Goal: Feedback & Contribution: Submit feedback/report problem

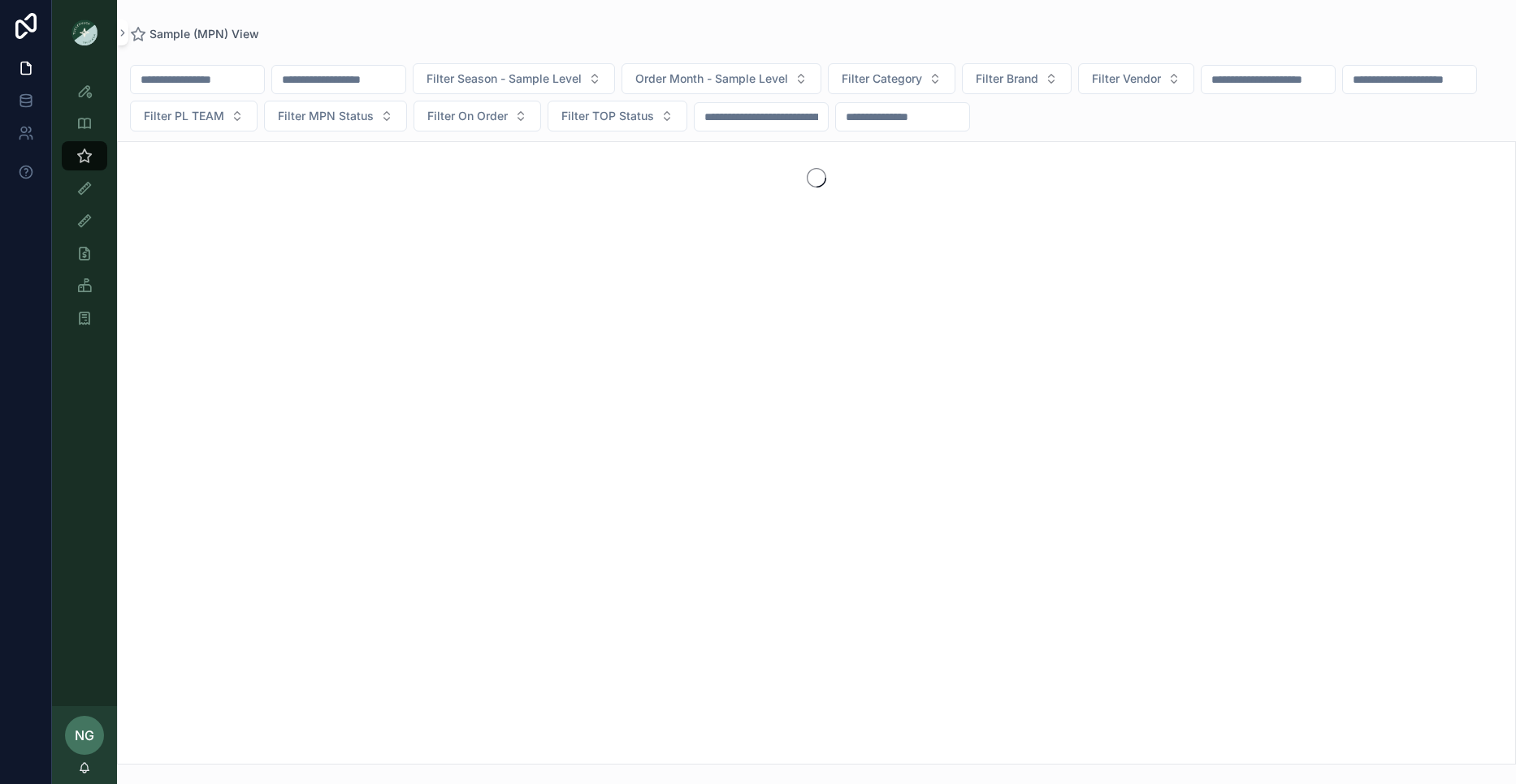
click at [324, 72] on input "scrollable content" at bounding box center [339, 80] width 134 height 23
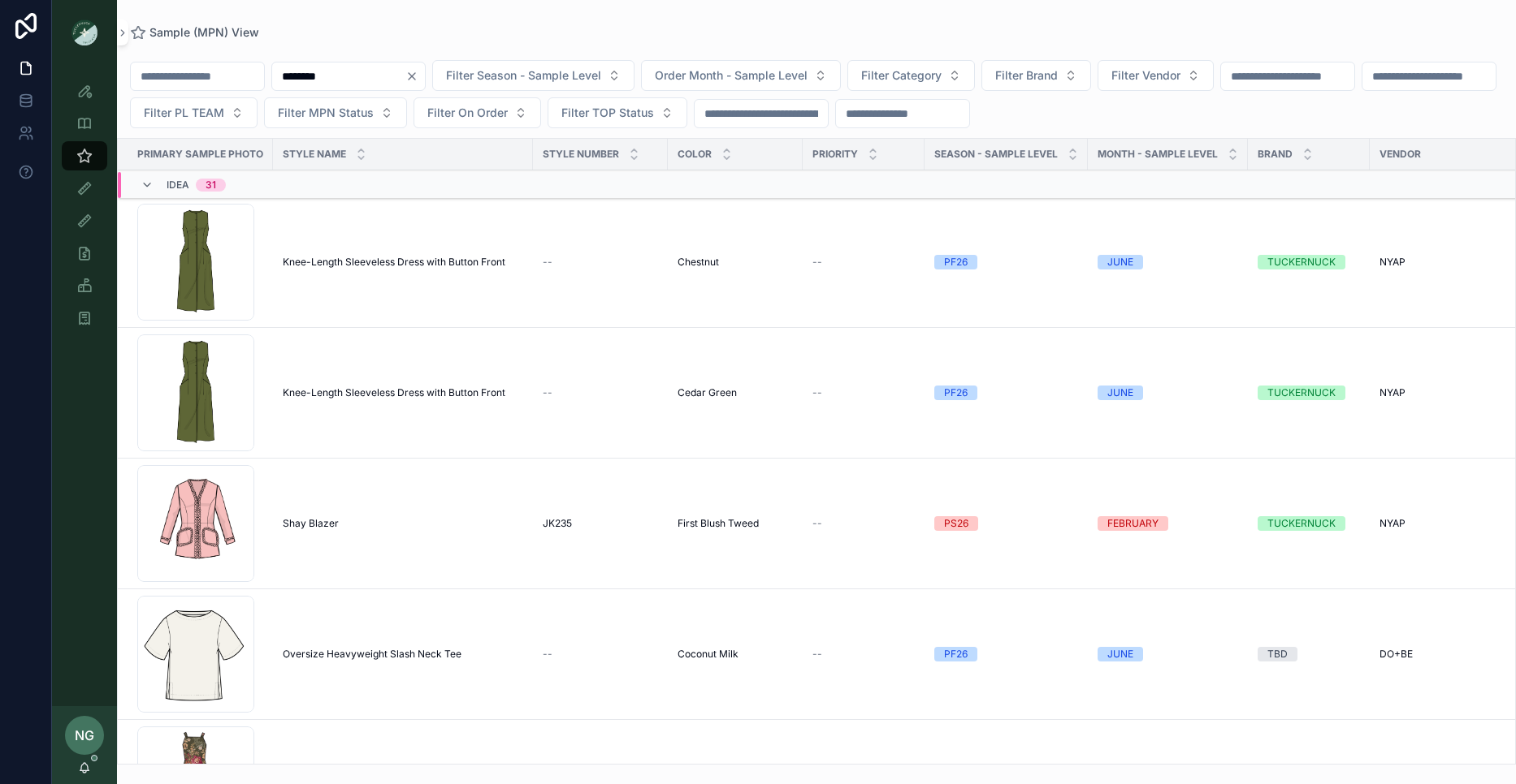
type input "********"
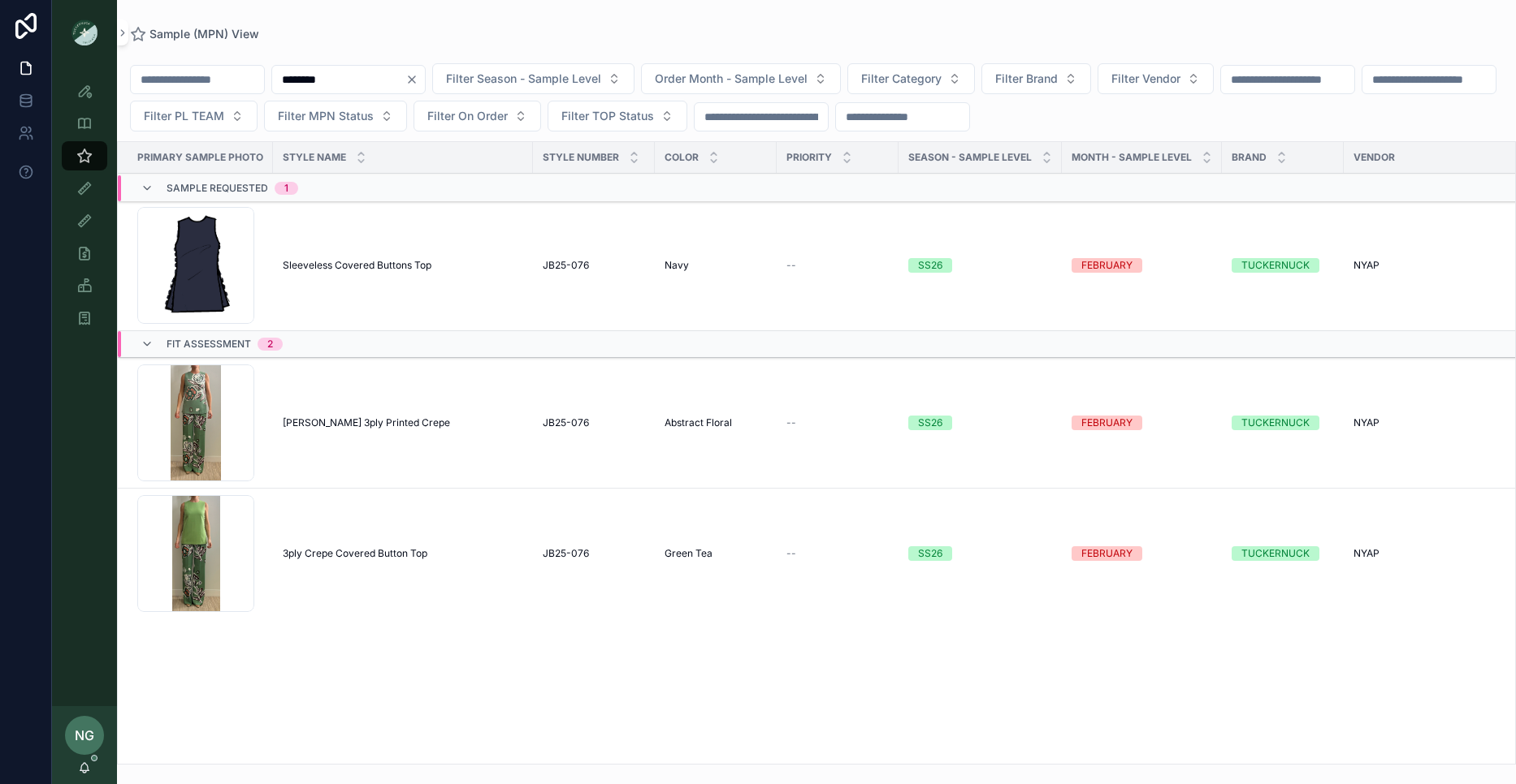
click at [355, 265] on span "Sleeveless Covered Buttons Top" at bounding box center [357, 265] width 149 height 13
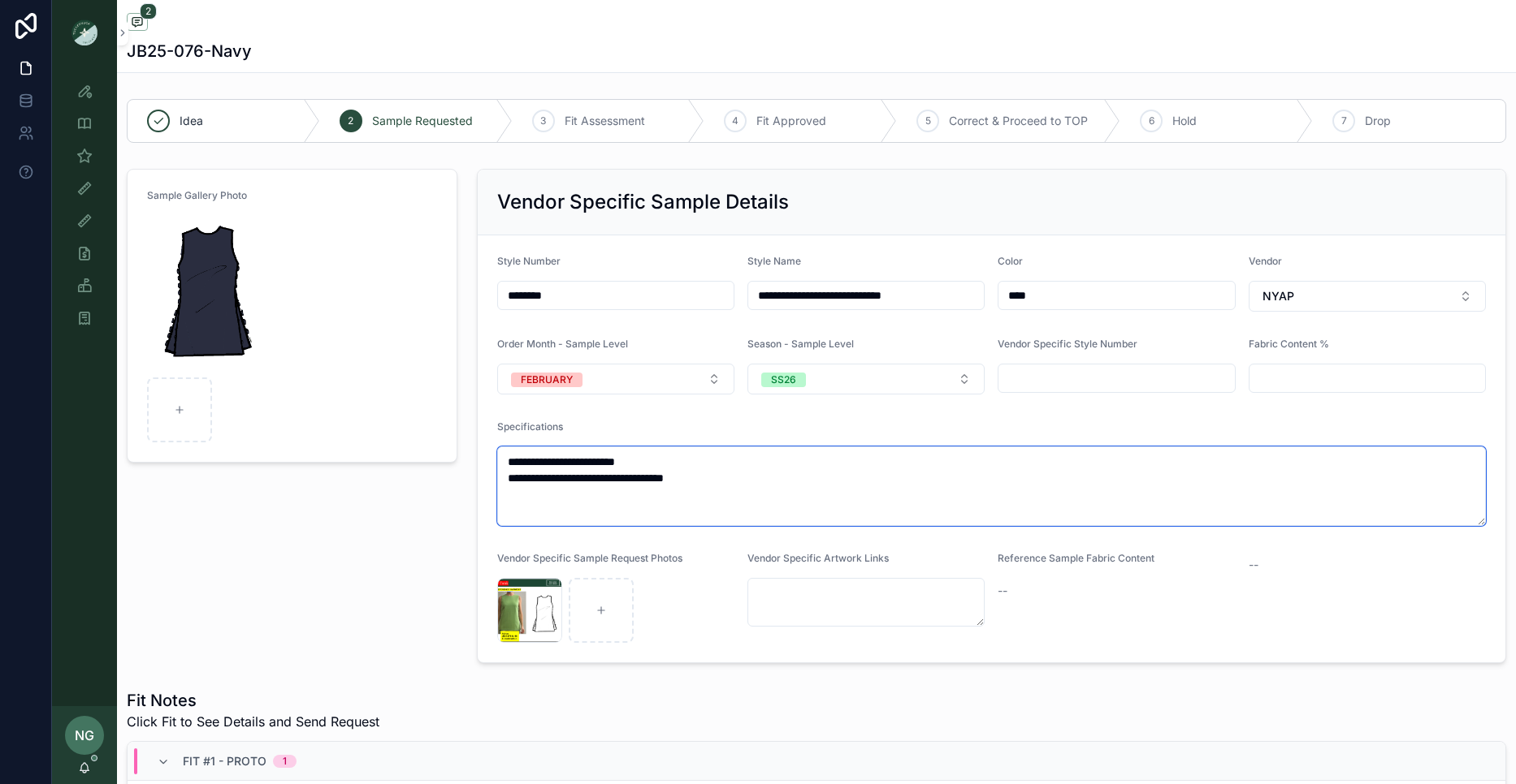
drag, startPoint x: 574, startPoint y: 464, endPoint x: 462, endPoint y: 461, distance: 112.0
drag, startPoint x: 590, startPoint y: 461, endPoint x: 776, endPoint y: 457, distance: 186.0
click at [776, 457] on textarea "**********" at bounding box center [992, 486] width 990 height 80
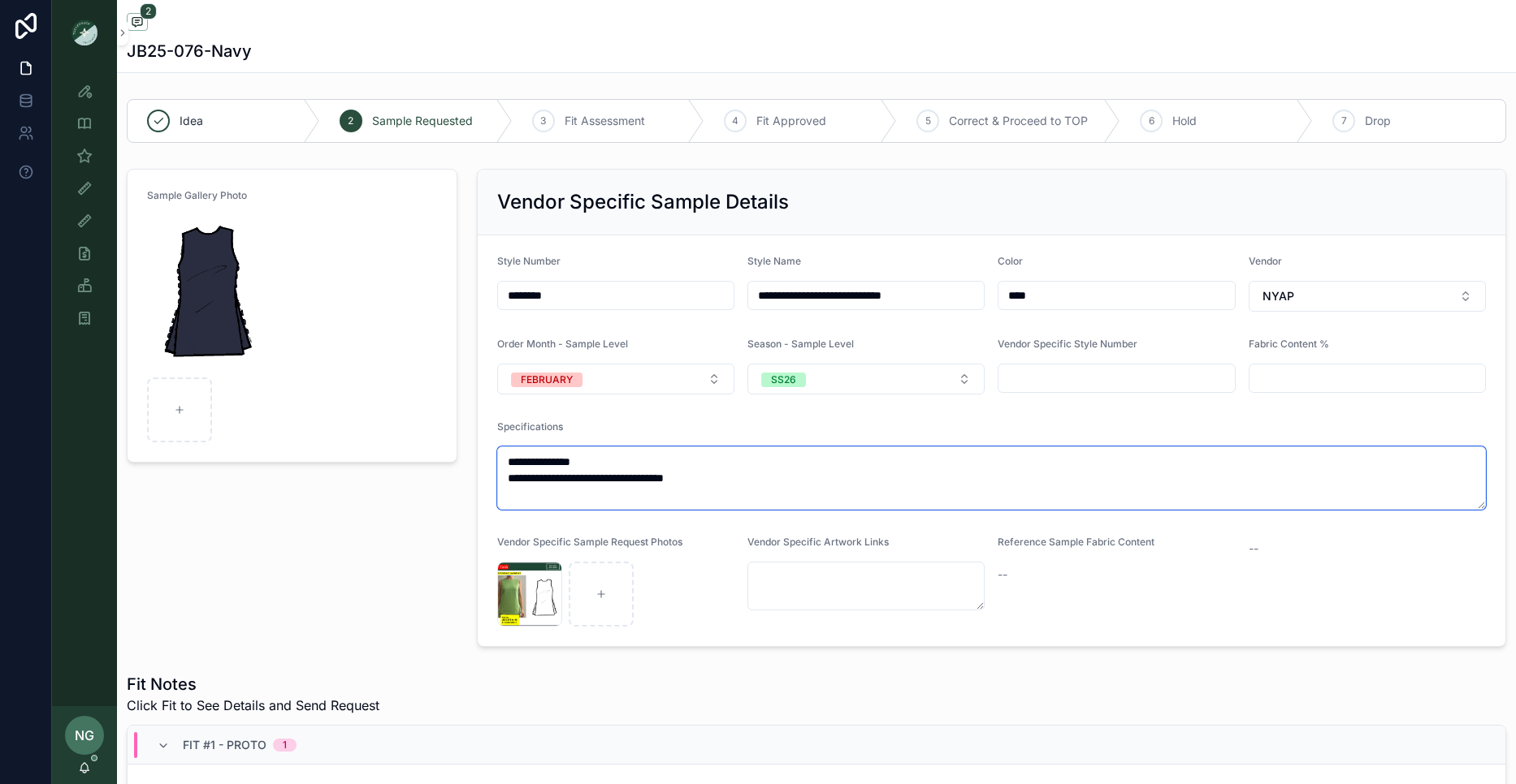
paste textarea "**********"
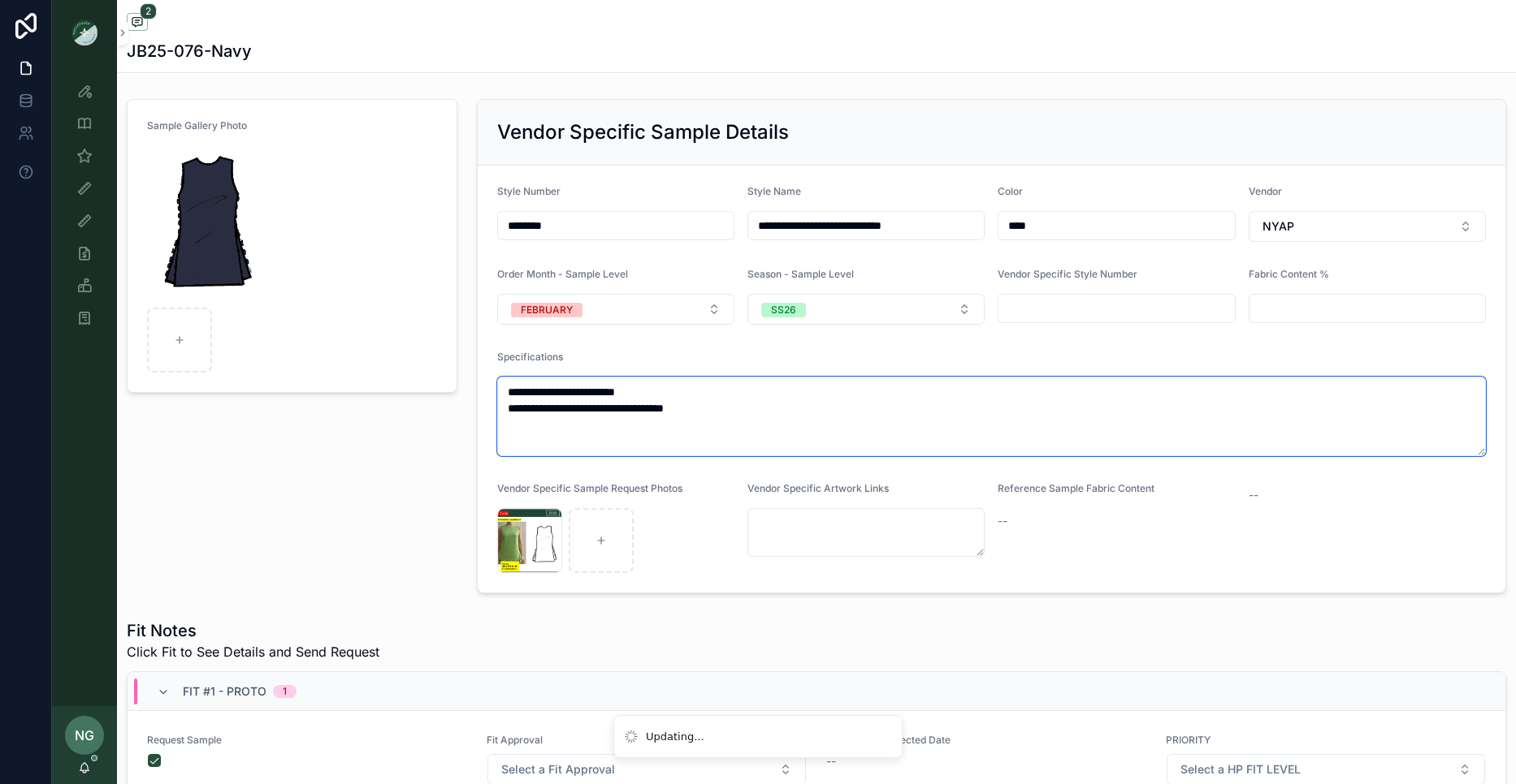
scroll to position [335, 0]
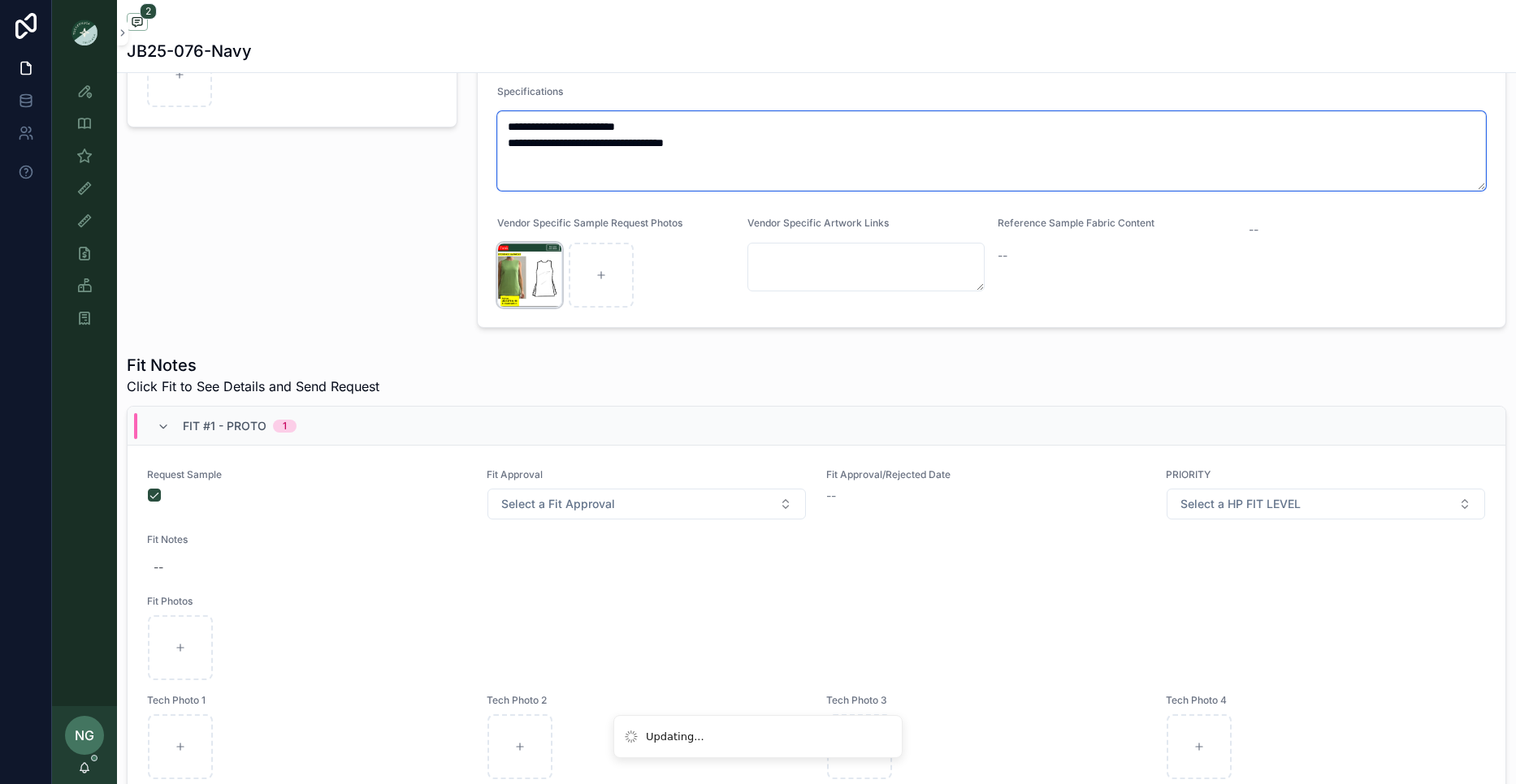
type textarea "**********"
click at [0, 0] on icon "scrollable content" at bounding box center [0, 0] width 0 height 0
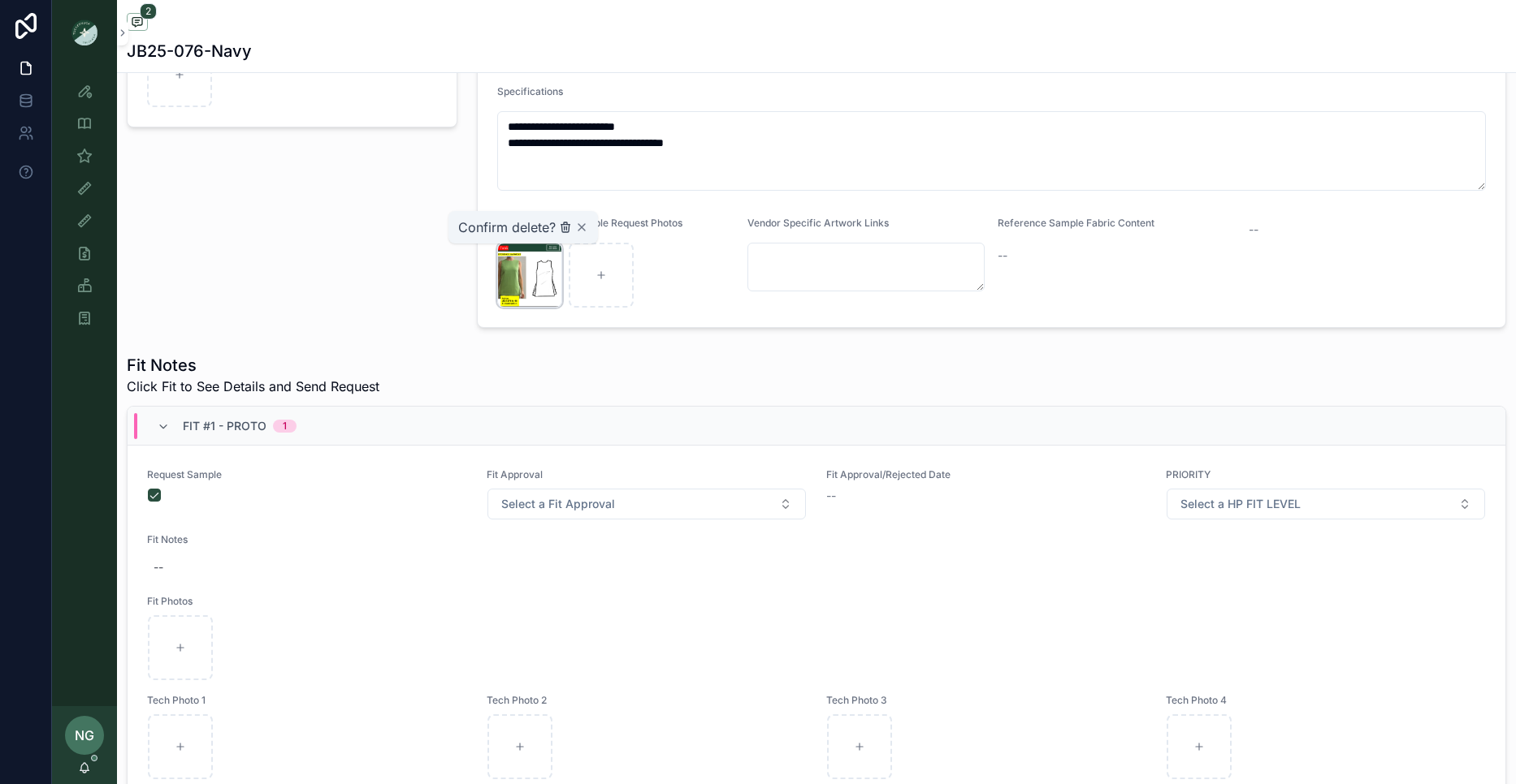
click at [559, 232] on icon "scrollable content" at bounding box center [565, 227] width 13 height 13
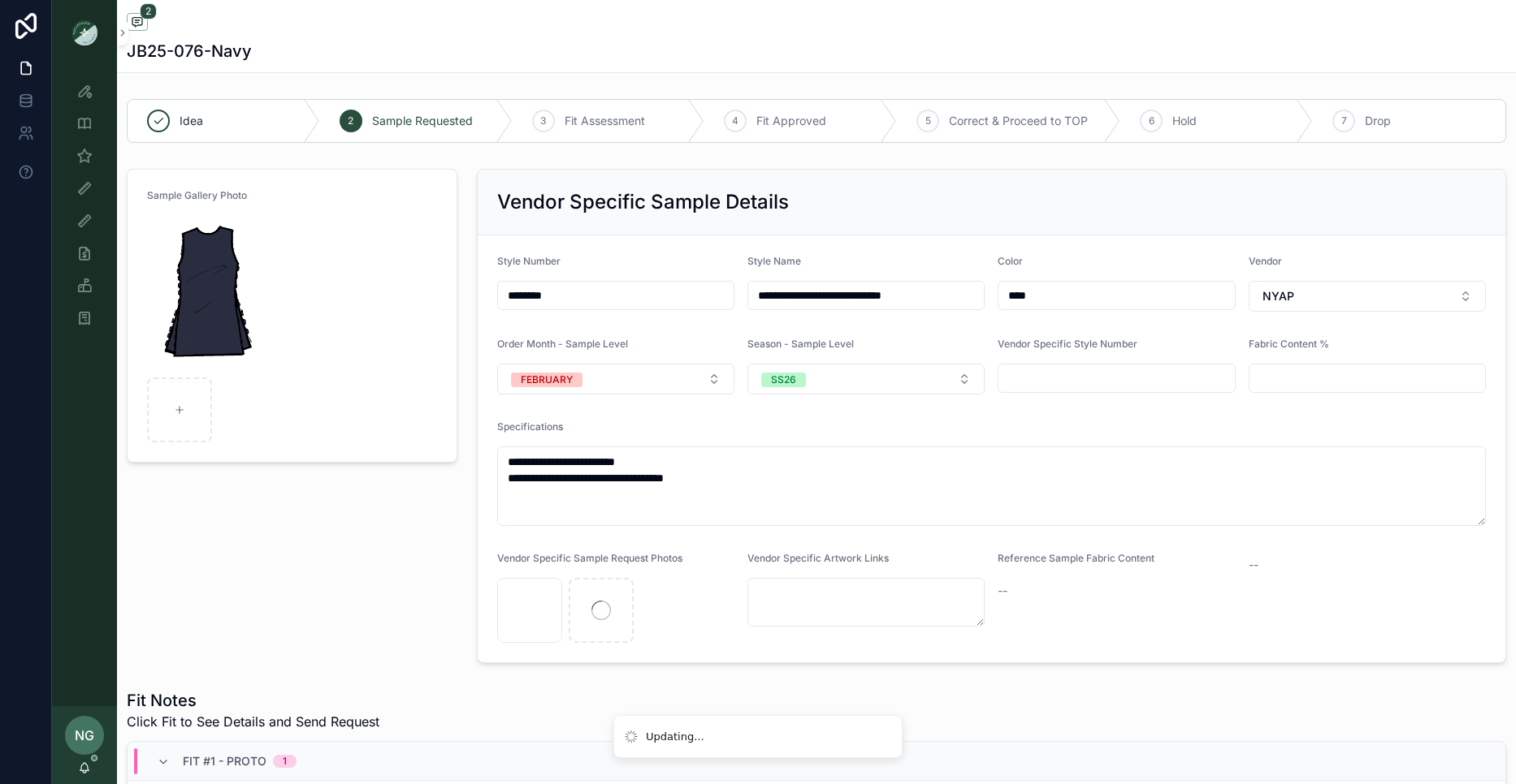
drag, startPoint x: 1064, startPoint y: 297, endPoint x: 953, endPoint y: 293, distance: 111.1
click at [963, 296] on form "**********" at bounding box center [992, 449] width 1029 height 427
type input "**********"
click at [986, 223] on div "Vendor Specific Sample Details" at bounding box center [992, 202] width 1029 height 66
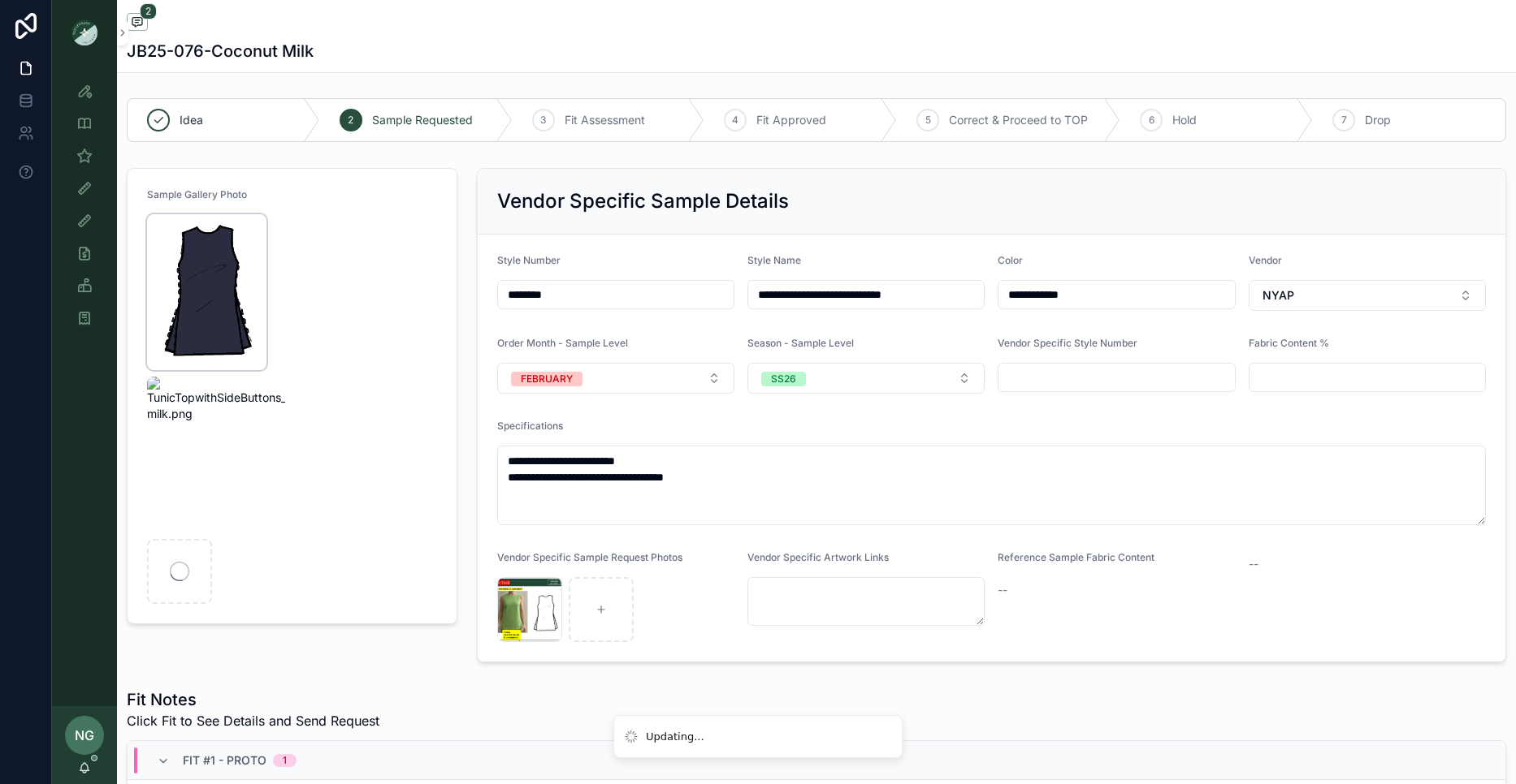
click at [244, 227] on img "scrollable content" at bounding box center [206, 292] width 120 height 156
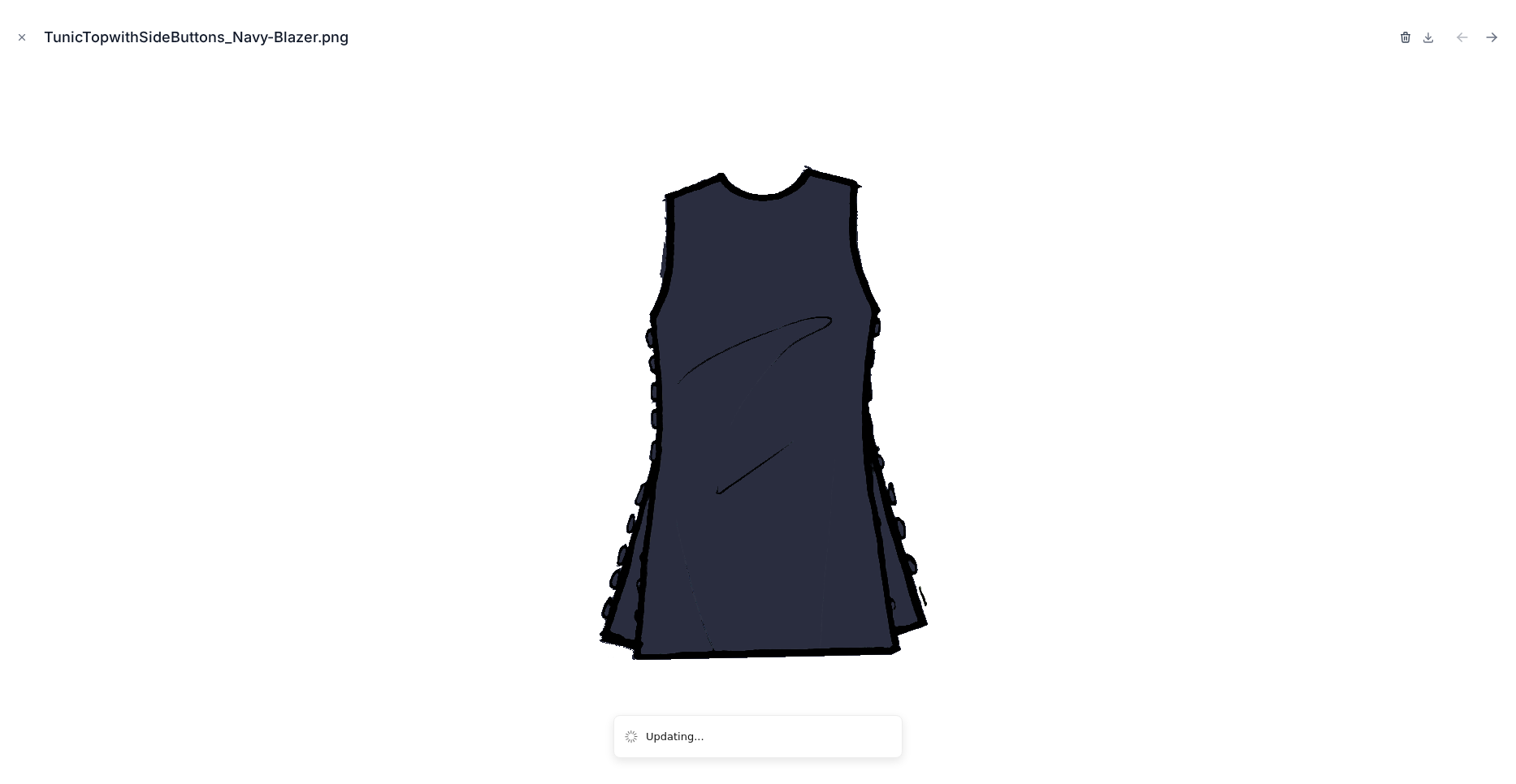
click at [1405, 33] on icon "button" at bounding box center [1406, 37] width 13 height 13
click at [1390, 36] on icon "button" at bounding box center [1390, 38] width 0 height 4
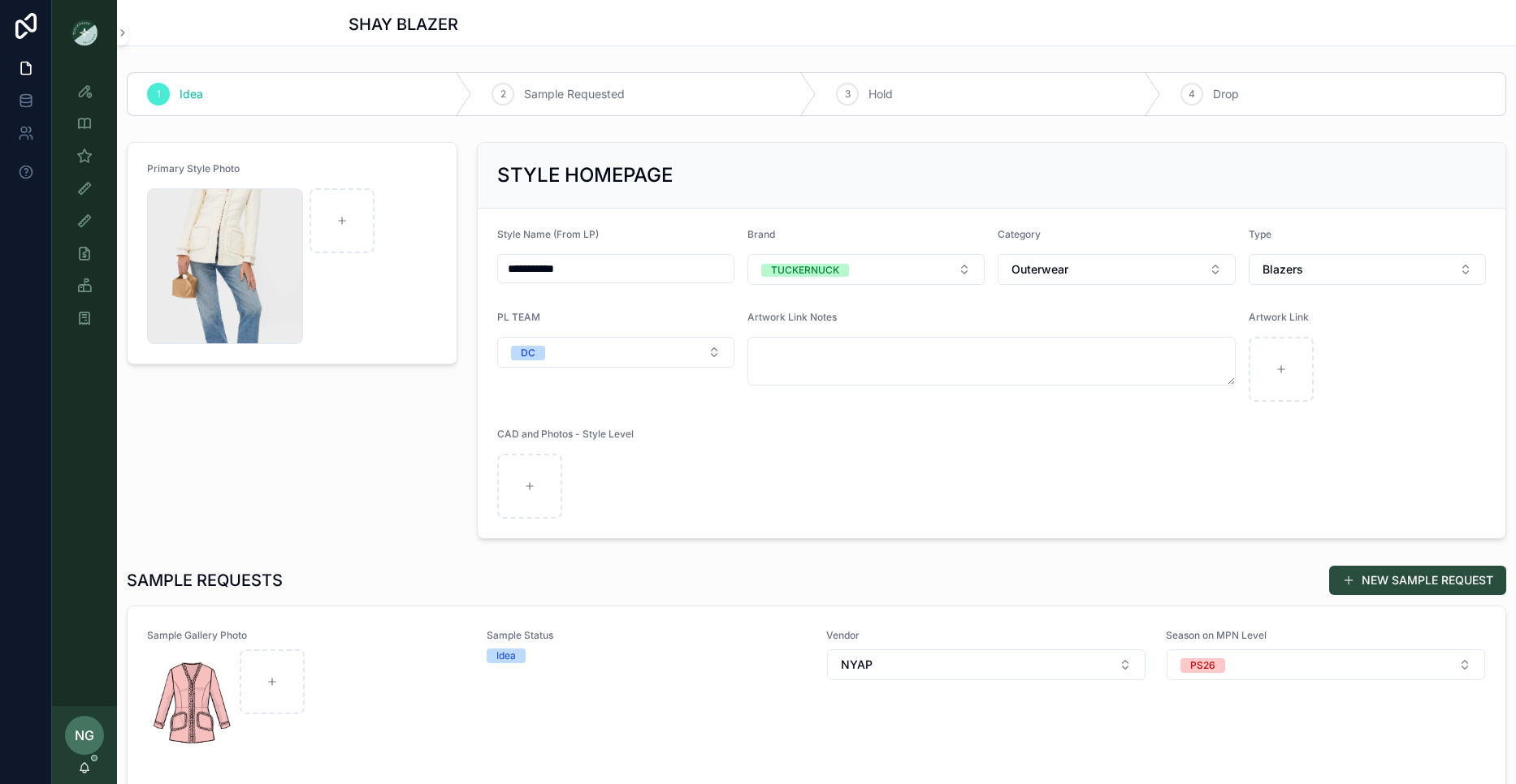
scroll to position [453, 0]
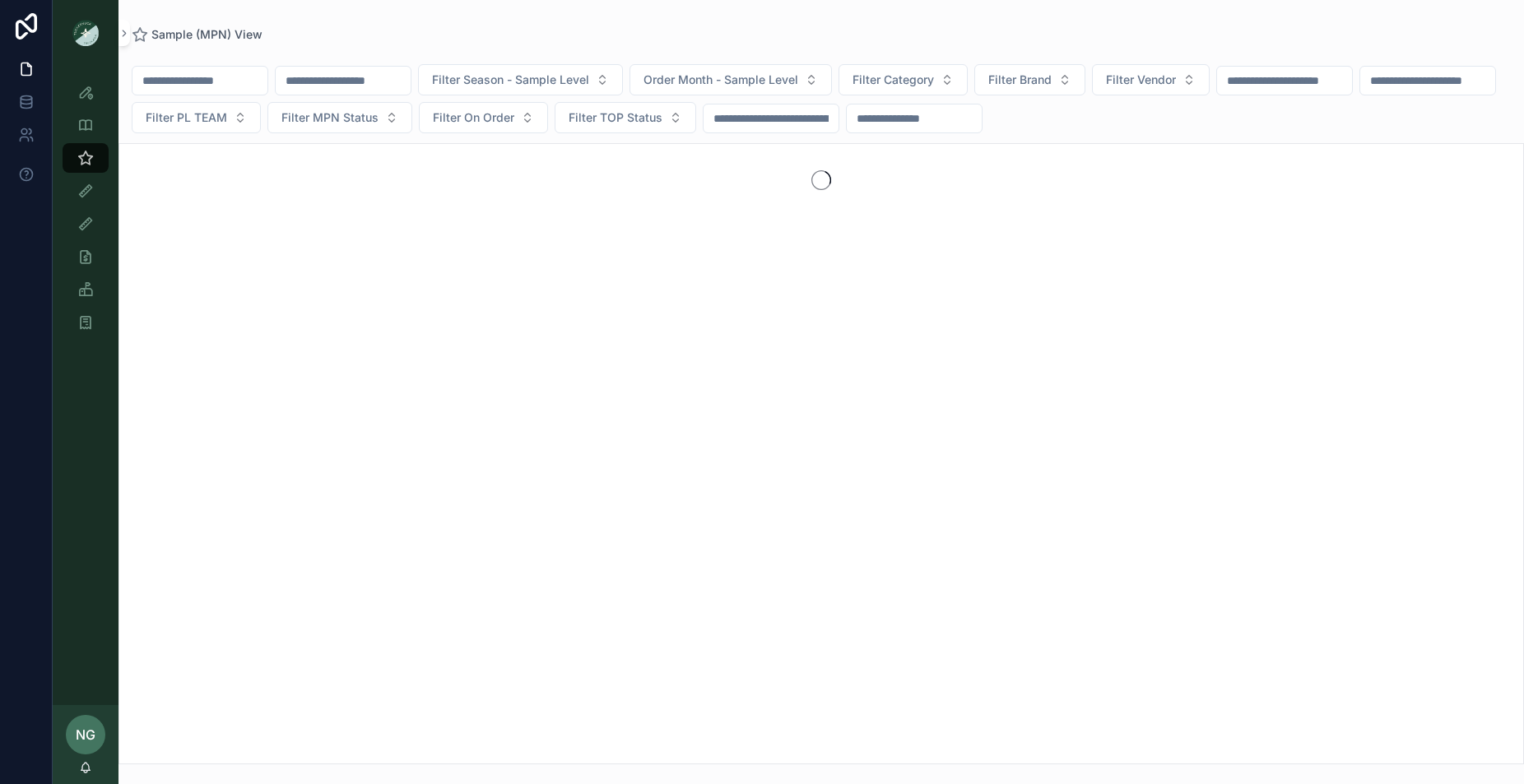
click at [341, 85] on input "scrollable content" at bounding box center [343, 81] width 135 height 24
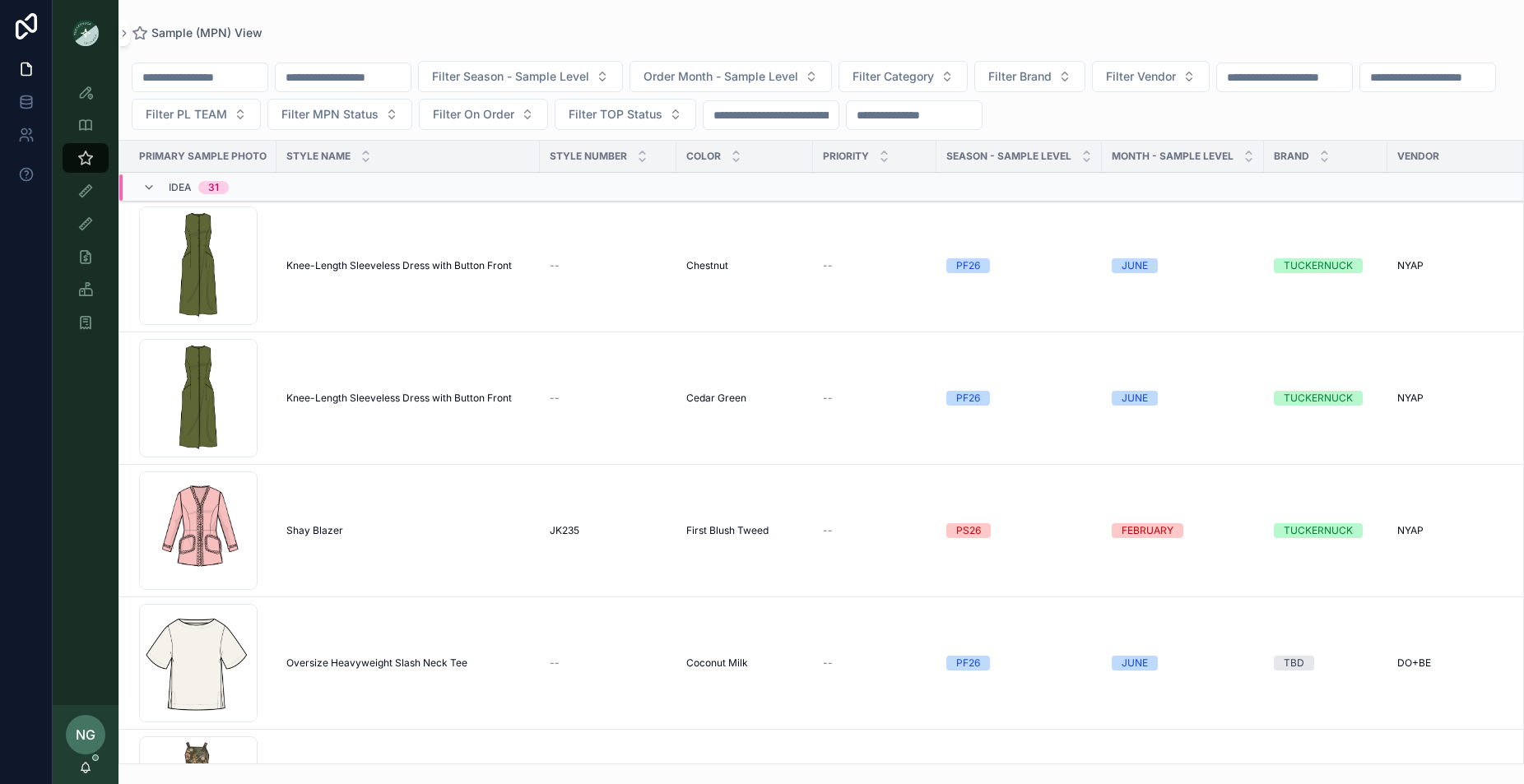
click at [238, 80] on input "scrollable content" at bounding box center [200, 77] width 135 height 24
paste input "**********"
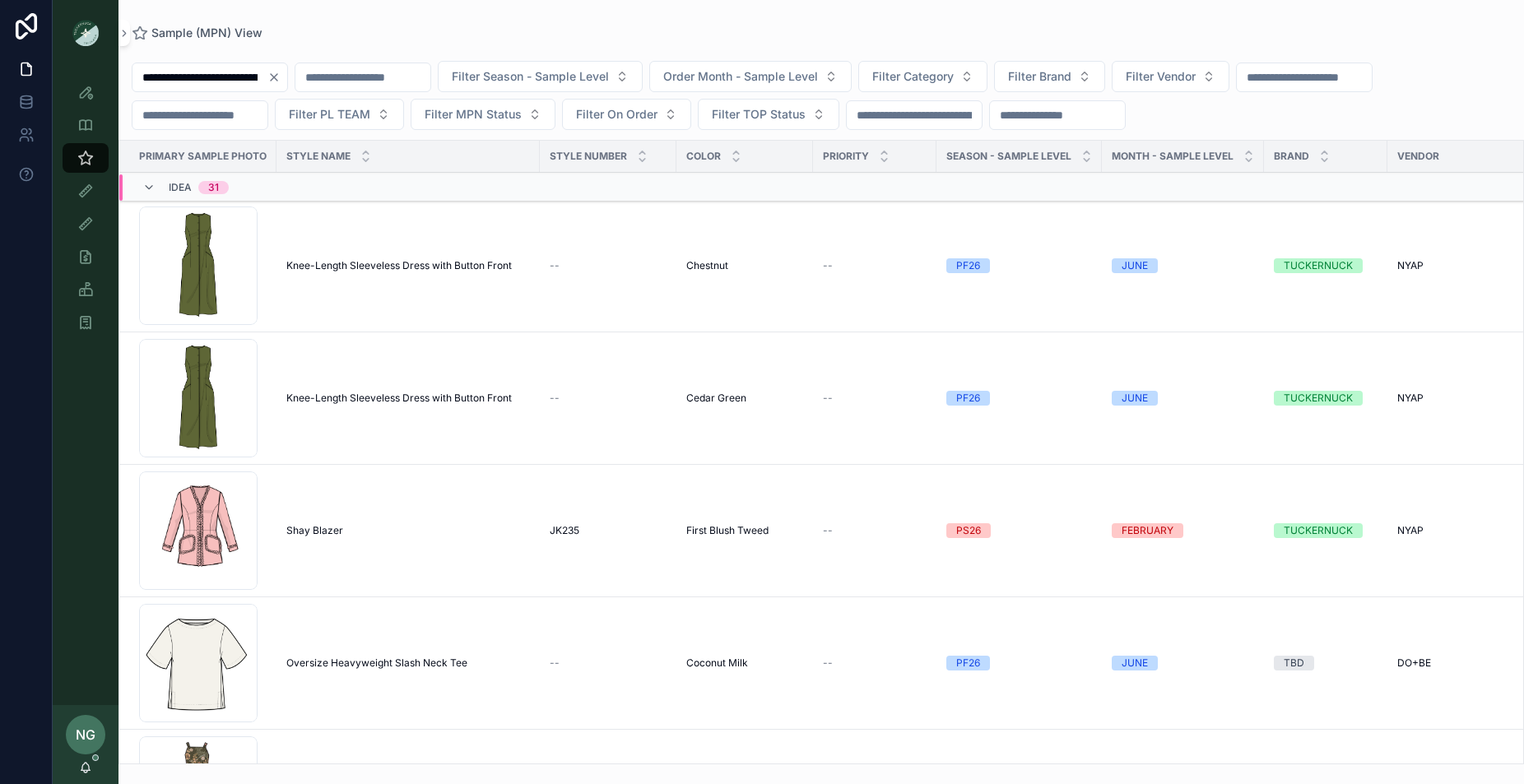
scroll to position [0, 40]
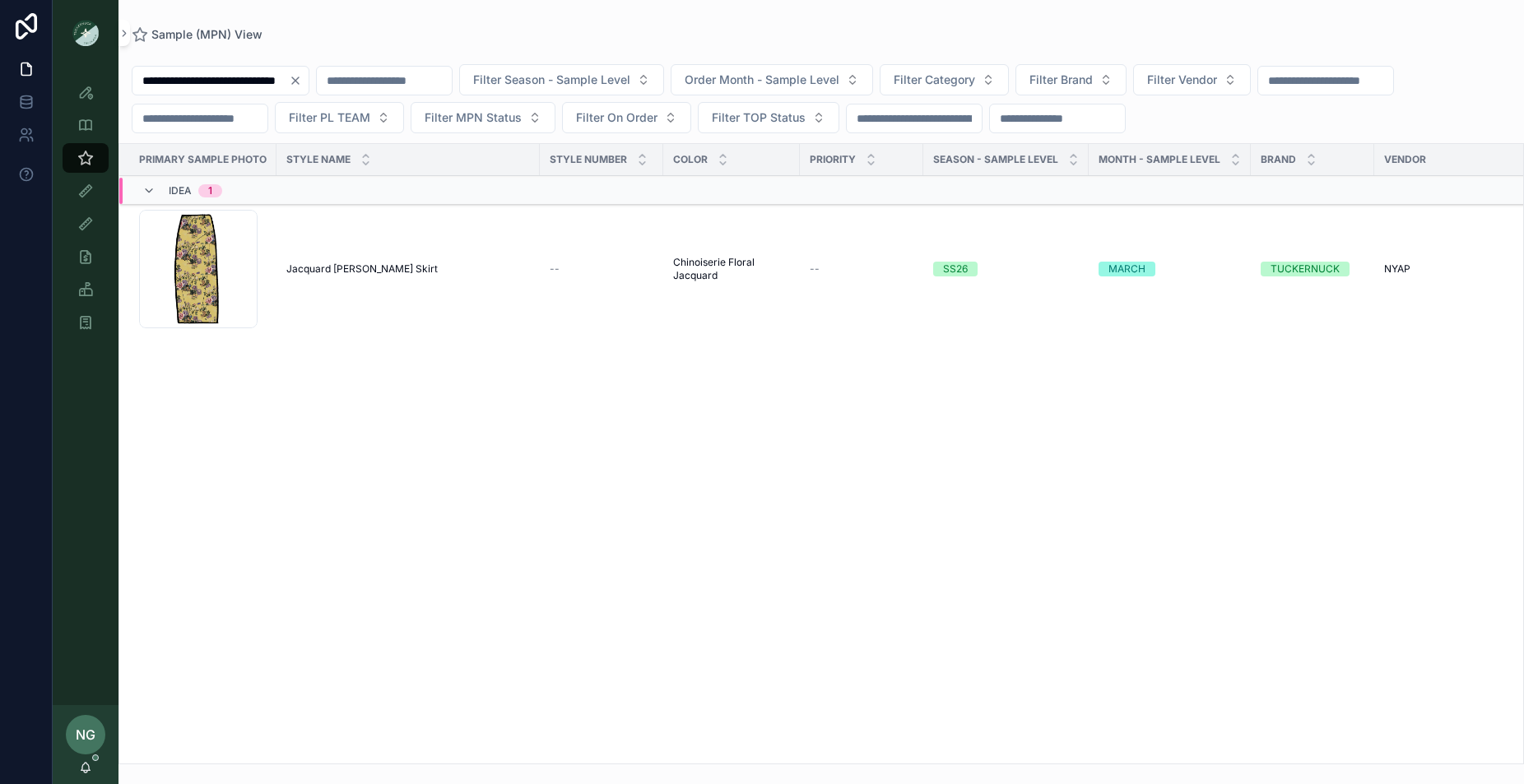
type input "**********"
click at [385, 262] on span "Jacquard [PERSON_NAME] Skirt" at bounding box center [362, 269] width 151 height 13
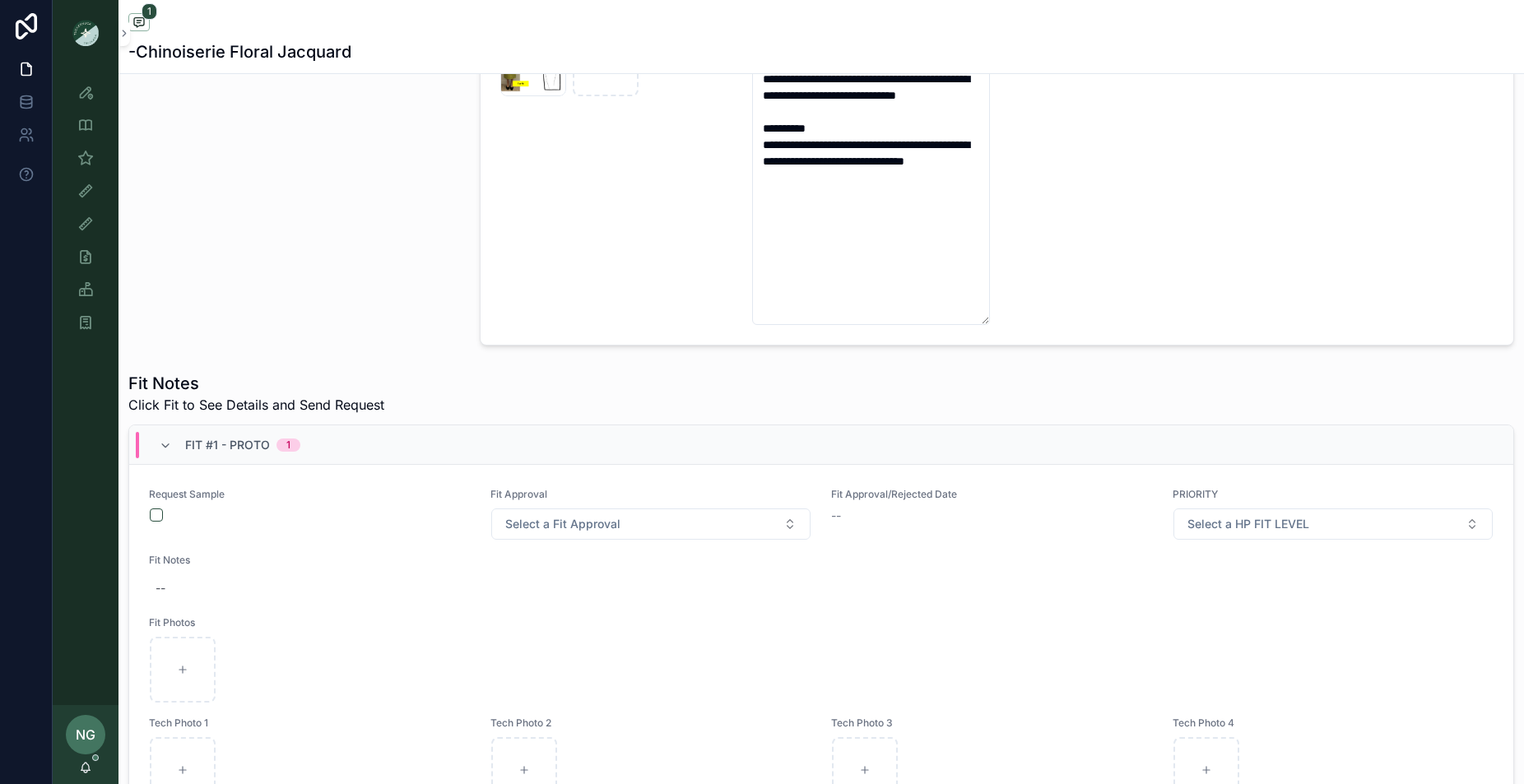
scroll to position [763, 0]
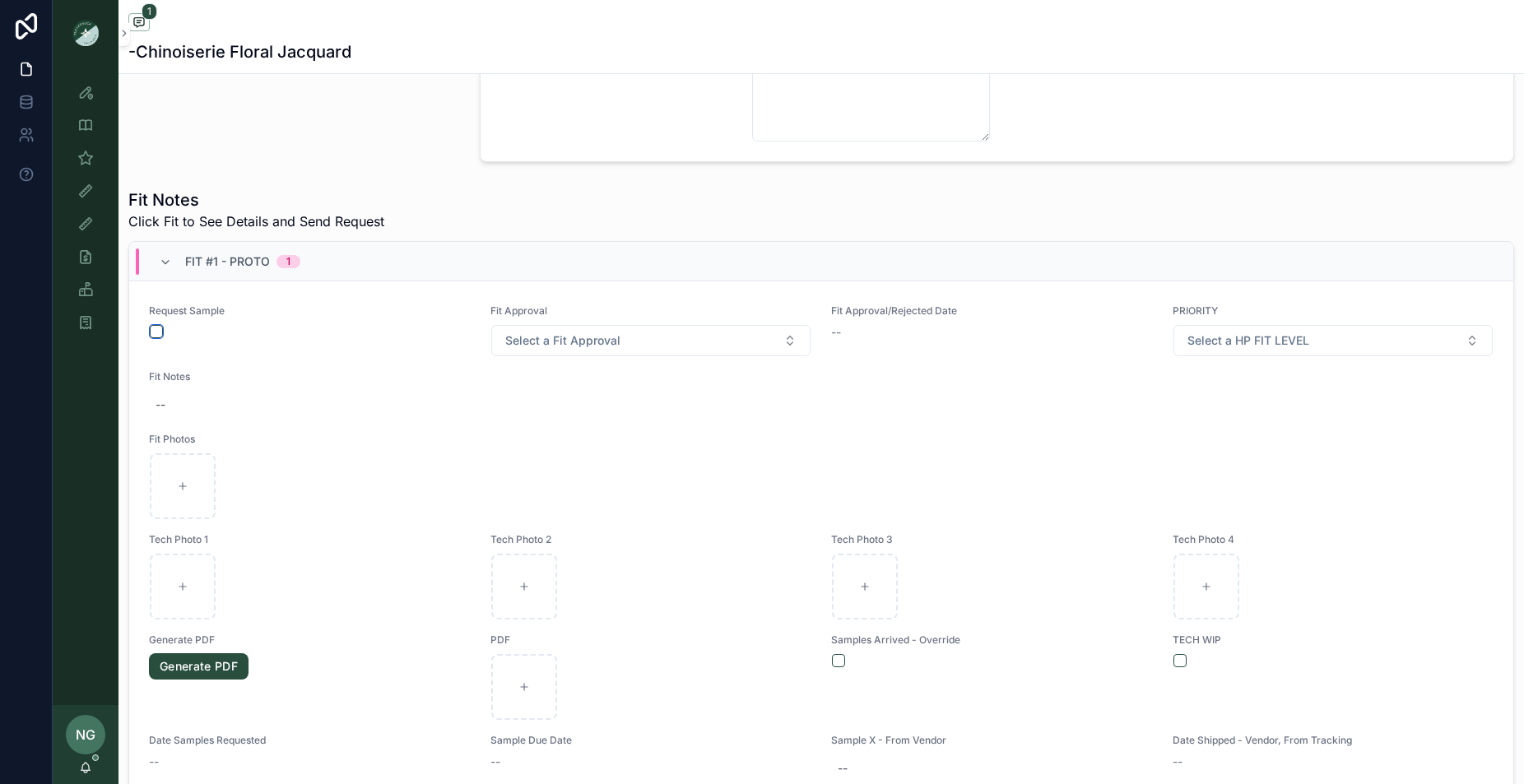
click at [156, 334] on button "scrollable content" at bounding box center [156, 332] width 13 height 13
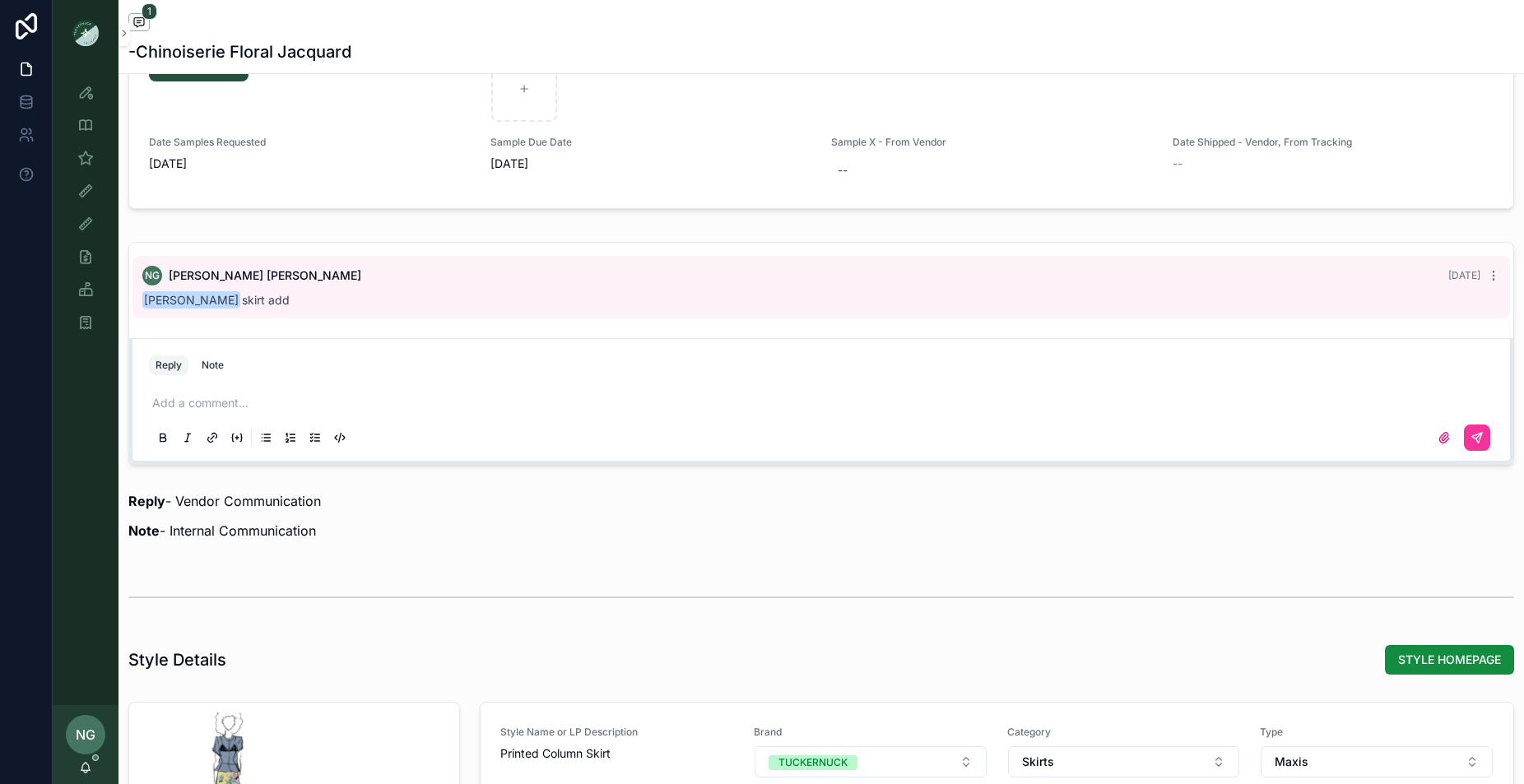
scroll to position [1528, 0]
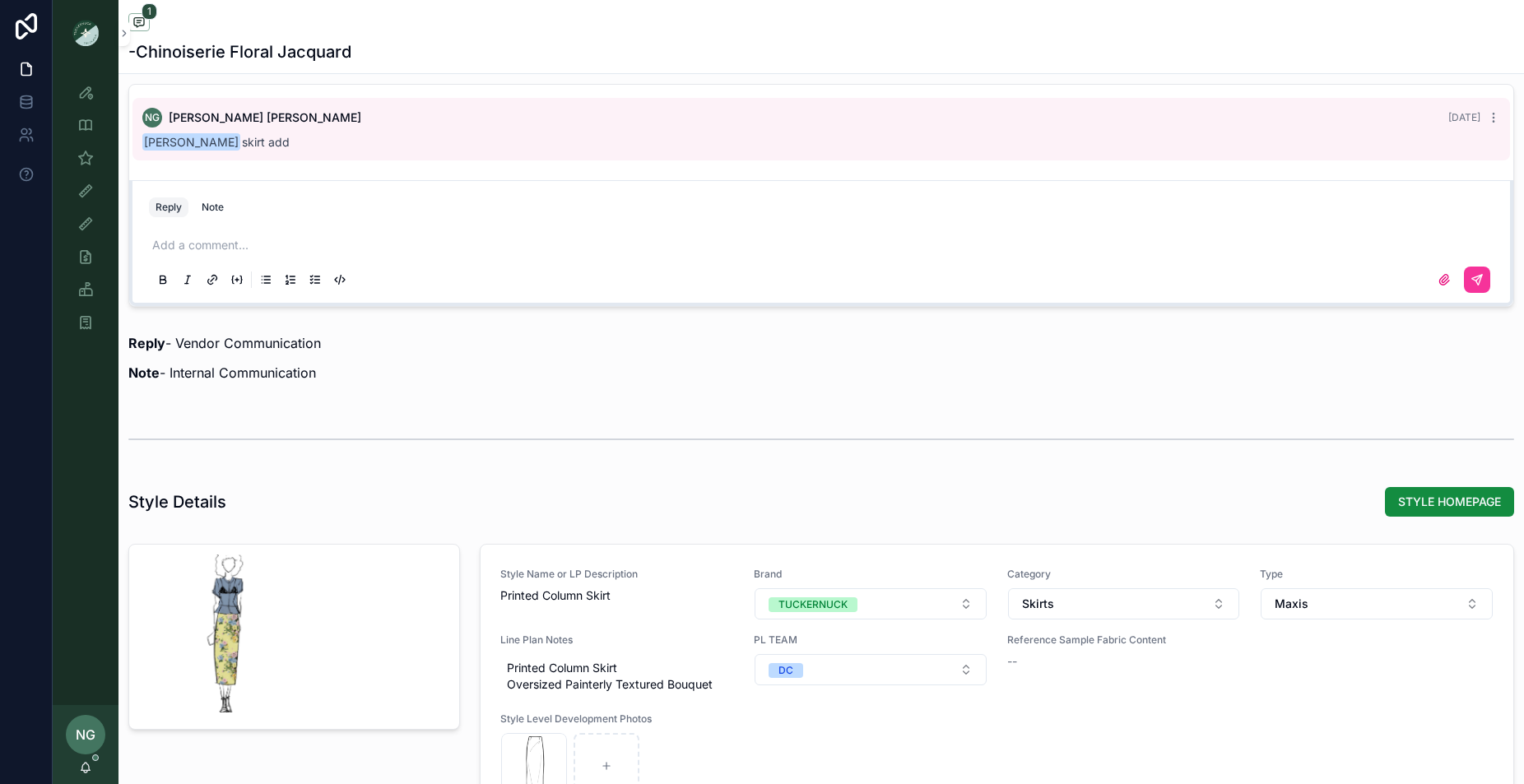
click at [380, 218] on div "Reply Note" at bounding box center [821, 208] width 1364 height 26
click at [370, 238] on p "scrollable content" at bounding box center [825, 245] width 1344 height 17
drag, startPoint x: 1482, startPoint y: 279, endPoint x: 1438, endPoint y: 274, distance: 44.3
click at [1482, 279] on icon "scrollable content" at bounding box center [1477, 280] width 13 height 13
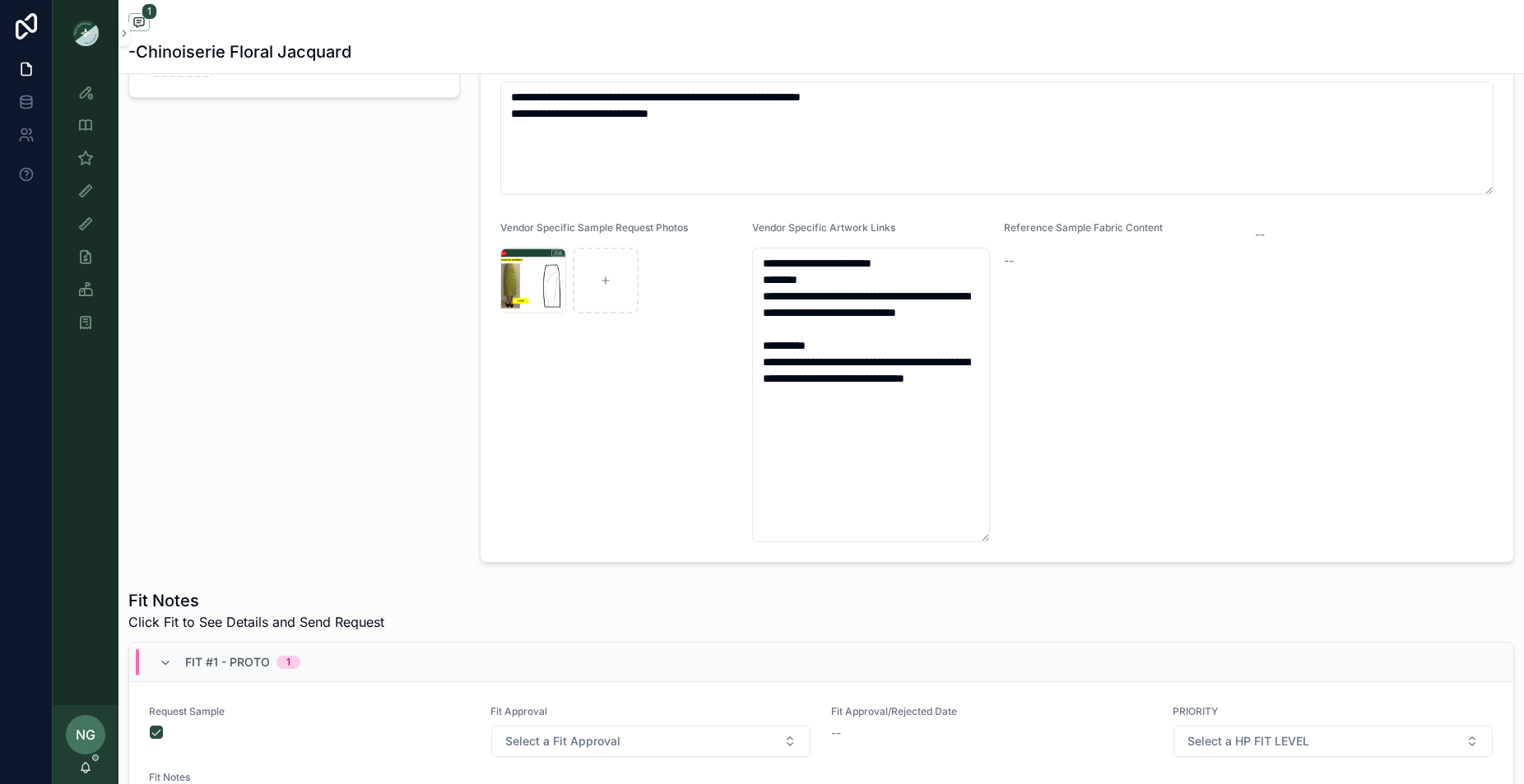
scroll to position [0, 0]
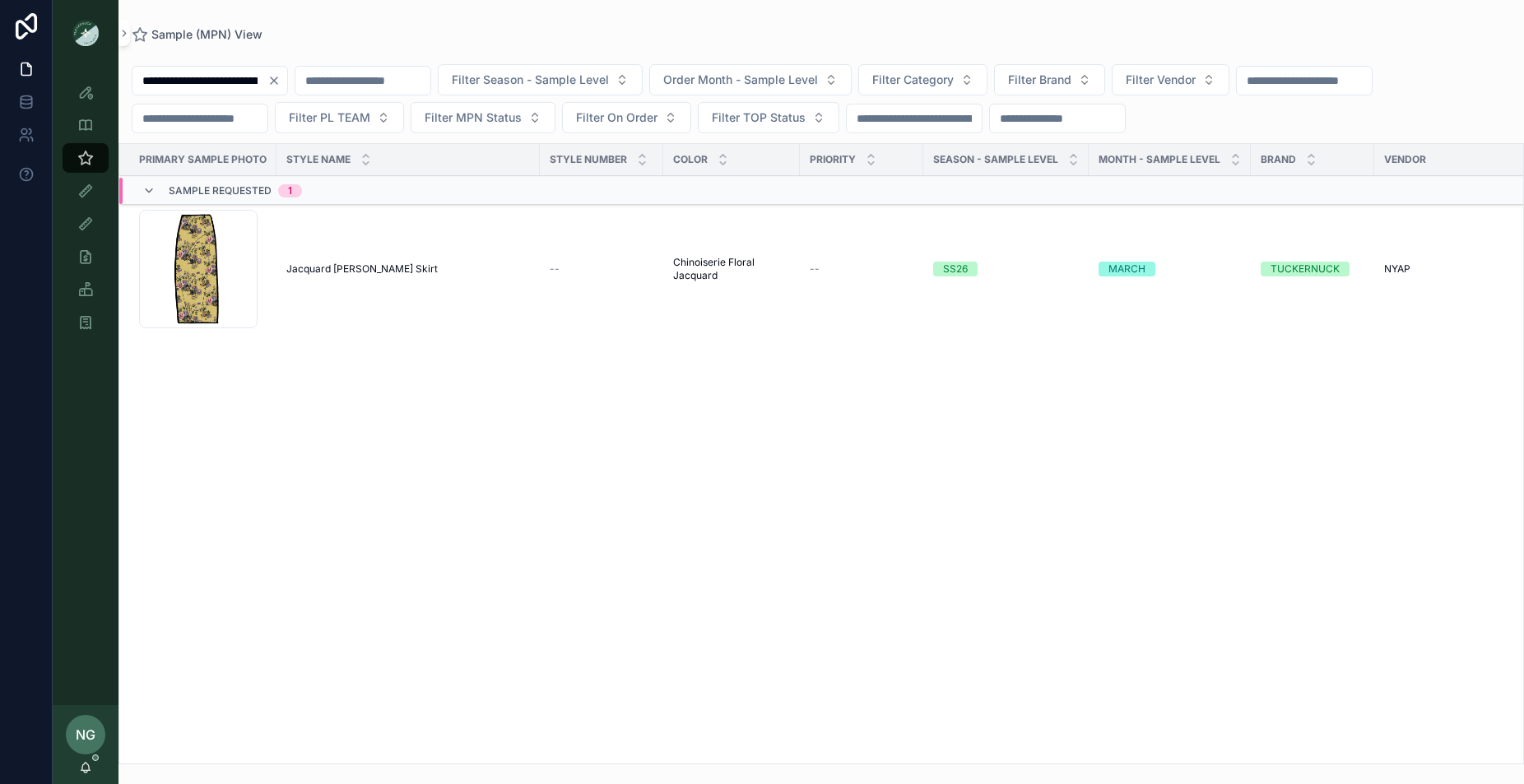
click at [287, 81] on button "Clear" at bounding box center [276, 81] width 20 height 13
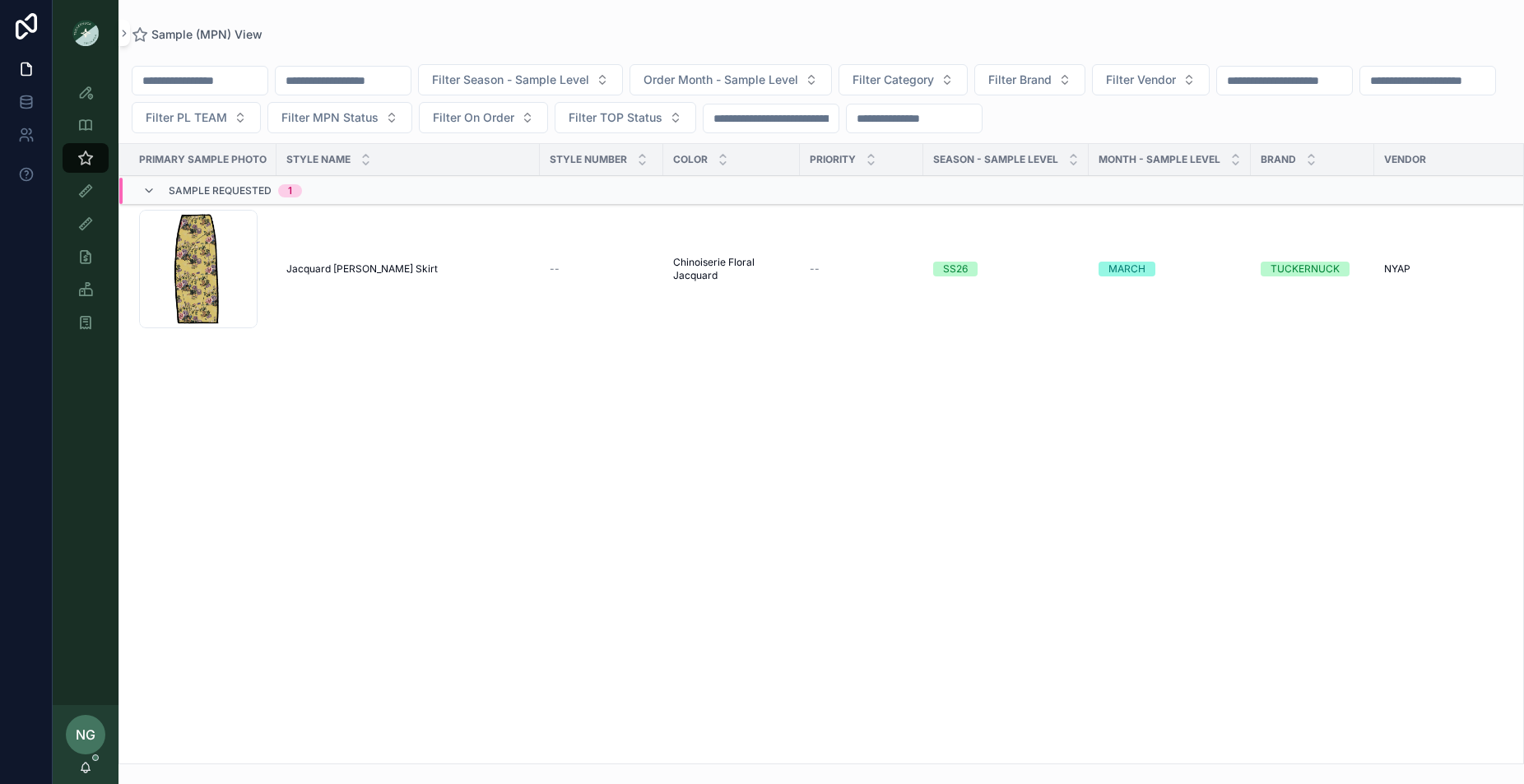
click at [267, 78] on input "scrollable content" at bounding box center [200, 81] width 135 height 24
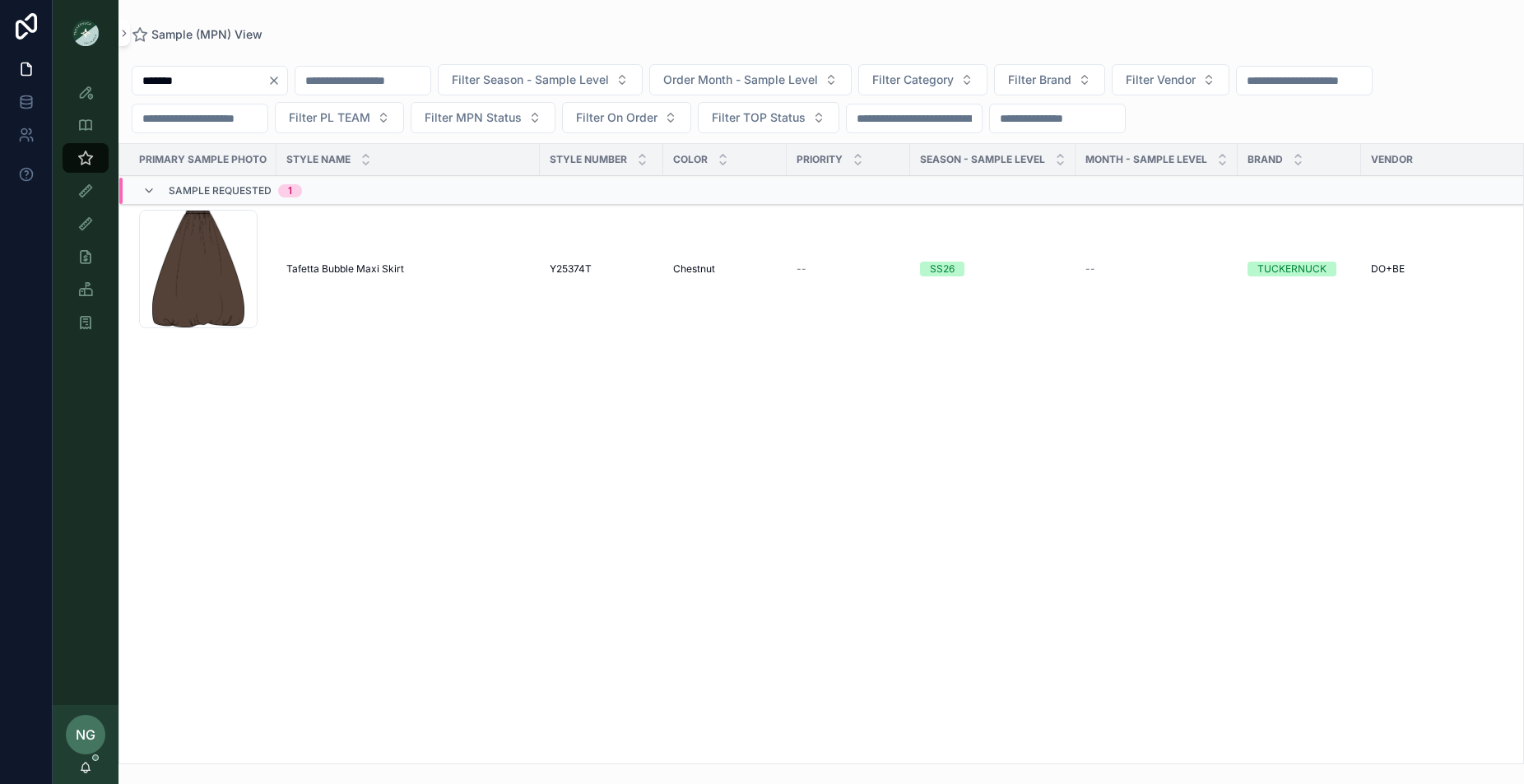
type input "*******"
click at [280, 78] on icon "Clear" at bounding box center [274, 81] width 13 height 13
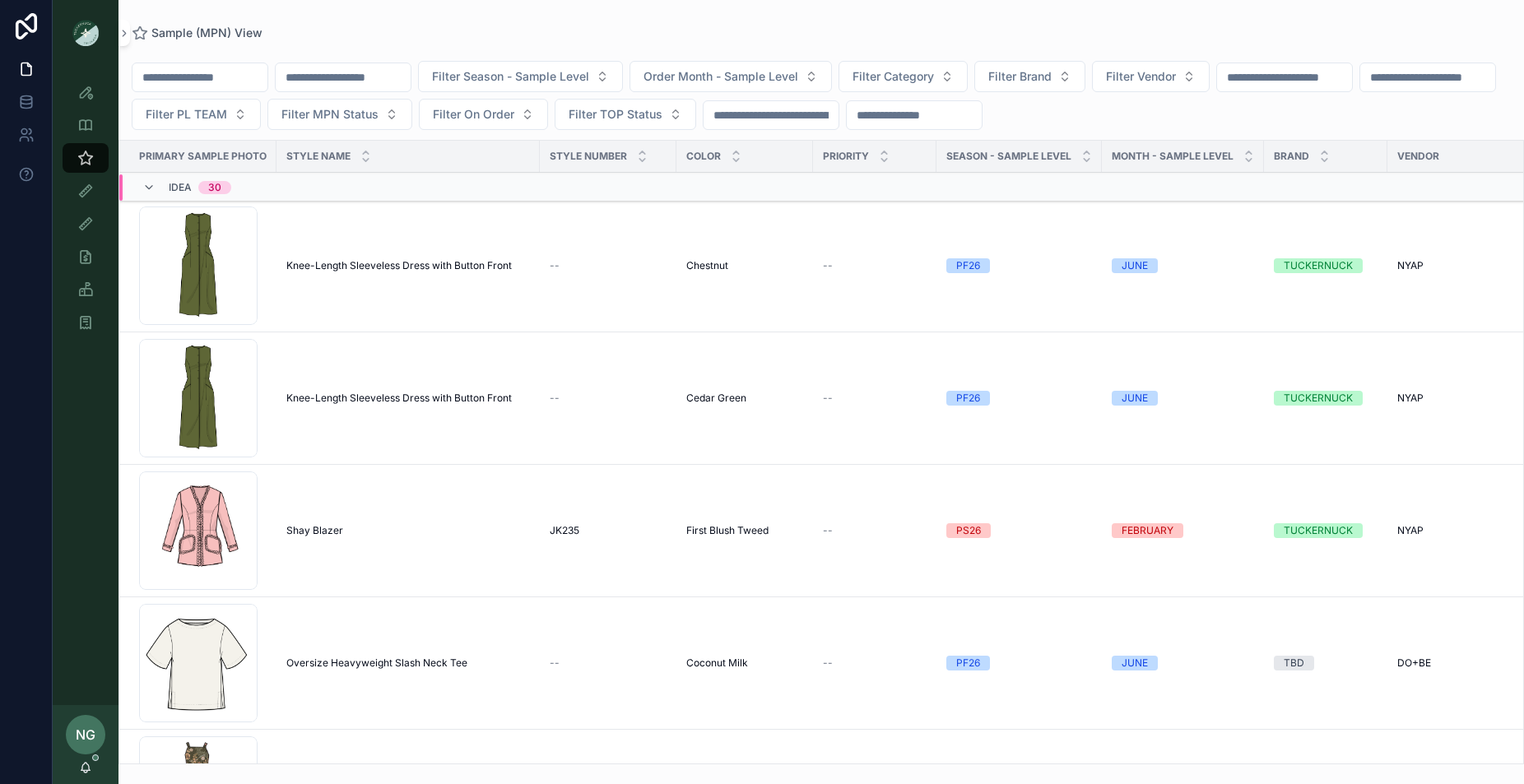
click at [255, 76] on input "scrollable content" at bounding box center [200, 77] width 135 height 24
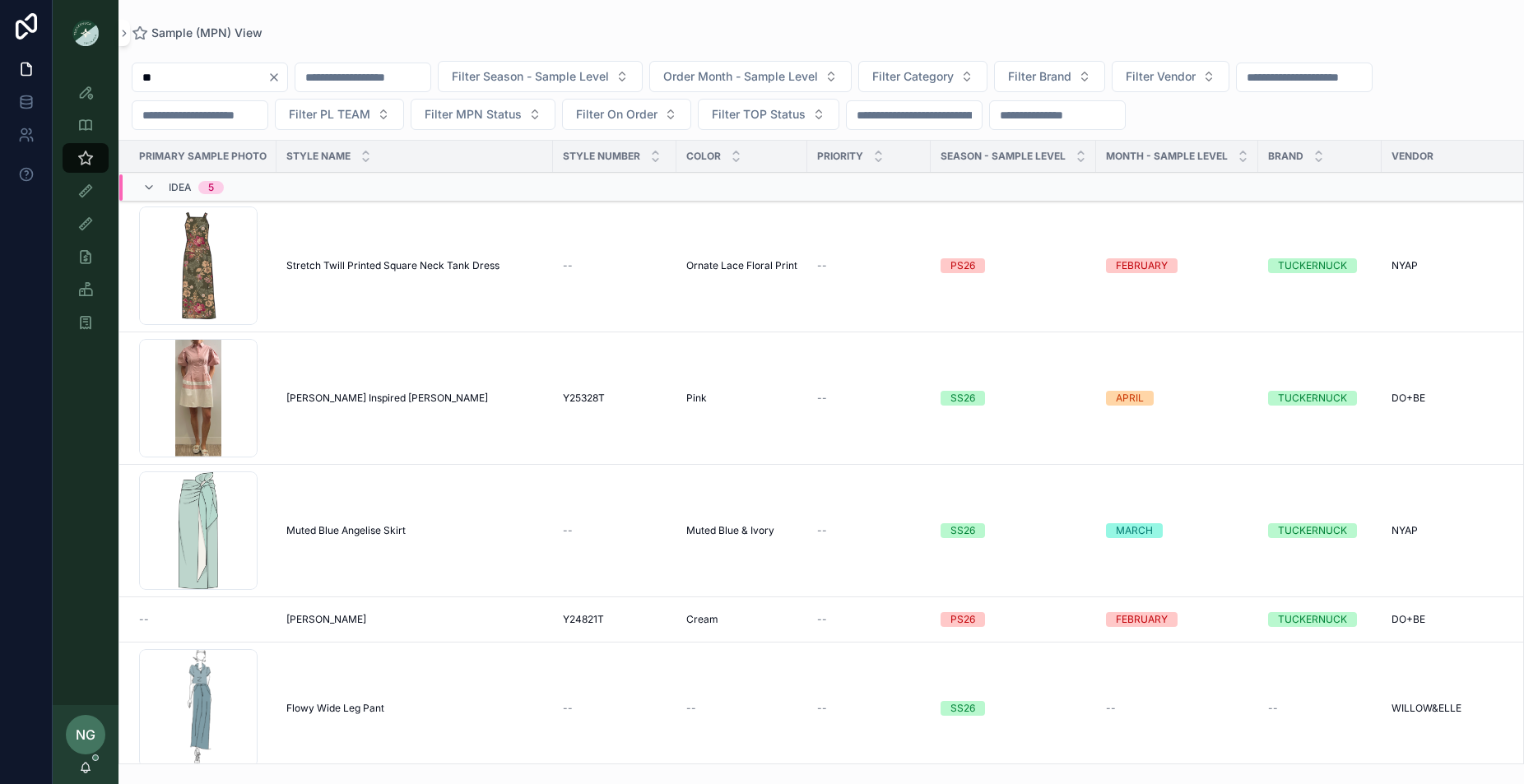
type input "**"
click at [346, 528] on span "Muted Blue Angelise Skirt" at bounding box center [346, 530] width 119 height 13
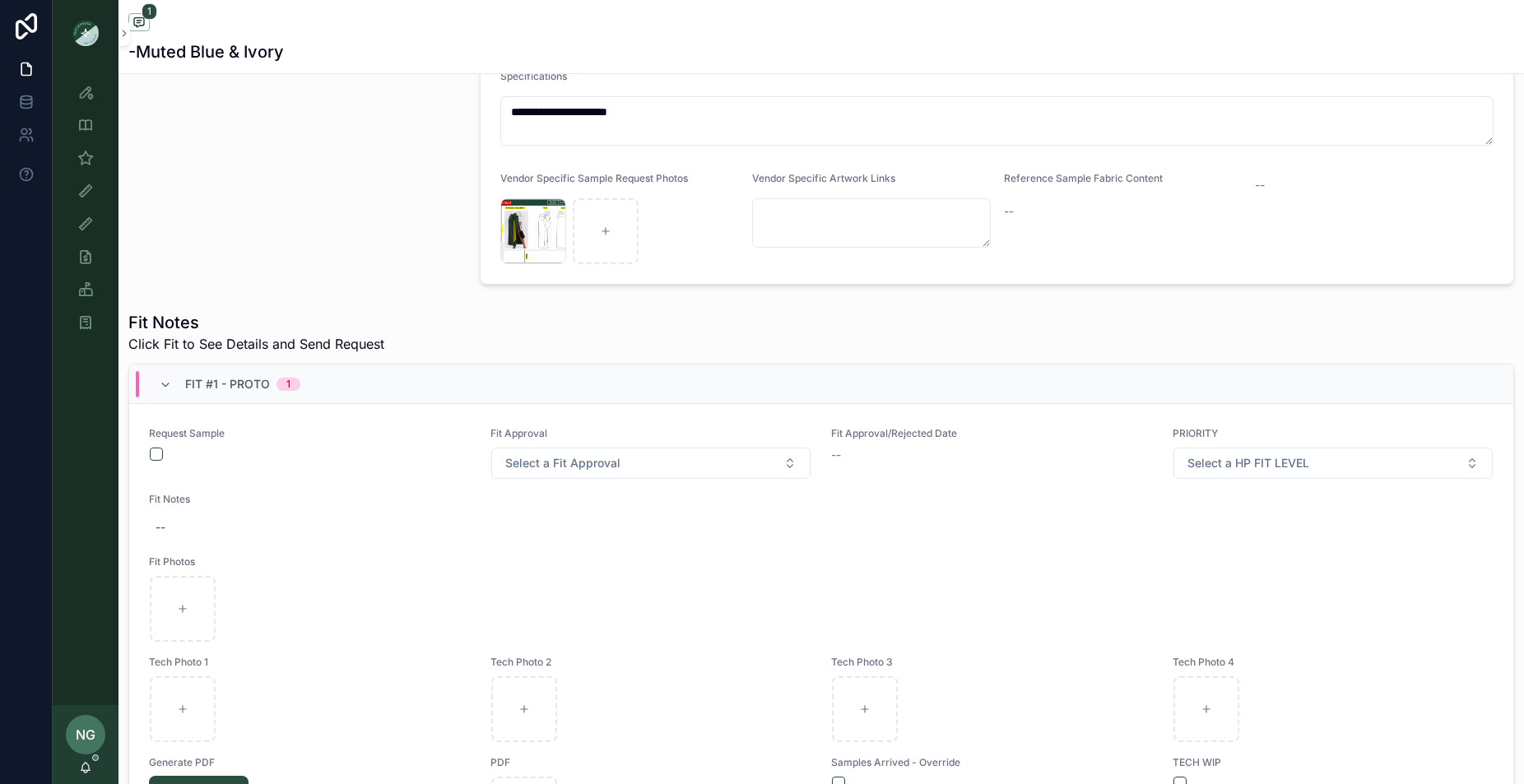
scroll to position [431, 0]
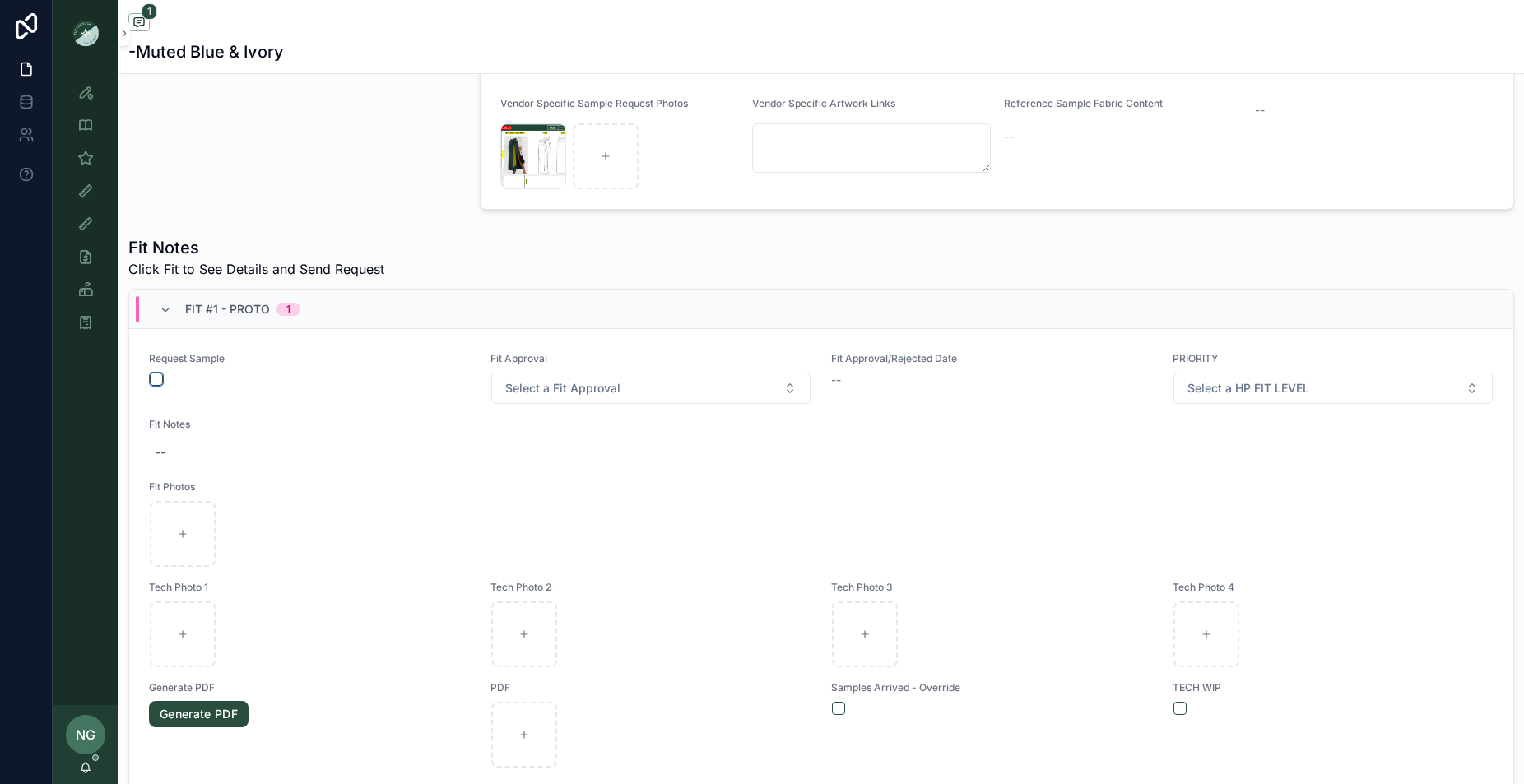
click at [151, 384] on button "scrollable content" at bounding box center [156, 379] width 13 height 13
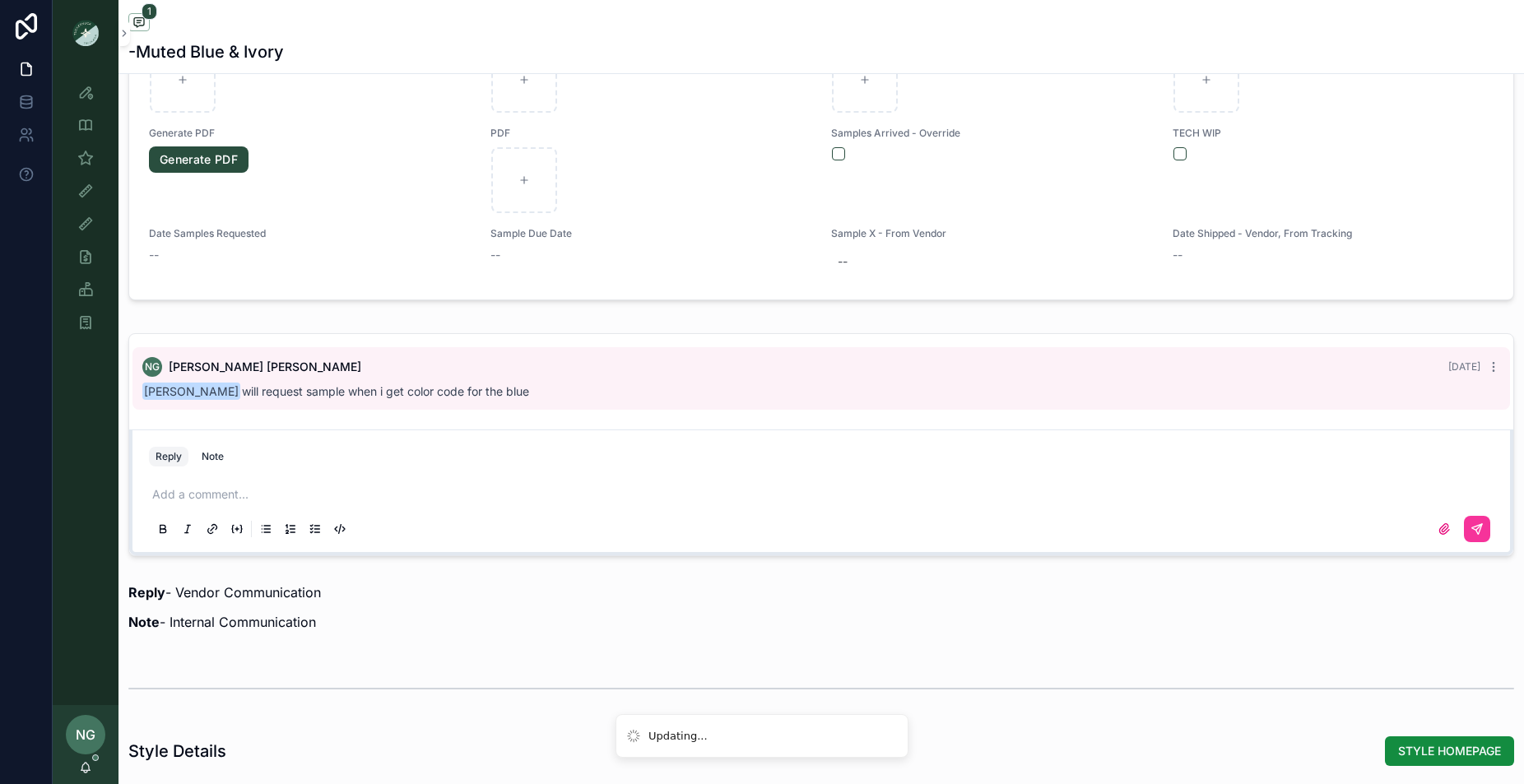
scroll to position [1038, 0]
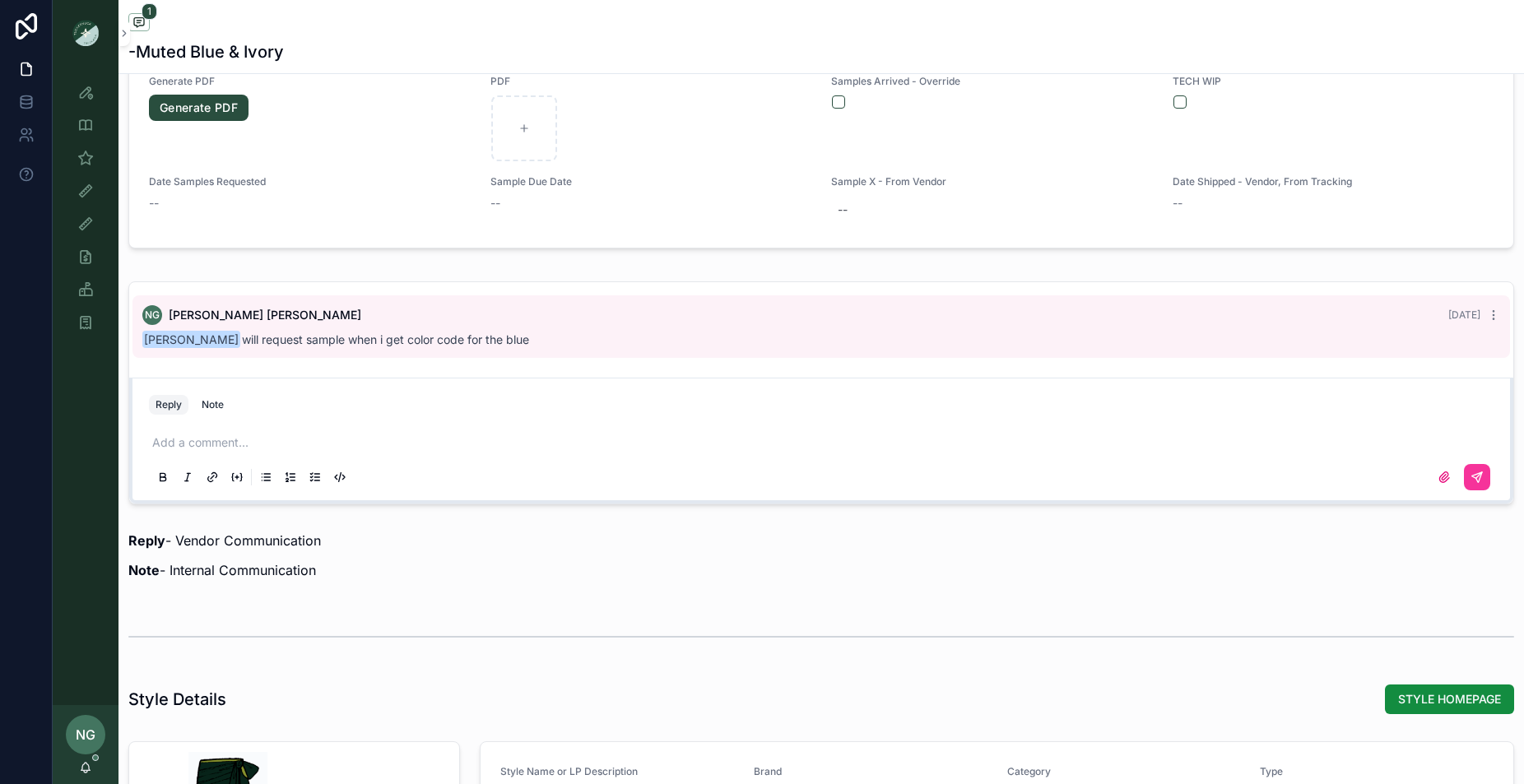
click at [306, 440] on p "scrollable content" at bounding box center [825, 443] width 1344 height 17
click at [325, 438] on span "**********" at bounding box center [402, 443] width 298 height 11
click at [324, 441] on span "**********" at bounding box center [402, 443] width 298 height 11
click at [827, 406] on div "Reply Note" at bounding box center [821, 405] width 1364 height 26
click at [785, 434] on p "**********" at bounding box center [825, 443] width 1344 height 17
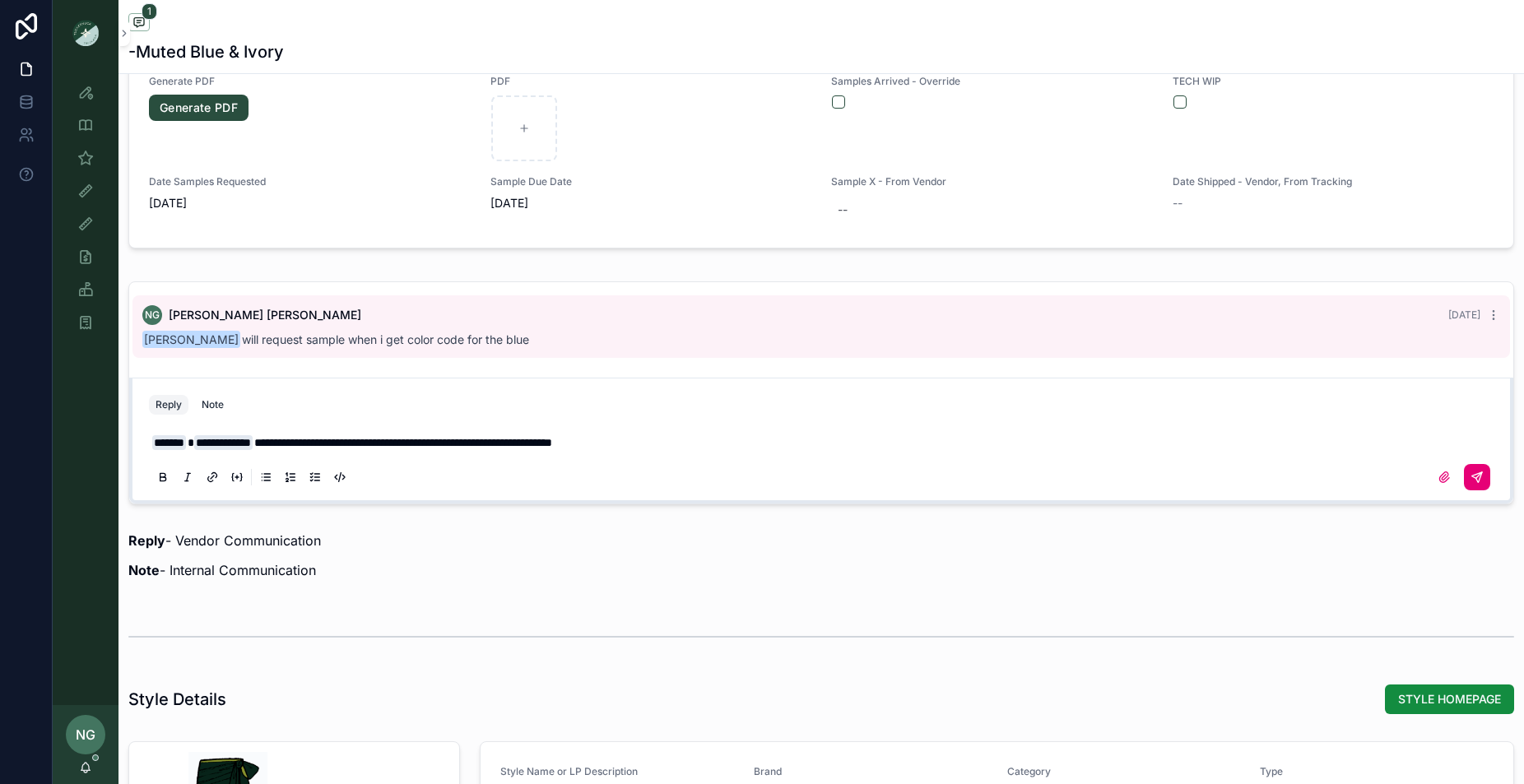
click at [1472, 476] on icon "scrollable content" at bounding box center [1477, 477] width 10 height 10
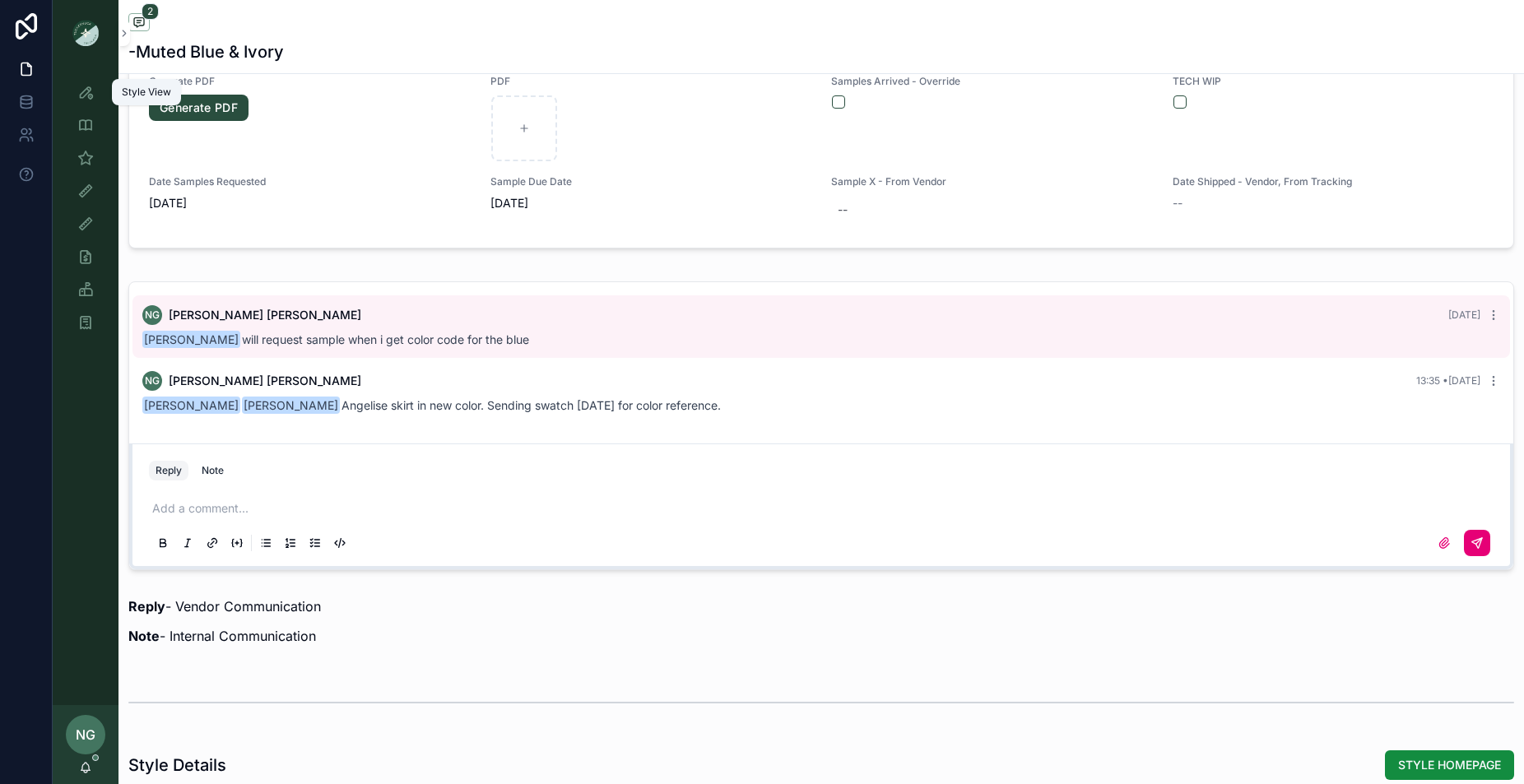
click at [91, 89] on icon "scrollable content" at bounding box center [86, 92] width 17 height 17
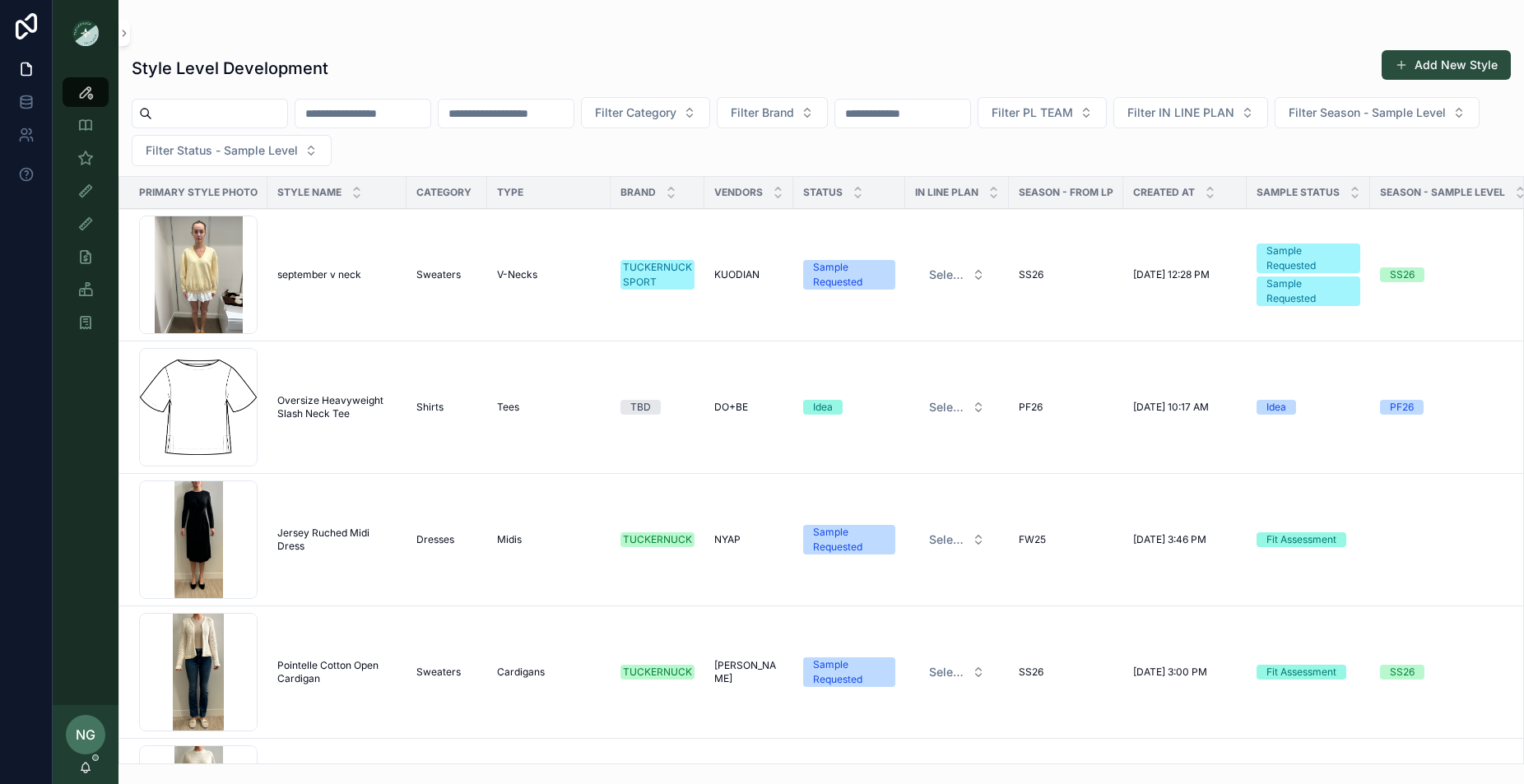
click at [370, 118] on input "scrollable content" at bounding box center [363, 114] width 135 height 24
click at [574, 48] on div "Style Level Development Add New Style Filter Category Filter Brand Filter PL TE…" at bounding box center [821, 401] width 1406 height 725
click at [1275, 129] on button "Filter Season - Sample Level" at bounding box center [1377, 112] width 205 height 31
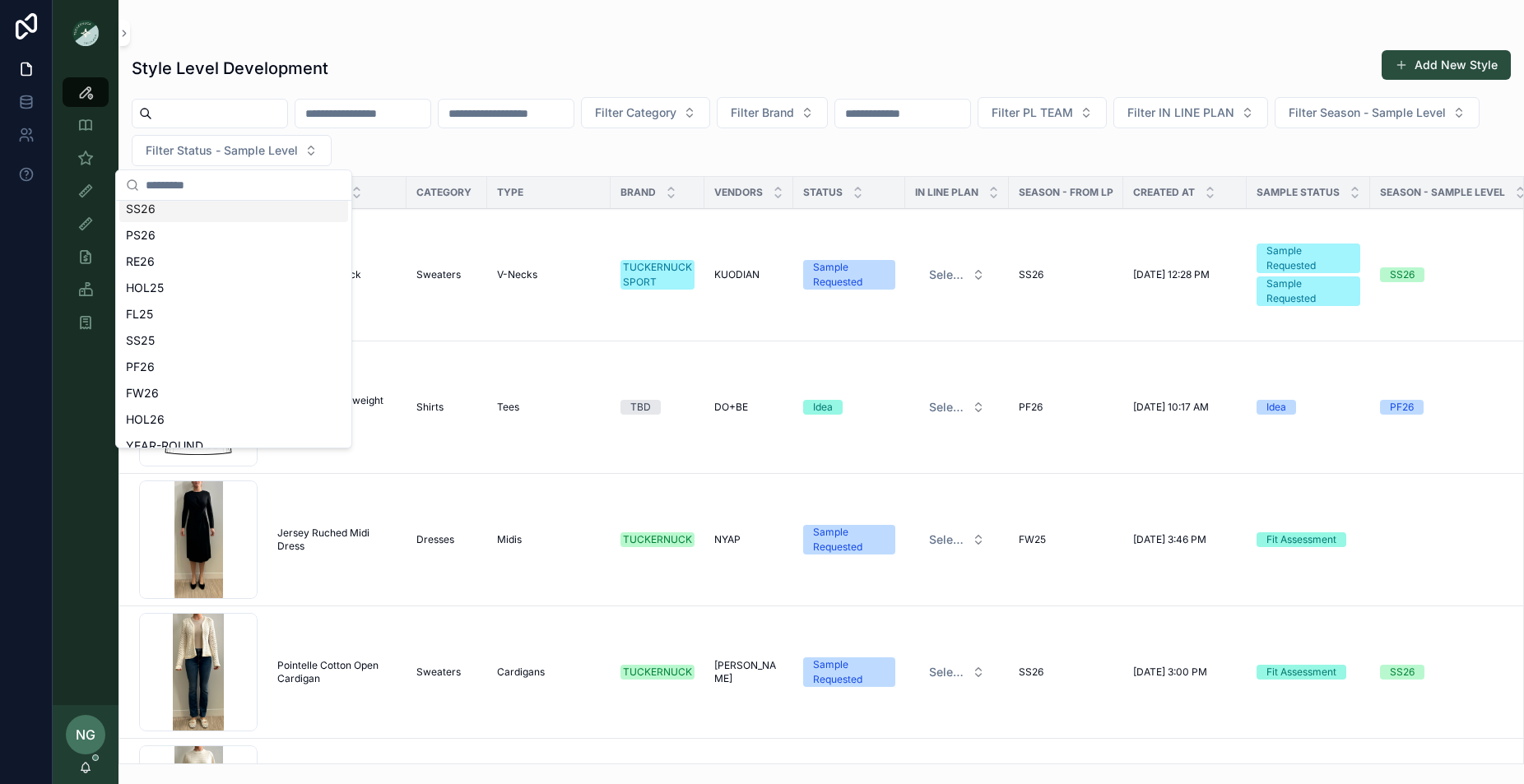
scroll to position [32, 0]
click at [264, 223] on div "PS26" at bounding box center [233, 225] width 228 height 26
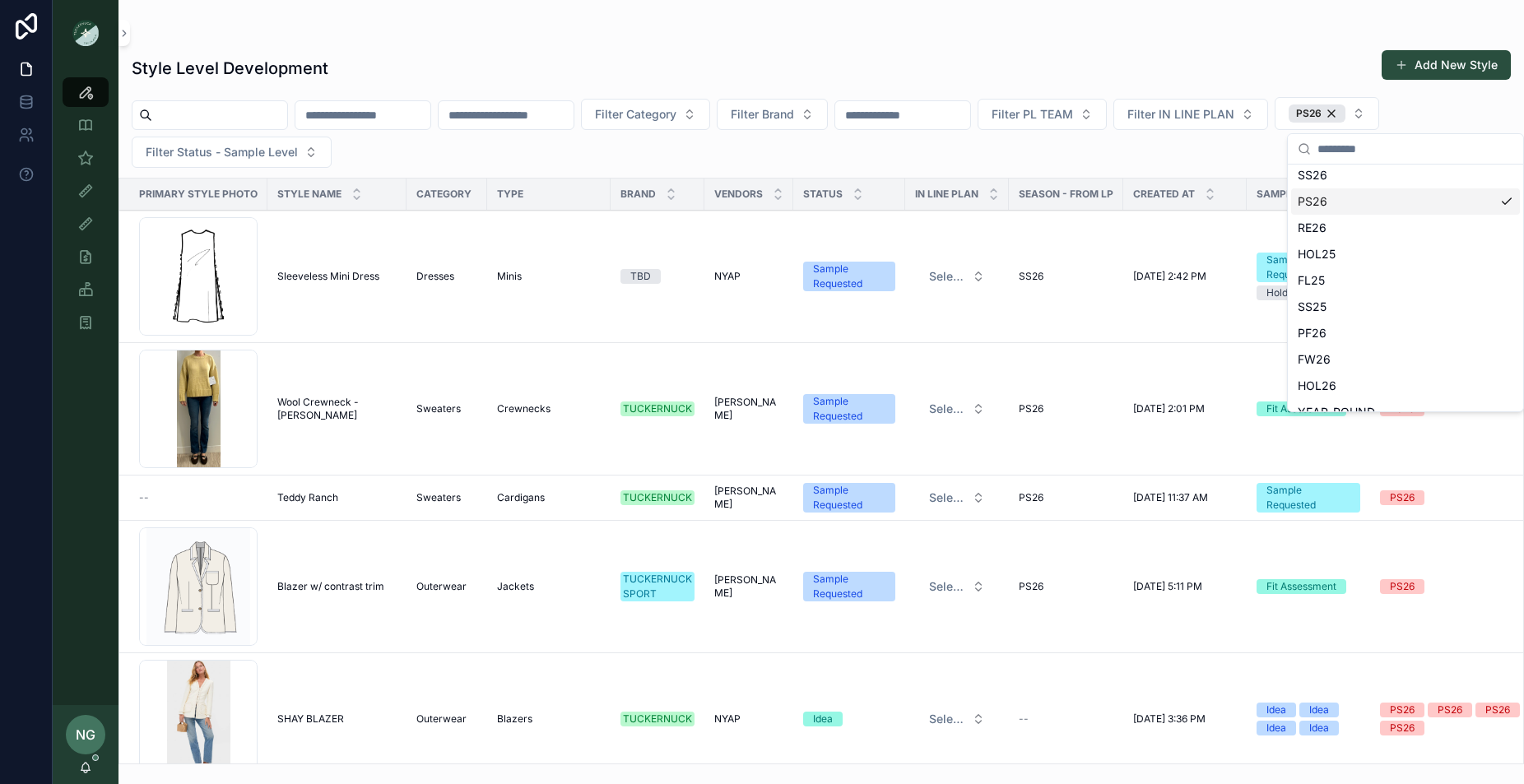
click at [899, 72] on div "Style Level Development Add New Style" at bounding box center [821, 69] width 1379 height 38
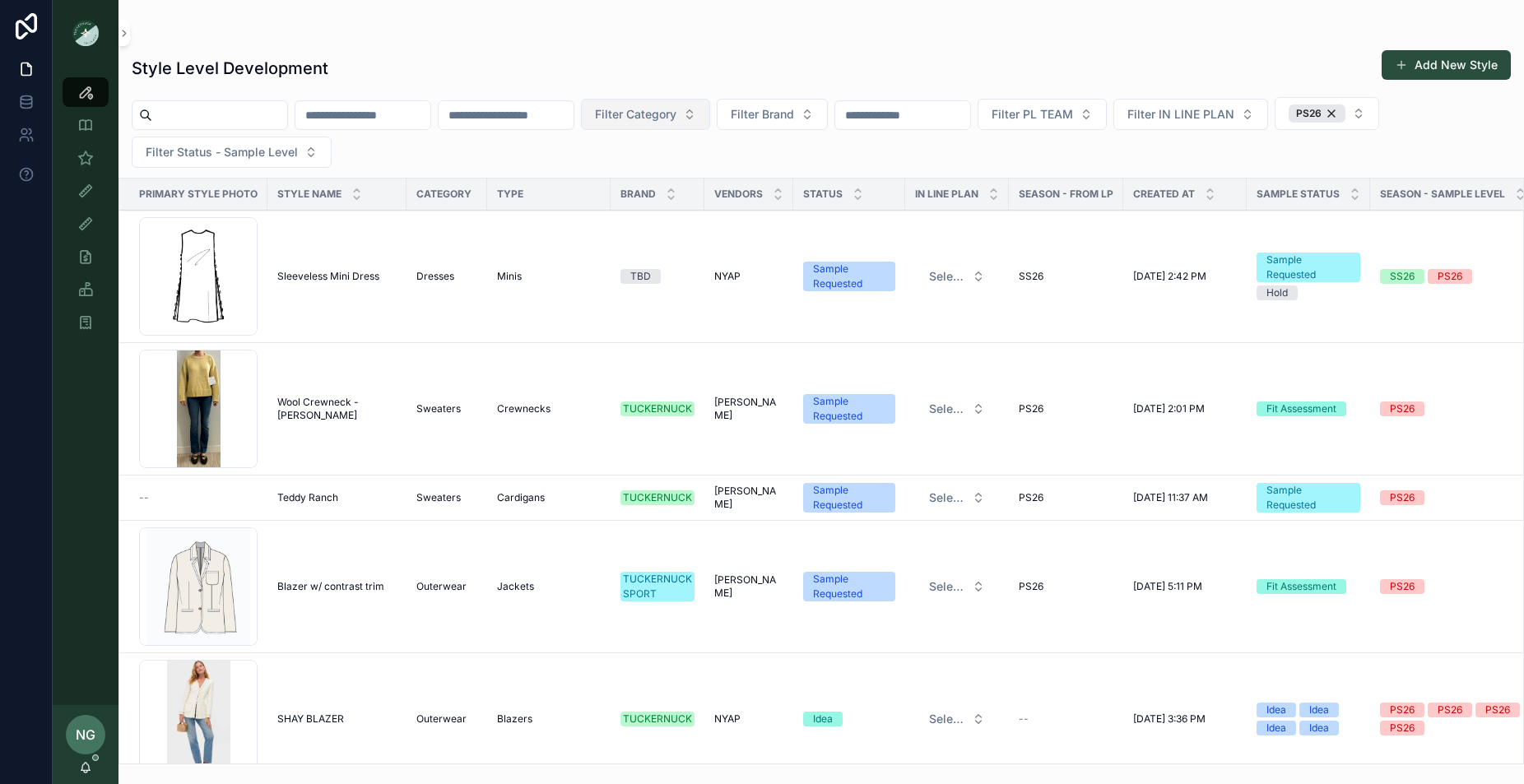
click at [710, 113] on button "Filter Category" at bounding box center [645, 114] width 129 height 31
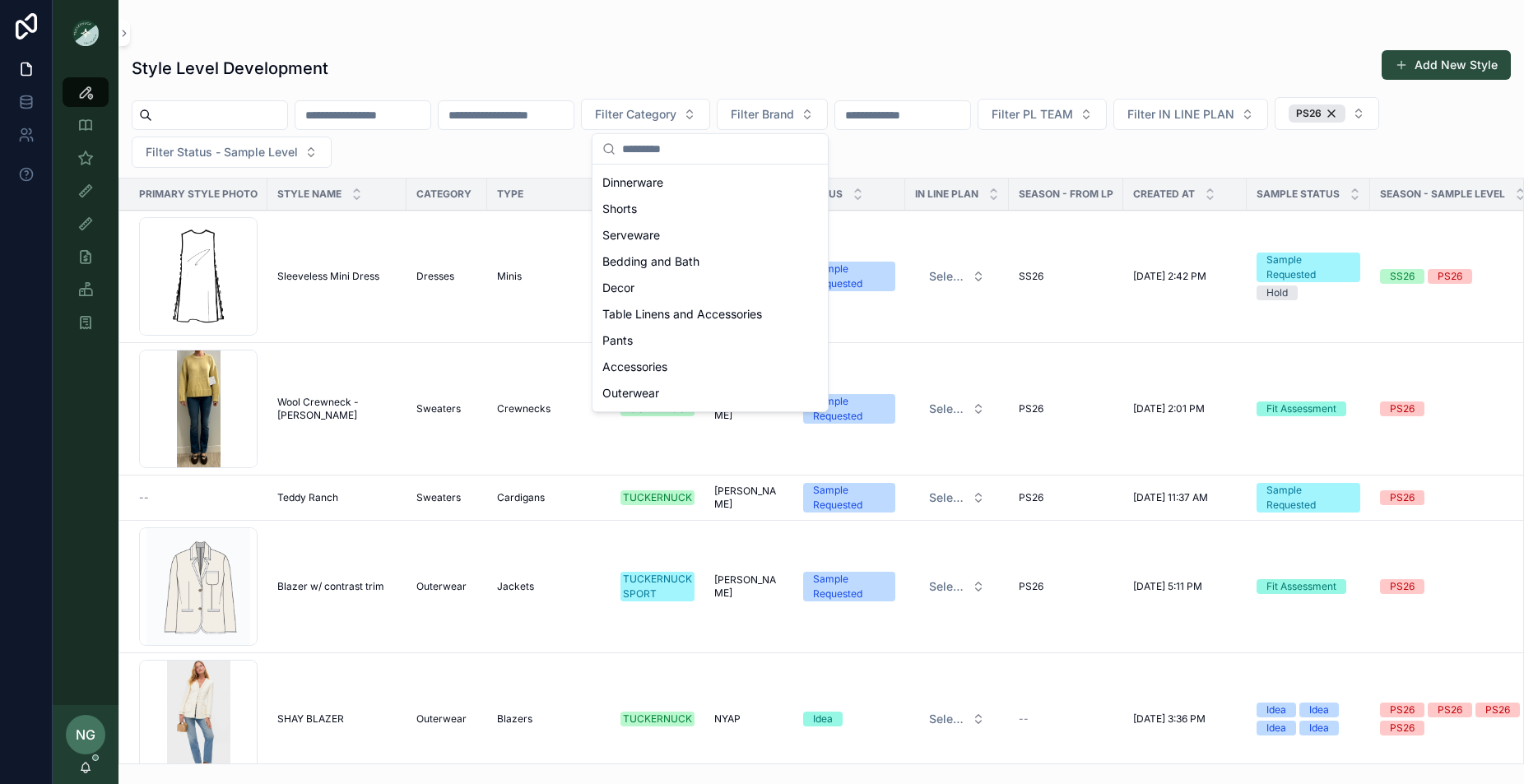
scroll to position [526, 0]
click at [678, 339] on div "Shirts" at bounding box center [710, 339] width 228 height 26
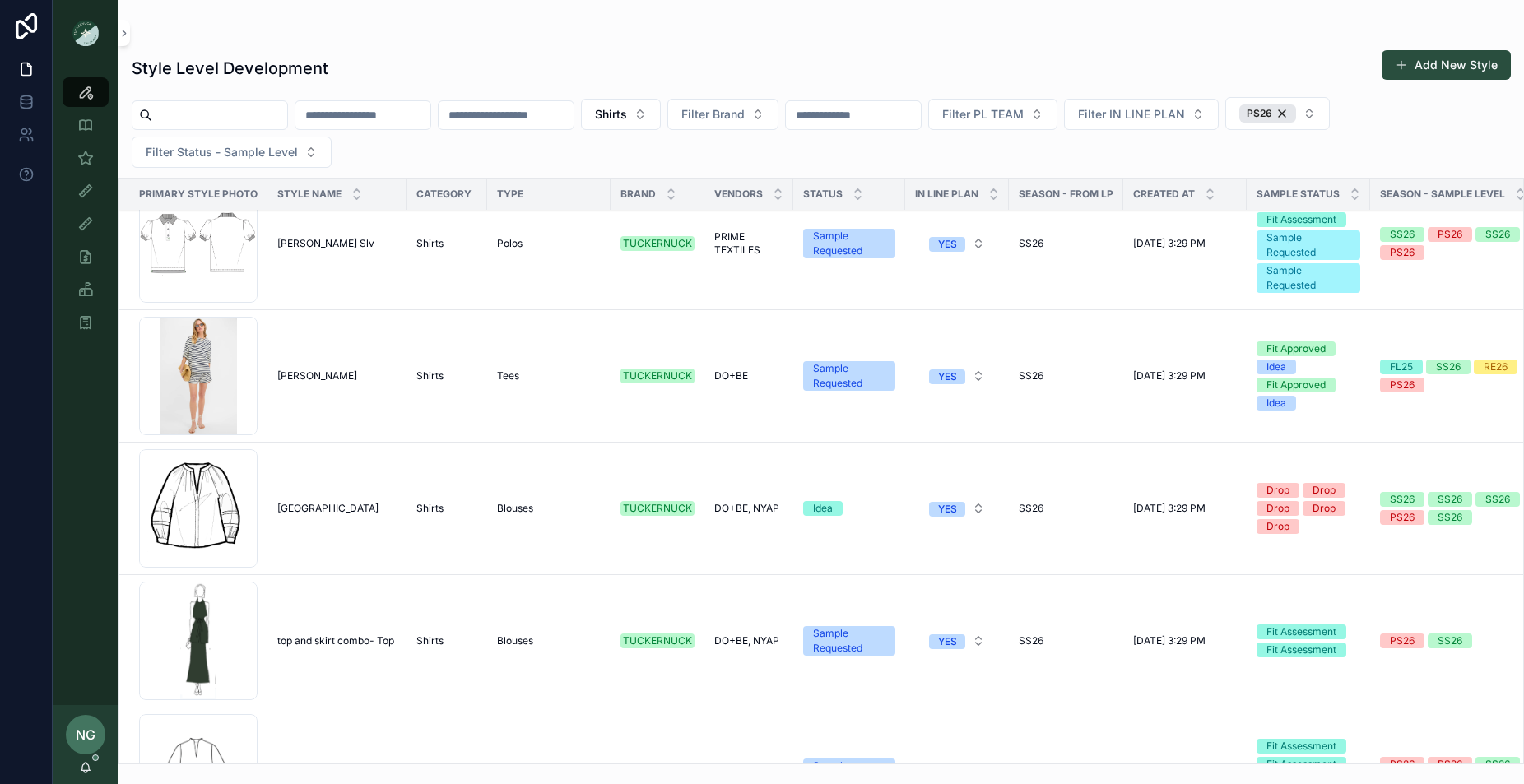
scroll to position [5399, 0]
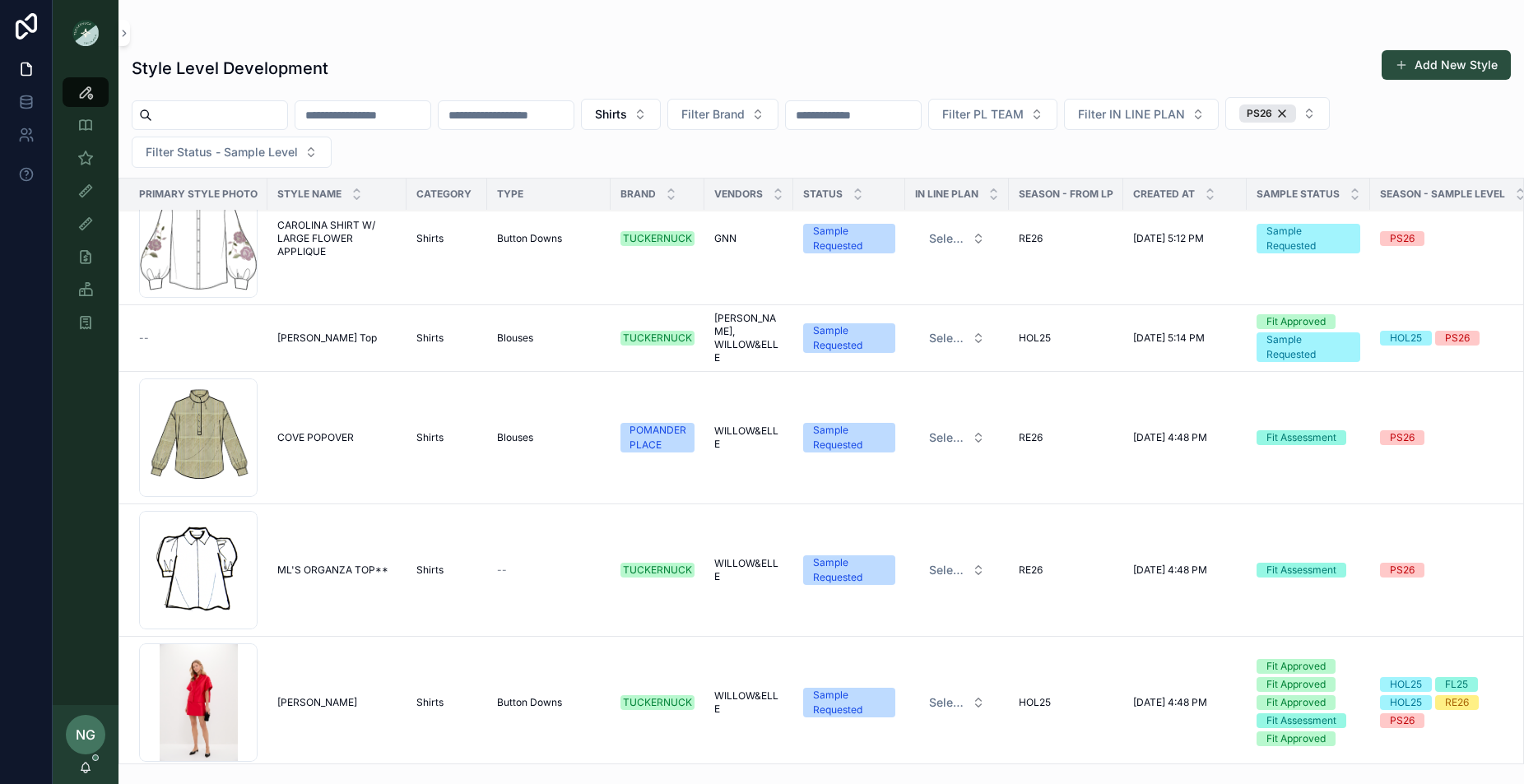
click at [920, 111] on input "scrollable content" at bounding box center [854, 115] width 135 height 24
type input "****"
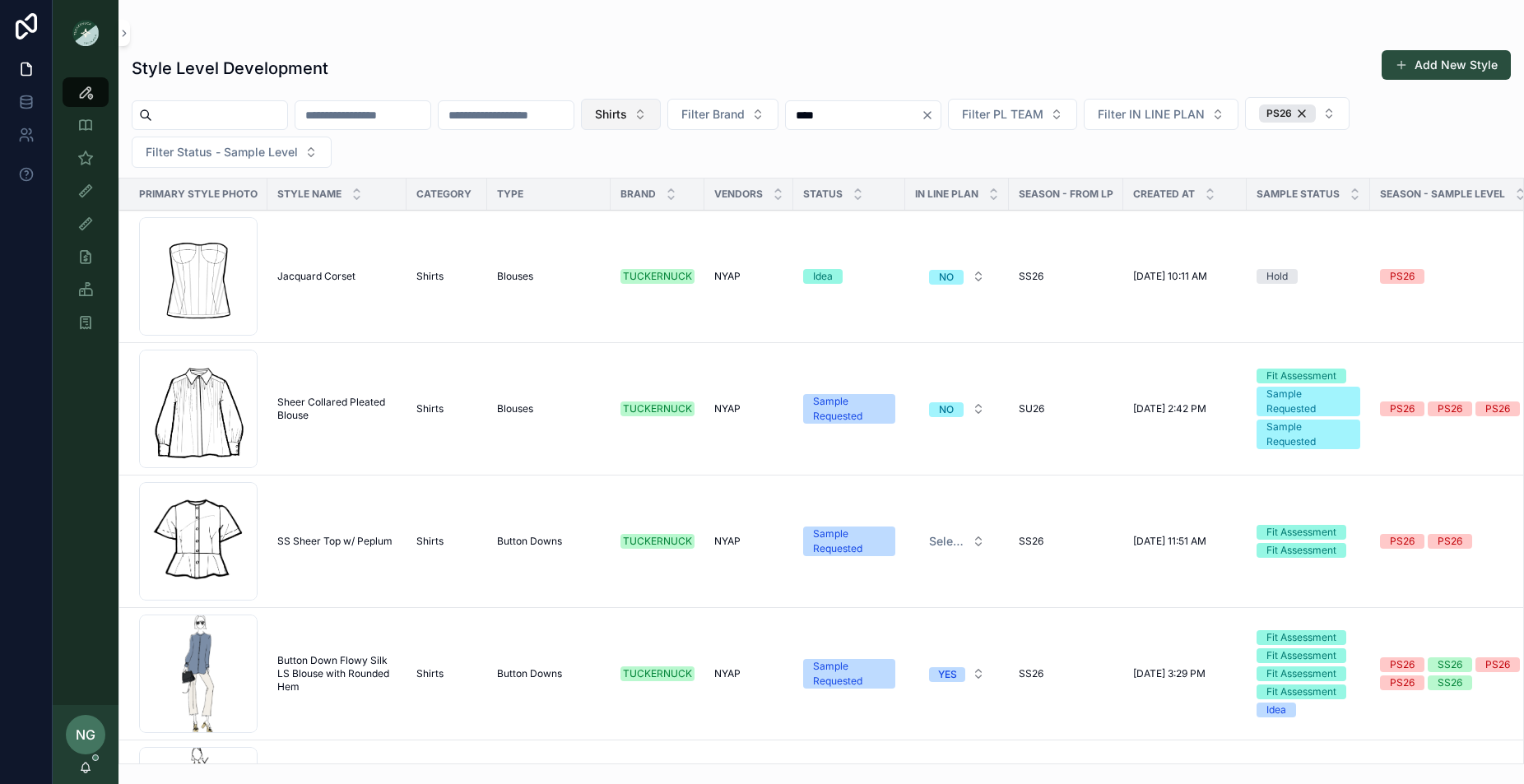
click at [661, 123] on button "Shirts" at bounding box center [621, 114] width 80 height 31
drag, startPoint x: 845, startPoint y: 56, endPoint x: 1359, endPoint y: 134, distance: 519.9
click at [854, 57] on div "Style Level Development Add New Style" at bounding box center [821, 69] width 1379 height 38
click at [1315, 112] on div "PS26" at bounding box center [1287, 113] width 56 height 18
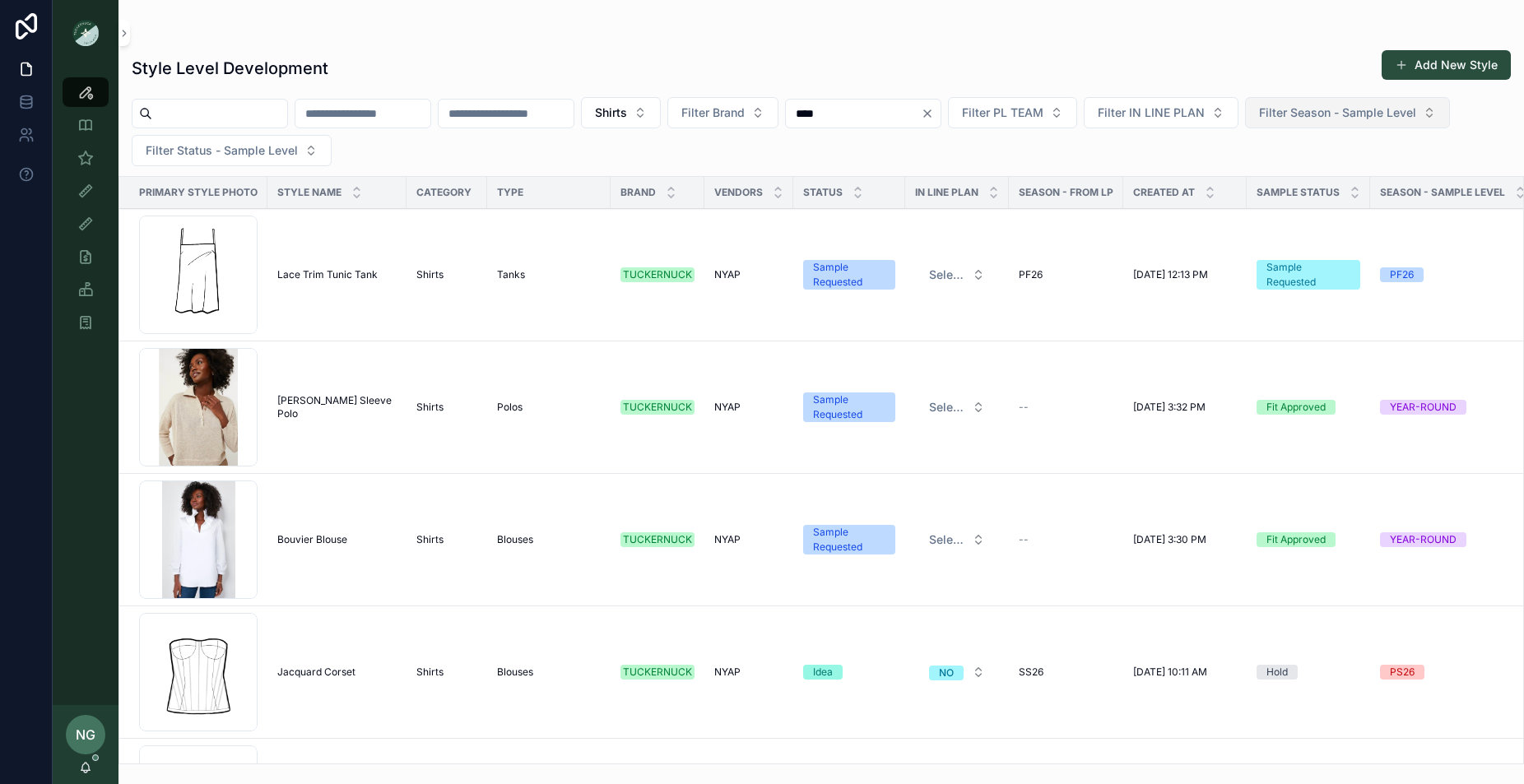
click at [1259, 121] on span "Filter Season - Sample Level" at bounding box center [1337, 113] width 157 height 17
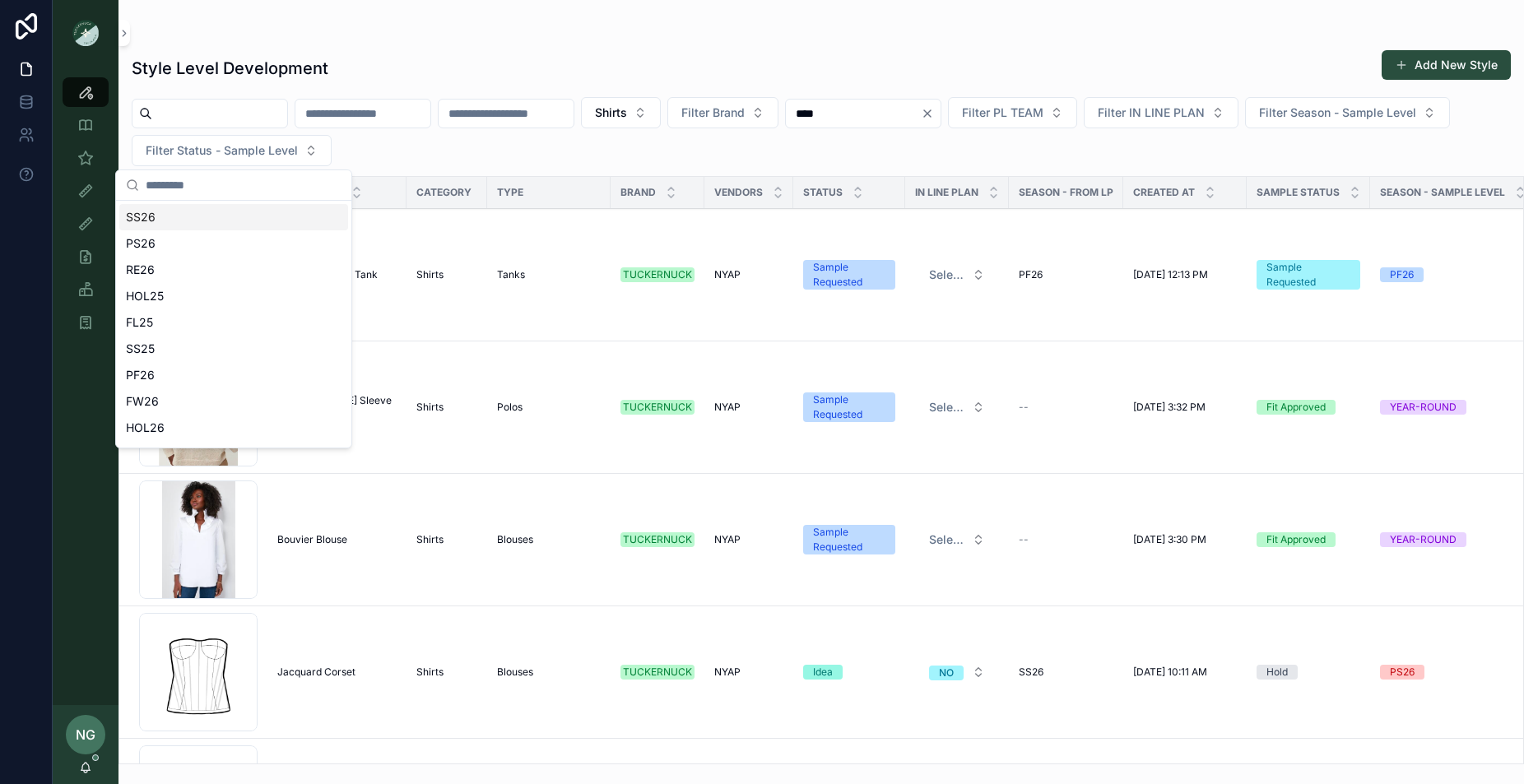
click at [261, 224] on div "SS26" at bounding box center [233, 217] width 228 height 26
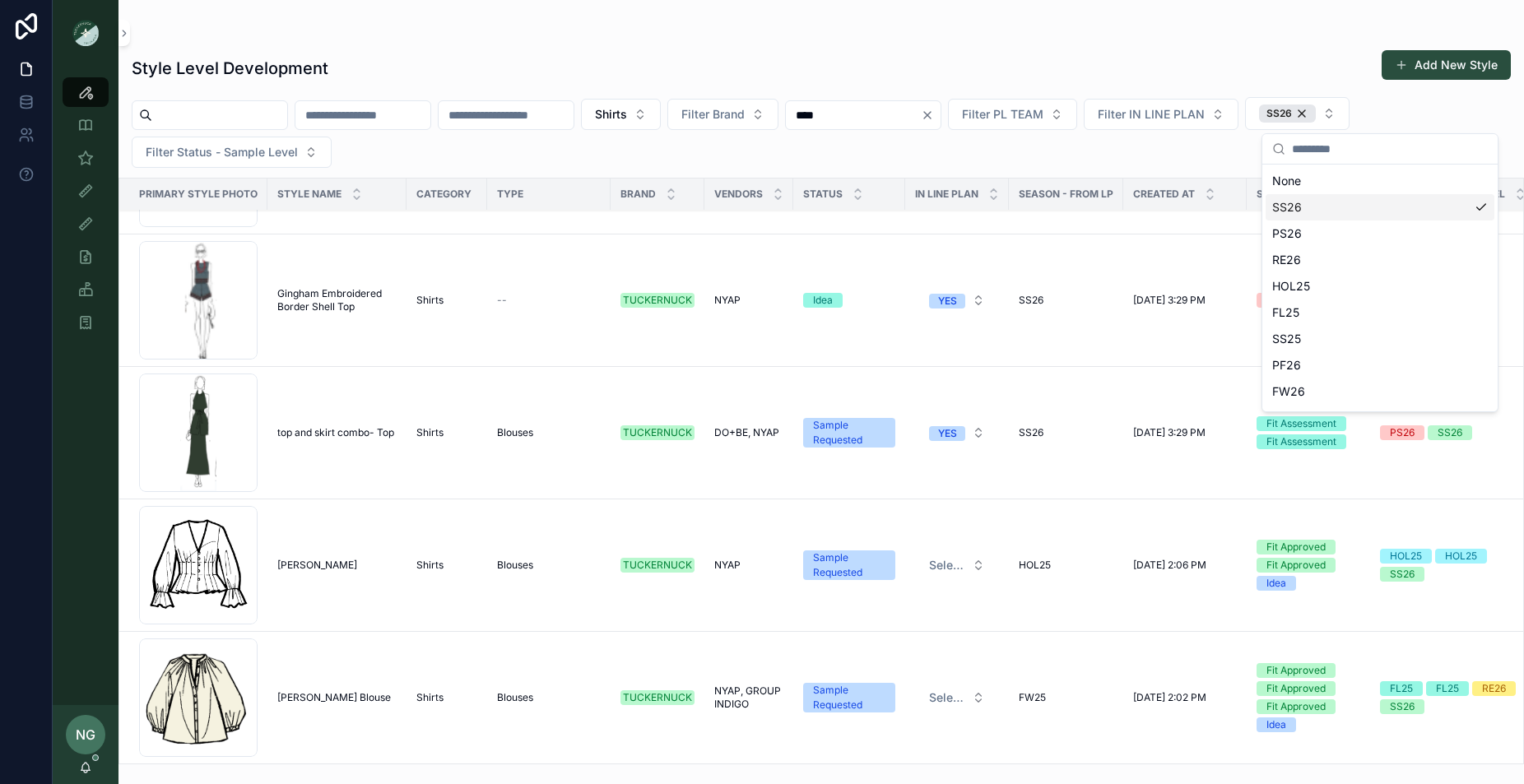
scroll to position [2822, 3]
click at [286, 566] on span "Madison Blouse" at bounding box center [314, 565] width 80 height 13
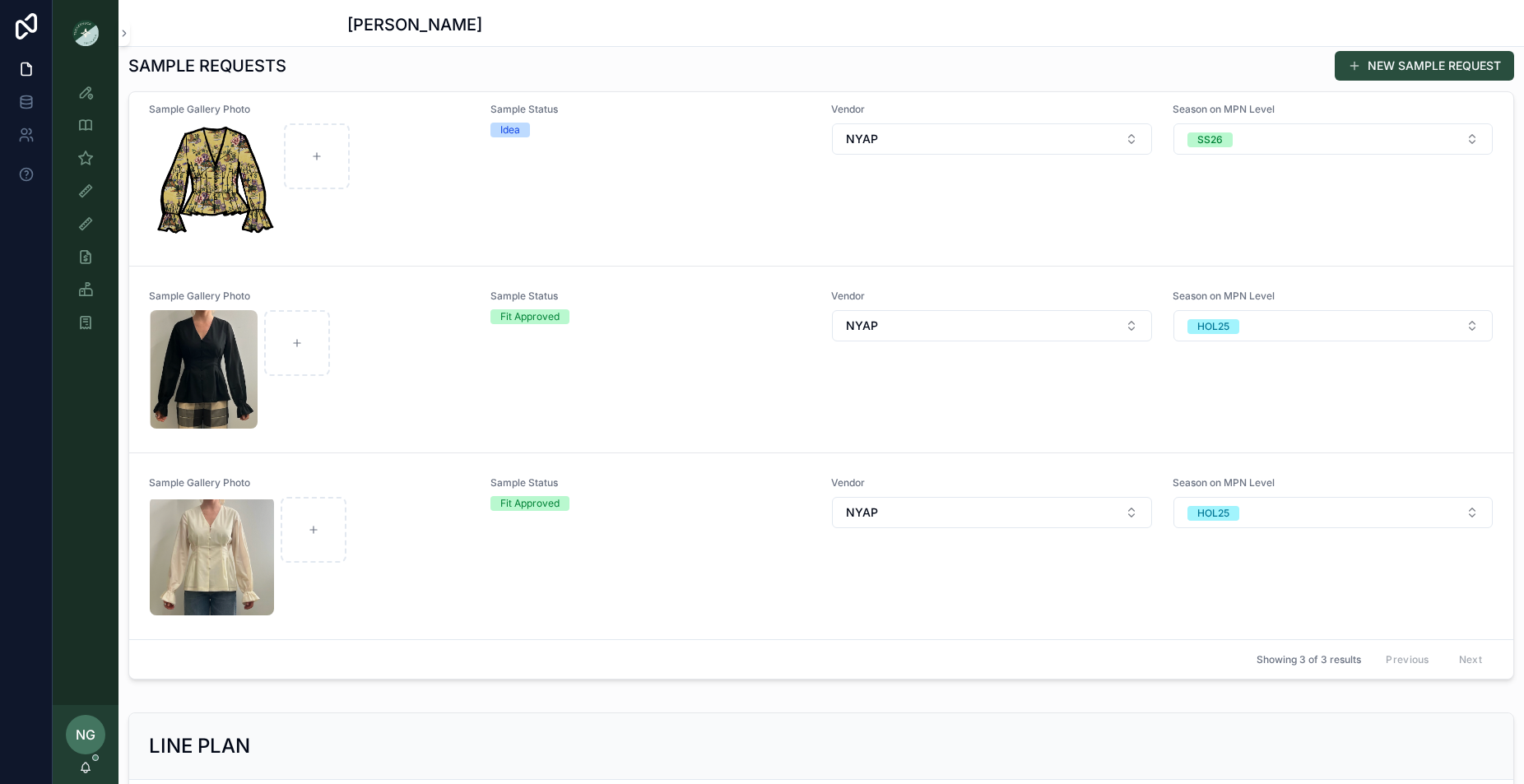
scroll to position [13, 0]
click at [537, 192] on div "Sample Status Idea" at bounding box center [652, 172] width 322 height 140
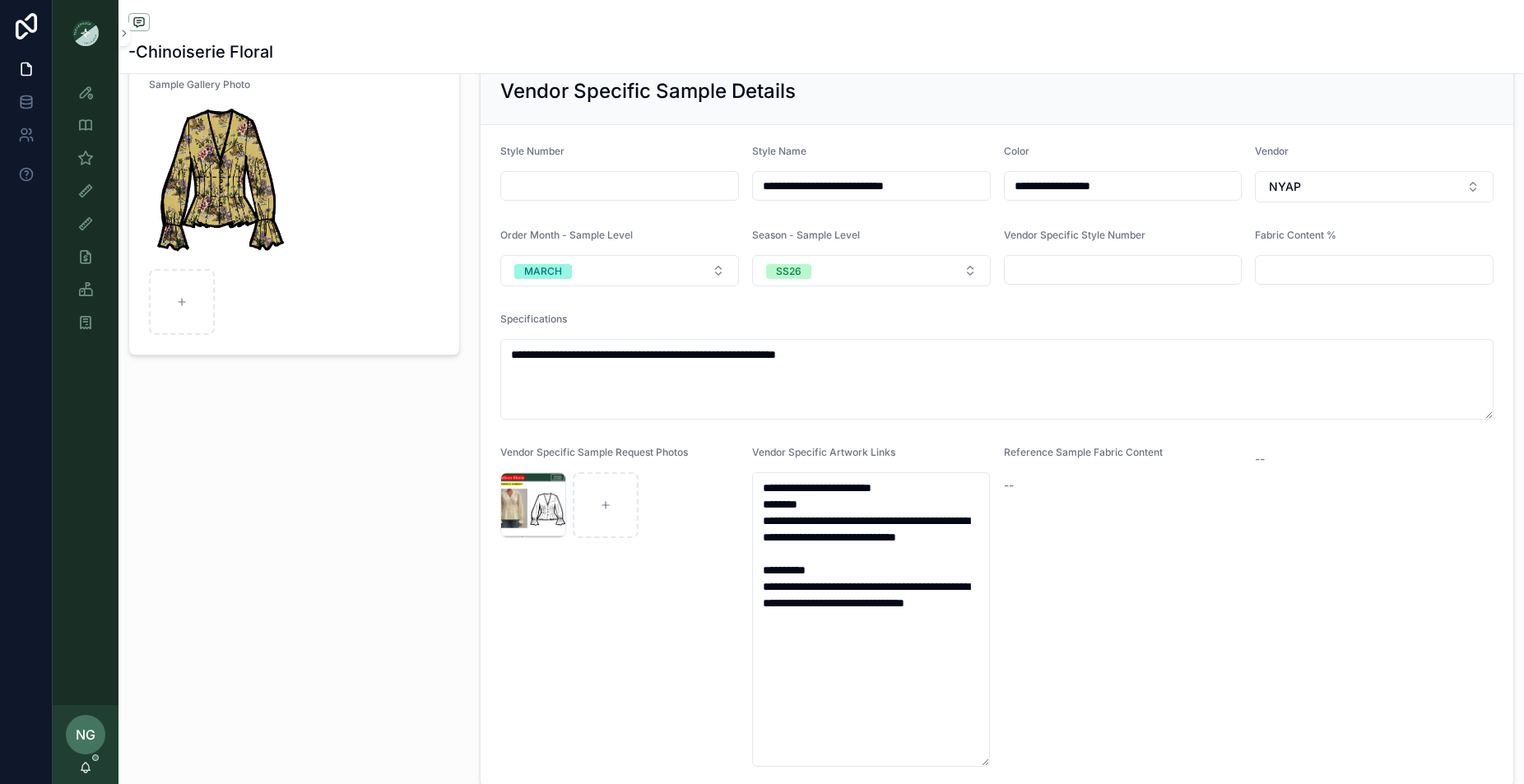
scroll to position [165, 0]
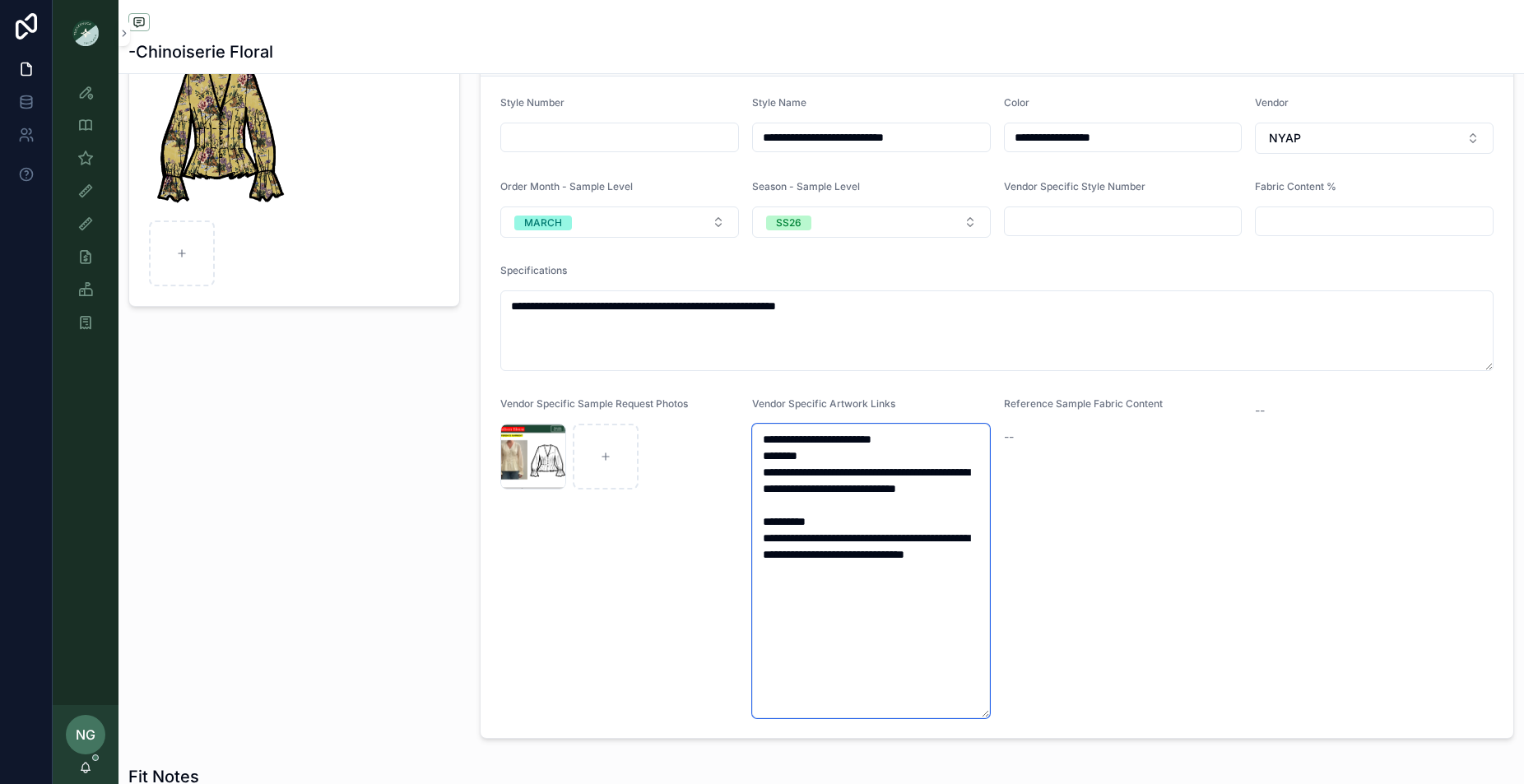
click at [845, 604] on textarea "**********" at bounding box center [872, 571] width 239 height 294
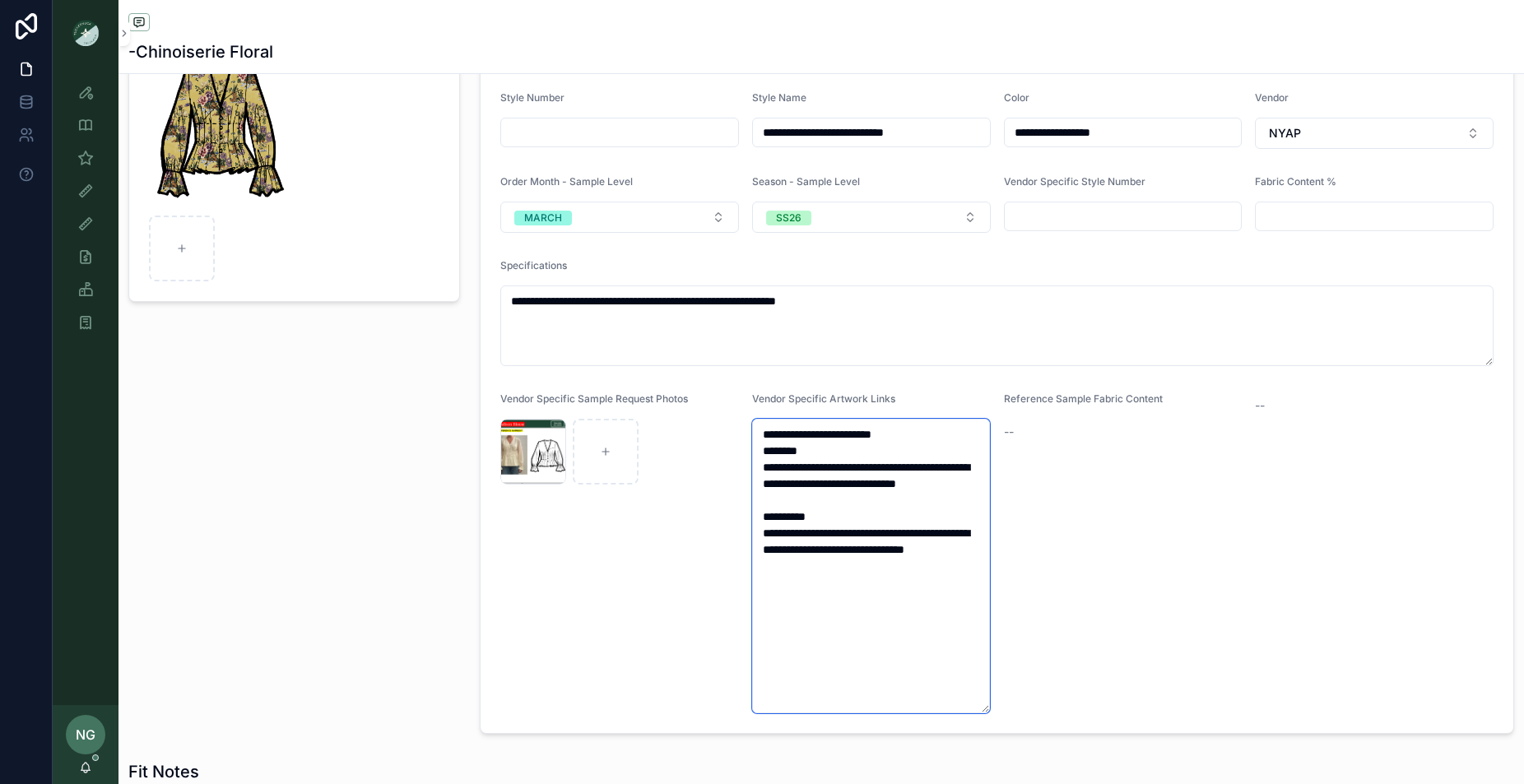
scroll to position [168, 0]
drag, startPoint x: 845, startPoint y: 604, endPoint x: 760, endPoint y: 557, distance: 97.1
click at [759, 557] on textarea "**********" at bounding box center [872, 565] width 239 height 294
click at [856, 627] on textarea "**********" at bounding box center [872, 565] width 239 height 294
drag, startPoint x: 821, startPoint y: 593, endPoint x: 793, endPoint y: 522, distance: 76.3
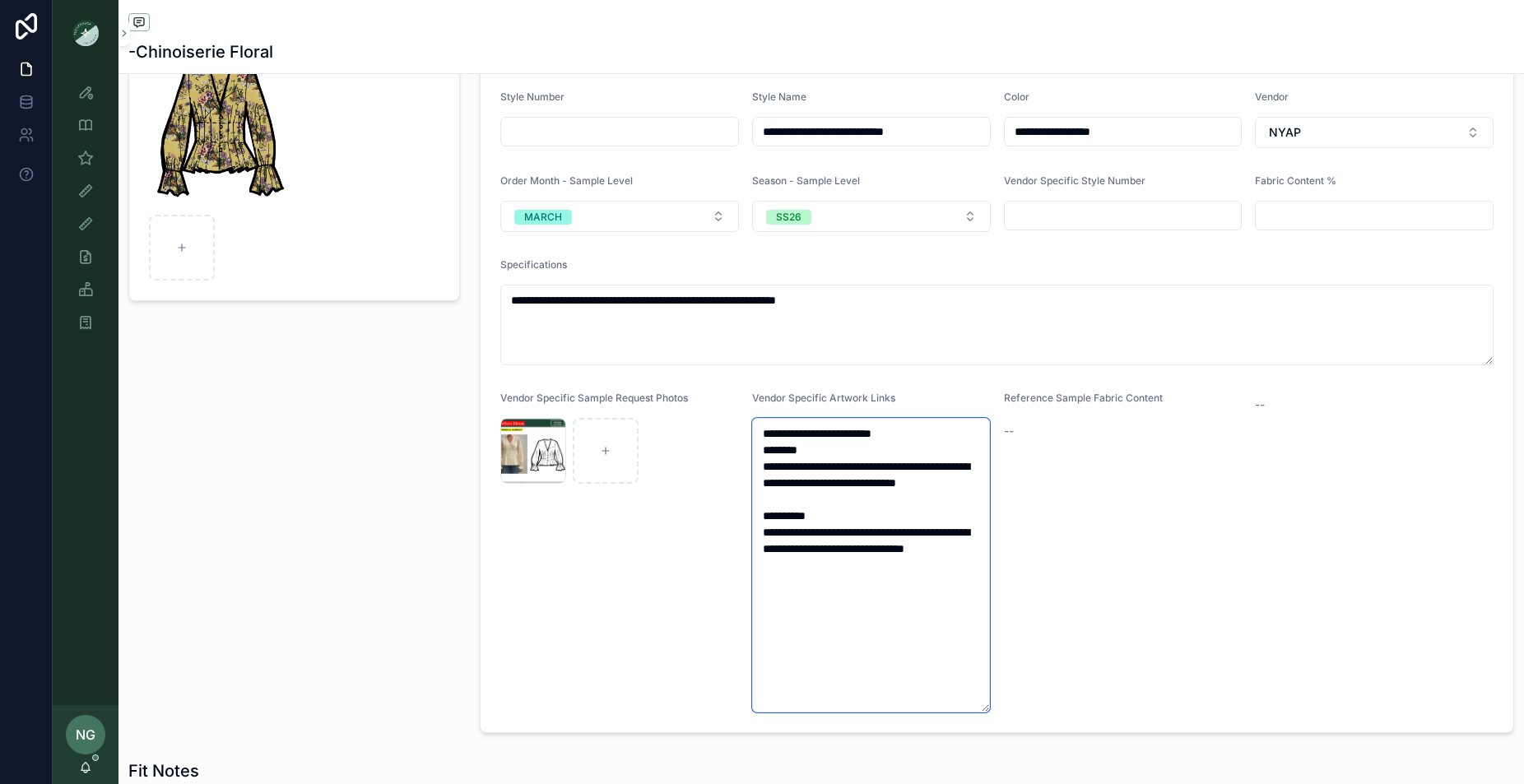
click at [747, 542] on form "**********" at bounding box center [997, 401] width 1032 height 662
click at [540, 458] on div "Screenshot-2025-10-03-at-4.07.36-PM .png" at bounding box center [533, 451] width 66 height 66
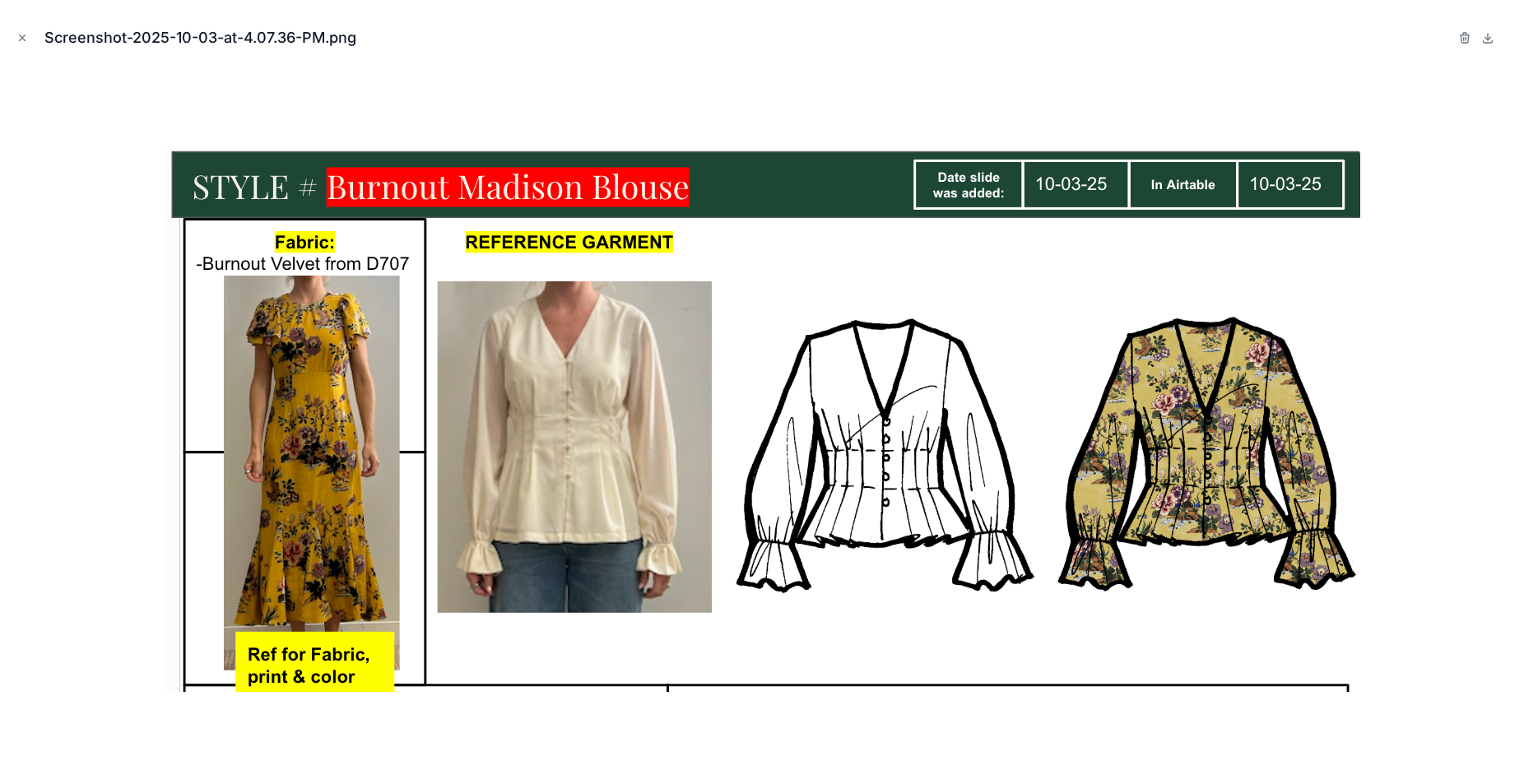
click at [1447, 71] on div at bounding box center [762, 420] width 1498 height 701
click at [24, 39] on icon "Close modal" at bounding box center [23, 38] width 11 height 11
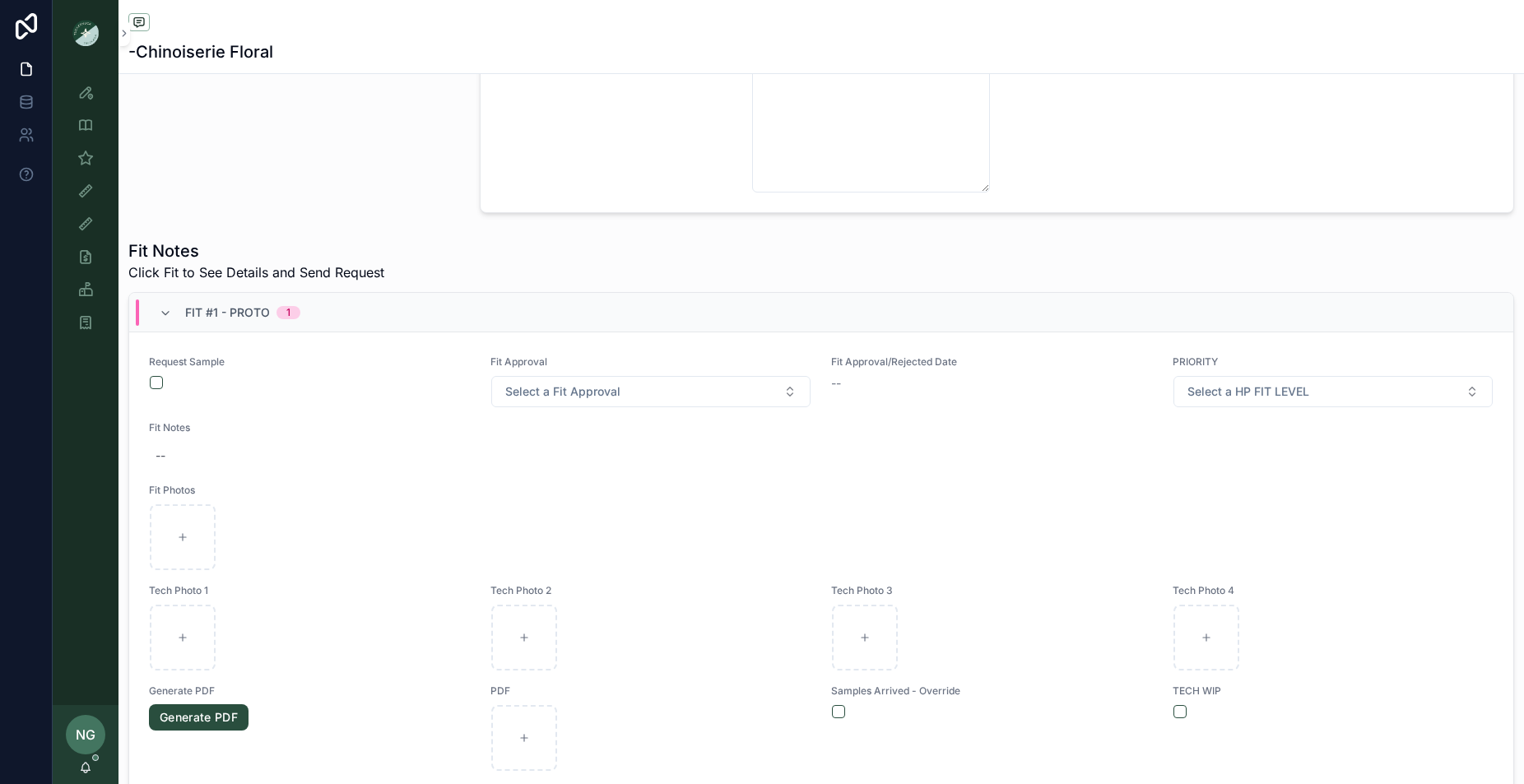
scroll to position [667, 0]
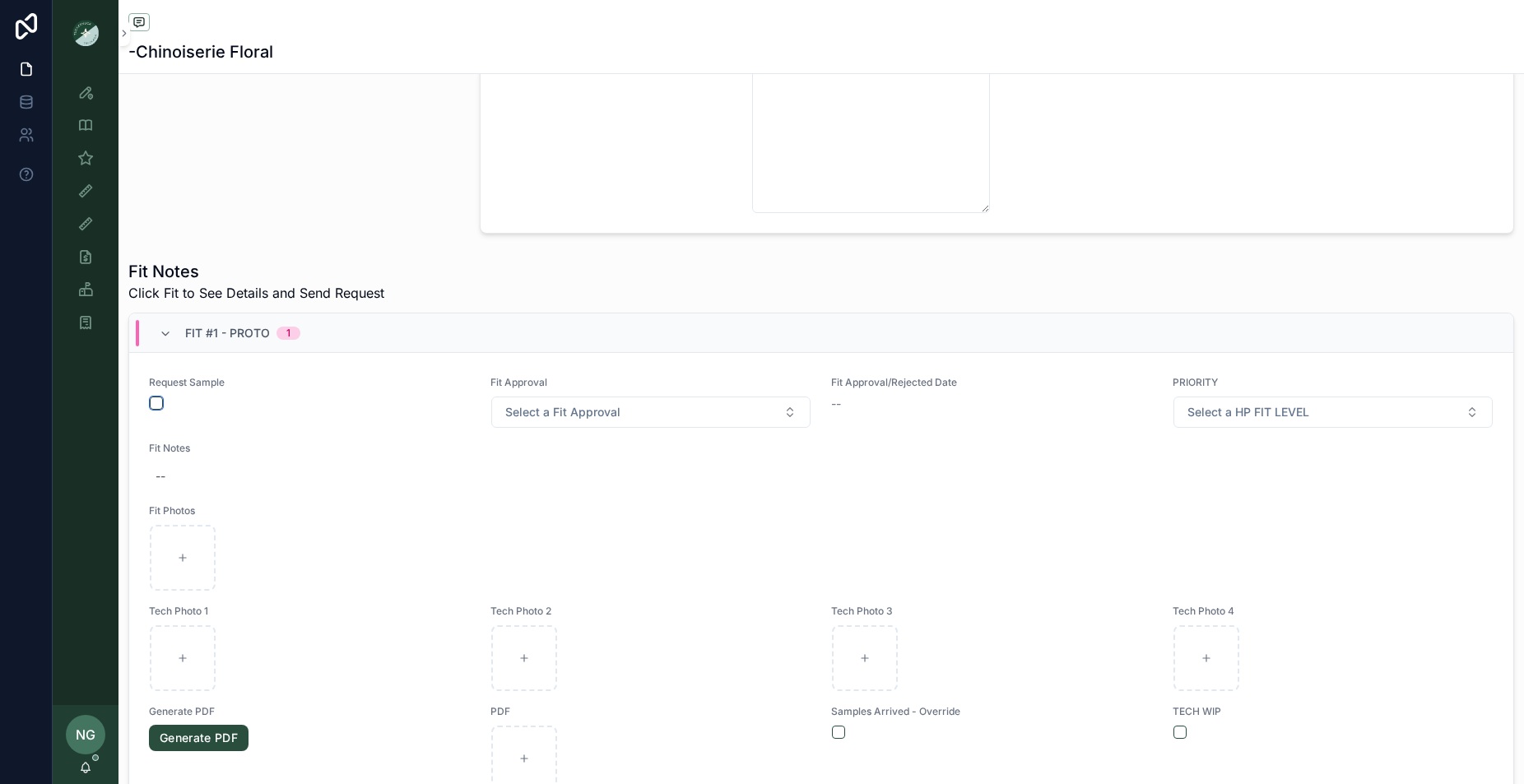
click at [160, 400] on button "scrollable content" at bounding box center [156, 403] width 13 height 13
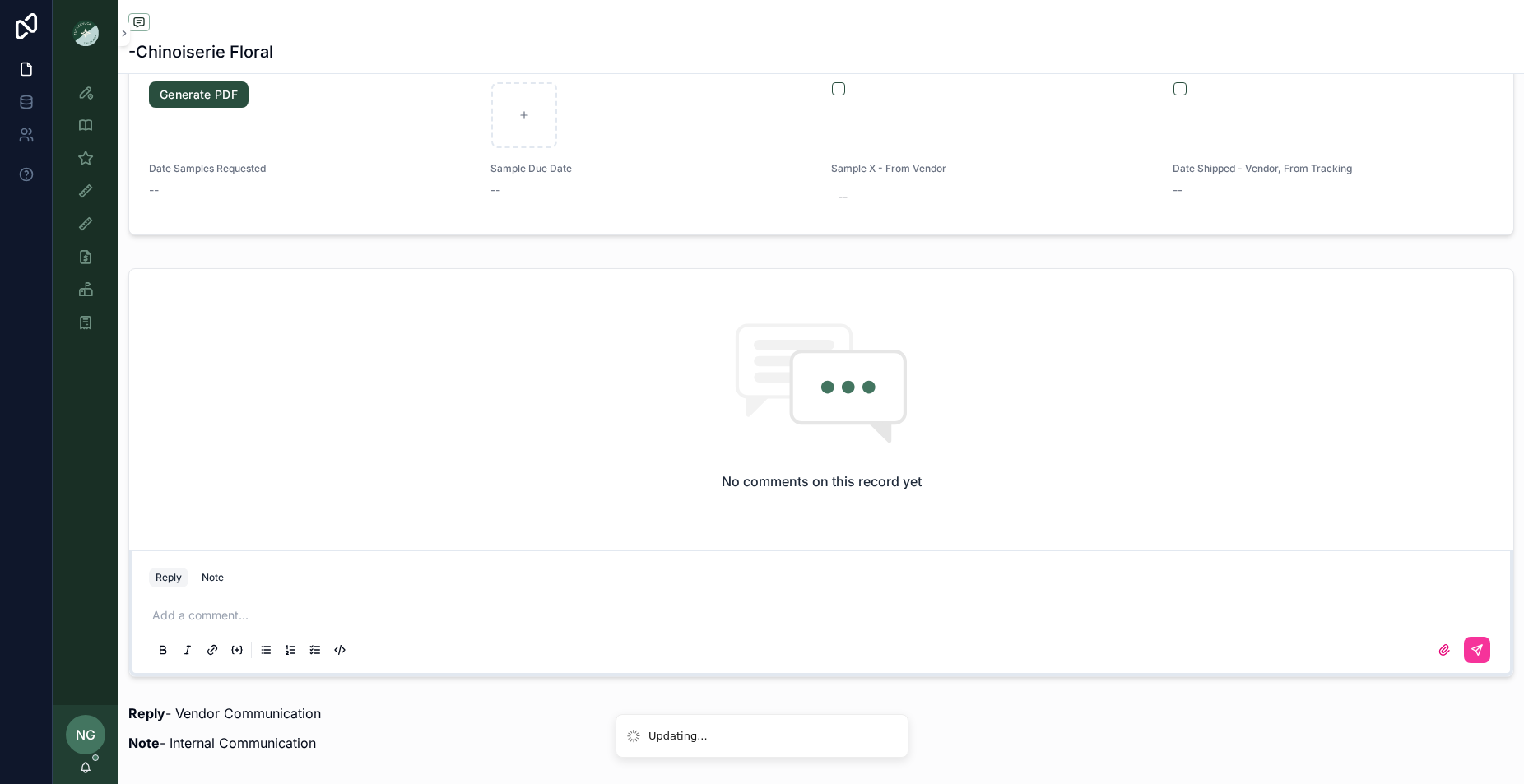
scroll to position [1775, 0]
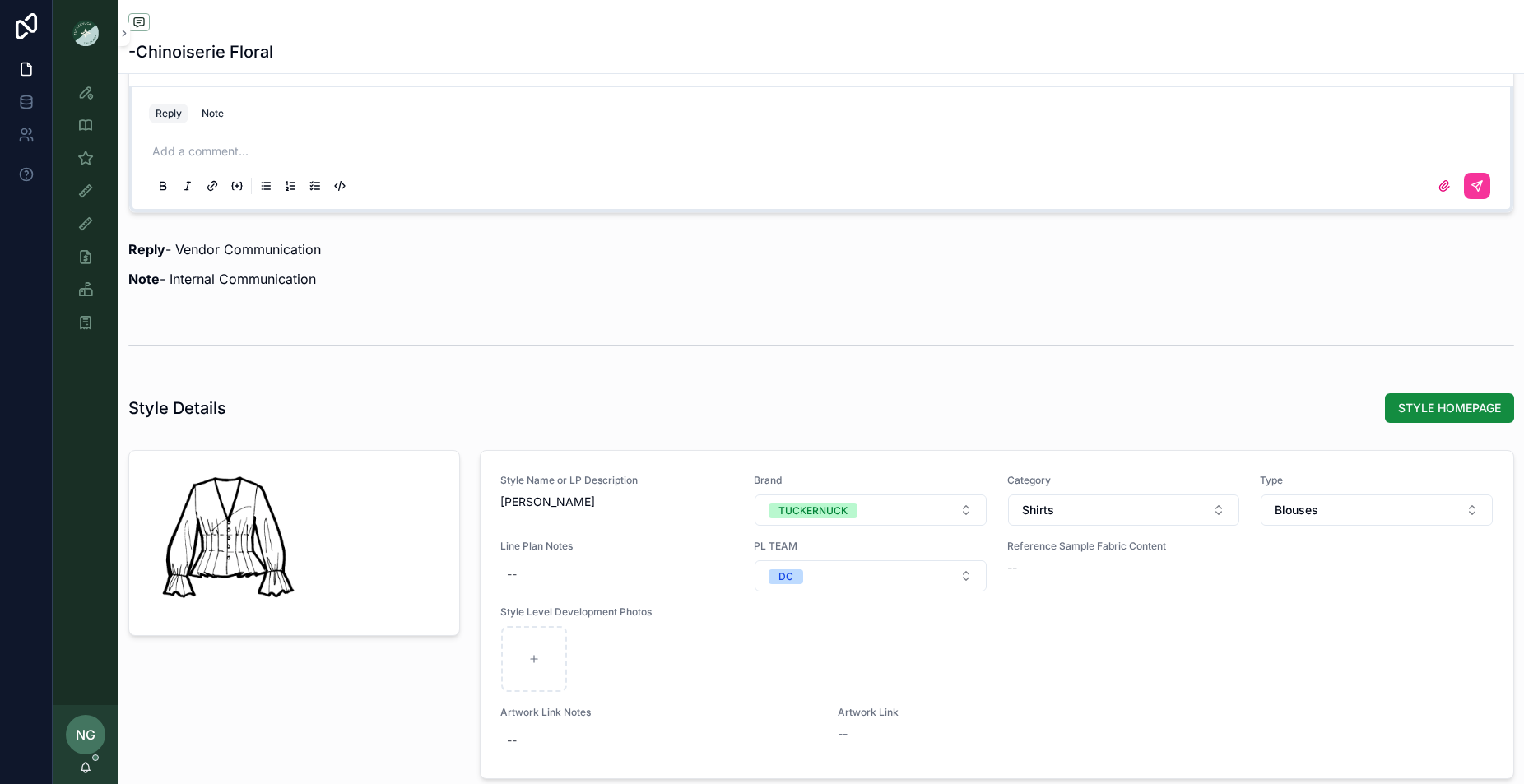
click at [228, 157] on p "scrollable content" at bounding box center [825, 151] width 1344 height 17
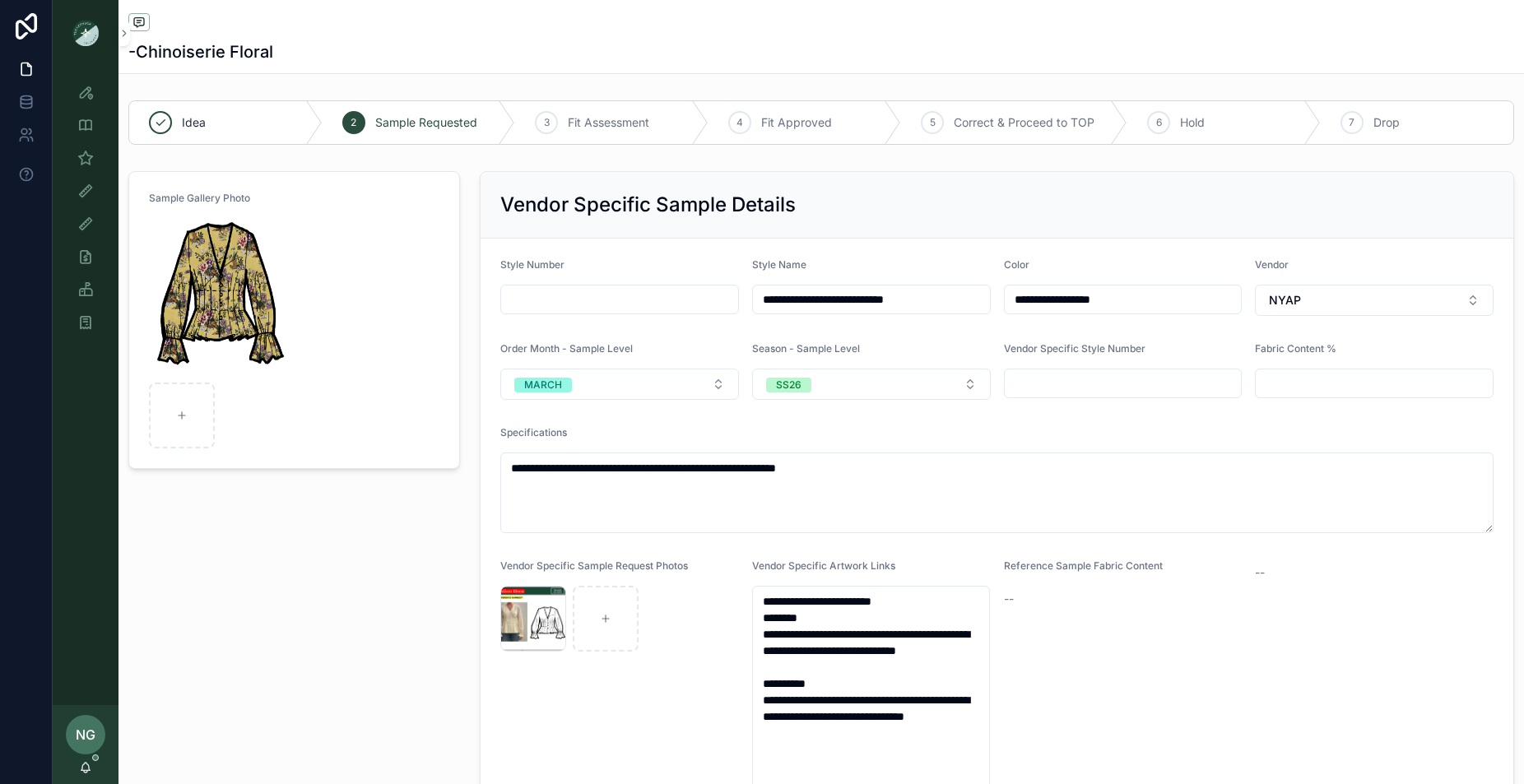
scroll to position [1, 0]
drag, startPoint x: 846, startPoint y: 299, endPoint x: 810, endPoint y: 297, distance: 36.1
click at [810, 297] on input "**********" at bounding box center [872, 298] width 237 height 24
type input "**********"
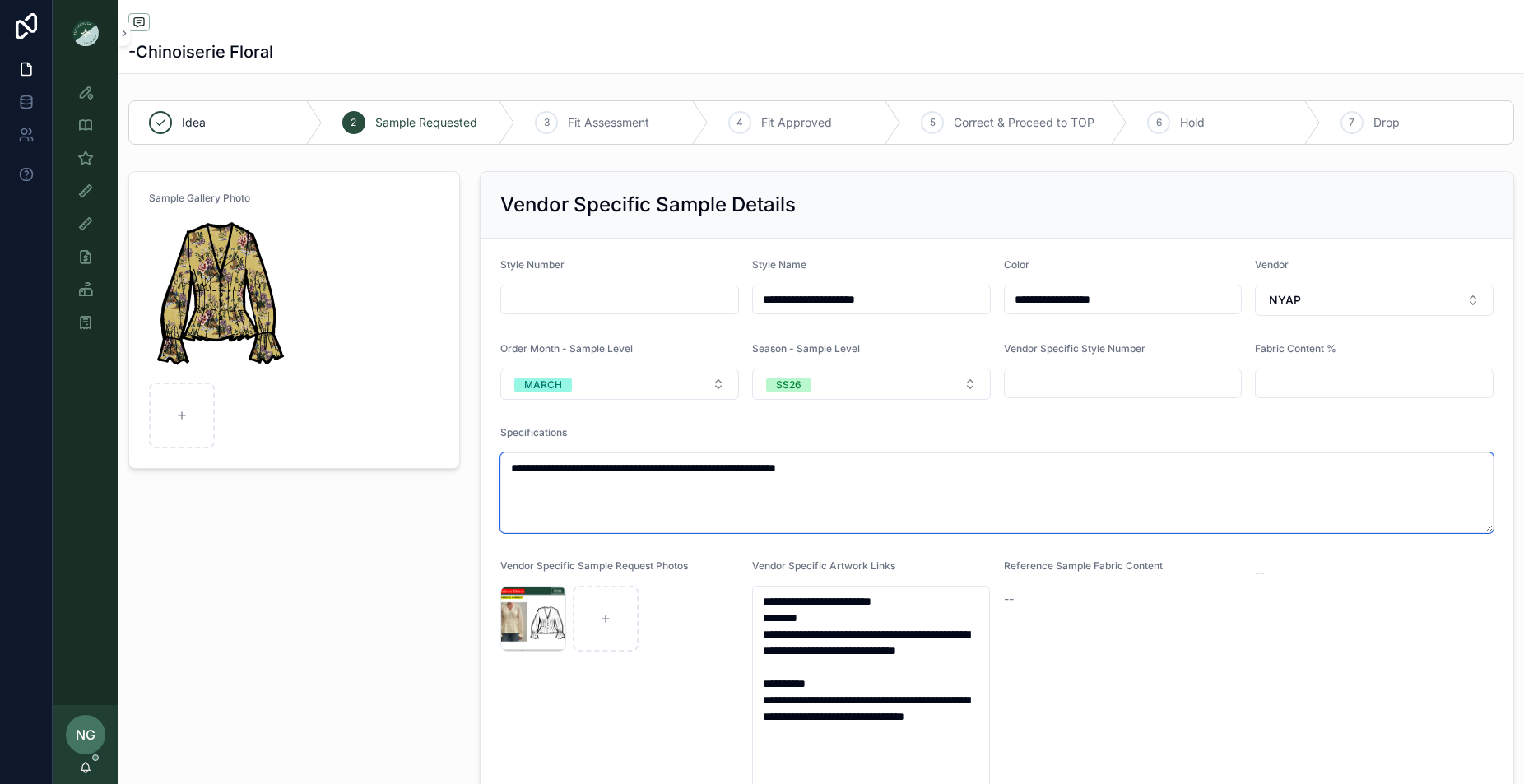
drag, startPoint x: 649, startPoint y: 466, endPoint x: 725, endPoint y: 465, distance: 76.0
click at [714, 461] on textarea "**********" at bounding box center [997, 493] width 993 height 81
drag, startPoint x: 727, startPoint y: 466, endPoint x: 648, endPoint y: 463, distance: 79.1
click at [648, 463] on textarea "**********" at bounding box center [997, 493] width 993 height 81
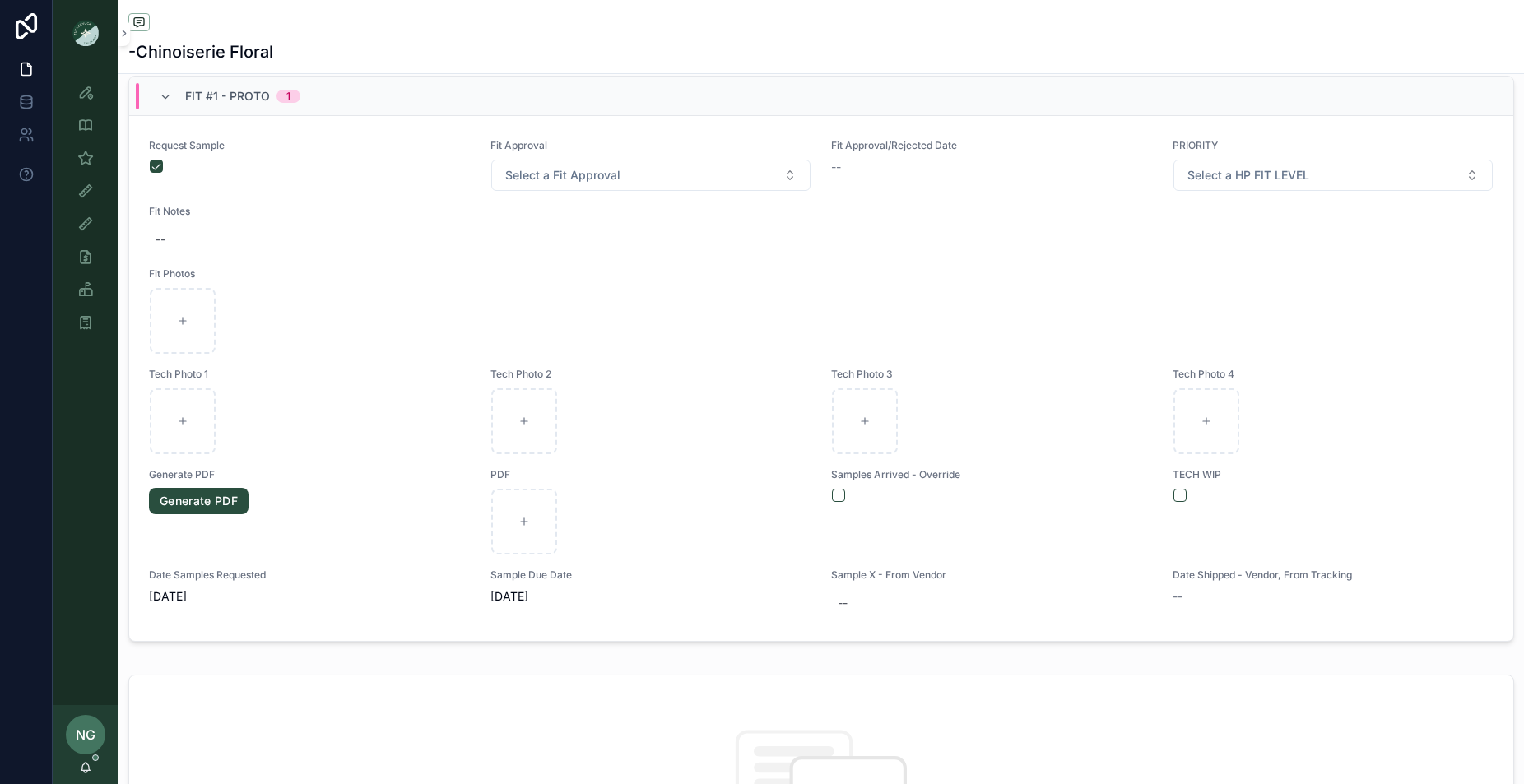
scroll to position [1255, 0]
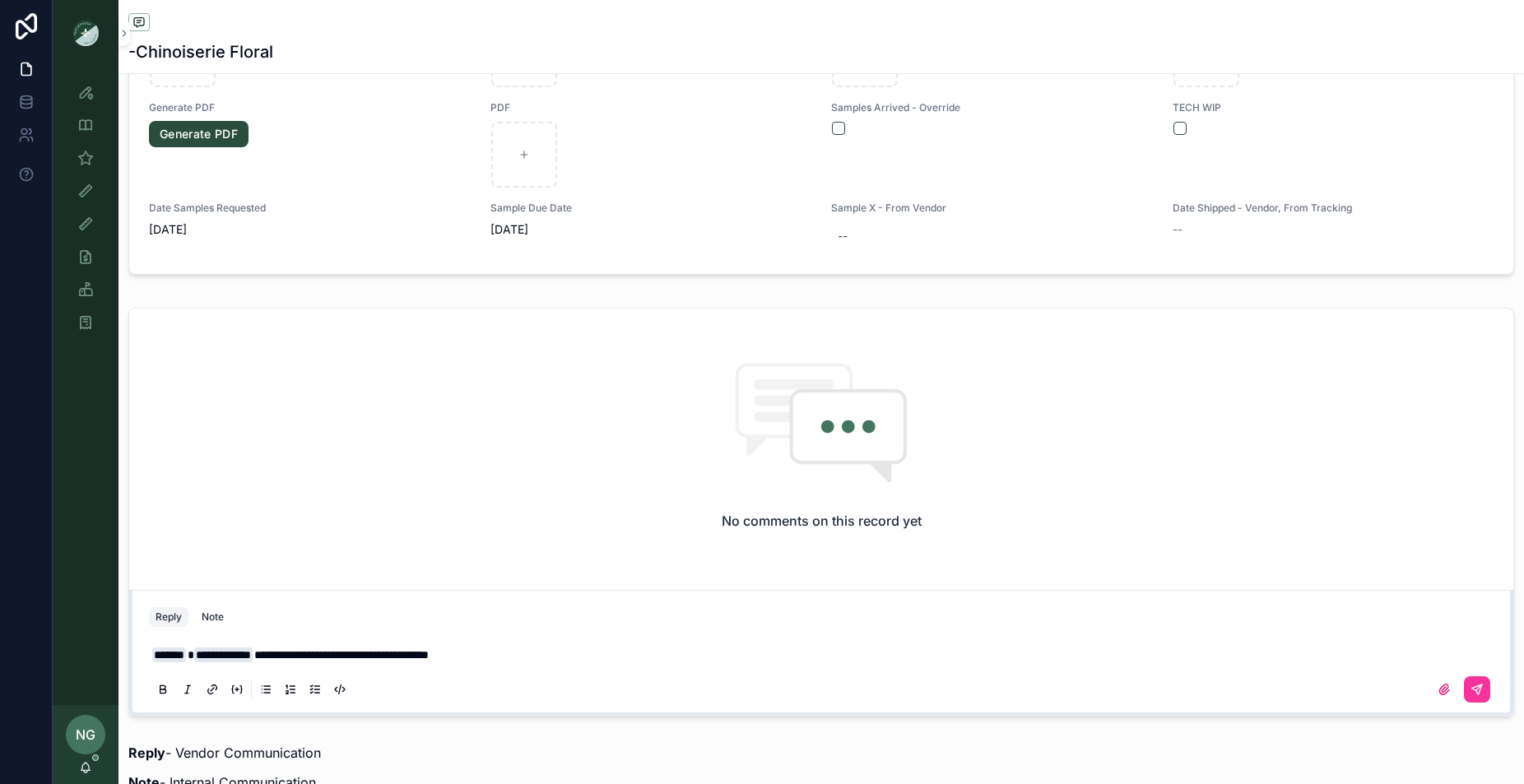
type textarea "**********"
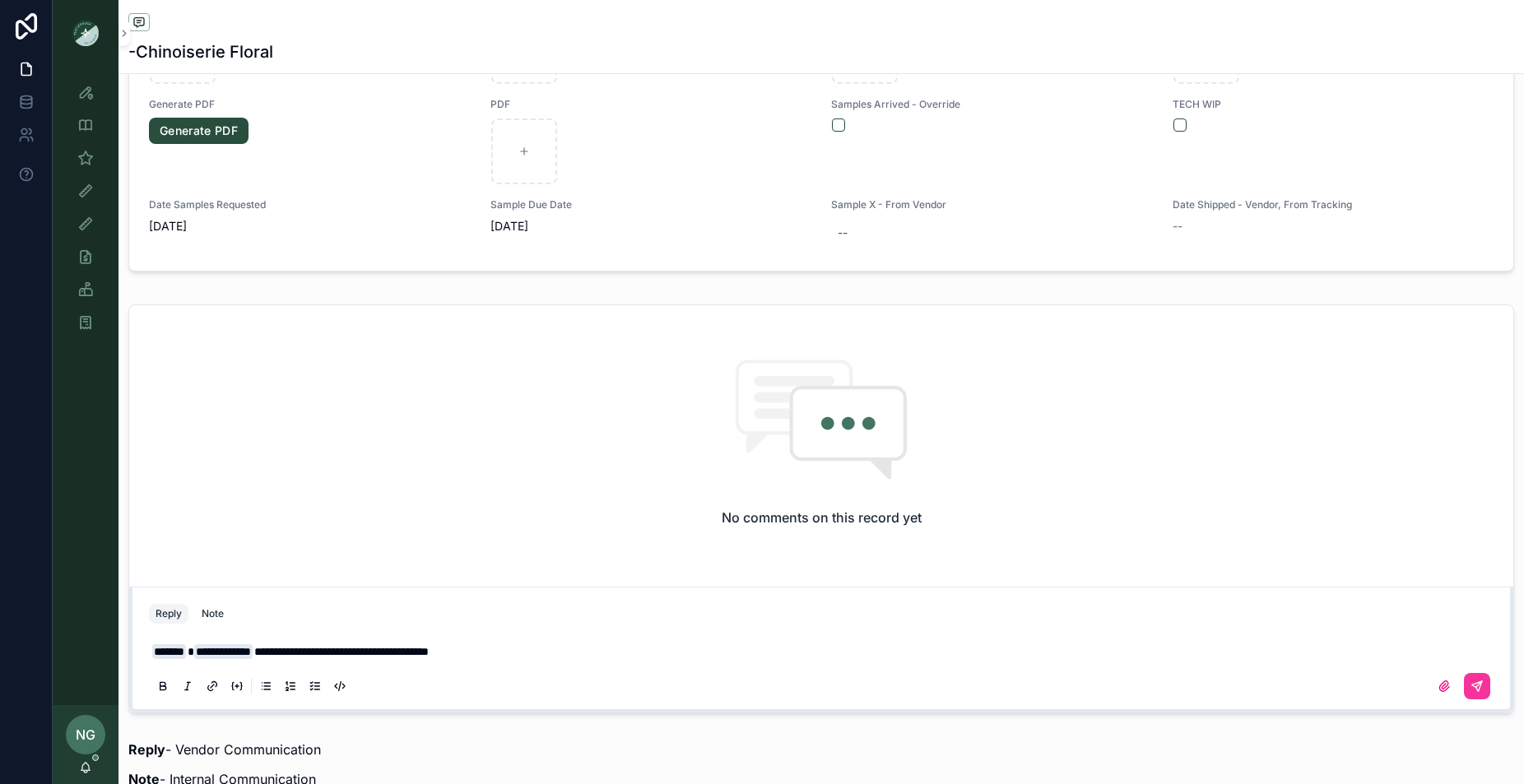
click at [543, 653] on p "**********" at bounding box center [825, 651] width 1344 height 17
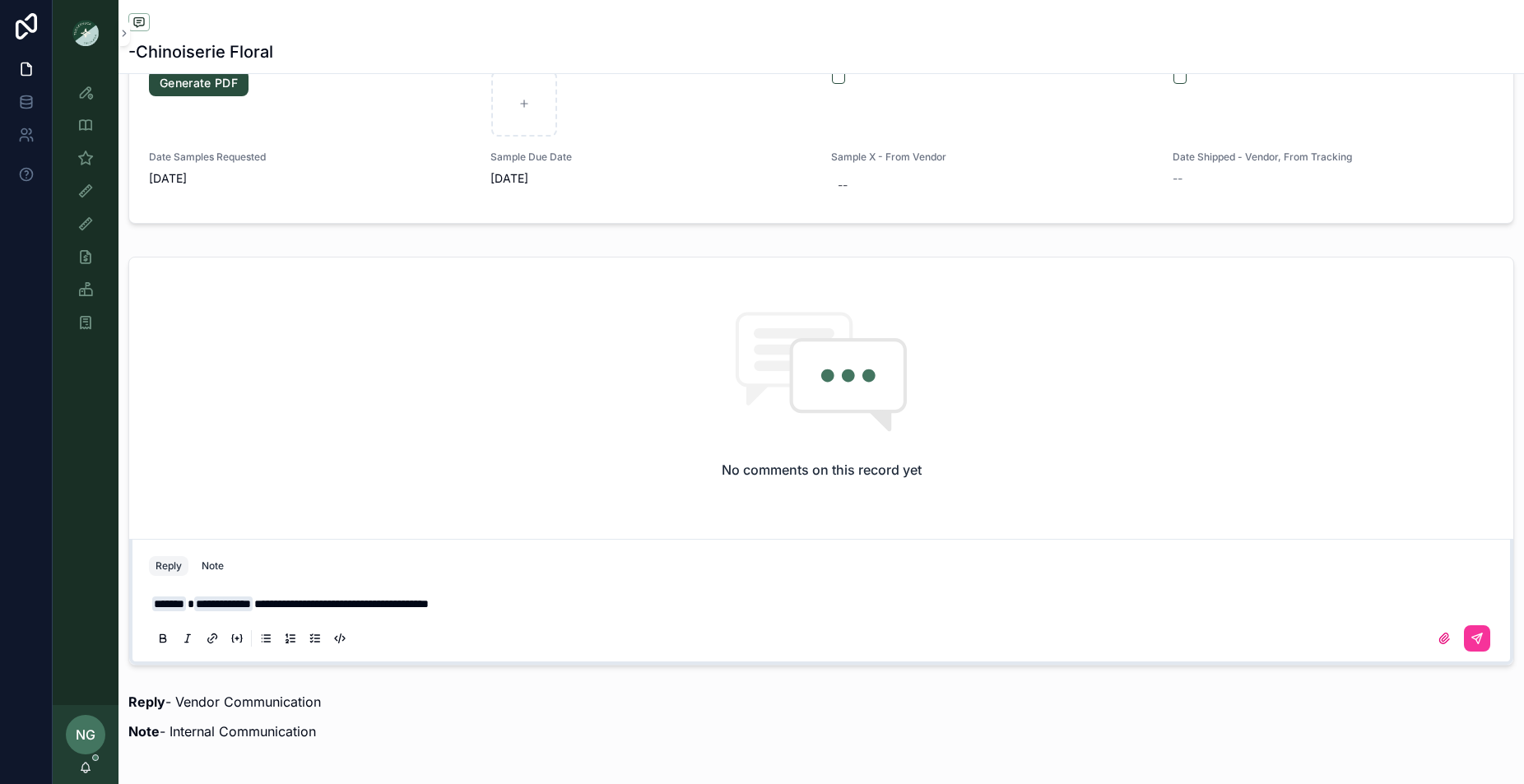
scroll to position [1334, 0]
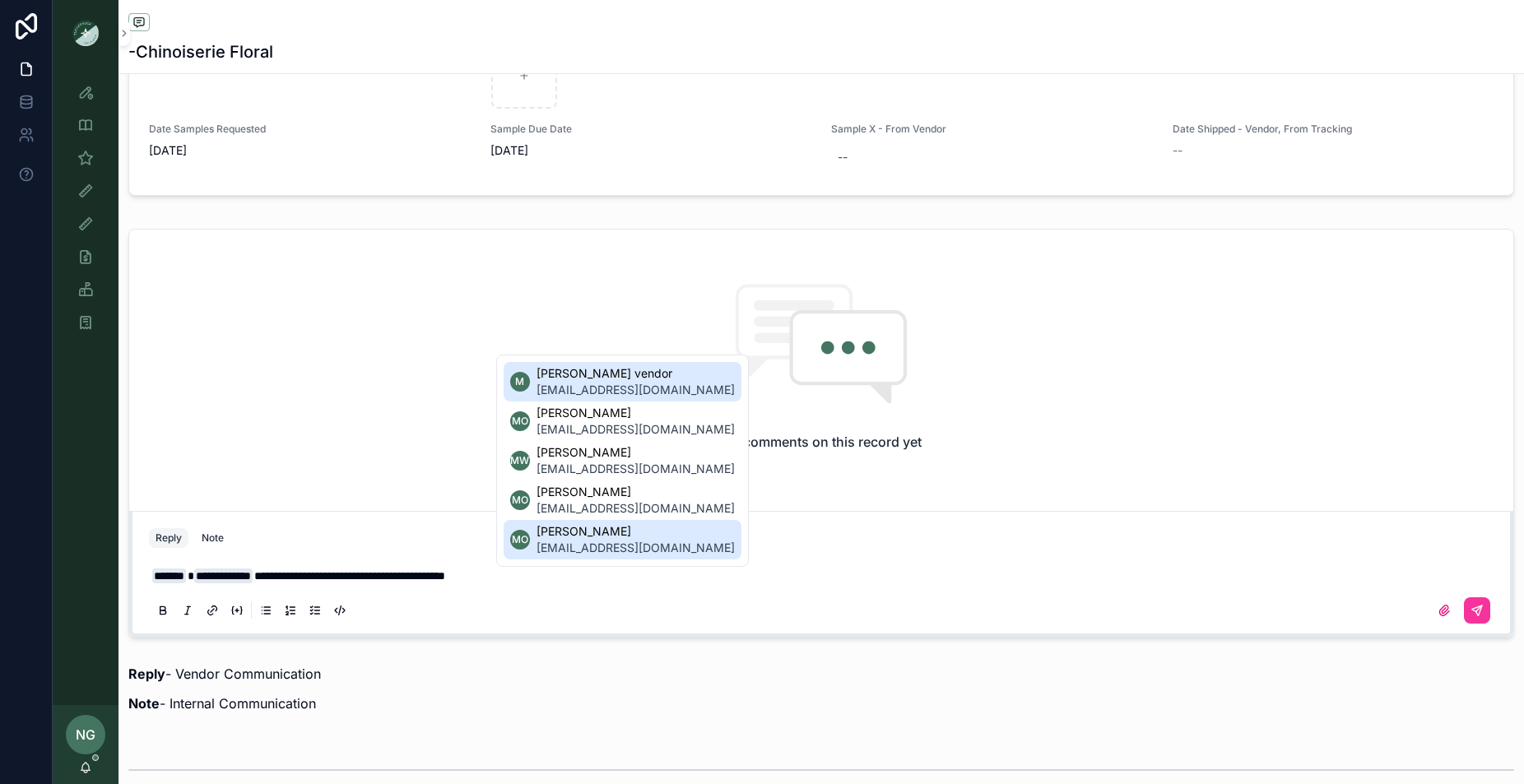
click at [625, 557] on li "MO Maggie Oaks moaks@tnuck.com" at bounding box center [622, 540] width 238 height 39
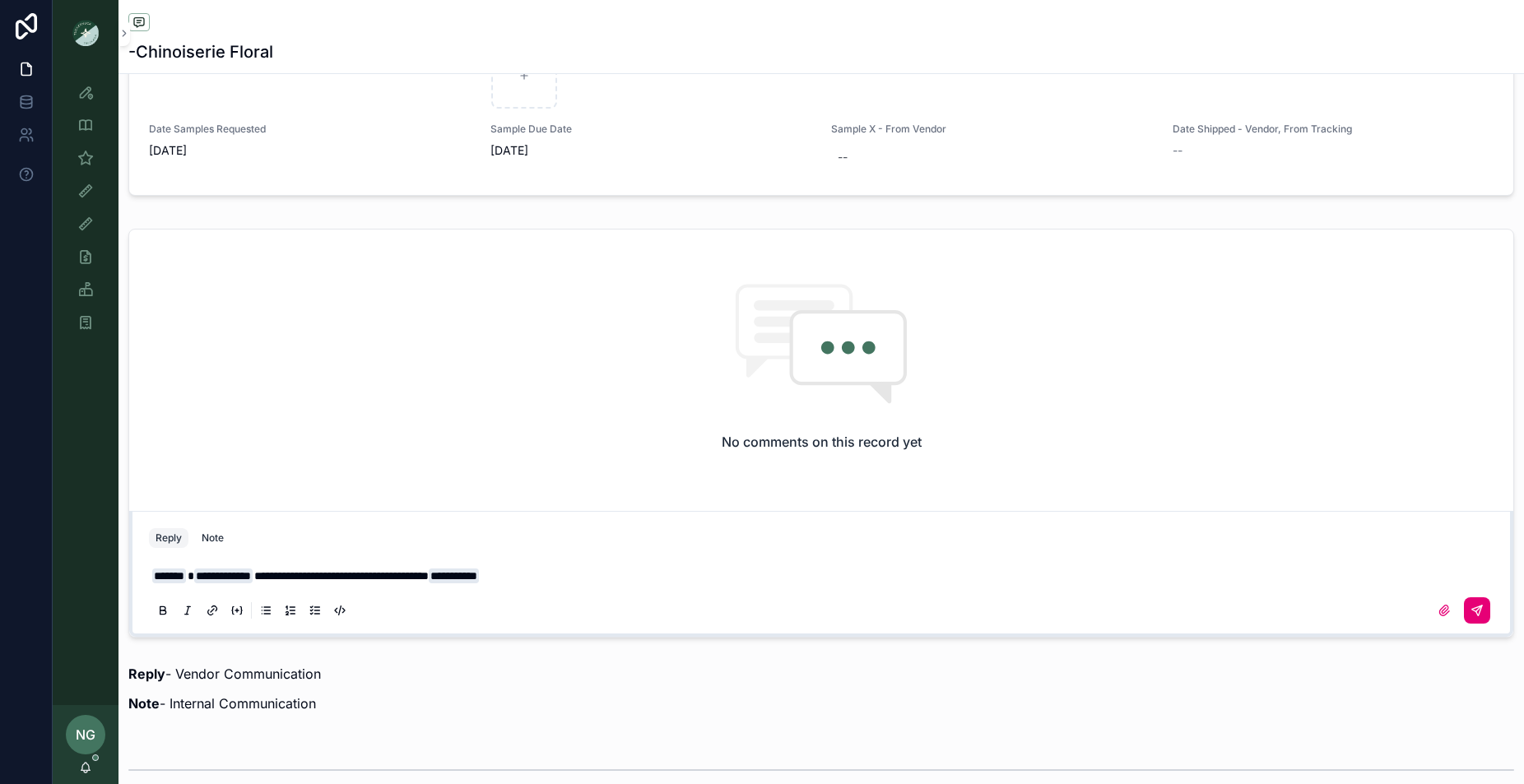
click at [1475, 601] on button "scrollable content" at bounding box center [1477, 610] width 26 height 26
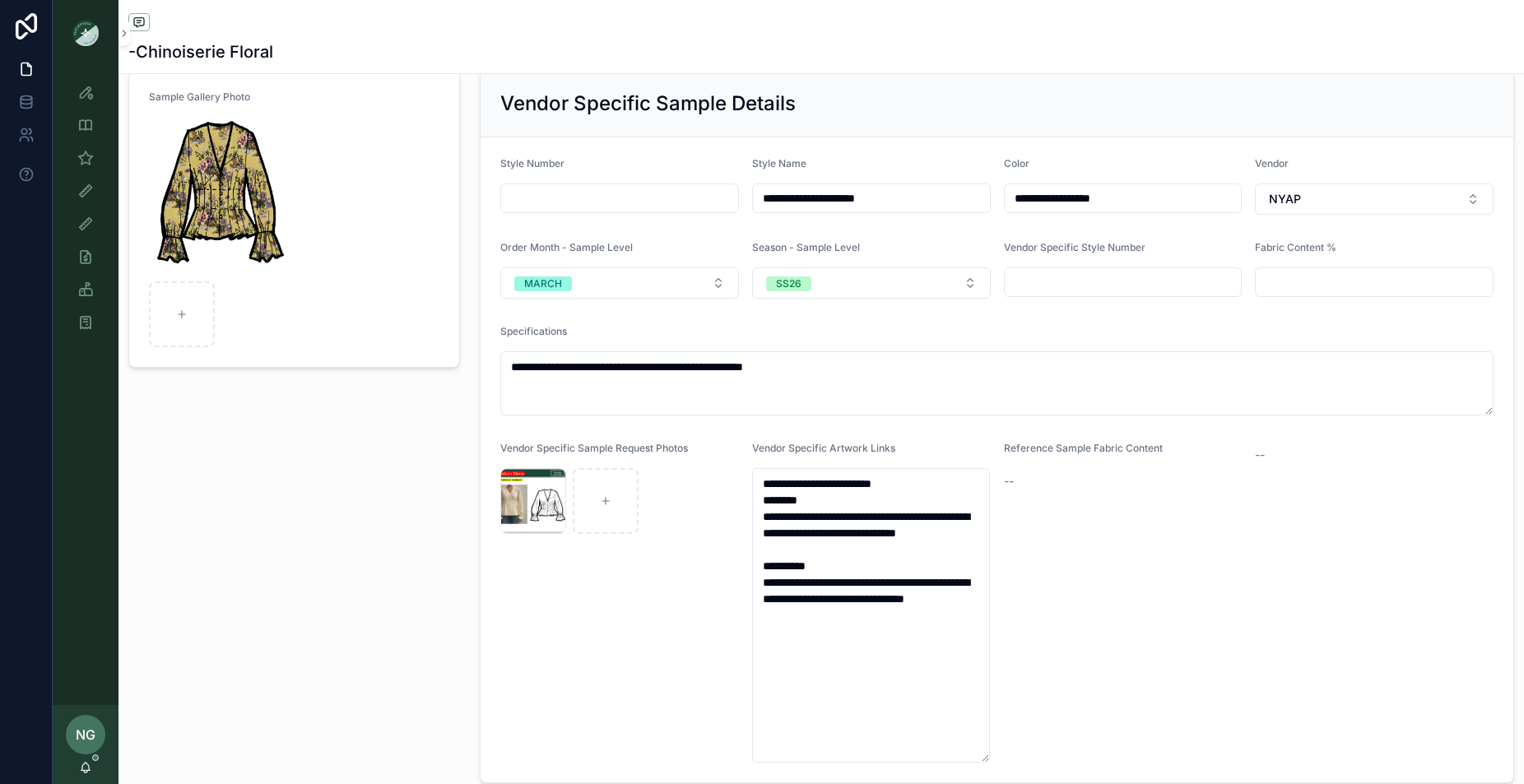
scroll to position [0, 0]
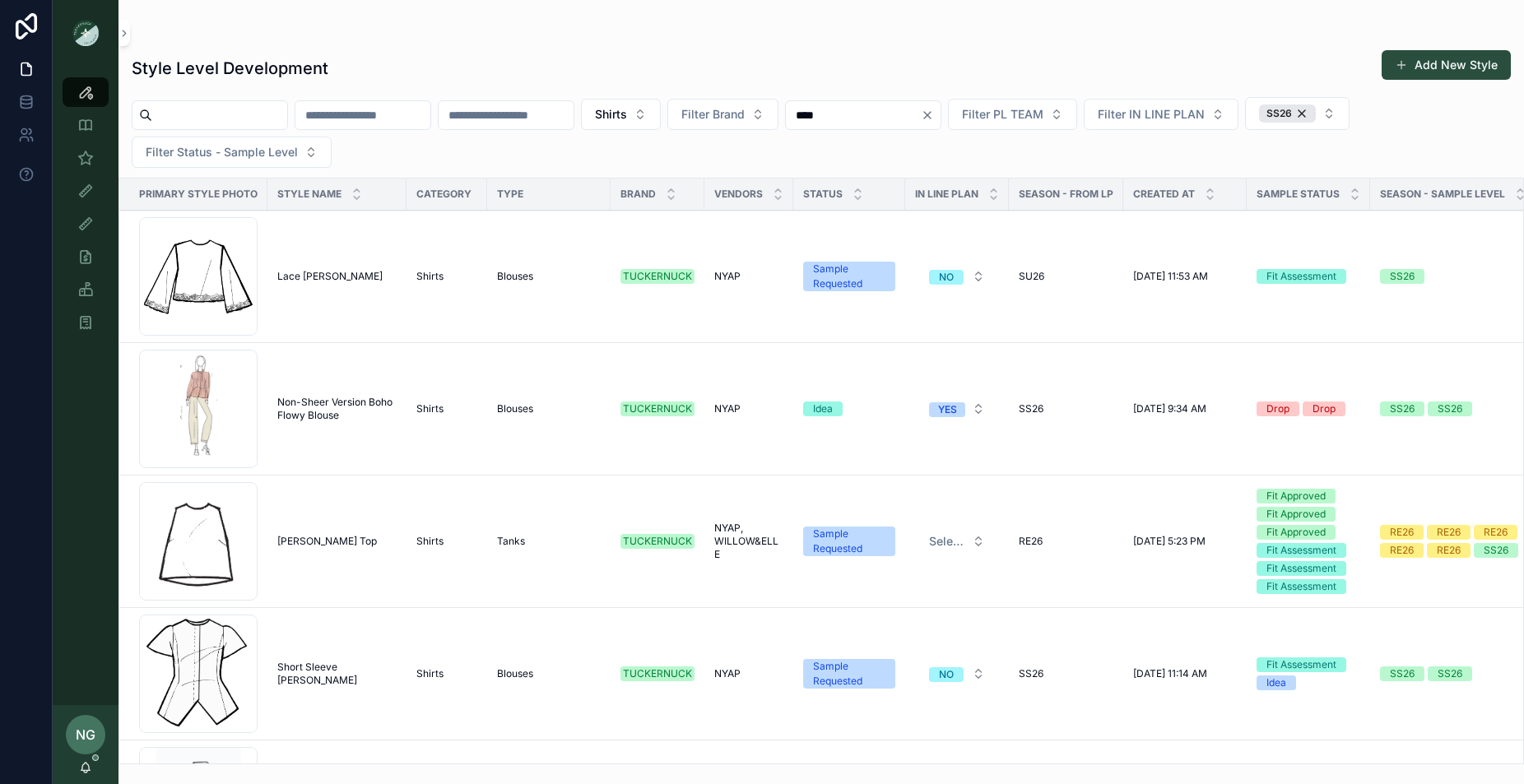
click at [328, 679] on span "Short Sleeve [PERSON_NAME]" at bounding box center [337, 674] width 119 height 26
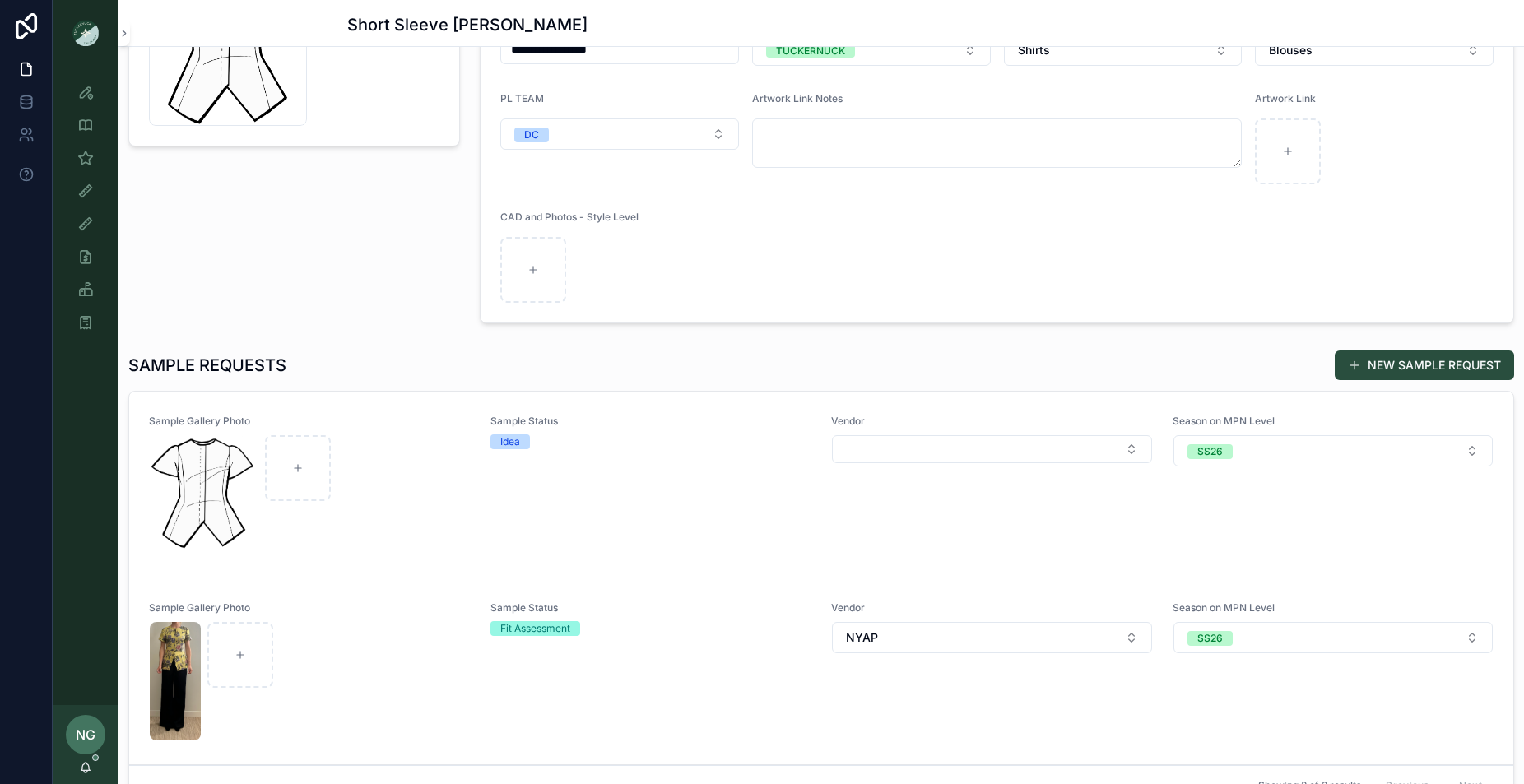
scroll to position [222, 0]
click at [755, 490] on div "Sample Status Idea" at bounding box center [652, 485] width 322 height 140
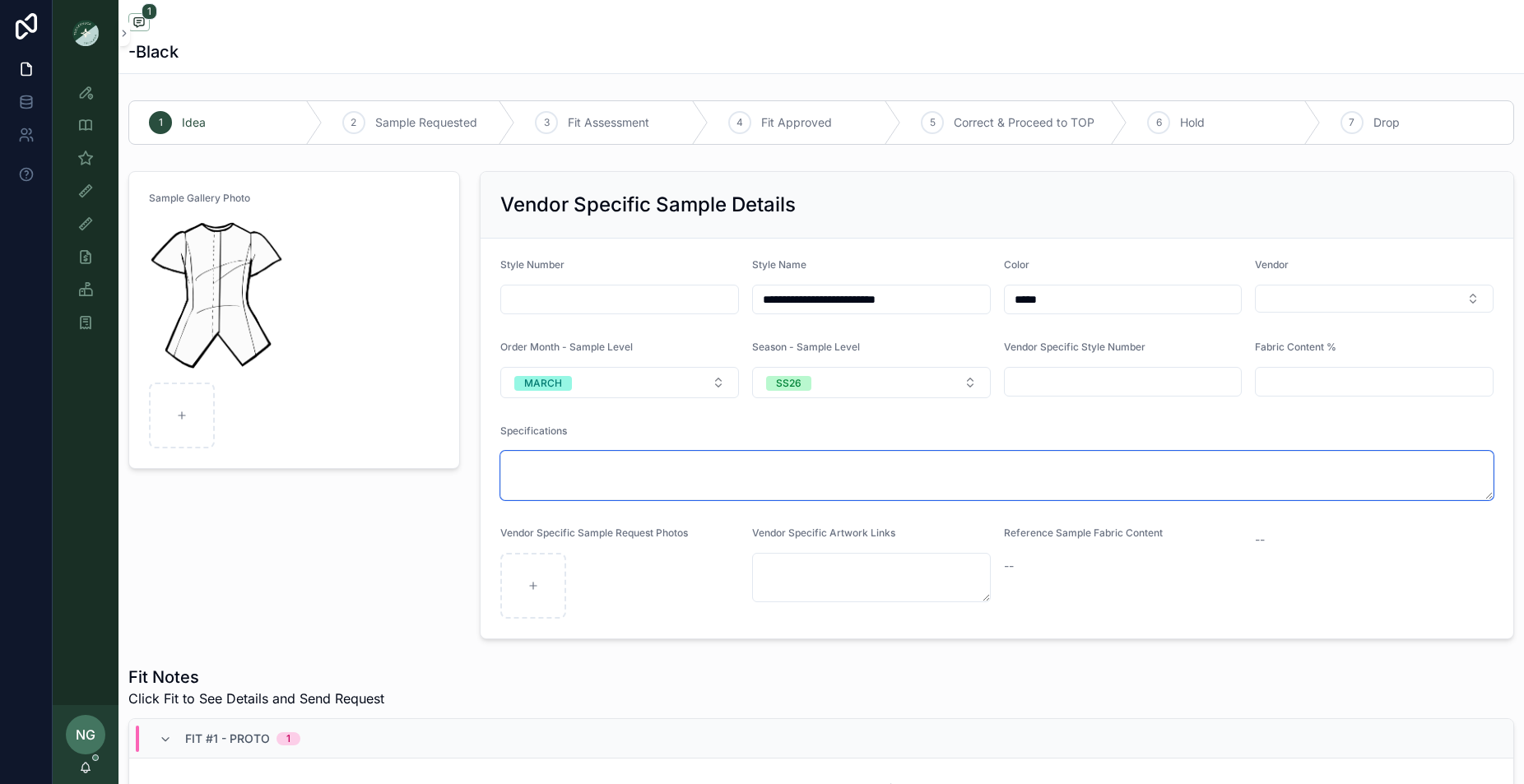
click at [768, 464] on textarea "scrollable content" at bounding box center [997, 476] width 993 height 50
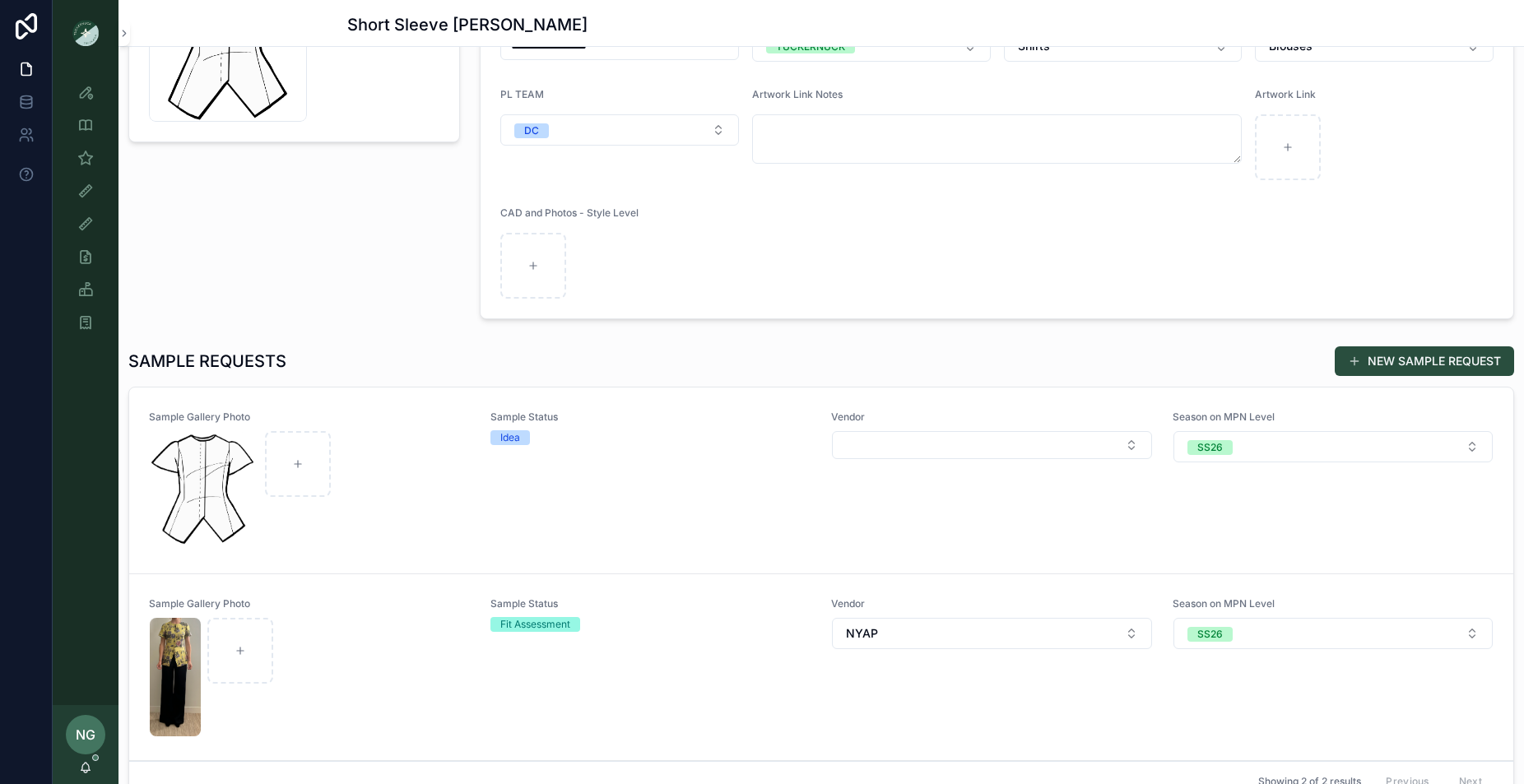
scroll to position [471, 0]
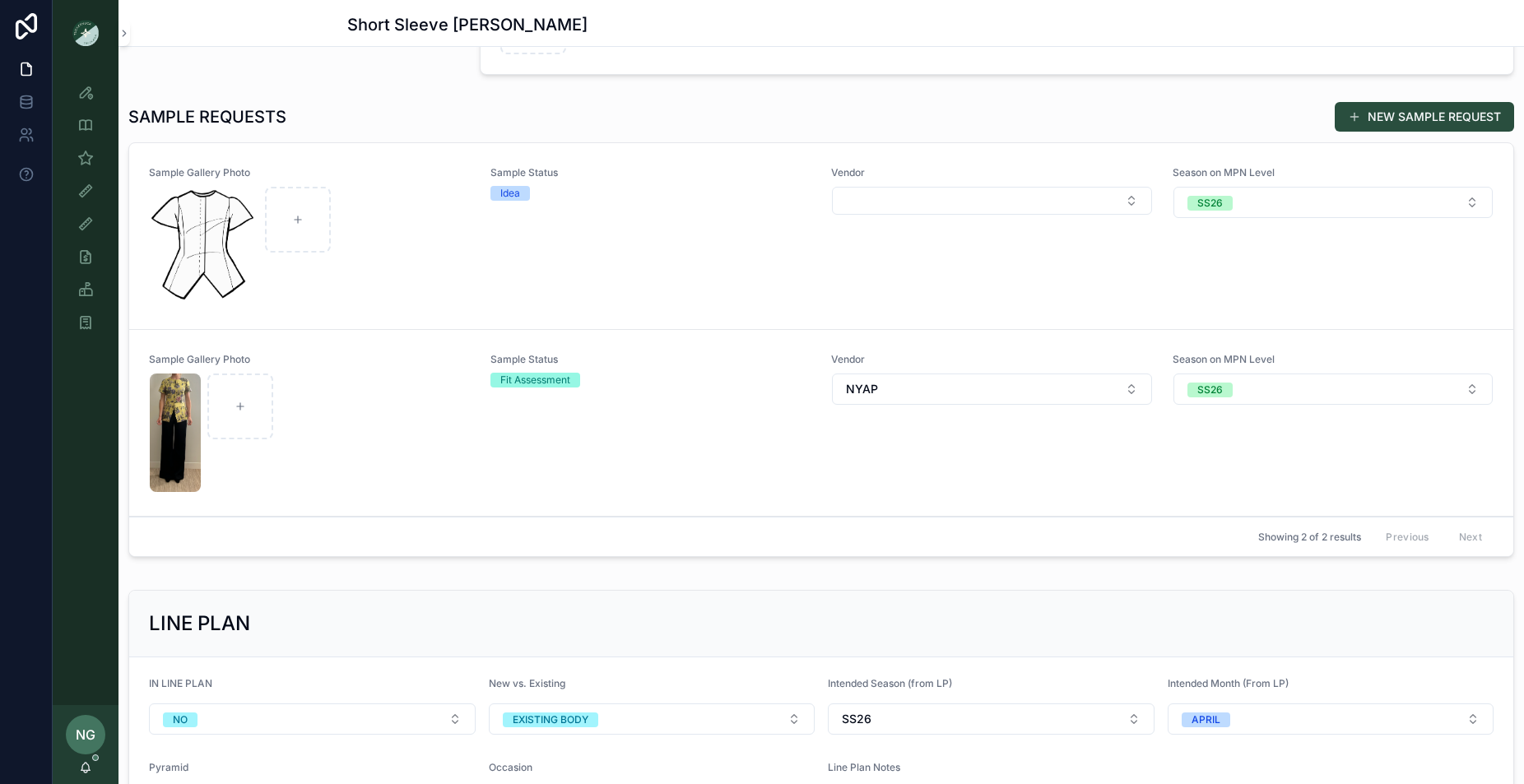
click at [665, 478] on div "Sample Status Fit Assessment" at bounding box center [652, 422] width 322 height 140
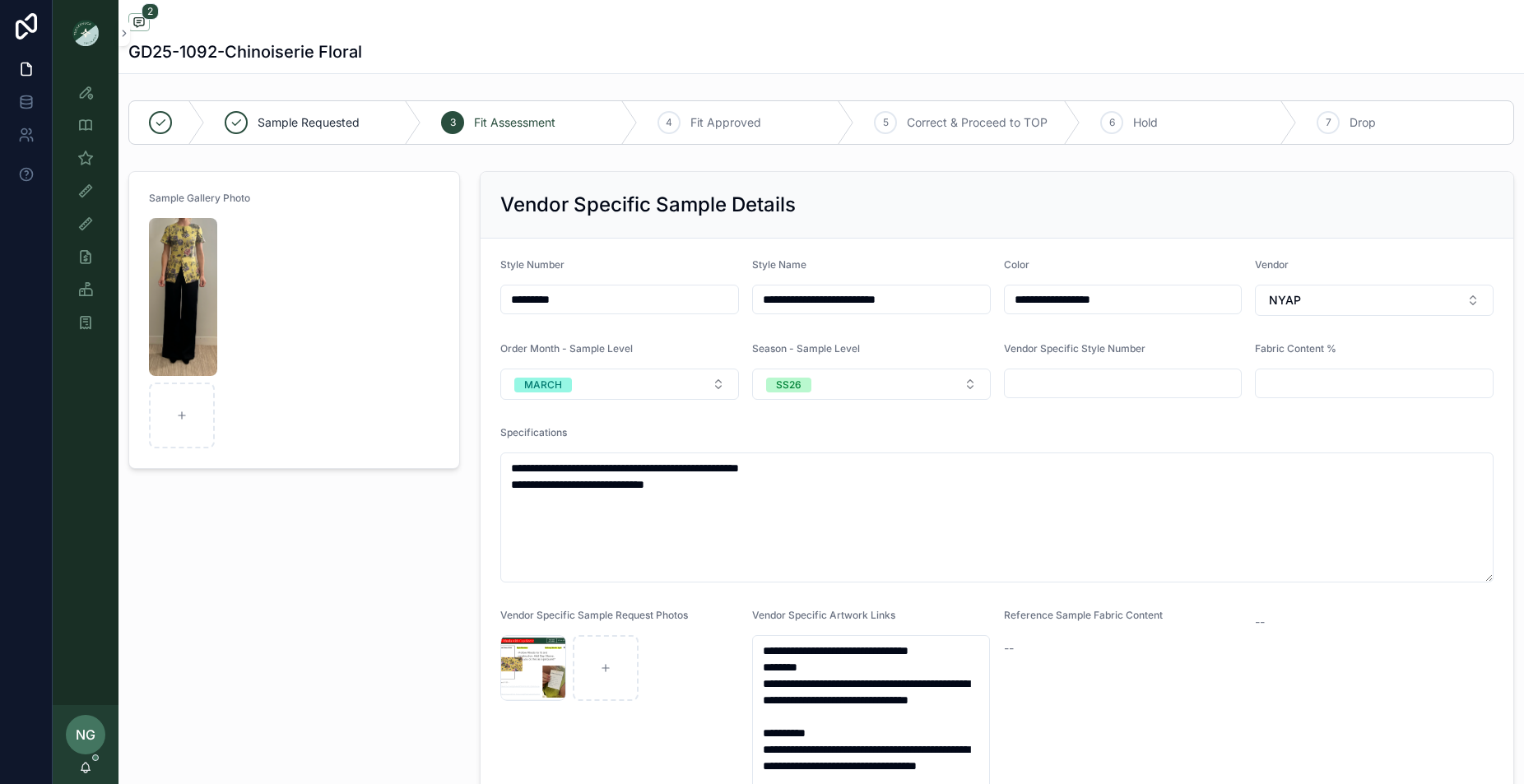
drag, startPoint x: 627, startPoint y: 297, endPoint x: 464, endPoint y: 290, distance: 163.2
click at [471, 286] on div "**********" at bounding box center [997, 560] width 1054 height 792
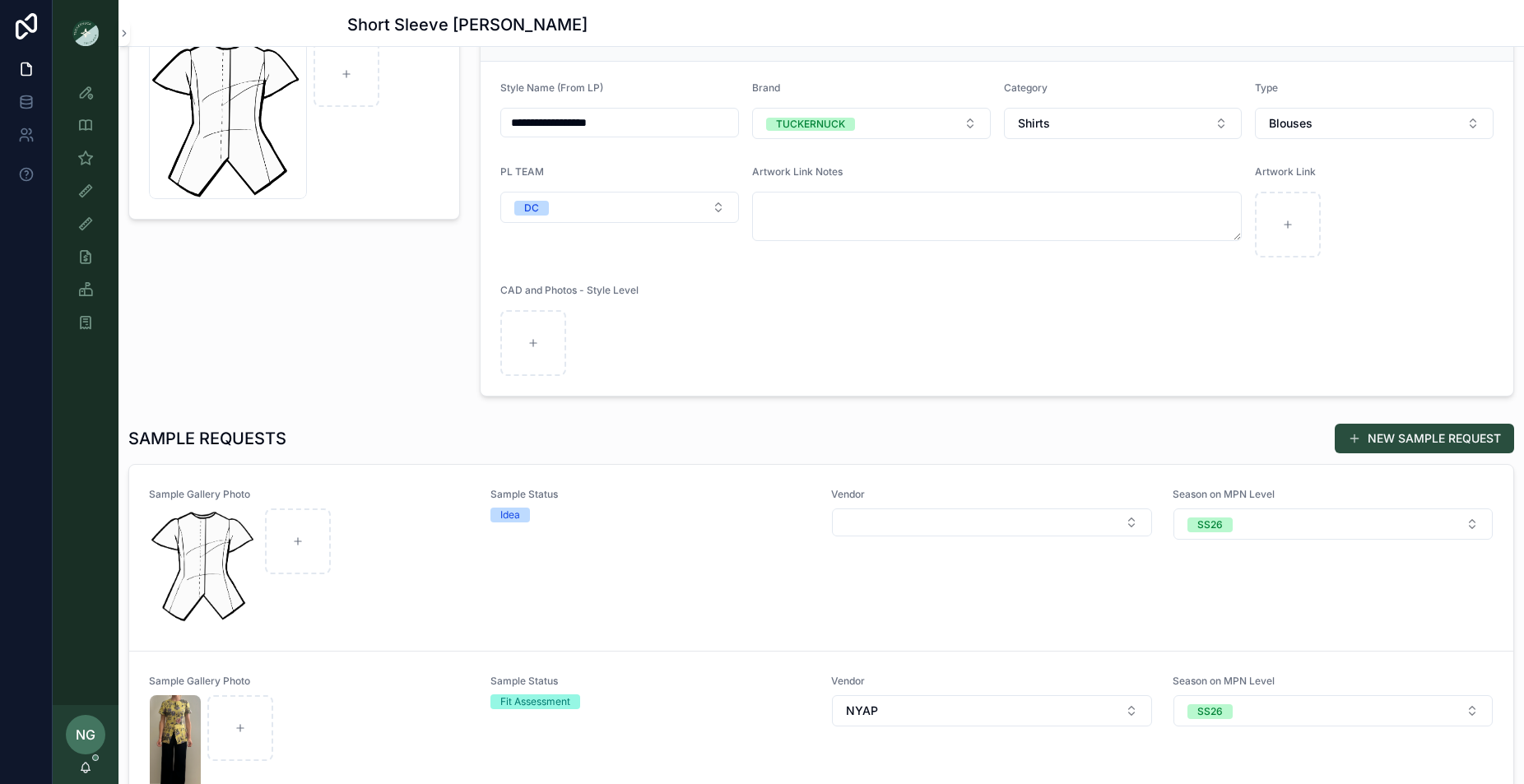
scroll to position [209, 0]
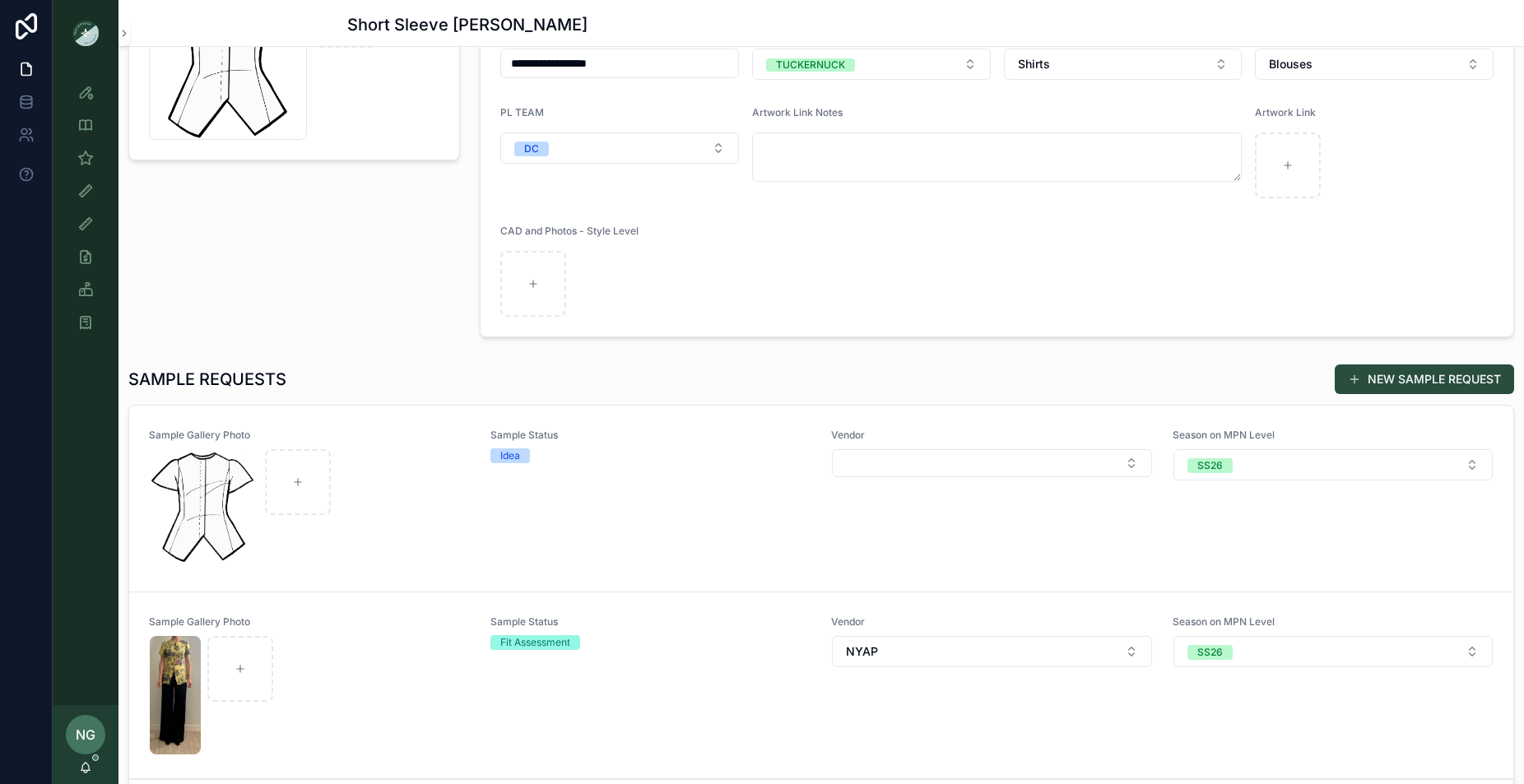
click at [770, 583] on link "Sample Gallery Photo Sample Status Idea Vendor Season on MPN Level SS26" at bounding box center [821, 498] width 1384 height 187
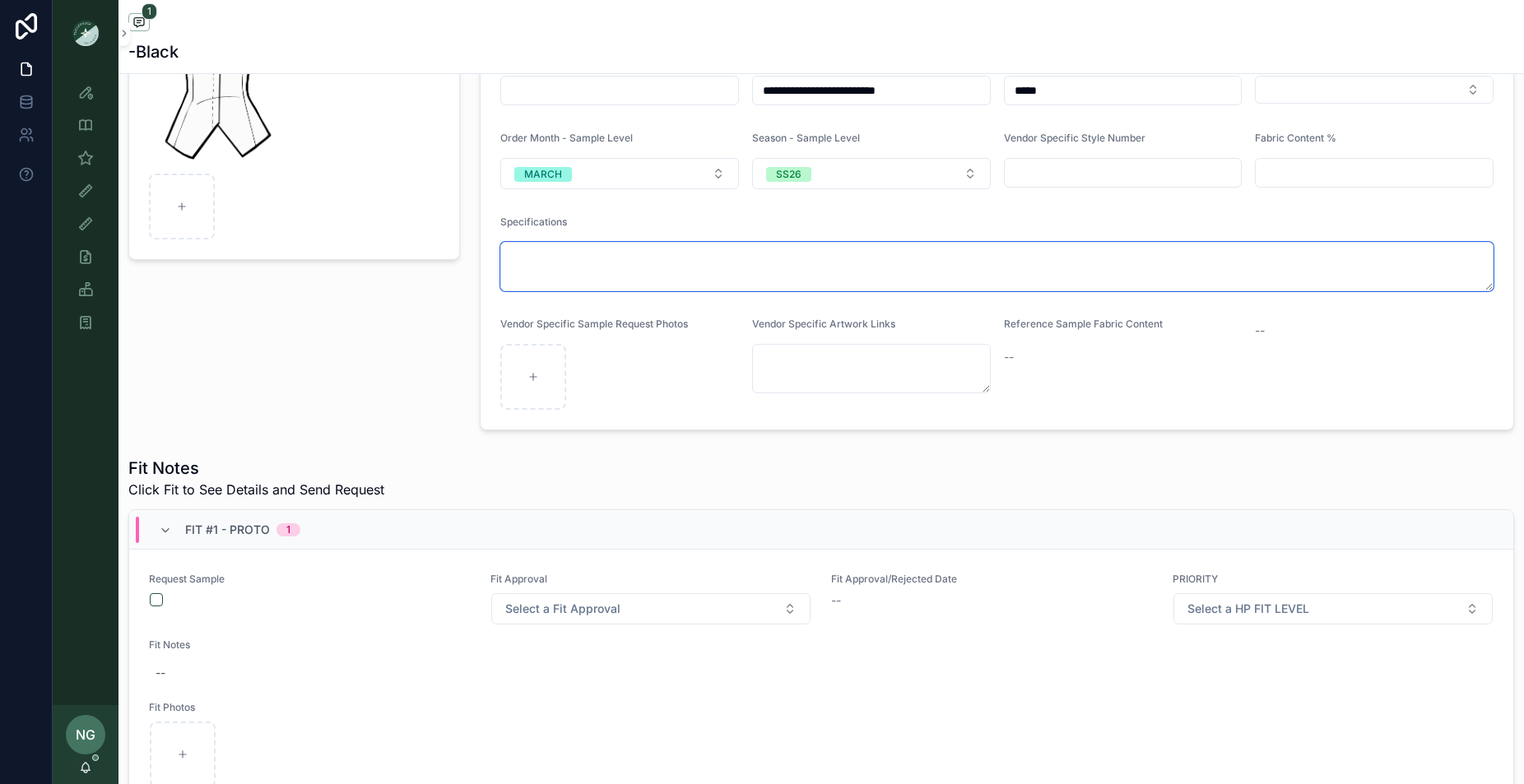
click at [526, 267] on textarea "scrollable content" at bounding box center [997, 266] width 993 height 50
paste textarea "*********"
type textarea "*"
paste textarea "**********"
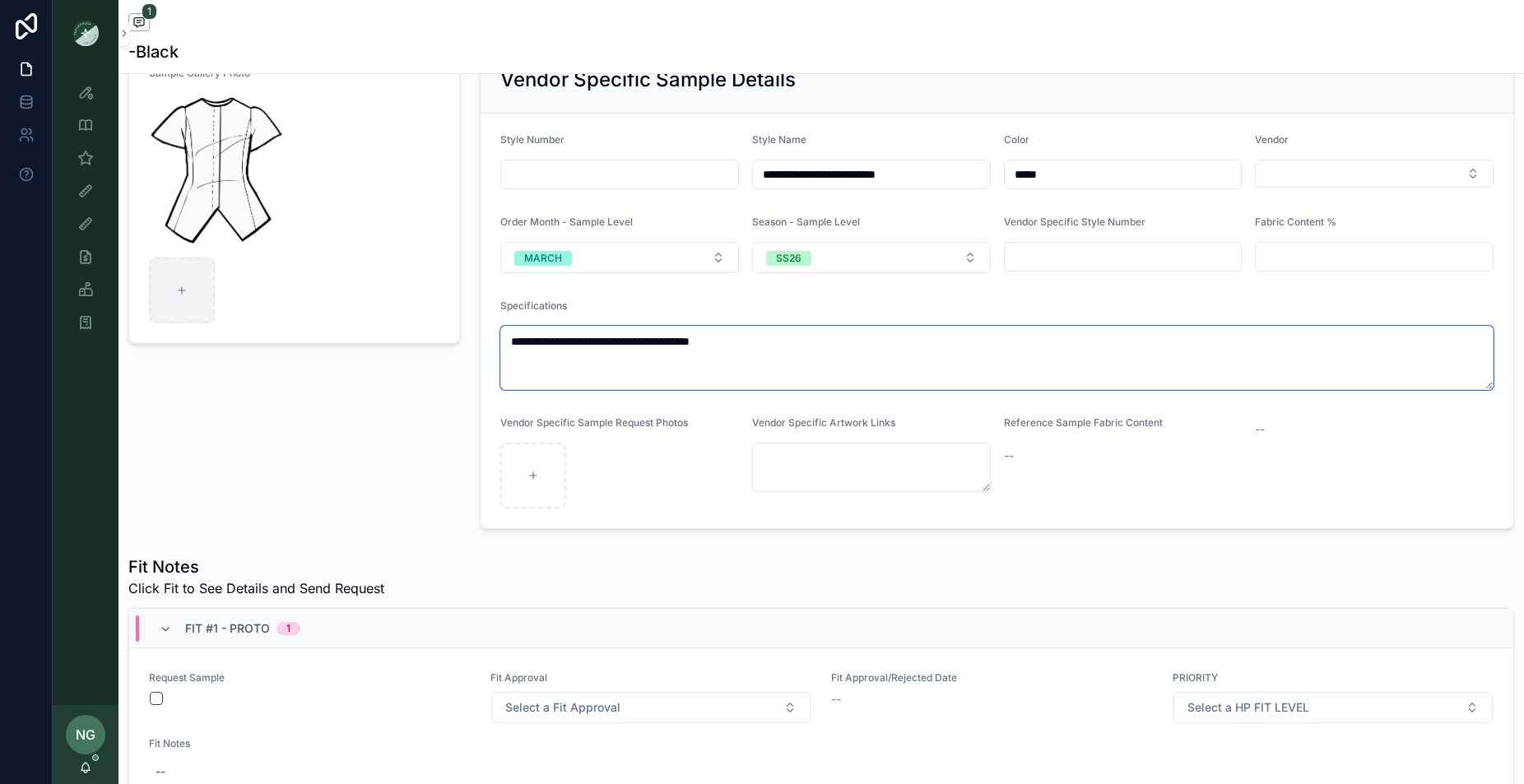
scroll to position [120, 0]
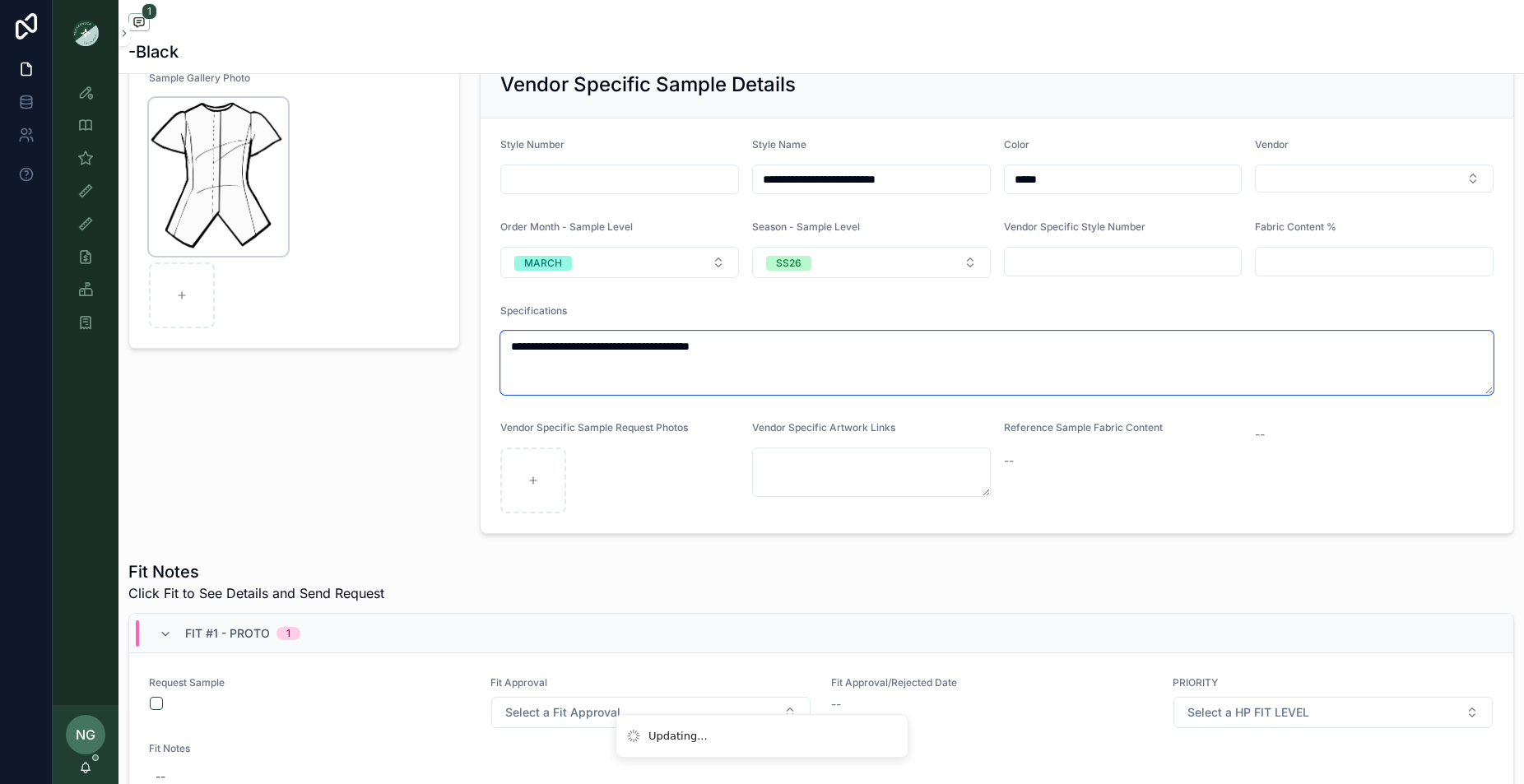
type textarea "**********"
click at [275, 112] on img "scrollable content" at bounding box center [218, 177] width 139 height 158
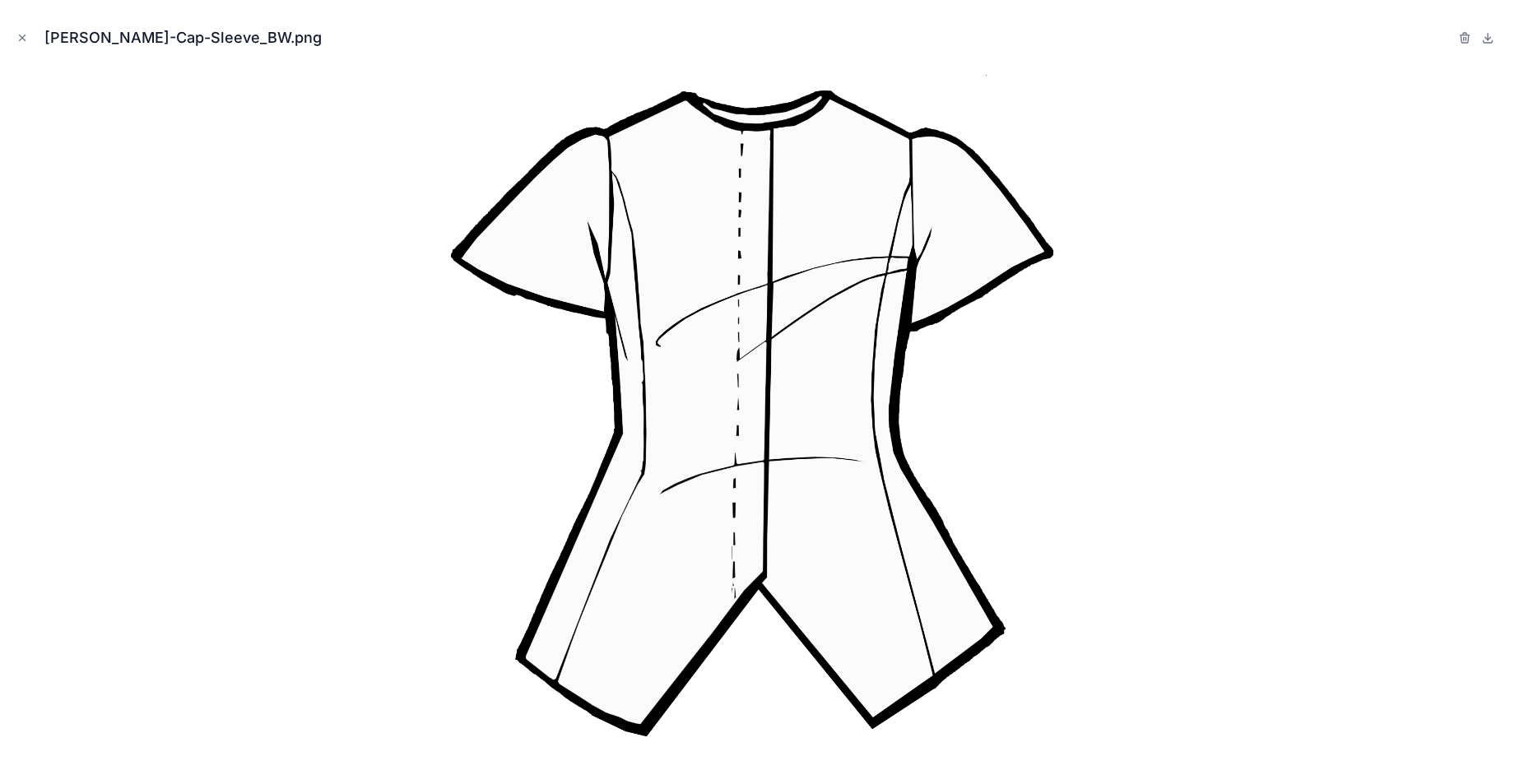
click at [1467, 45] on div at bounding box center [1465, 38] width 13 height 20
click at [1469, 39] on icon "button" at bounding box center [1465, 38] width 13 height 13
click at [1442, 37] on icon "button" at bounding box center [1448, 38] width 13 height 13
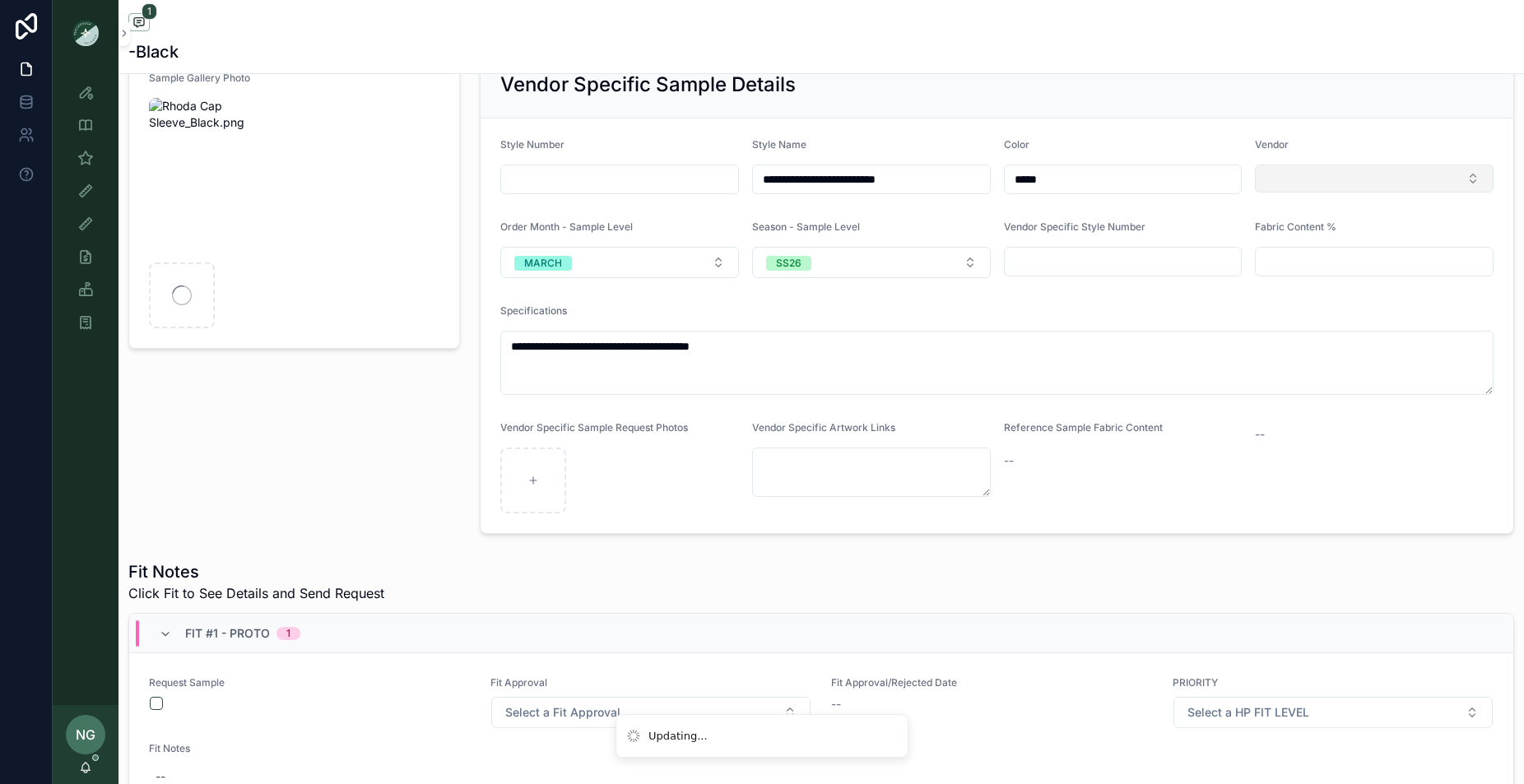
click at [1365, 173] on button "Select Button" at bounding box center [1375, 179] width 239 height 28
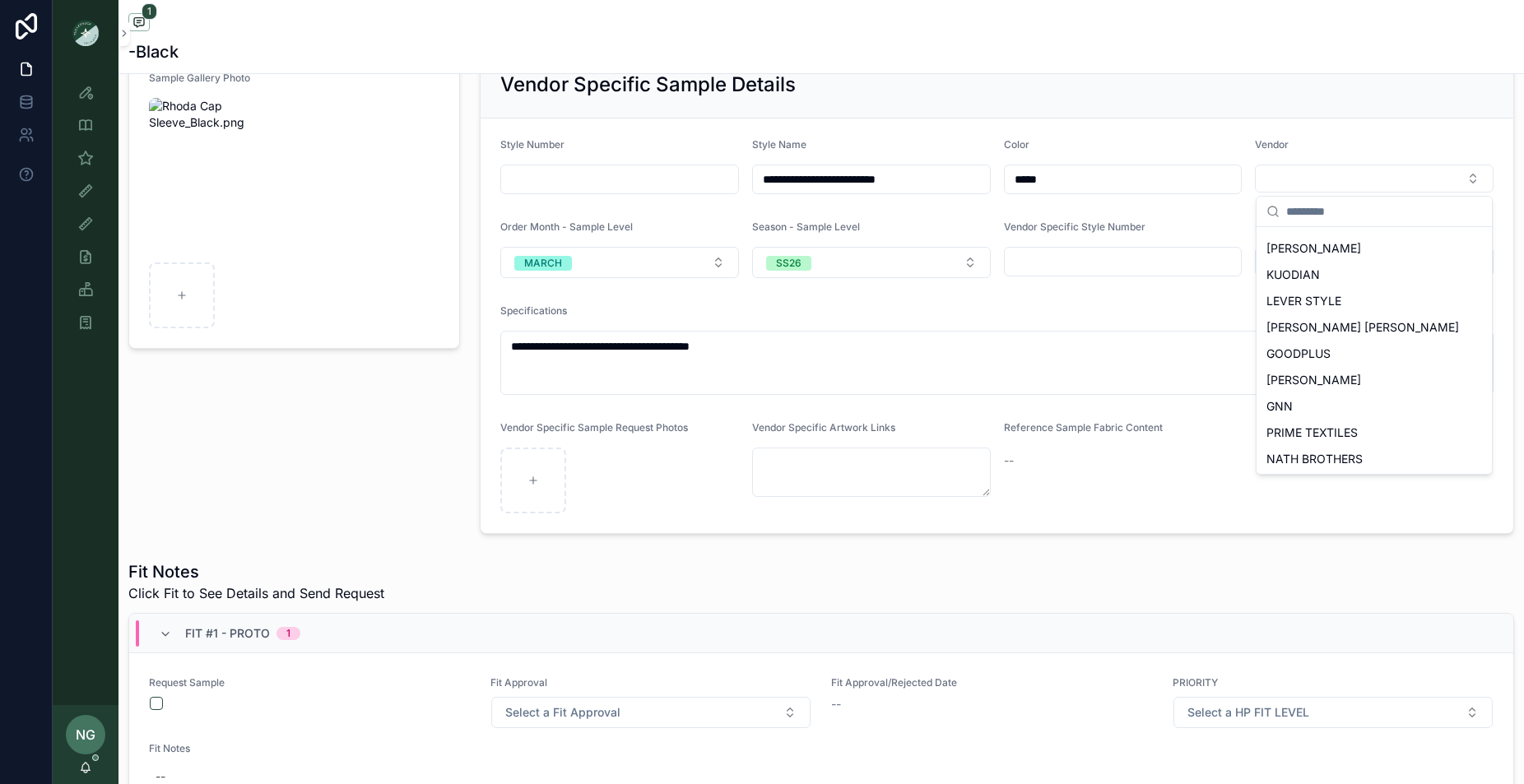
scroll to position [734, 0]
click at [1289, 429] on span "NYAP" at bounding box center [1282, 431] width 32 height 17
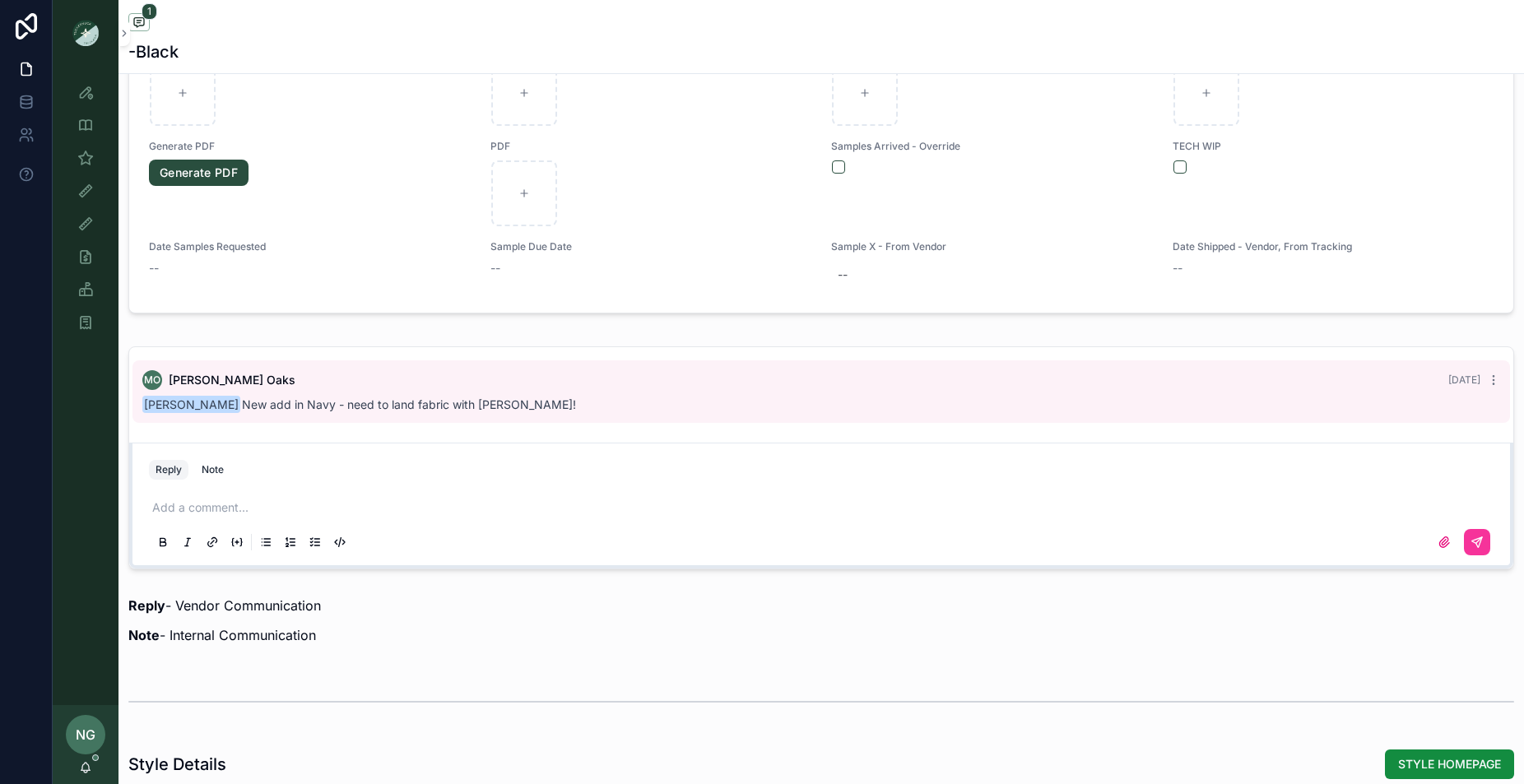
scroll to position [990, 0]
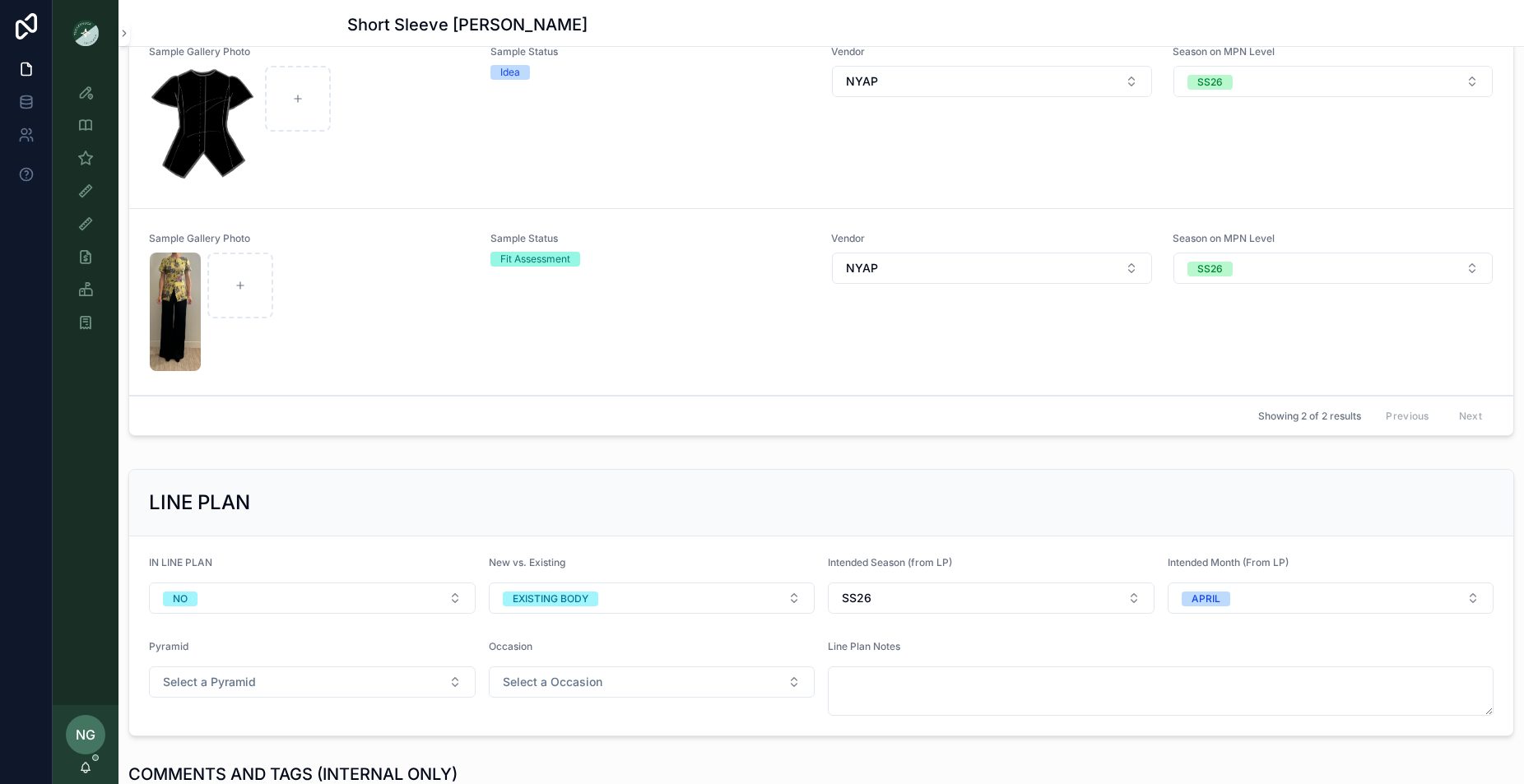
scroll to position [300, 0]
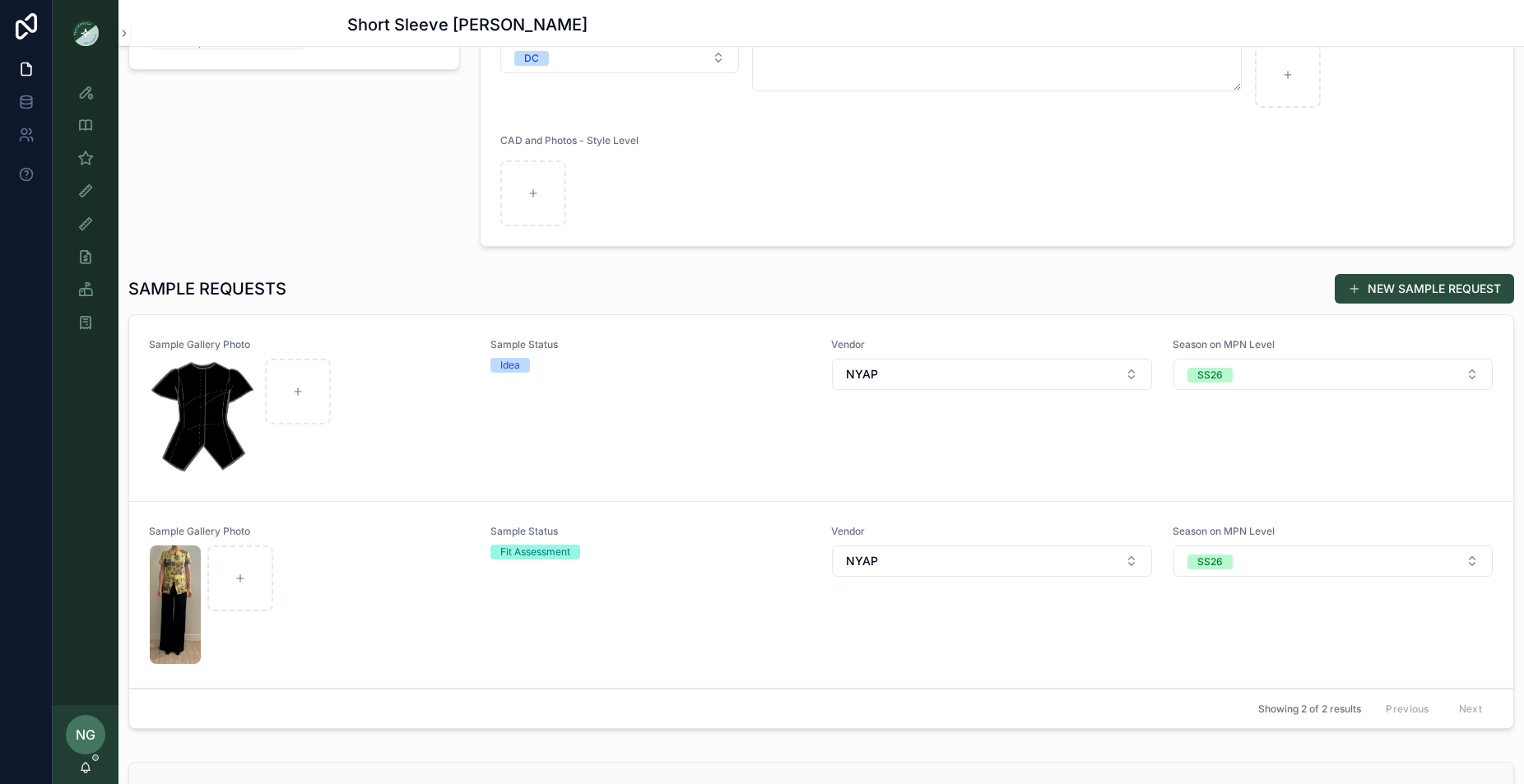
click at [442, 663] on div "scrollable content" at bounding box center [309, 604] width 320 height 118
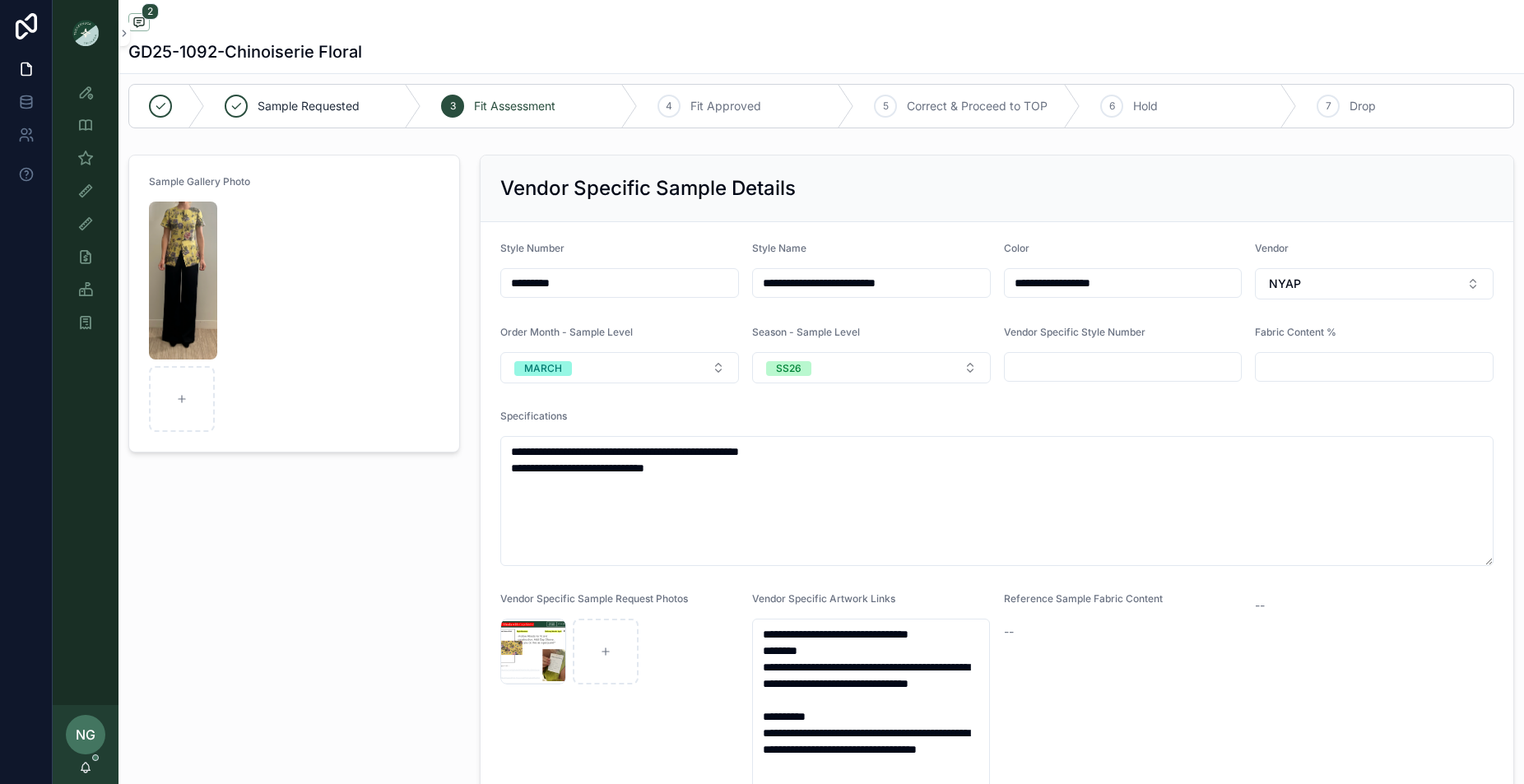
scroll to position [131, 0]
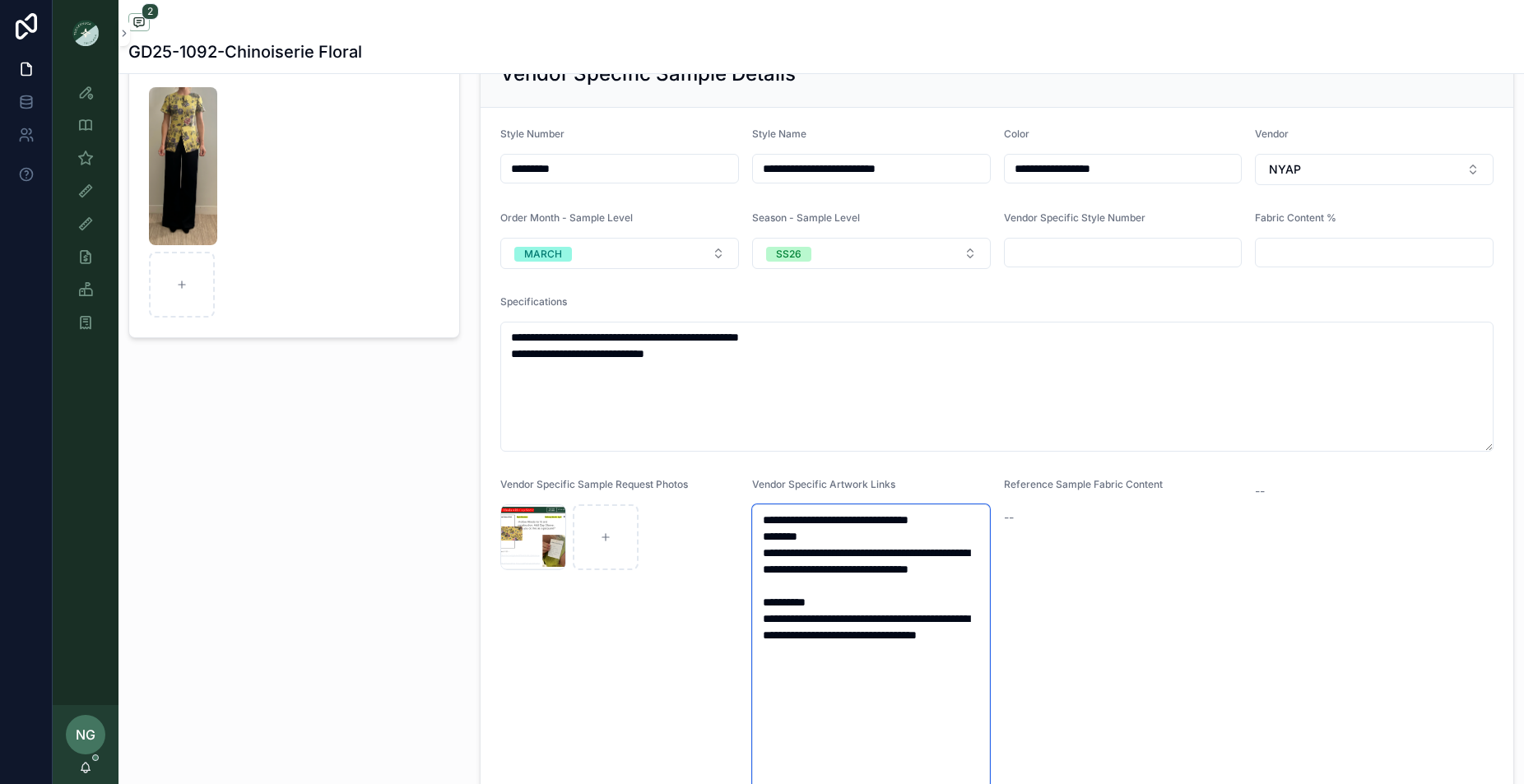
drag, startPoint x: 766, startPoint y: 521, endPoint x: 992, endPoint y: 715, distance: 297.8
click at [998, 718] on form "**********" at bounding box center [997, 463] width 1032 height 711
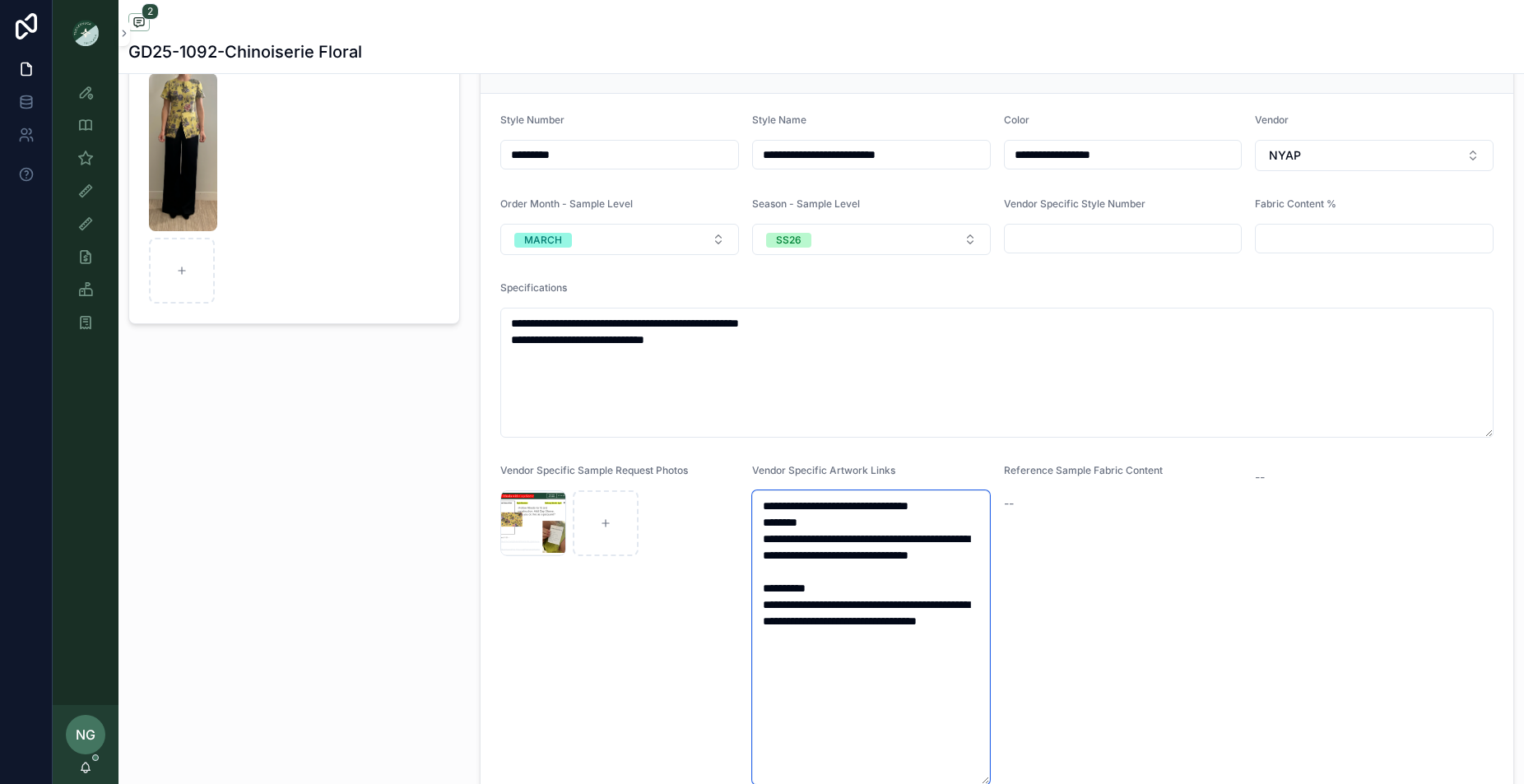
scroll to position [147, 0]
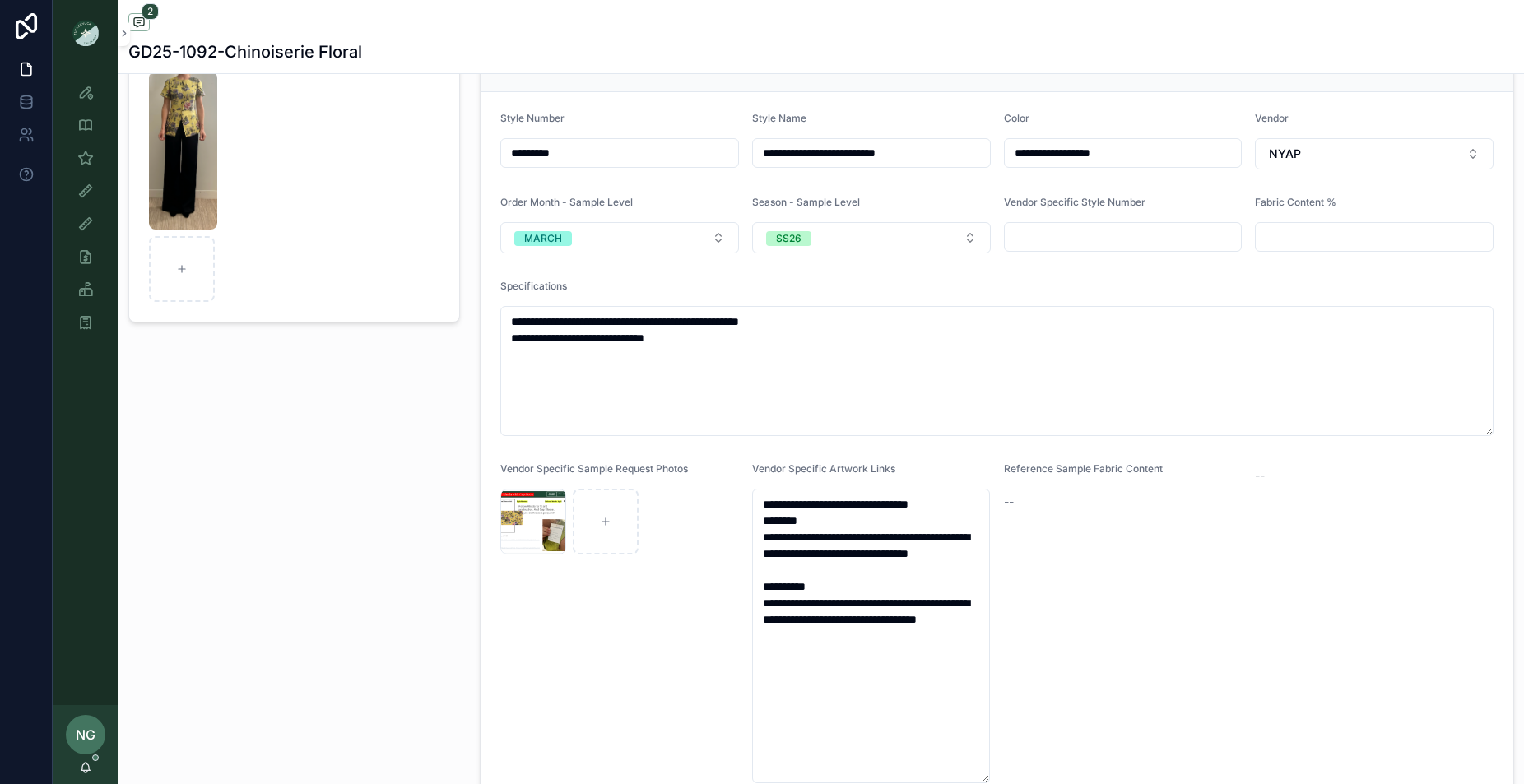
click at [341, 344] on div "Sample Gallery Photo" at bounding box center [294, 414] width 352 height 792
drag, startPoint x: 894, startPoint y: 656, endPoint x: 757, endPoint y: 622, distance: 141.2
click at [757, 622] on textarea "**********" at bounding box center [872, 635] width 239 height 294
drag, startPoint x: 907, startPoint y: 649, endPoint x: 902, endPoint y: 657, distance: 9.4
click at [906, 651] on textarea "**********" at bounding box center [872, 635] width 239 height 294
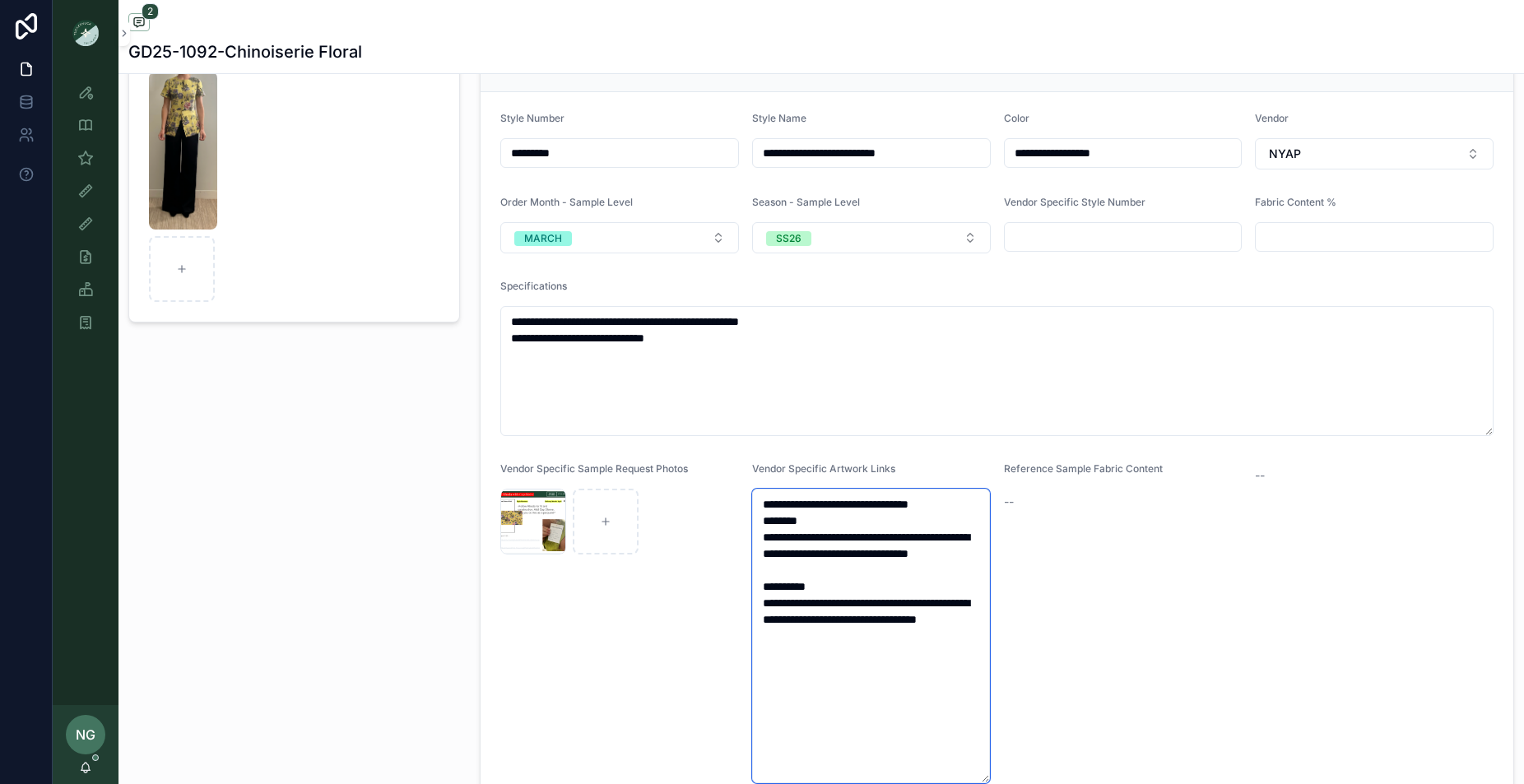
drag, startPoint x: 900, startPoint y: 660, endPoint x: 706, endPoint y: 477, distance: 266.7
click at [707, 478] on form "**********" at bounding box center [997, 447] width 1032 height 711
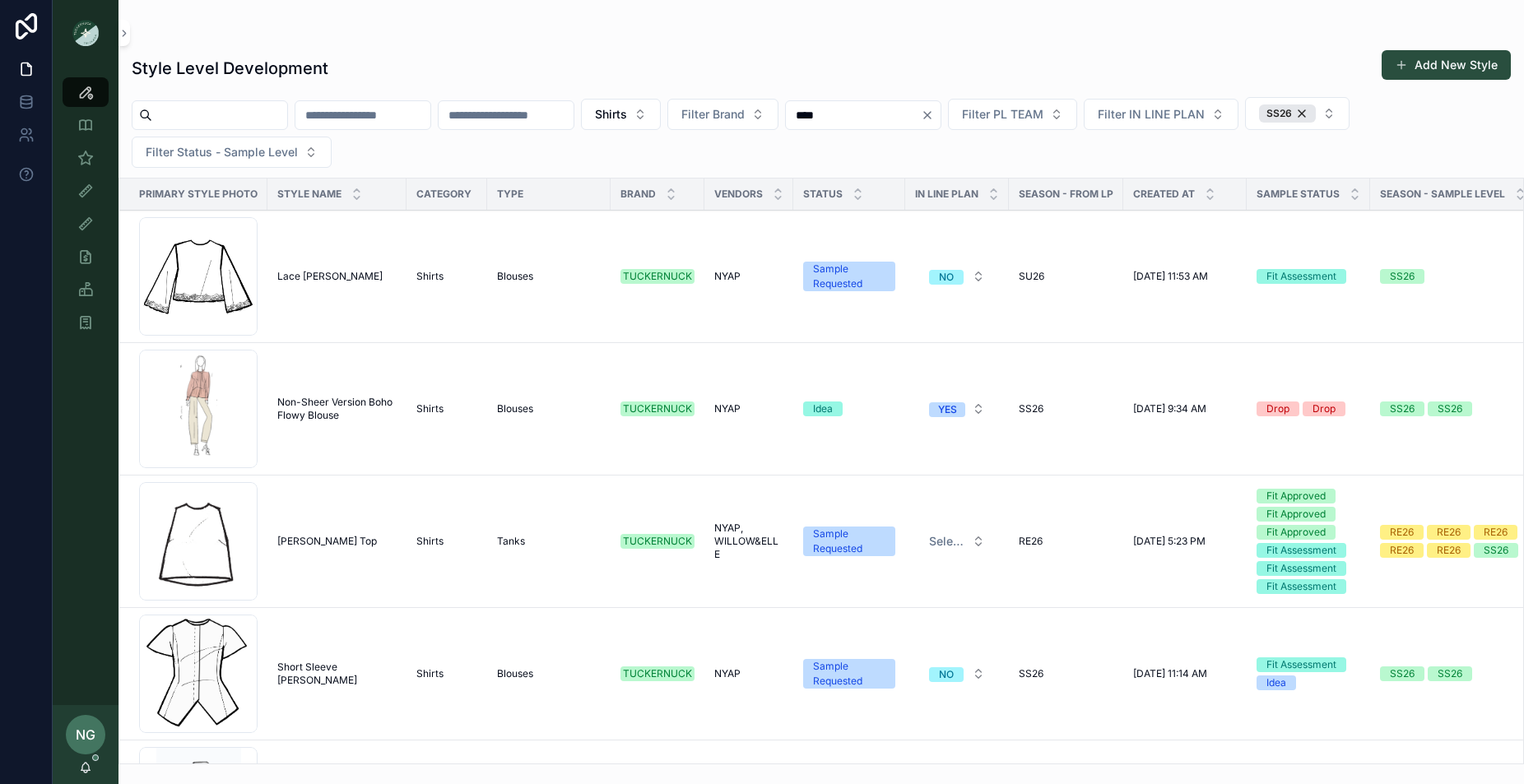
click at [398, 119] on input "scrollable content" at bounding box center [363, 115] width 135 height 24
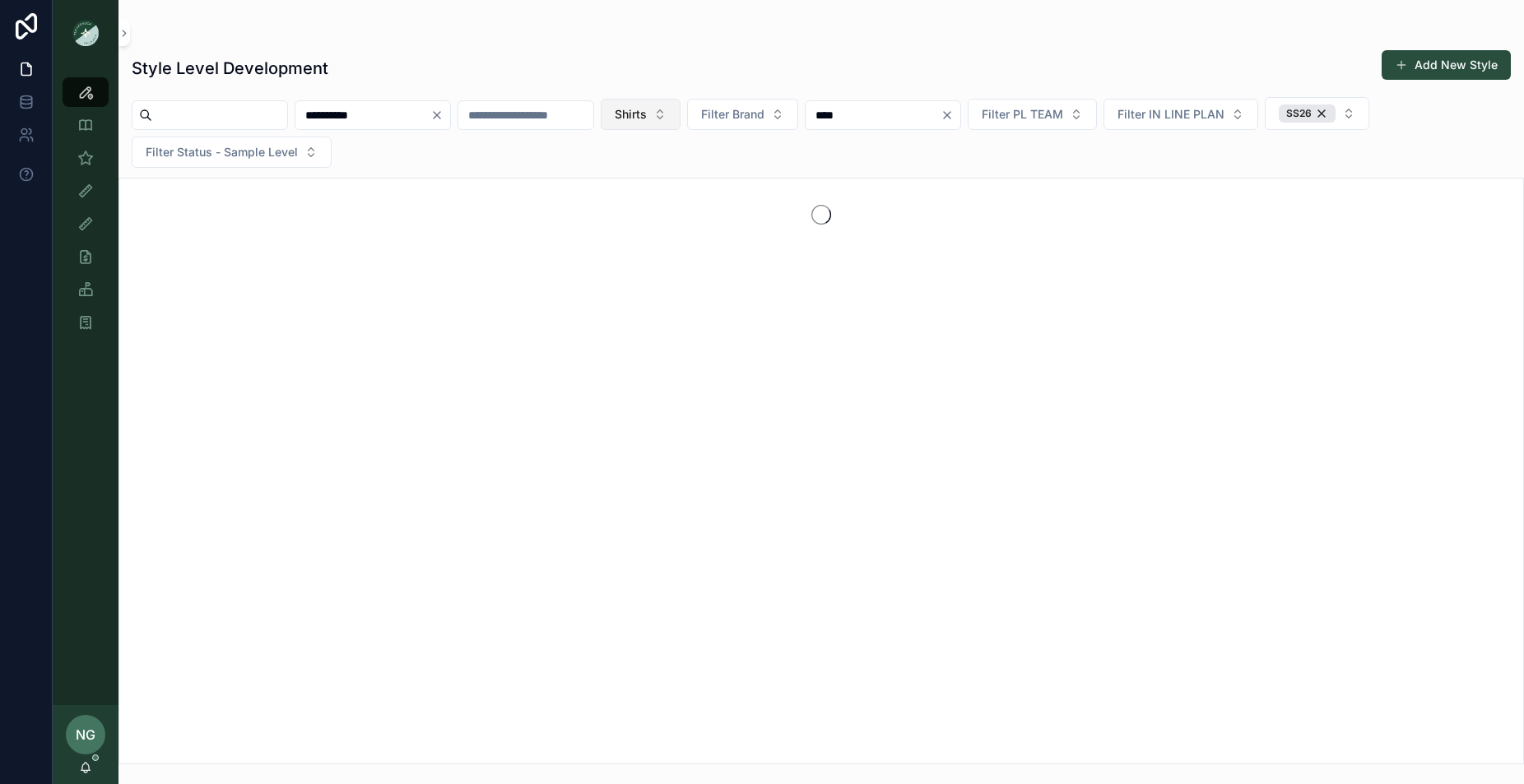
type input "**********"
click at [681, 127] on button "Shirts" at bounding box center [640, 114] width 80 height 31
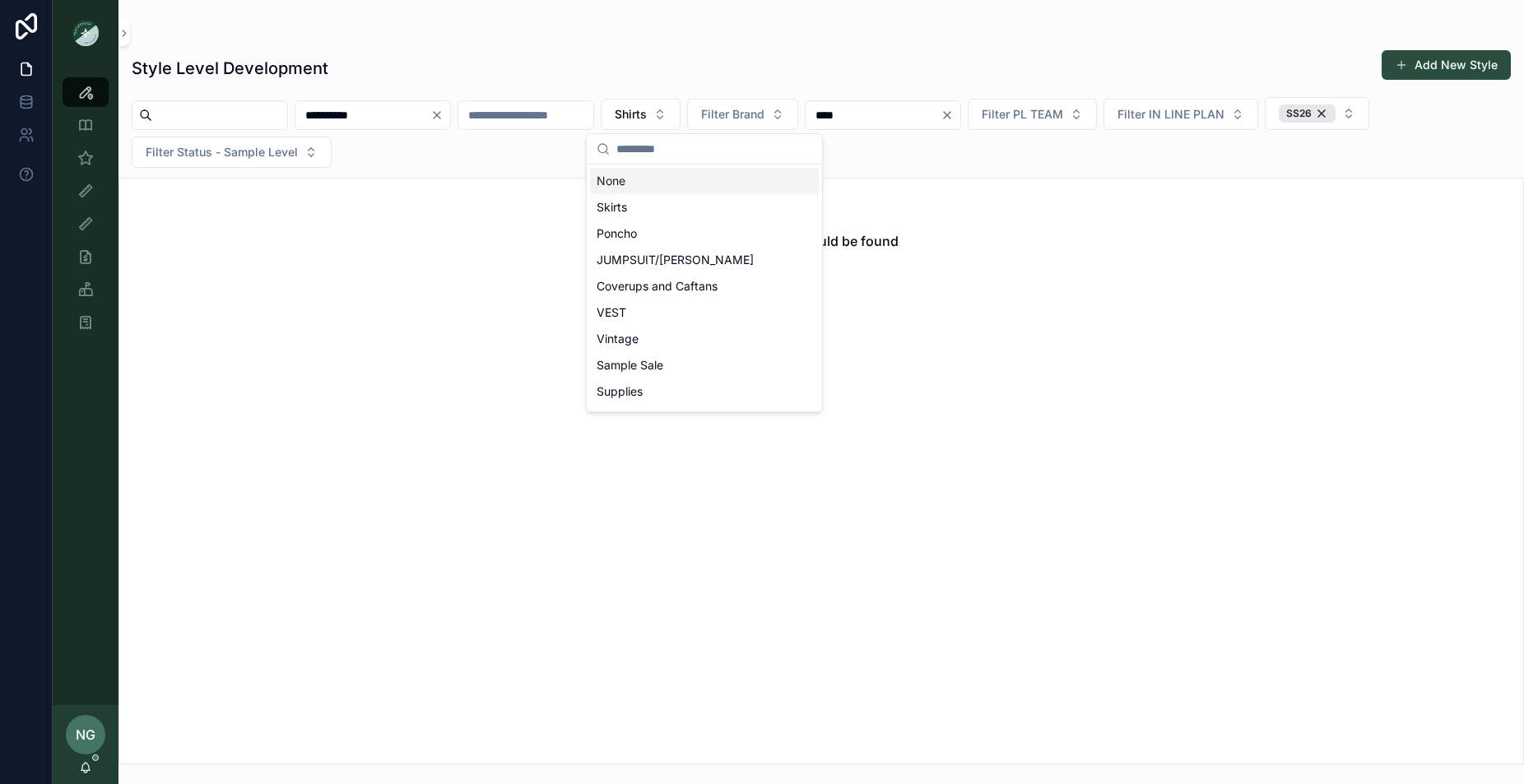
click at [692, 176] on div "None" at bounding box center [703, 181] width 228 height 26
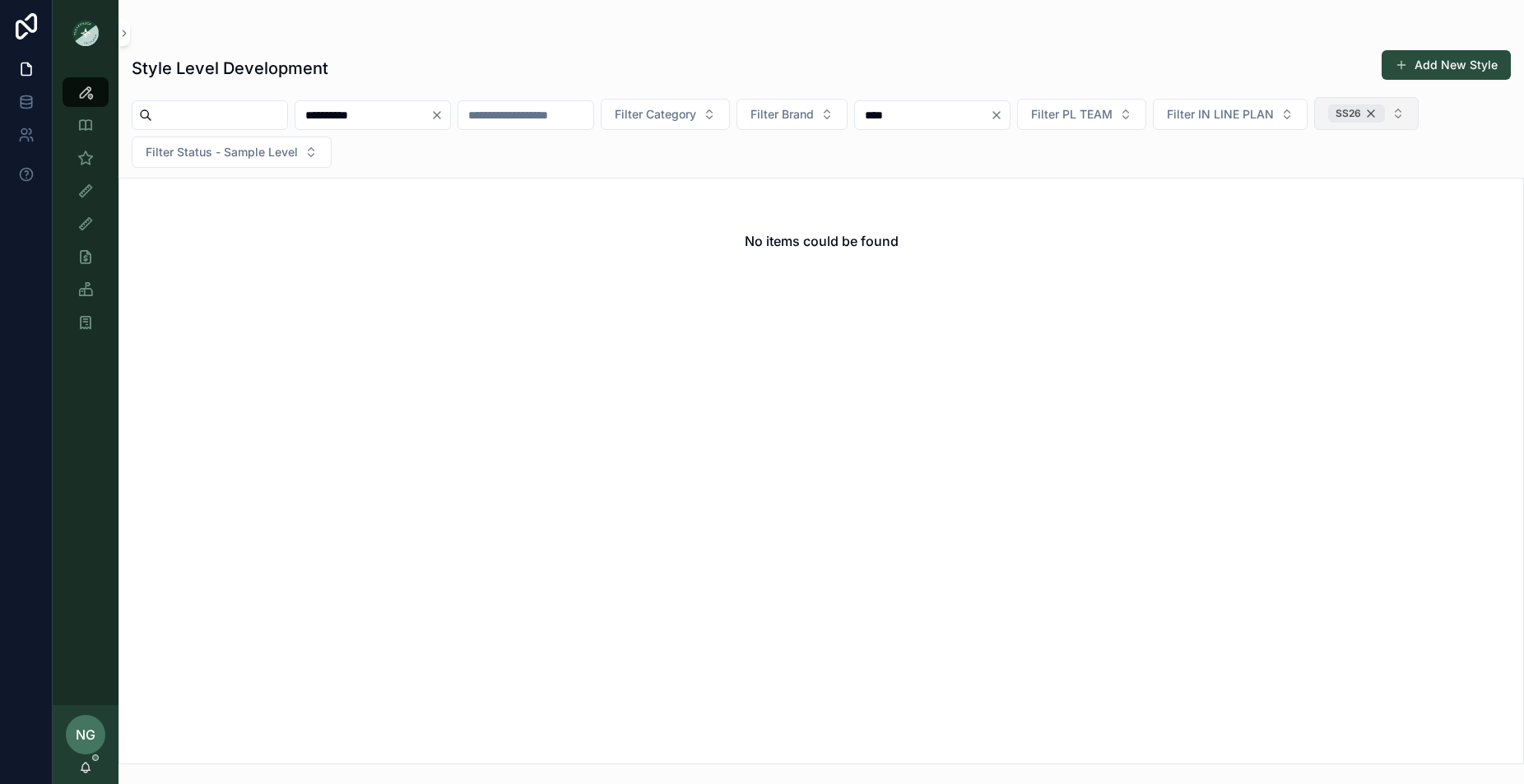
click at [1385, 113] on div "SS26" at bounding box center [1356, 113] width 56 height 18
drag, startPoint x: 457, startPoint y: 108, endPoint x: 244, endPoint y: 107, distance: 213.0
click at [244, 107] on div "**********" at bounding box center [821, 132] width 1406 height 70
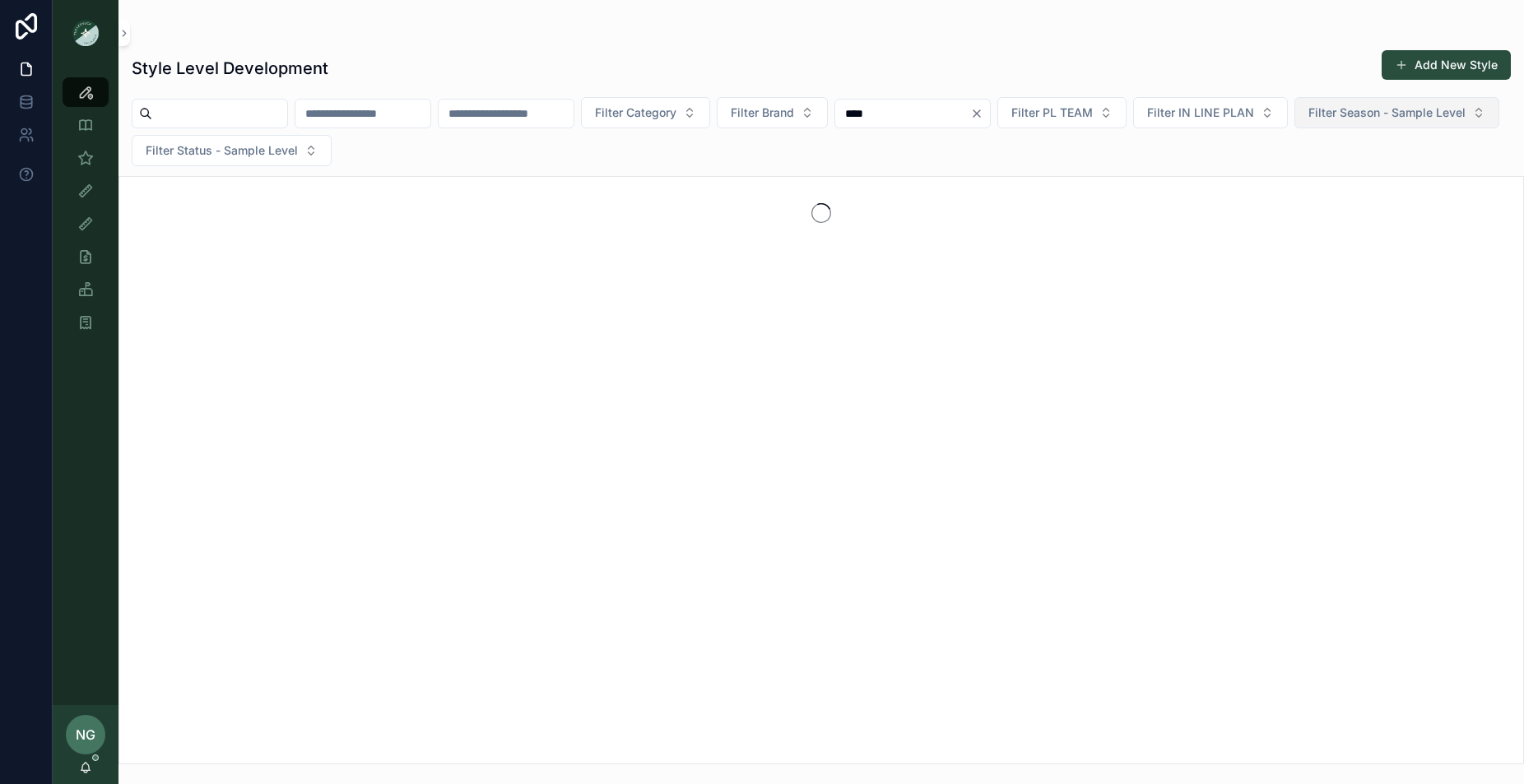
click at [191, 119] on input "scrollable content" at bounding box center [220, 114] width 135 height 24
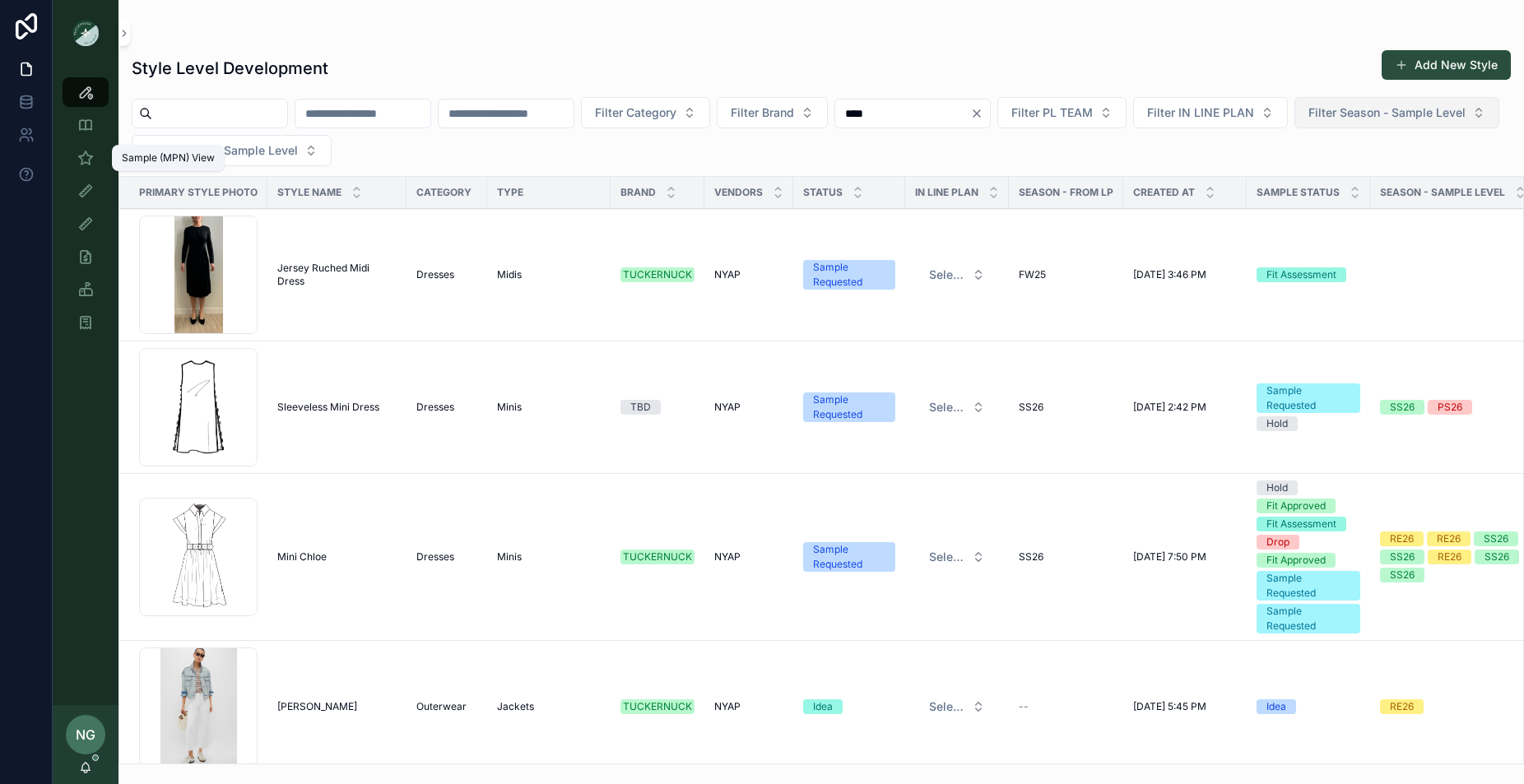
click at [89, 163] on icon "scrollable content" at bounding box center [86, 158] width 17 height 17
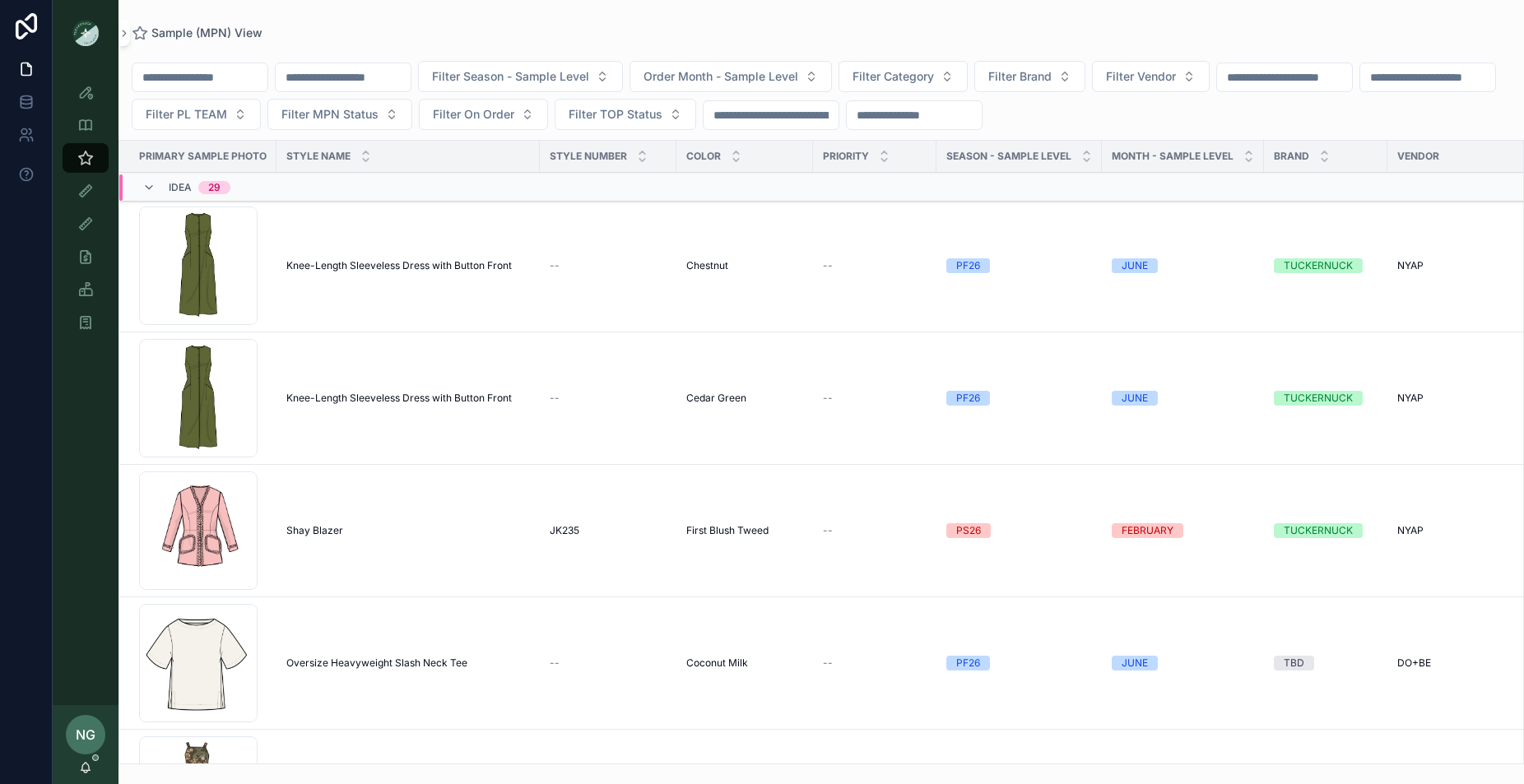
click at [234, 79] on input "scrollable content" at bounding box center [200, 77] width 135 height 24
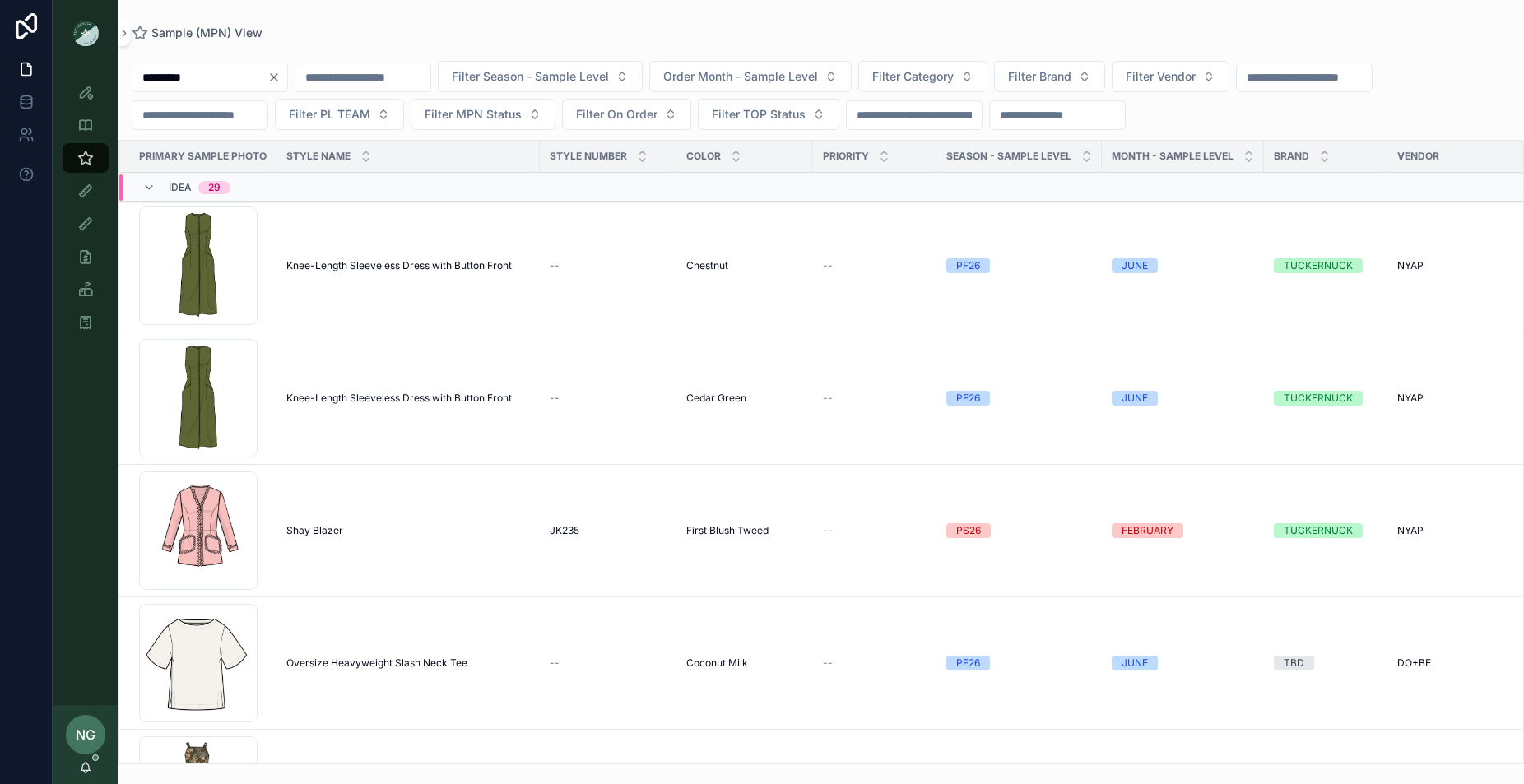
type input "*********"
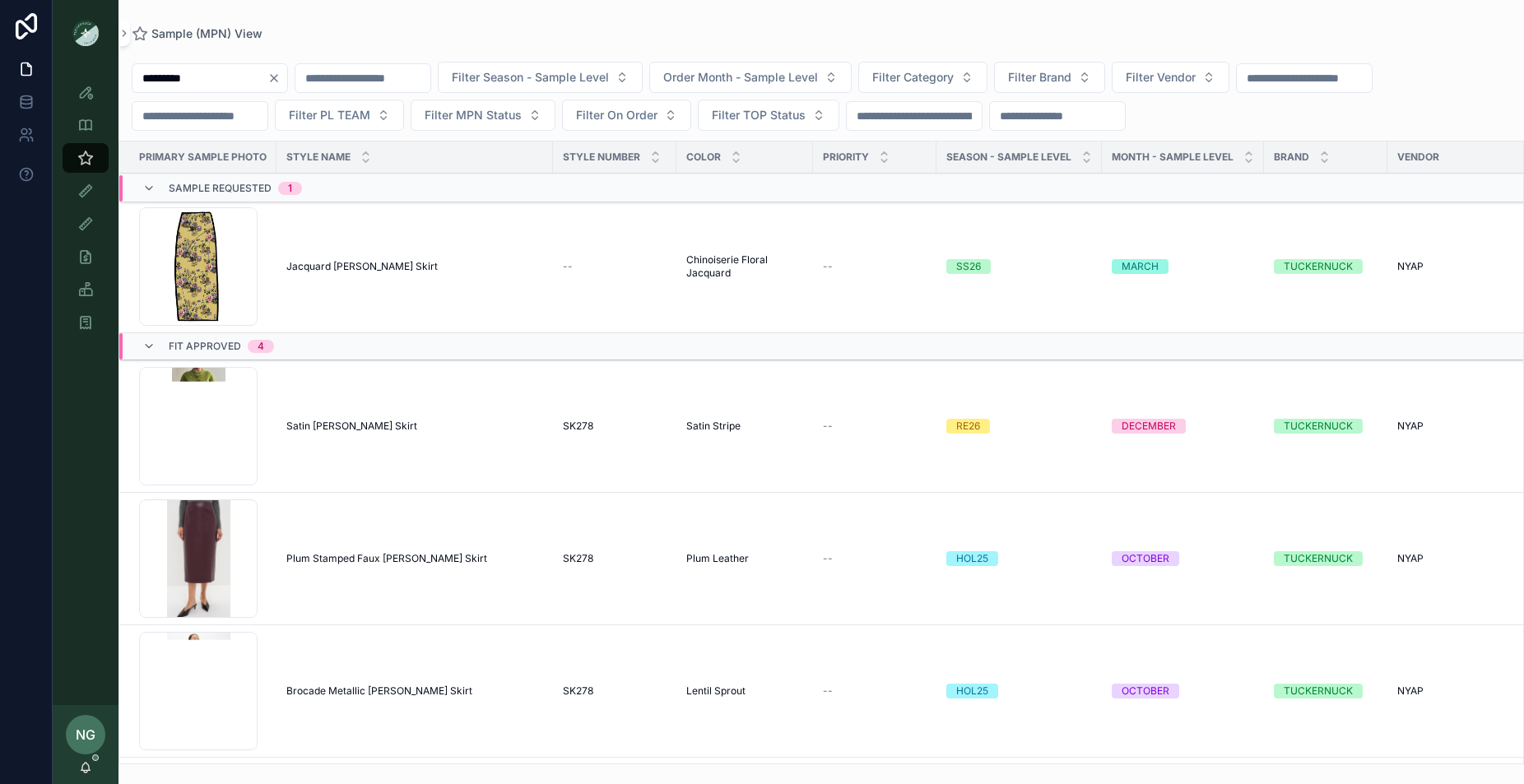
scroll to position [2, 3]
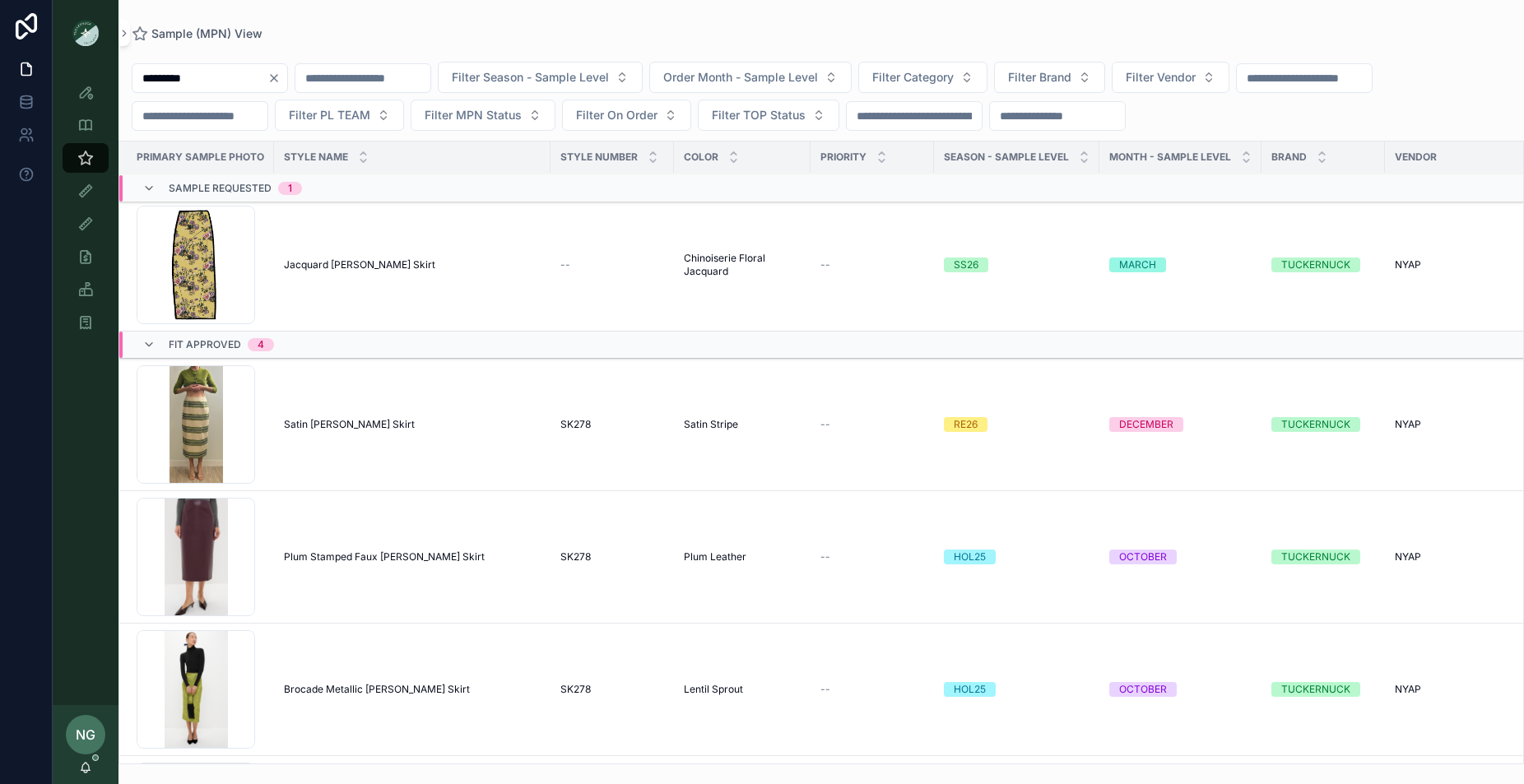
click at [365, 266] on span "Jacquard Column Ellington Skirt" at bounding box center [359, 265] width 151 height 13
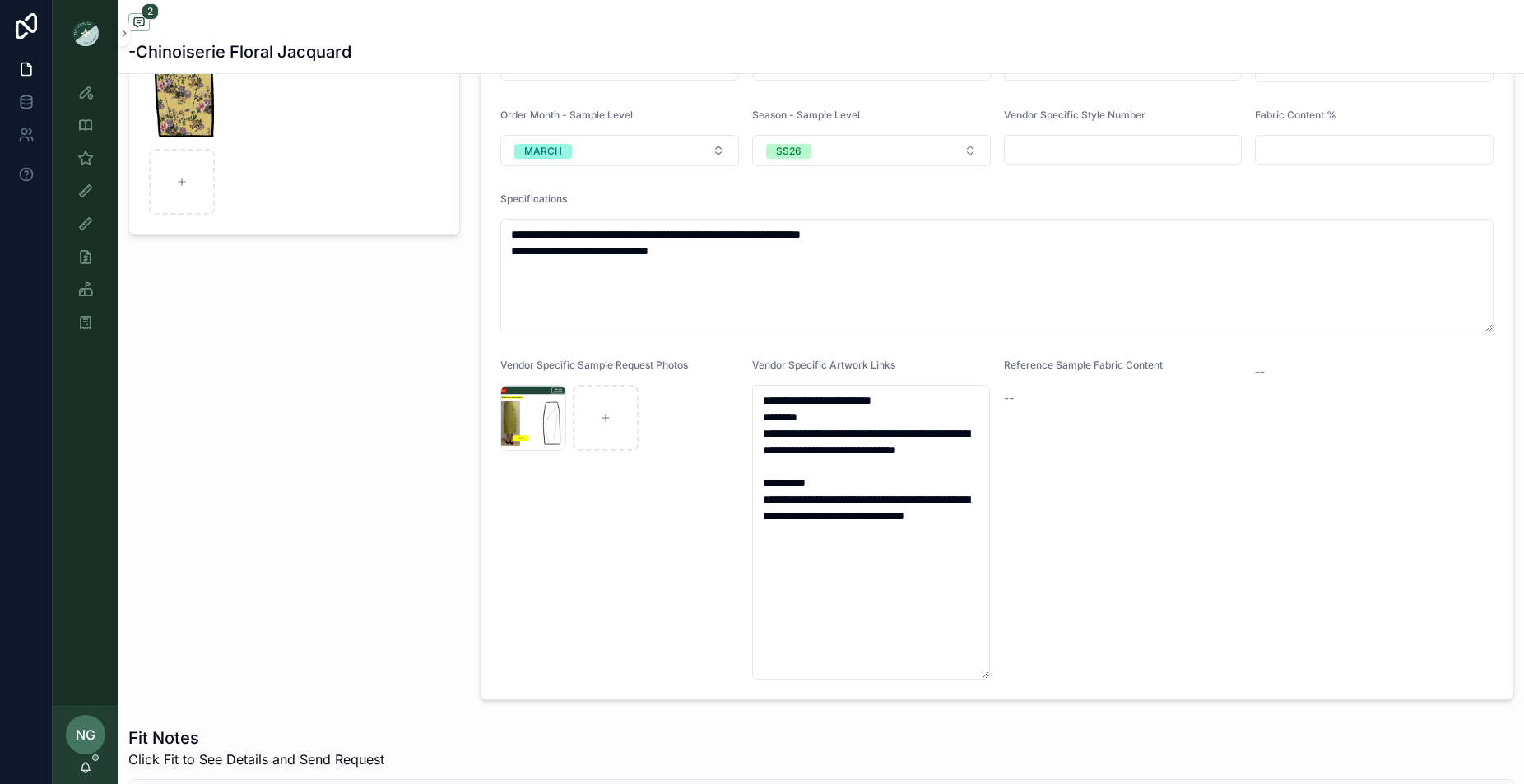
scroll to position [243, 0]
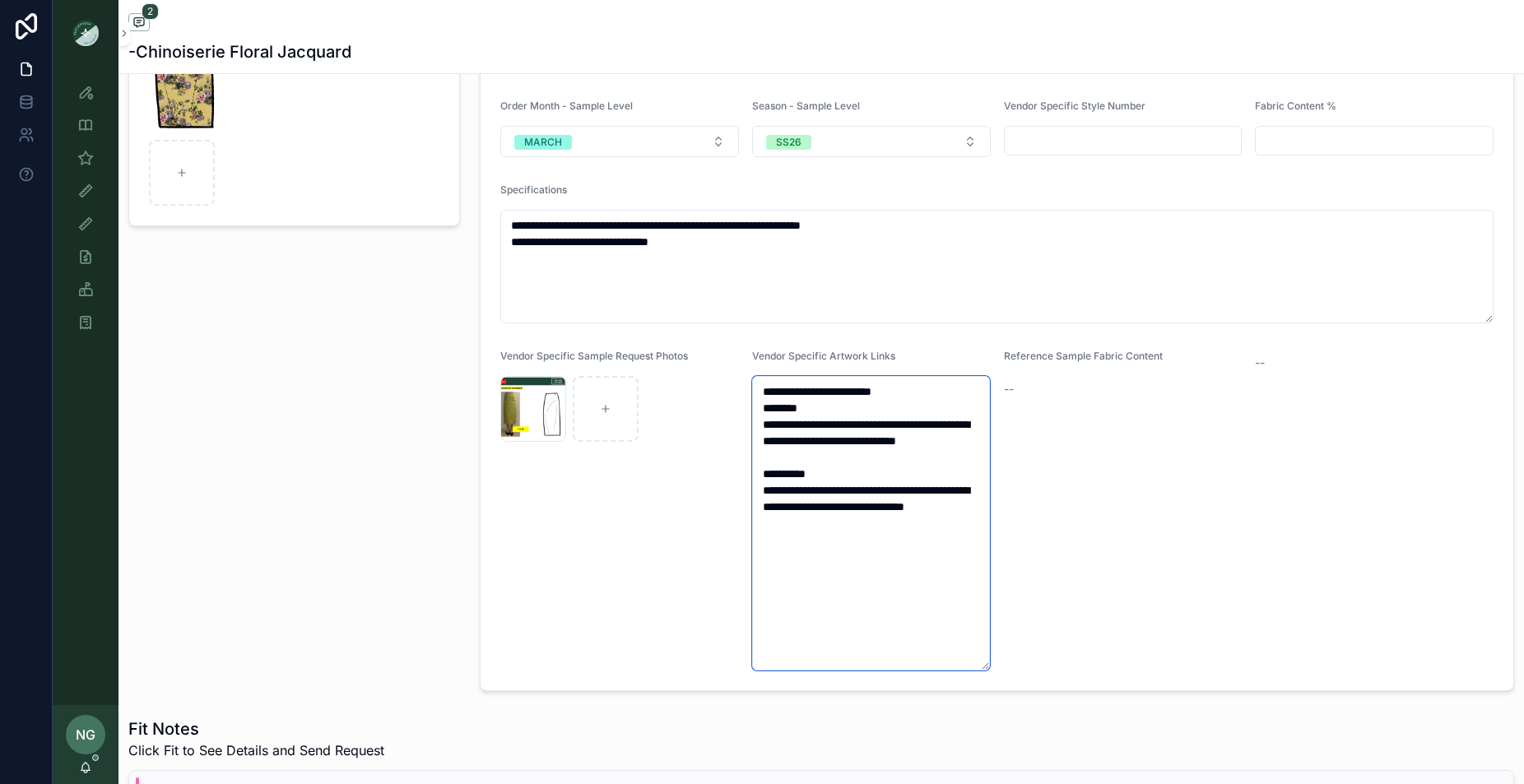
drag, startPoint x: 763, startPoint y: 391, endPoint x: 987, endPoint y: 609, distance: 312.6
click at [987, 609] on textarea "**********" at bounding box center [872, 523] width 239 height 294
paste textarea "**********"
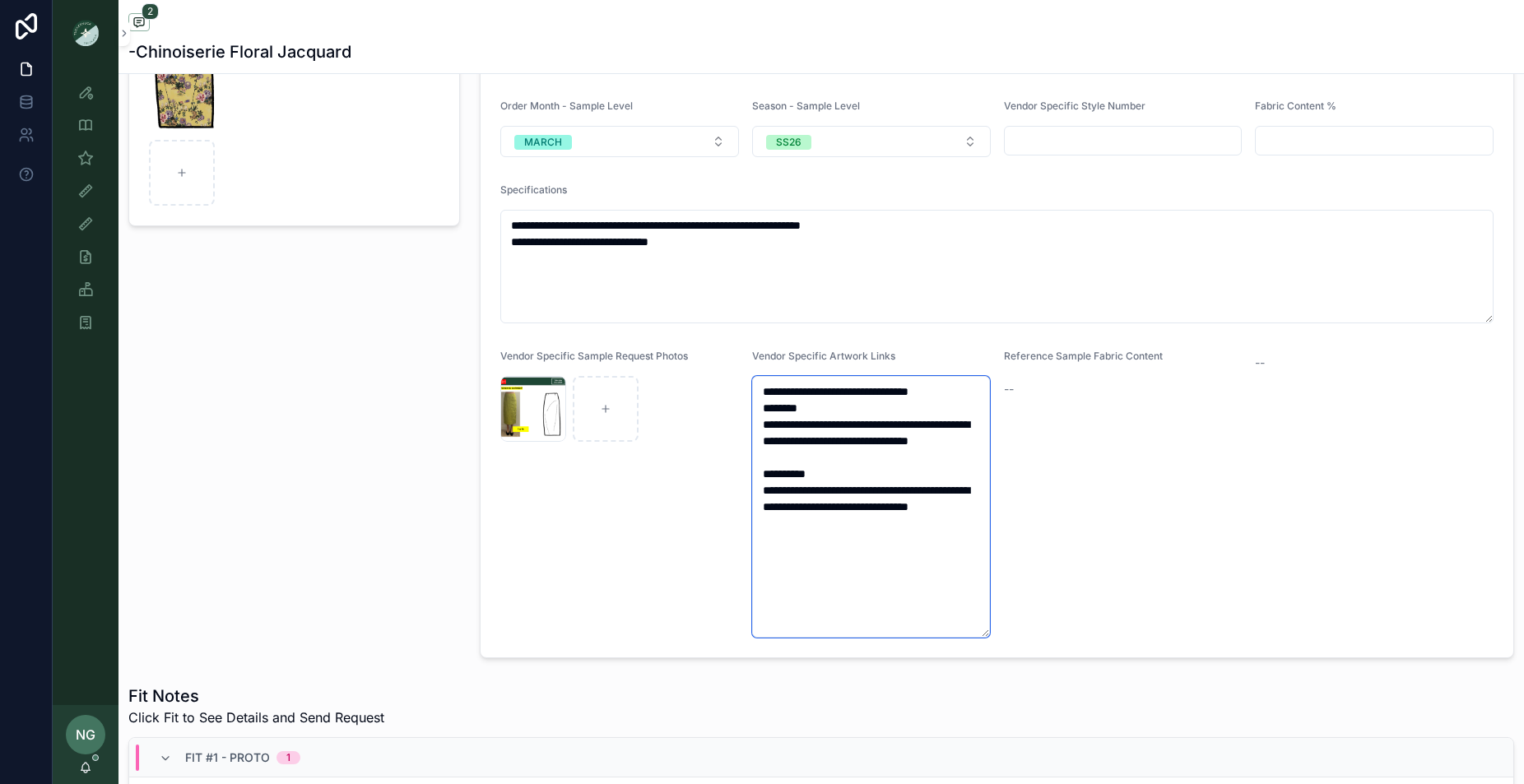
type textarea "**********"
click at [1110, 561] on div "Reference Sample Fabric Content --" at bounding box center [1123, 494] width 239 height 288
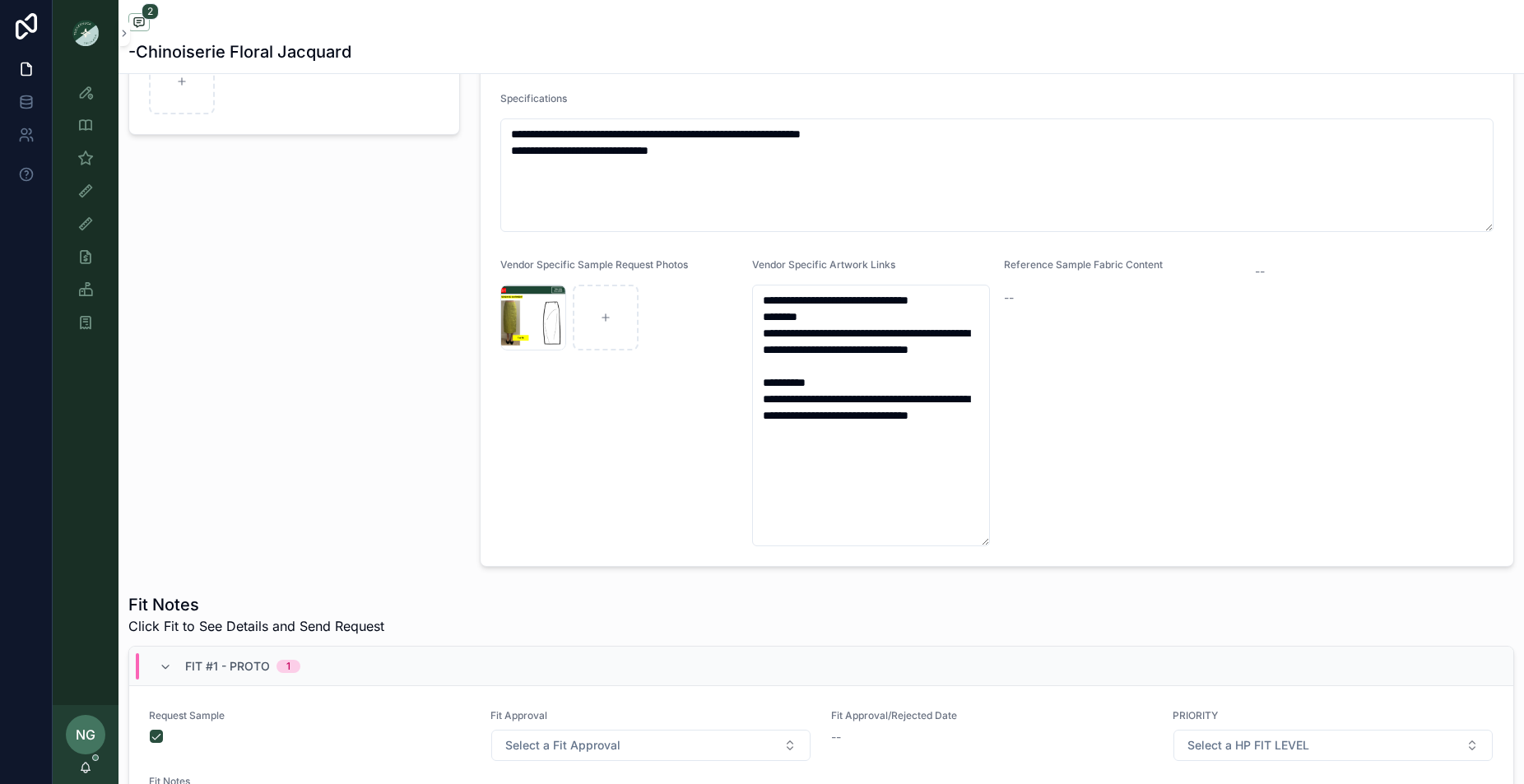
scroll to position [322, 0]
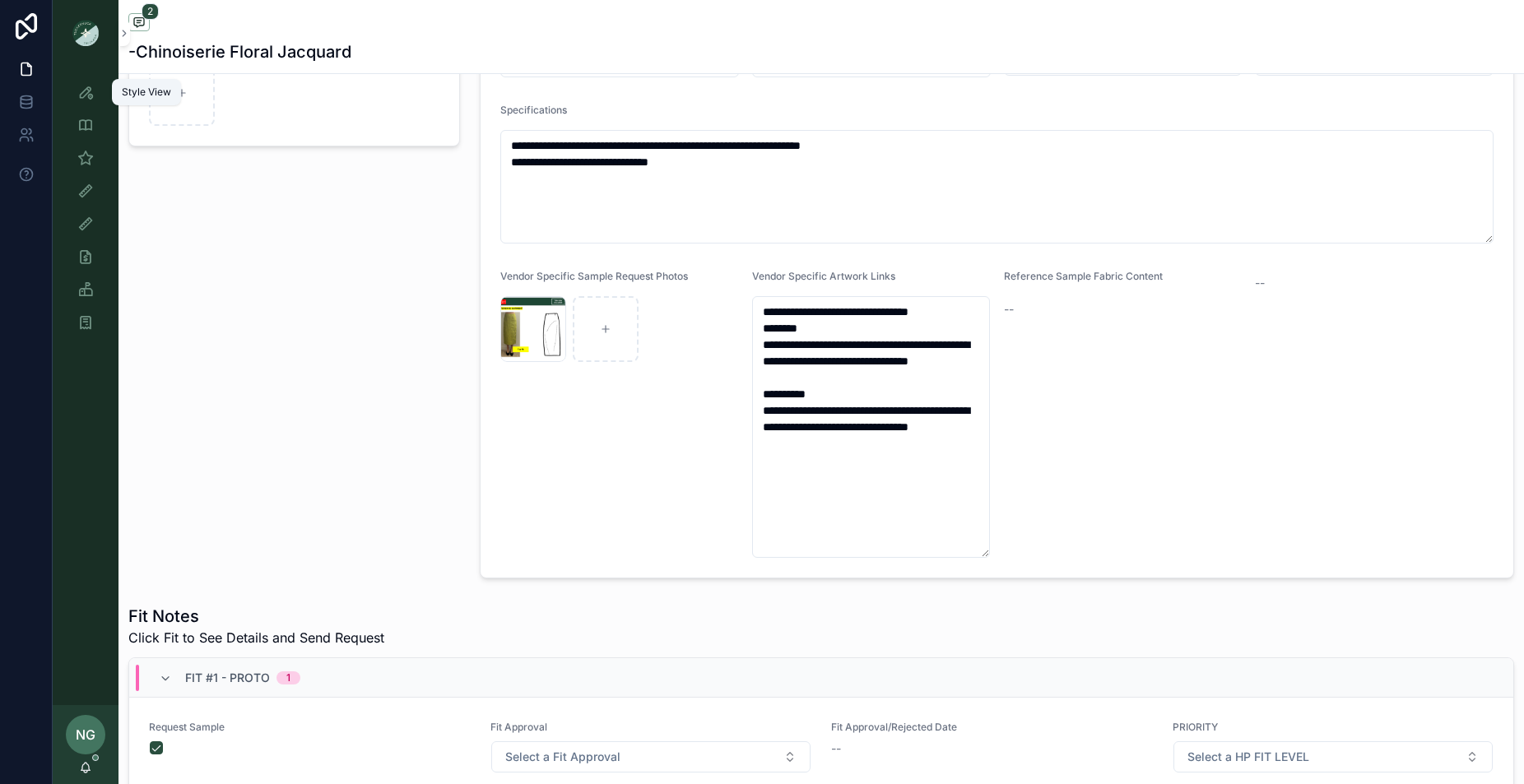
click at [76, 87] on div "Style View" at bounding box center [86, 92] width 26 height 26
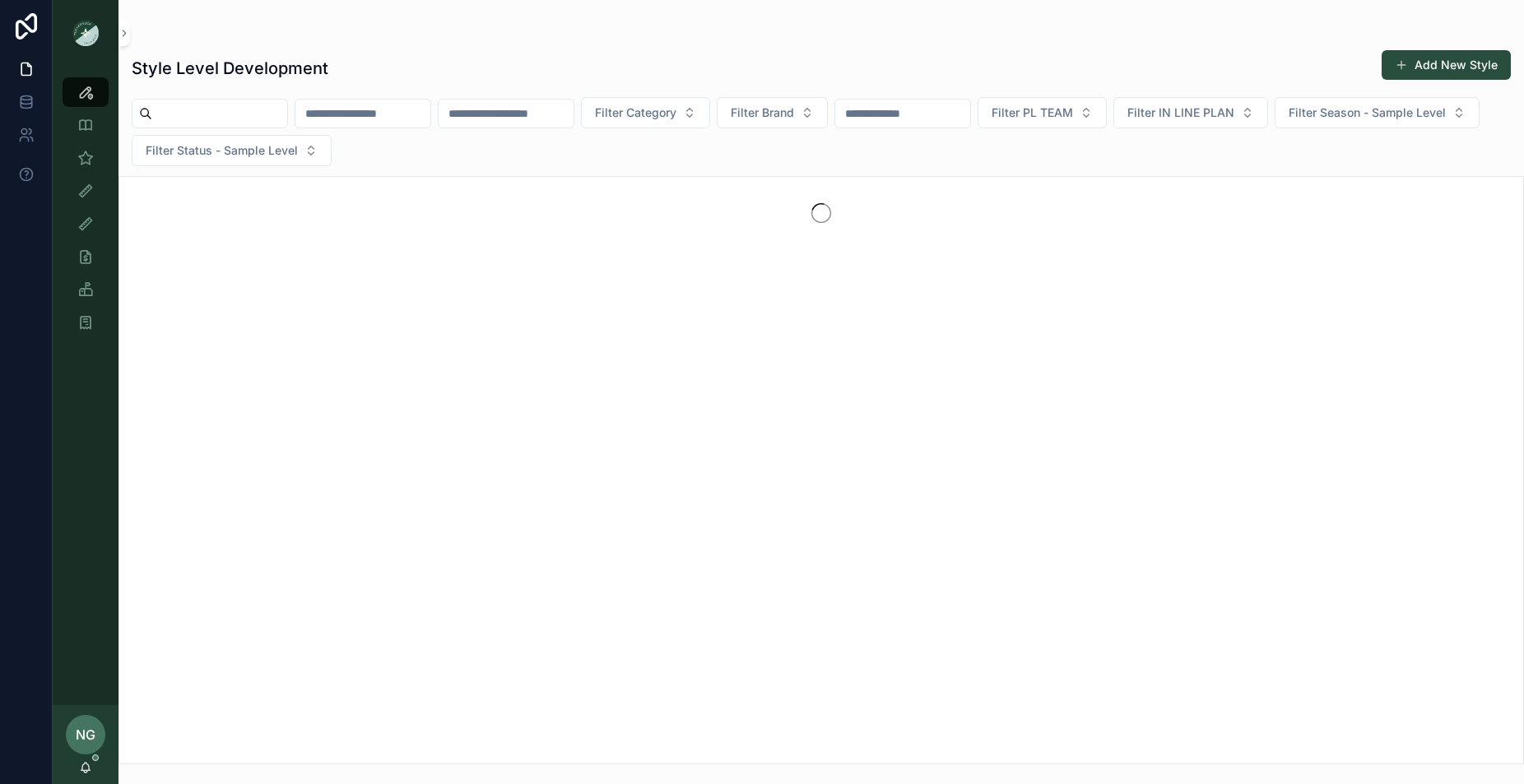
click at [412, 109] on input "scrollable content" at bounding box center [363, 114] width 135 height 24
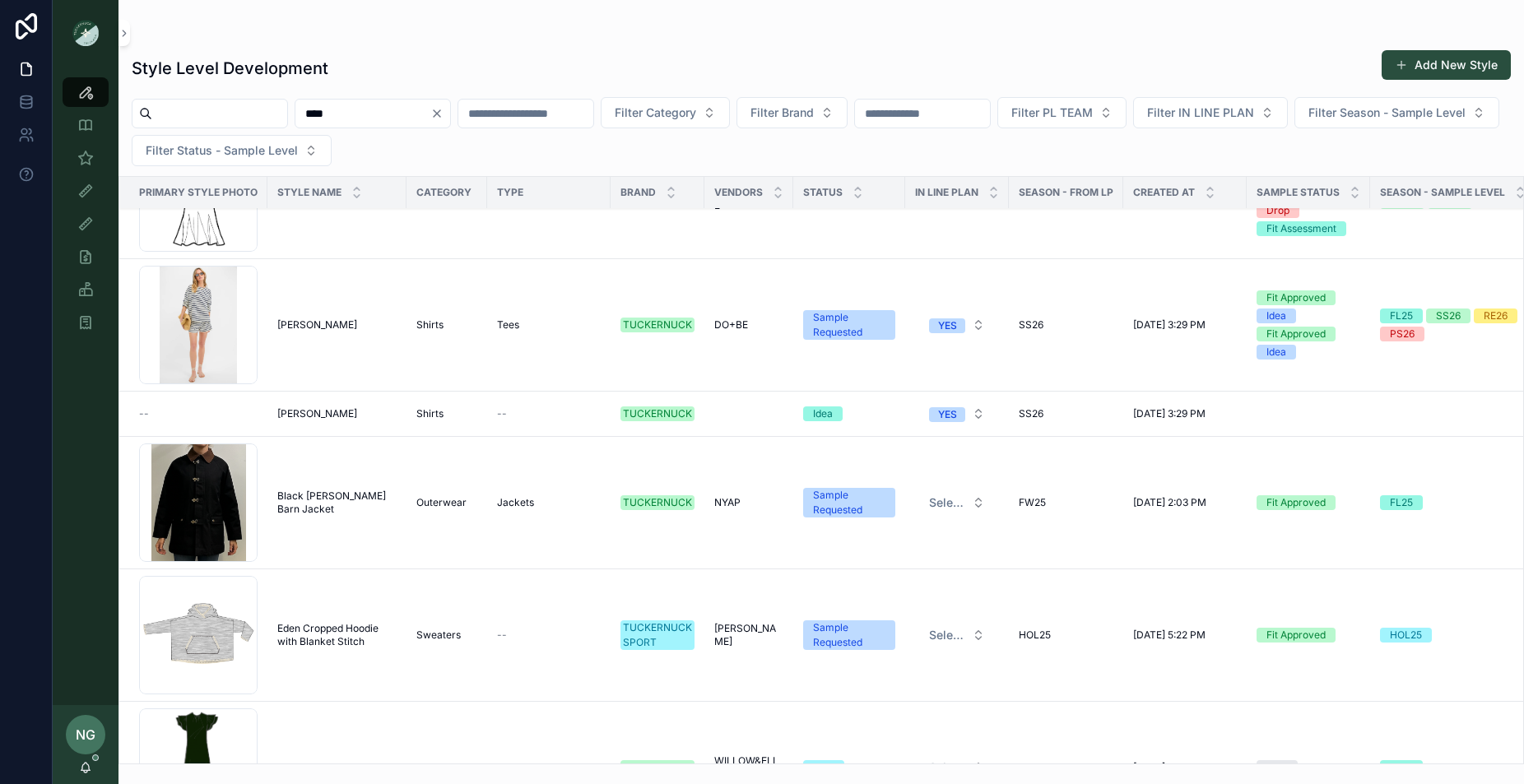
scroll to position [441, 0]
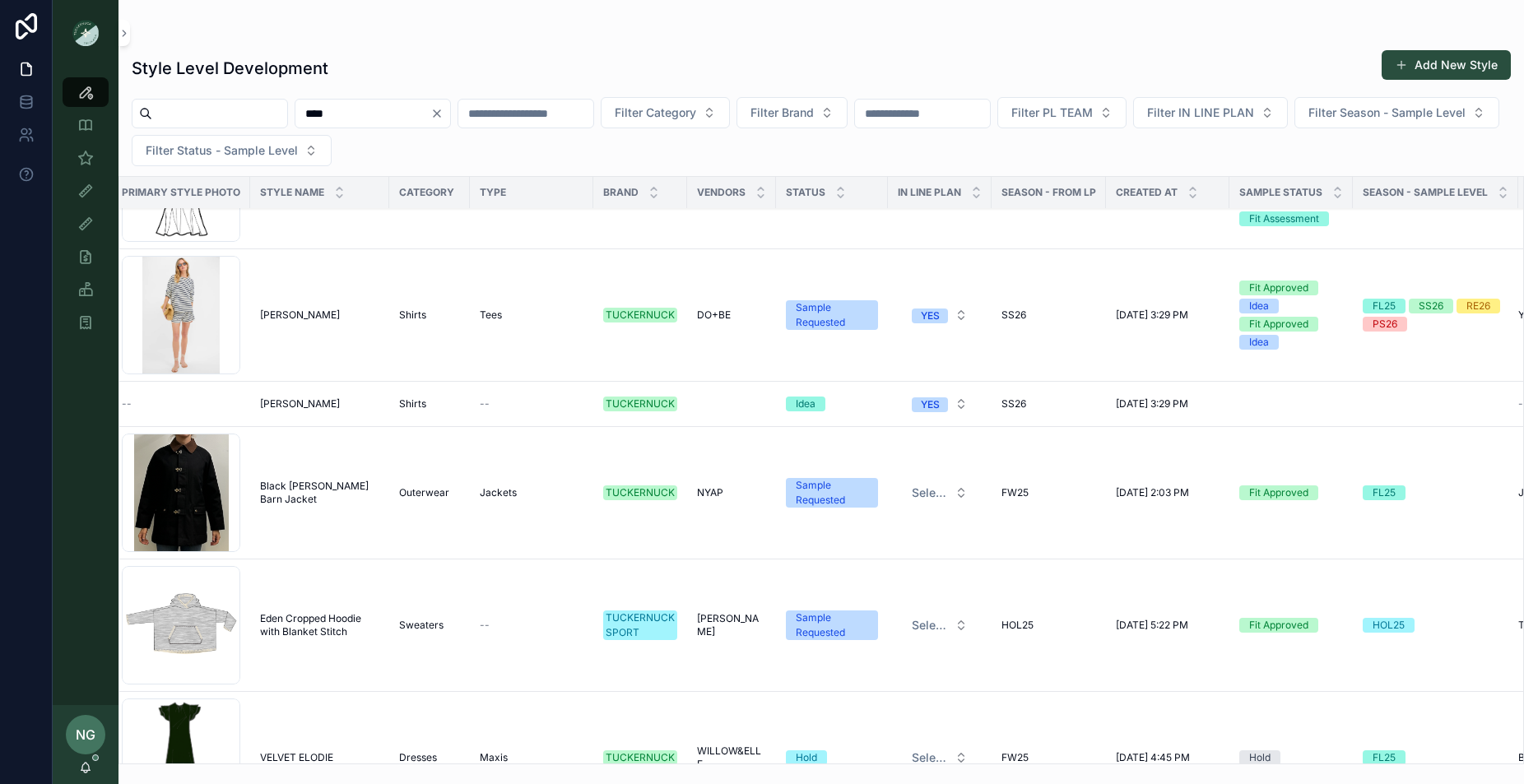
type input "****"
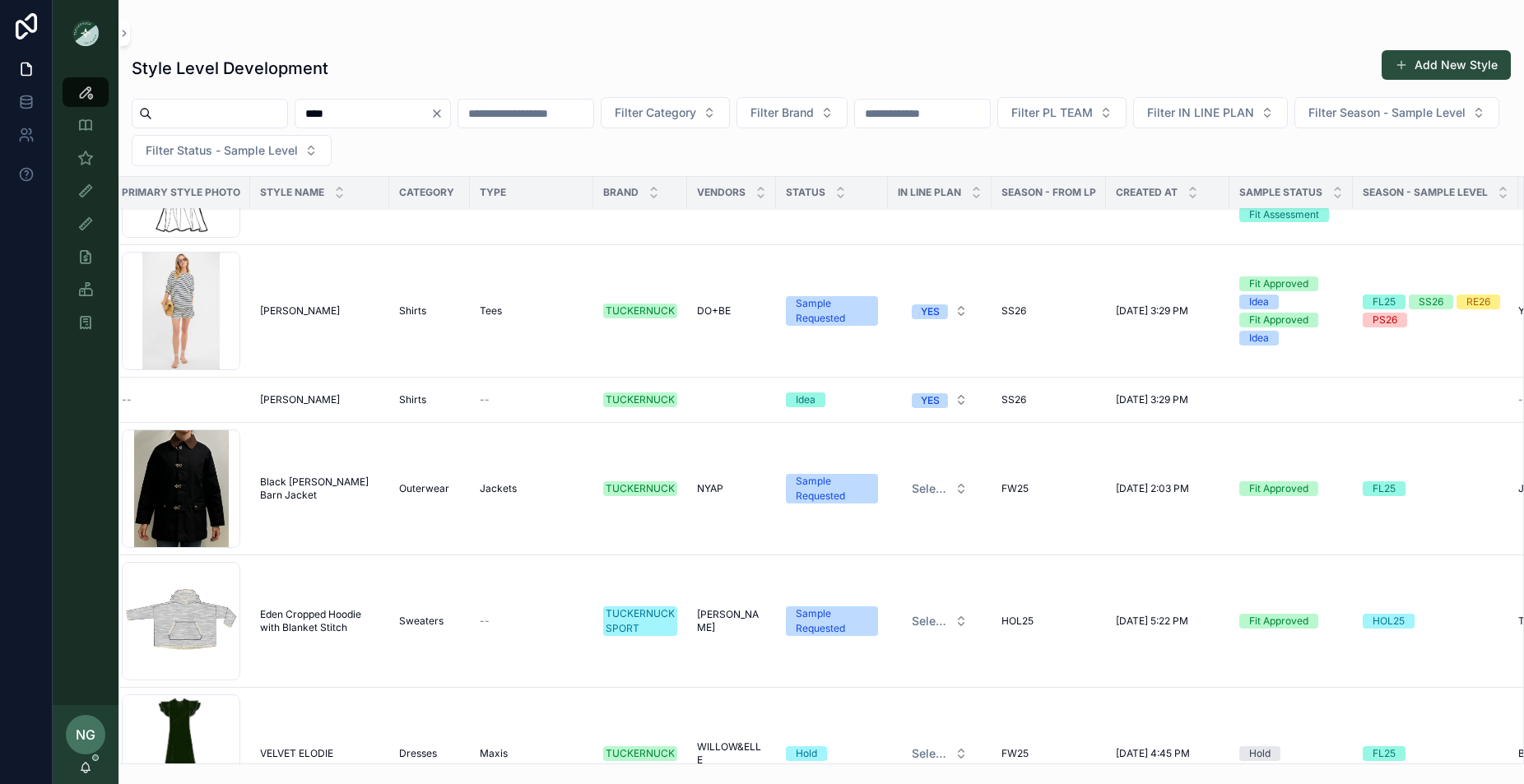
click at [301, 326] on td "Odie Odie" at bounding box center [320, 311] width 139 height 133
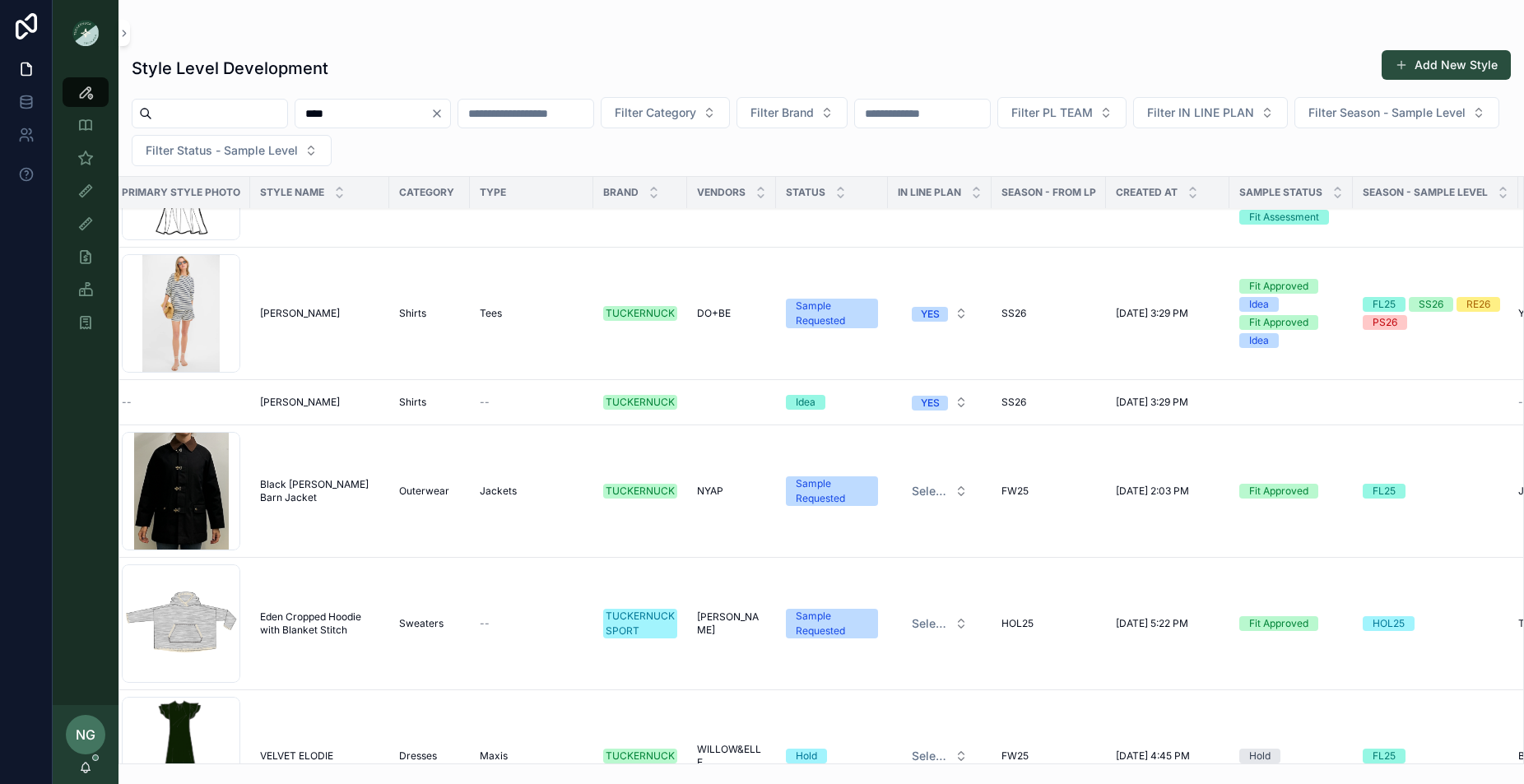
click at [274, 310] on span "Odie" at bounding box center [300, 313] width 80 height 13
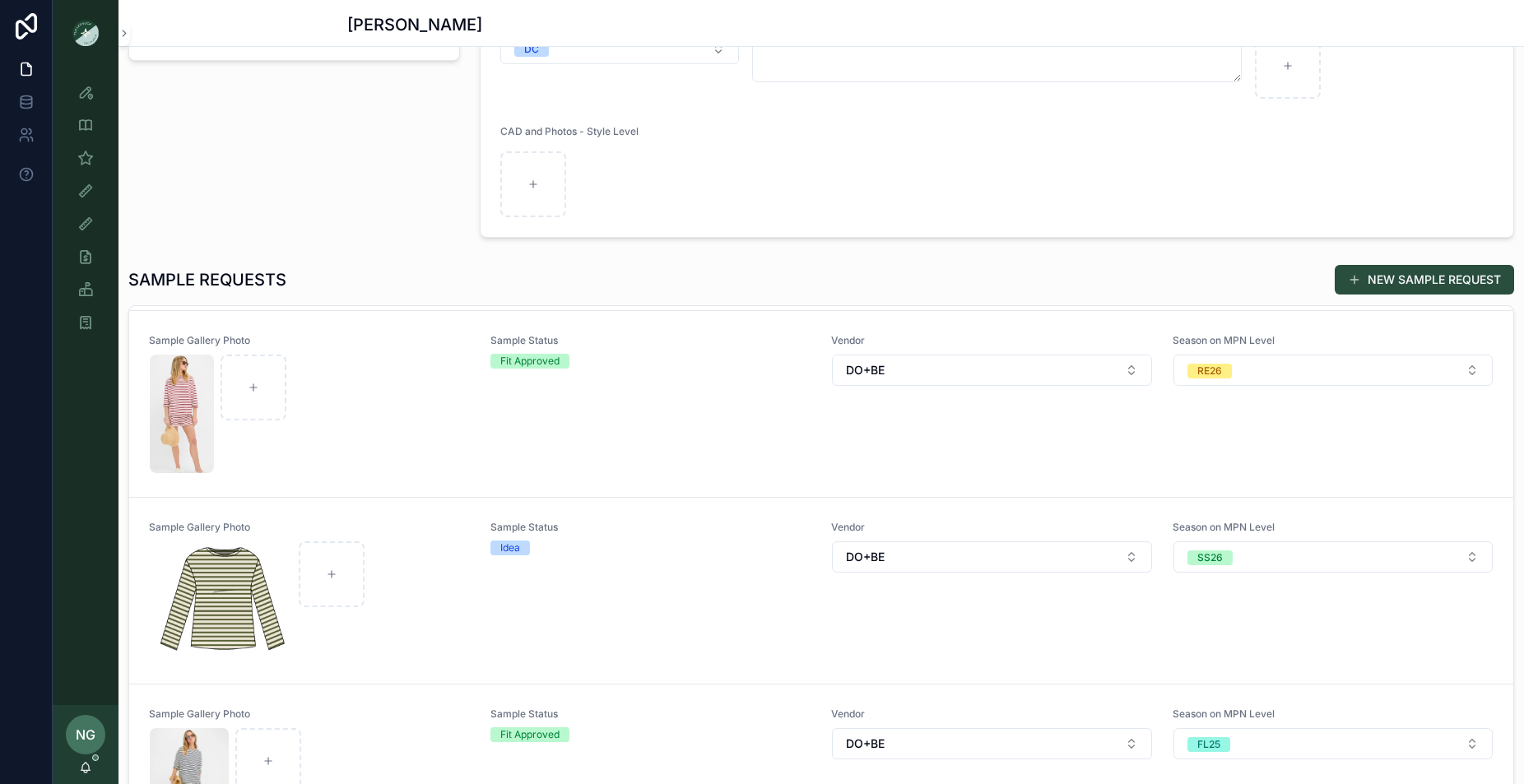
scroll to position [196, 0]
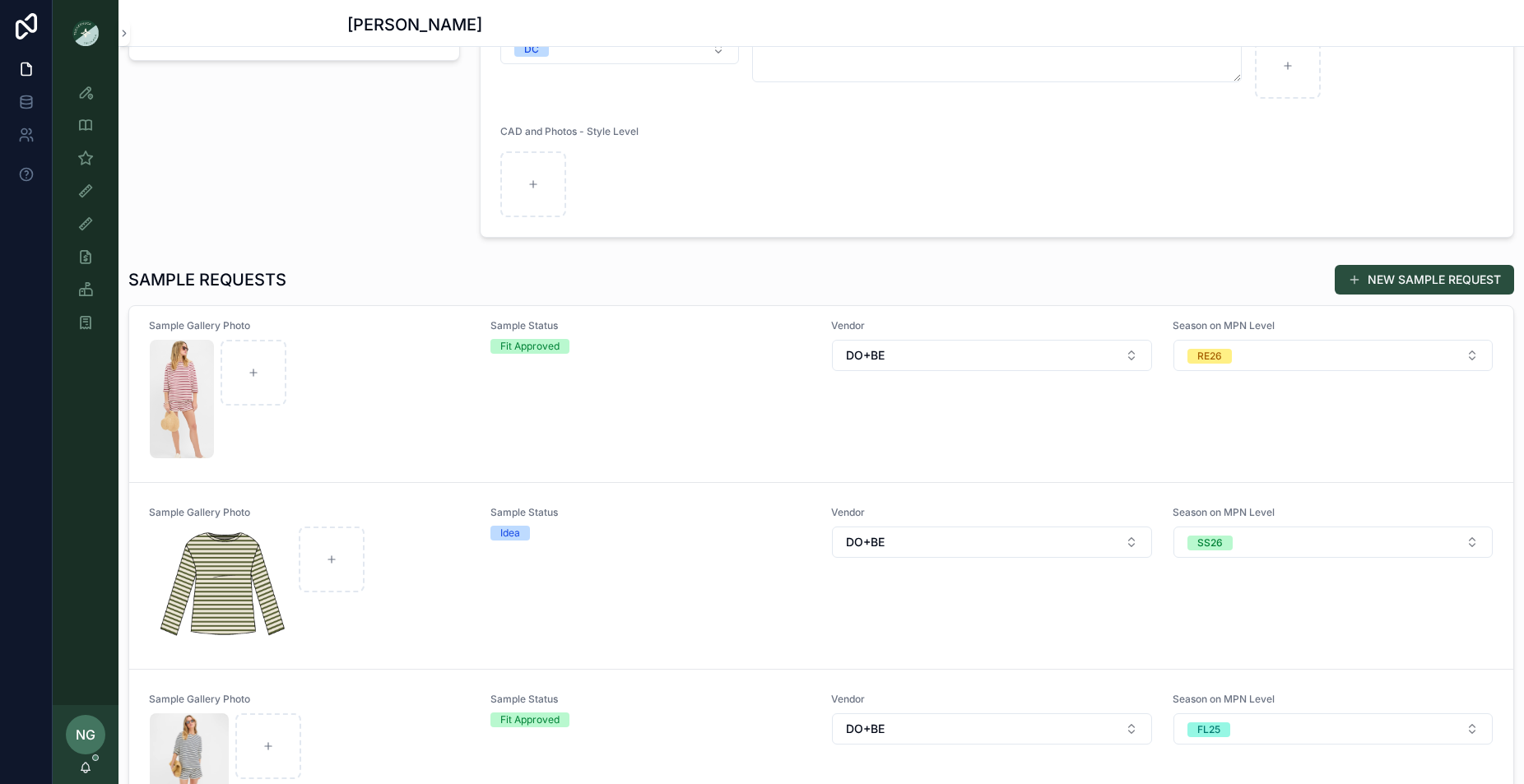
click at [629, 572] on div "Sample Status Idea" at bounding box center [652, 575] width 322 height 140
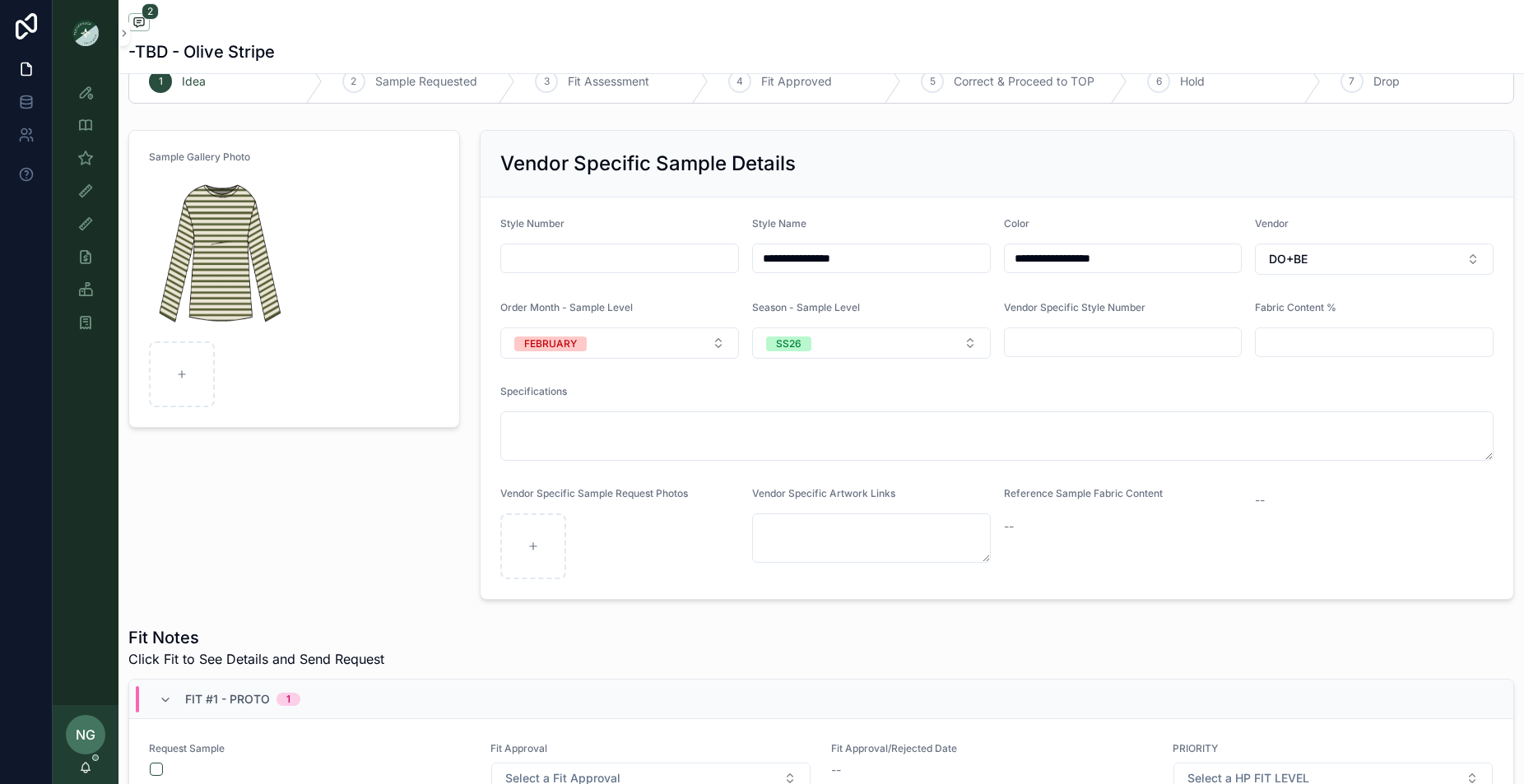
scroll to position [46, 0]
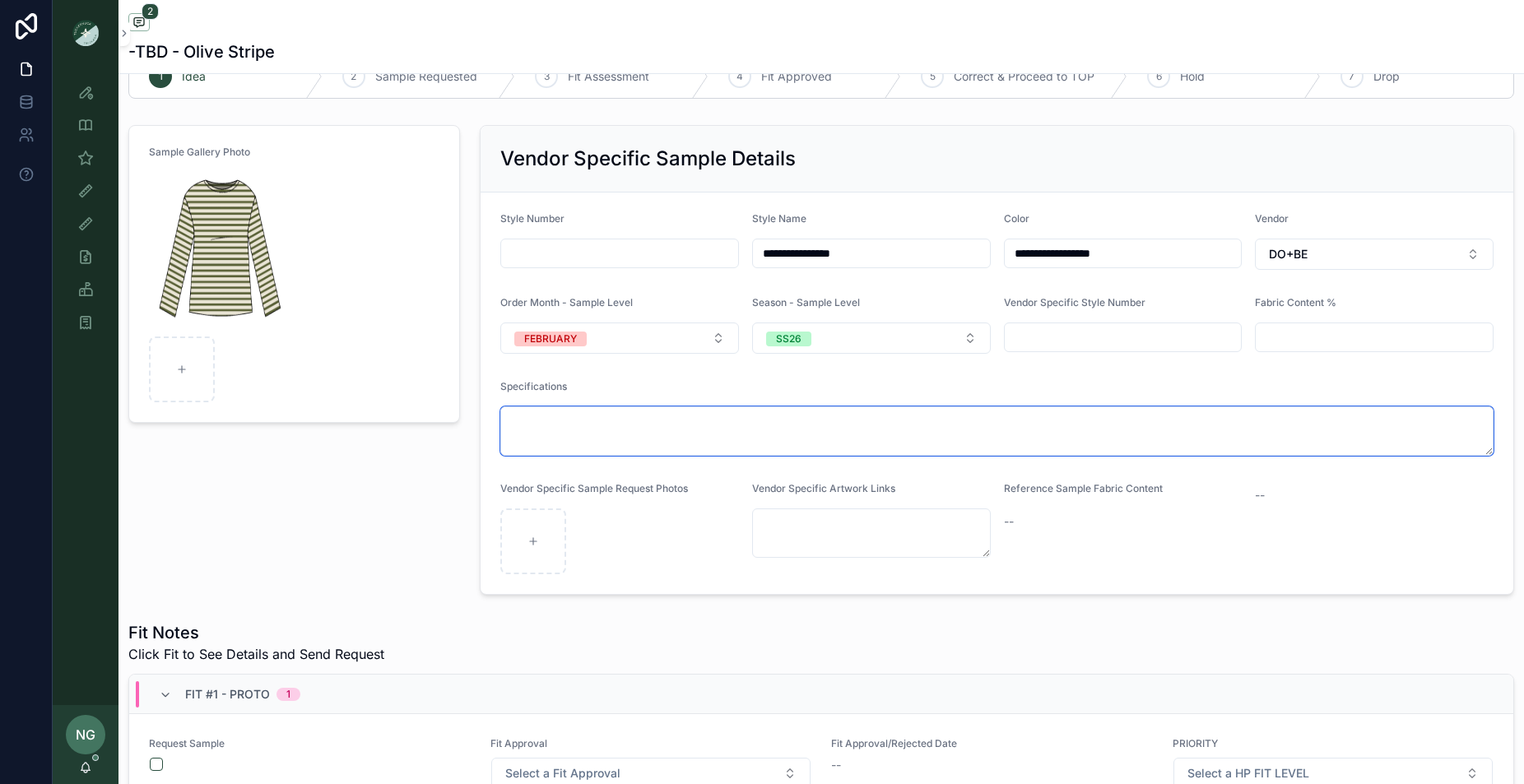
click at [609, 435] on textarea "scrollable content" at bounding box center [997, 431] width 993 height 50
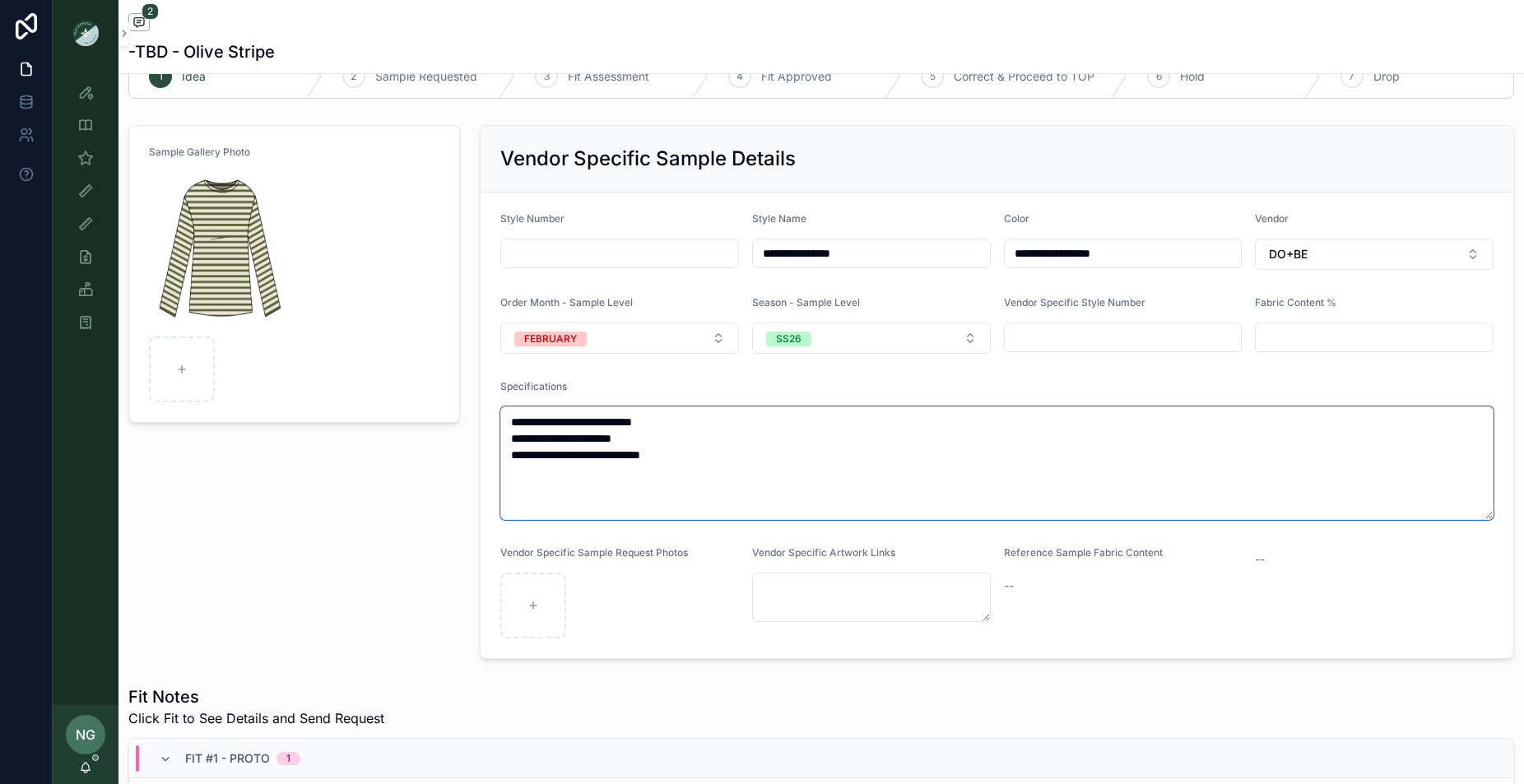
click at [770, 438] on textarea "**********" at bounding box center [997, 463] width 993 height 114
click at [786, 466] on textarea "**********" at bounding box center [997, 463] width 993 height 114
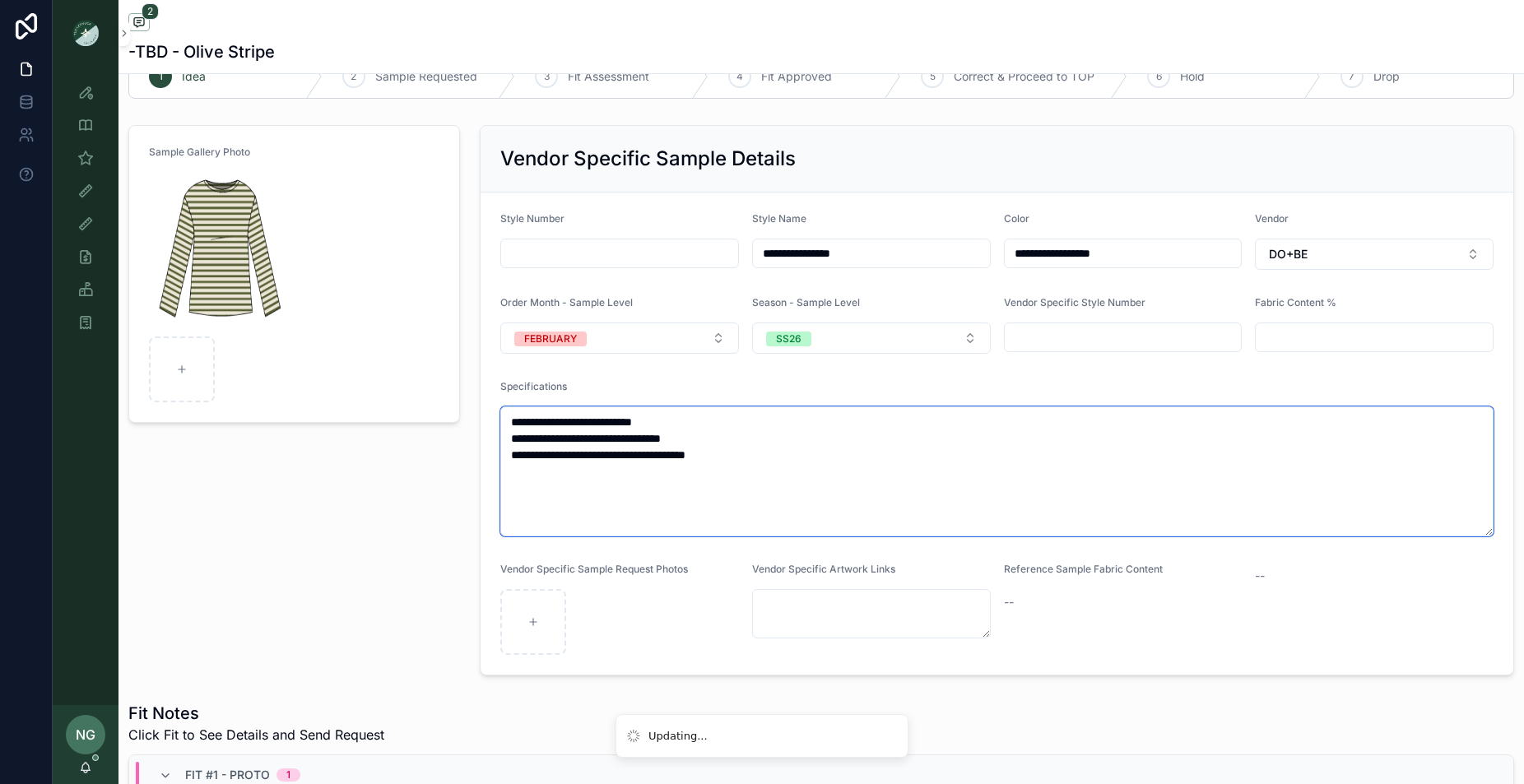
type textarea "**********"
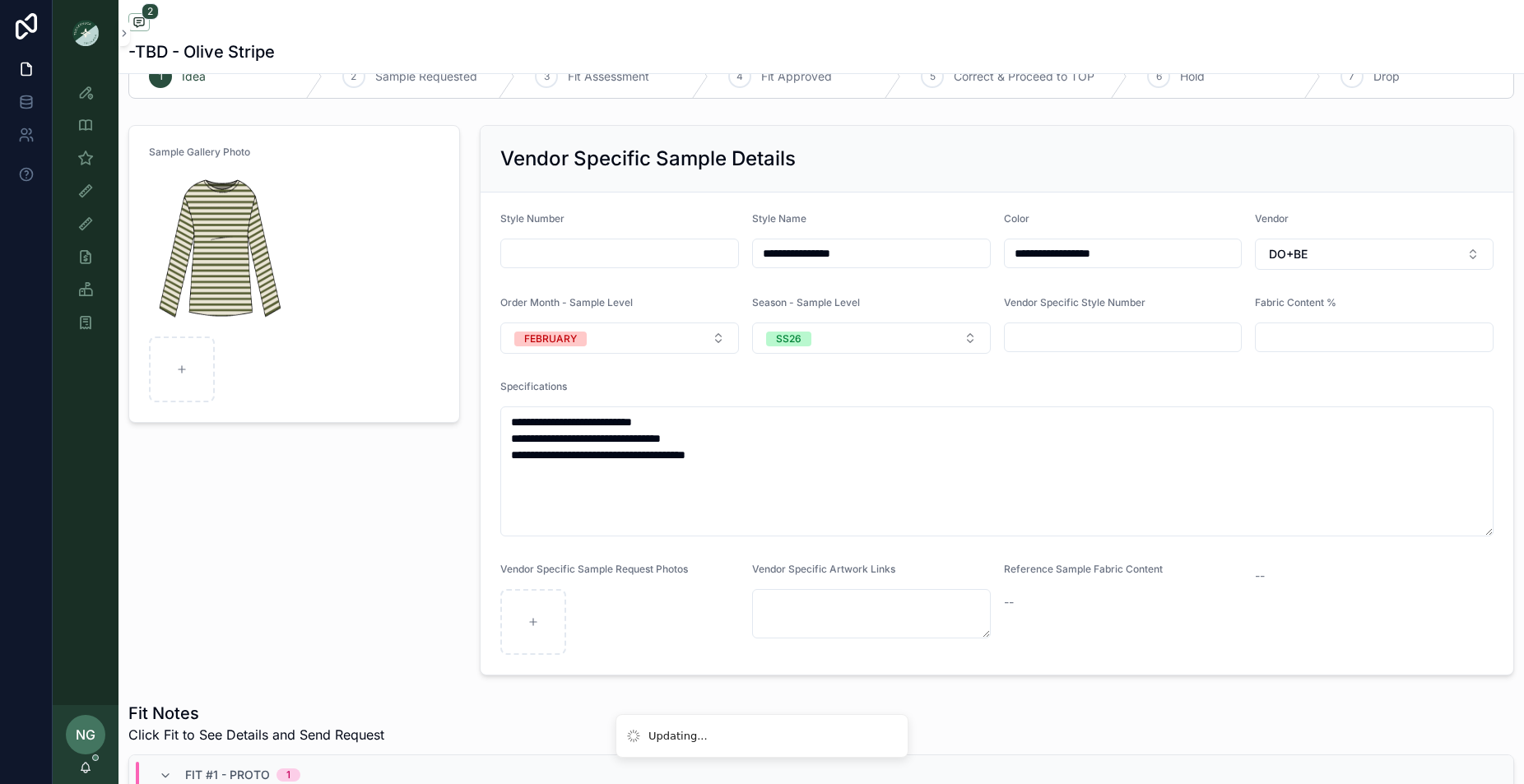
click at [367, 570] on div "Sample Gallery Photo" at bounding box center [294, 400] width 352 height 563
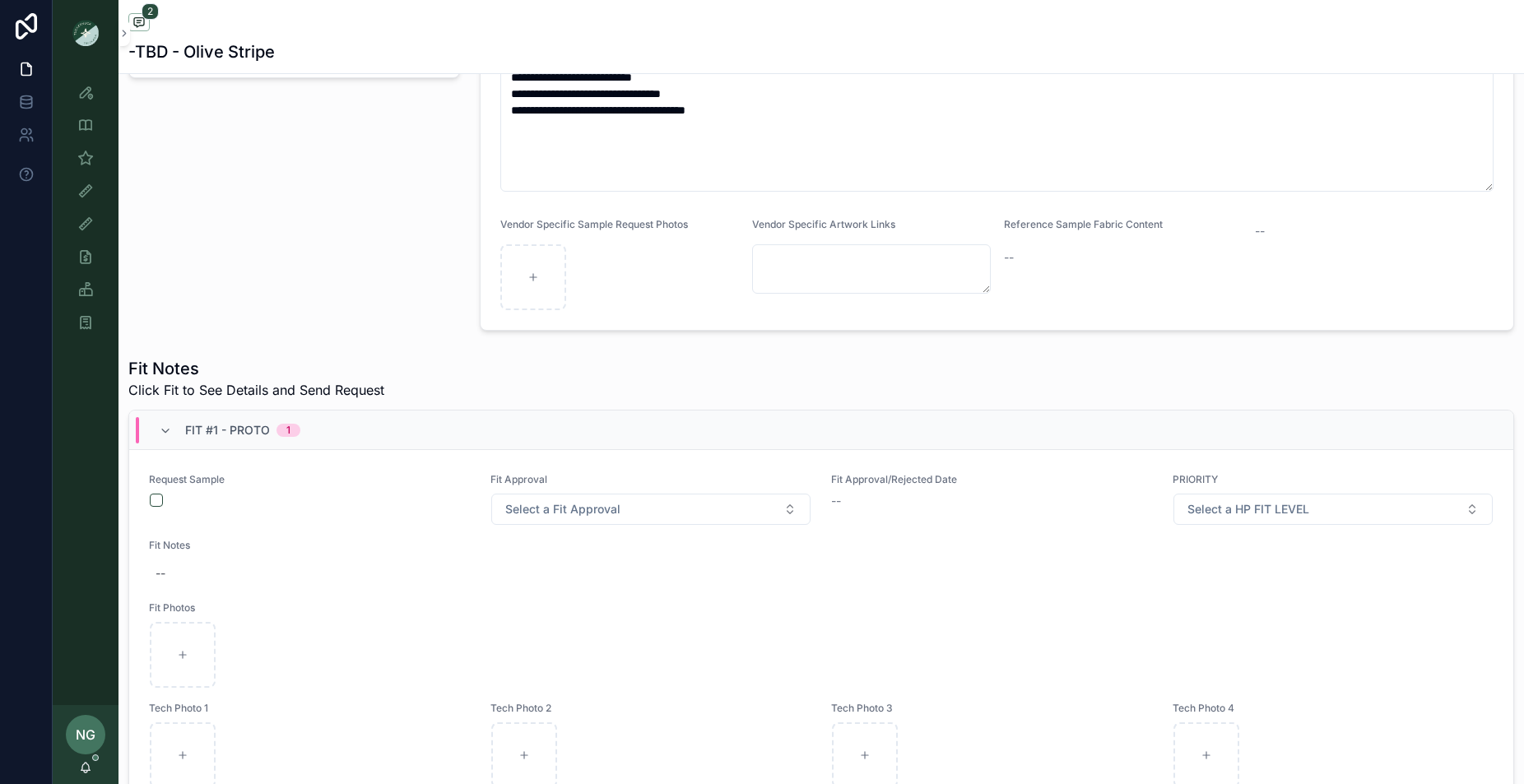
scroll to position [447, 0]
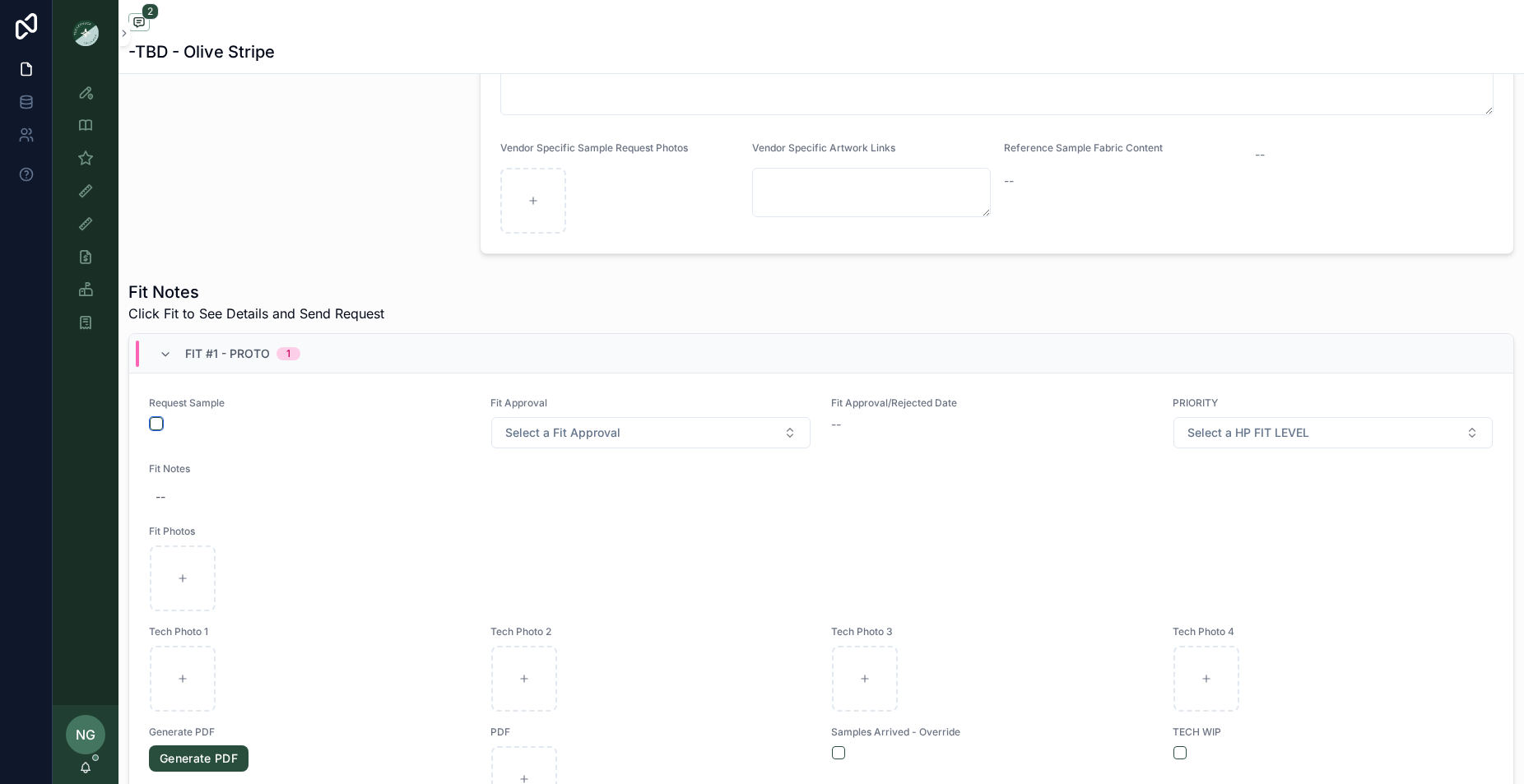
click at [161, 425] on button "scrollable content" at bounding box center [156, 424] width 13 height 13
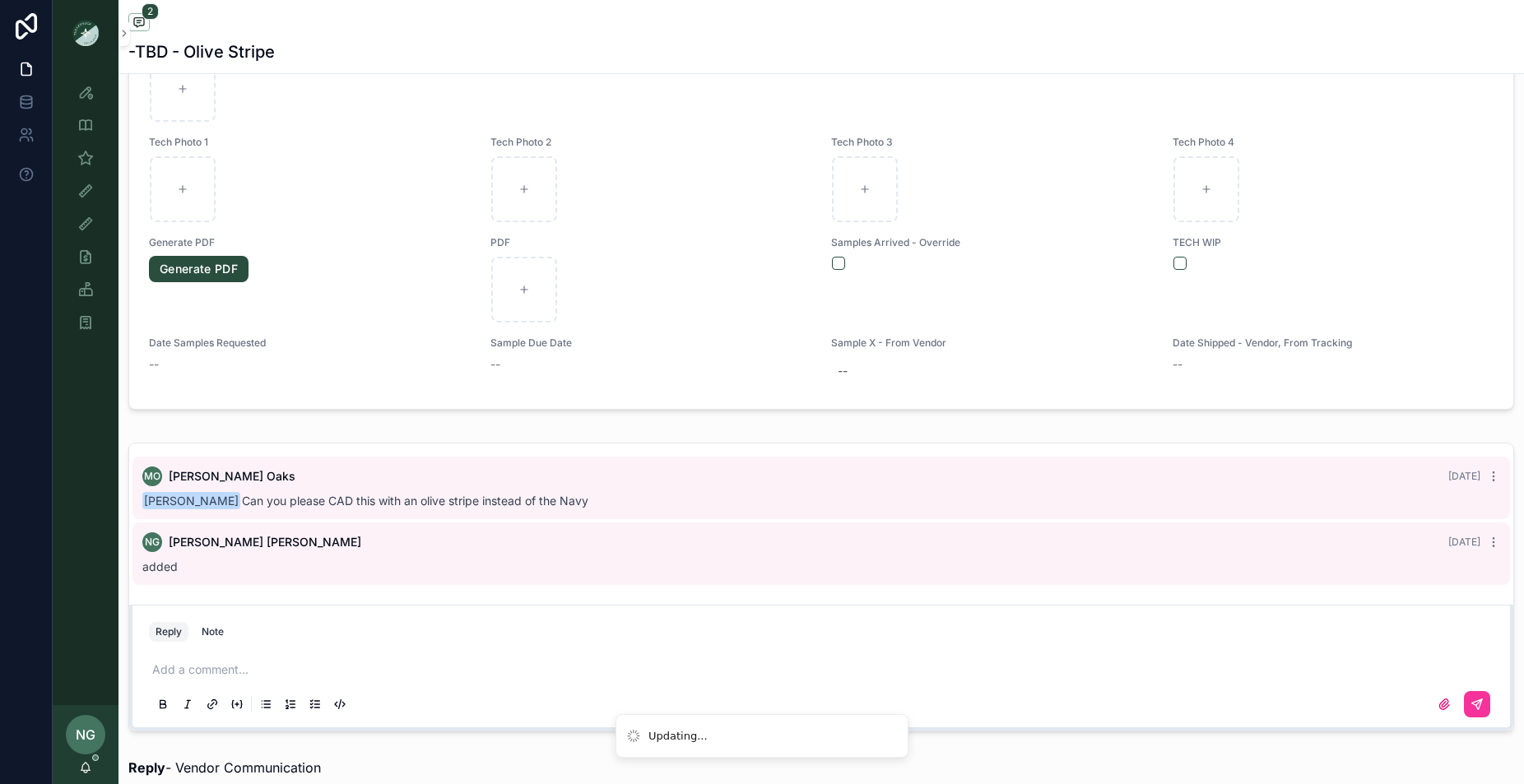
scroll to position [991, 0]
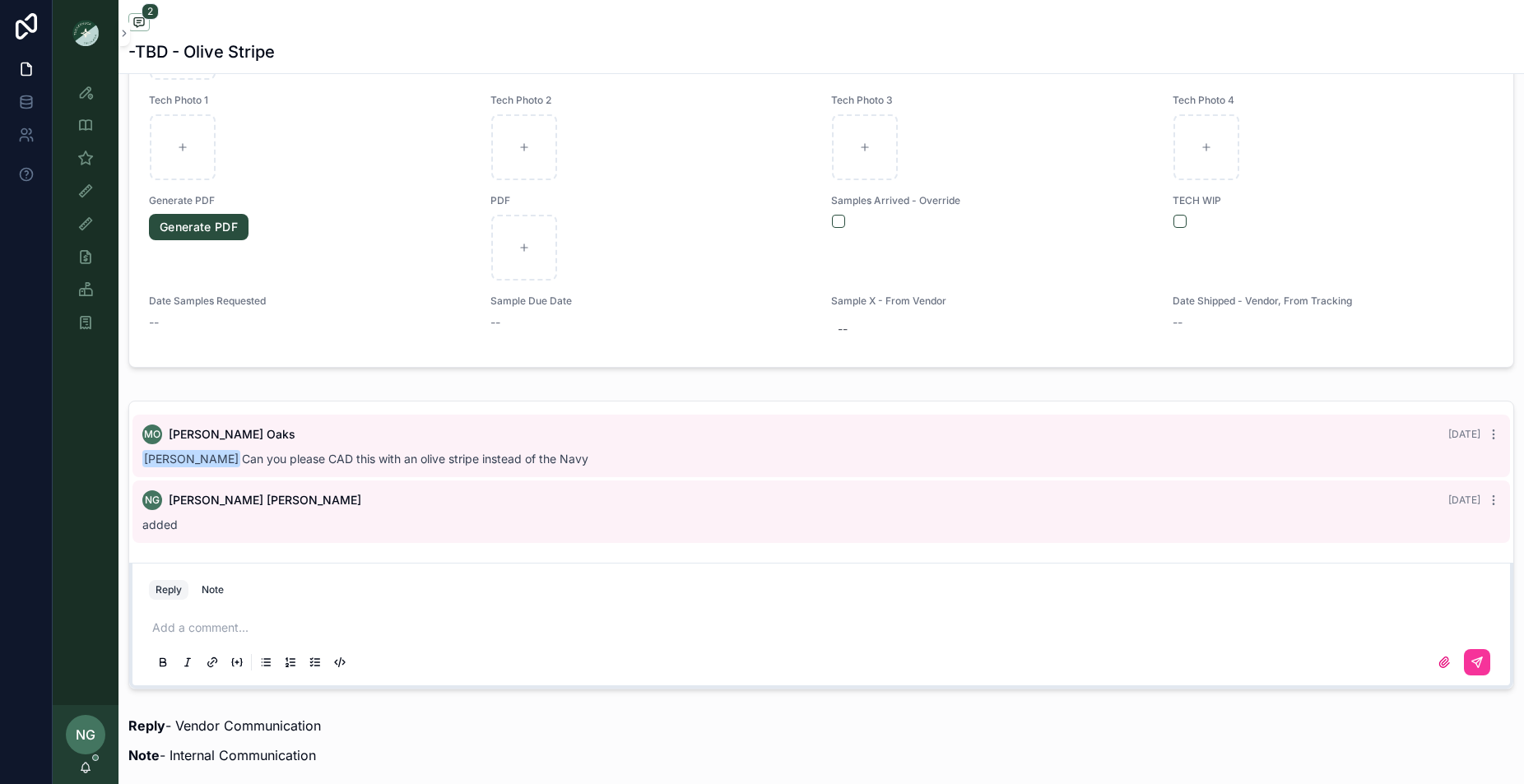
click at [312, 622] on p "scrollable content" at bounding box center [825, 628] width 1344 height 17
click at [182, 623] on p "scrollable content" at bounding box center [825, 629] width 1344 height 17
drag, startPoint x: 606, startPoint y: 628, endPoint x: 790, endPoint y: 616, distance: 184.4
click at [790, 616] on div "**********" at bounding box center [821, 645] width 1344 height 70
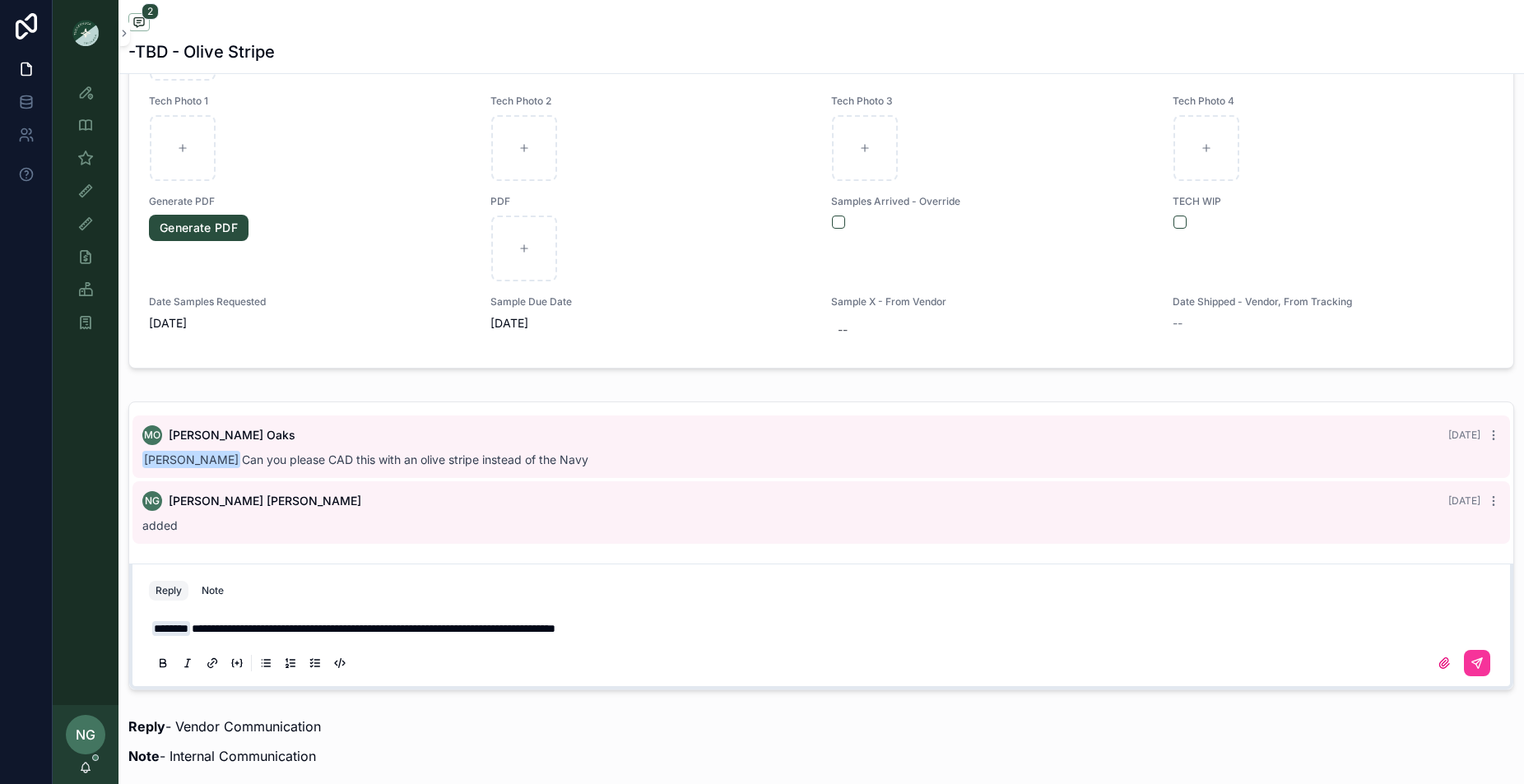
click at [616, 644] on div "**********" at bounding box center [821, 645] width 1344 height 70
drag, startPoint x: 605, startPoint y: 629, endPoint x: 729, endPoint y: 627, distance: 124.0
click at [729, 627] on p "**********" at bounding box center [825, 629] width 1344 height 17
click at [1482, 667] on icon "scrollable content" at bounding box center [1477, 663] width 13 height 13
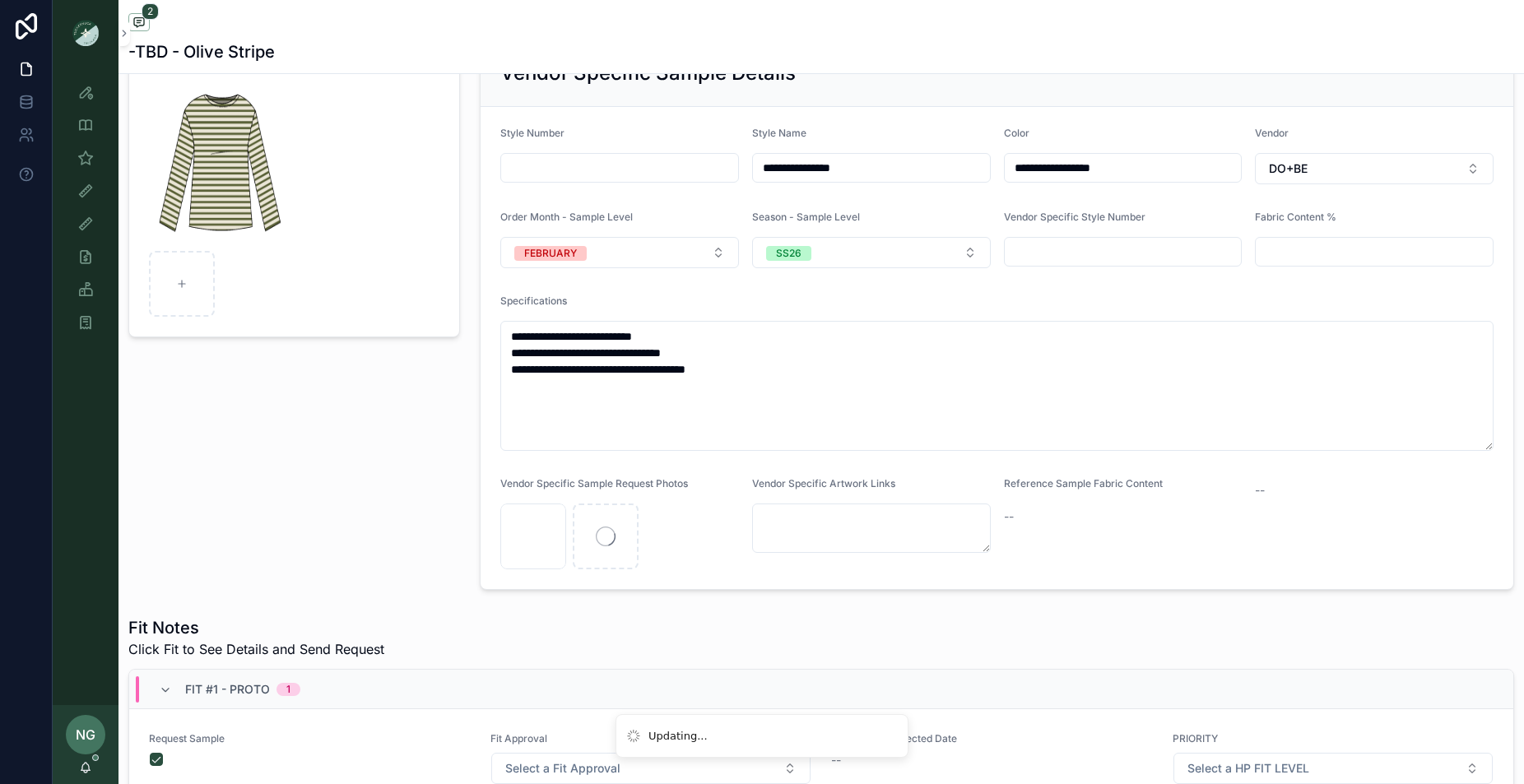
scroll to position [0, 0]
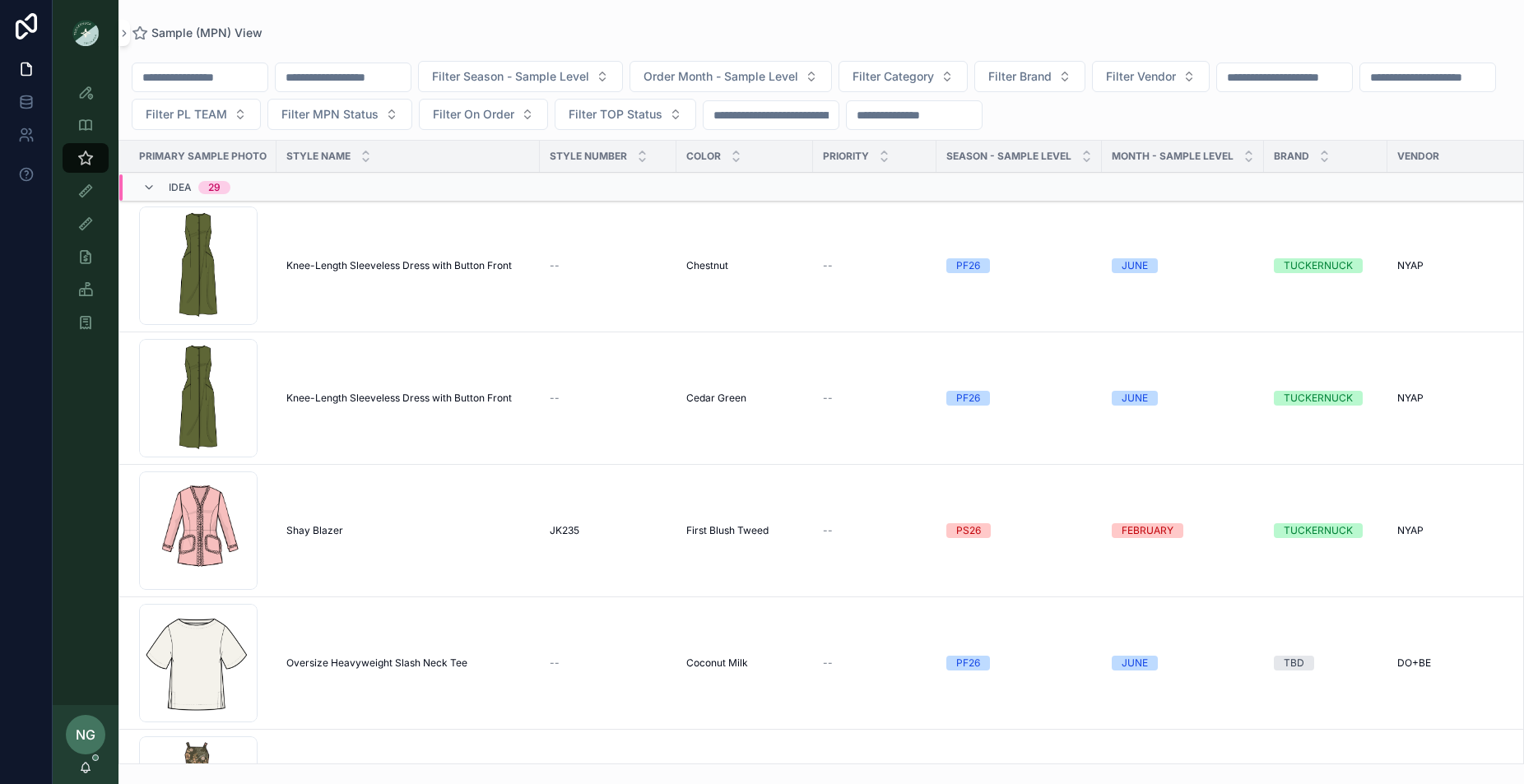
click at [305, 259] on span "Knee-Length Sleeveless Dress with Button Front" at bounding box center [400, 266] width 226 height 13
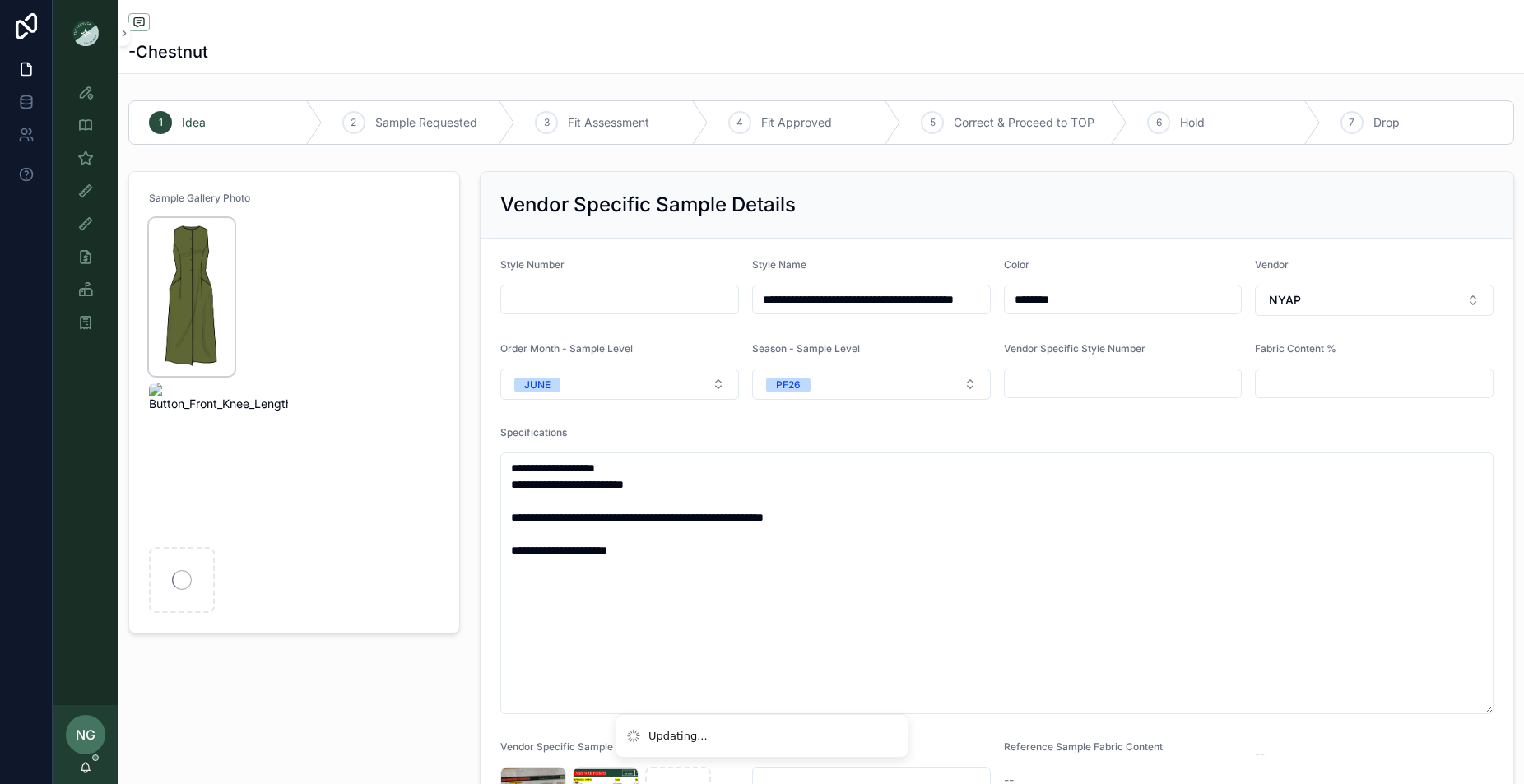
click at [212, 234] on img "scrollable content" at bounding box center [191, 297] width 86 height 158
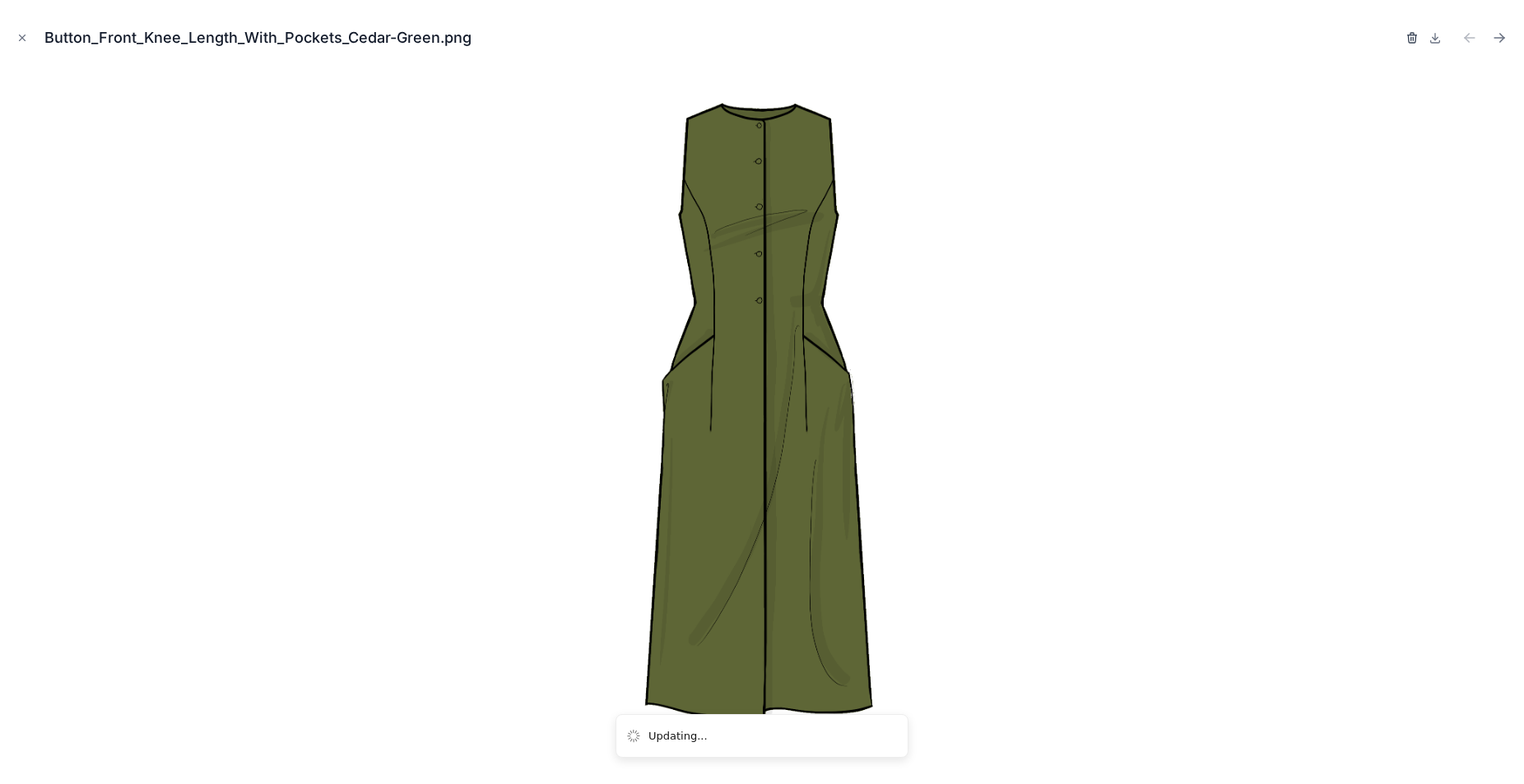
click at [1408, 34] on icon "button" at bounding box center [1412, 38] width 13 height 13
click at [1393, 37] on icon "button" at bounding box center [1395, 38] width 13 height 13
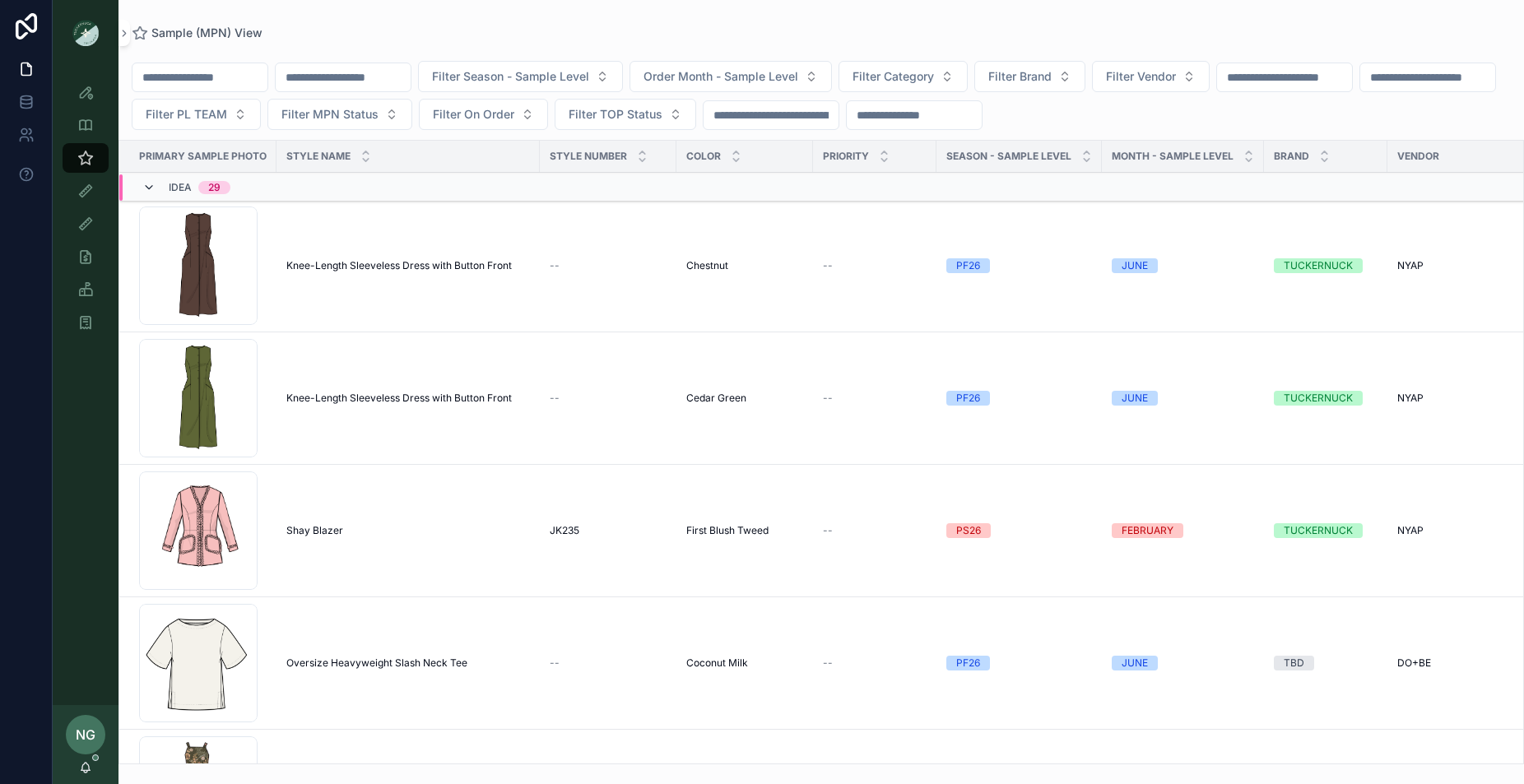
click at [149, 181] on icon "scrollable content" at bounding box center [149, 188] width 13 height 13
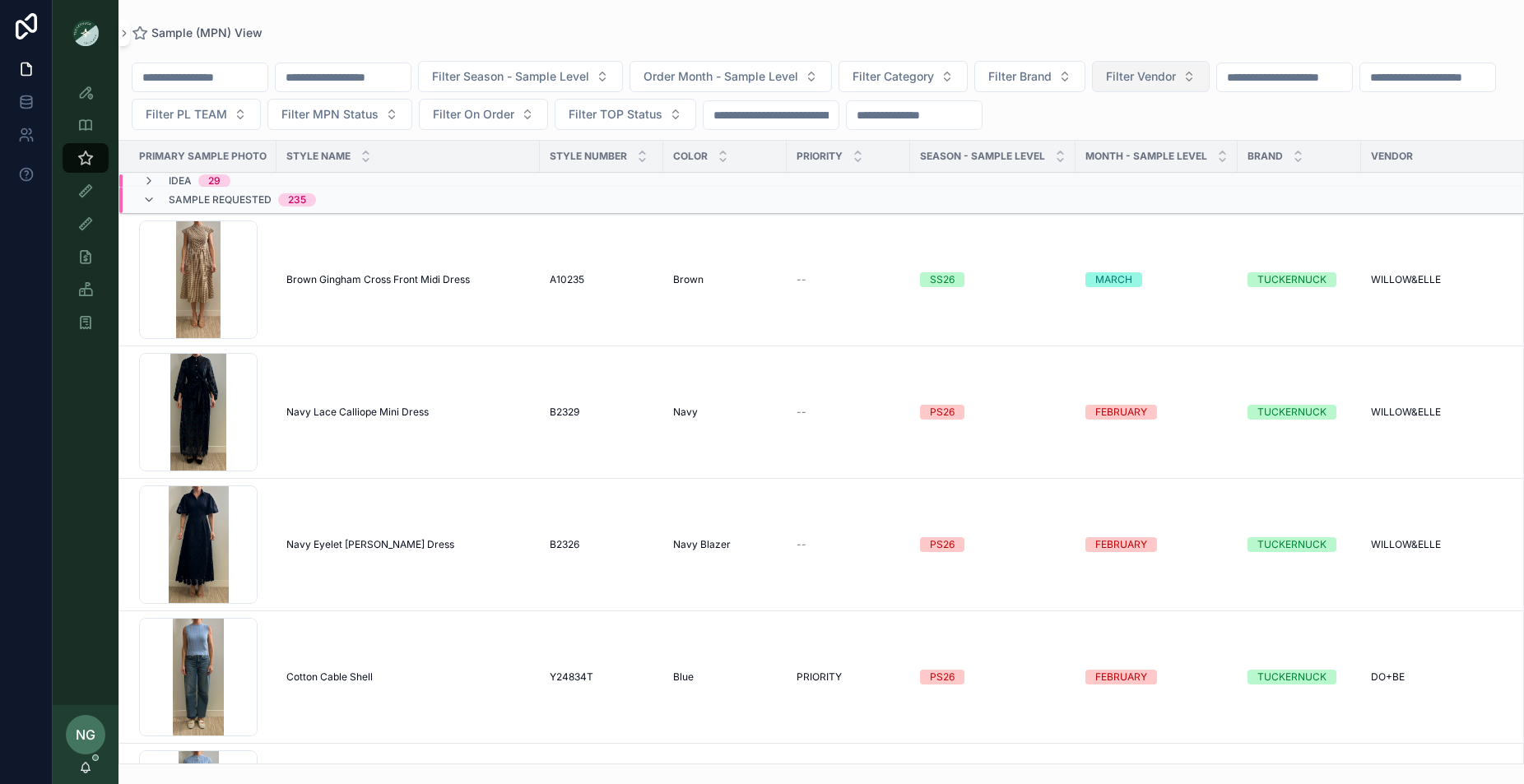
click at [1176, 80] on span "Filter Vendor" at bounding box center [1140, 77] width 70 height 17
type input "***"
click at [1130, 145] on span "SAHU GLOBAL" at bounding box center [1125, 144] width 82 height 17
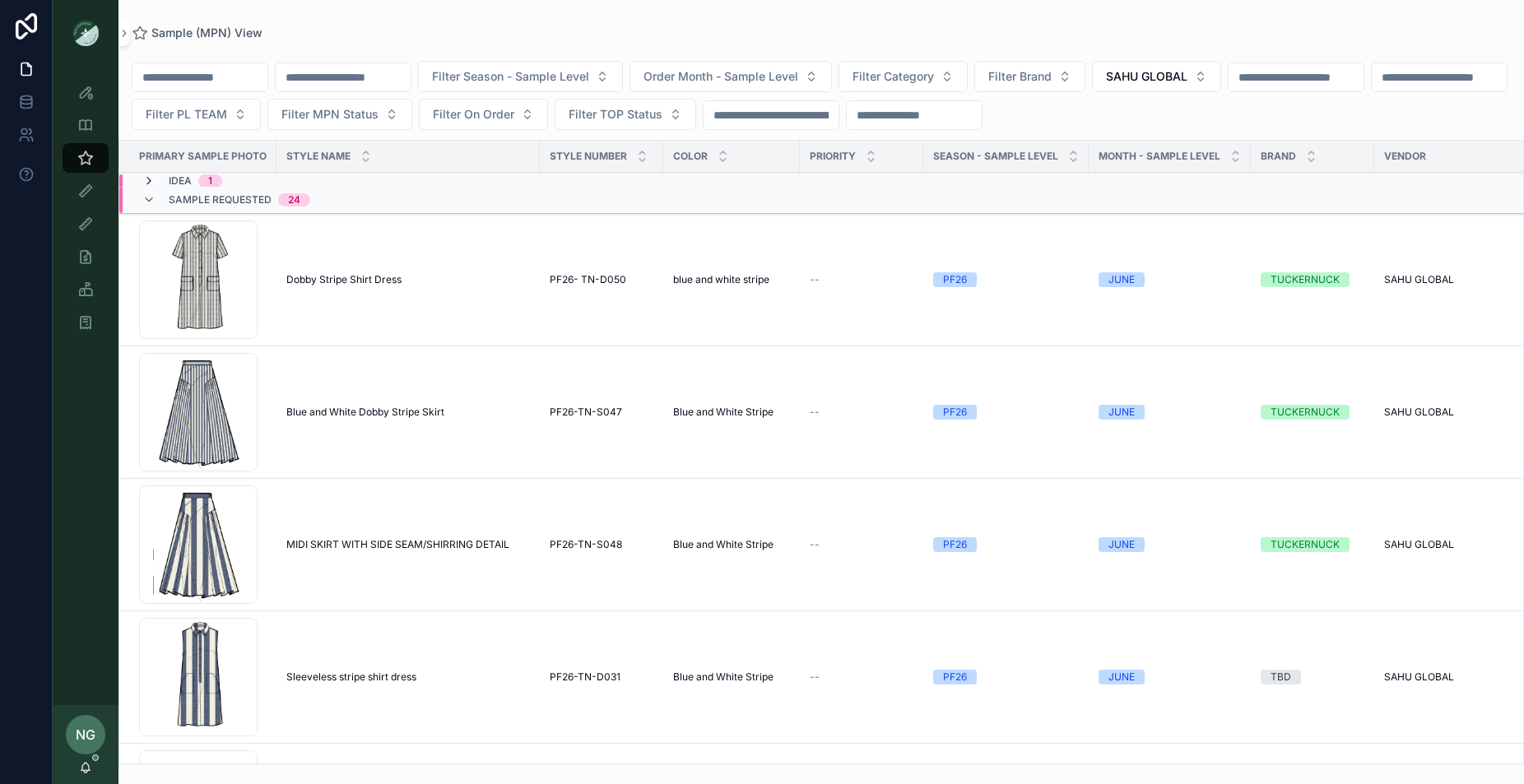
click at [147, 182] on icon "scrollable content" at bounding box center [149, 181] width 13 height 13
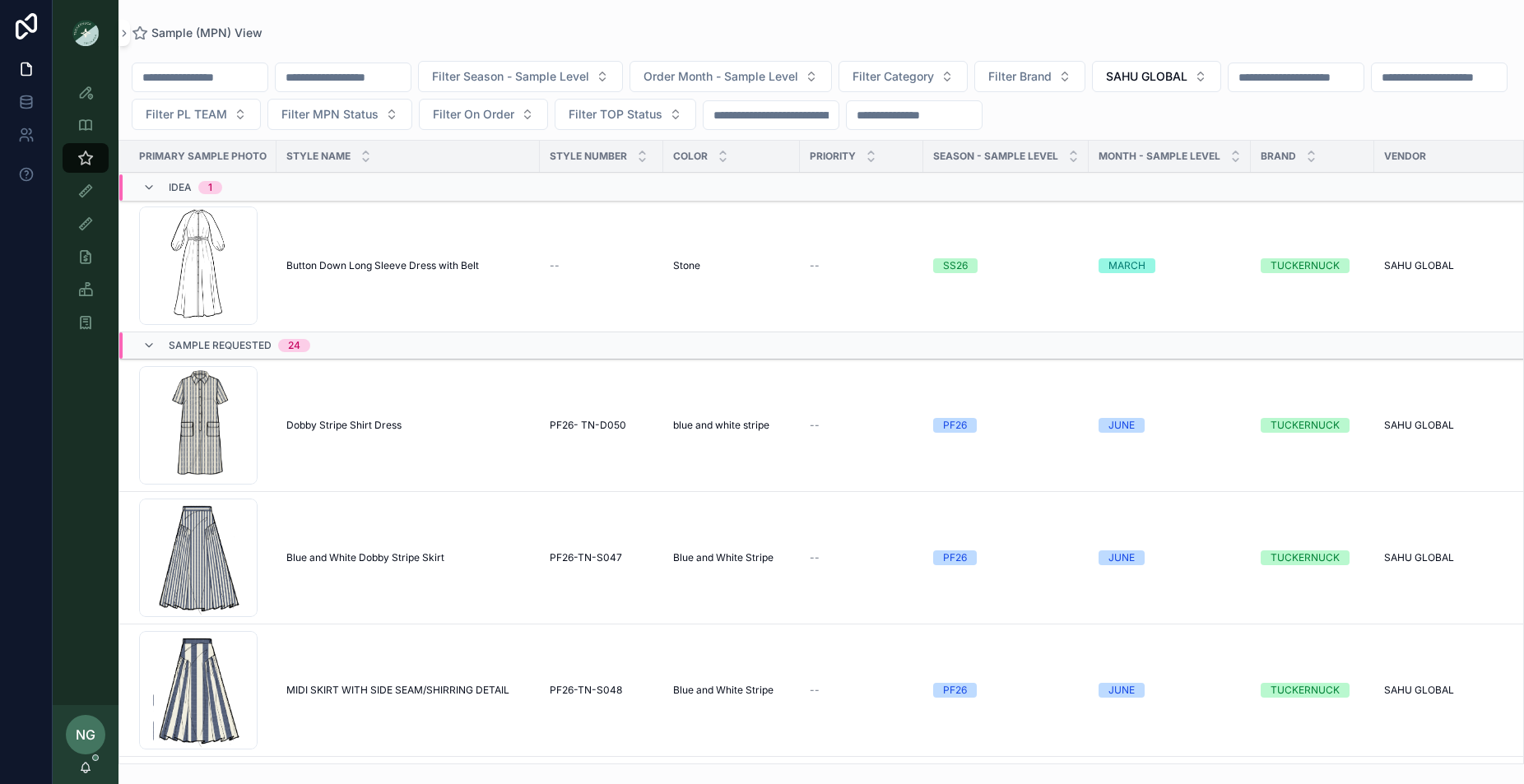
click at [302, 261] on span "Button Down Long Sleeve Dress with Belt" at bounding box center [383, 266] width 193 height 13
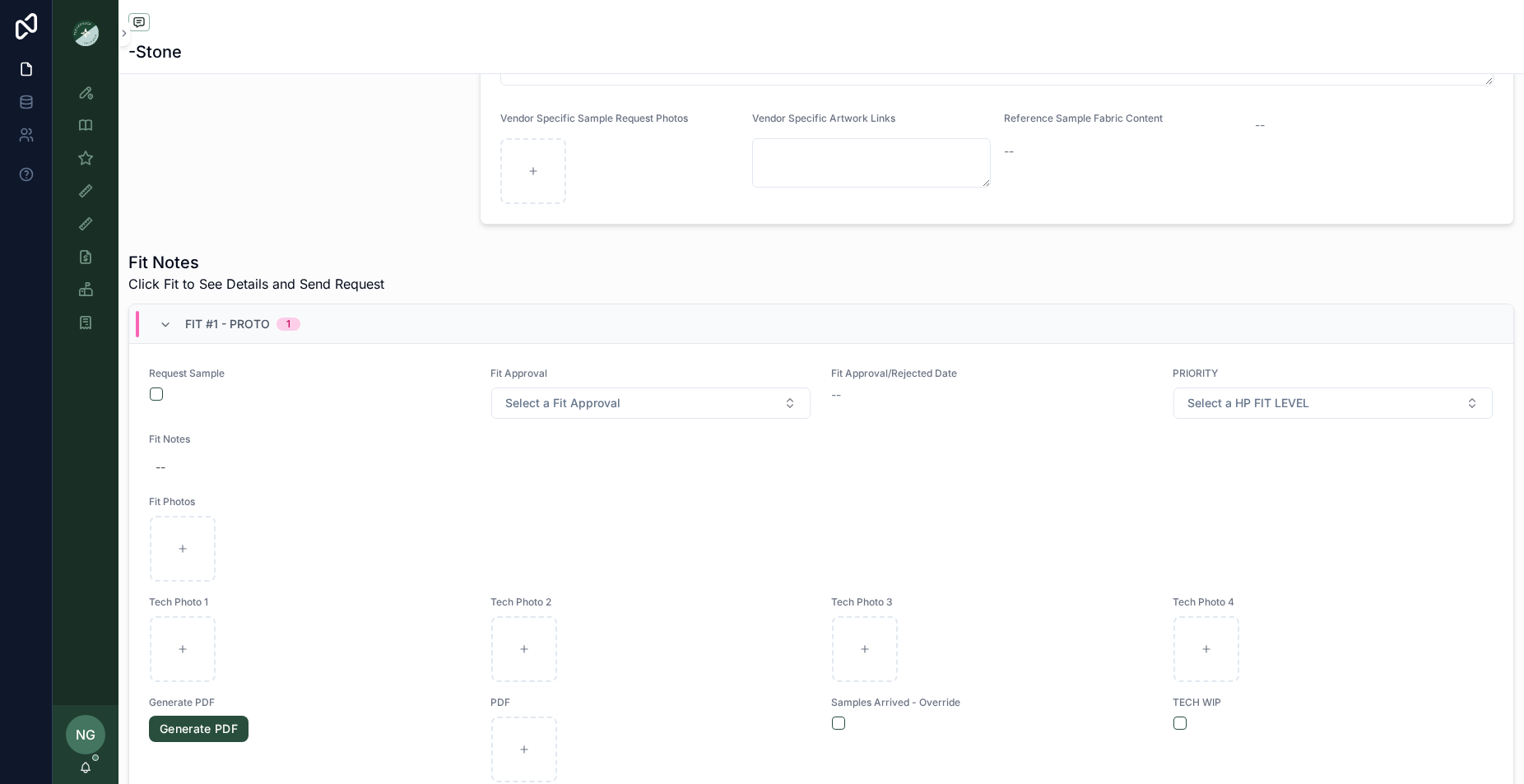
scroll to position [409, 0]
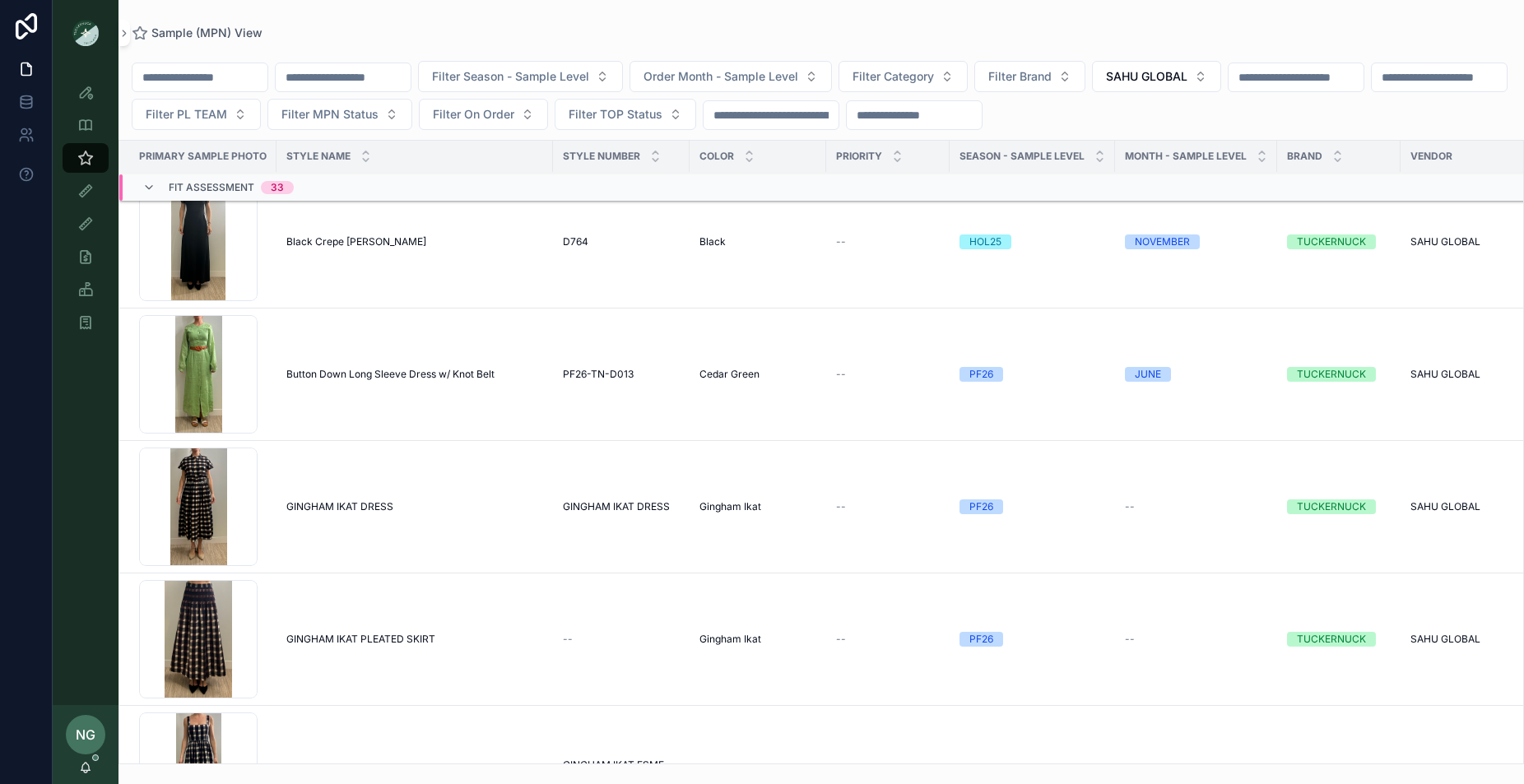
scroll to position [3888, 0]
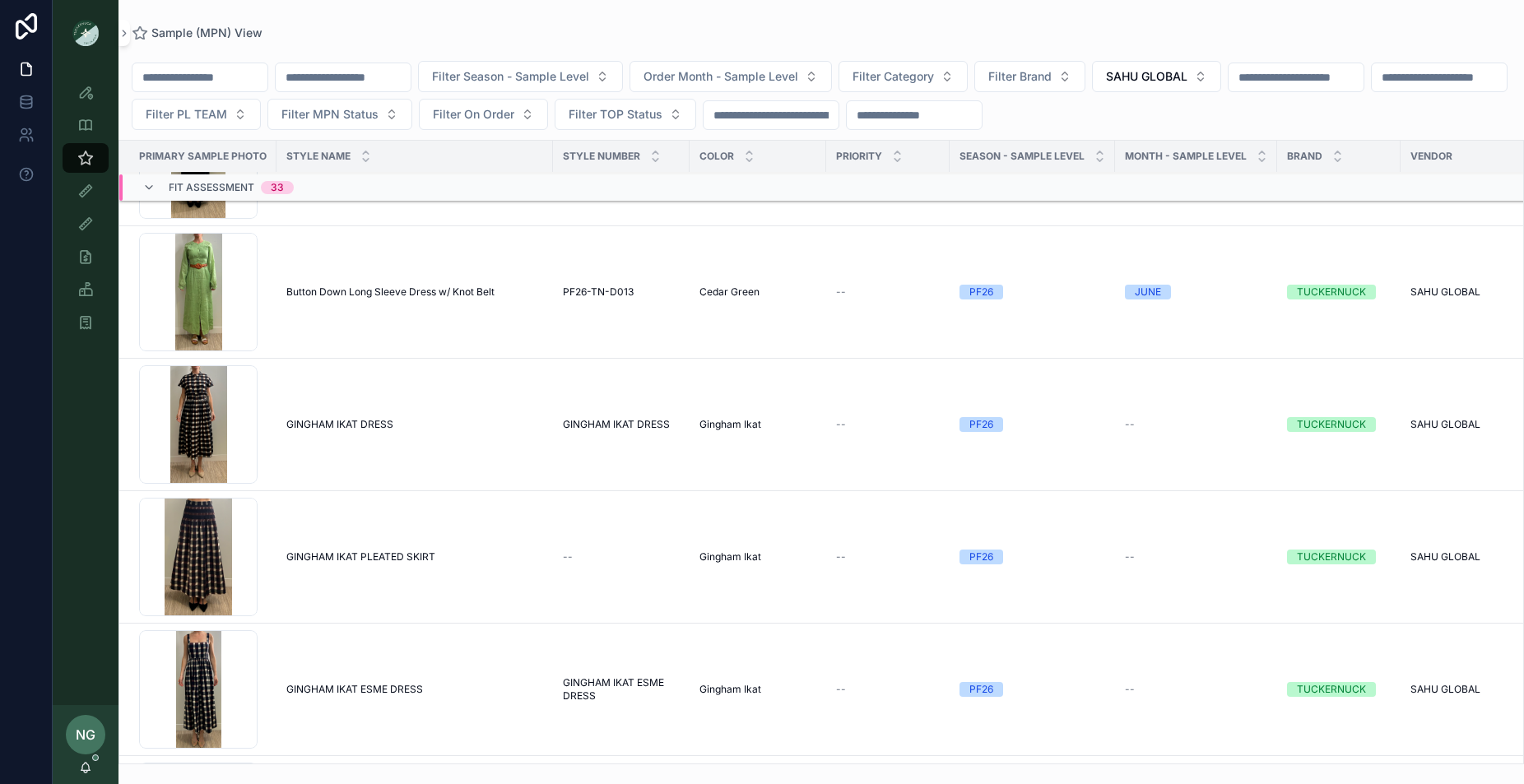
click at [326, 290] on span "Button Down Long Sleeve Dress w/ Knot Belt" at bounding box center [390, 292] width 208 height 13
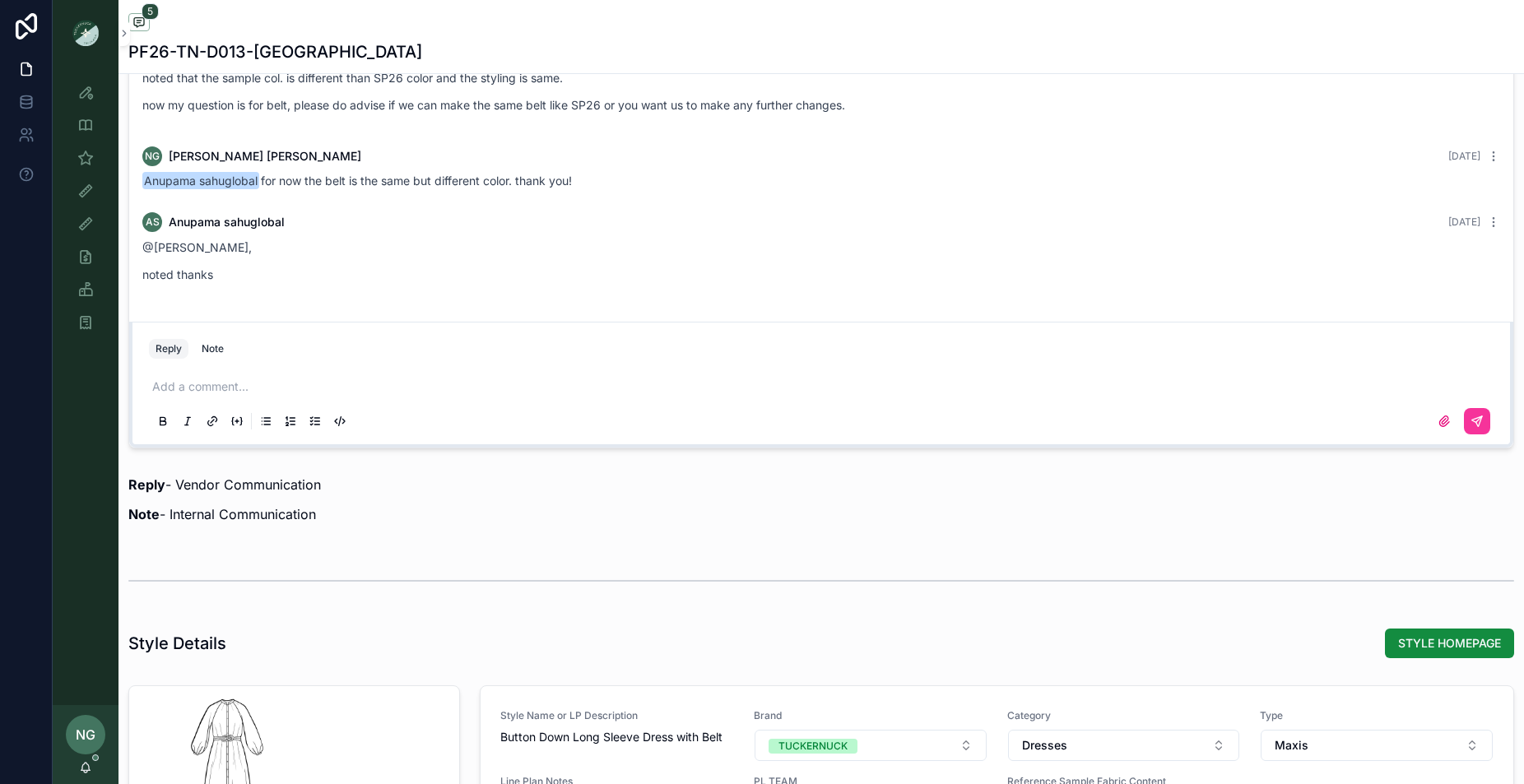
scroll to position [1935, 0]
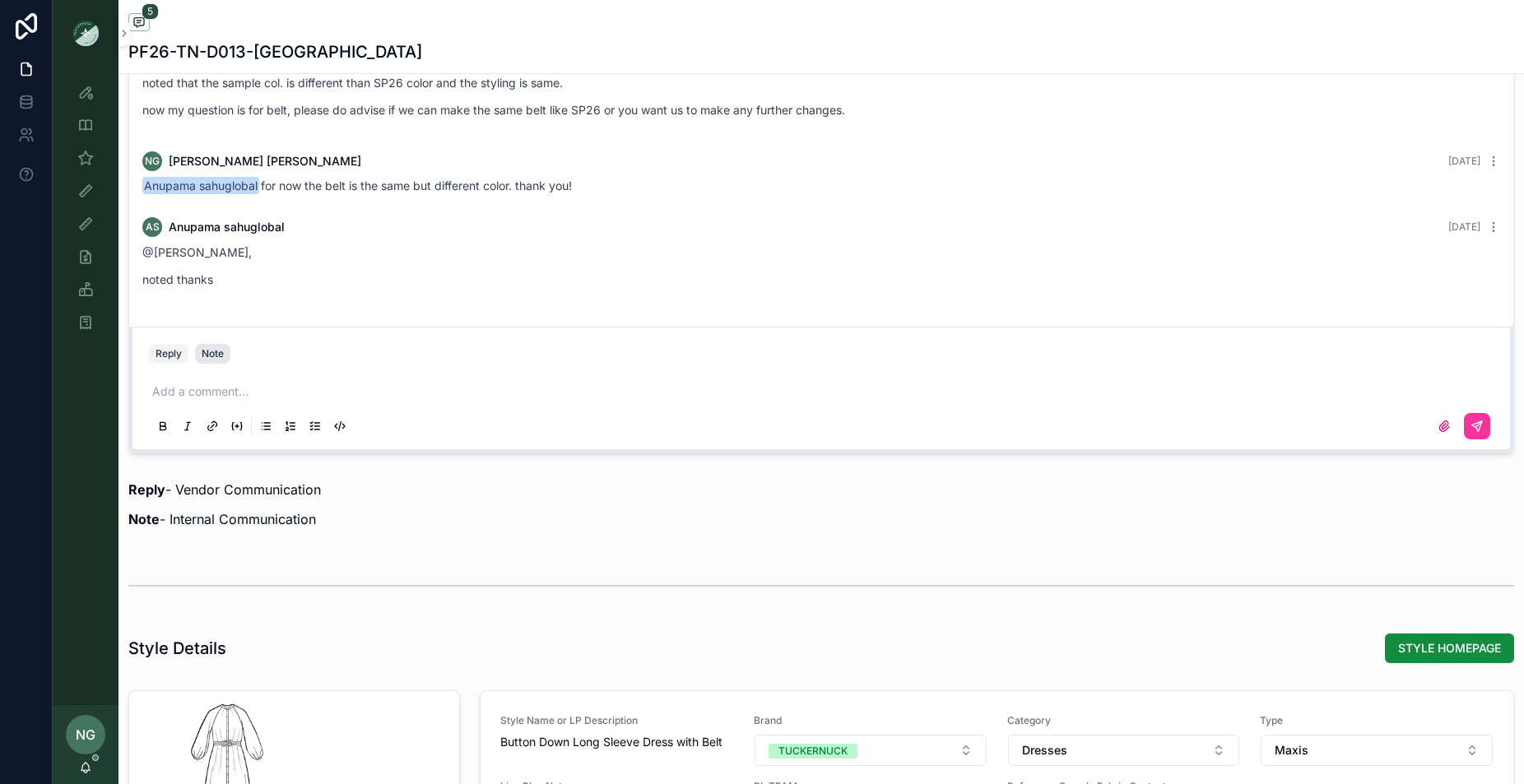
click at [212, 349] on div "Note" at bounding box center [212, 353] width 23 height 13
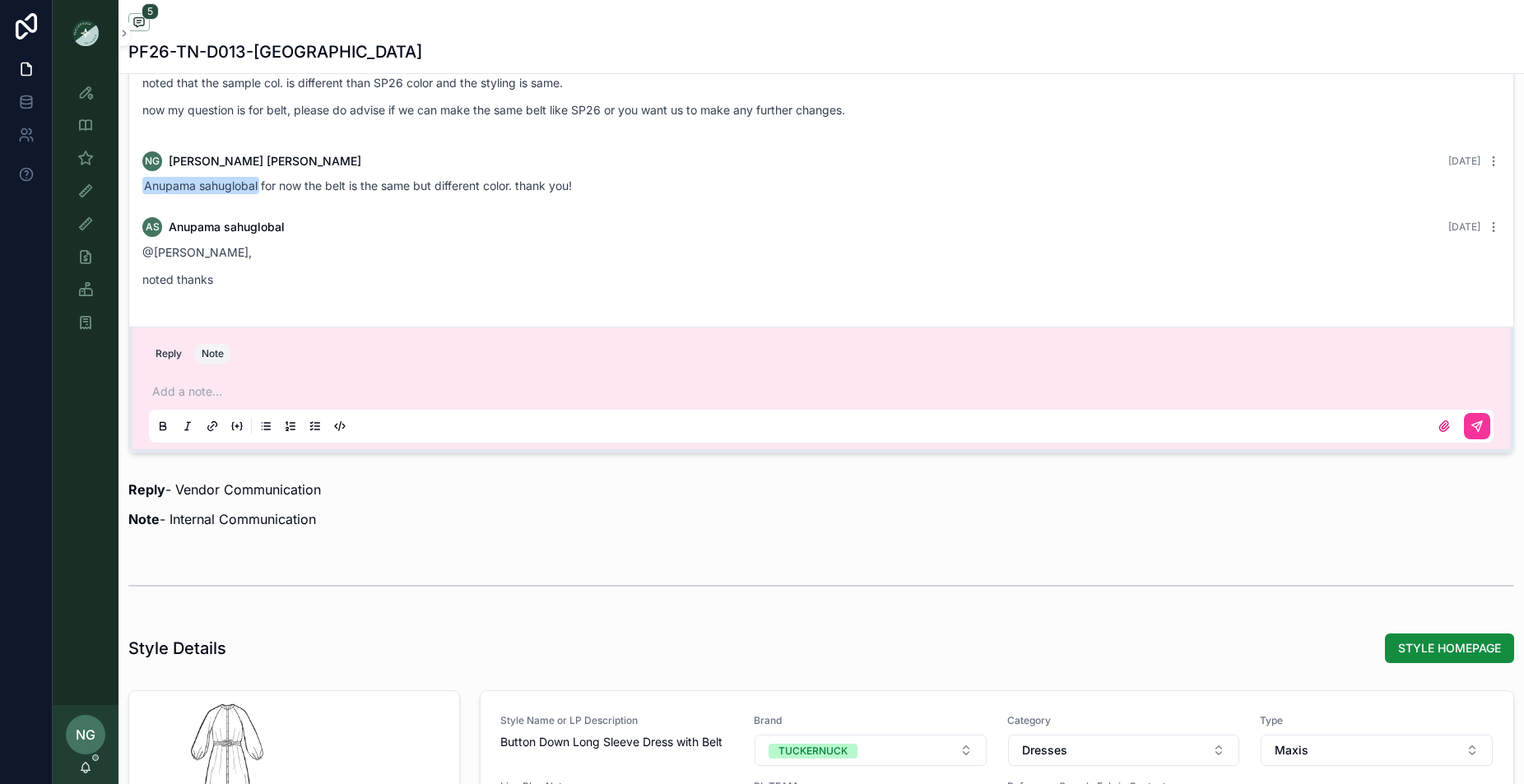
click at [210, 384] on p "scrollable content" at bounding box center [825, 392] width 1344 height 17
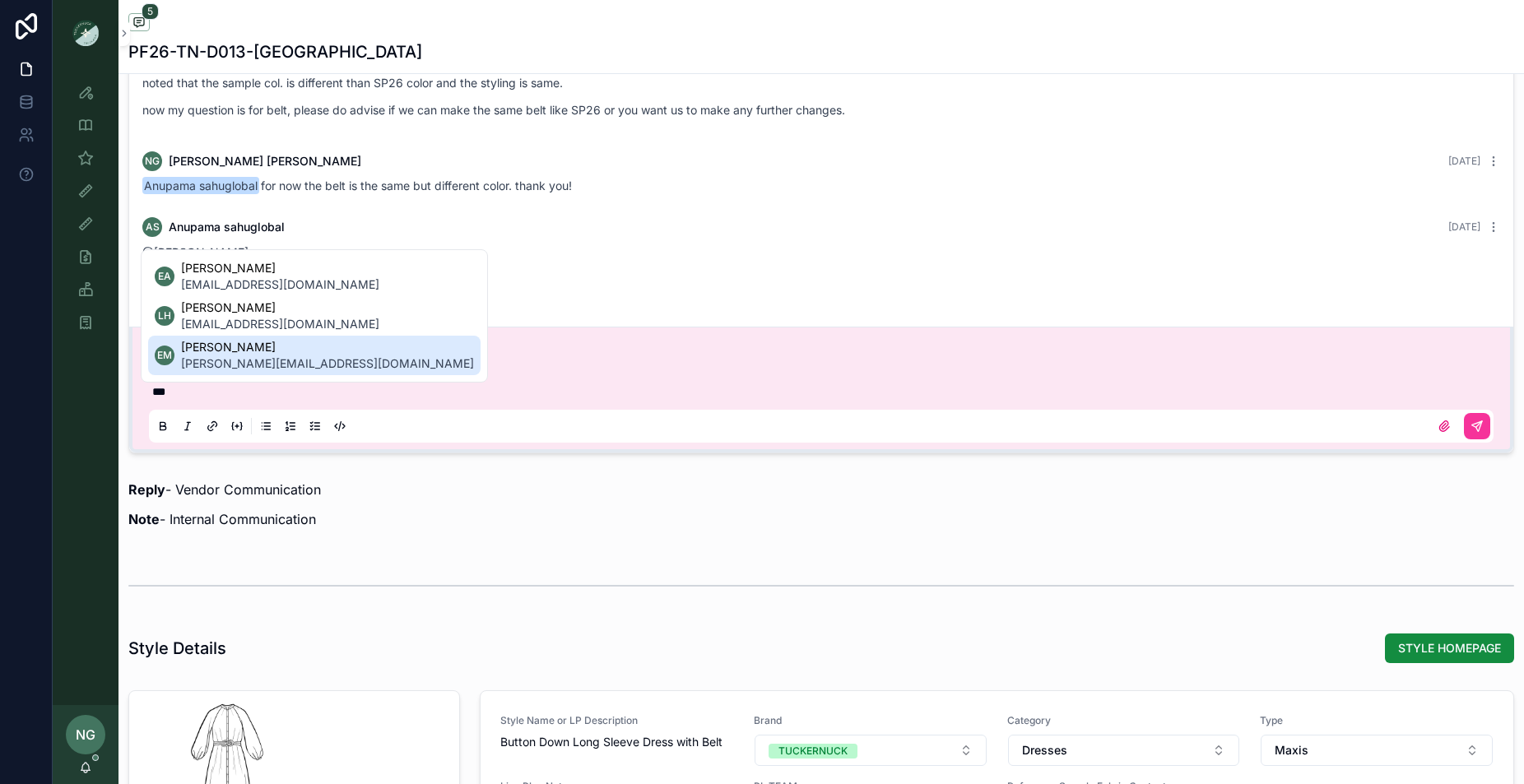
click at [189, 348] on span "Emily Miller" at bounding box center [328, 348] width 293 height 17
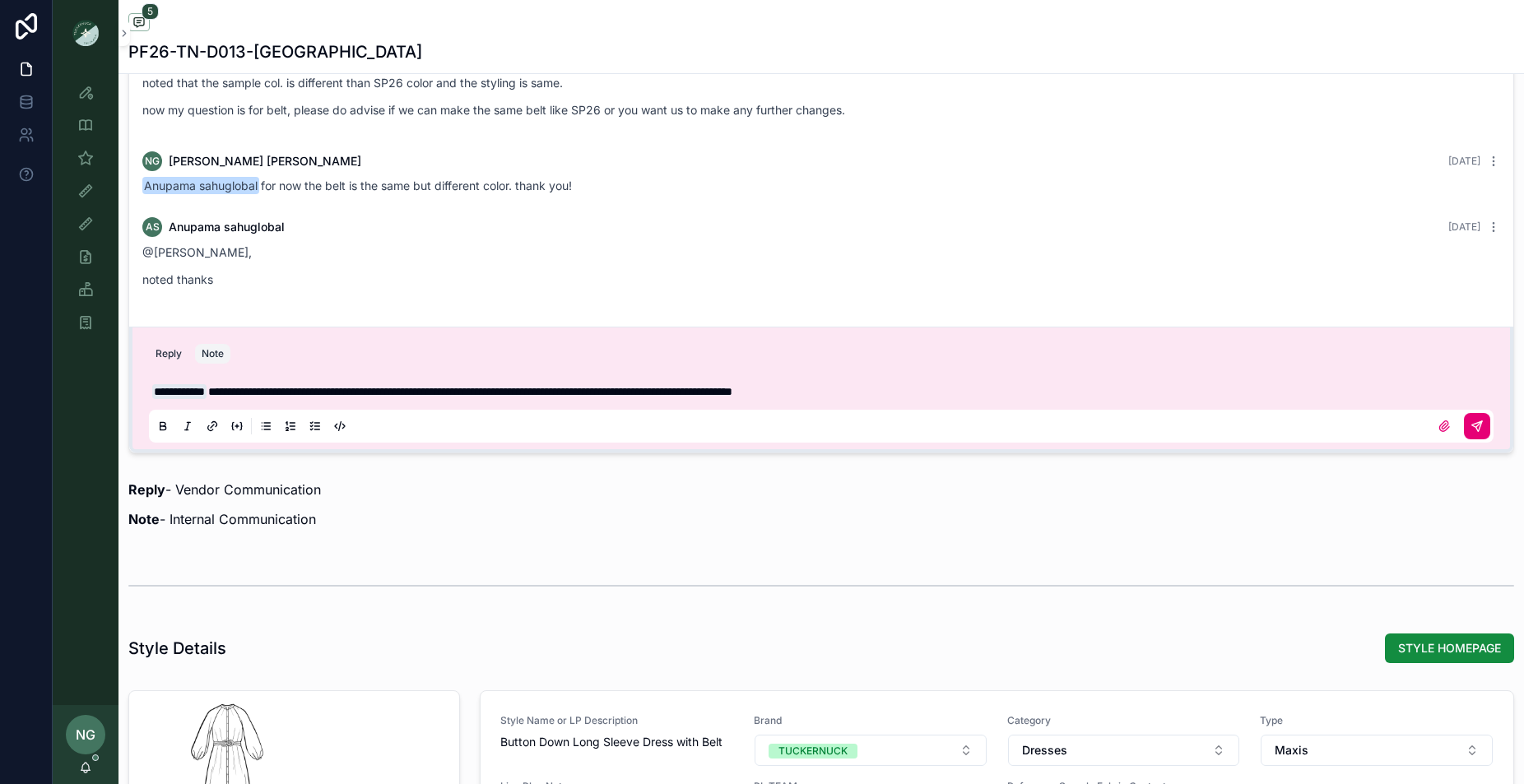
click at [1478, 432] on button "scrollable content" at bounding box center [1477, 426] width 26 height 26
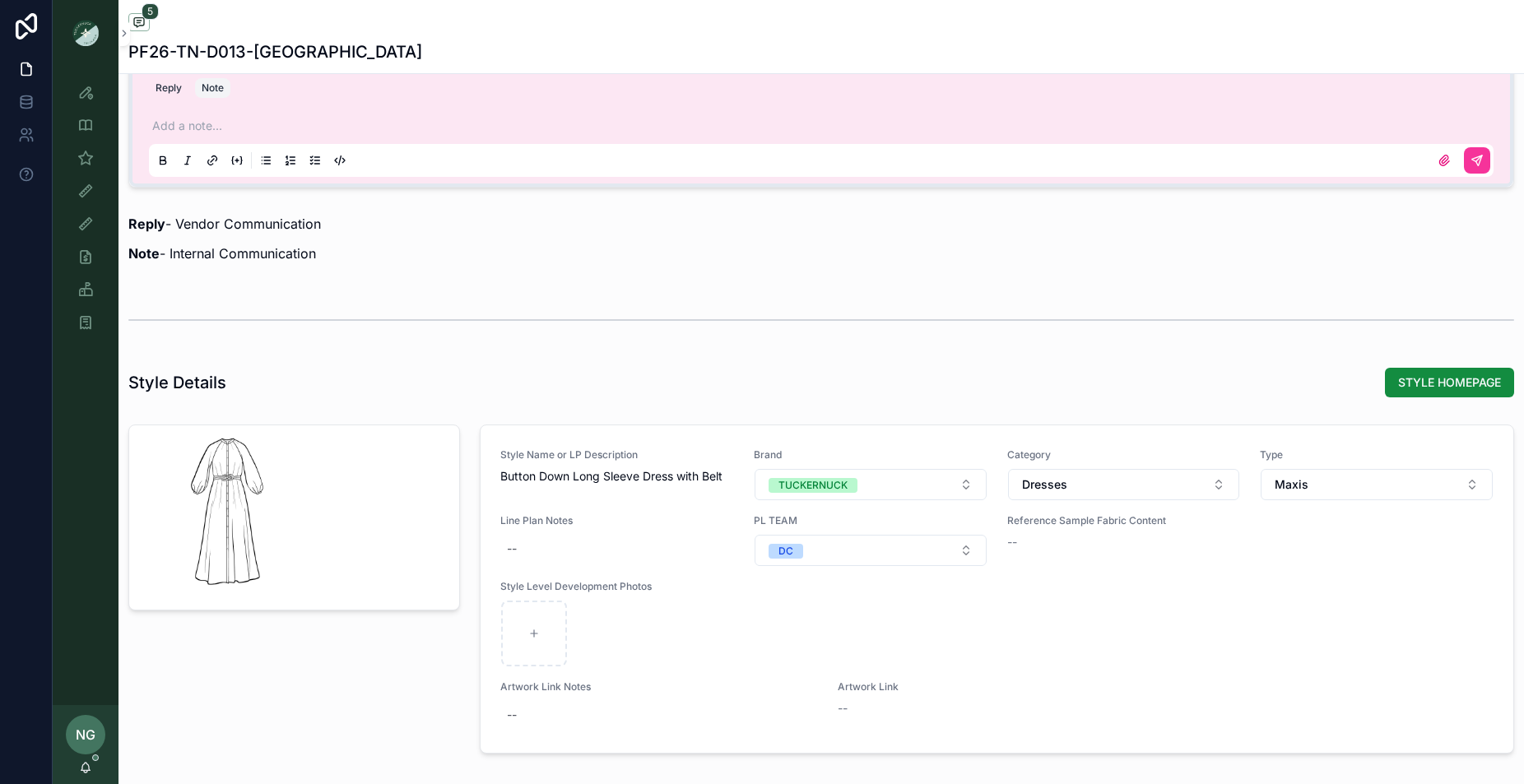
scroll to position [2316, 0]
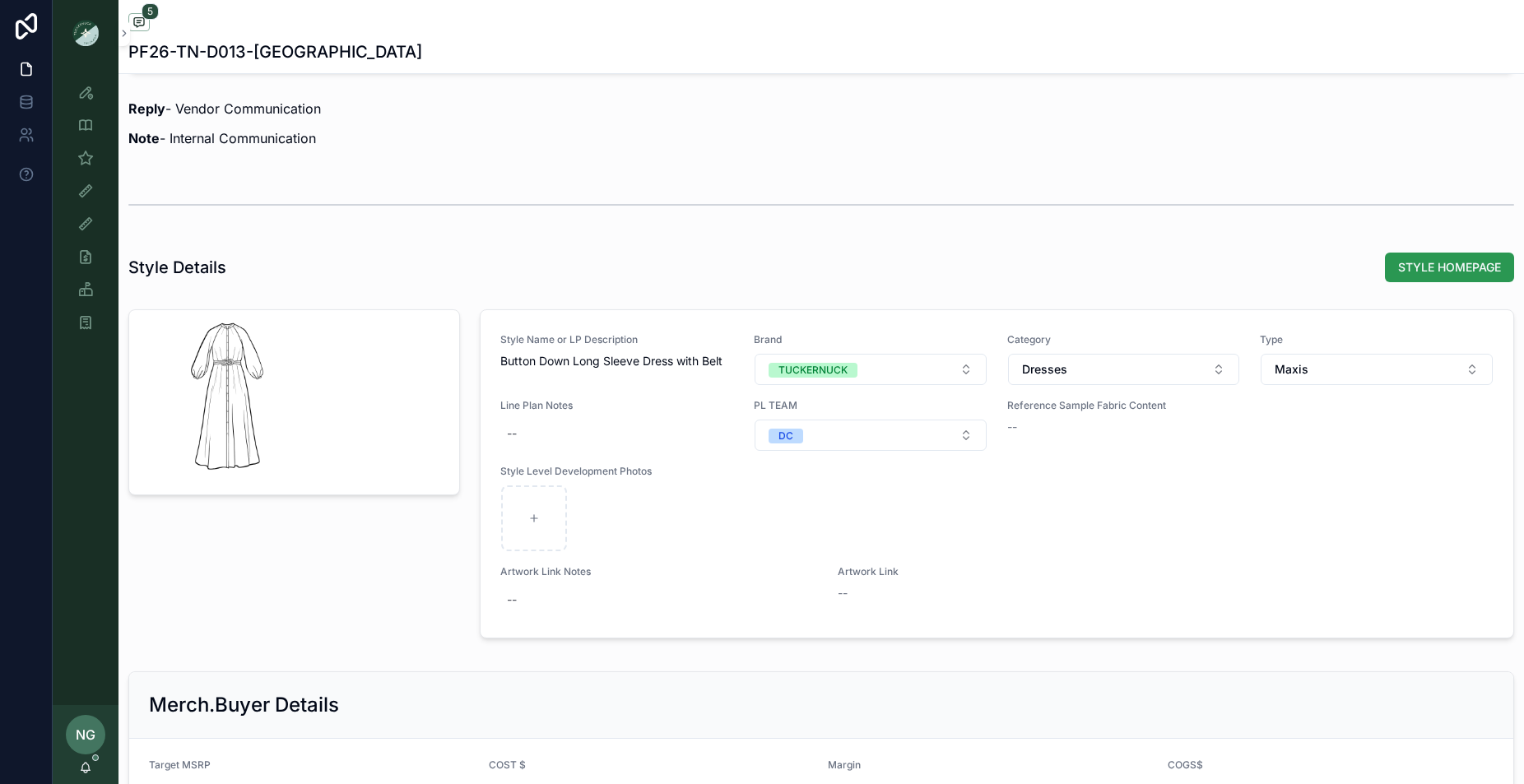
click at [1445, 271] on span "STYLE HOMEPAGE" at bounding box center [1449, 268] width 102 height 17
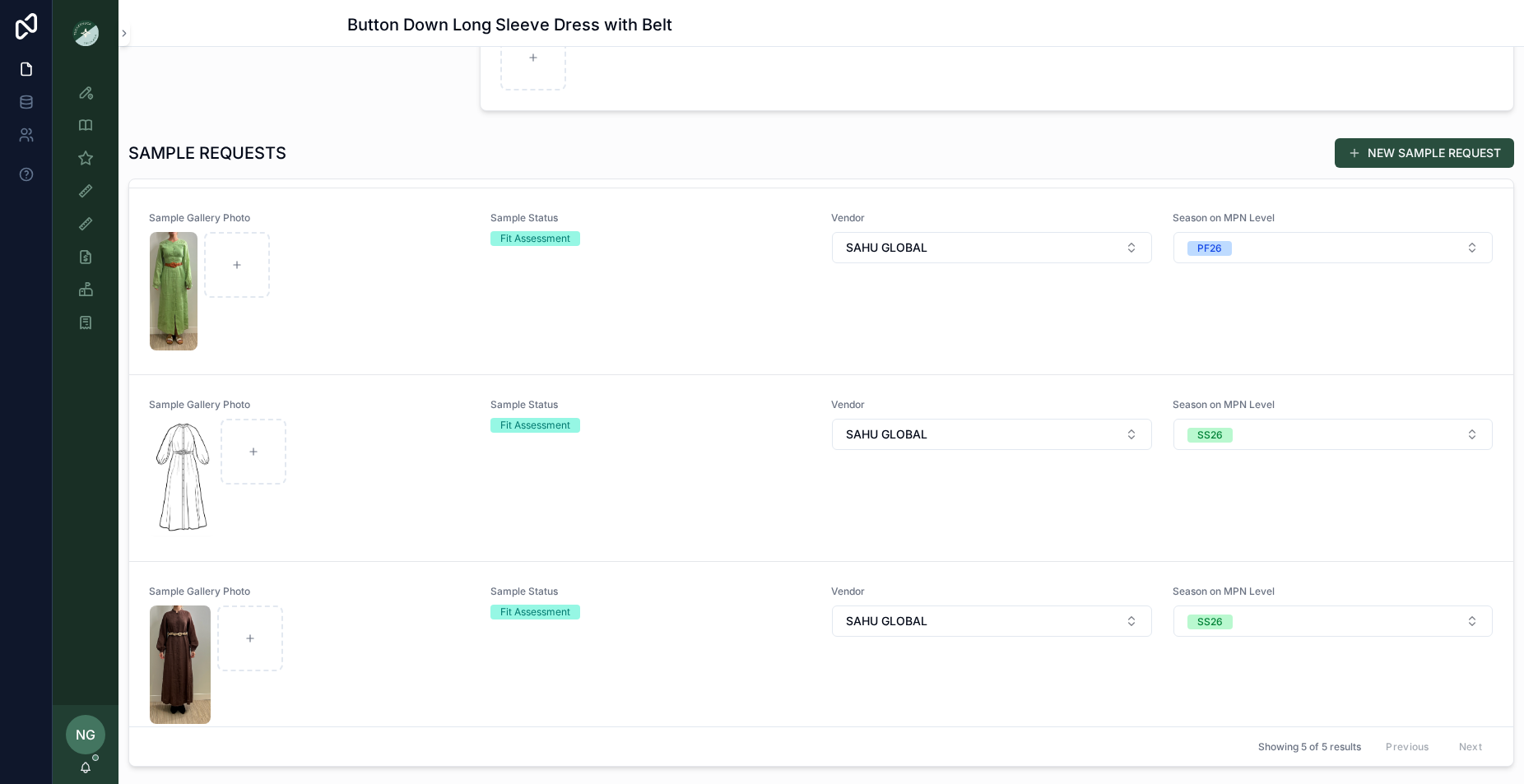
scroll to position [157, 0]
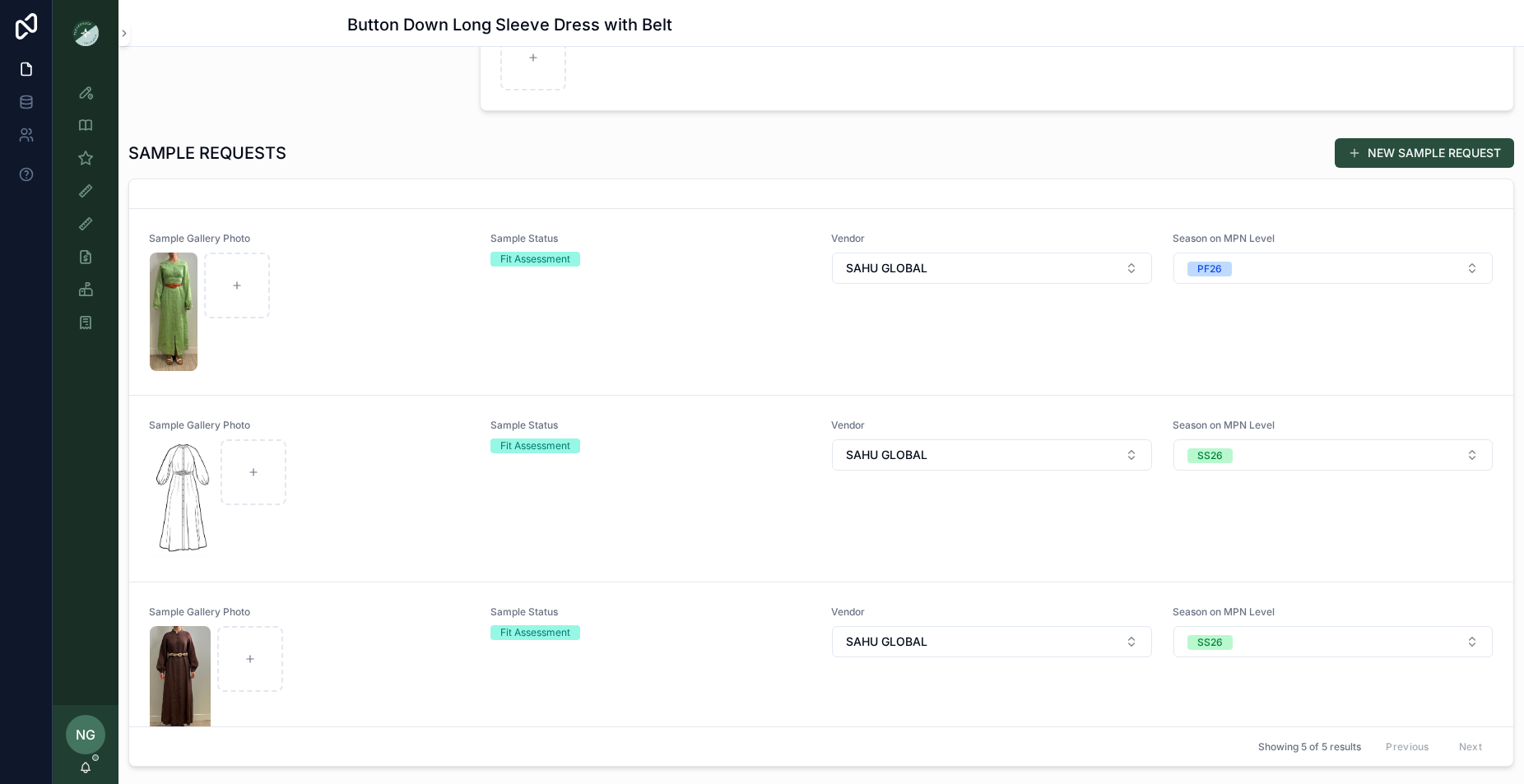
click at [782, 483] on div "Sample Status Fit Assessment" at bounding box center [652, 488] width 322 height 140
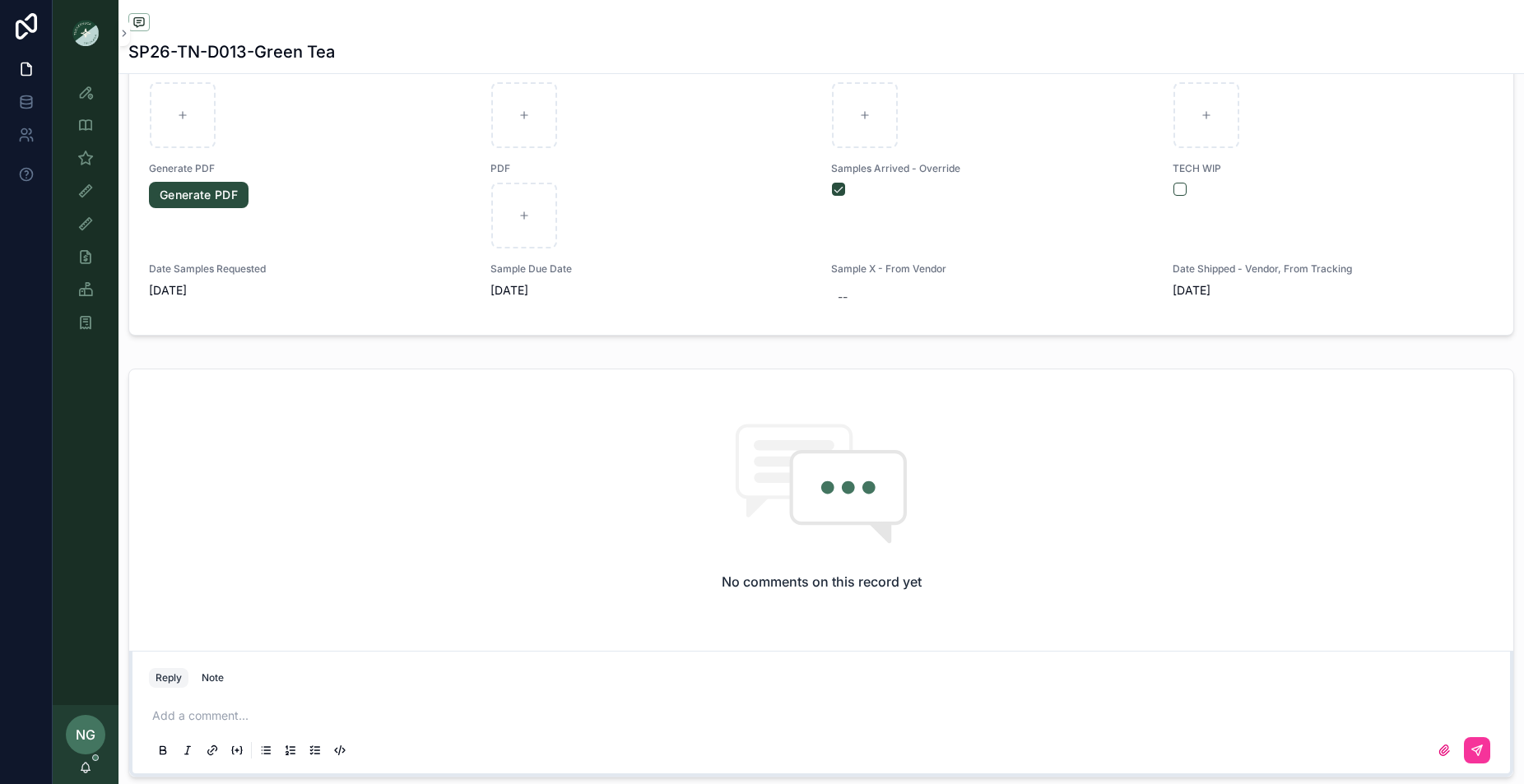
scroll to position [1405, 0]
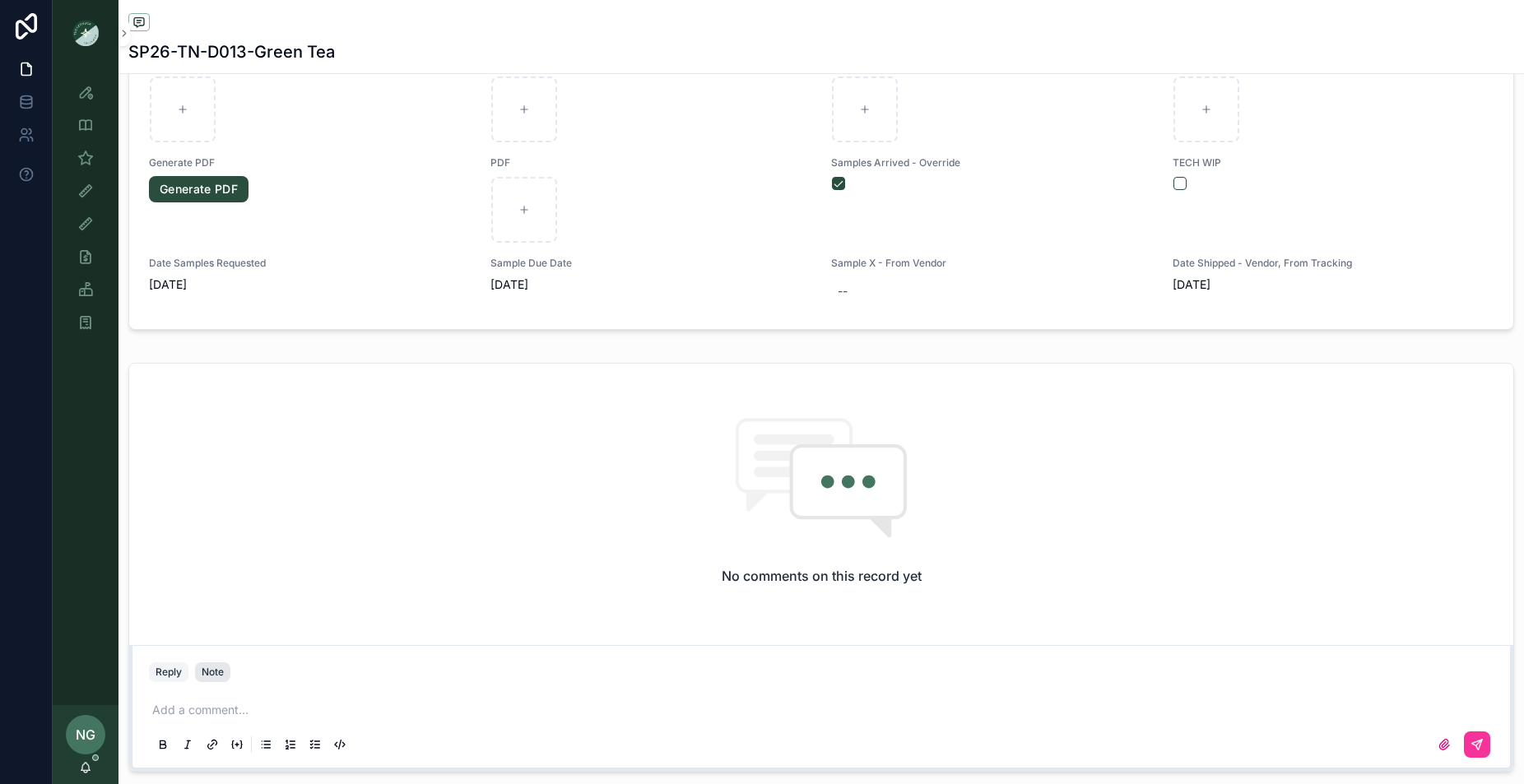
click at [212, 668] on div "Note" at bounding box center [212, 672] width 23 height 13
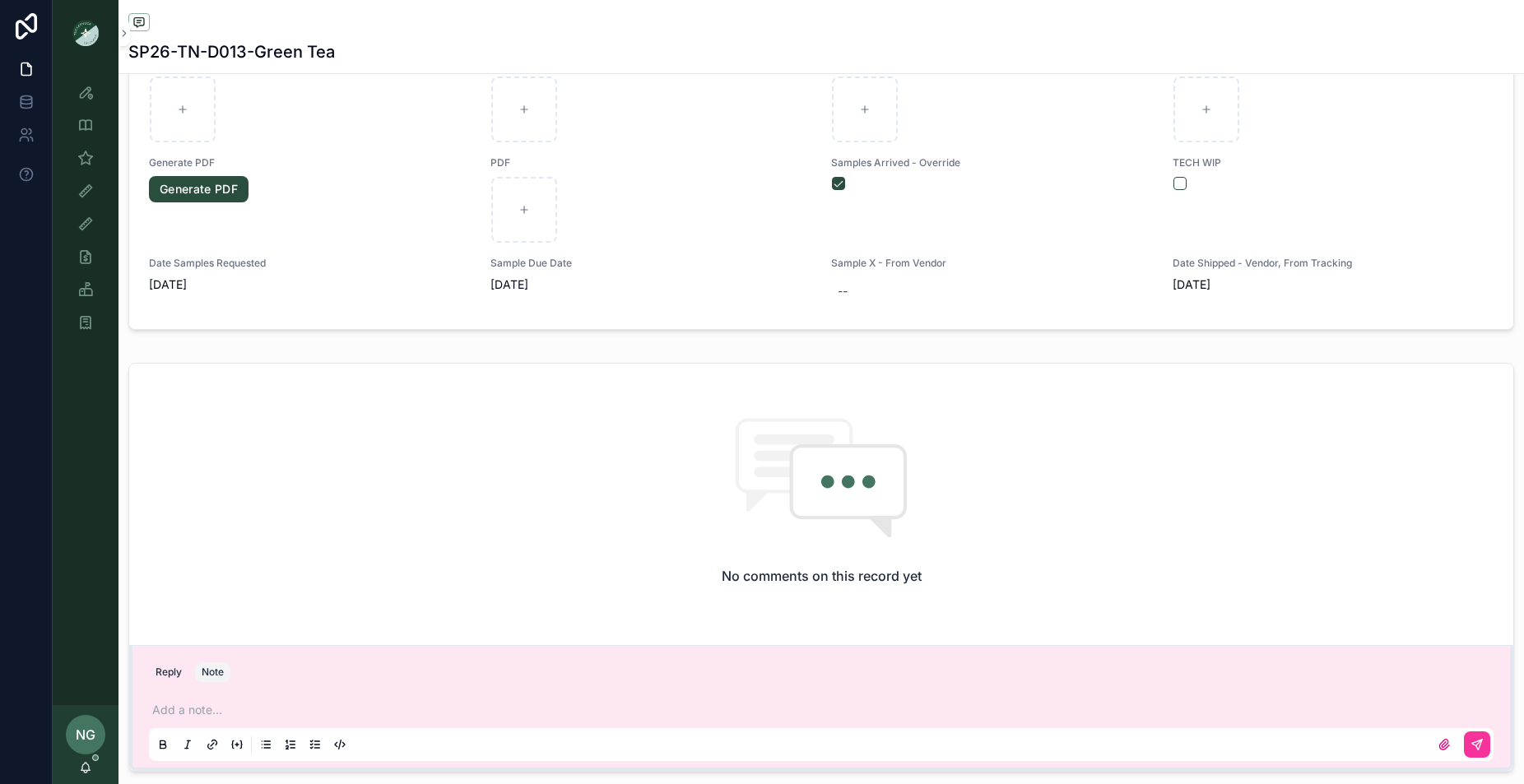
click at [208, 688] on div "Add a note..." at bounding box center [821, 727] width 1364 height 83
click at [206, 699] on div "Add a note..." at bounding box center [821, 727] width 1344 height 70
click at [194, 709] on p "scrollable content" at bounding box center [825, 710] width 1344 height 17
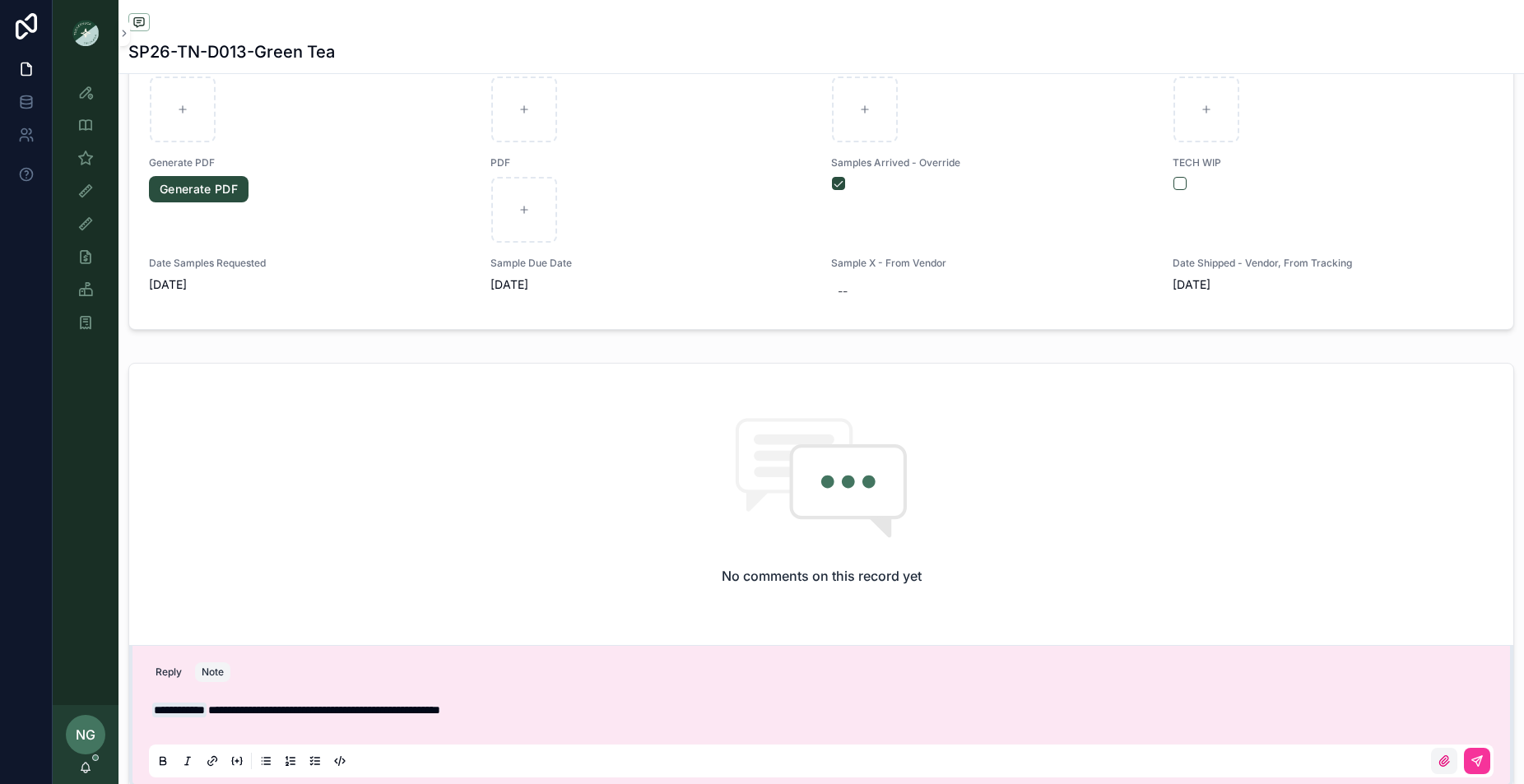
drag, startPoint x: 1475, startPoint y: 760, endPoint x: 1456, endPoint y: 757, distance: 19.2
click at [1476, 760] on icon "scrollable content" at bounding box center [1477, 761] width 13 height 13
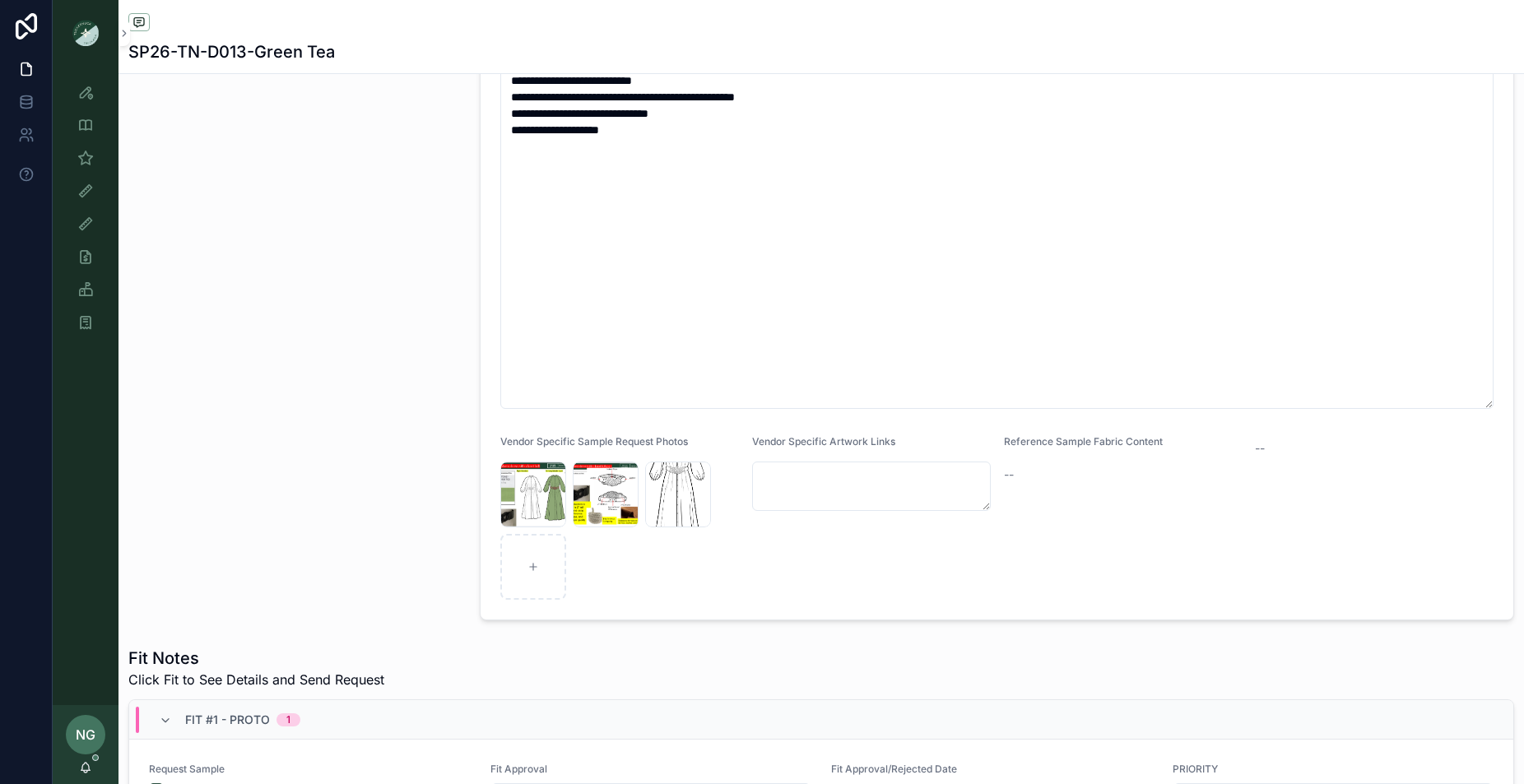
scroll to position [0, 0]
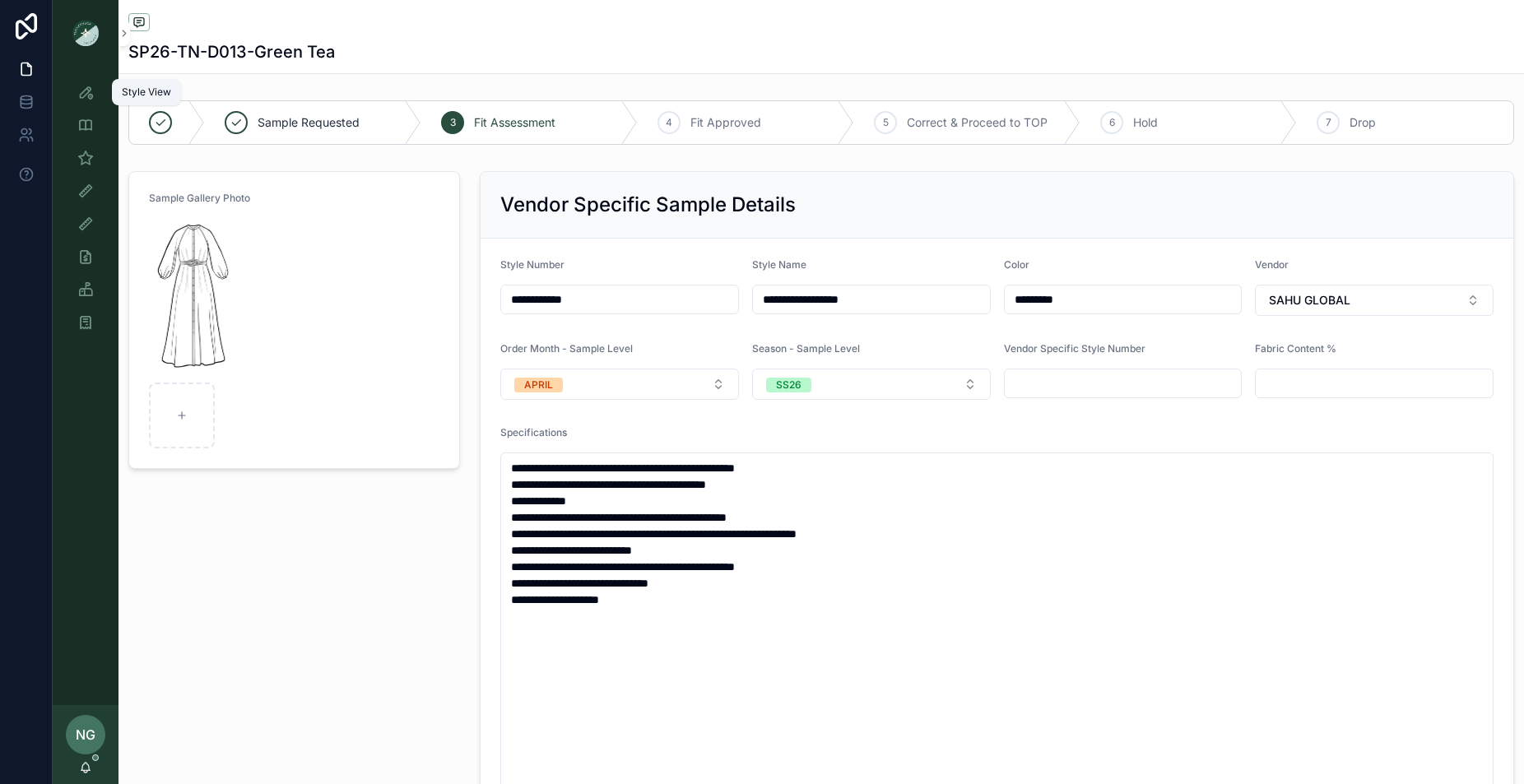
click at [81, 86] on icon "scrollable content" at bounding box center [86, 92] width 17 height 17
click at [214, 252] on img "scrollable content" at bounding box center [191, 297] width 86 height 158
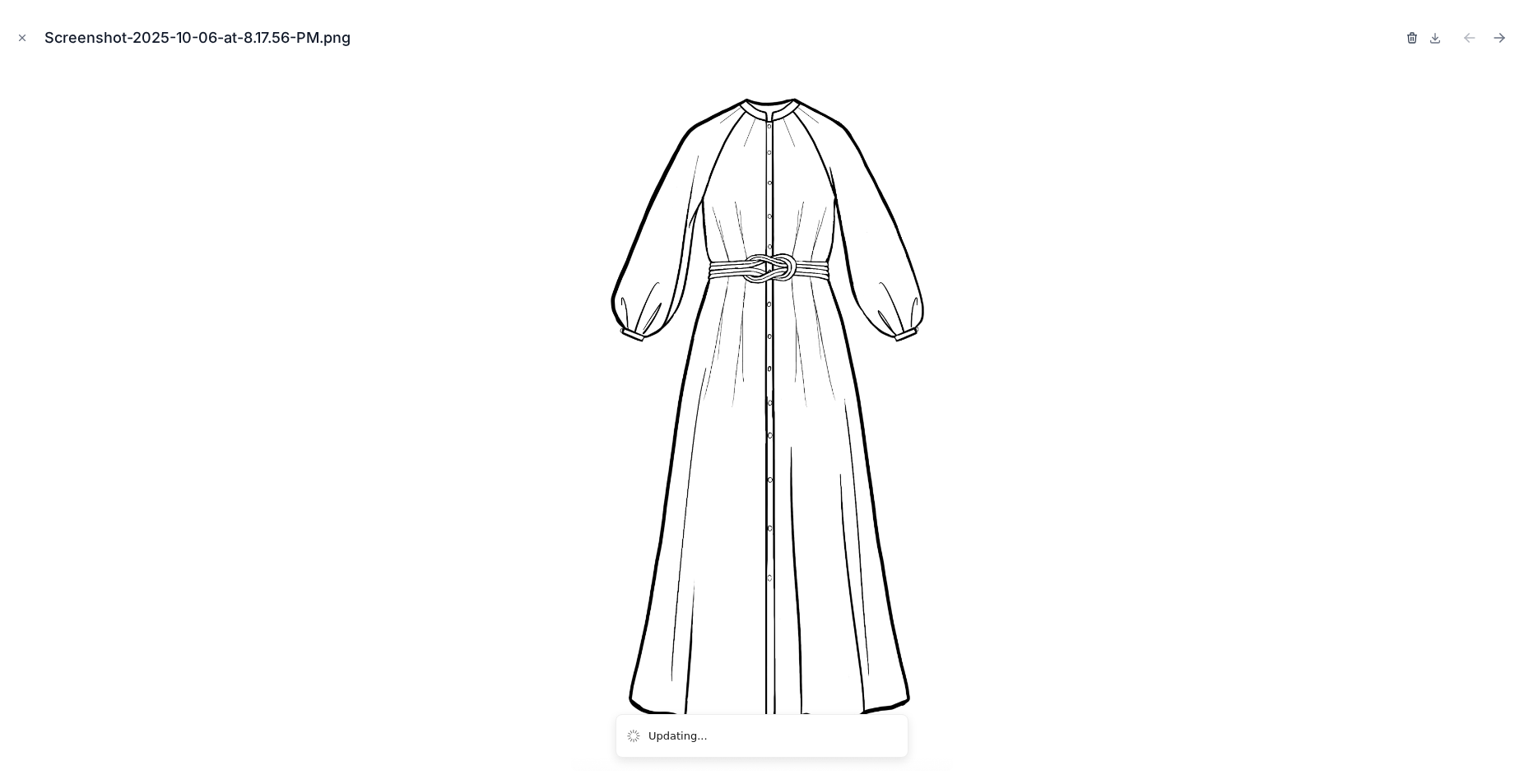
drag, startPoint x: 1406, startPoint y: 45, endPoint x: 1413, endPoint y: 43, distance: 7.3
click at [1408, 43] on div at bounding box center [1412, 38] width 13 height 24
click at [1413, 43] on icon "button" at bounding box center [1412, 38] width 13 height 13
click at [1395, 39] on icon "button" at bounding box center [1395, 38] width 13 height 13
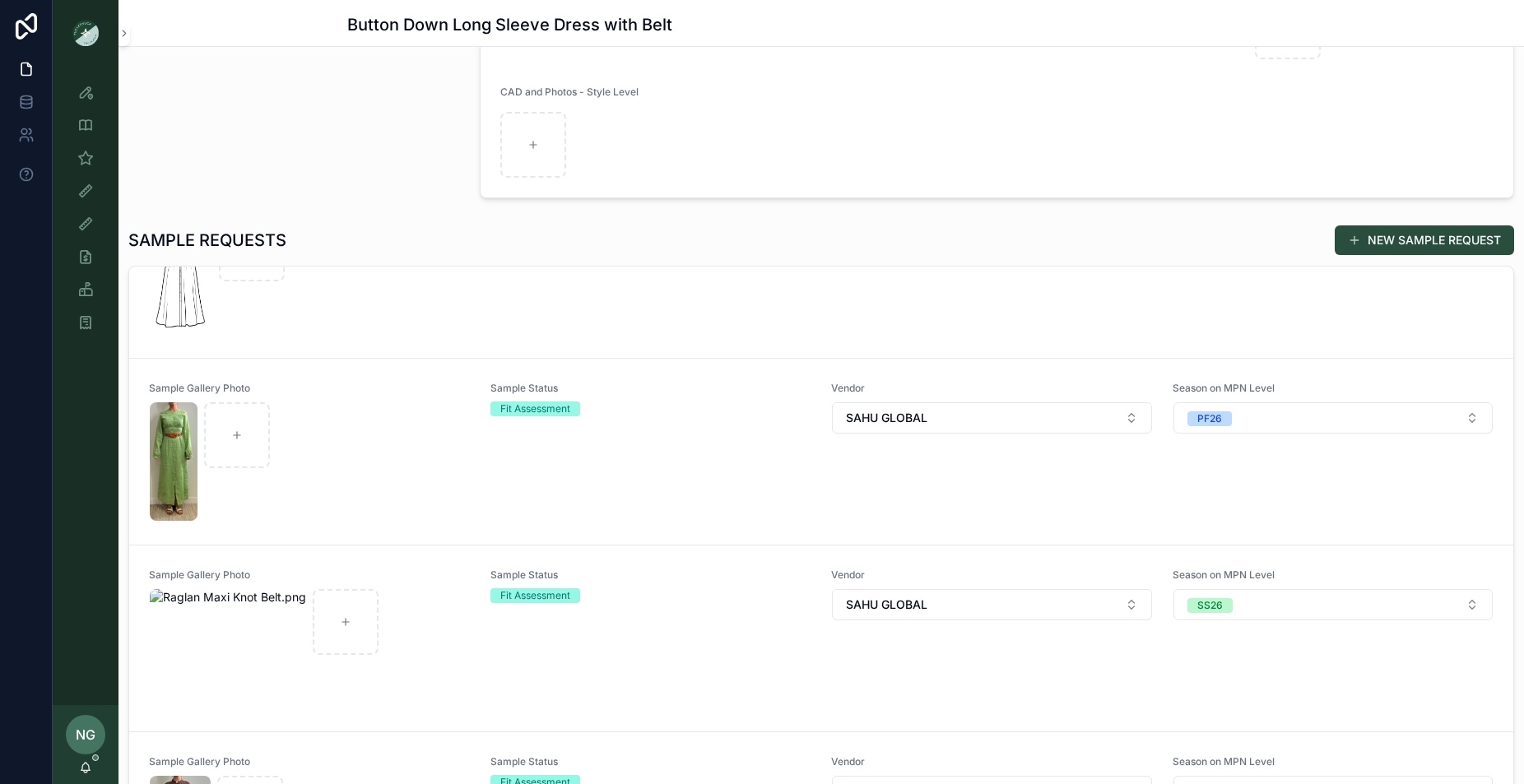
scroll to position [98, 0]
click at [389, 416] on div "scrollable content" at bounding box center [309, 458] width 320 height 118
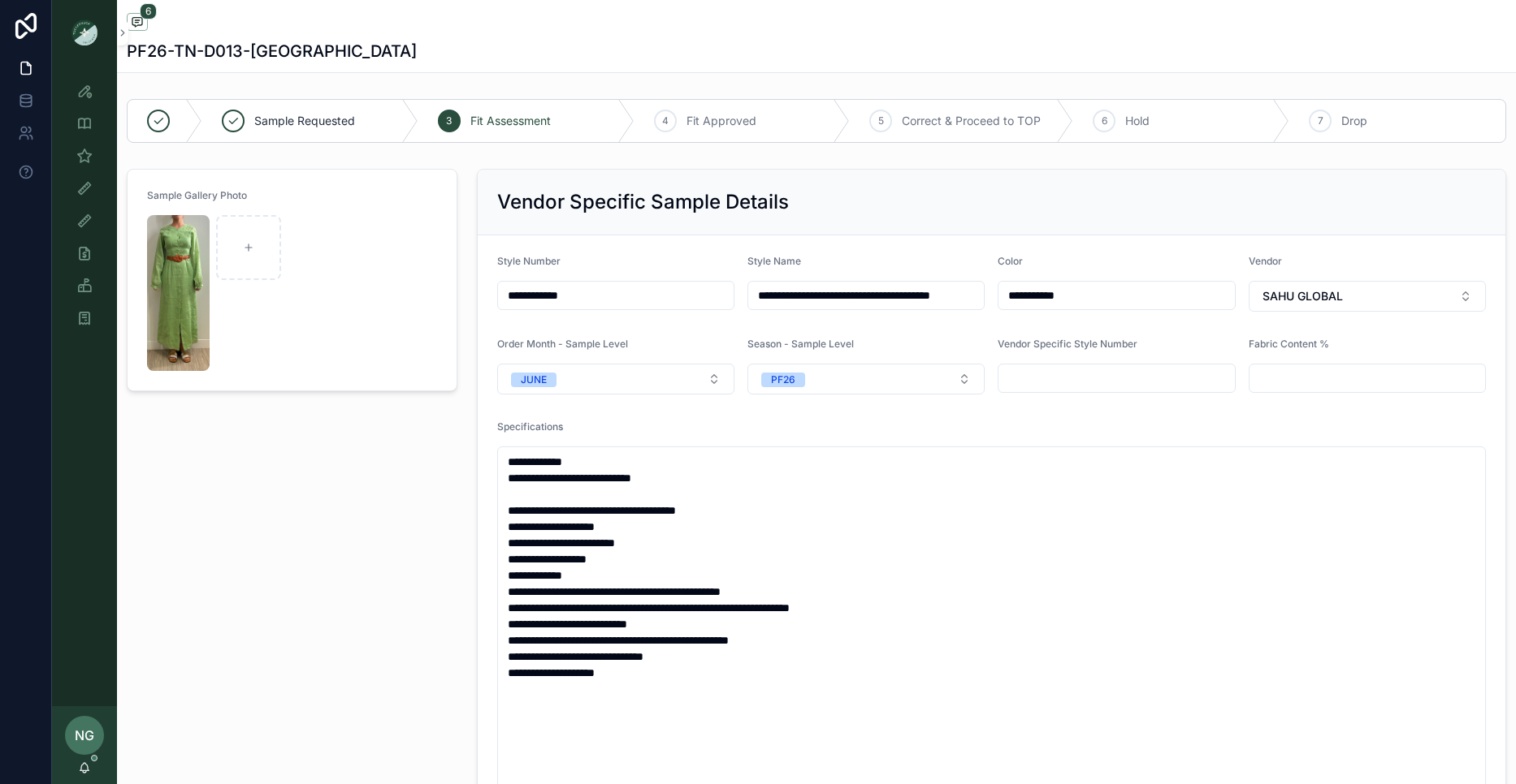
scroll to position [51, 0]
click at [162, 284] on img "scrollable content" at bounding box center [177, 293] width 62 height 156
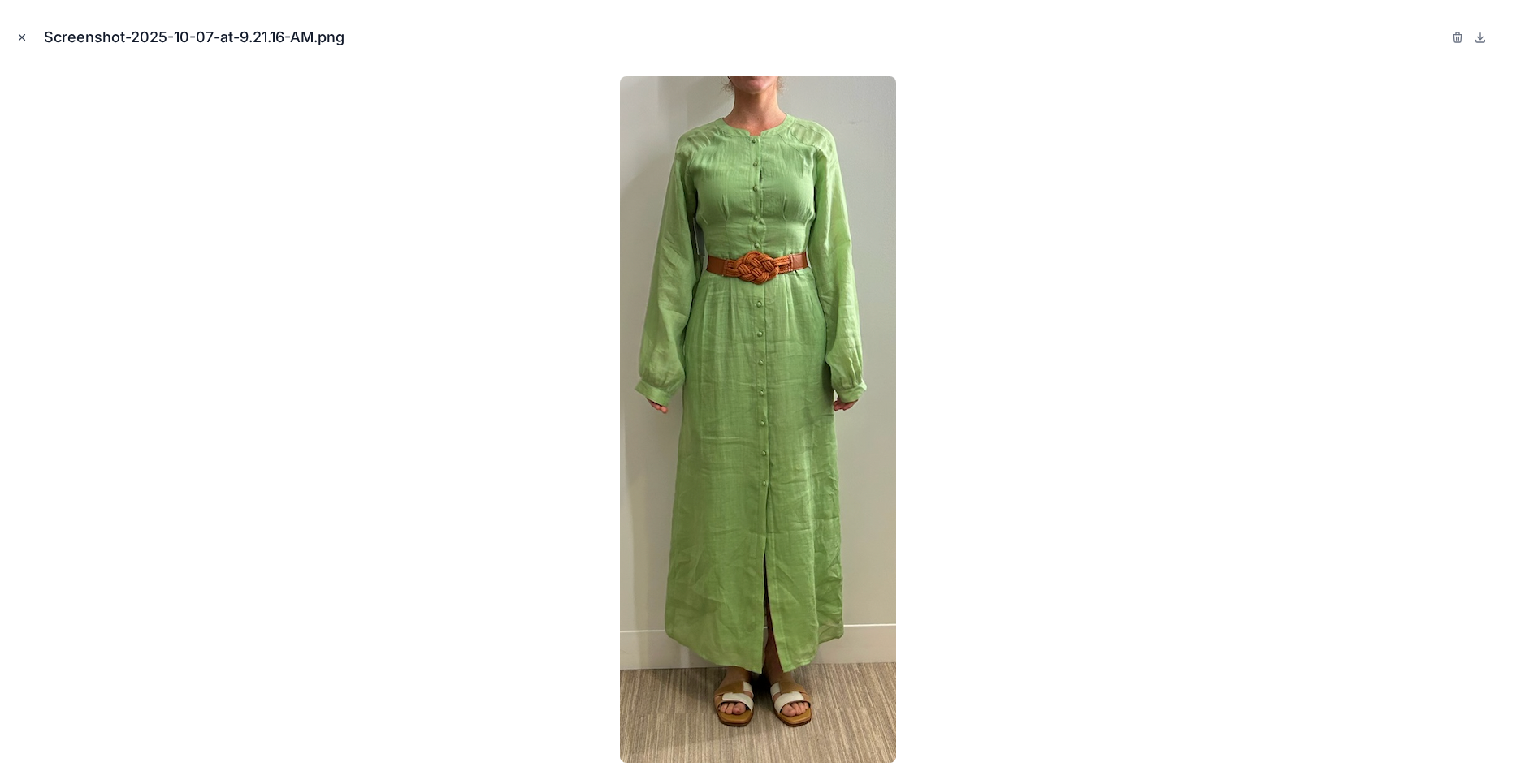
click at [19, 36] on icon "Close modal" at bounding box center [22, 37] width 11 height 11
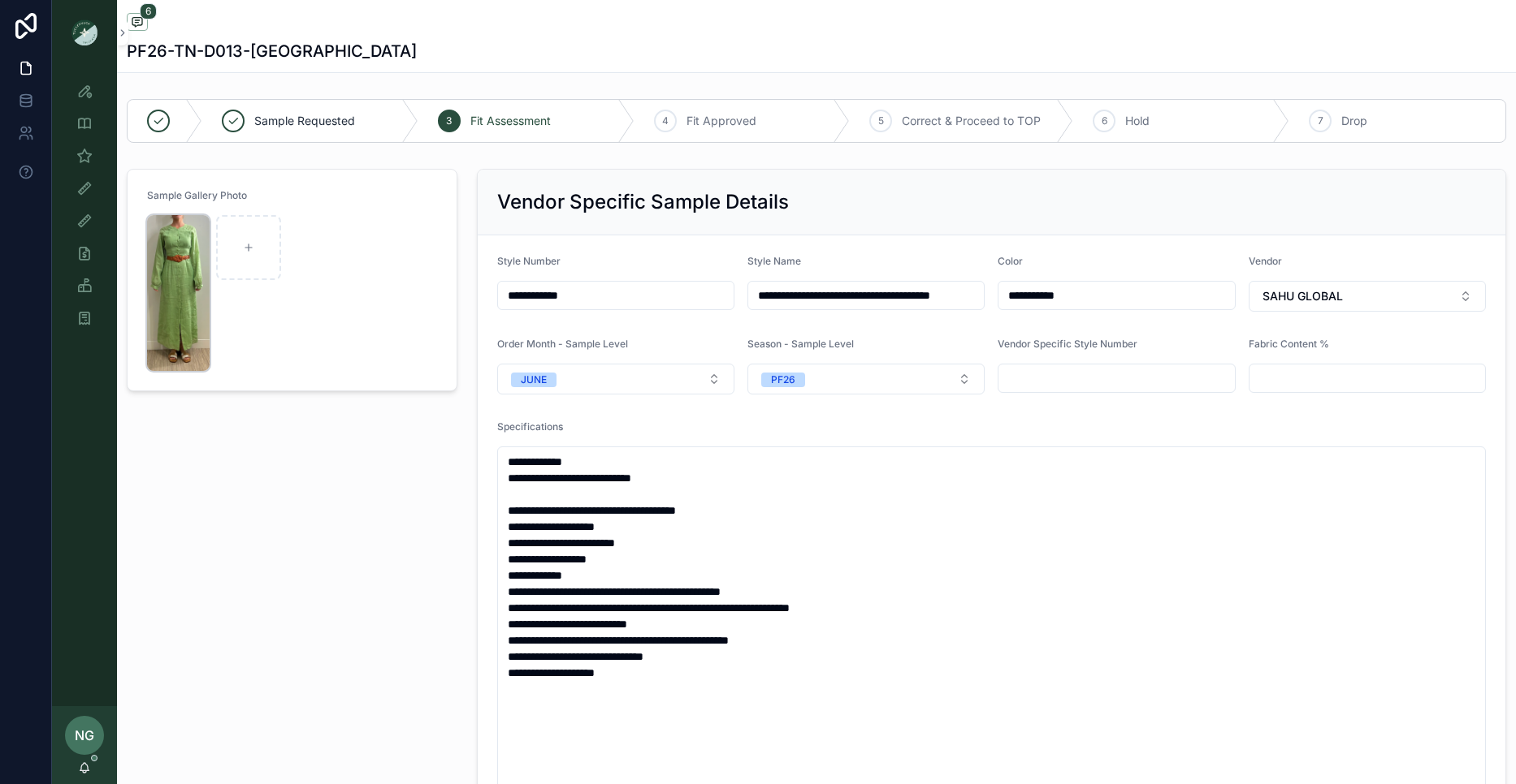
click at [191, 242] on img "scrollable content" at bounding box center [177, 293] width 62 height 156
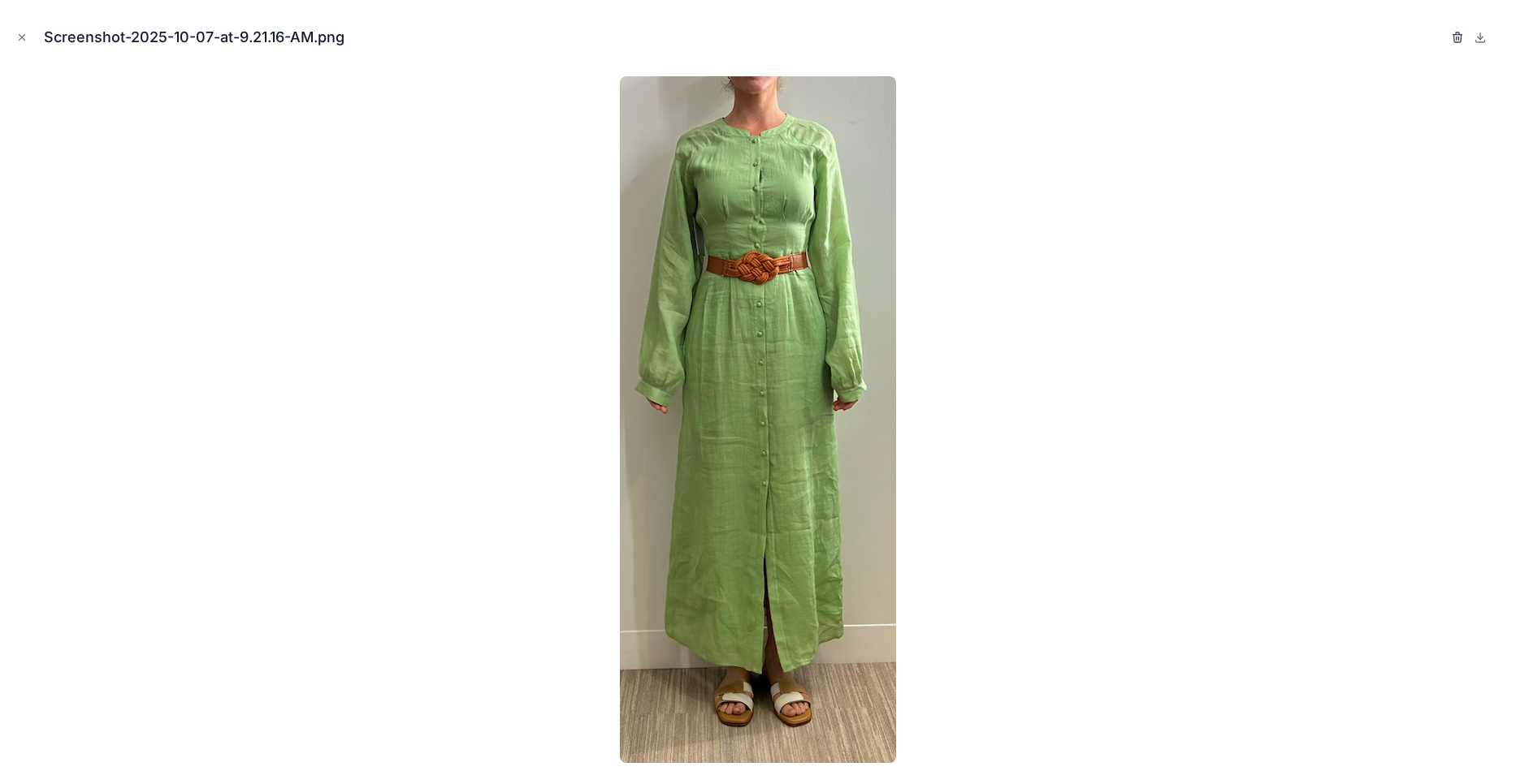
click at [1454, 42] on icon "button" at bounding box center [1458, 39] width 7 height 7
click at [1436, 36] on icon "button" at bounding box center [1442, 37] width 13 height 13
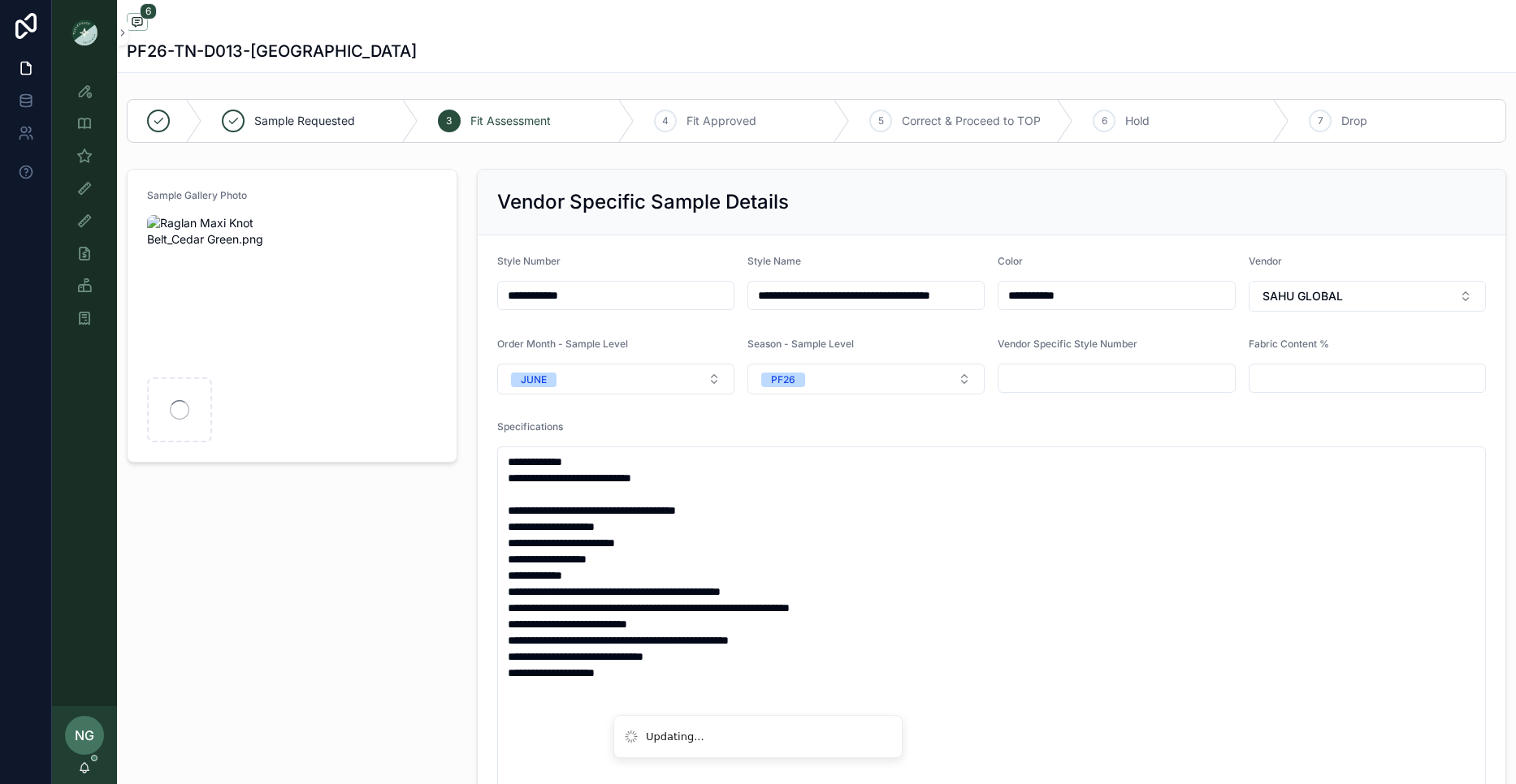
click at [421, 287] on form "Sample Gallery Photo" at bounding box center [292, 315] width 329 height 292
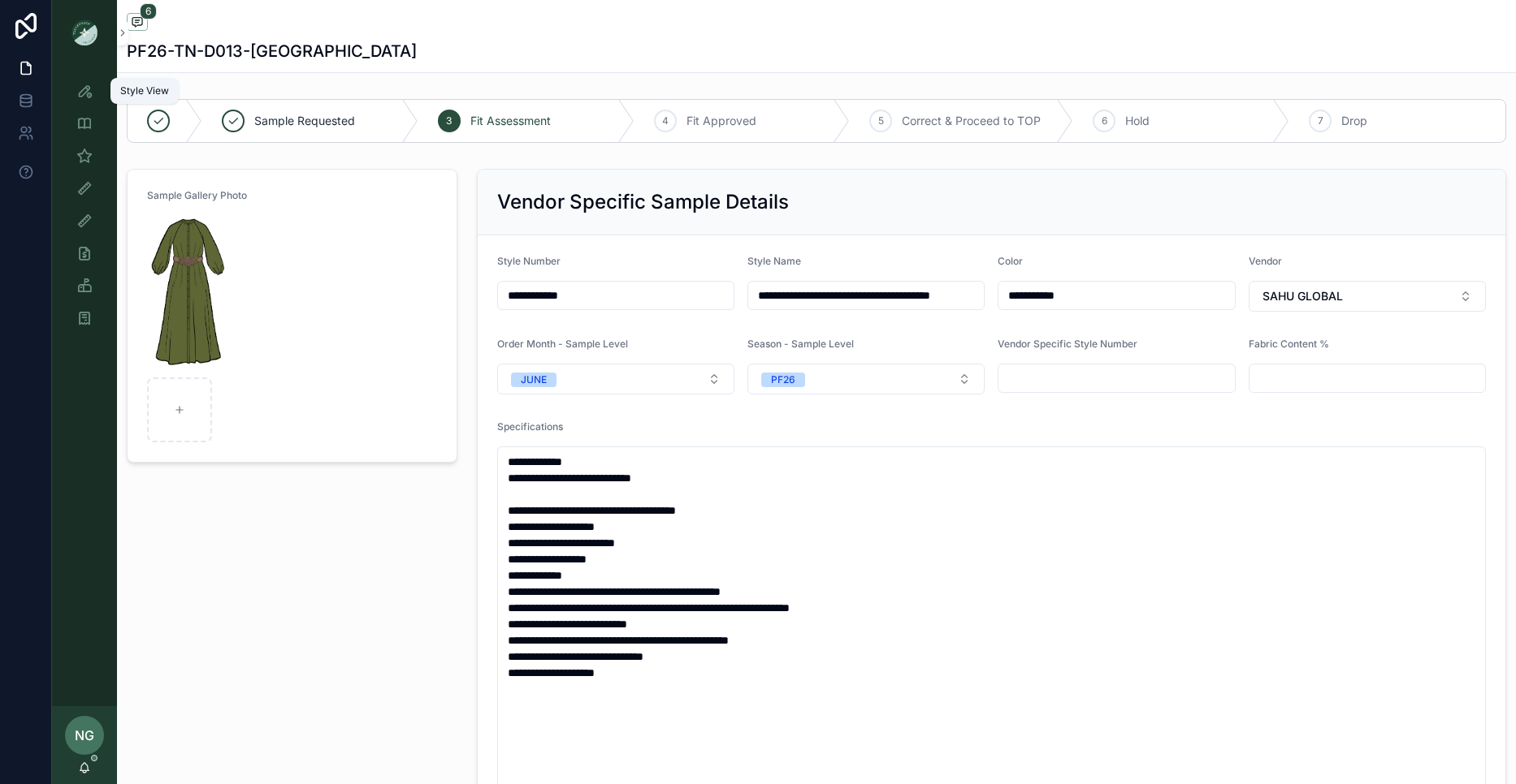
click at [83, 80] on div "Style View" at bounding box center [84, 91] width 26 height 26
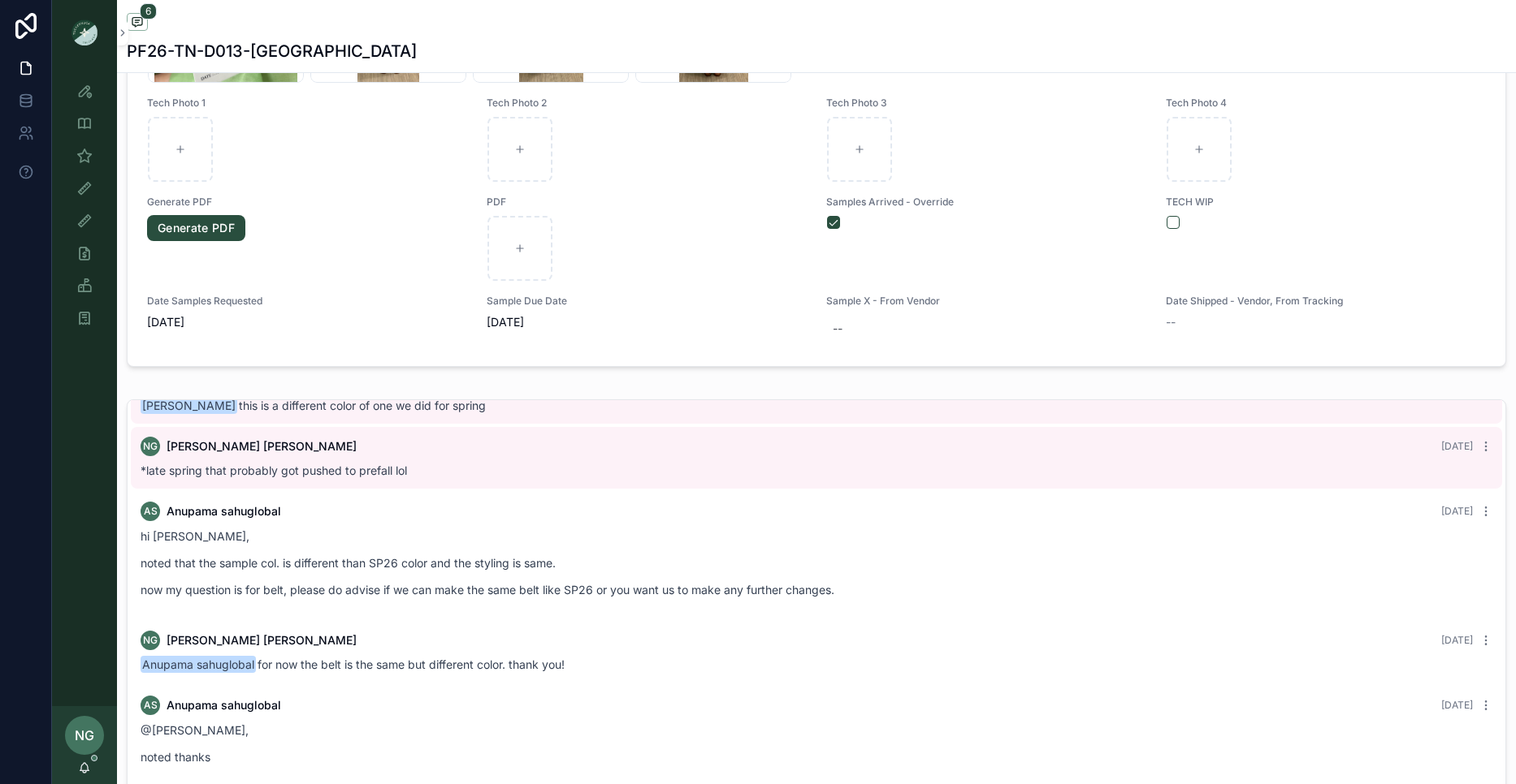
scroll to position [1465, 0]
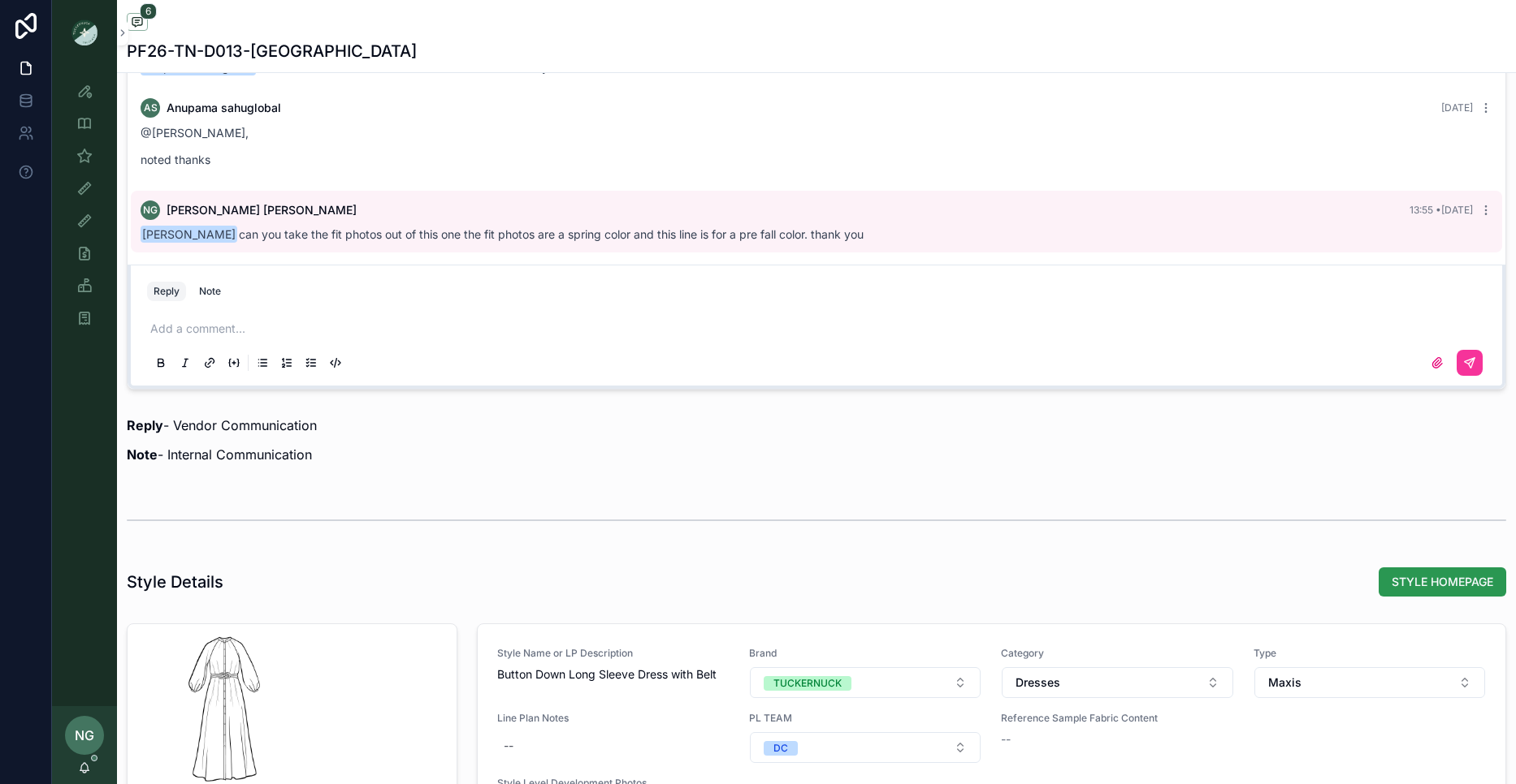
click at [1404, 583] on span "STYLE HOMEPAGE" at bounding box center [1442, 583] width 101 height 17
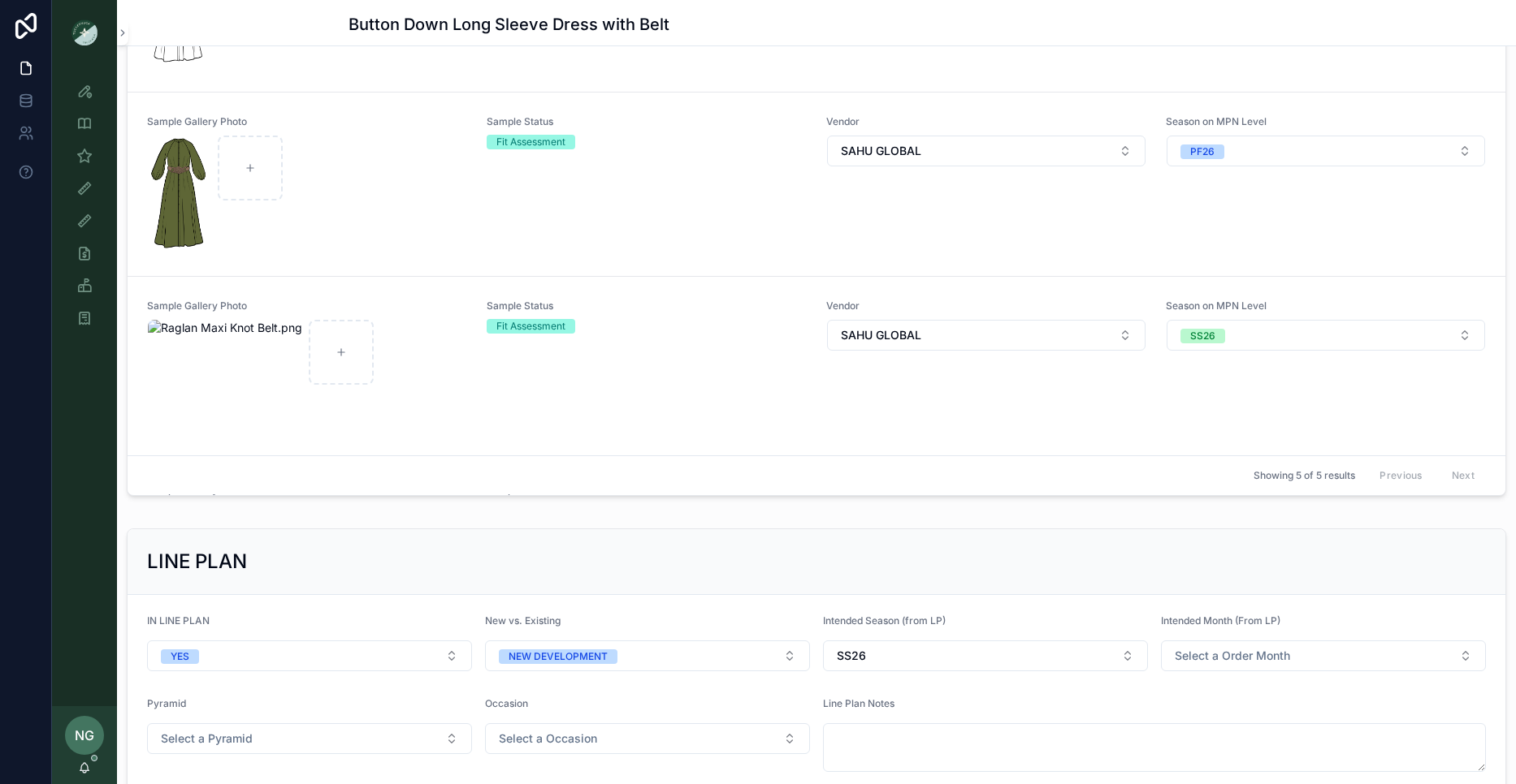
scroll to position [509, 0]
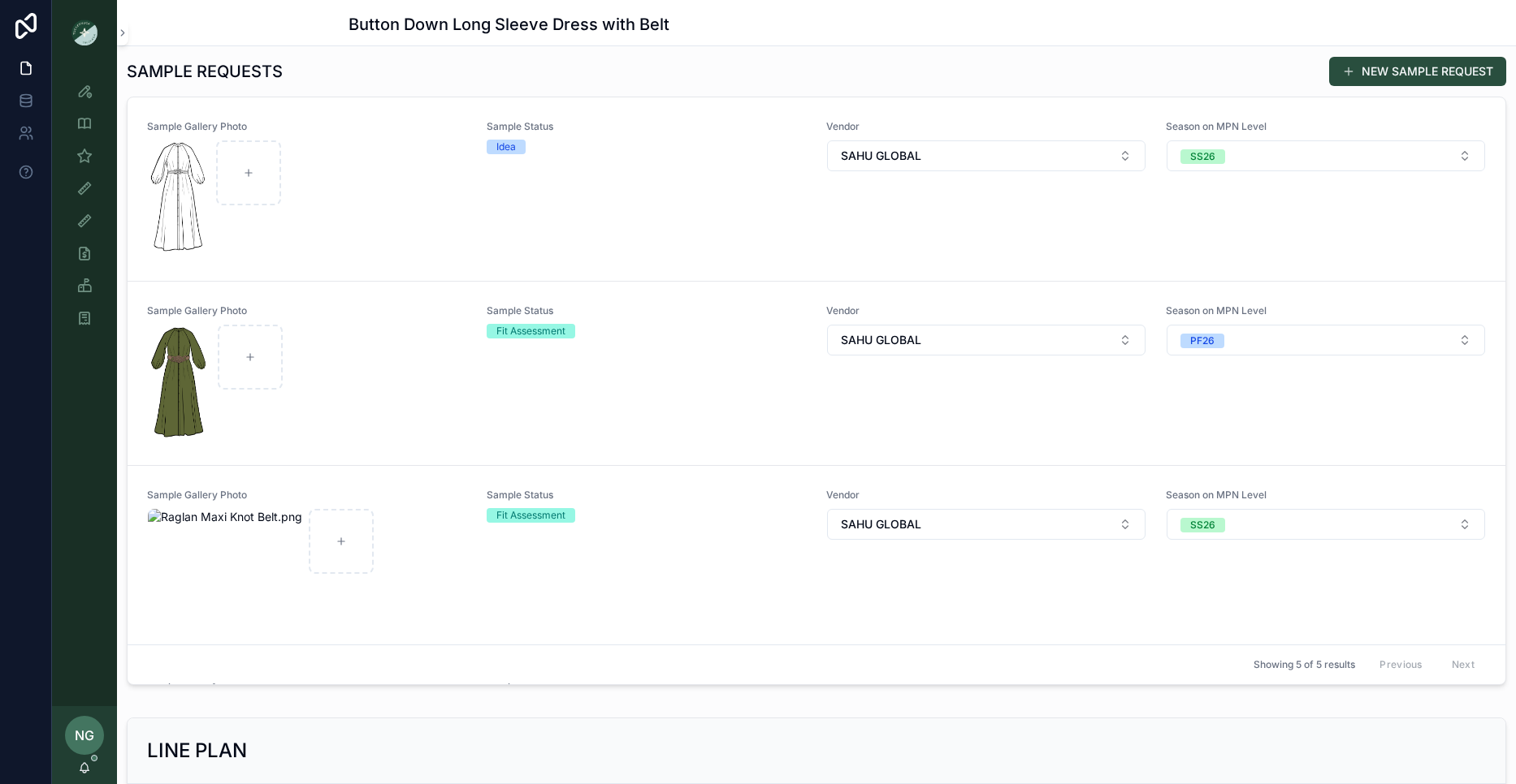
click at [695, 180] on div "Sample Status Idea" at bounding box center [646, 189] width 320 height 138
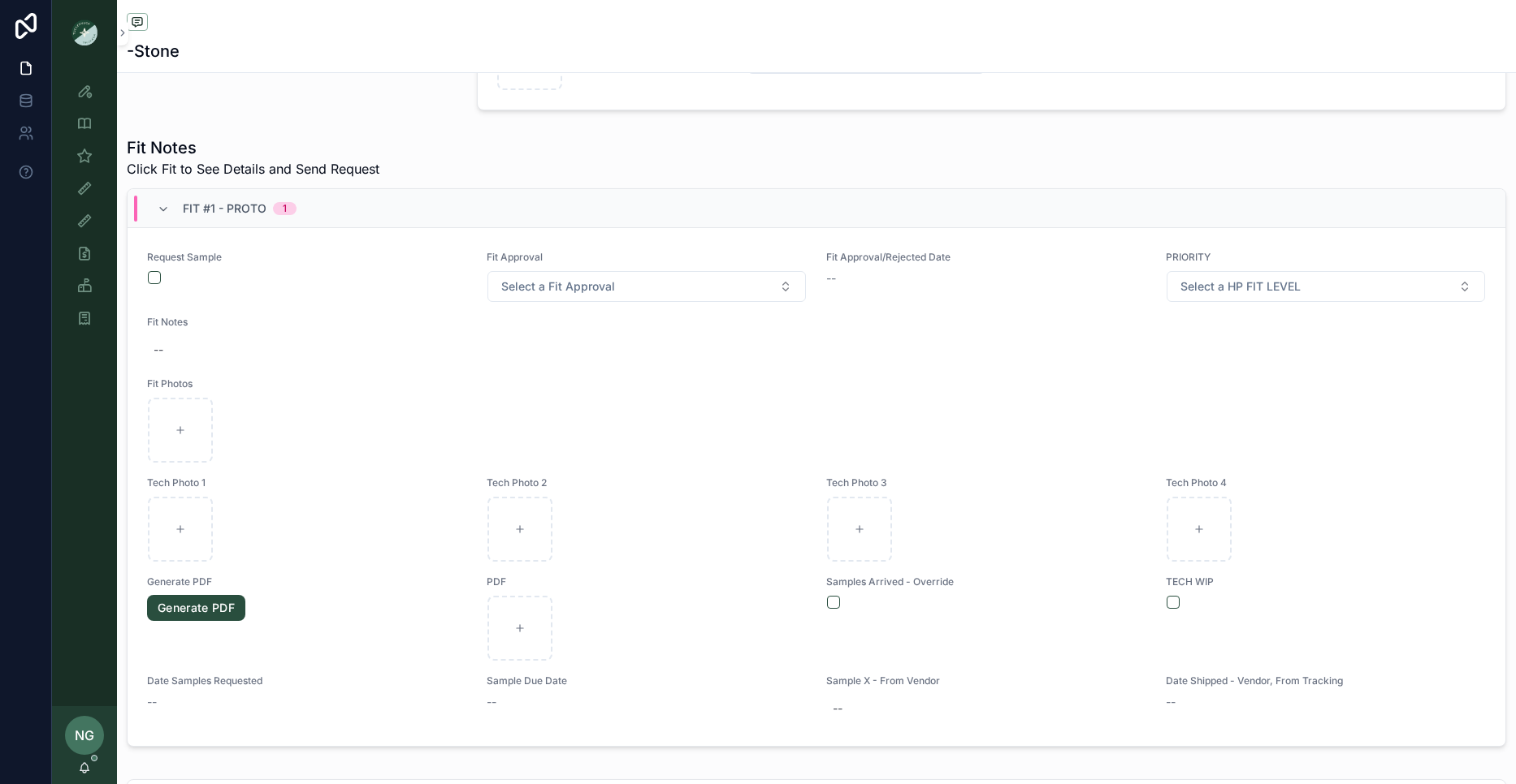
scroll to position [528, 0]
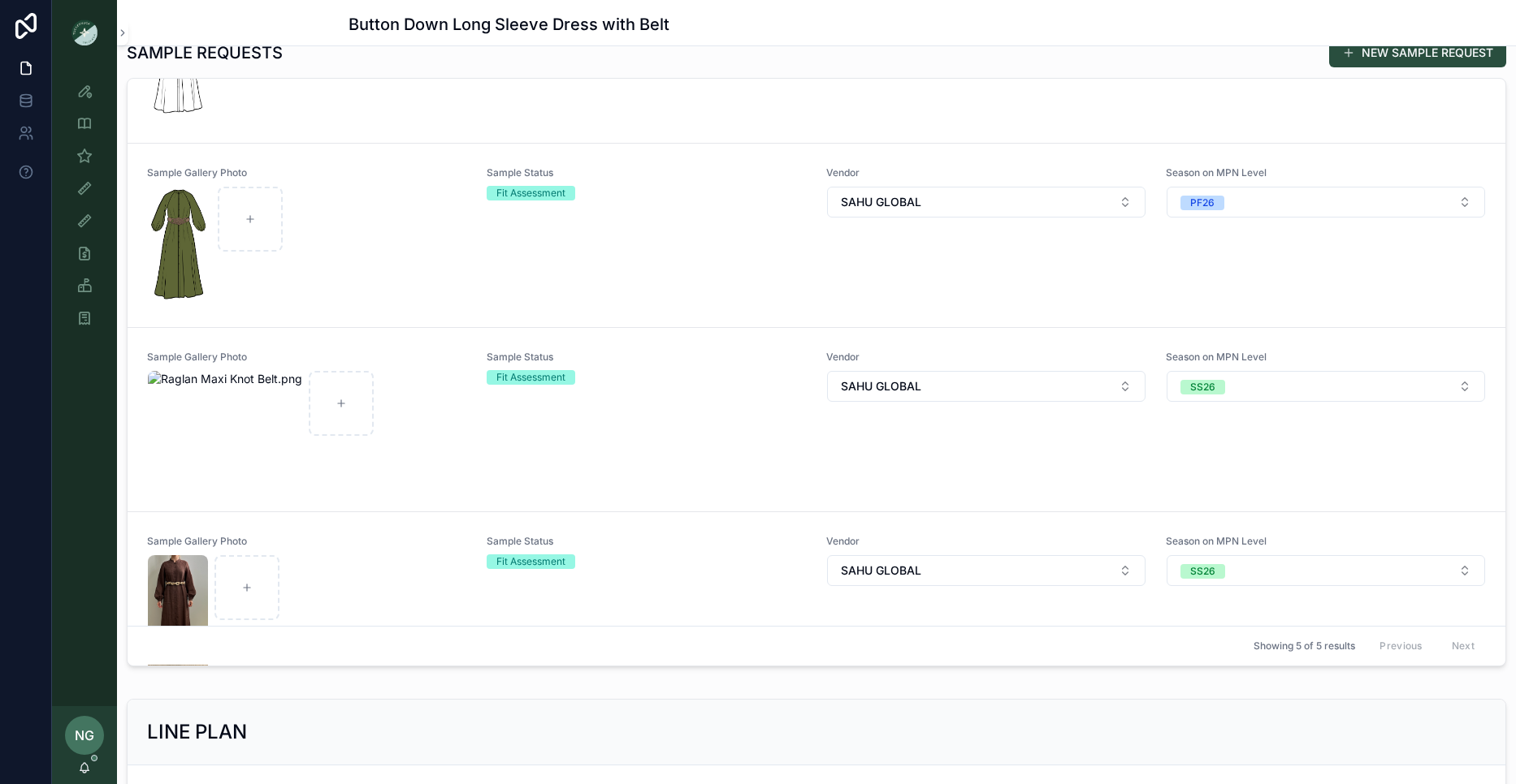
scroll to position [122, 0]
click at [473, 435] on div "Sample Gallery Photo Sample Status Fit Assessment Vendor SAHU GLOBAL Season on …" at bounding box center [816, 417] width 1339 height 138
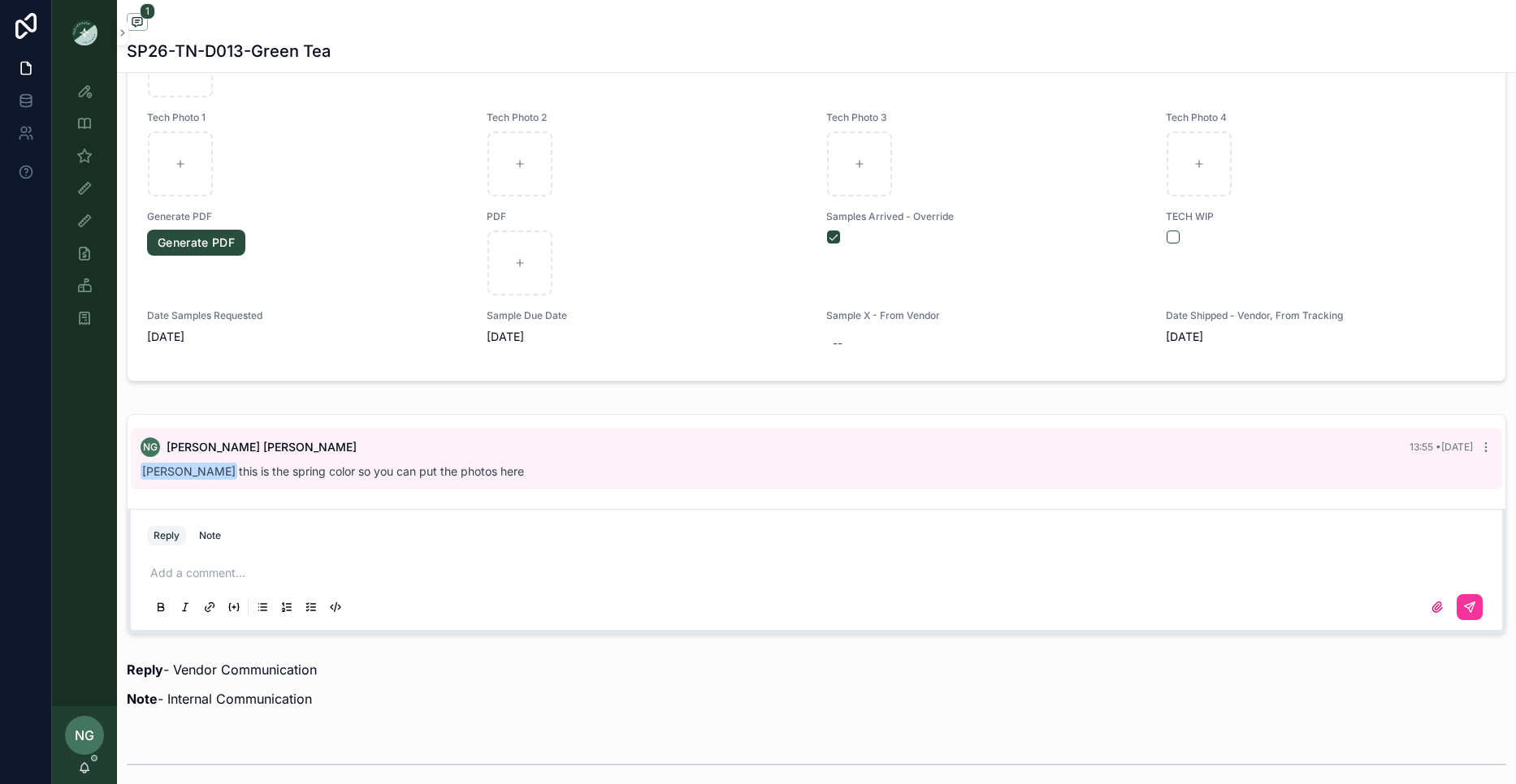
scroll to position [1422, 0]
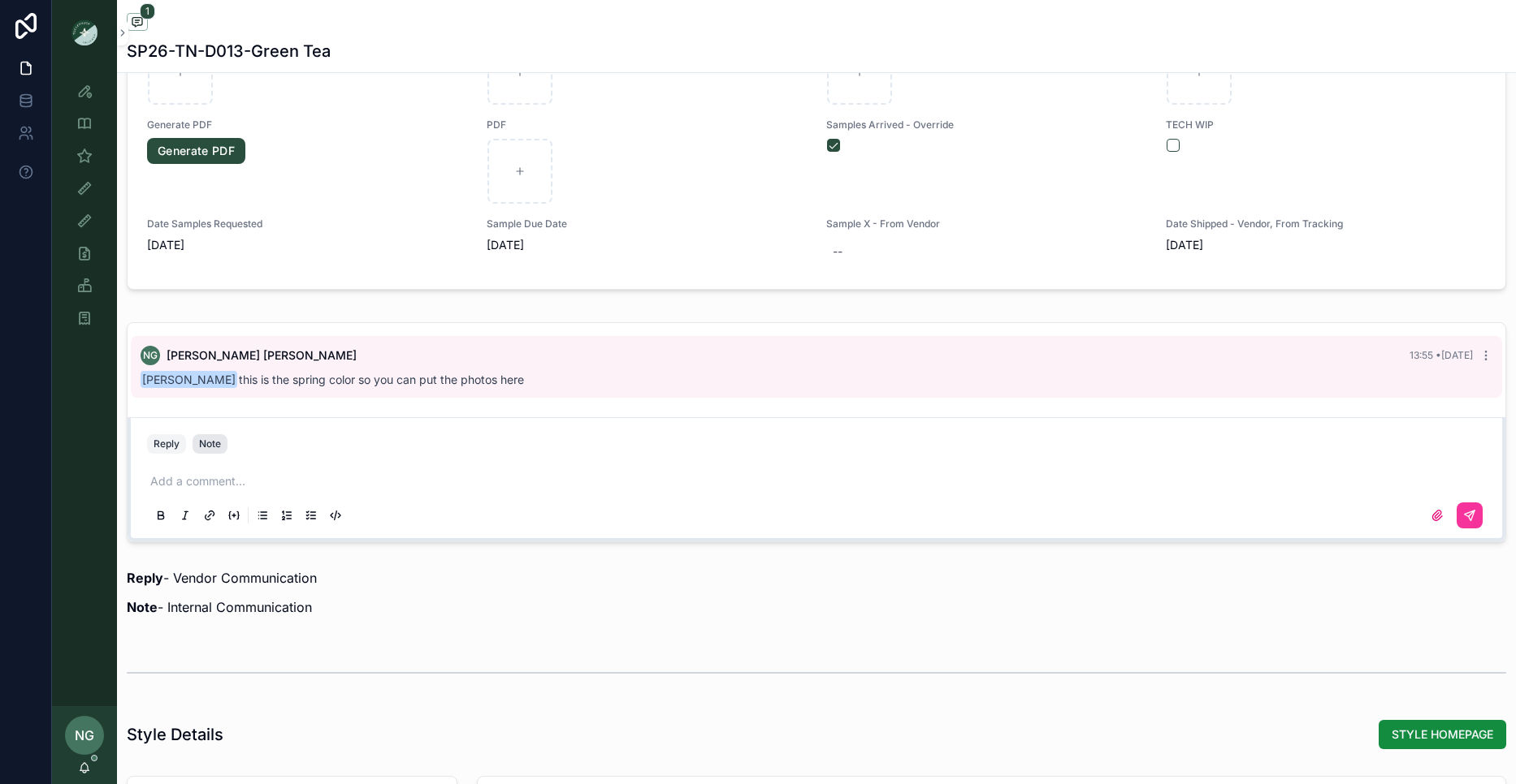
click at [212, 441] on div "Note" at bounding box center [210, 444] width 22 height 13
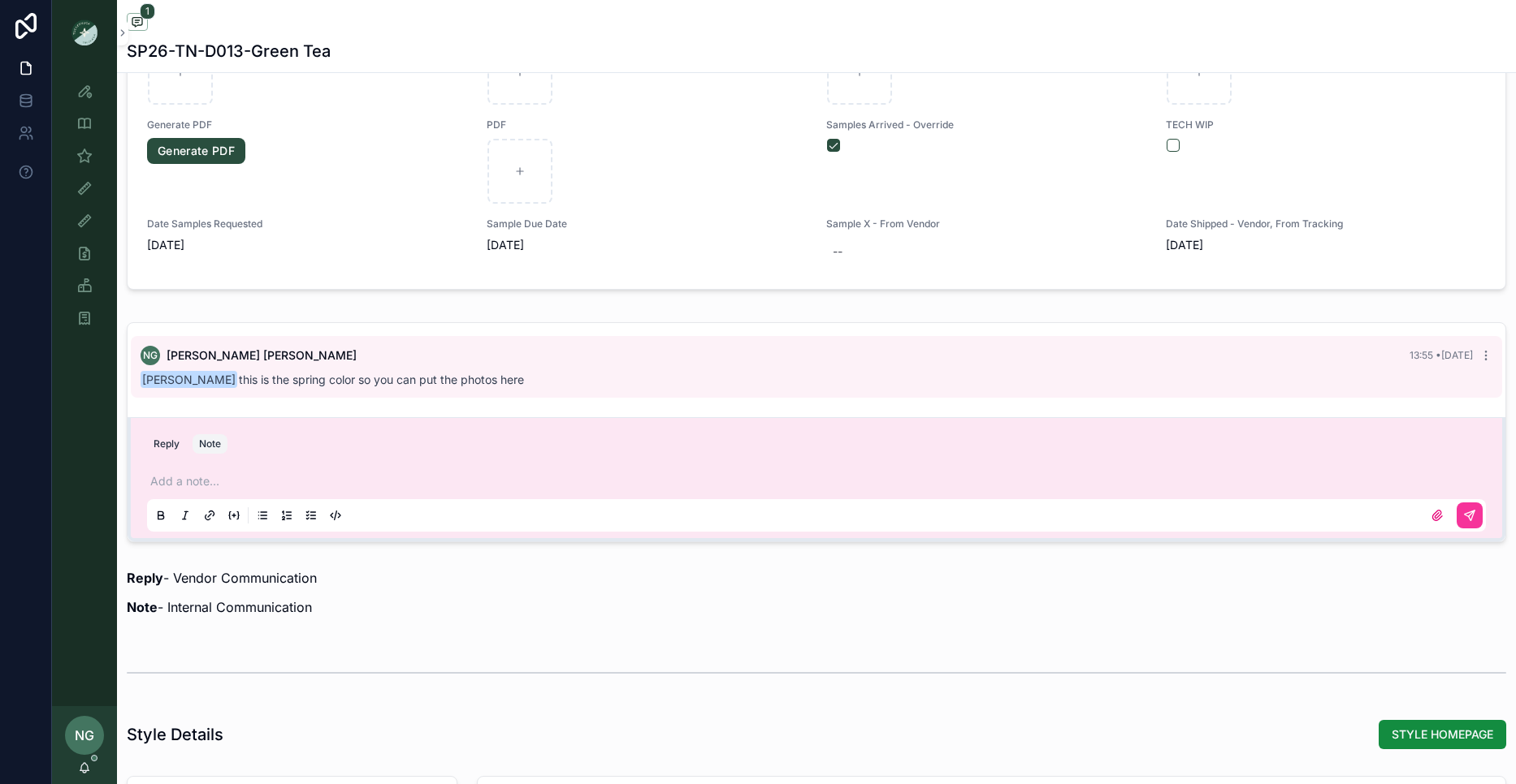
click at [236, 478] on p "scrollable content" at bounding box center [820, 482] width 1339 height 17
click at [1470, 523] on button "scrollable content" at bounding box center [1470, 516] width 26 height 26
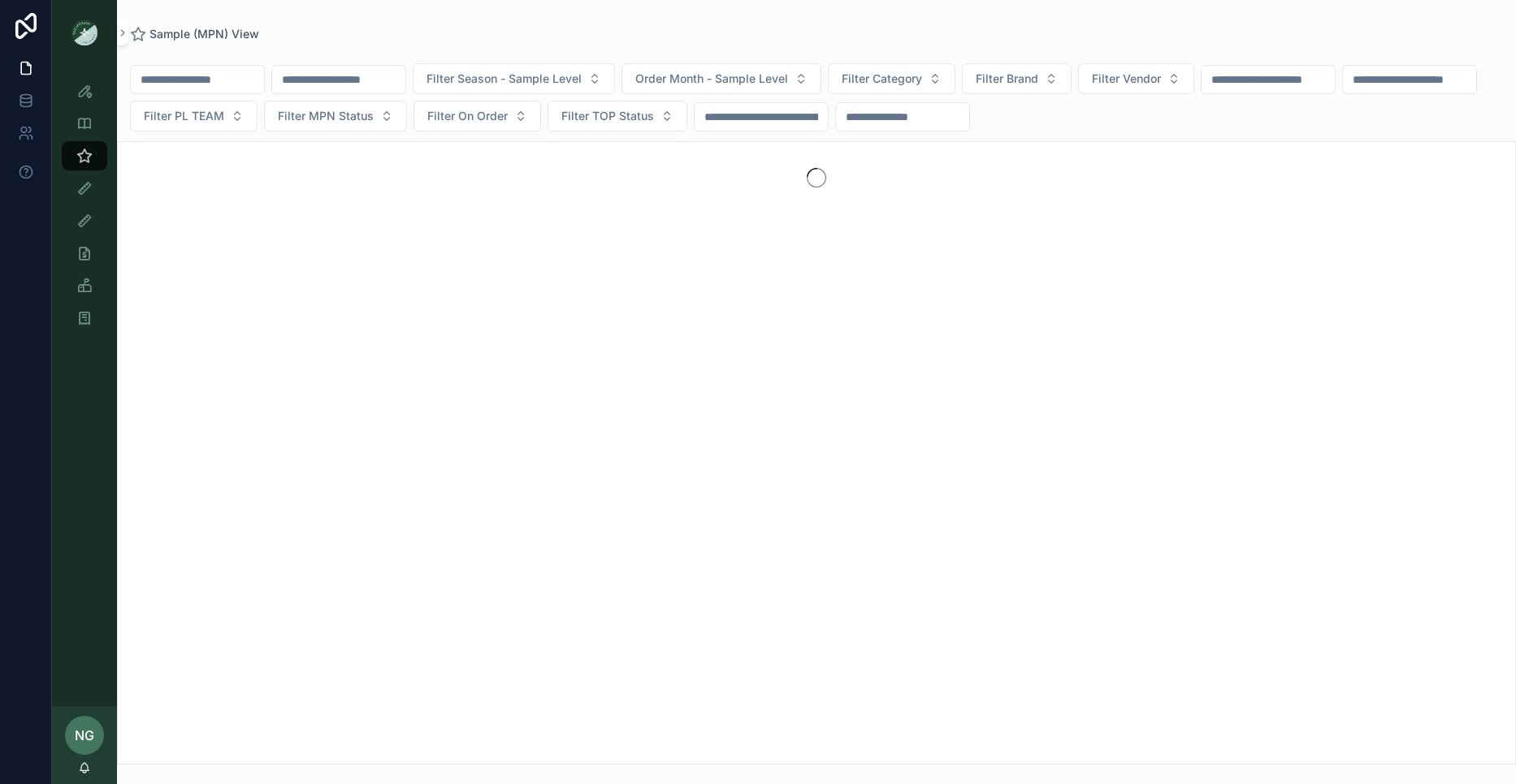
click at [184, 75] on input "scrollable content" at bounding box center [198, 80] width 134 height 23
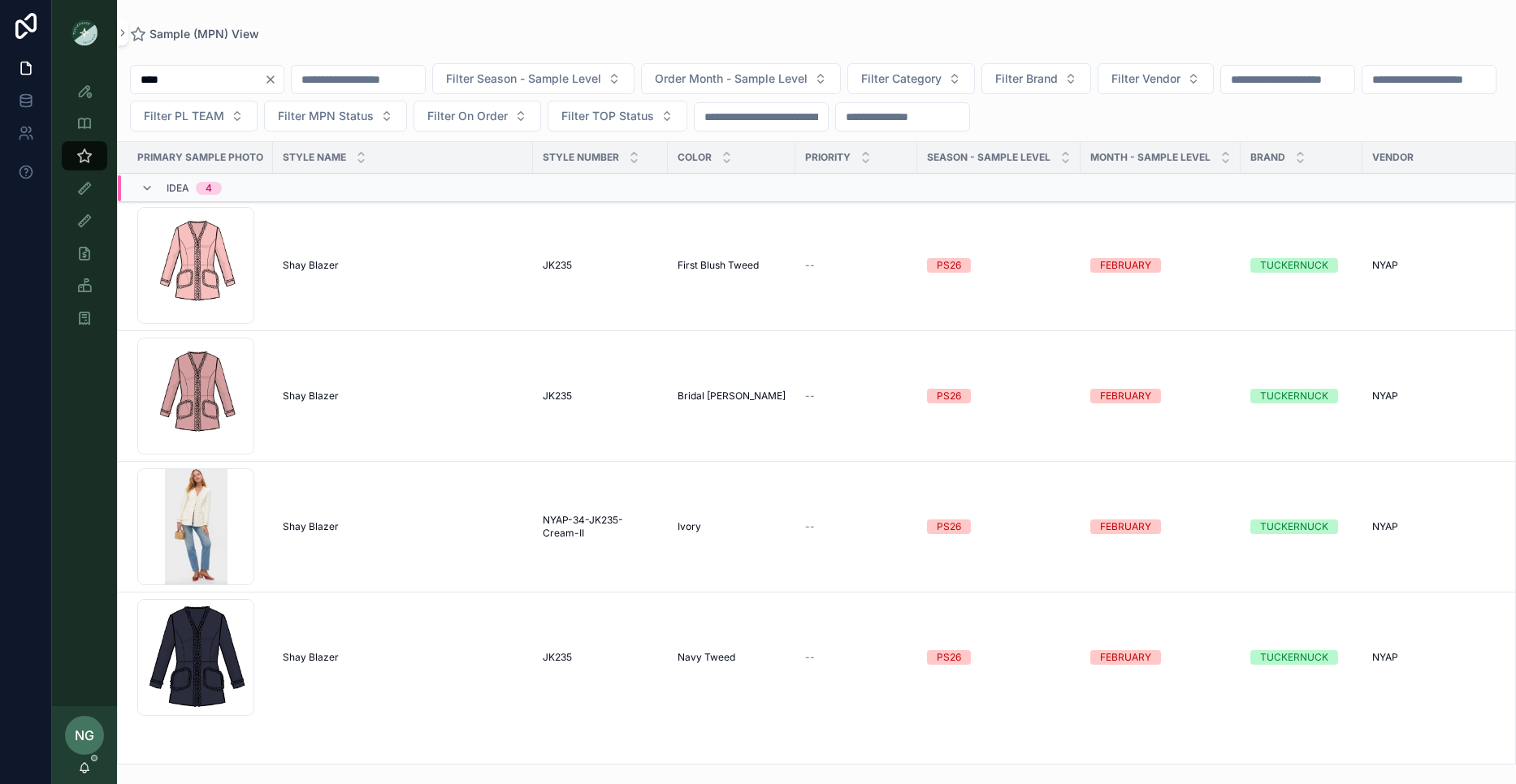
type input "****"
click at [308, 262] on span "Shay Blazer" at bounding box center [311, 265] width 56 height 13
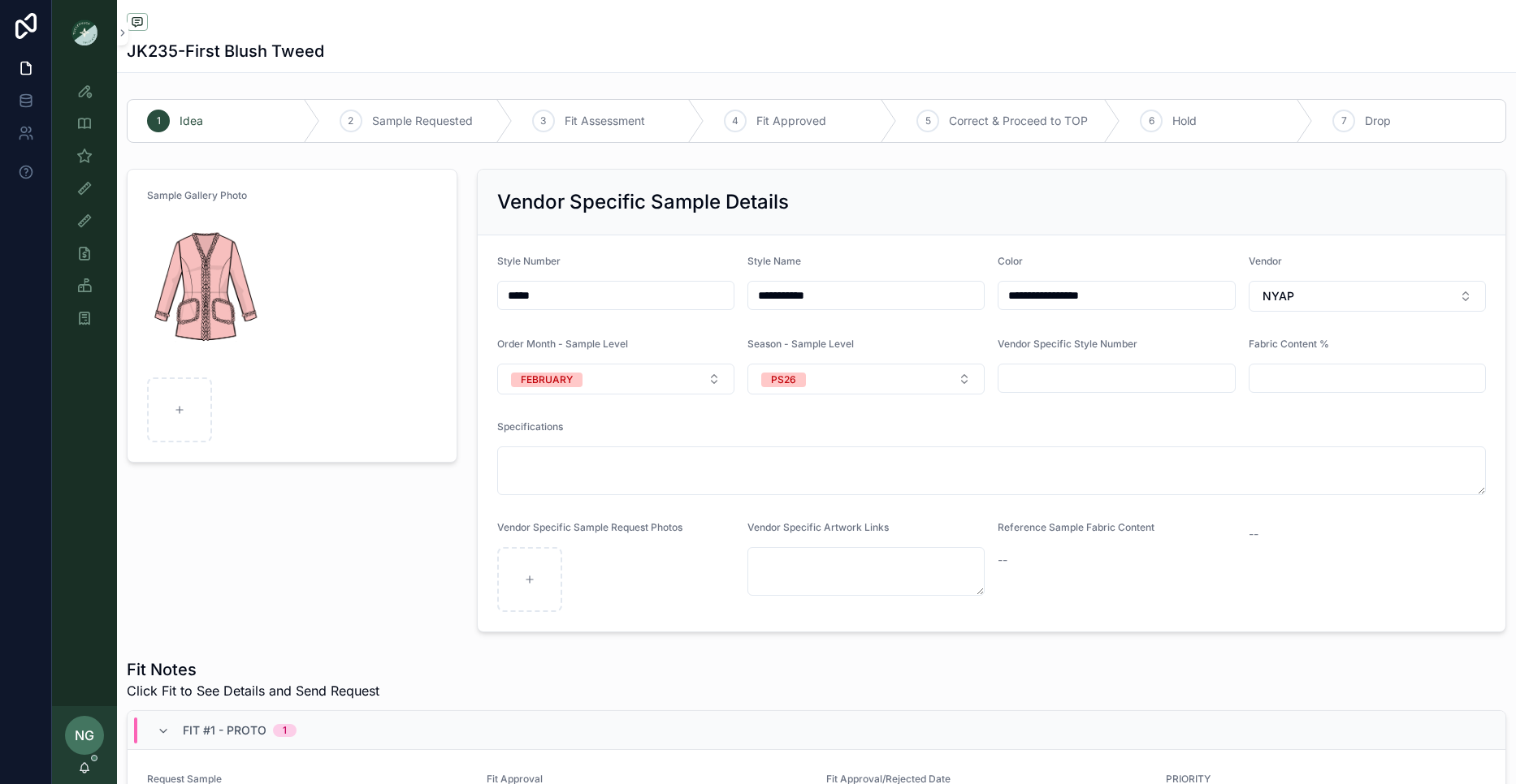
scroll to position [7, 0]
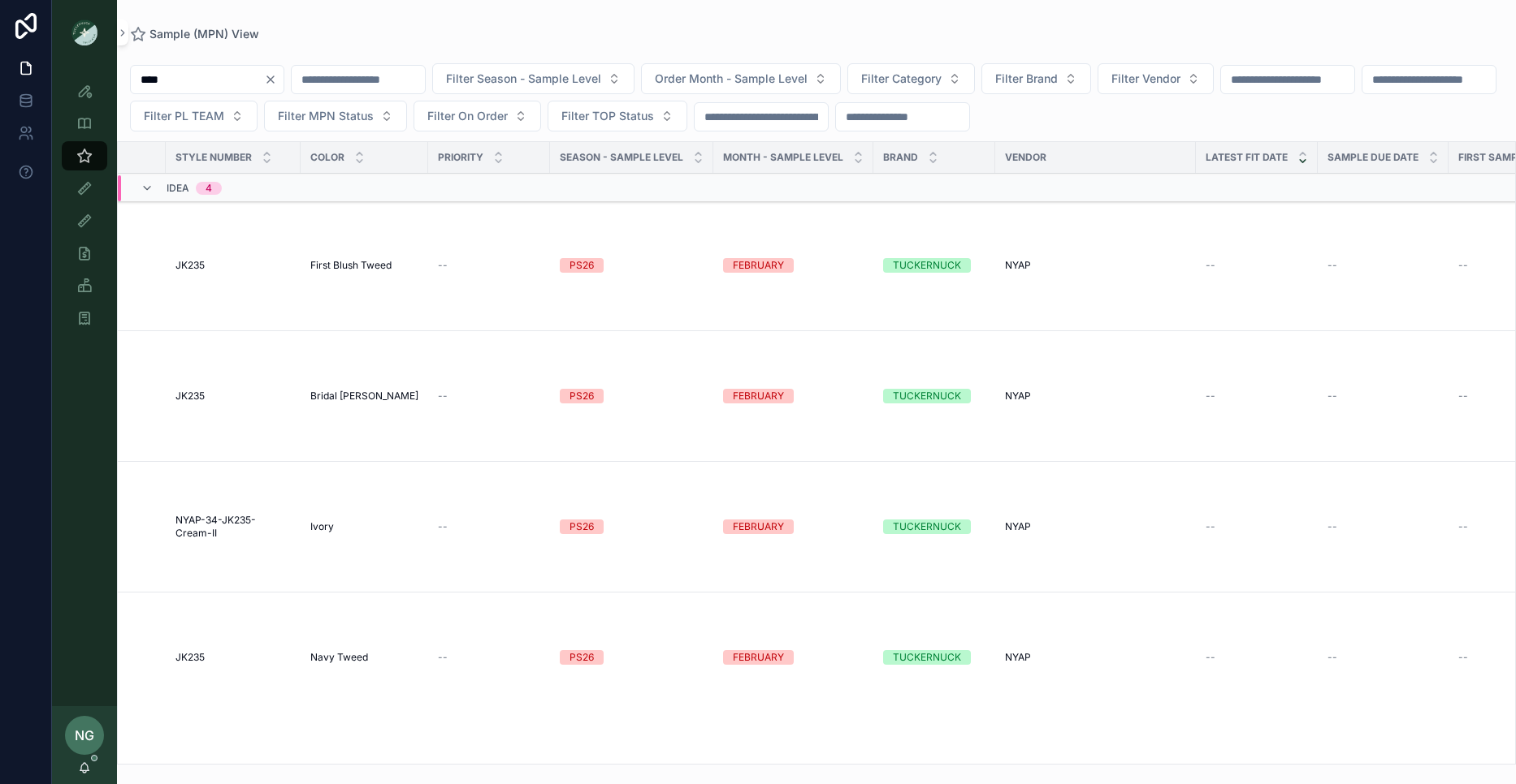
scroll to position [0, 357]
click at [329, 656] on span "Navy Tweed" at bounding box center [349, 658] width 58 height 13
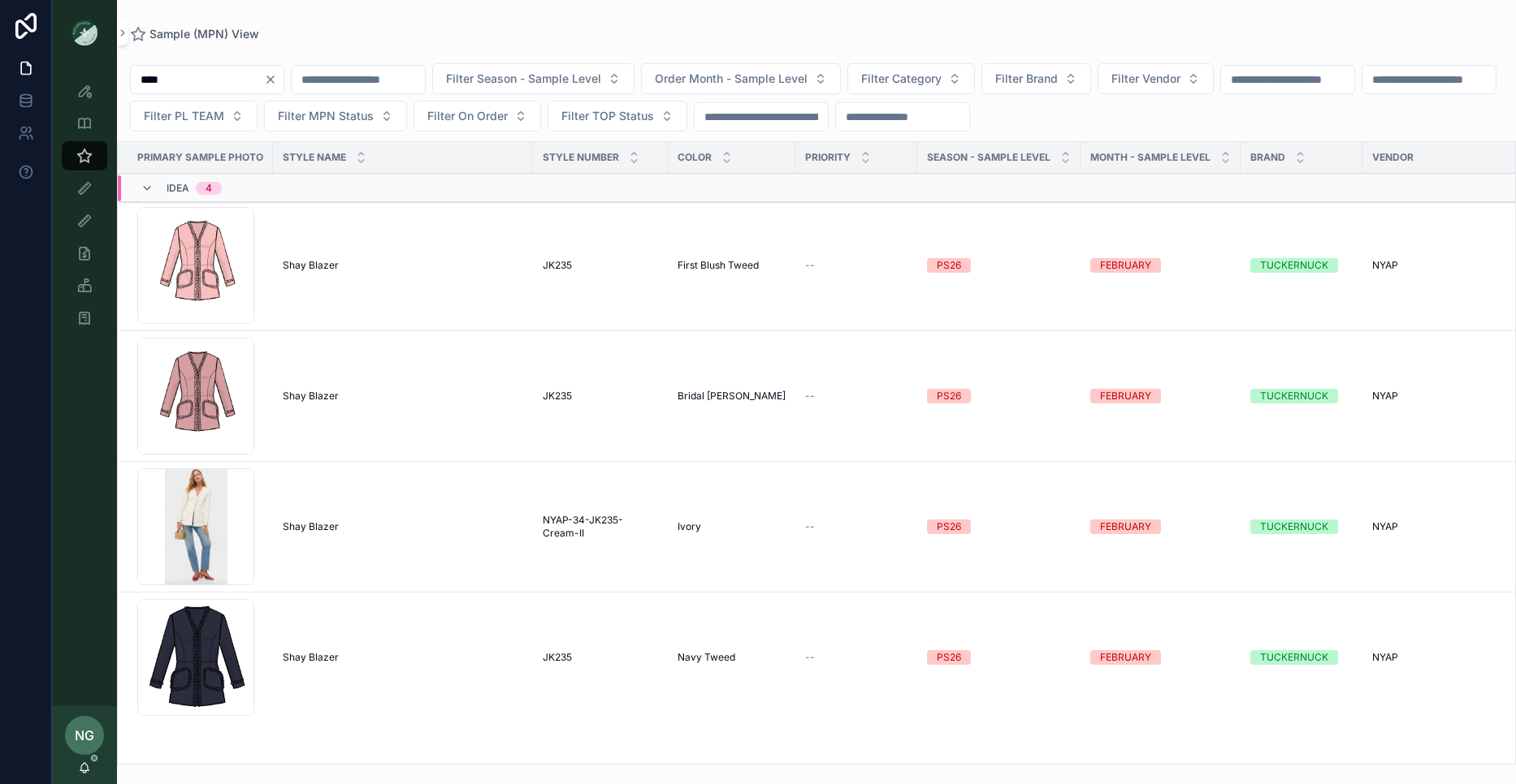
click at [366, 657] on div "Shay Blazer Shay Blazer" at bounding box center [403, 658] width 240 height 13
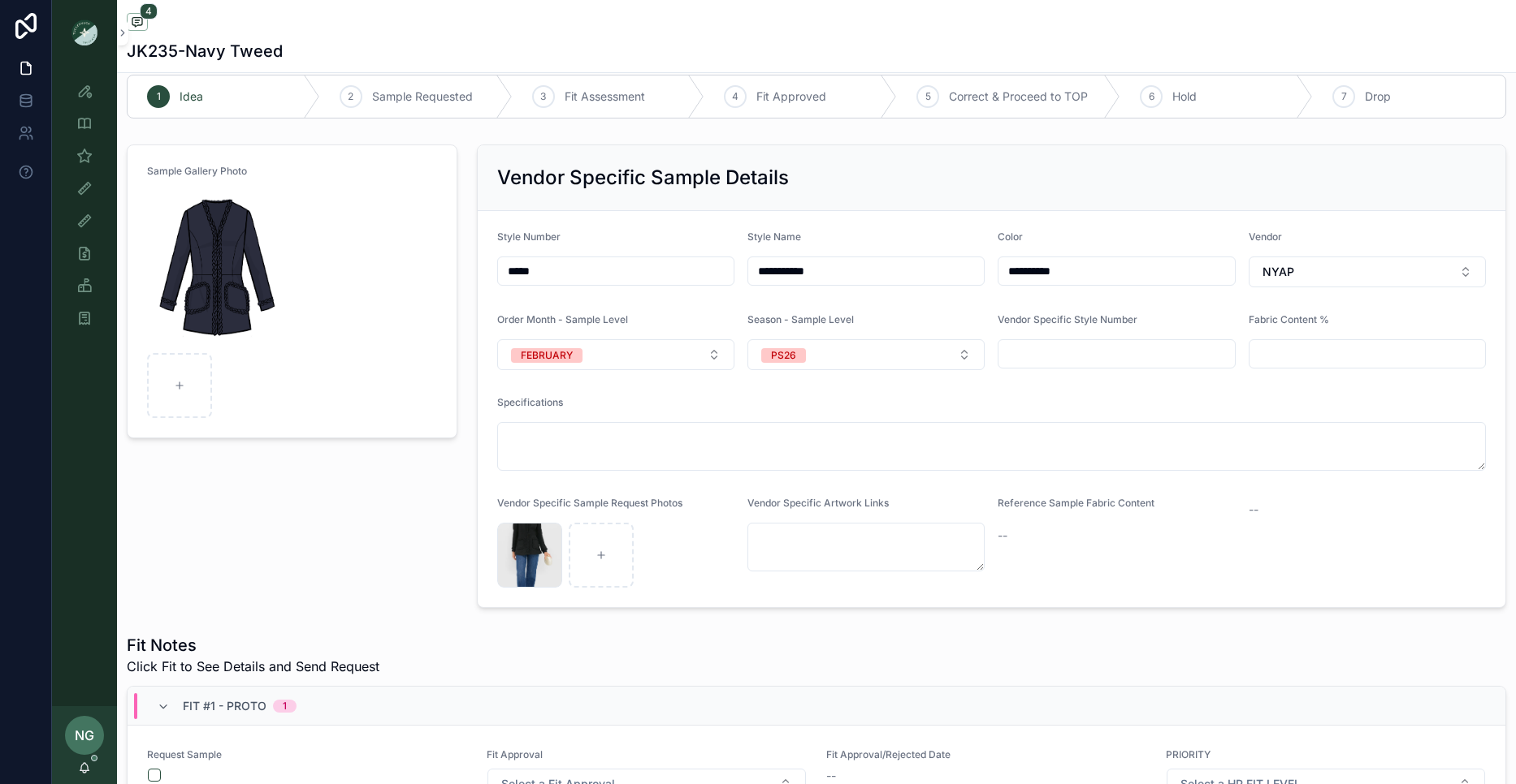
scroll to position [30, 0]
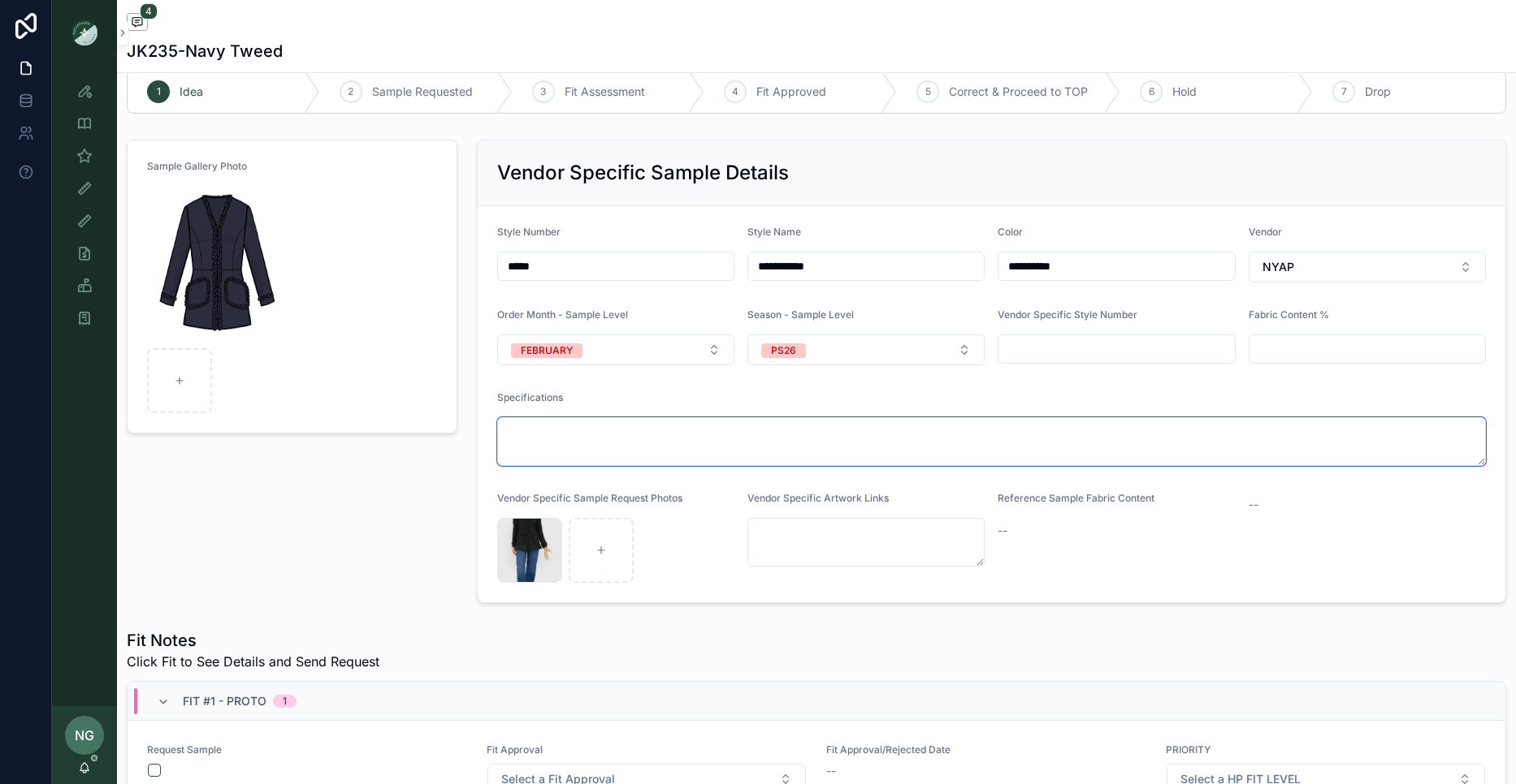
click at [591, 426] on textarea "scrollable content" at bounding box center [992, 442] width 990 height 49
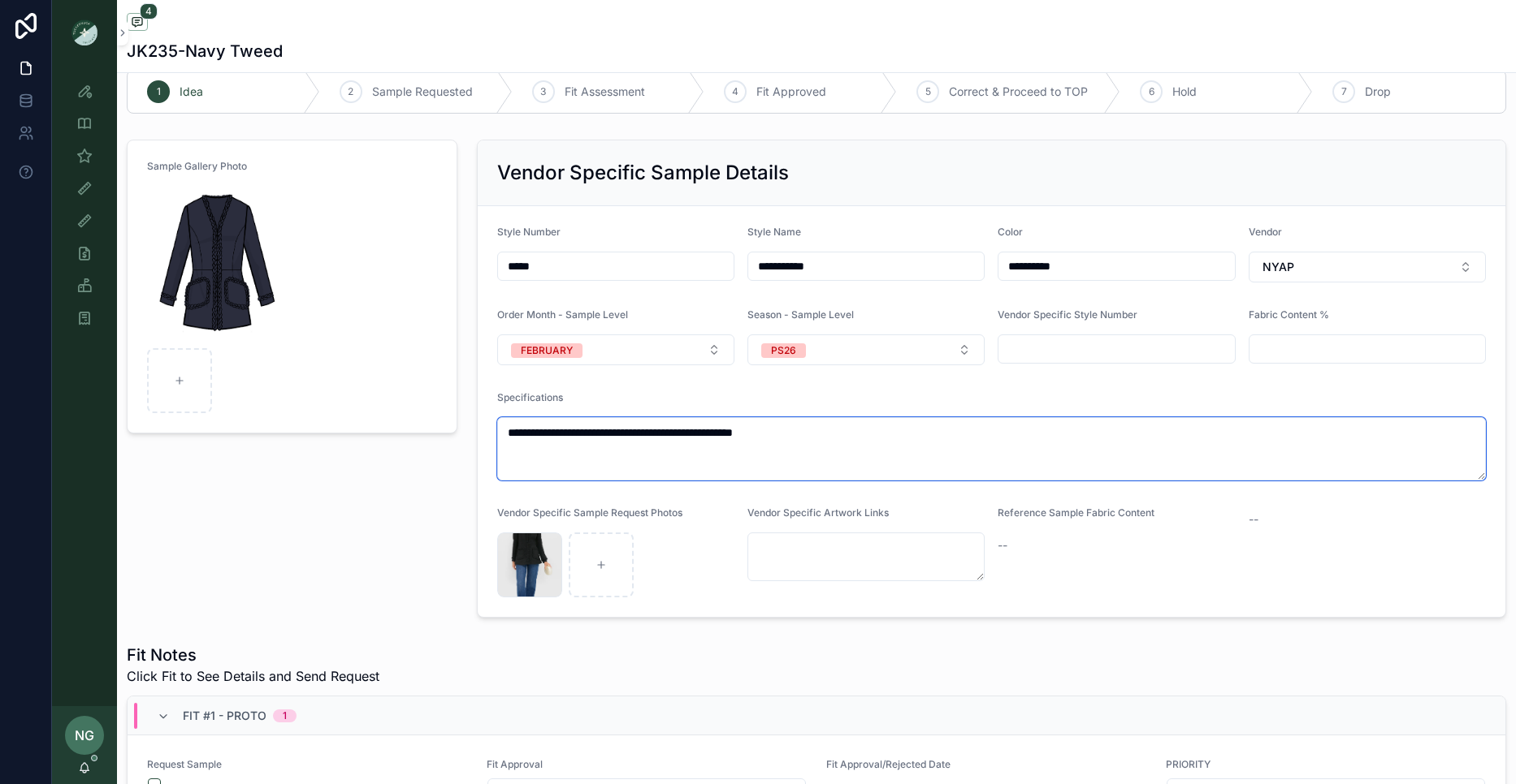
paste textarea "**********"
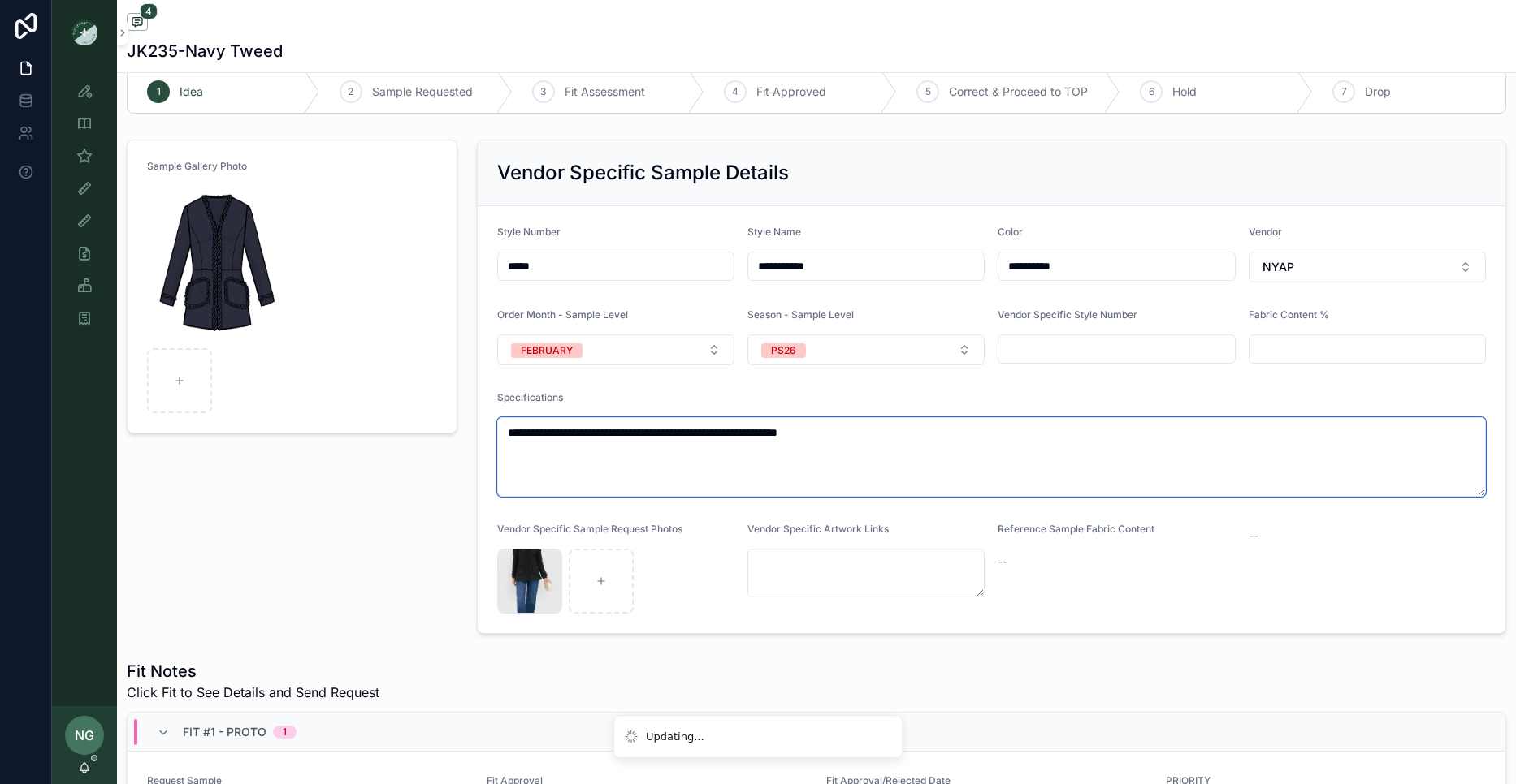
type textarea "**********"
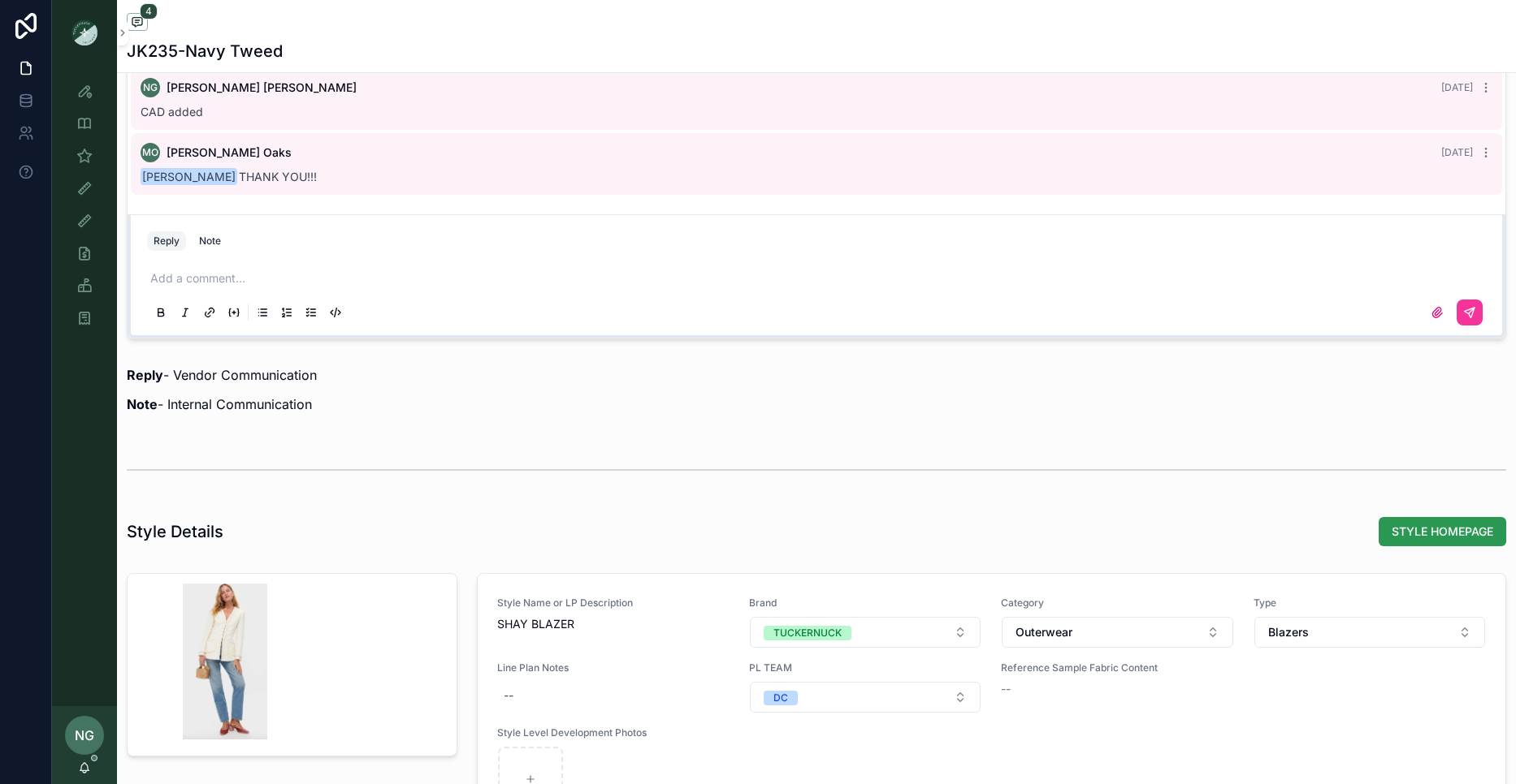
scroll to position [1422, 0]
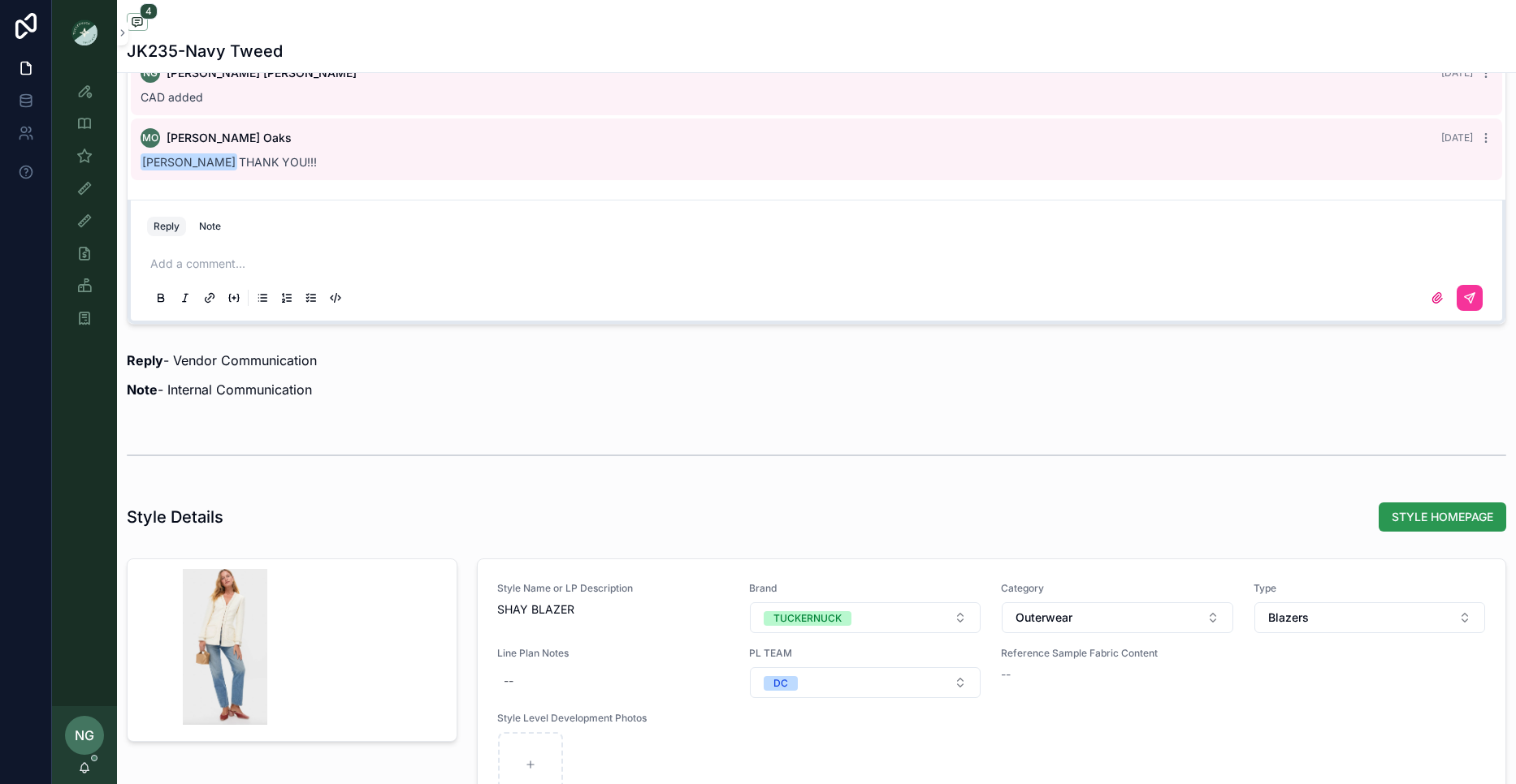
click at [1421, 519] on span "STYLE HOMEPAGE" at bounding box center [1442, 518] width 101 height 17
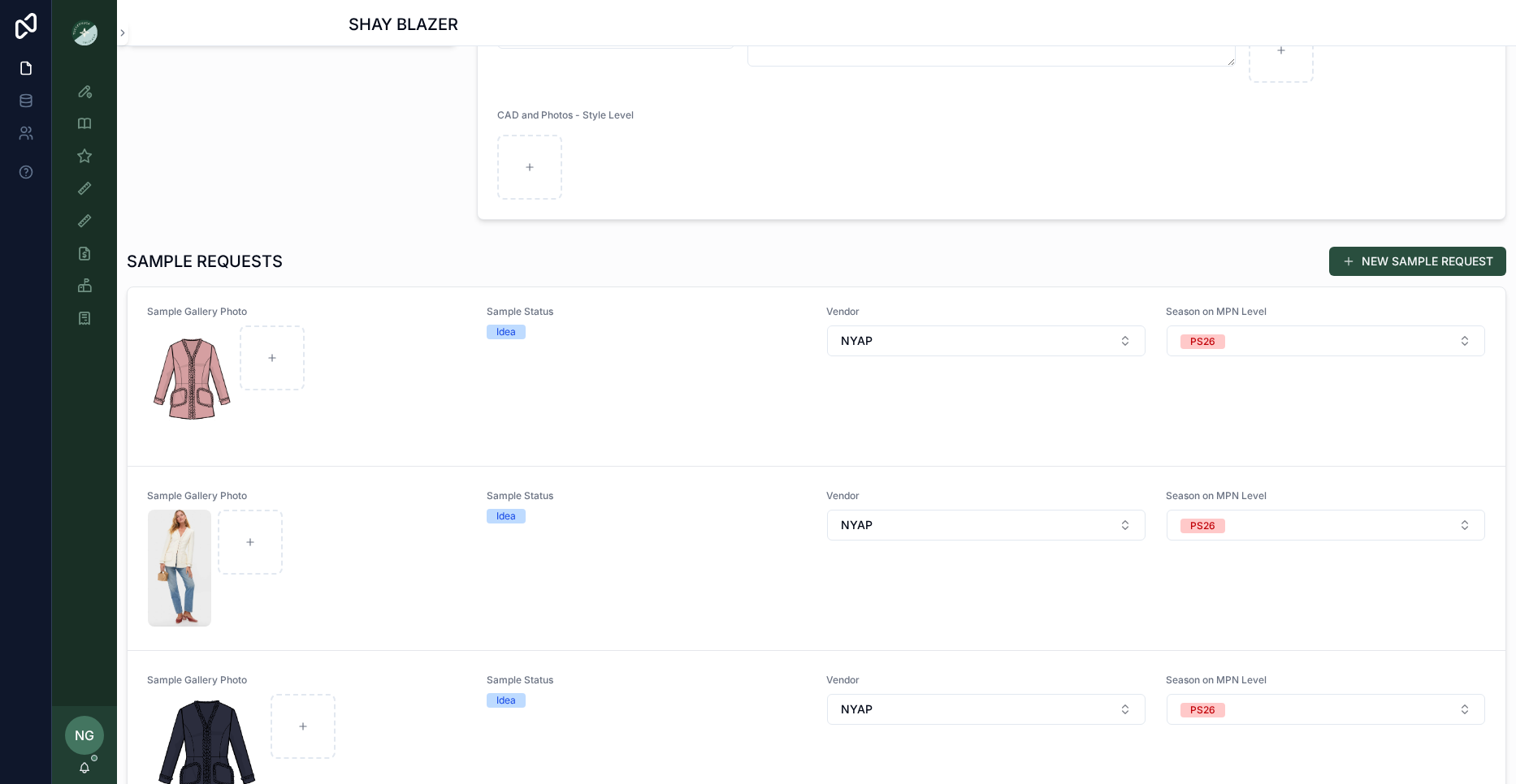
scroll to position [326, 0]
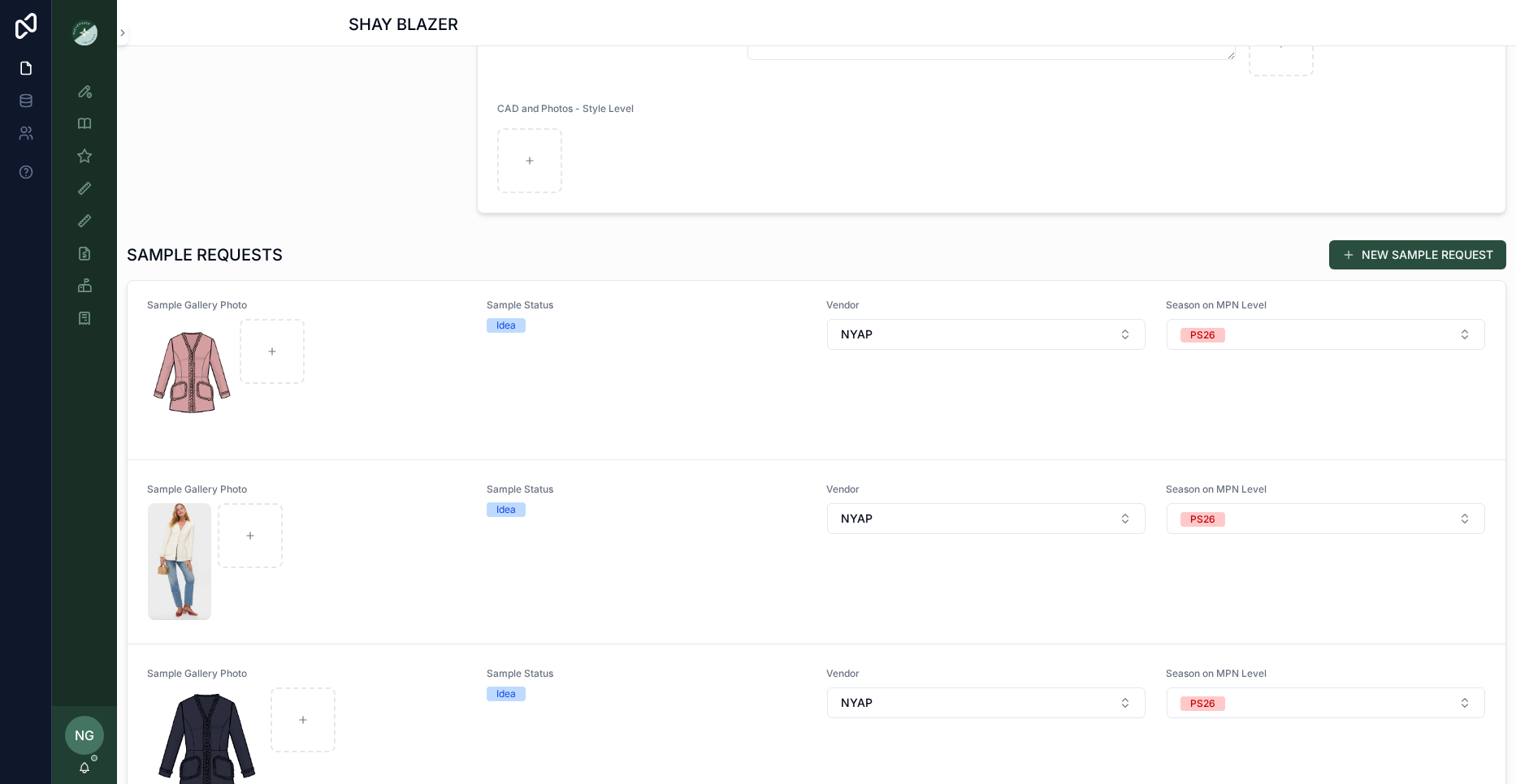
click at [592, 394] on div "Sample Status Idea" at bounding box center [646, 367] width 320 height 138
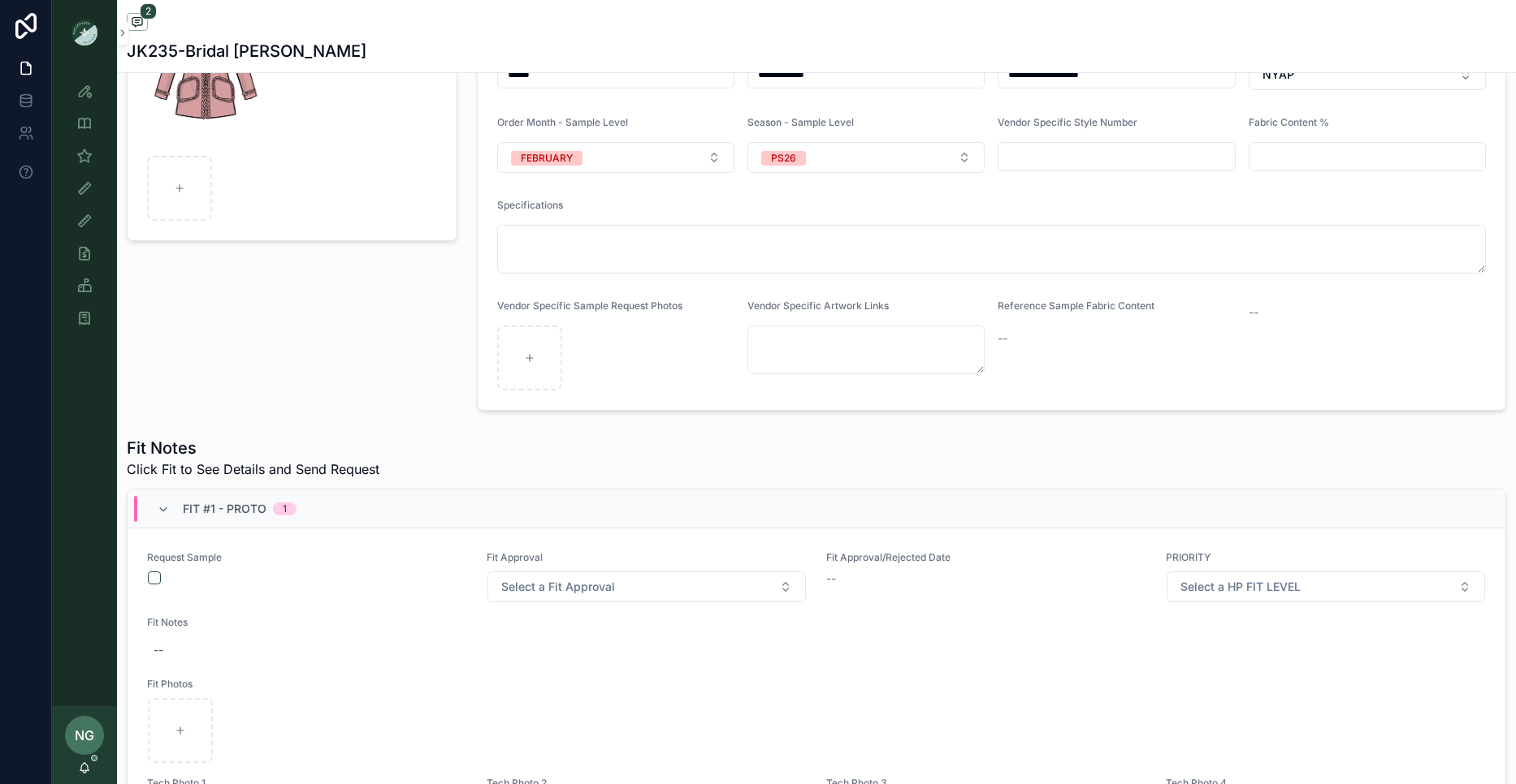
scroll to position [239, 0]
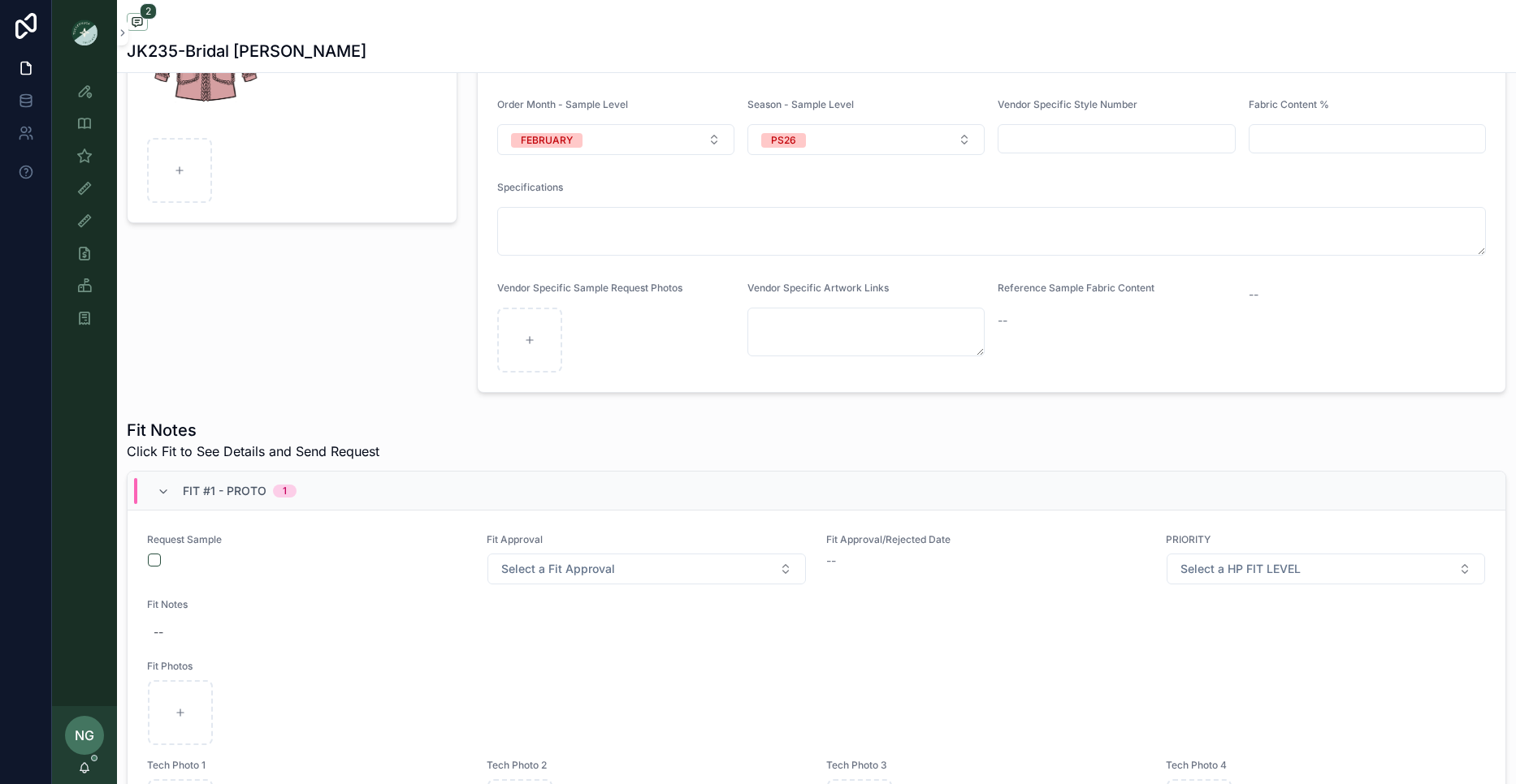
type textarea "**********"
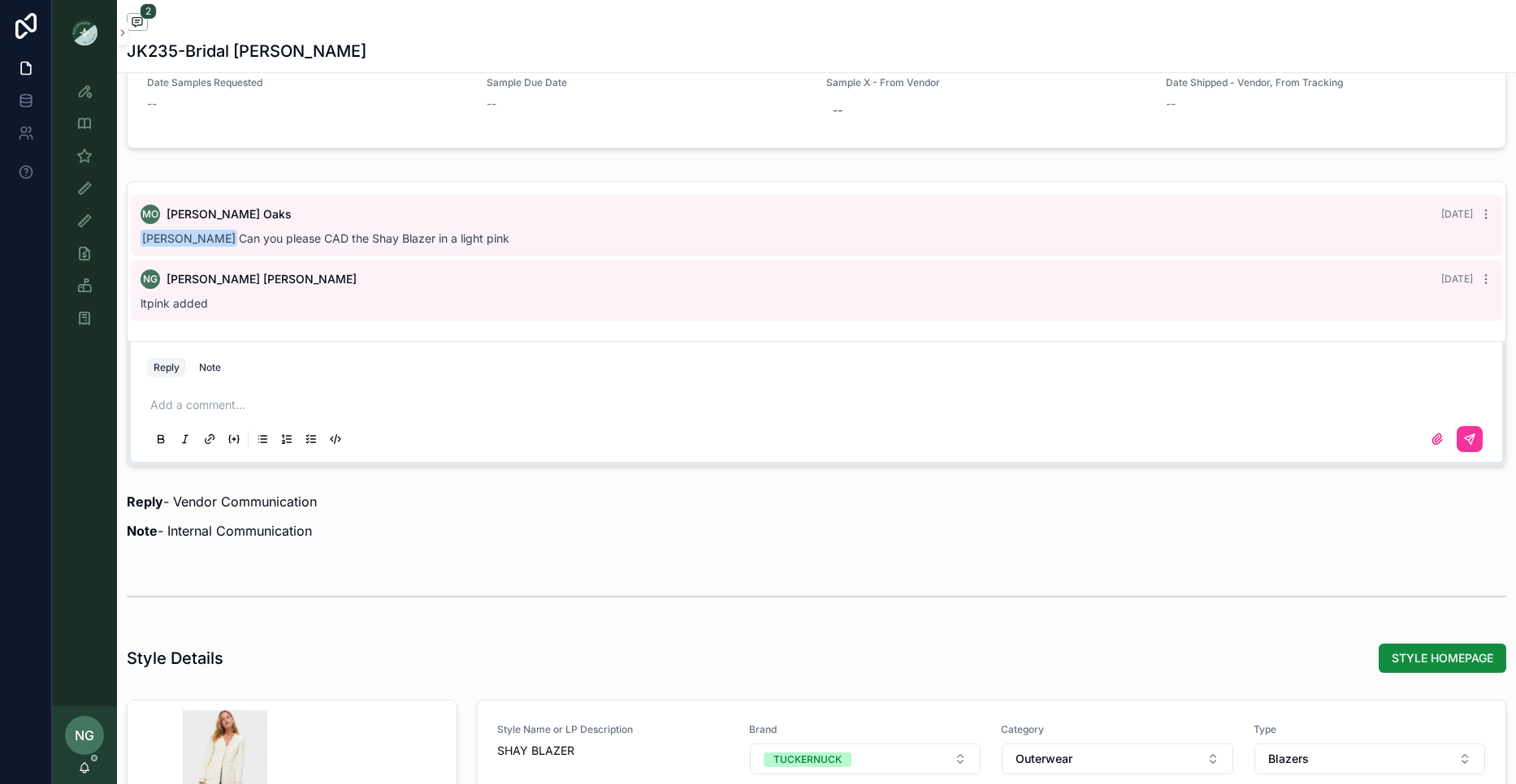
scroll to position [1227, 0]
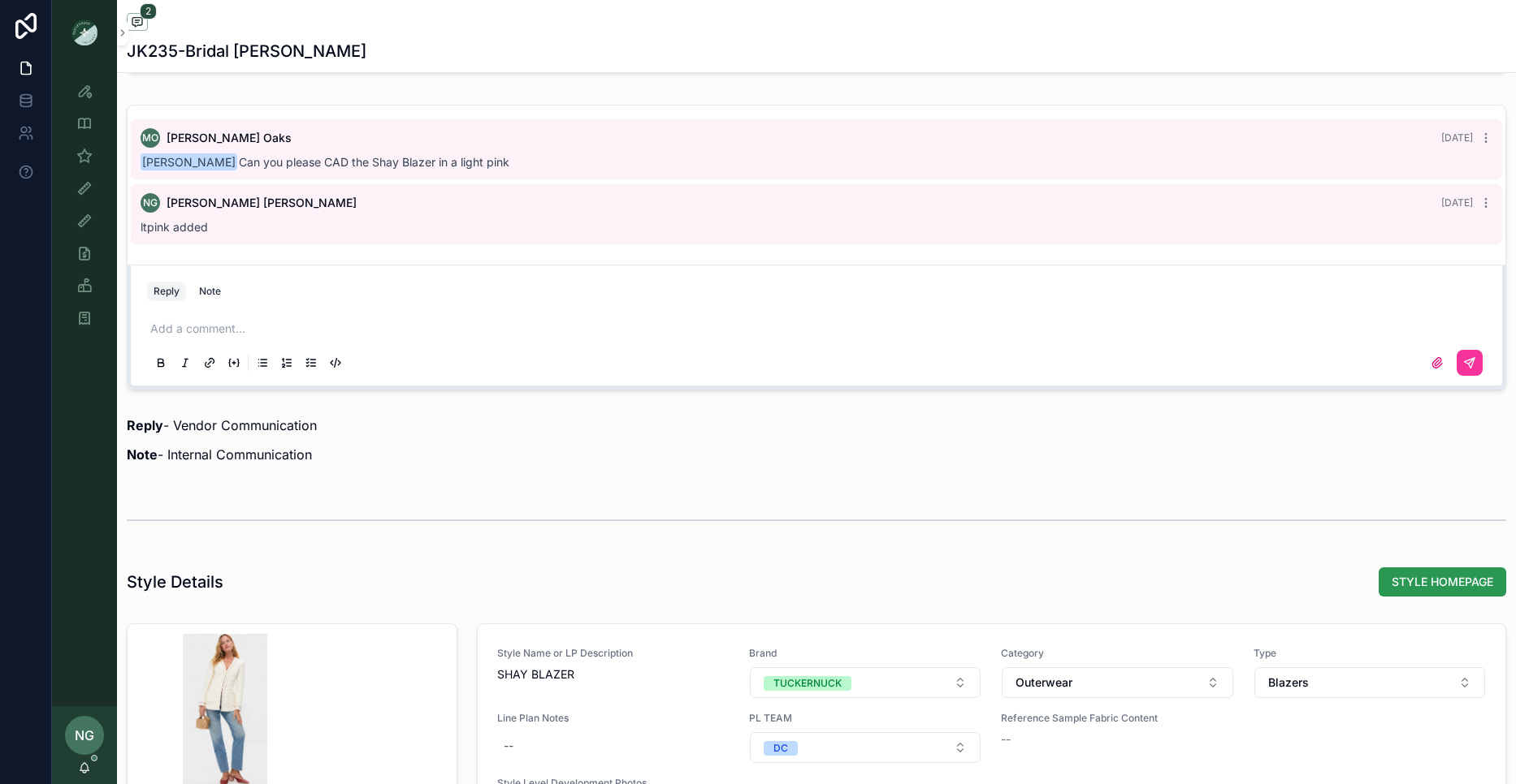
click at [1432, 590] on button "STYLE HOMEPAGE" at bounding box center [1442, 583] width 127 height 30
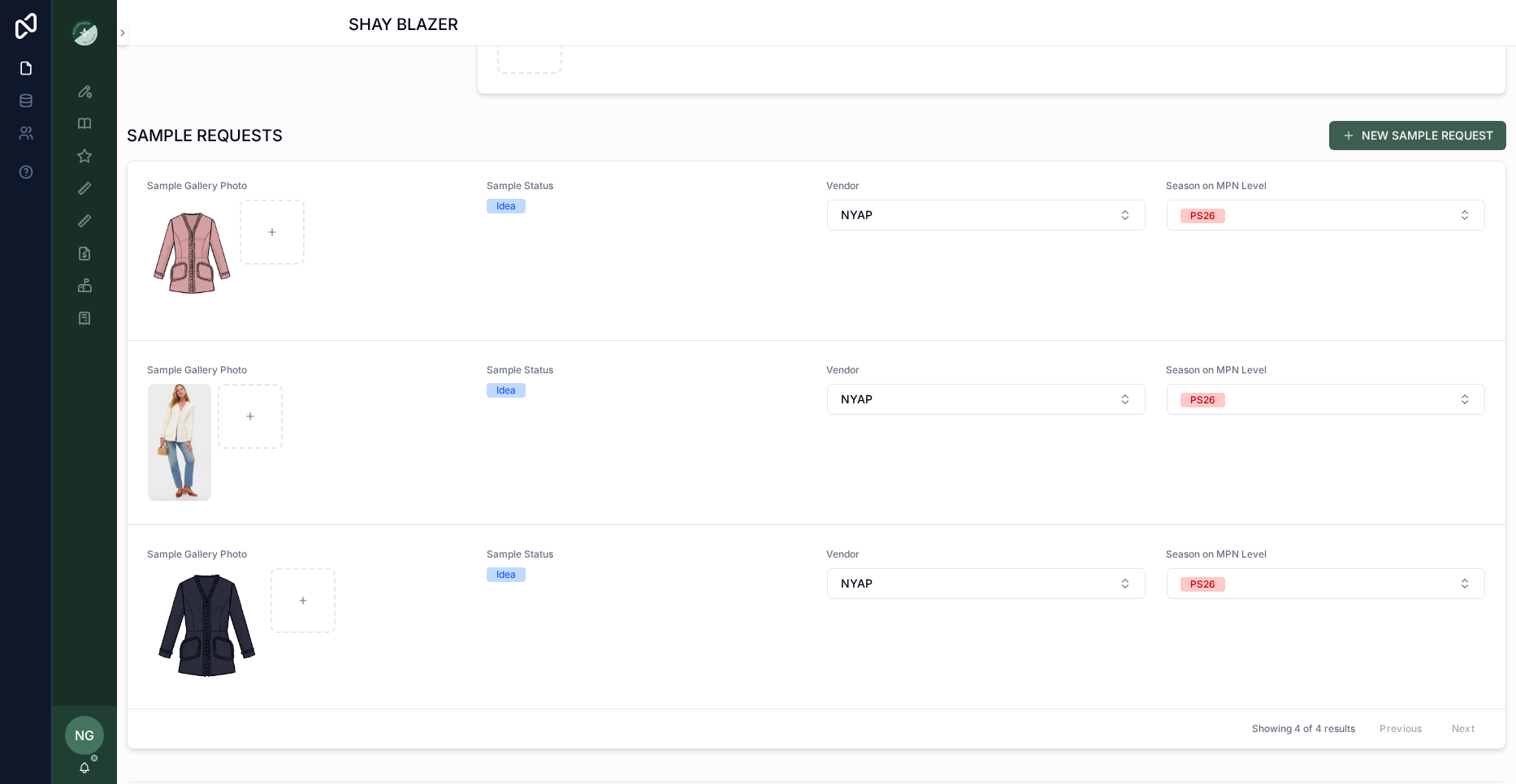
scroll to position [447, 0]
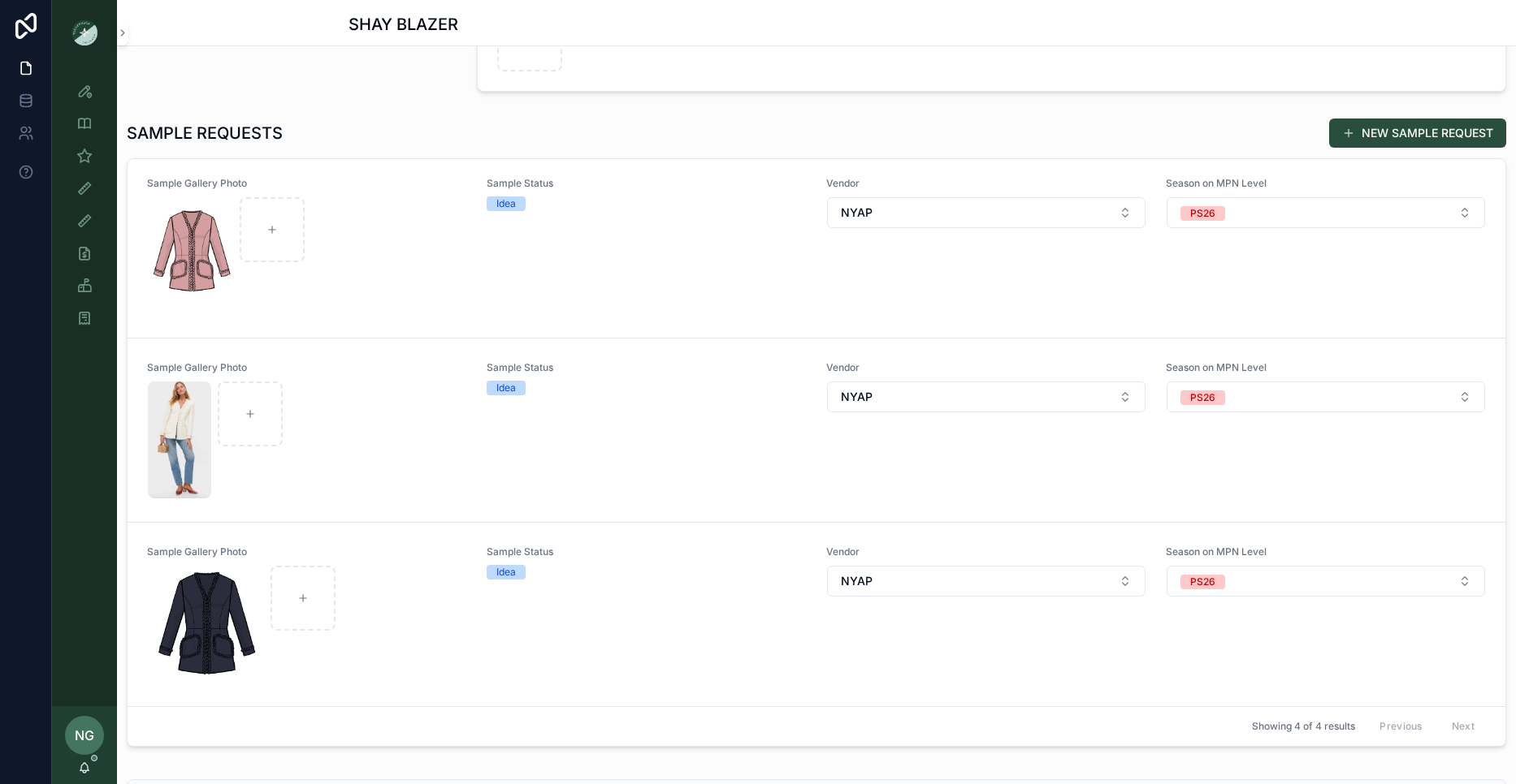
click at [693, 411] on div "Sample Status Idea" at bounding box center [646, 430] width 320 height 138
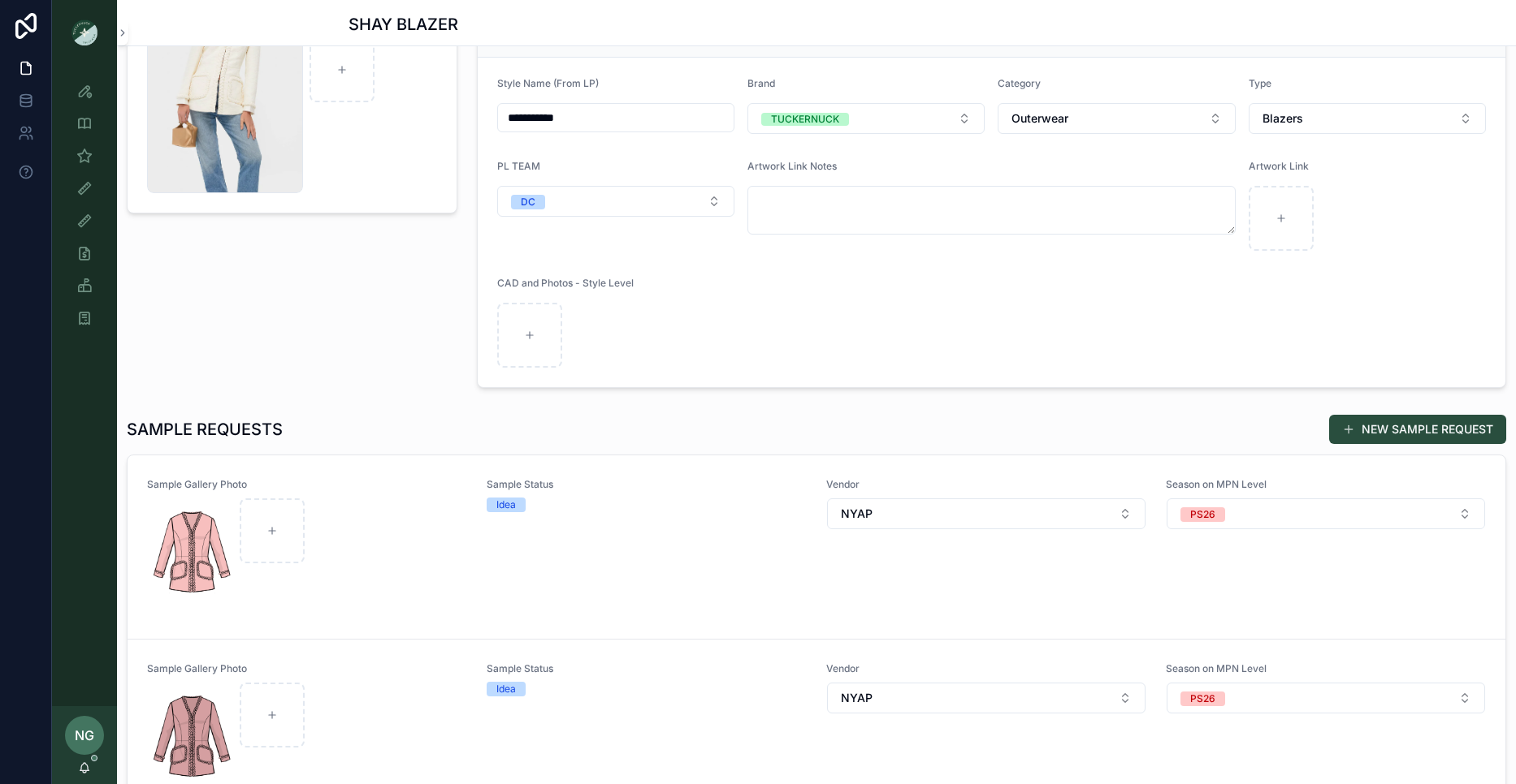
click at [676, 531] on div "Sample Status Idea" at bounding box center [646, 546] width 320 height 138
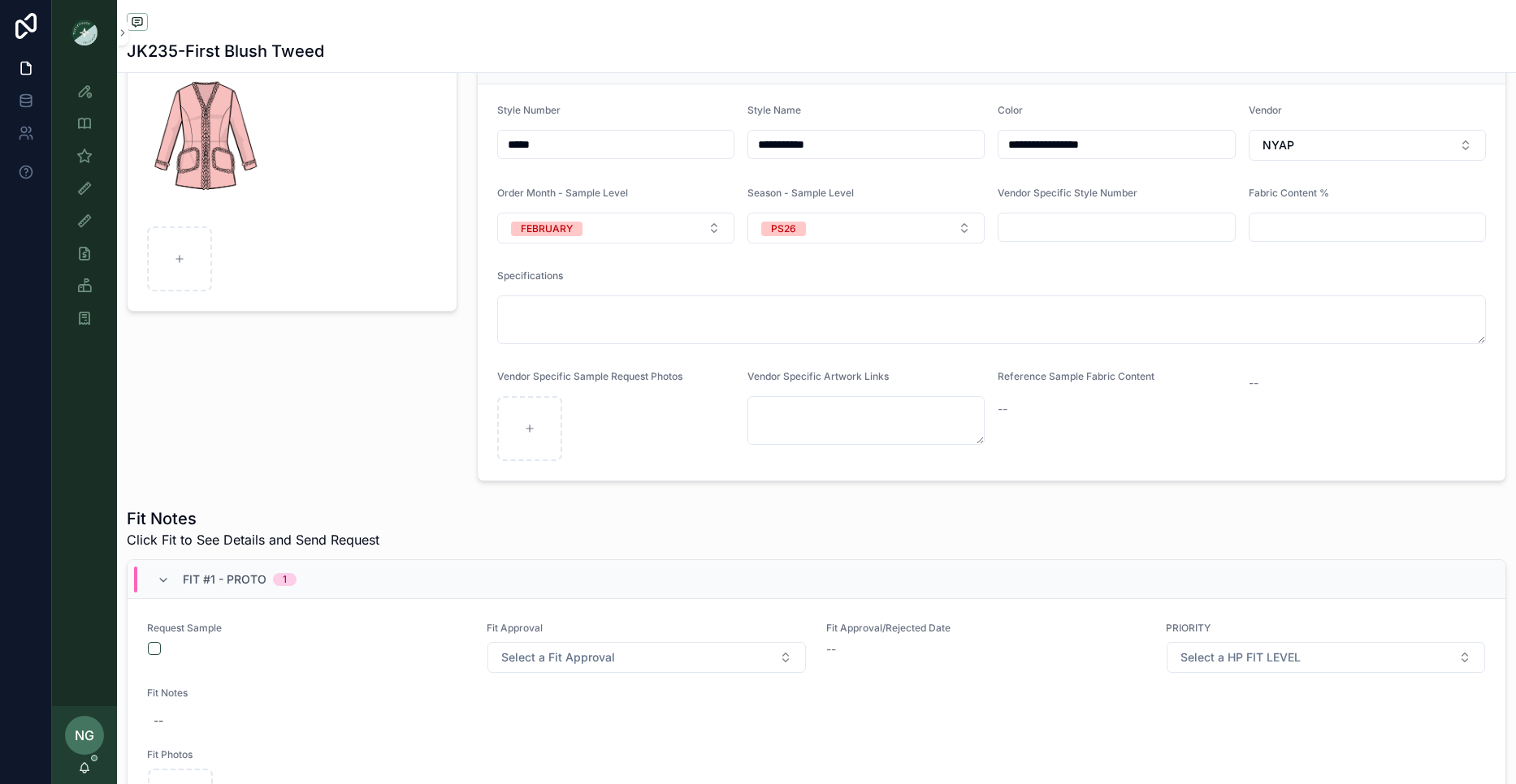
type textarea "**********"
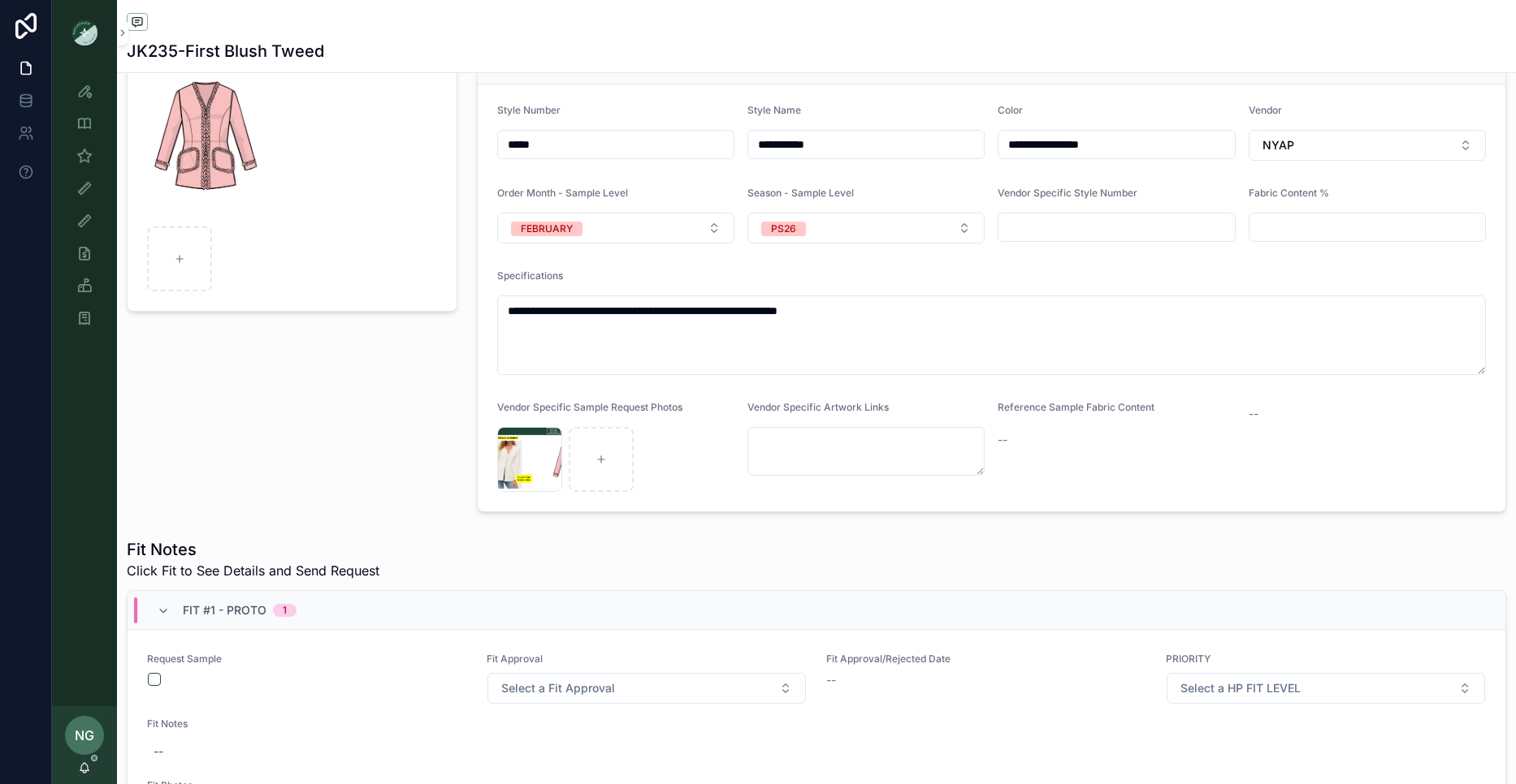
click at [159, 687] on div "Request Sample" at bounding box center [306, 679] width 320 height 52
click at [150, 678] on button "scrollable content" at bounding box center [154, 679] width 13 height 13
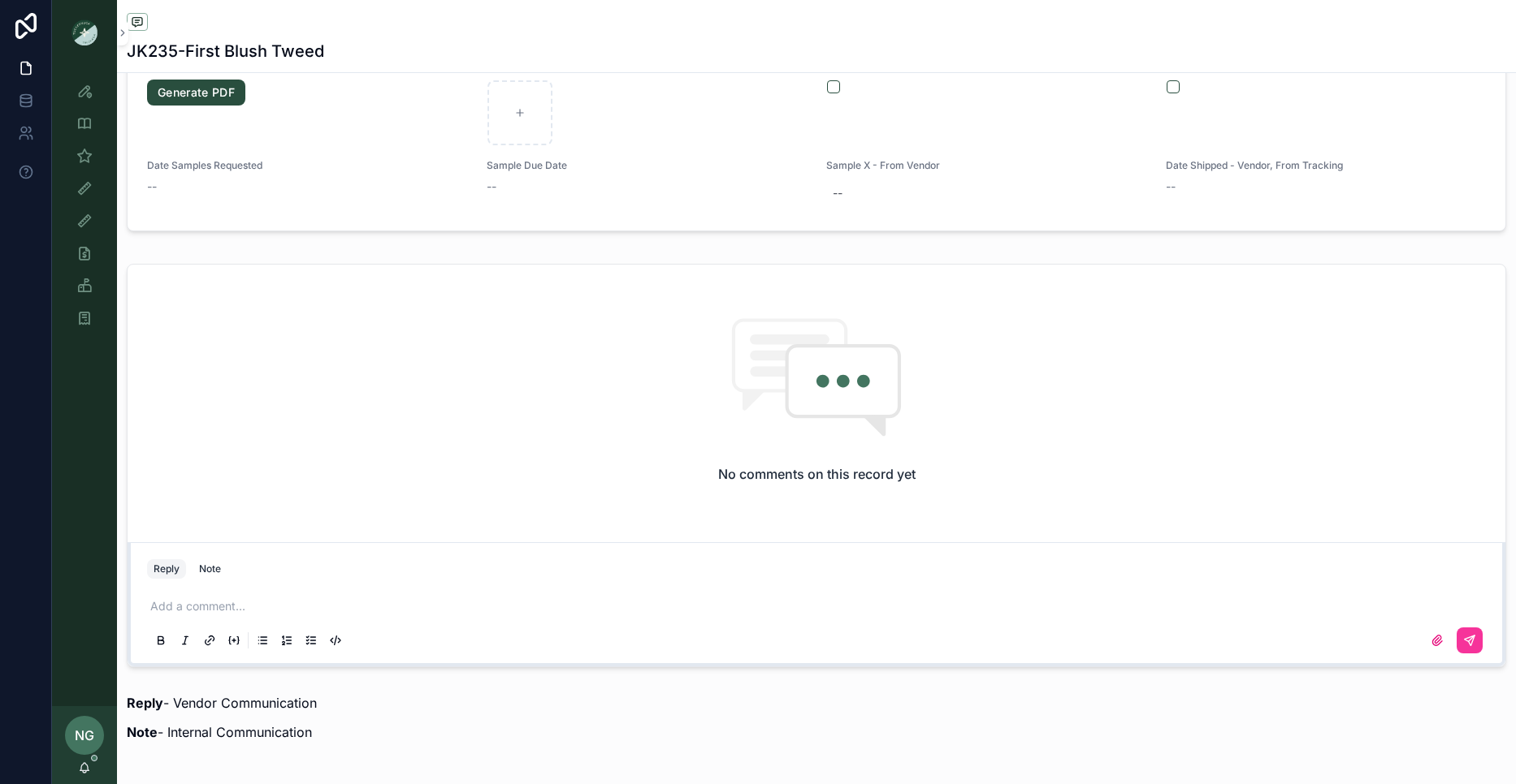
scroll to position [1084, 0]
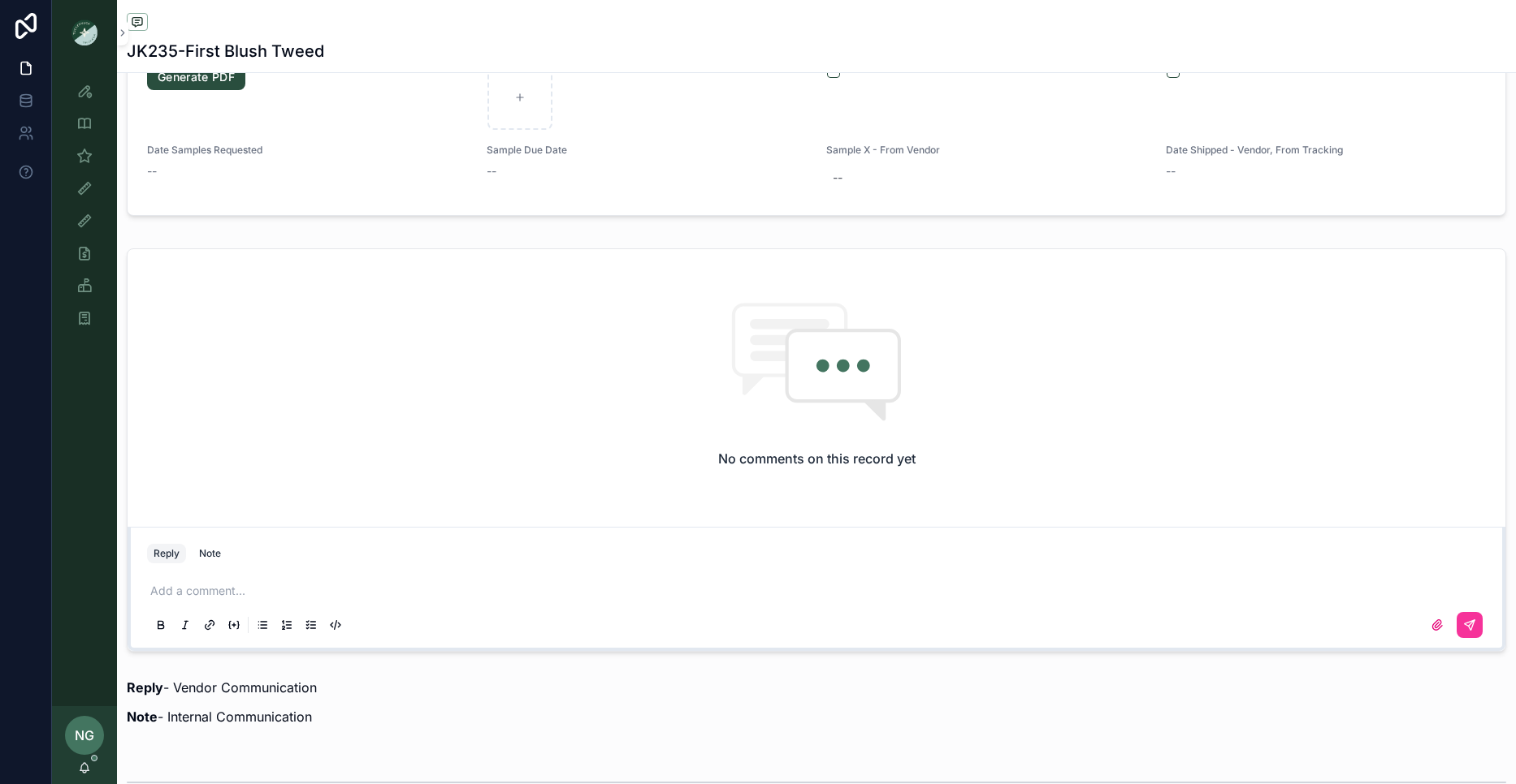
click at [205, 591] on p "scrollable content" at bounding box center [820, 591] width 1339 height 17
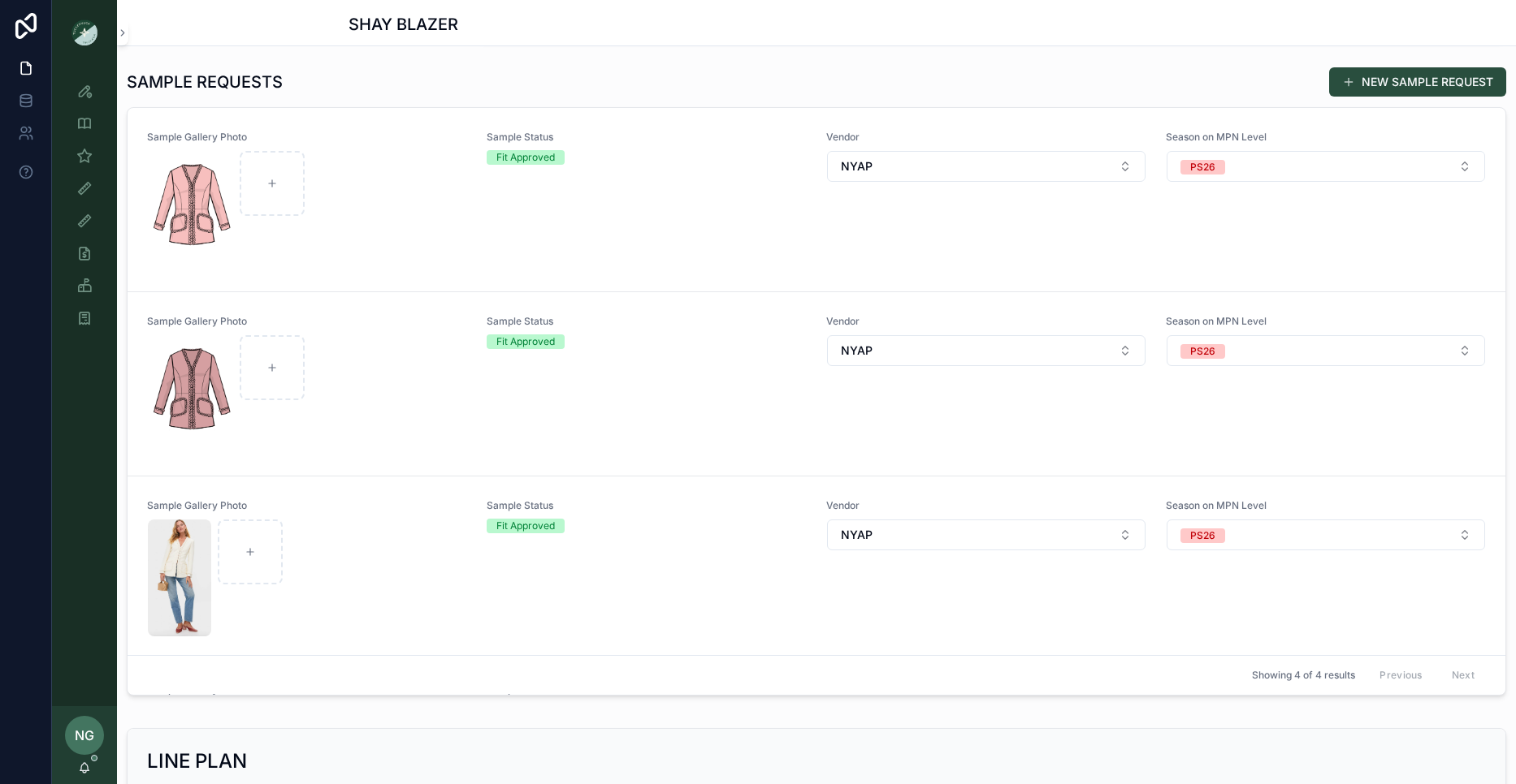
scroll to position [486, 0]
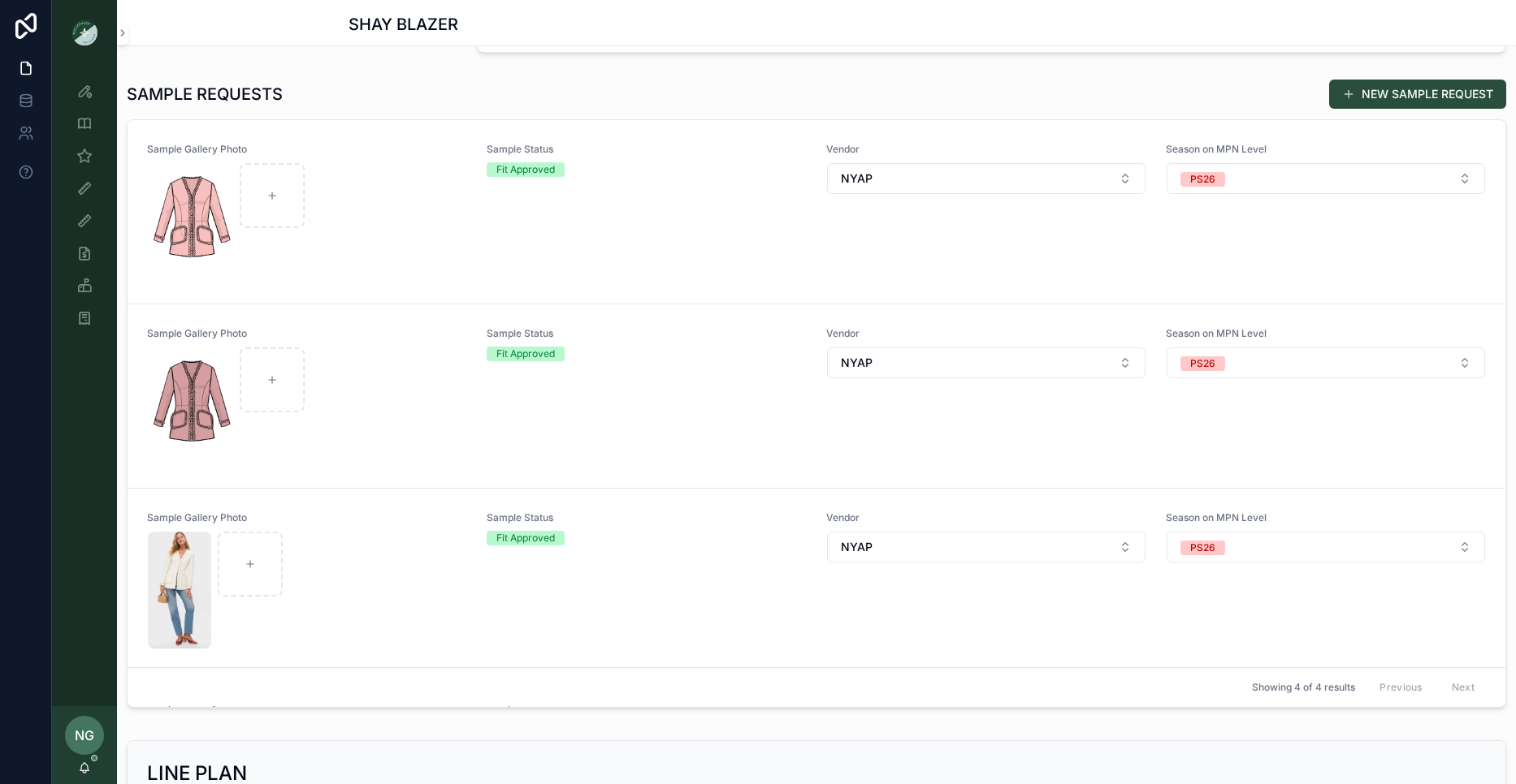
click at [442, 367] on div "scrollable content" at bounding box center [306, 406] width 318 height 117
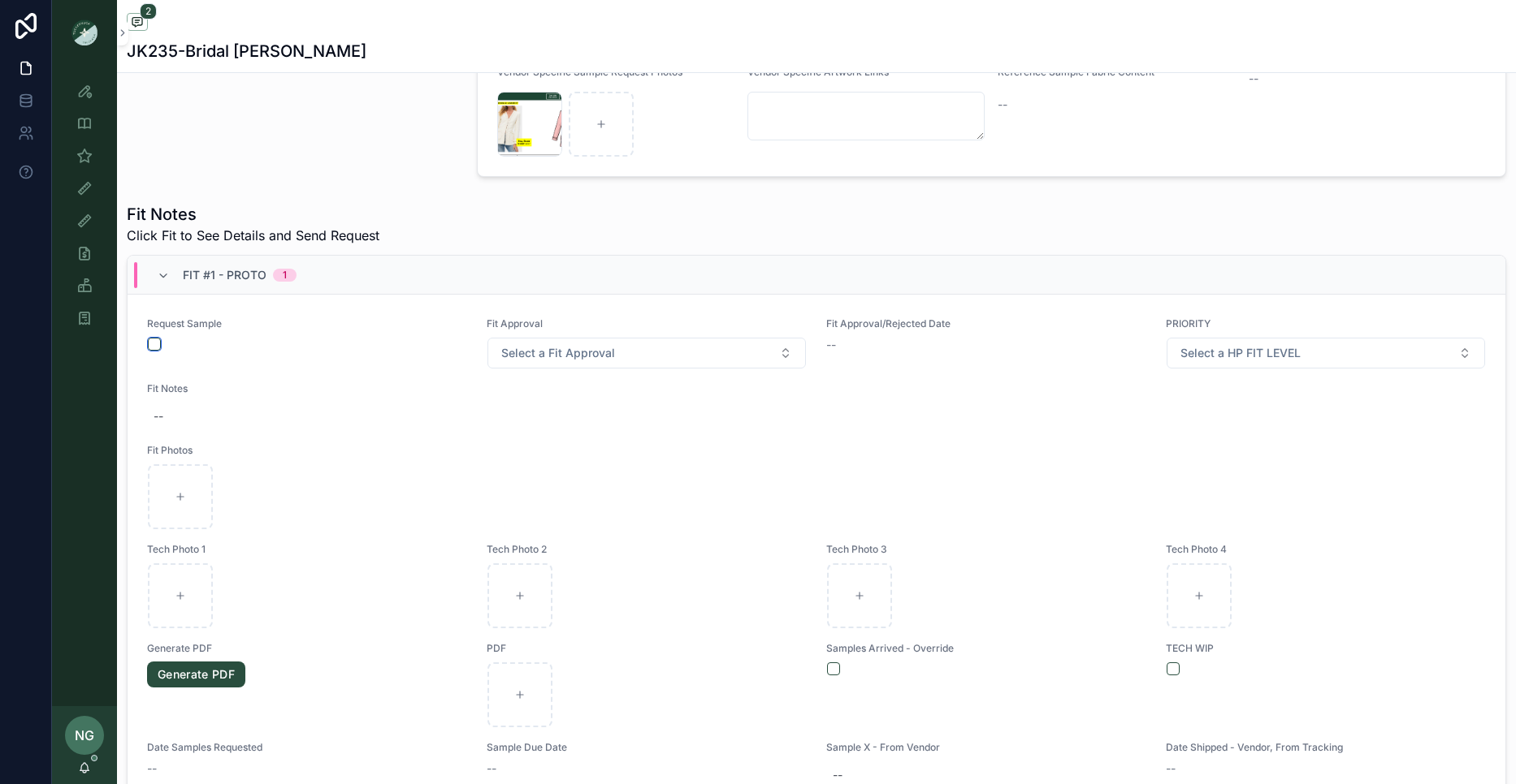
click at [148, 341] on button "scrollable content" at bounding box center [154, 344] width 13 height 13
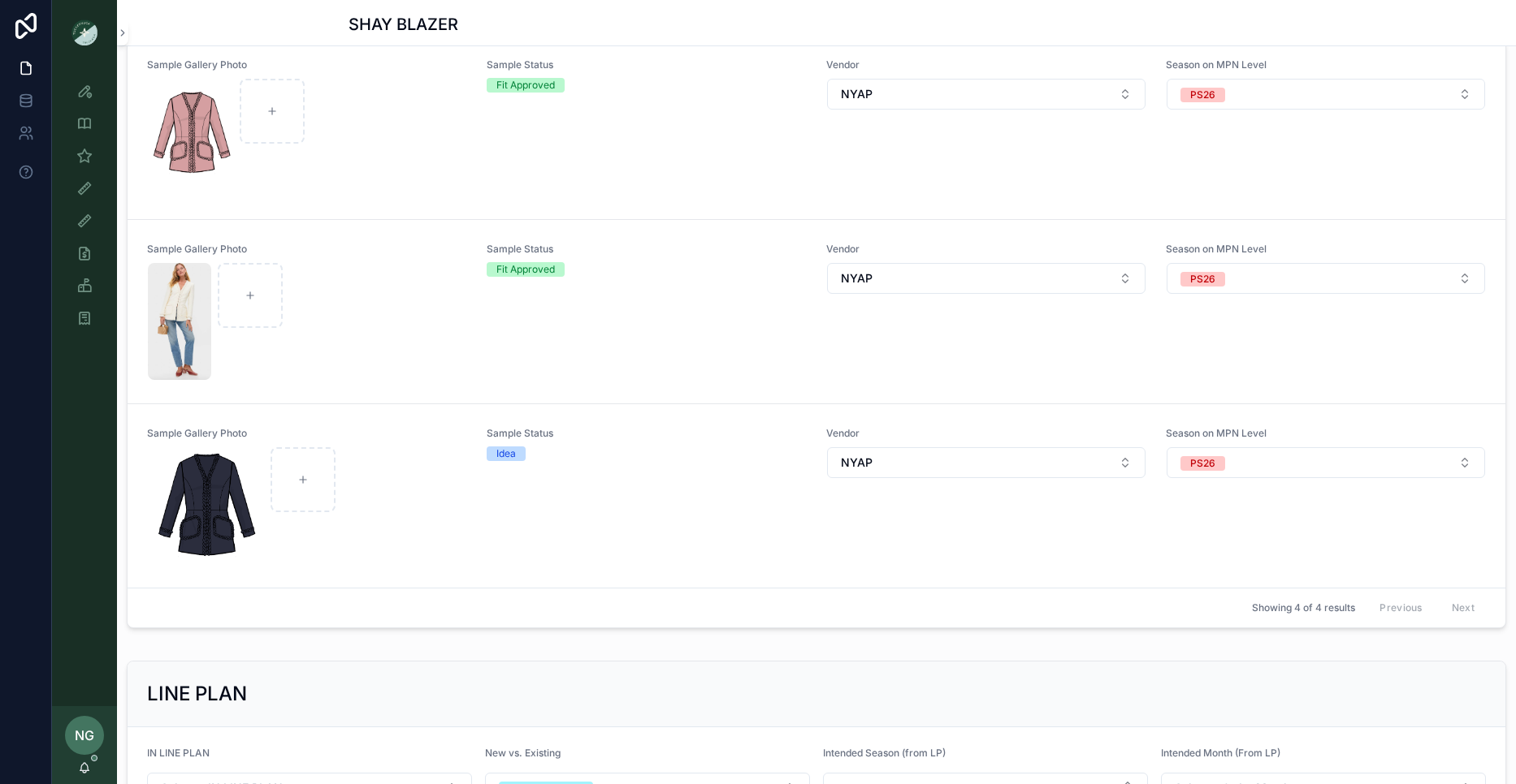
scroll to position [593, 0]
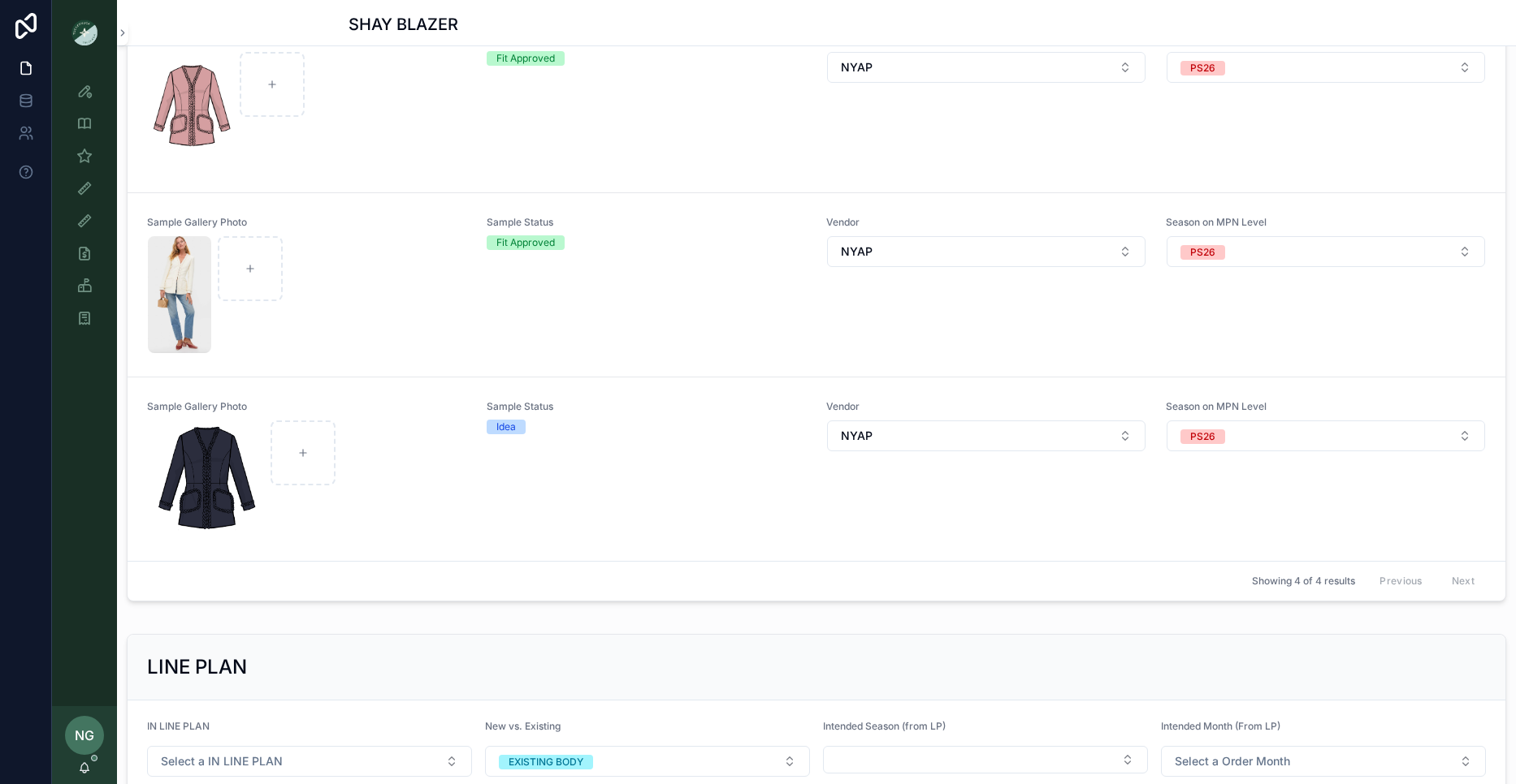
click at [433, 448] on div "scrollable content" at bounding box center [306, 479] width 318 height 117
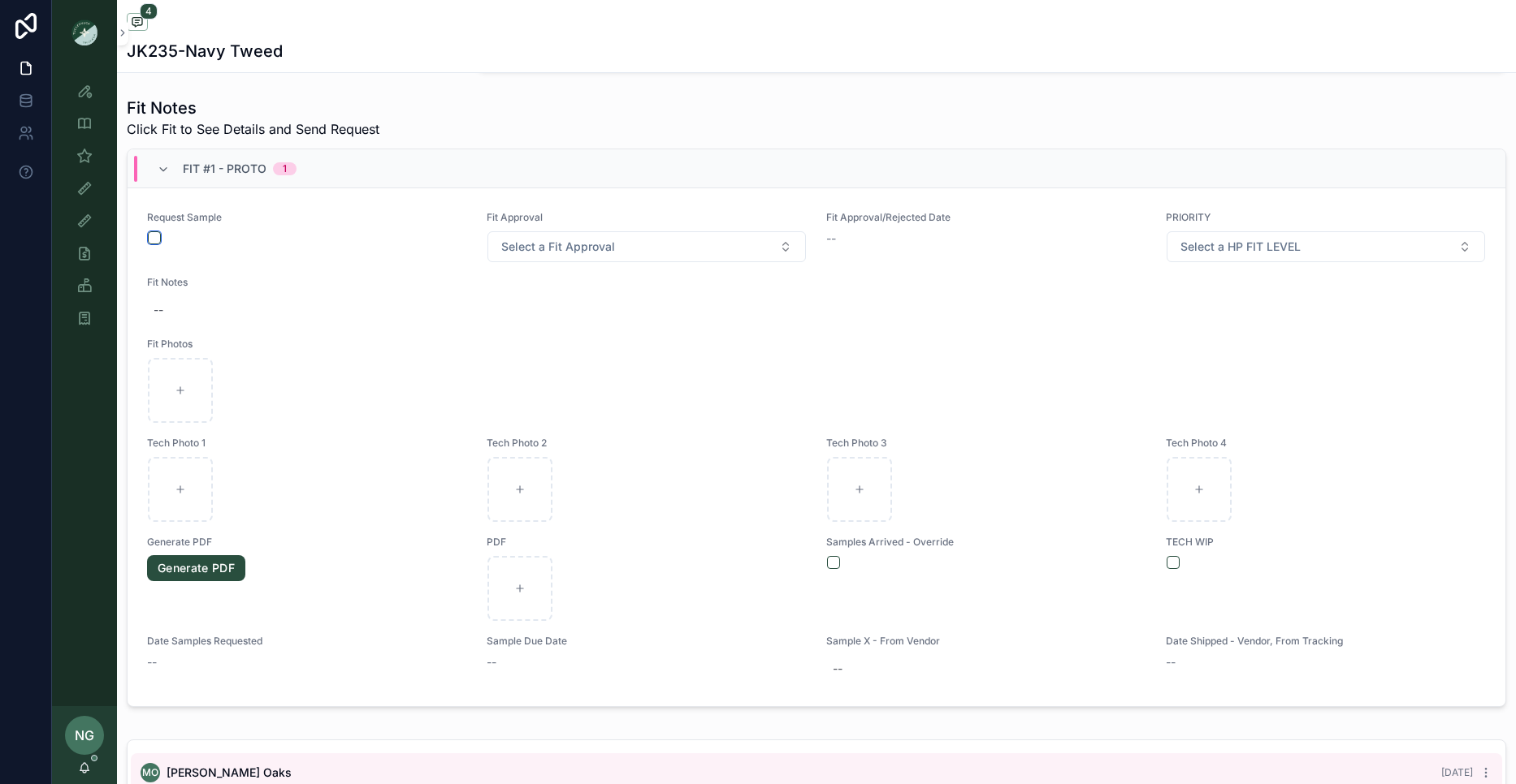
click at [156, 239] on button "scrollable content" at bounding box center [154, 238] width 13 height 13
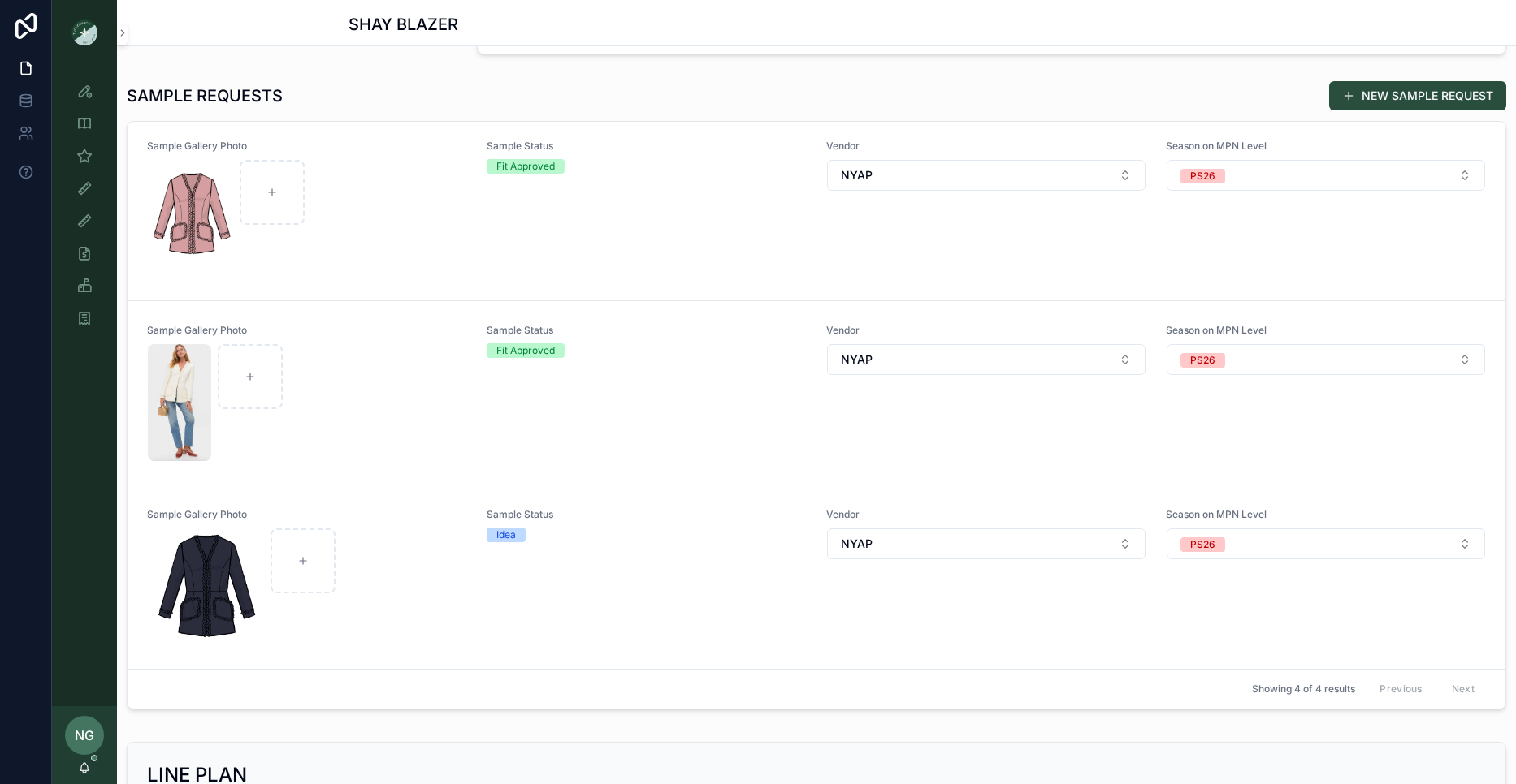
scroll to position [506, 0]
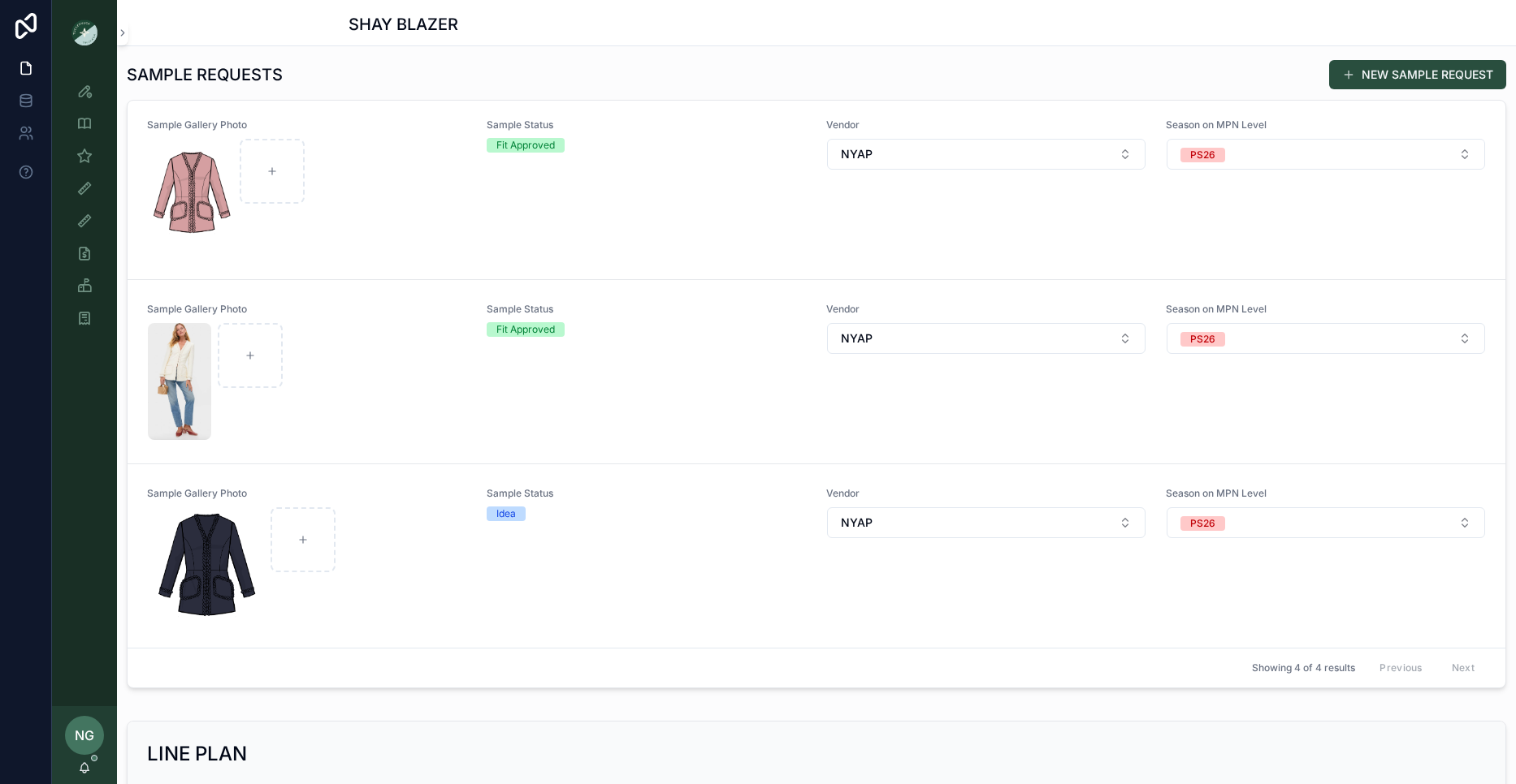
click at [652, 522] on div "Sample Status Idea" at bounding box center [646, 556] width 320 height 138
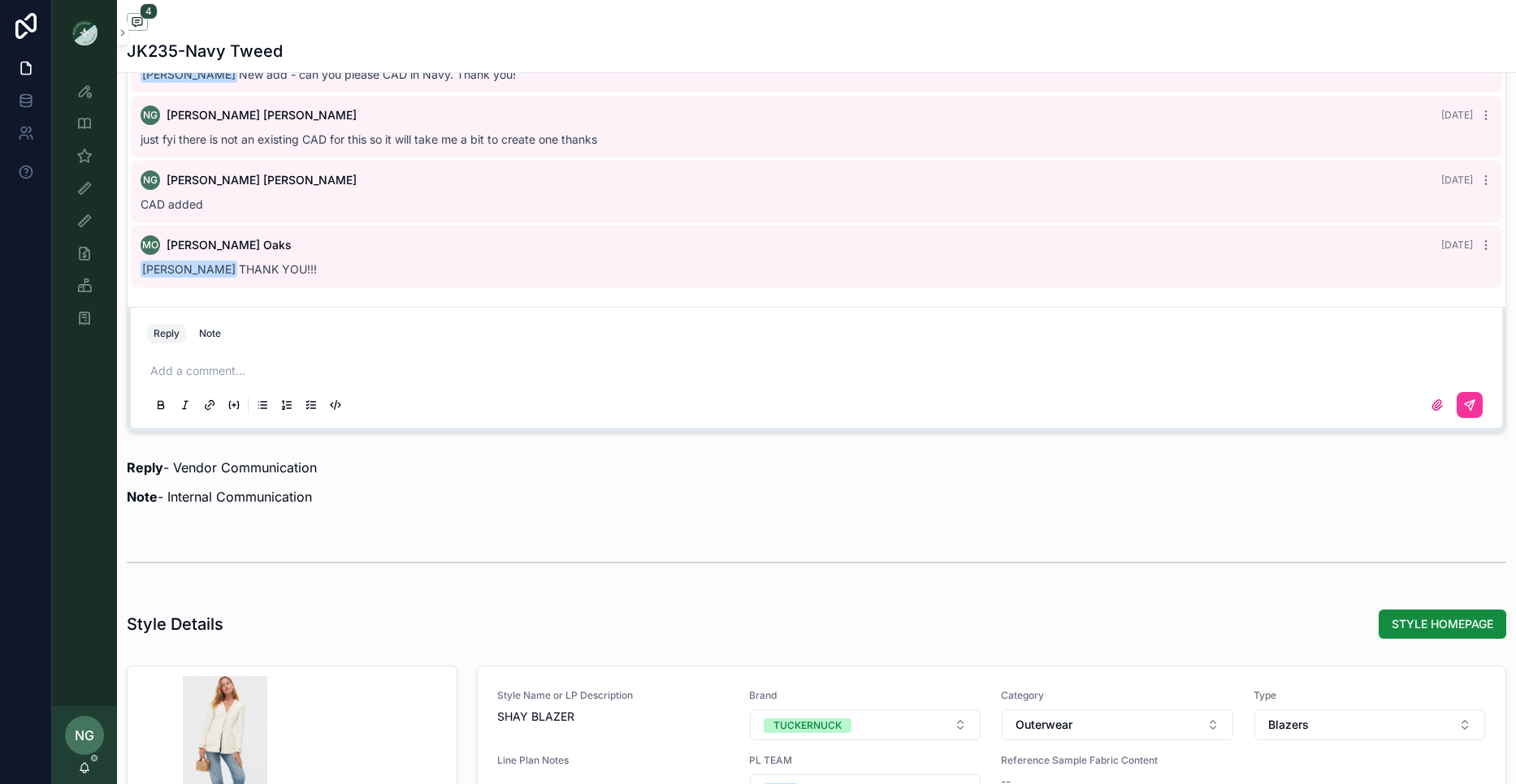
scroll to position [1265, 0]
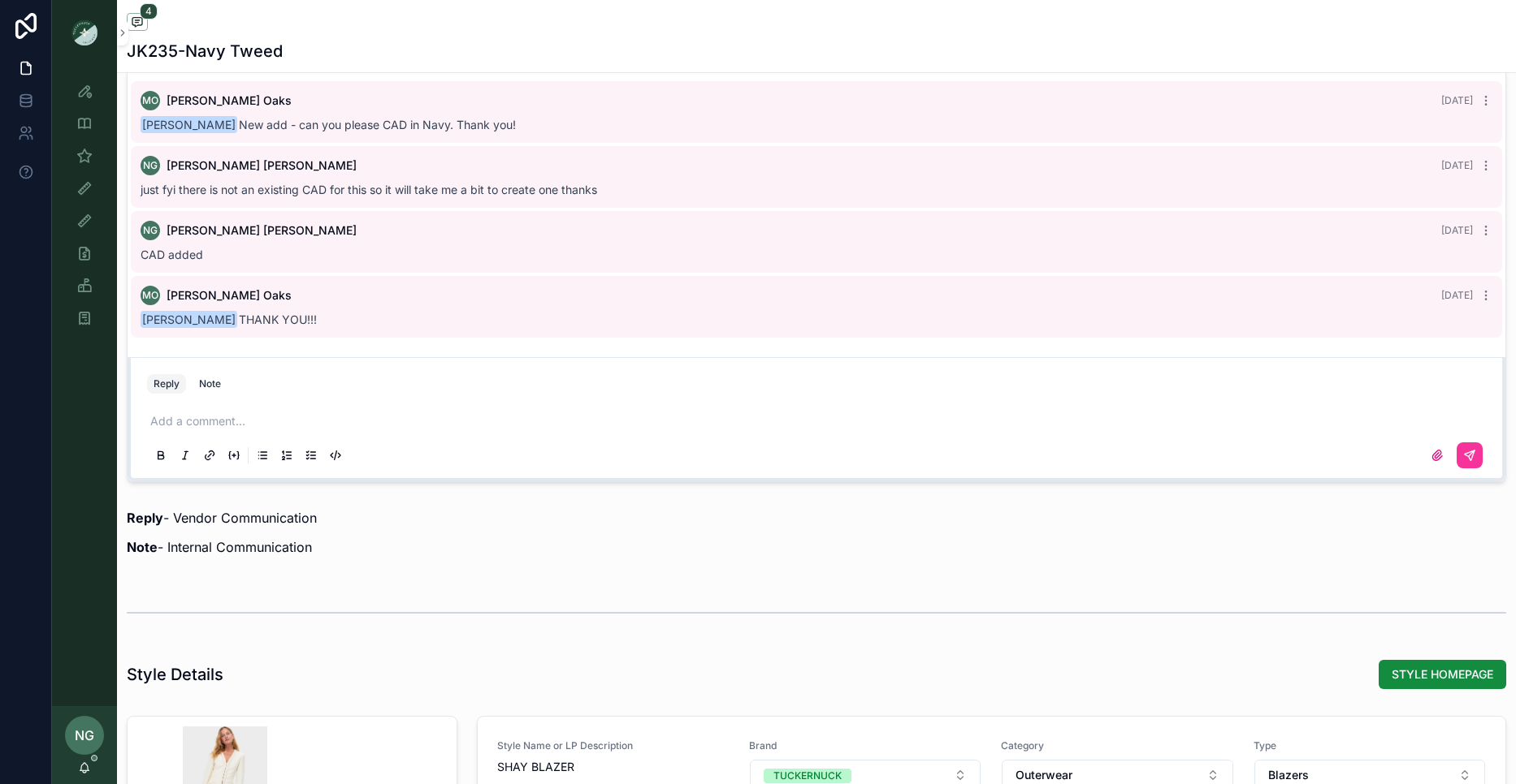
click at [313, 418] on p "scrollable content" at bounding box center [820, 421] width 1339 height 17
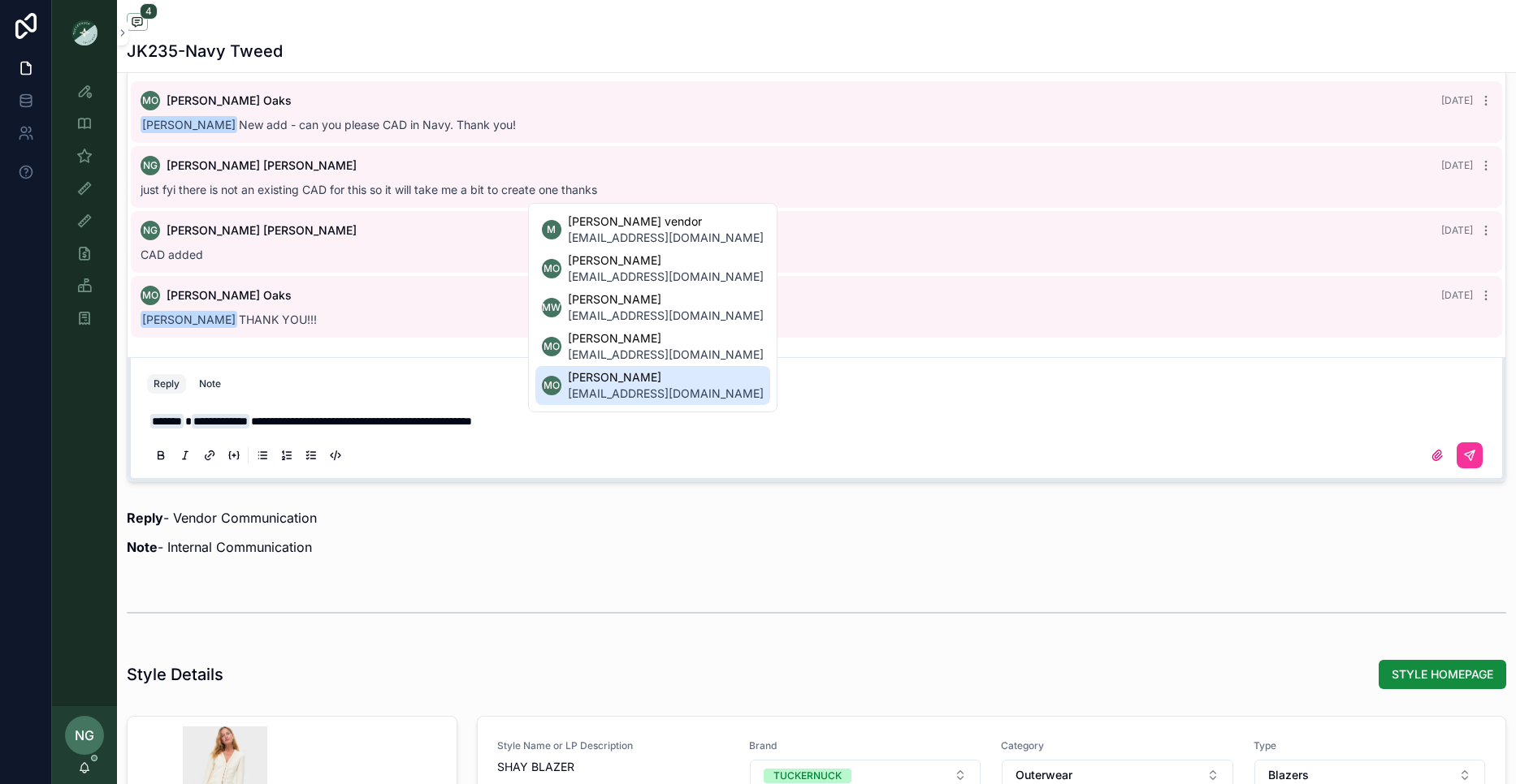
click at [655, 402] on li "MO Maggie Oaks moaks@tnuck.com" at bounding box center [653, 386] width 235 height 39
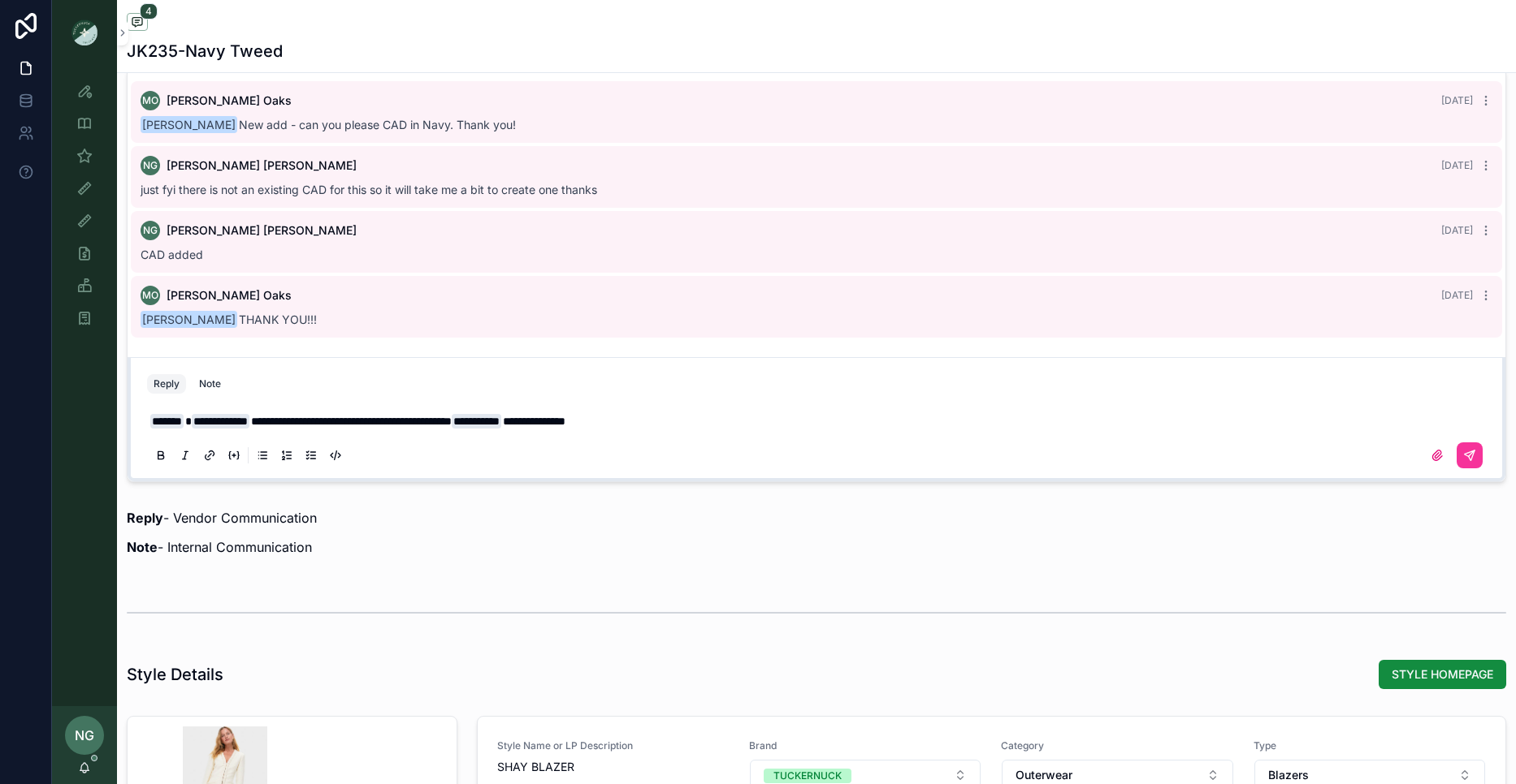
drag, startPoint x: 719, startPoint y: 419, endPoint x: 712, endPoint y: 424, distance: 8.6
click at [711, 419] on p "**********" at bounding box center [820, 421] width 1339 height 17
drag, startPoint x: 326, startPoint y: 405, endPoint x: 190, endPoint y: 407, distance: 136.0
click at [94, 401] on div "**********" at bounding box center [784, 392] width 1464 height 784
click at [452, 416] on span "**********" at bounding box center [351, 421] width 201 height 11
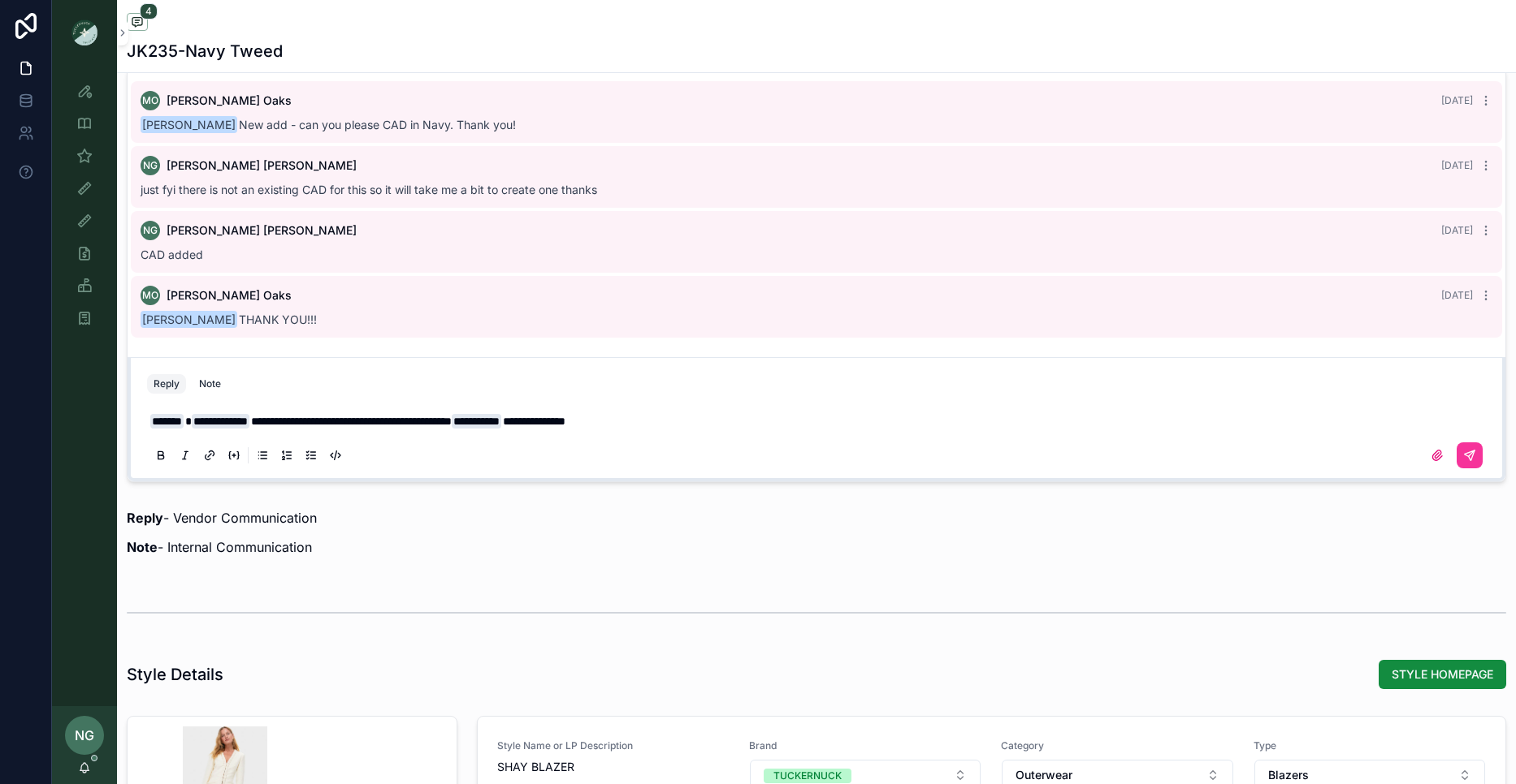
click at [452, 416] on span "**********" at bounding box center [351, 421] width 201 height 11
drag, startPoint x: 1477, startPoint y: 452, endPoint x: 1455, endPoint y: 443, distance: 23.8
click at [1477, 452] on button "scrollable content" at bounding box center [1470, 456] width 26 height 26
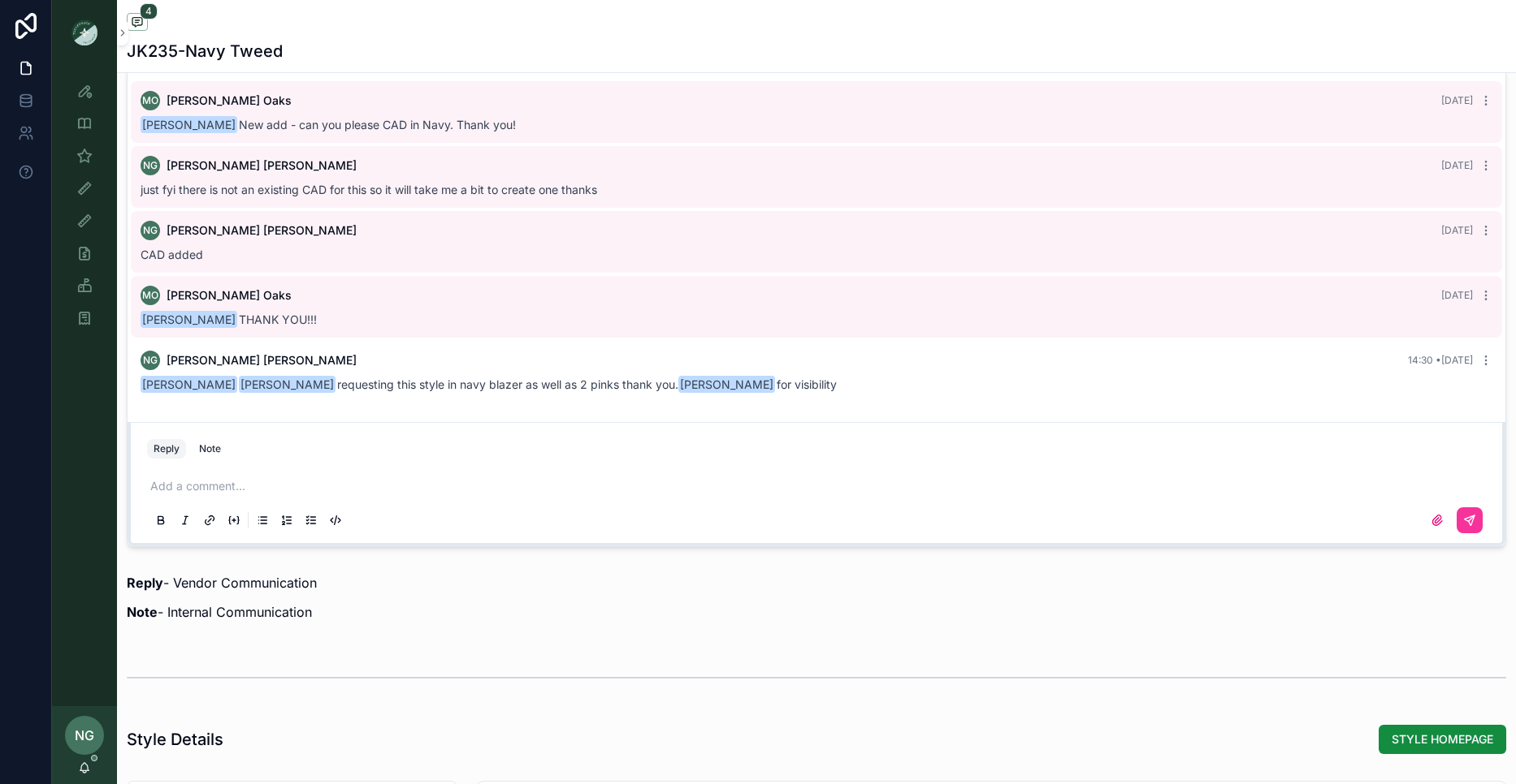
drag, startPoint x: 1417, startPoint y: 740, endPoint x: 1371, endPoint y: 721, distance: 49.8
click at [1416, 740] on span "STYLE HOMEPAGE" at bounding box center [1442, 740] width 101 height 17
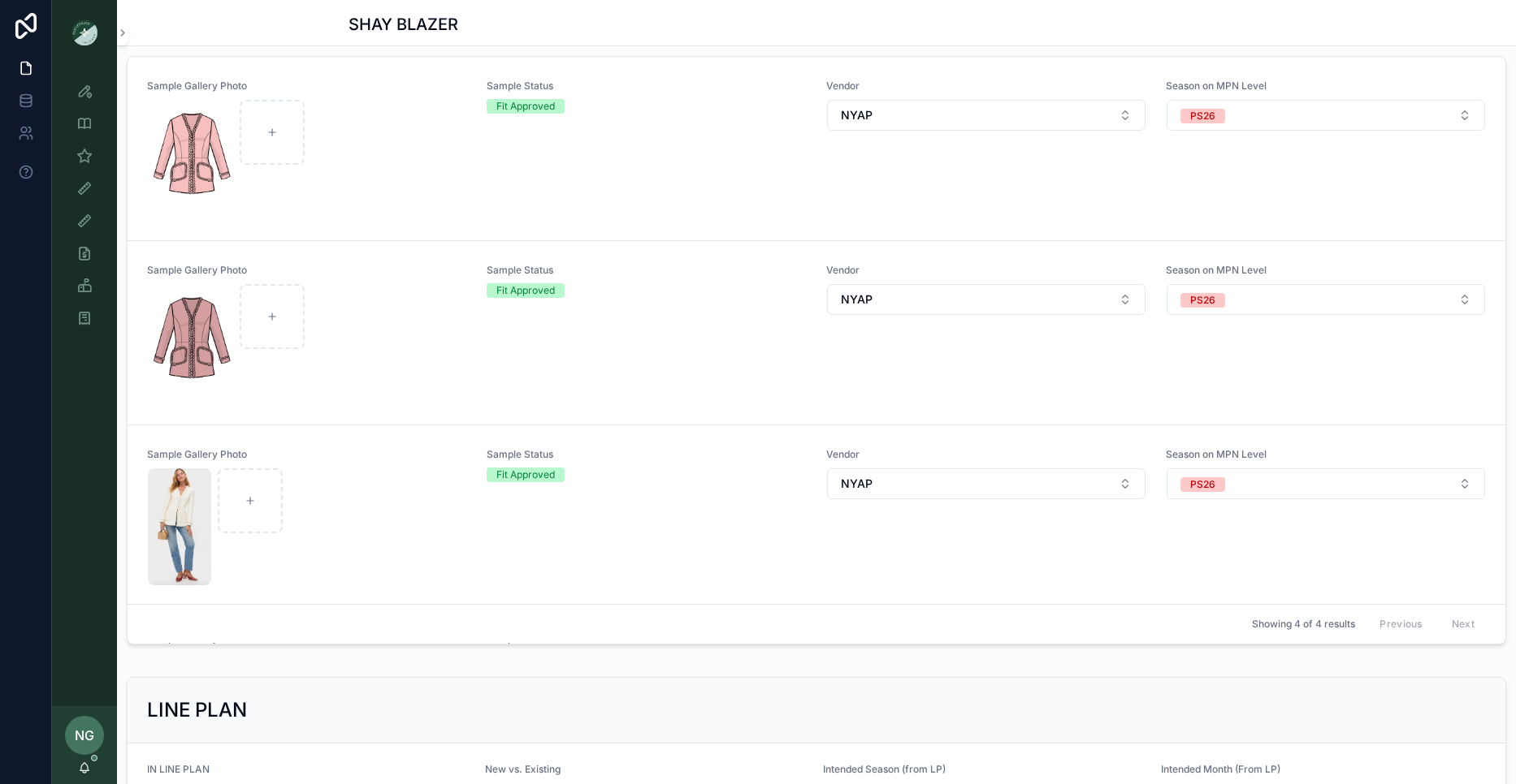
scroll to position [477, 0]
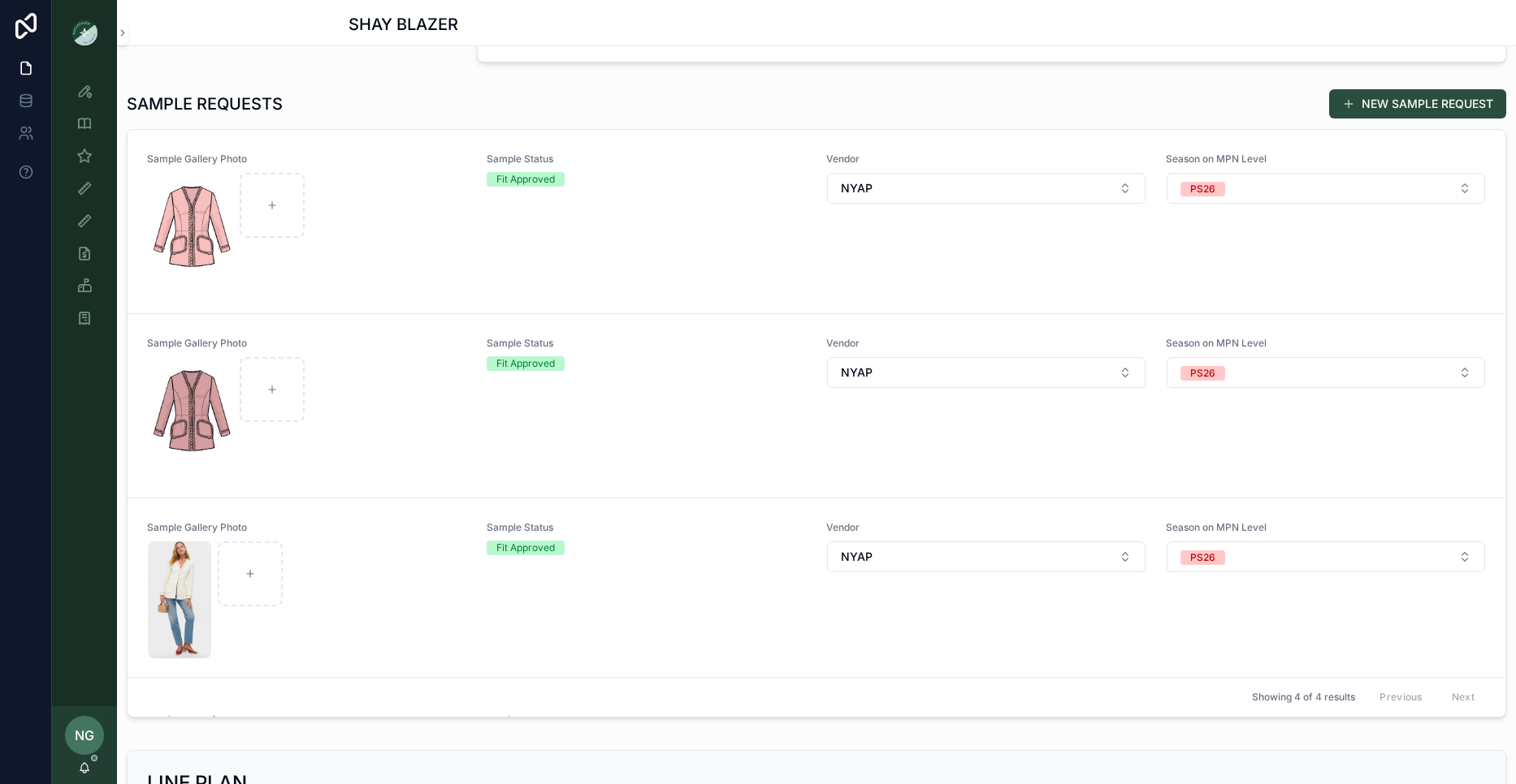
click at [597, 360] on div "Fit Approved" at bounding box center [646, 364] width 320 height 15
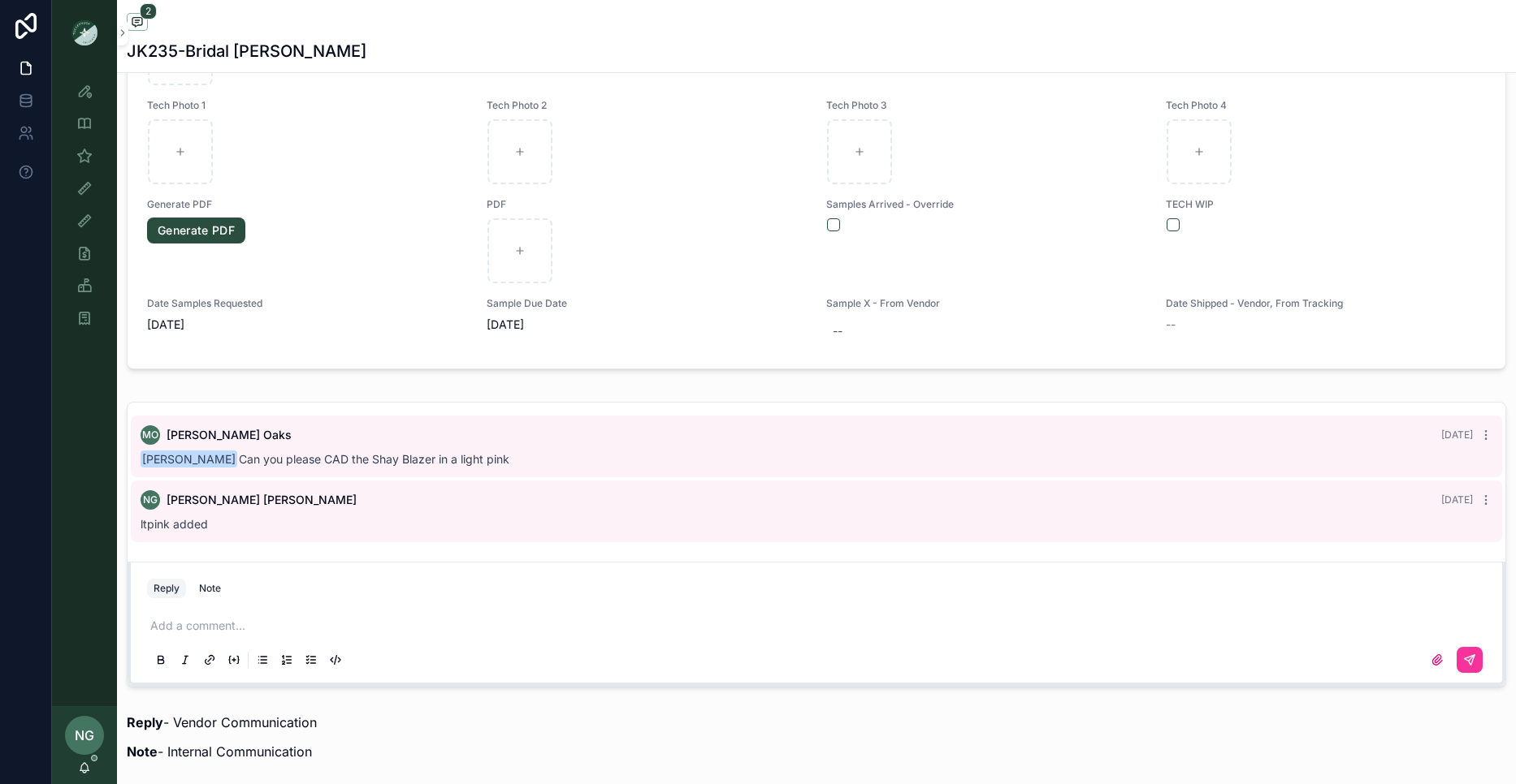
scroll to position [960, 0]
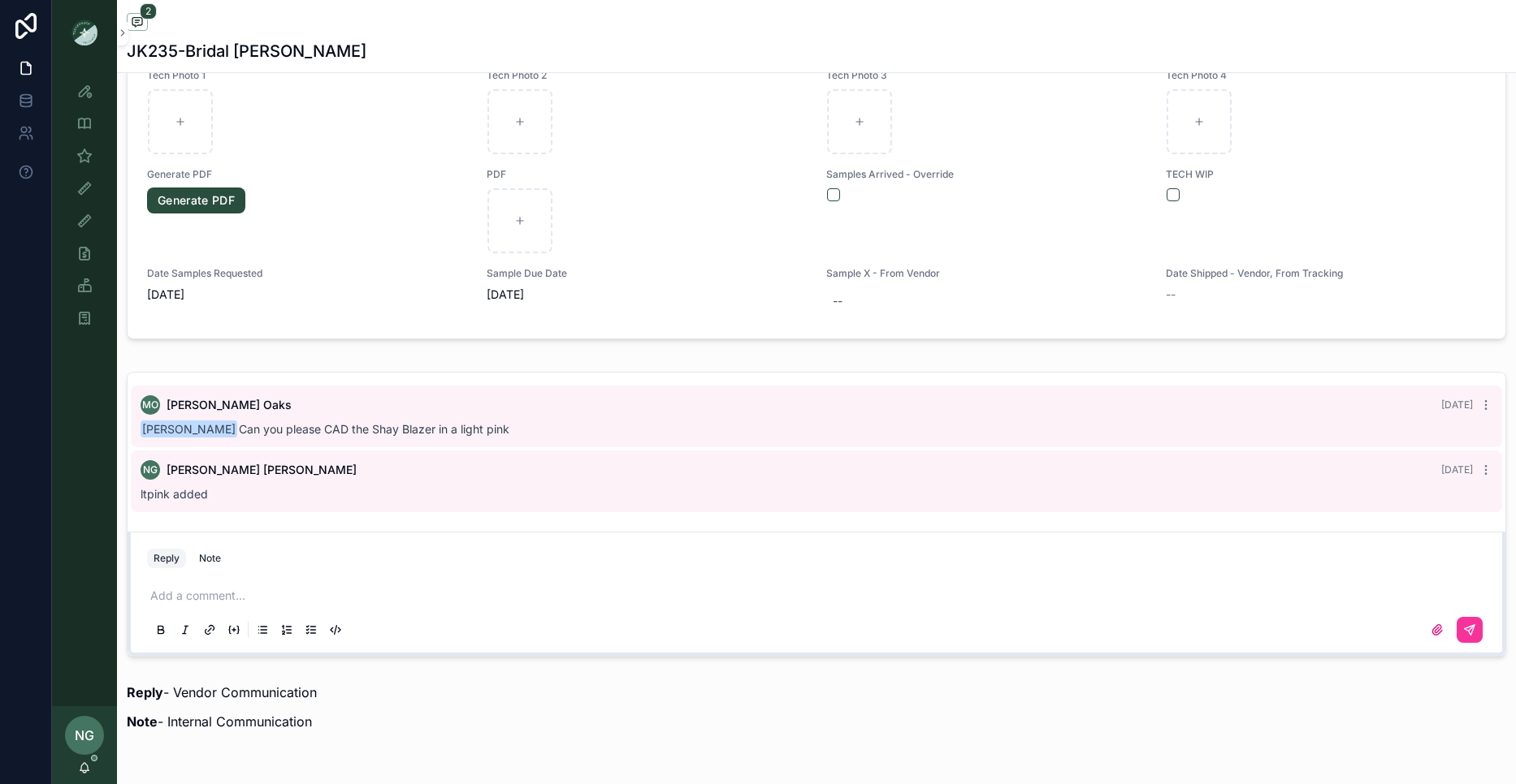
click at [284, 592] on p "scrollable content" at bounding box center [820, 597] width 1339 height 17
drag, startPoint x: 404, startPoint y: 595, endPoint x: 475, endPoint y: 591, distance: 71.1
click at [452, 591] on span "**********" at bounding box center [351, 596] width 201 height 11
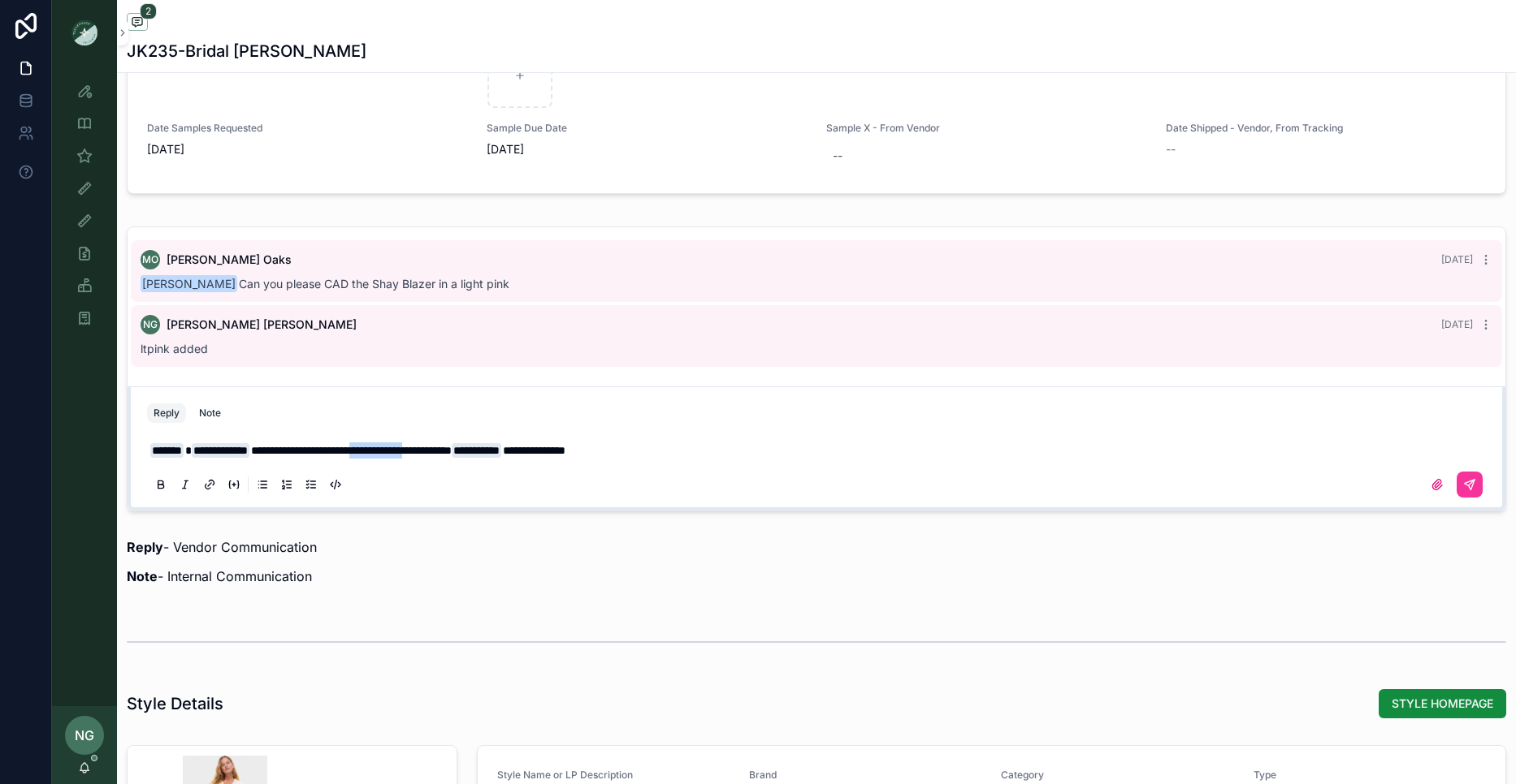
scroll to position [1112, 0]
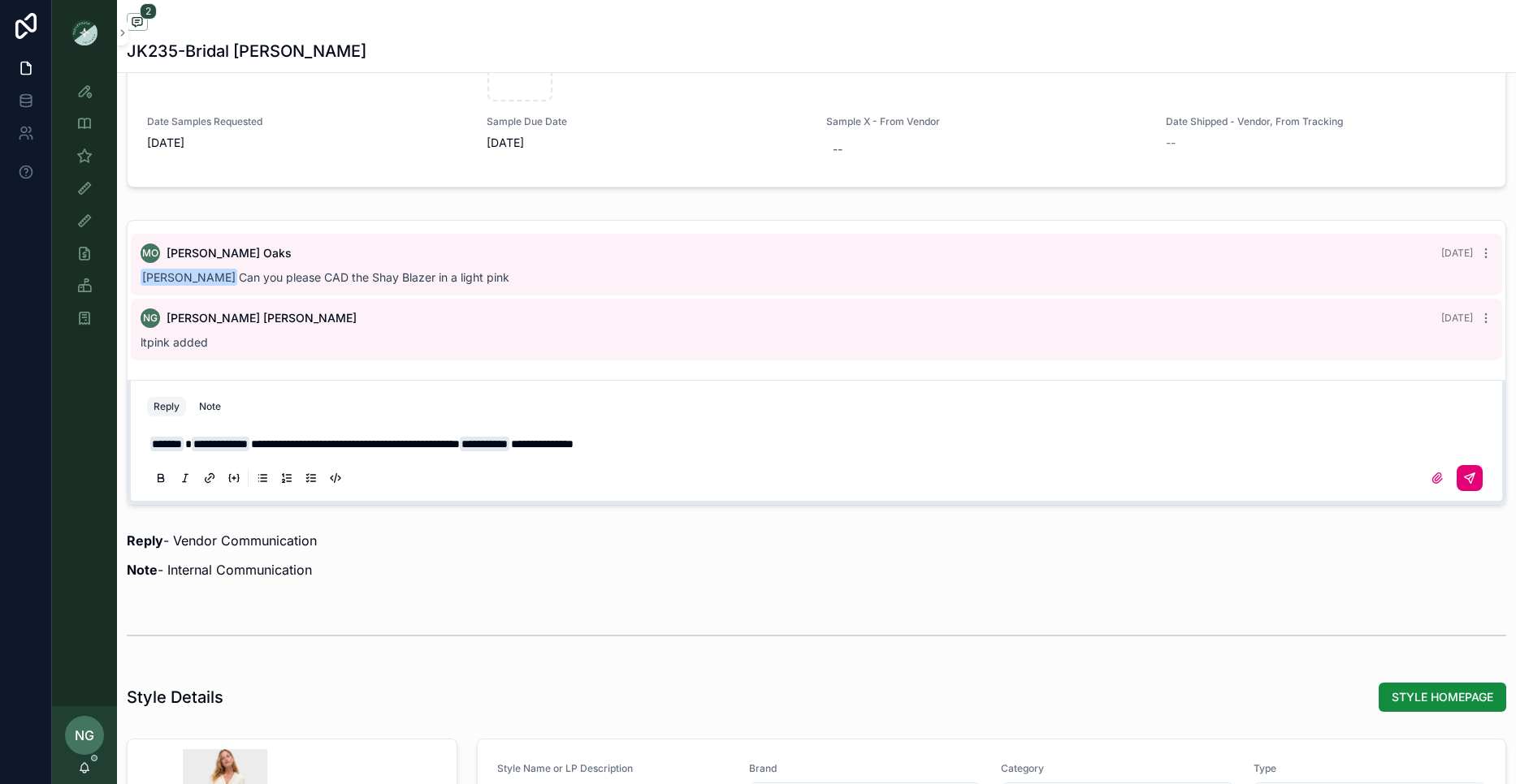
click at [1474, 478] on icon "scrollable content" at bounding box center [1470, 478] width 13 height 13
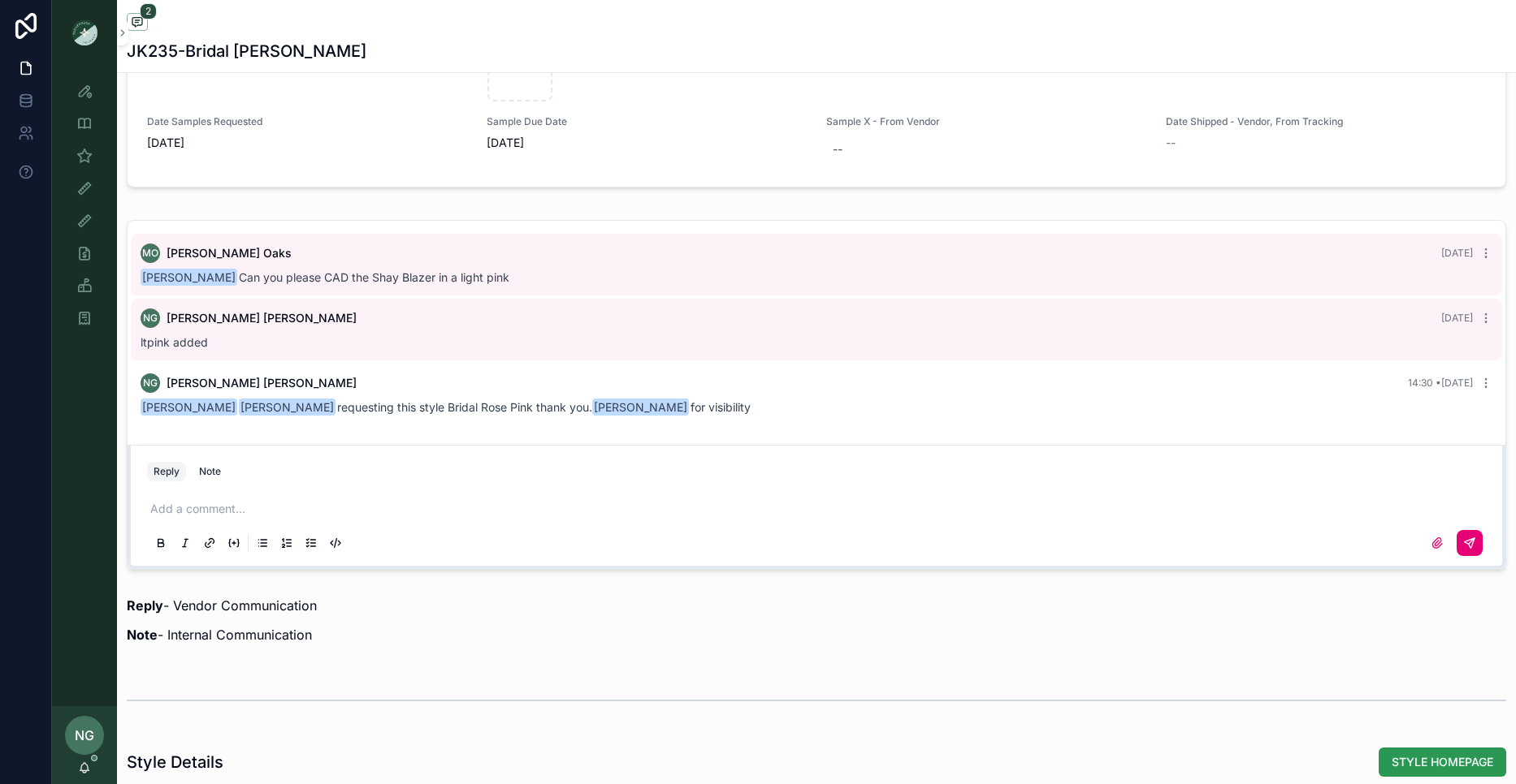
click at [1458, 758] on span "STYLE HOMEPAGE" at bounding box center [1442, 763] width 101 height 17
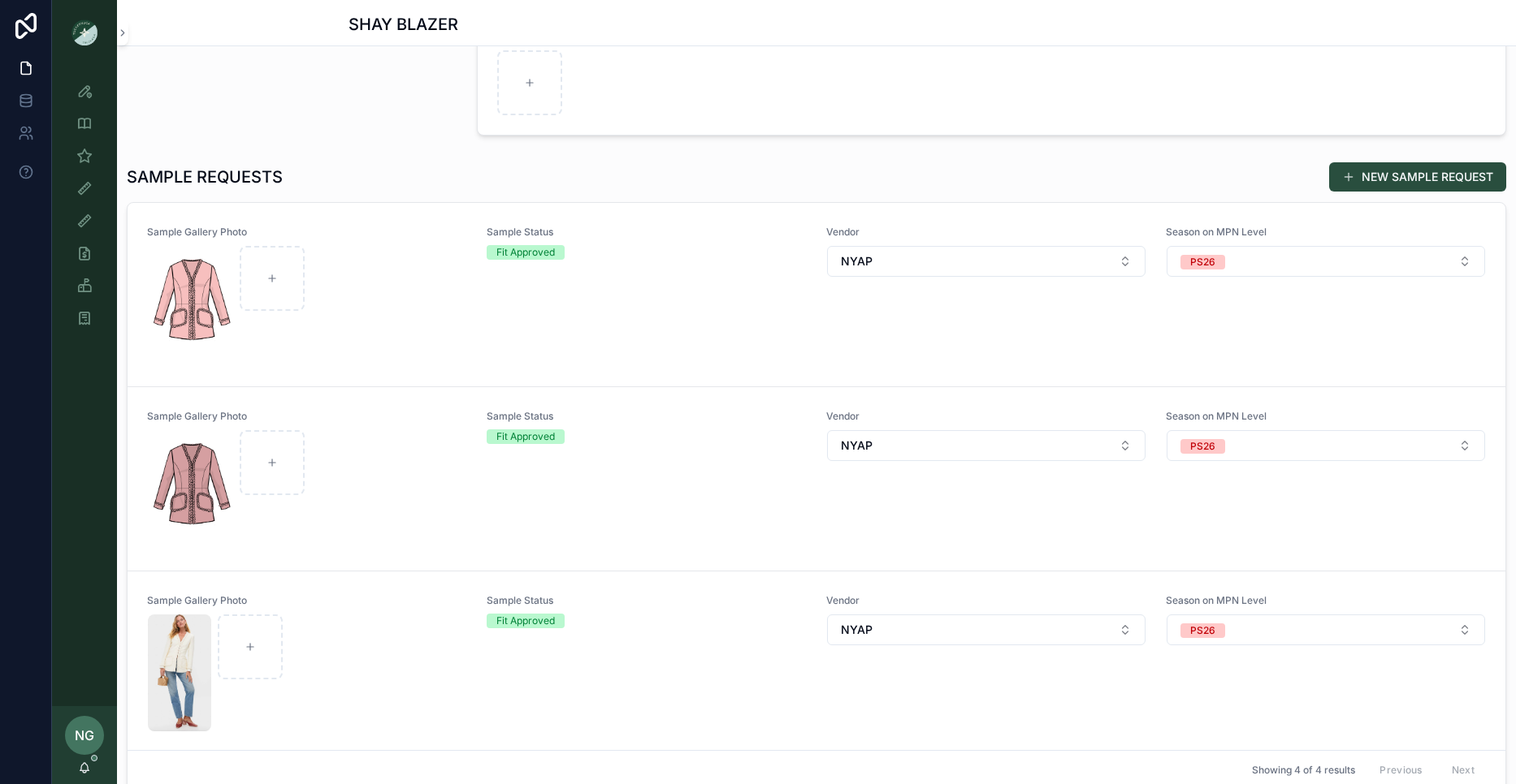
scroll to position [287, 0]
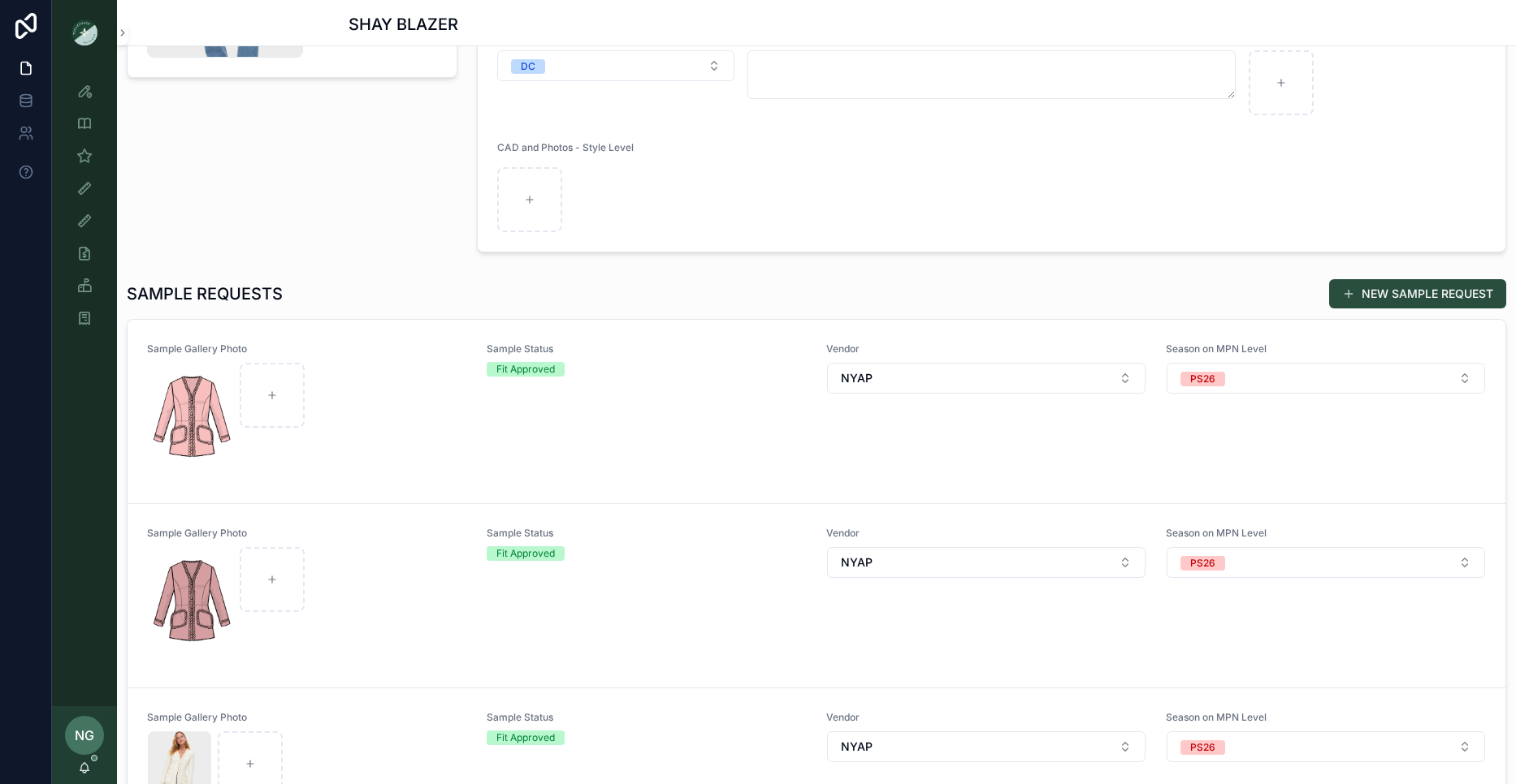
click at [688, 392] on div "Sample Status Fit Approved" at bounding box center [646, 411] width 320 height 138
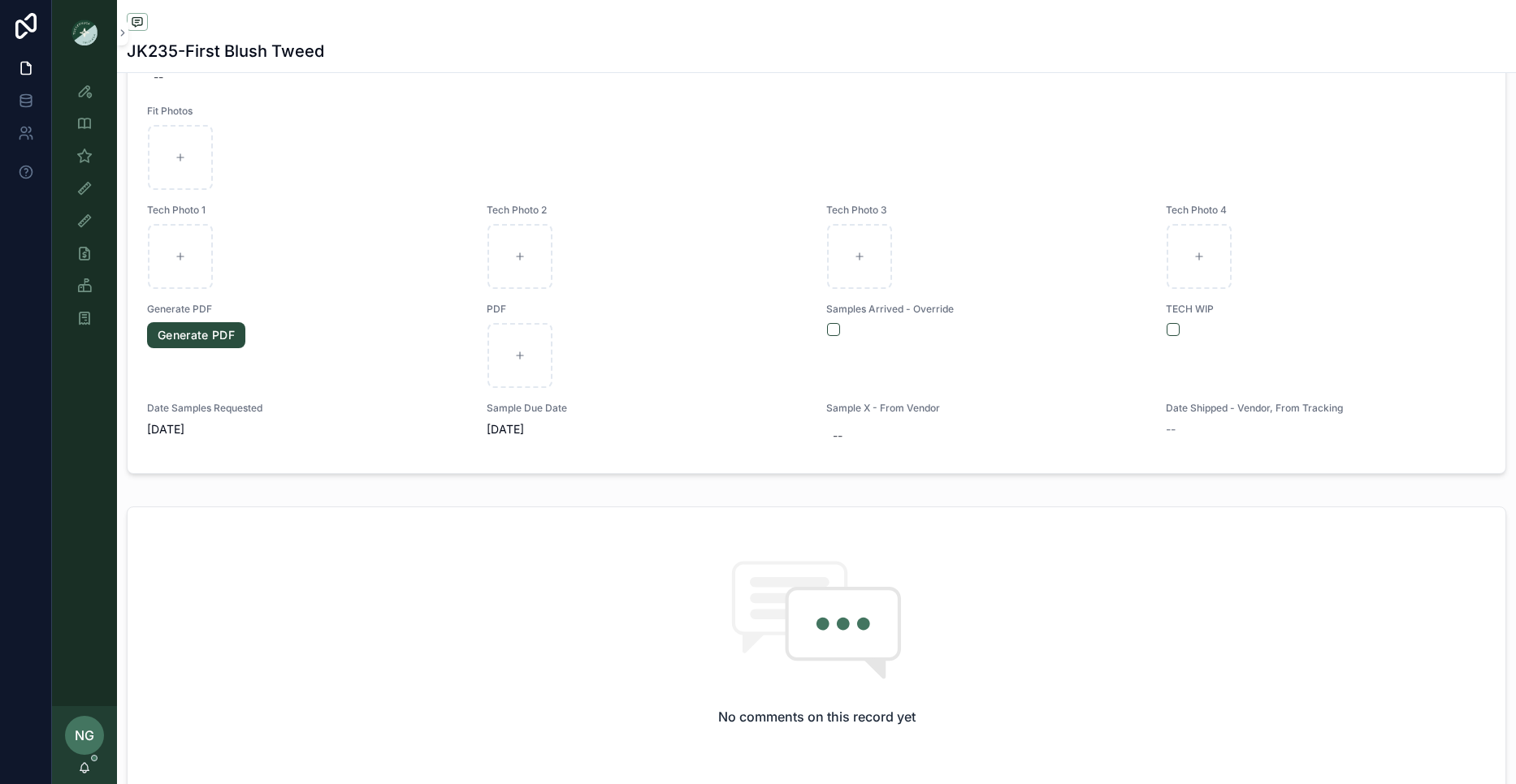
scroll to position [1135, 0]
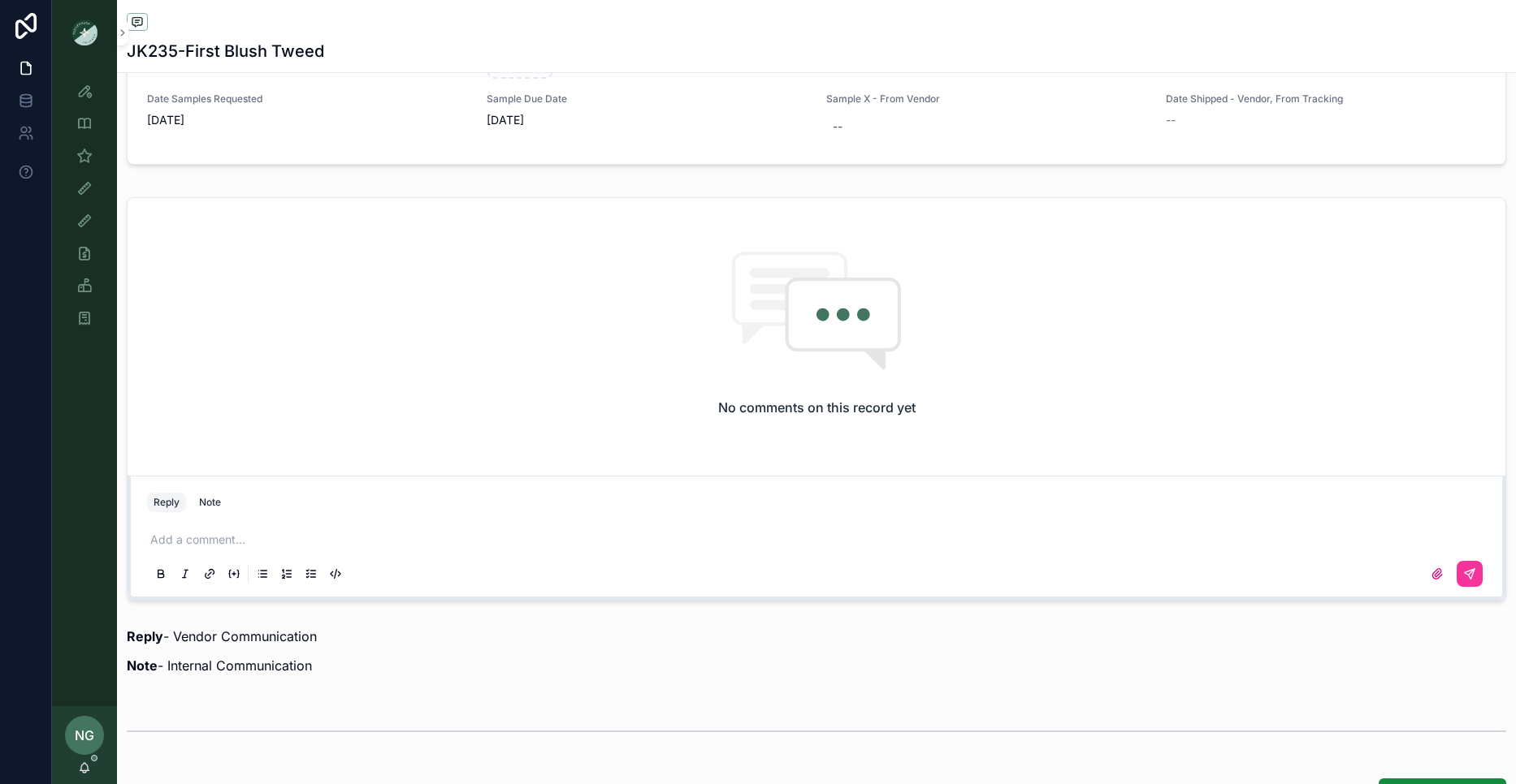
click at [341, 547] on p "scrollable content" at bounding box center [820, 540] width 1339 height 17
drag, startPoint x: 418, startPoint y: 539, endPoint x: 475, endPoint y: 538, distance: 57.0
click at [452, 538] on span "**********" at bounding box center [351, 540] width 201 height 11
drag, startPoint x: 1468, startPoint y: 572, endPoint x: 1460, endPoint y: 558, distance: 16.1
click at [1468, 572] on icon "scrollable content" at bounding box center [1470, 574] width 13 height 13
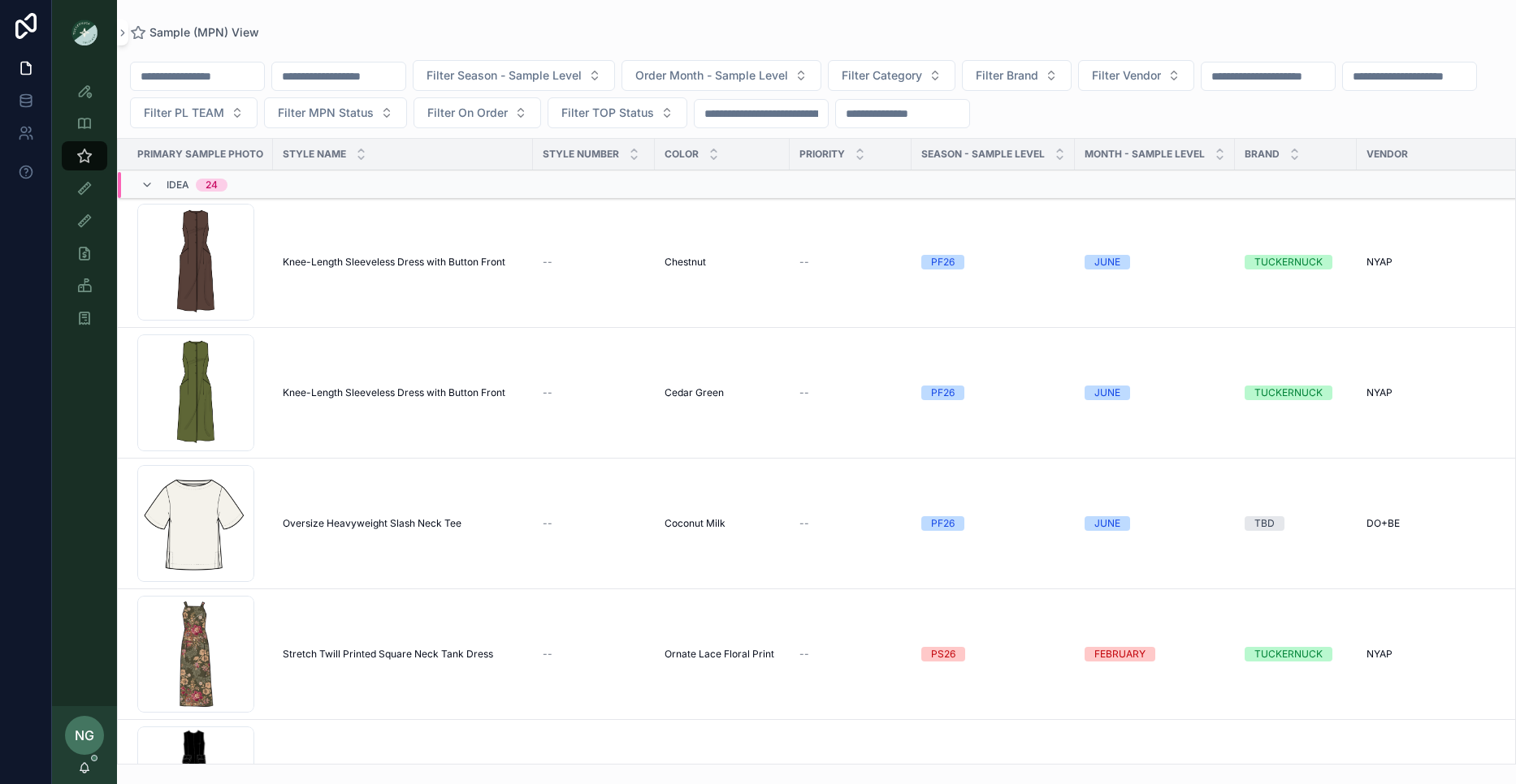
click at [212, 71] on input "scrollable content" at bounding box center [198, 76] width 134 height 23
type input "********"
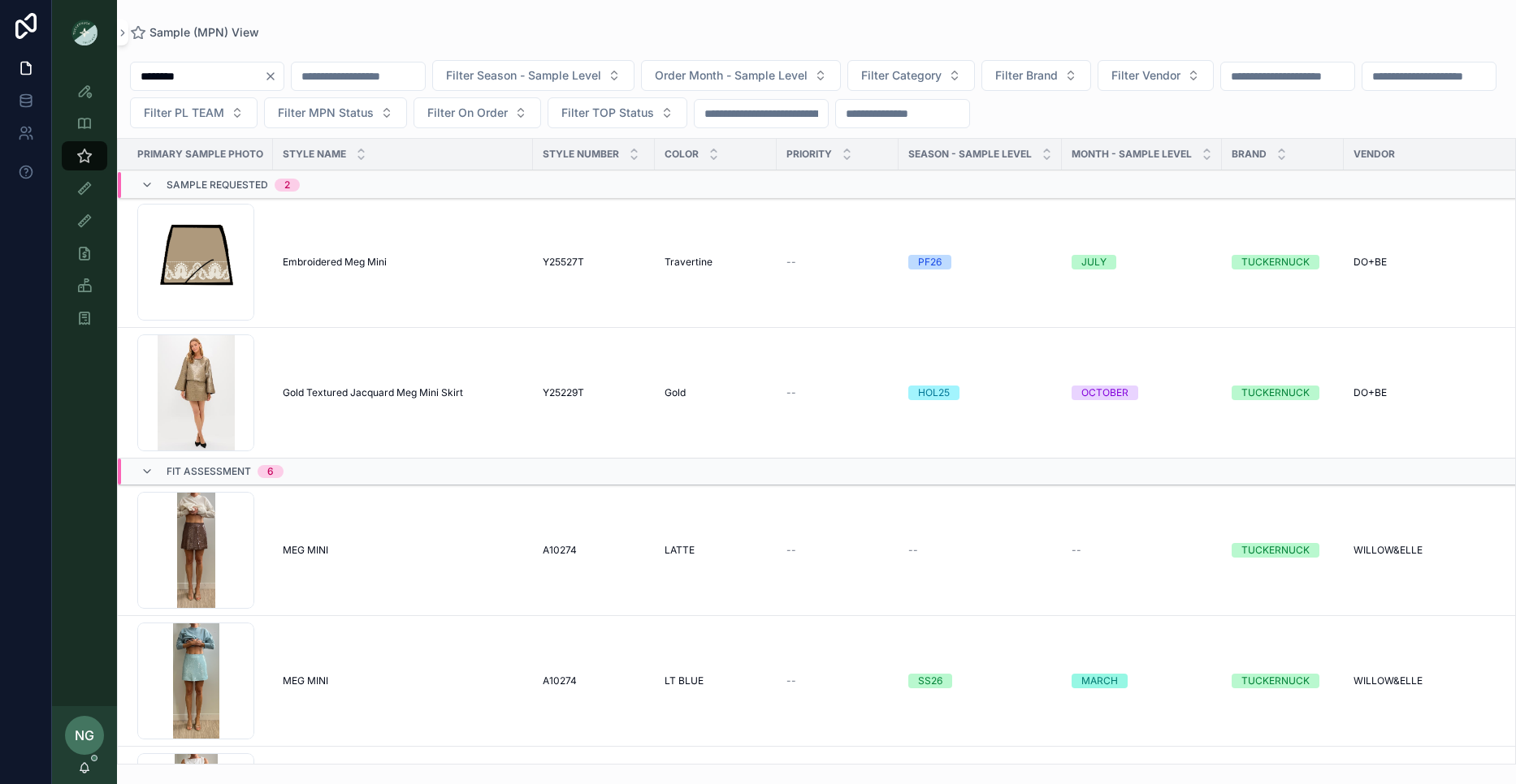
click at [342, 257] on span "Embroidered Meg Mini" at bounding box center [335, 263] width 104 height 13
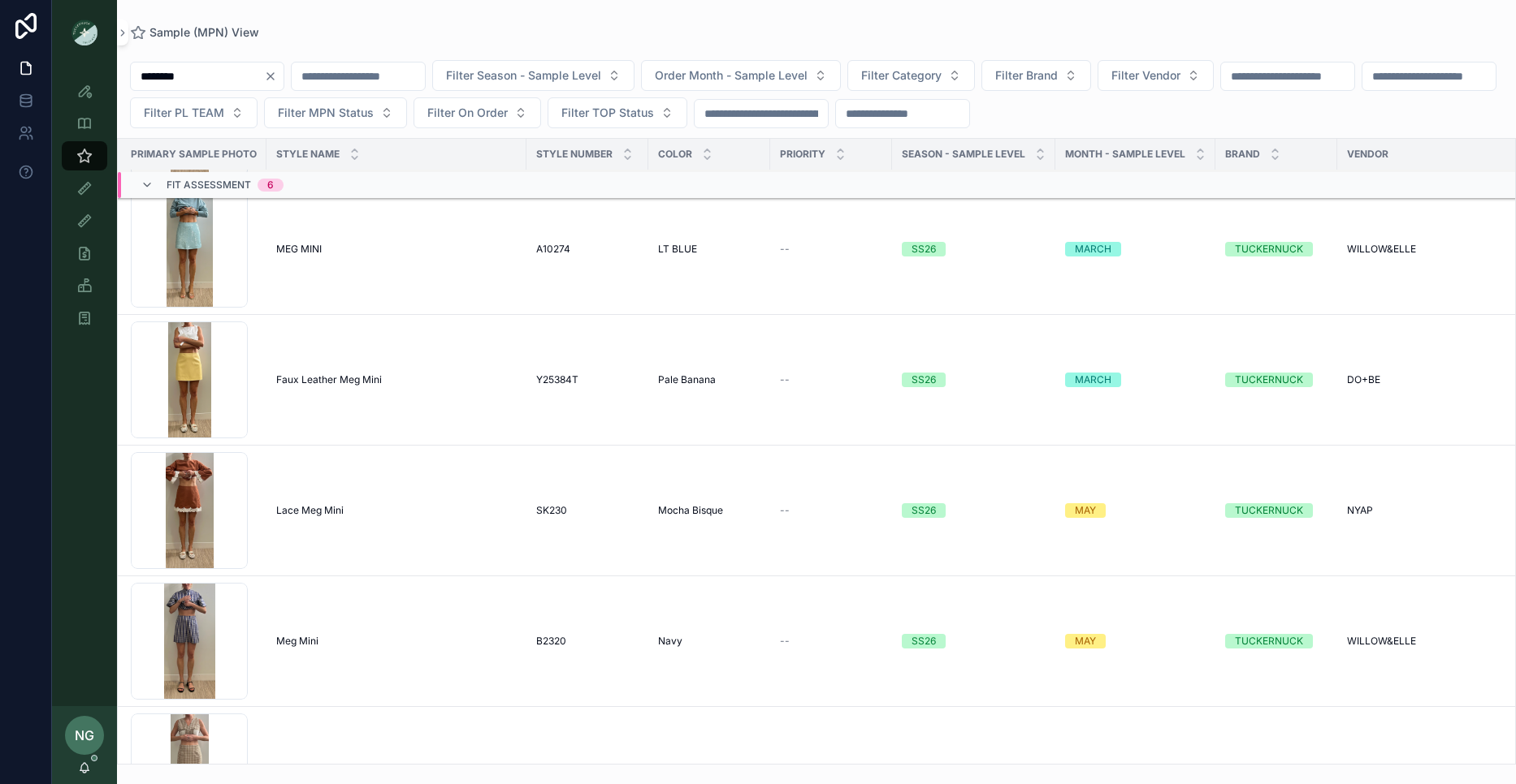
scroll to position [0, 6]
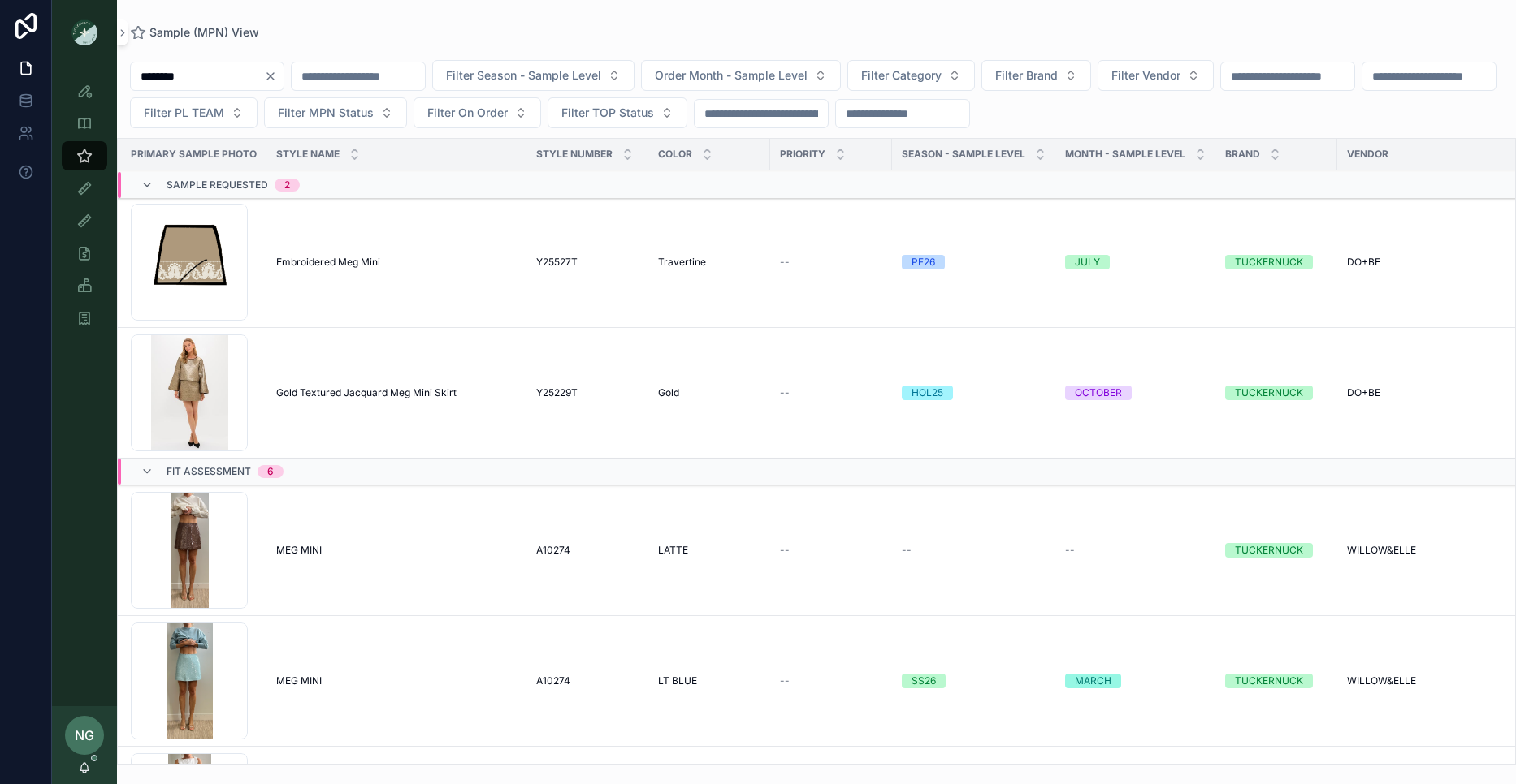
drag, startPoint x: 225, startPoint y: 82, endPoint x: 50, endPoint y: 81, distance: 175.0
click at [50, 81] on div "Style View Style View - Vendor Specific Sample (MPN) View Fit View Sample Coord…" at bounding box center [758, 392] width 1516 height 784
type input "****"
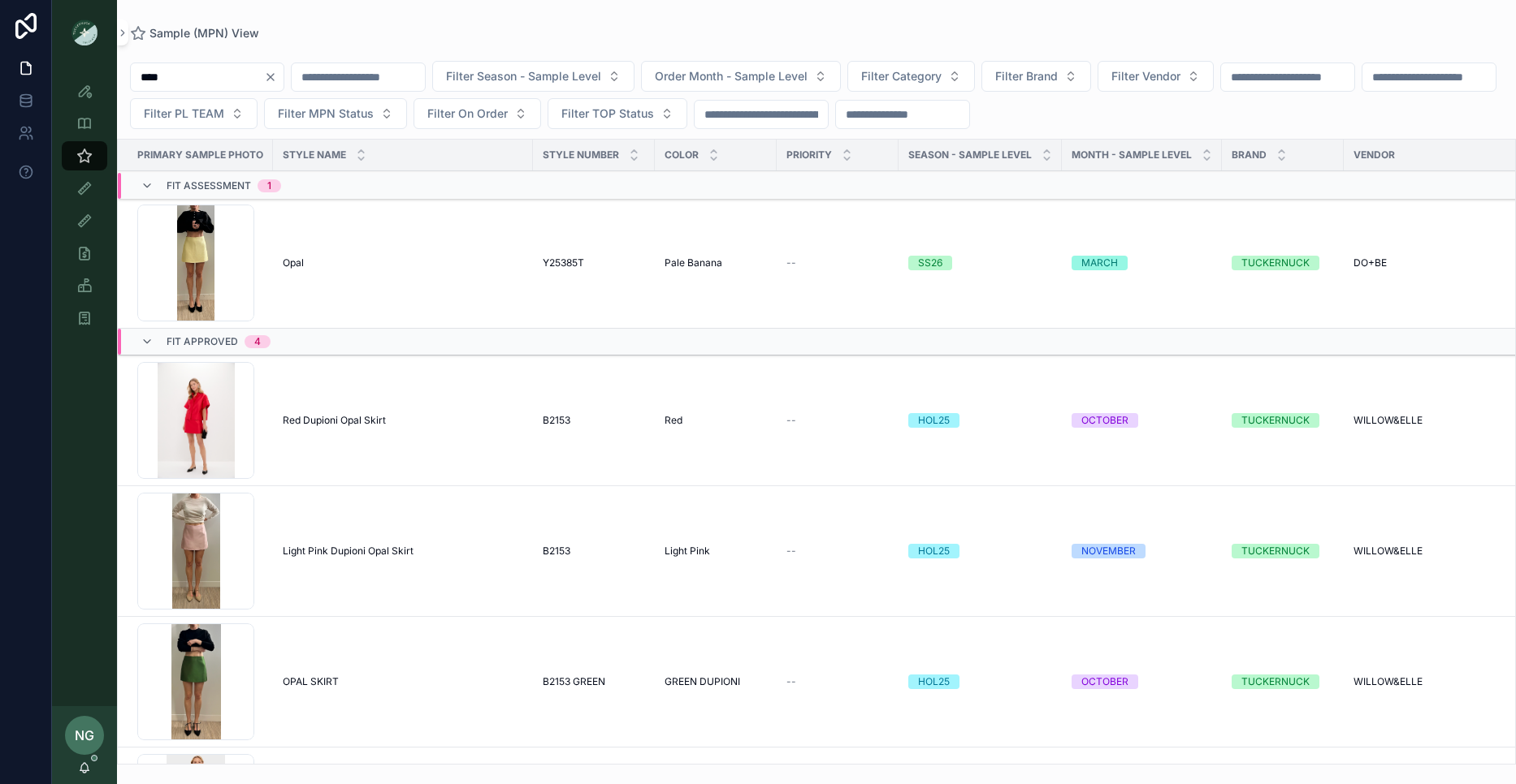
scroll to position [0, 5]
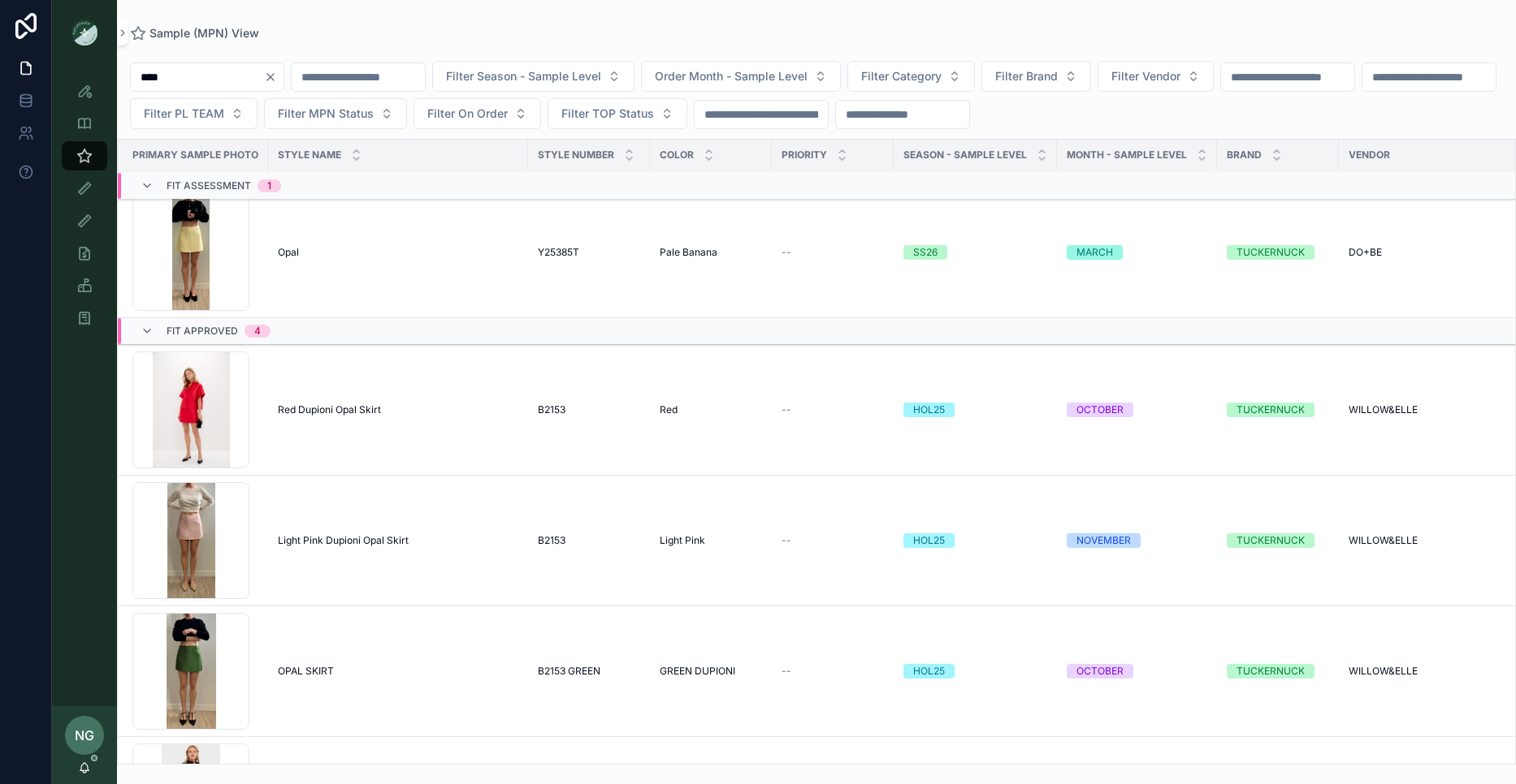
click at [316, 266] on td "Opal Opal" at bounding box center [398, 252] width 260 height 131
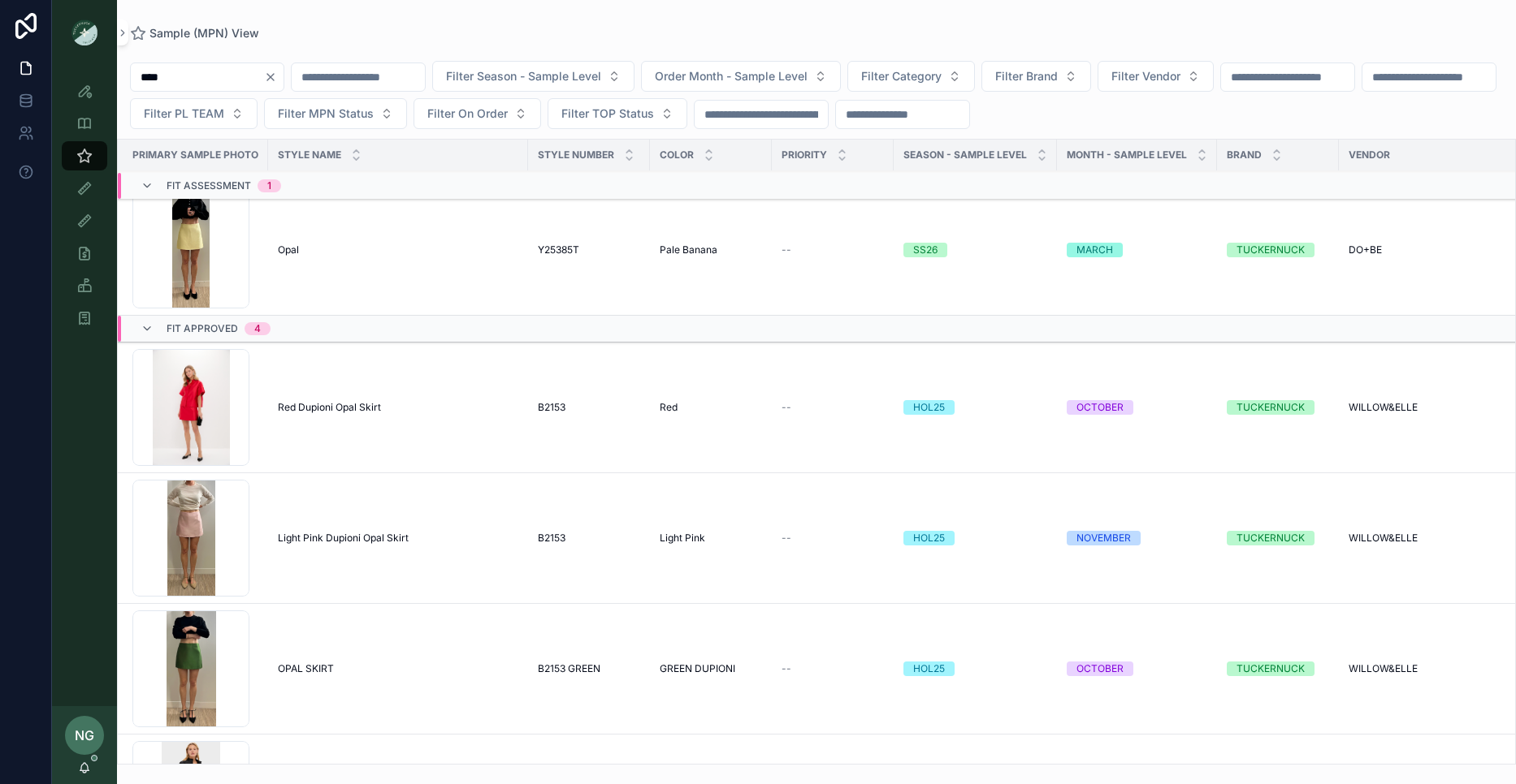
click at [315, 256] on div "Opal Opal" at bounding box center [397, 251] width 240 height 13
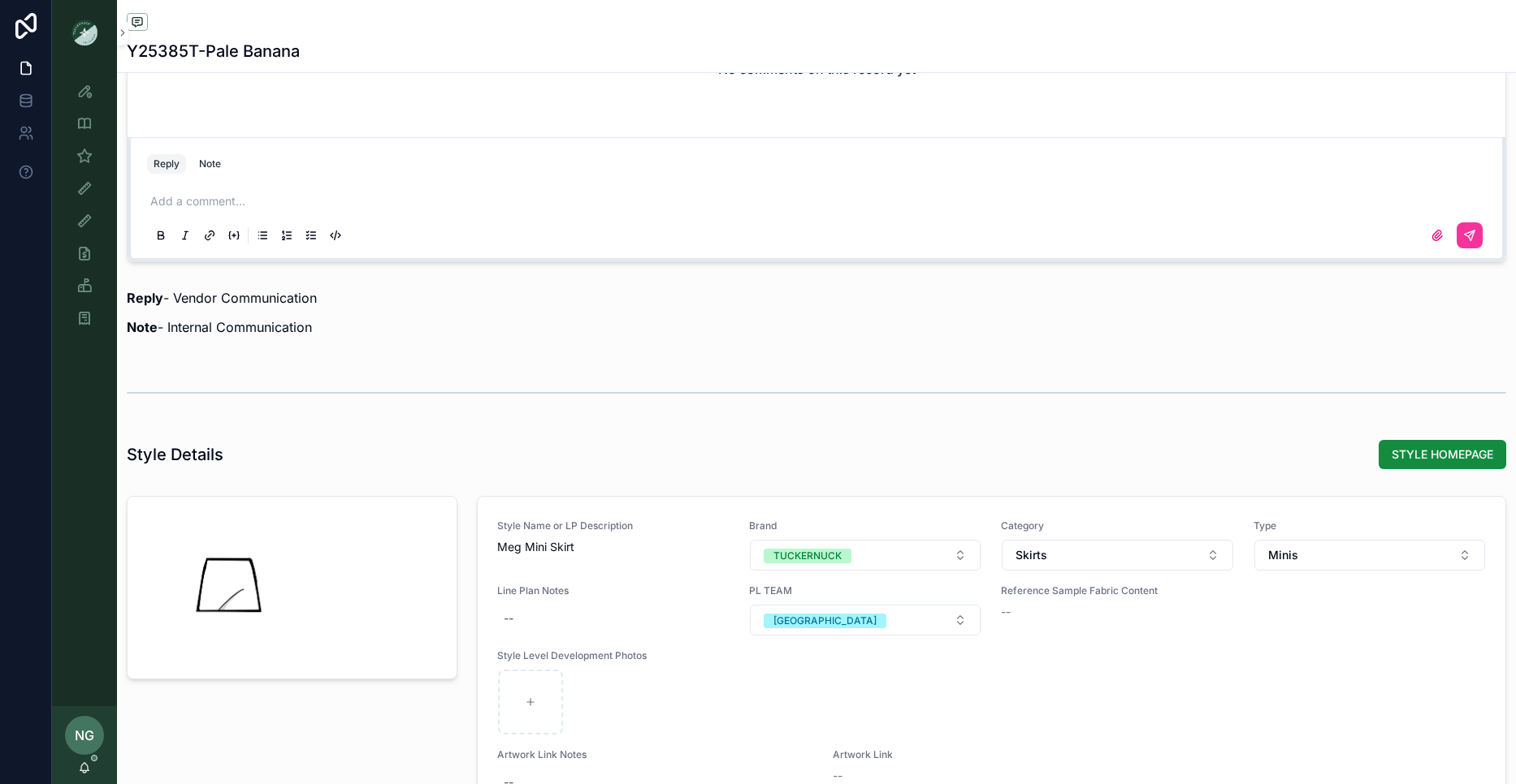
scroll to position [1549, 0]
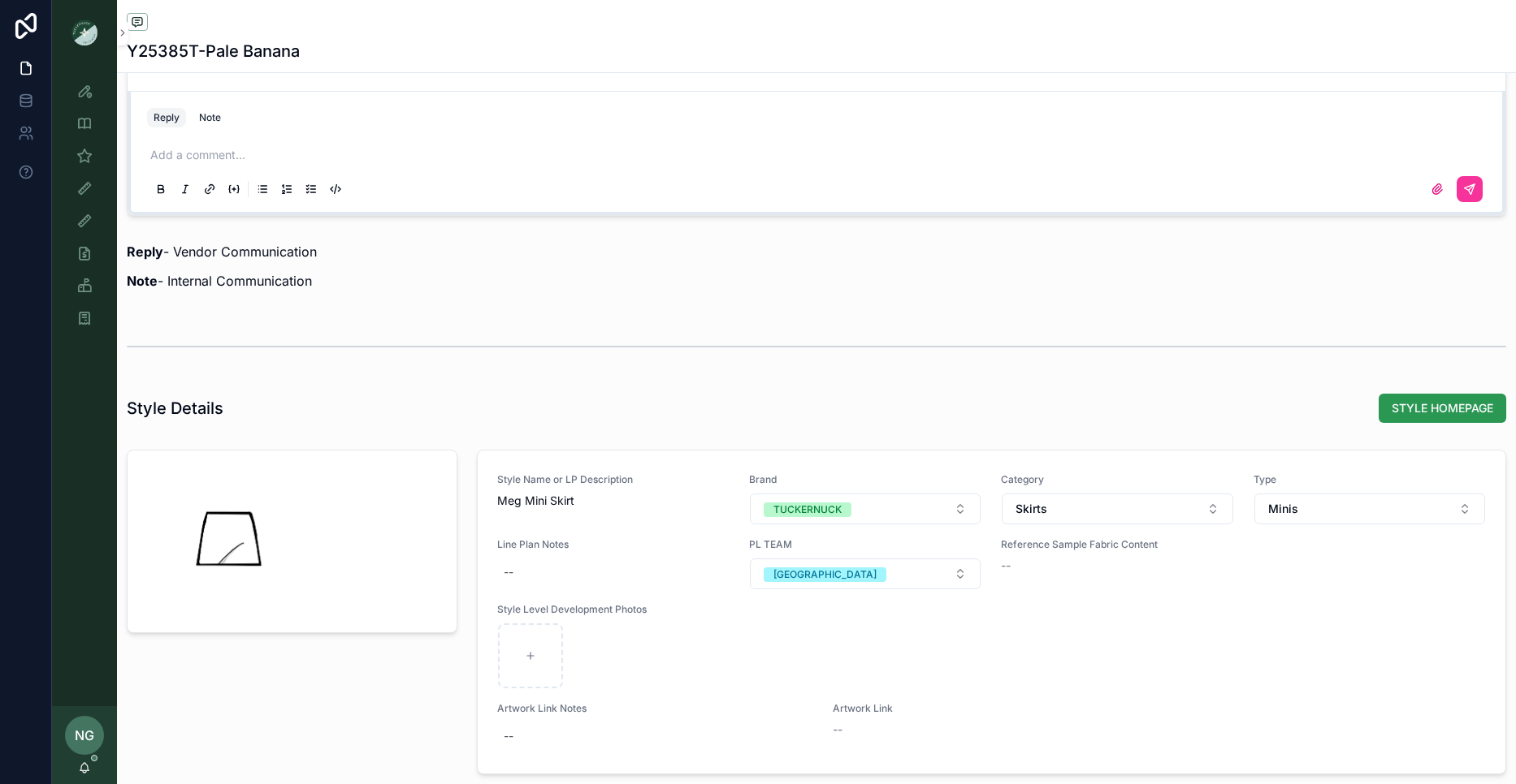
click at [1481, 418] on button "STYLE HOMEPAGE" at bounding box center [1442, 408] width 127 height 30
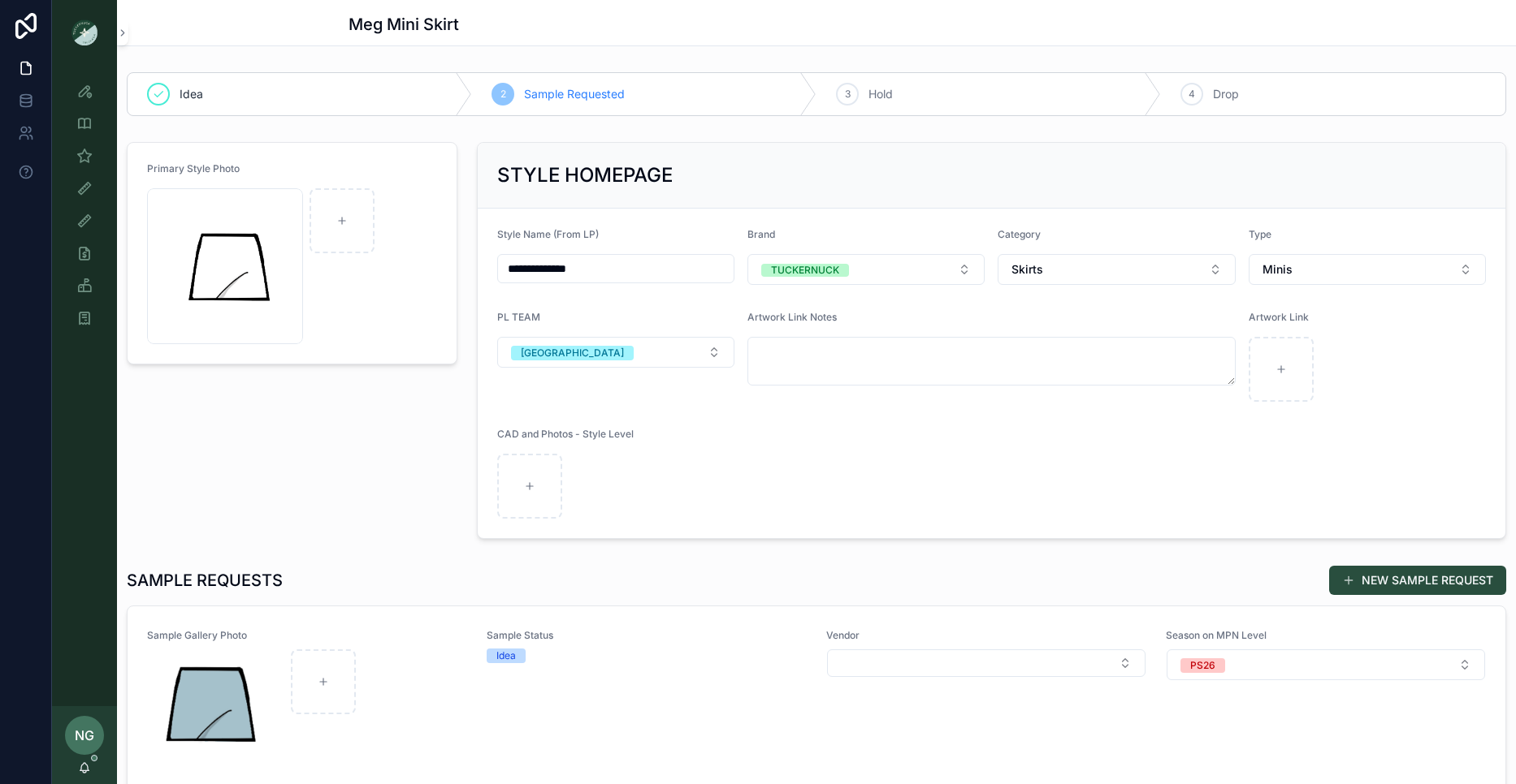
click at [983, 675] on form "scrollable content" at bounding box center [986, 663] width 320 height 30
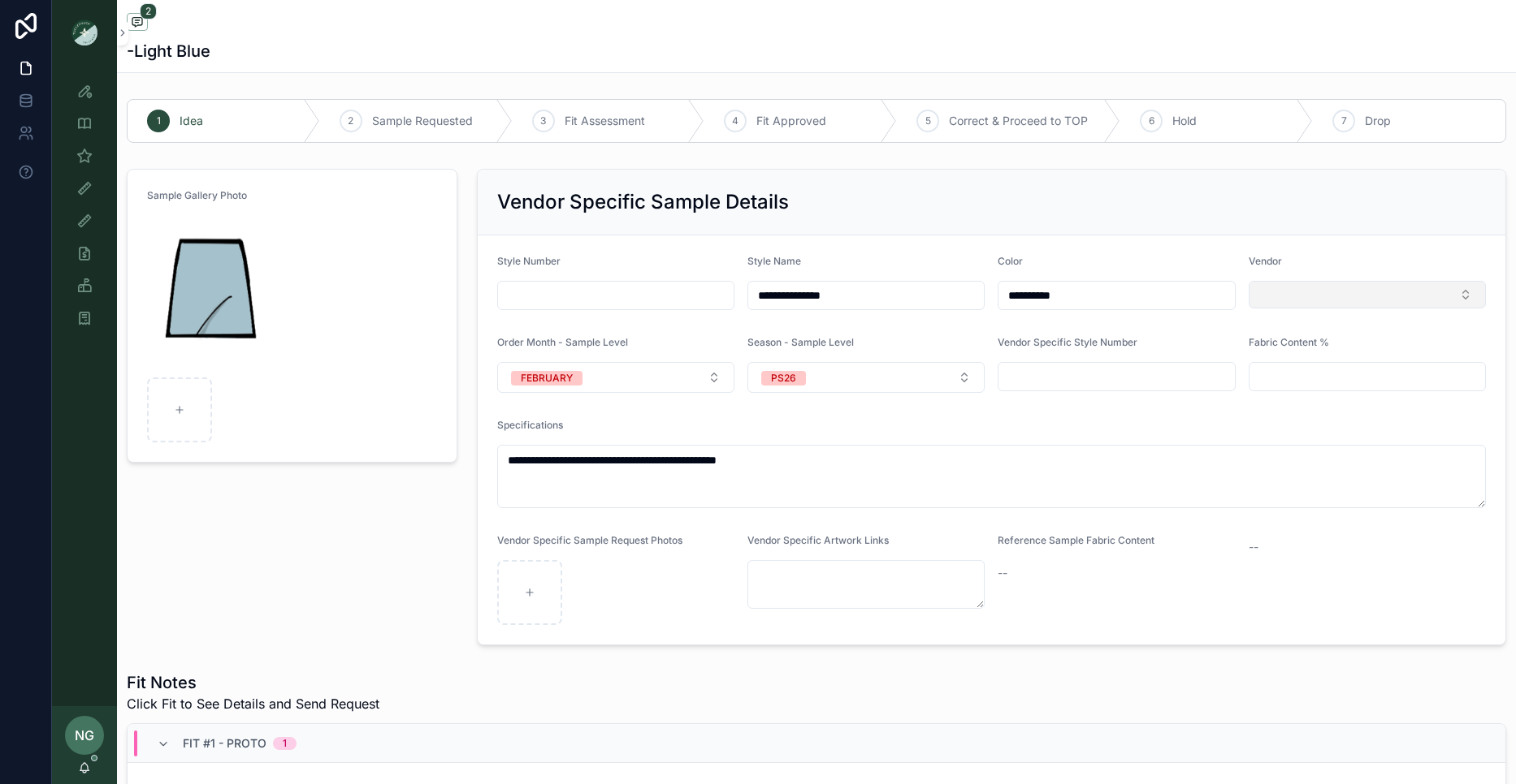
click at [1304, 289] on button "Select Button" at bounding box center [1367, 295] width 238 height 28
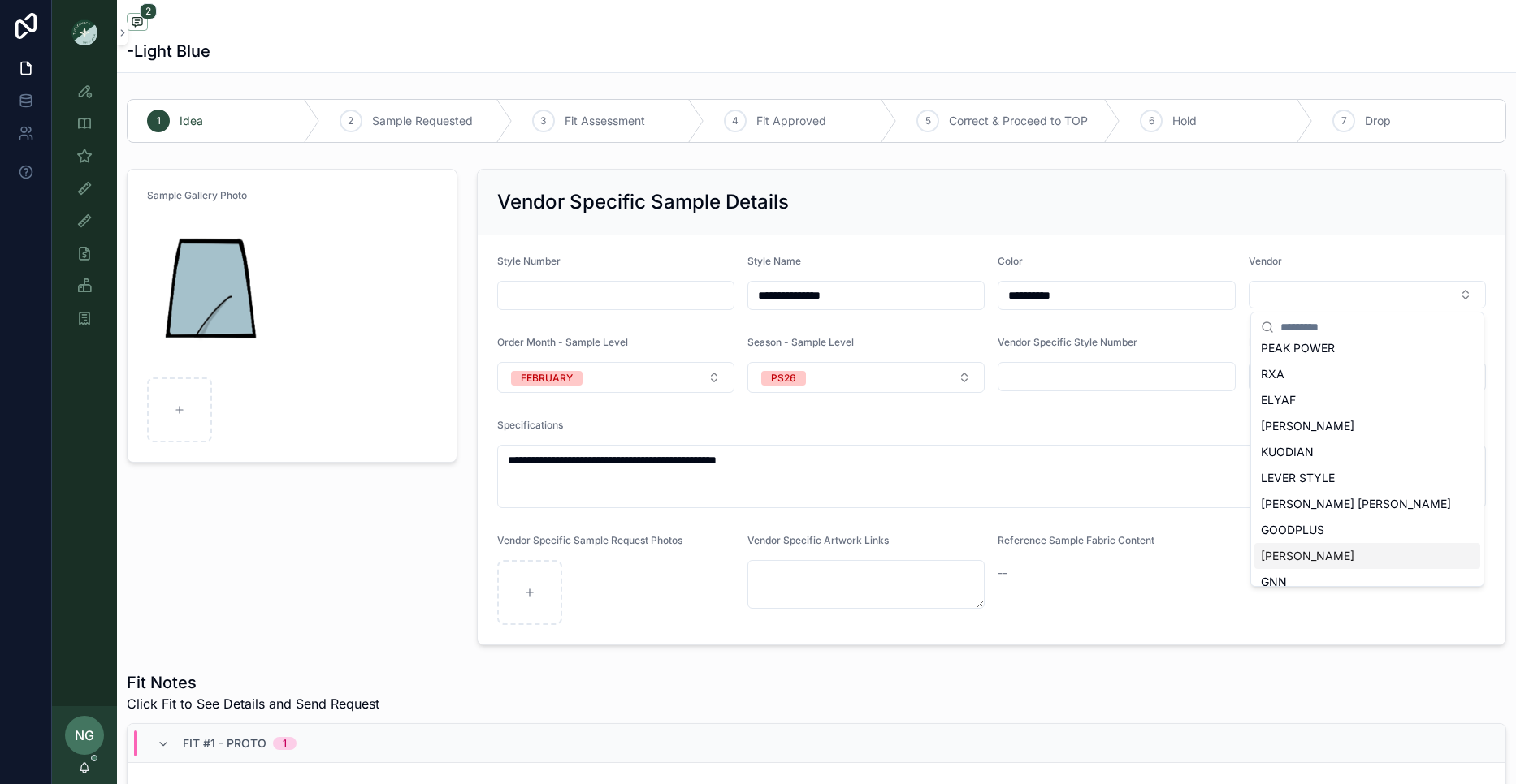
scroll to position [725, 0]
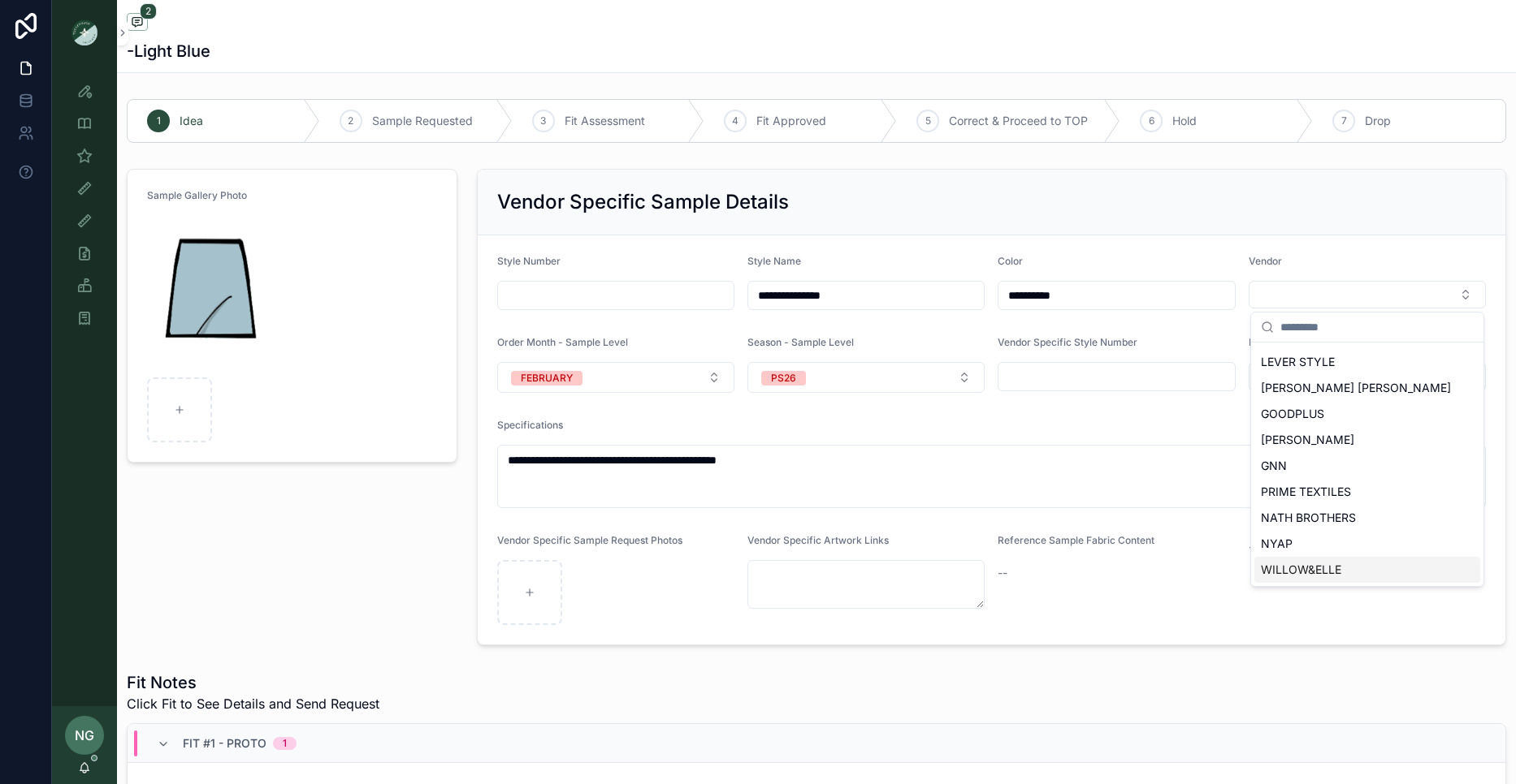
drag, startPoint x: 1368, startPoint y: 573, endPoint x: 1160, endPoint y: 594, distance: 209.1
click at [1368, 573] on div "WILLOW&ELLE" at bounding box center [1367, 570] width 226 height 26
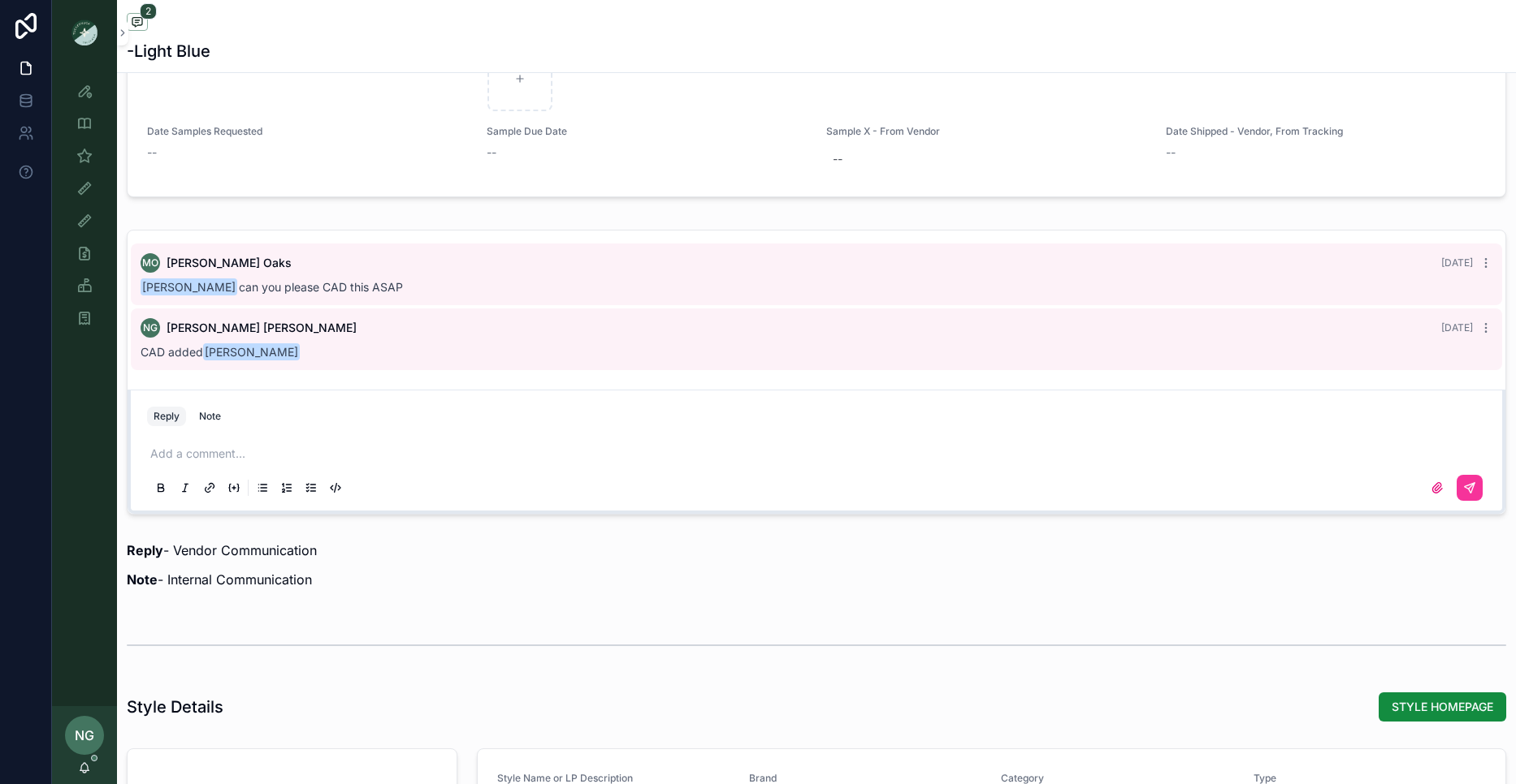
scroll to position [1182, 0]
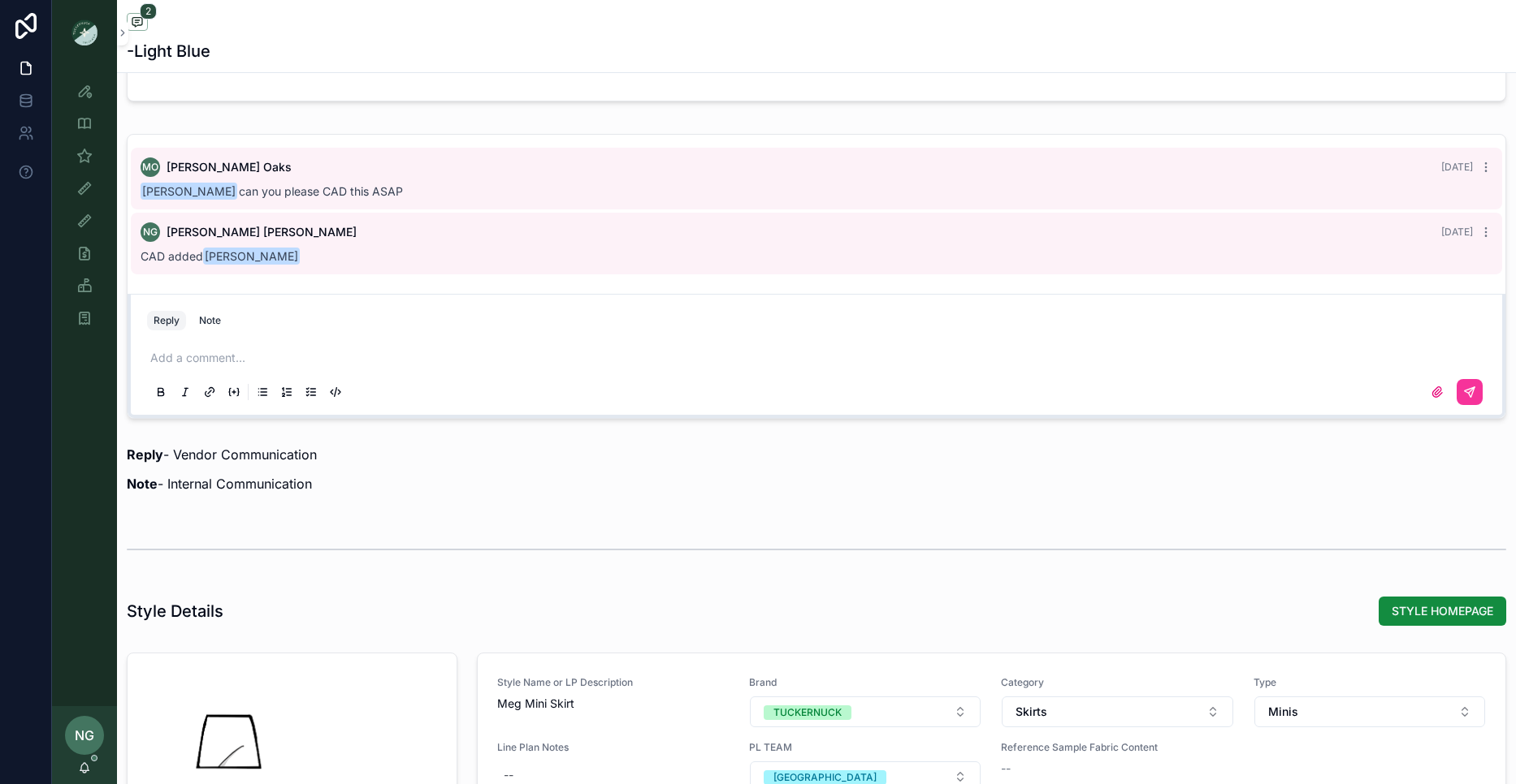
click at [366, 366] on p "scrollable content" at bounding box center [820, 358] width 1339 height 17
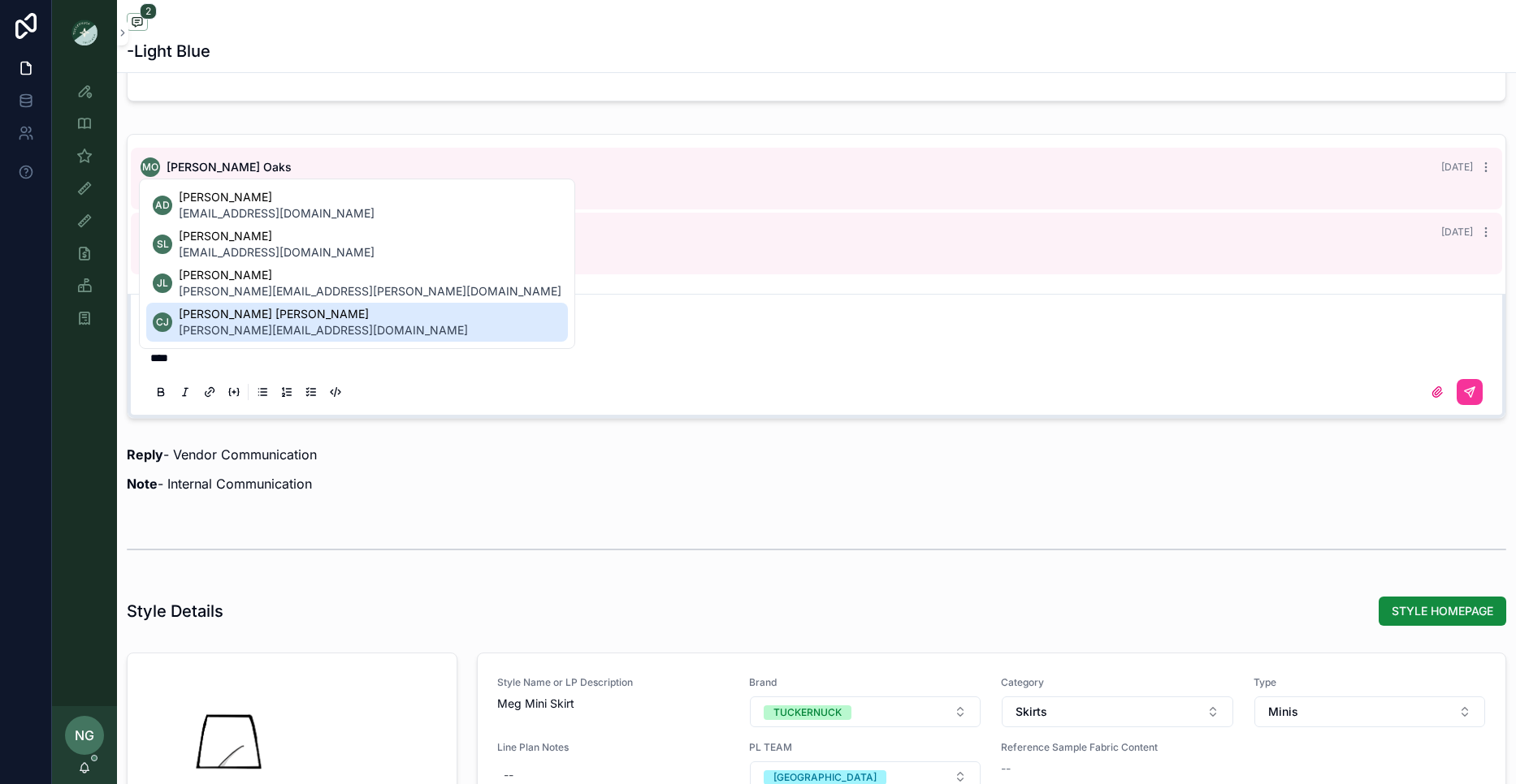
drag, startPoint x: 322, startPoint y: 322, endPoint x: 659, endPoint y: 359, distance: 339.0
click at [323, 323] on span "[PERSON_NAME][EMAIL_ADDRESS][DOMAIN_NAME]" at bounding box center [324, 330] width 290 height 17
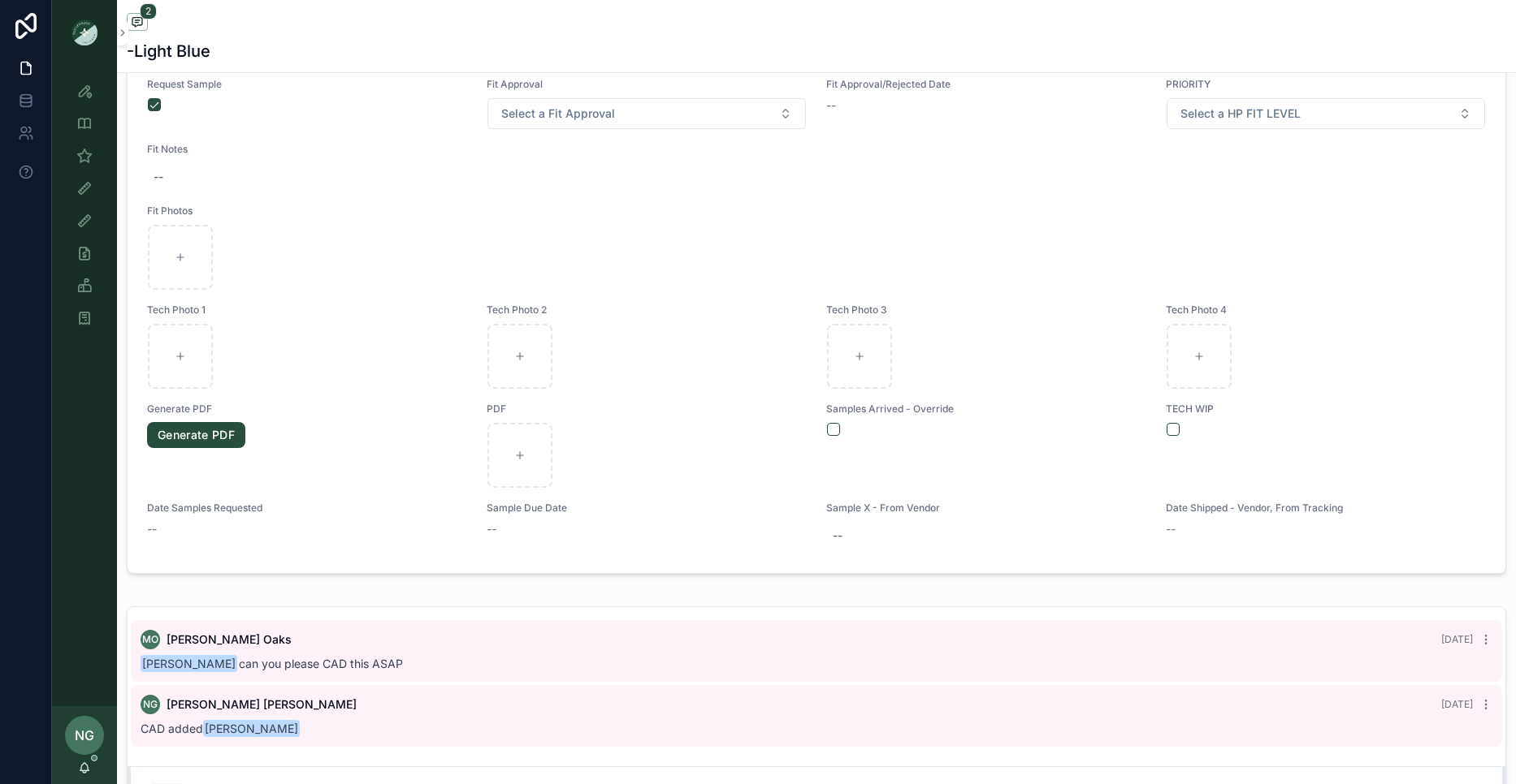
scroll to position [1193, 0]
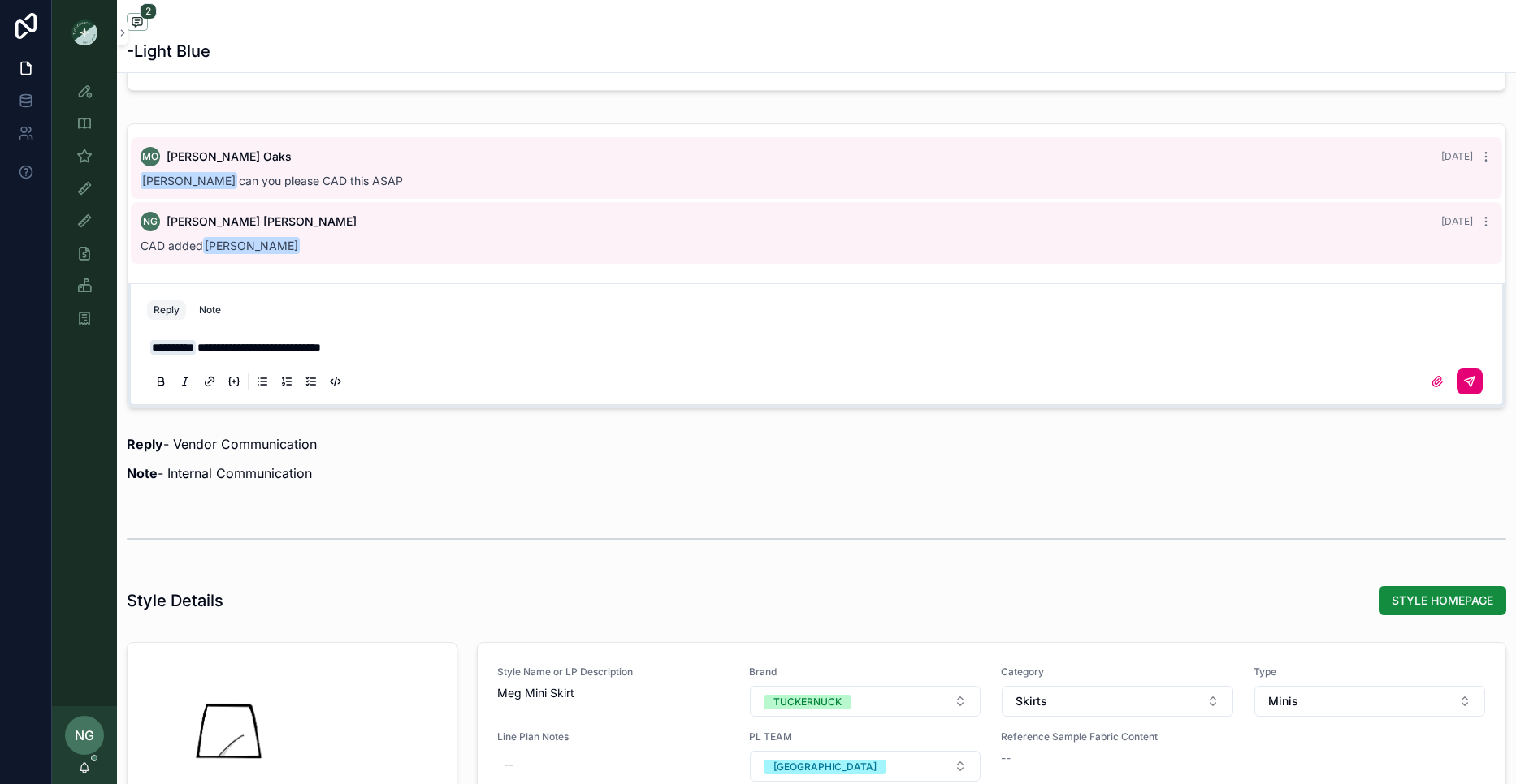
click at [1474, 372] on button "scrollable content" at bounding box center [1470, 381] width 26 height 26
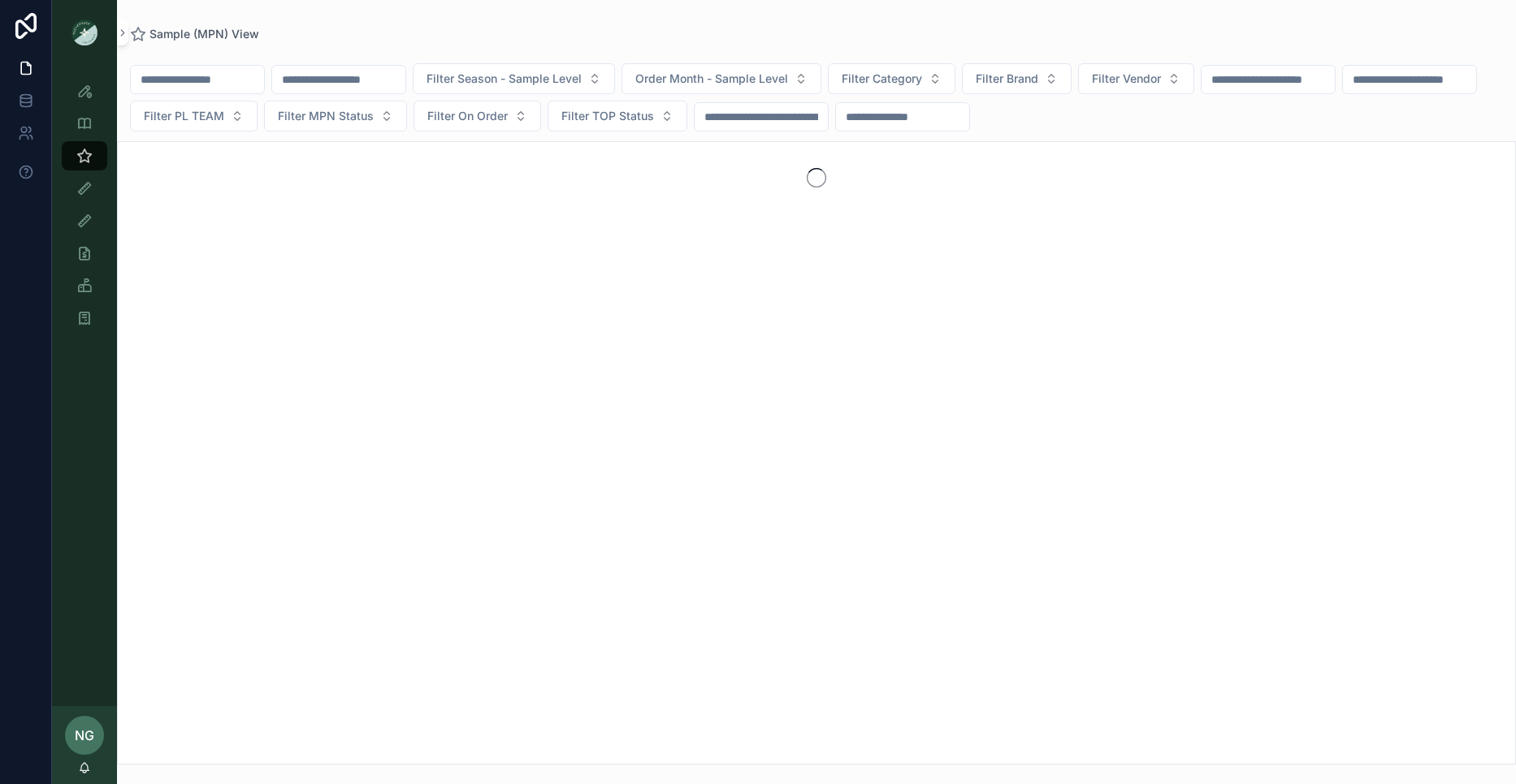
click at [217, 83] on input "scrollable content" at bounding box center [198, 80] width 134 height 23
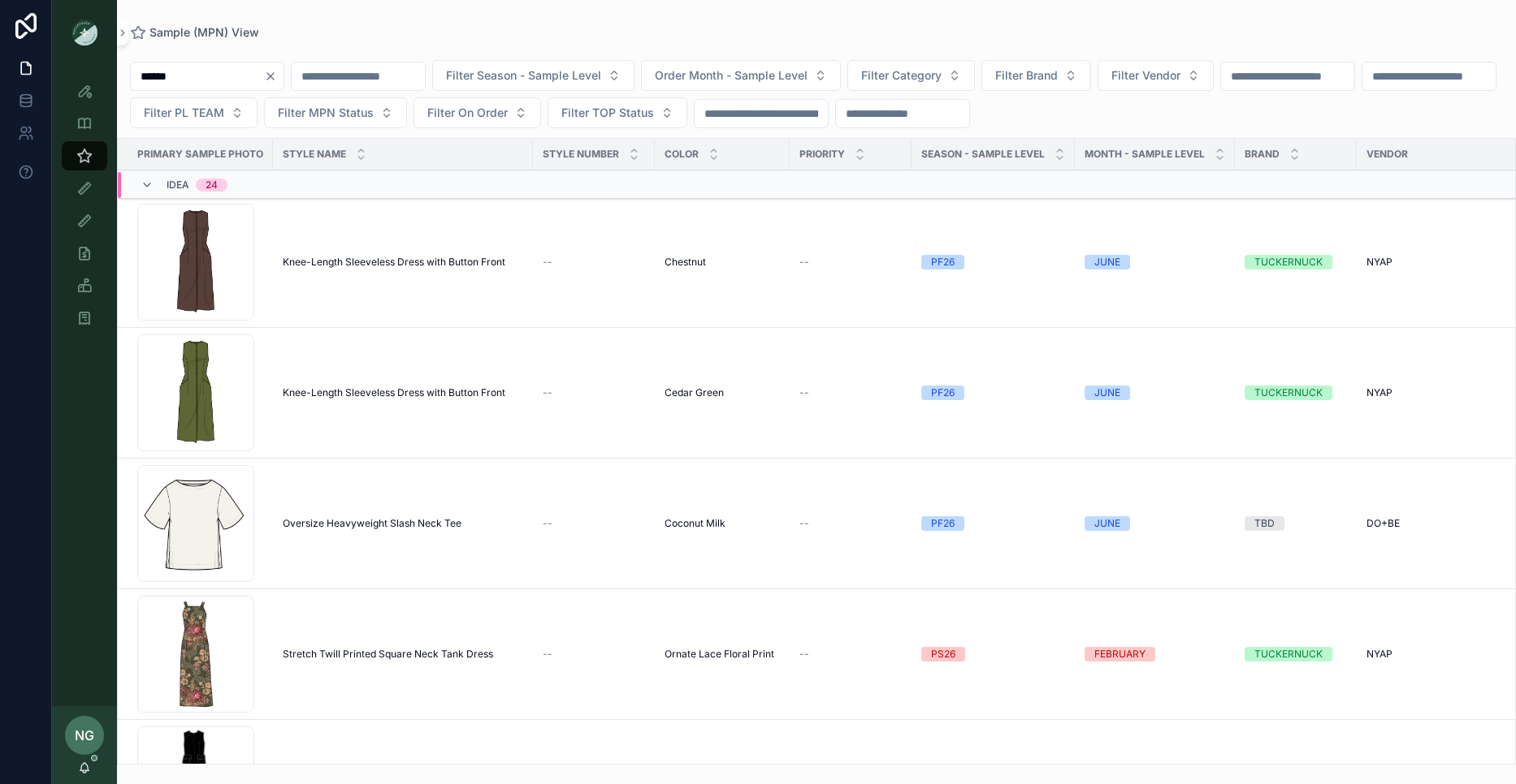
type input "******"
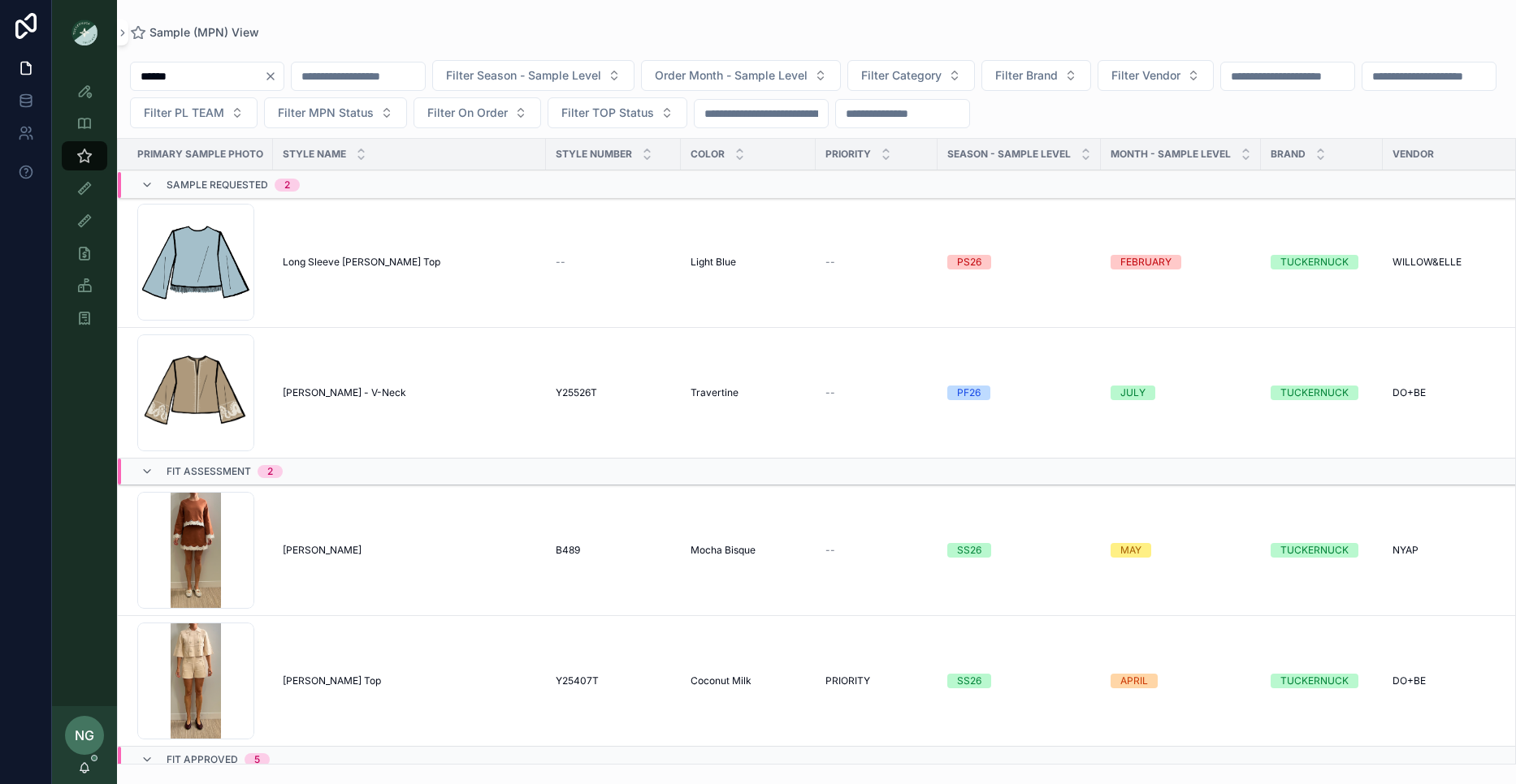
click at [369, 258] on span "Long Sleeve [PERSON_NAME] Top" at bounding box center [362, 263] width 158 height 13
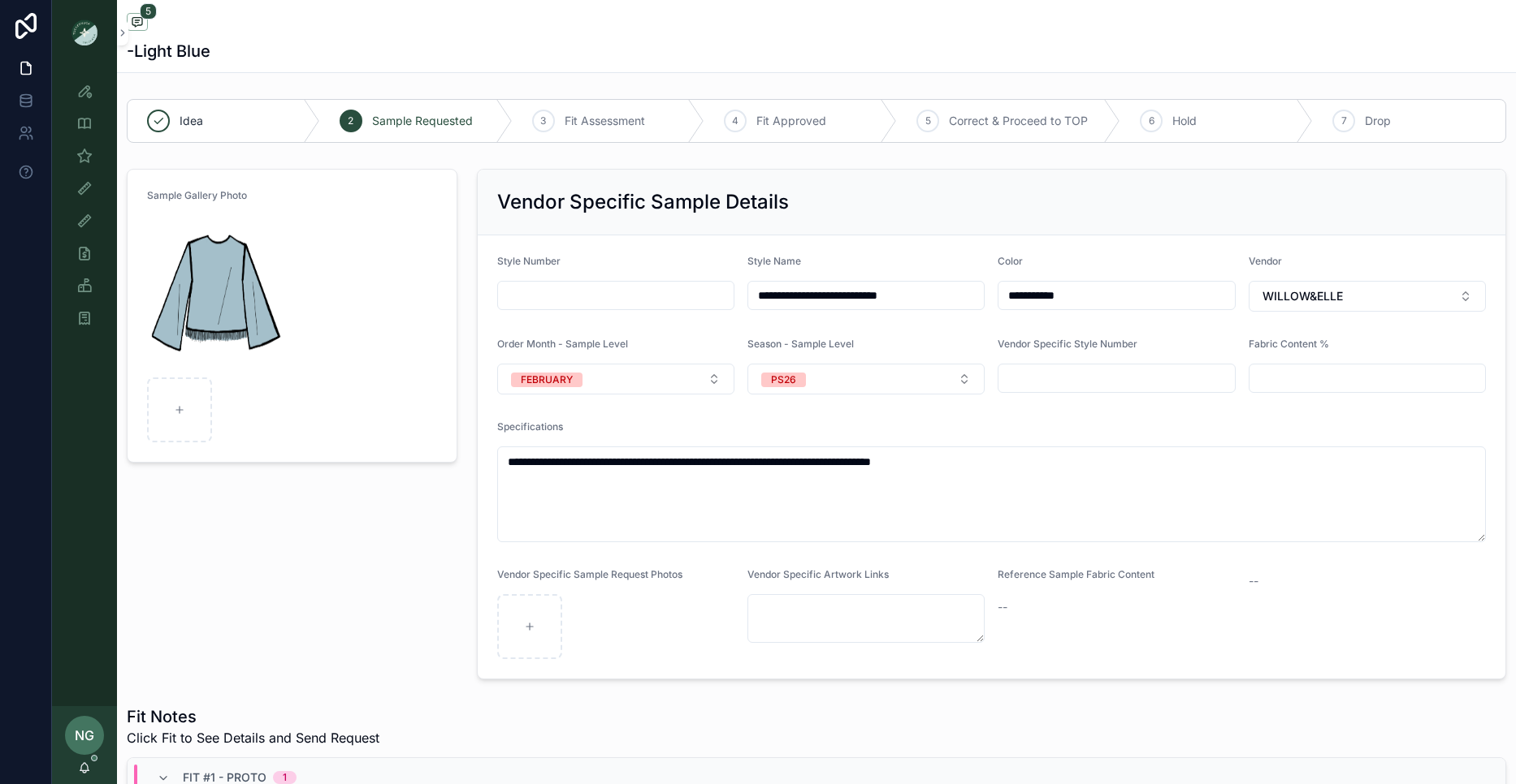
scroll to position [6, 0]
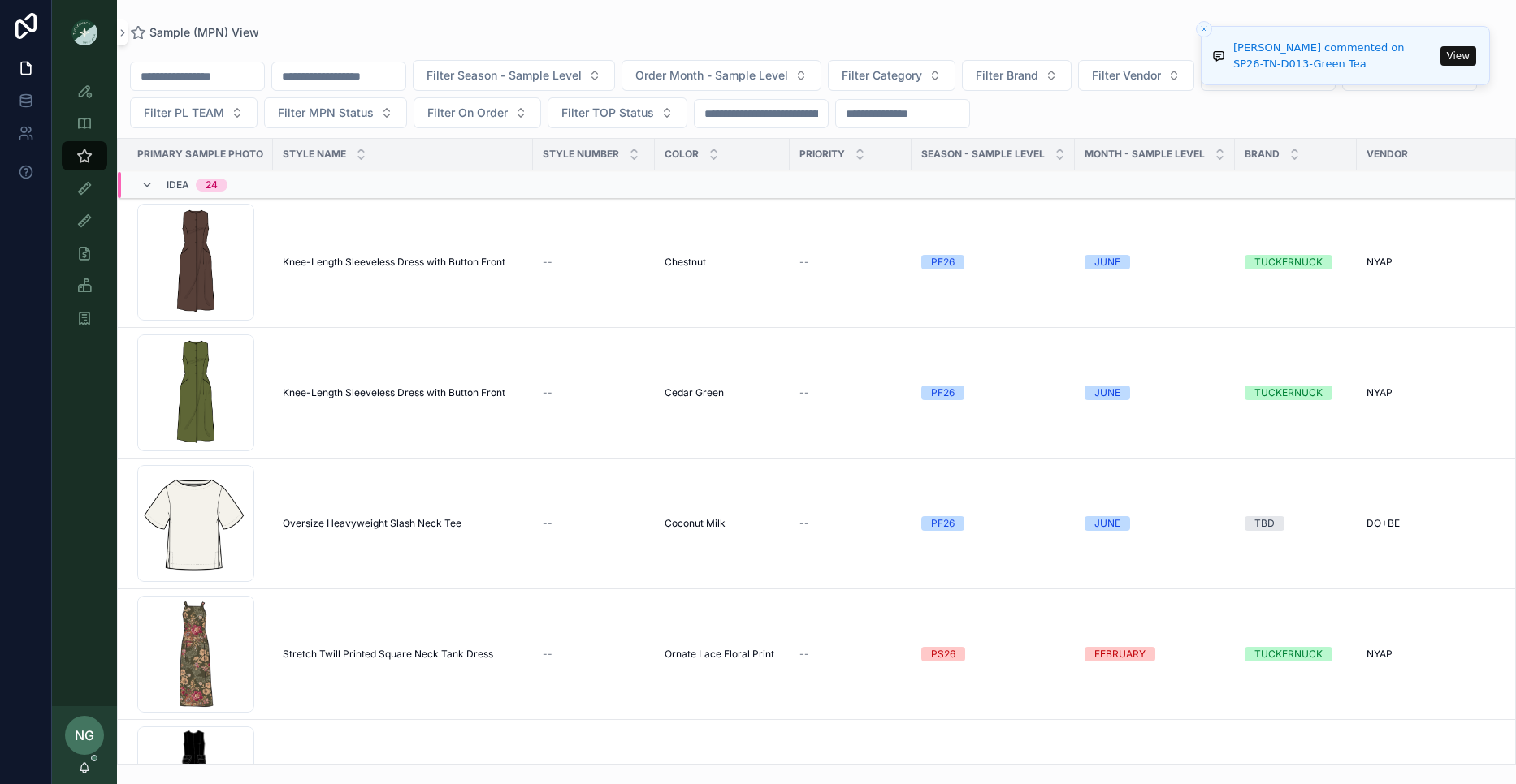
click at [1451, 49] on button "View" at bounding box center [1458, 56] width 36 height 19
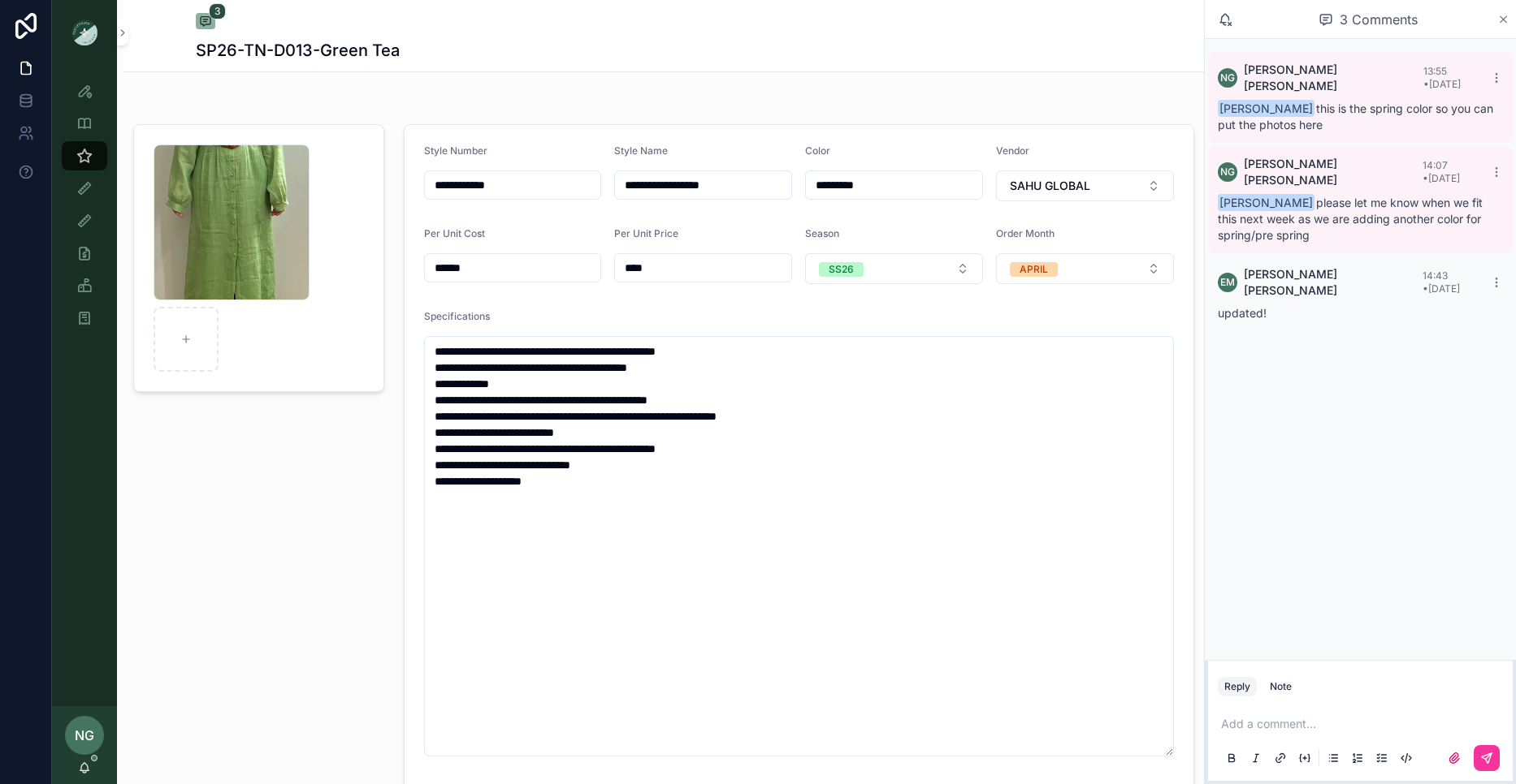
click at [1500, 14] on icon "scrollable content" at bounding box center [1503, 19] width 12 height 13
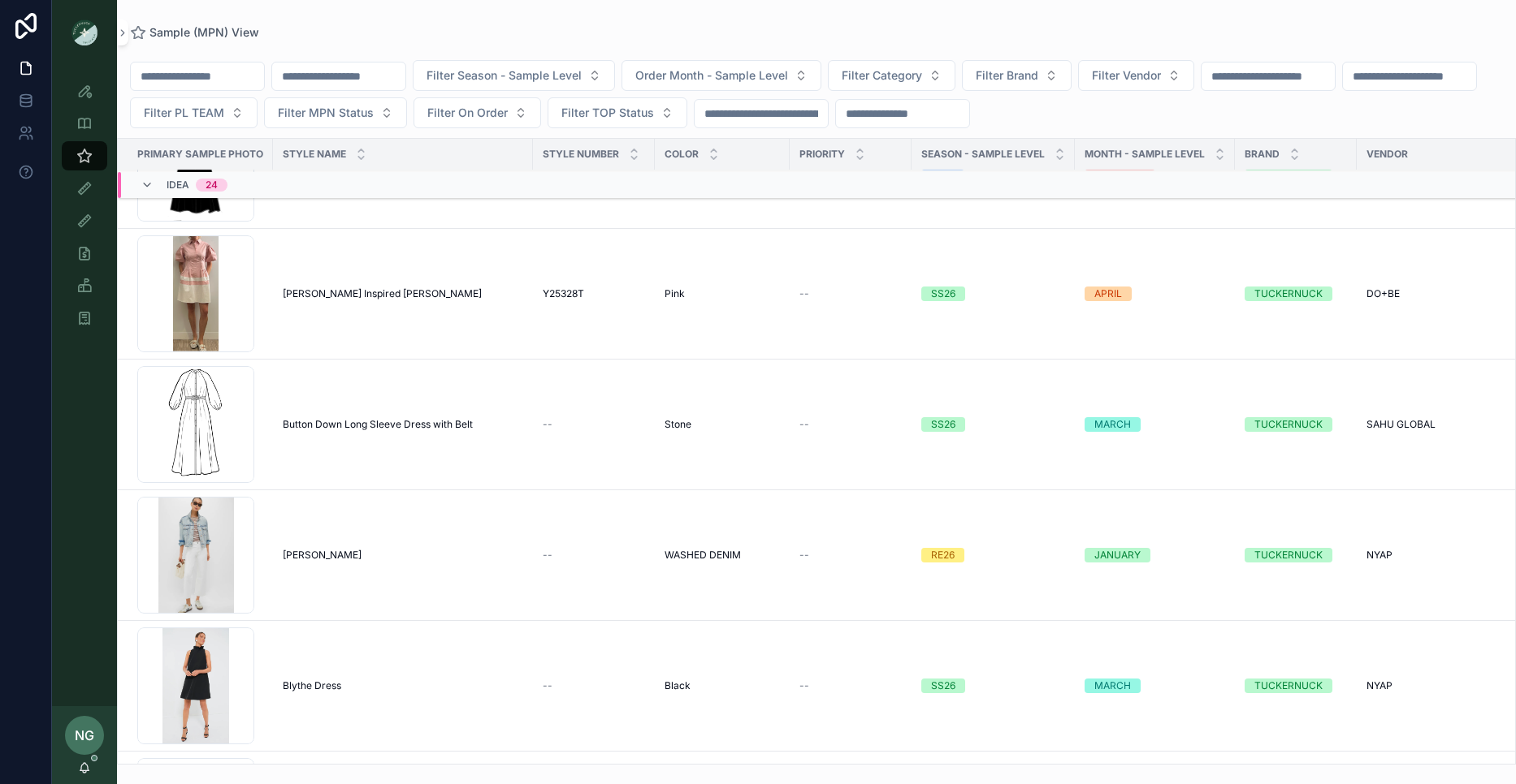
scroll to position [662, 0]
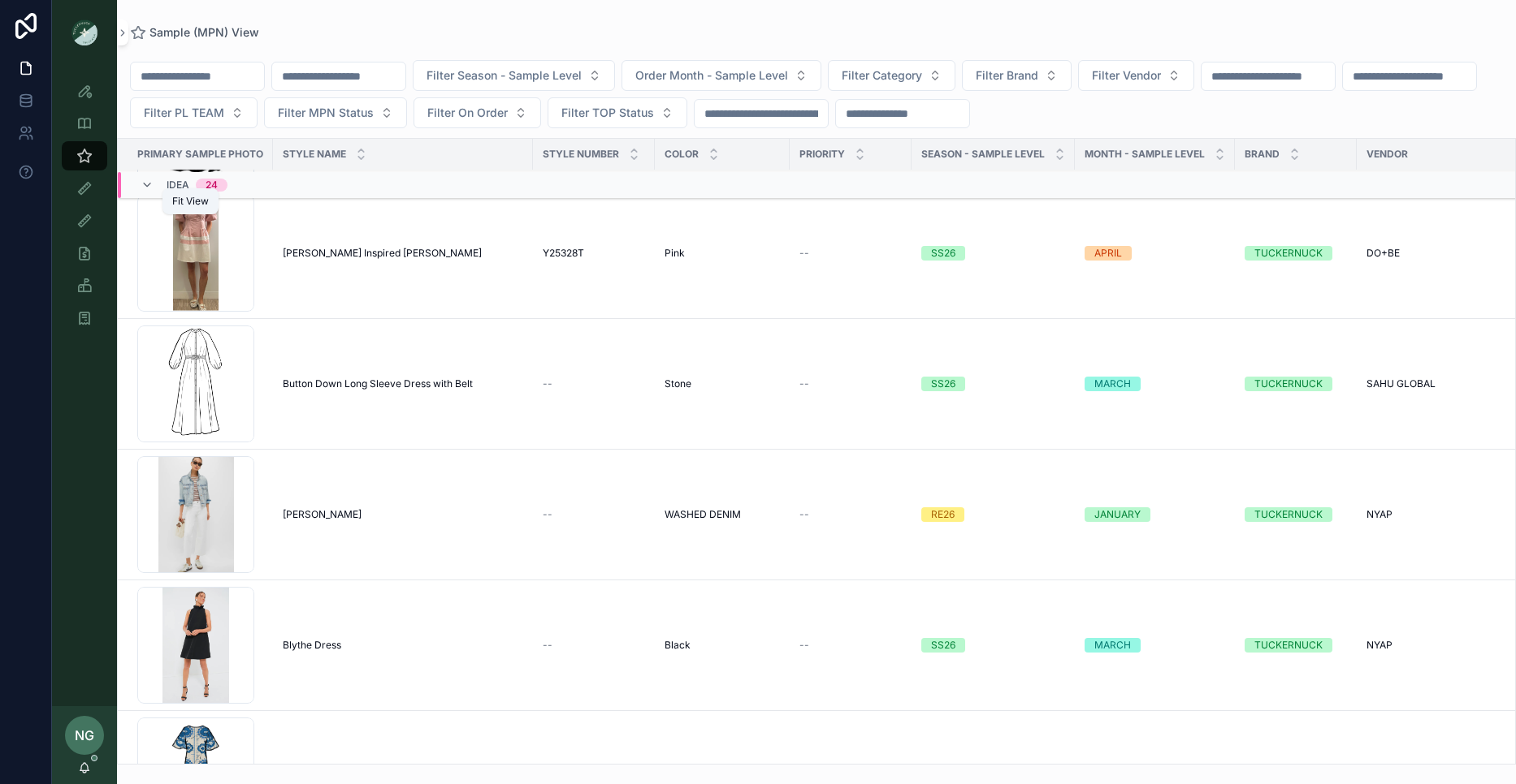
click at [95, 183] on div "Fit View" at bounding box center [84, 188] width 26 height 26
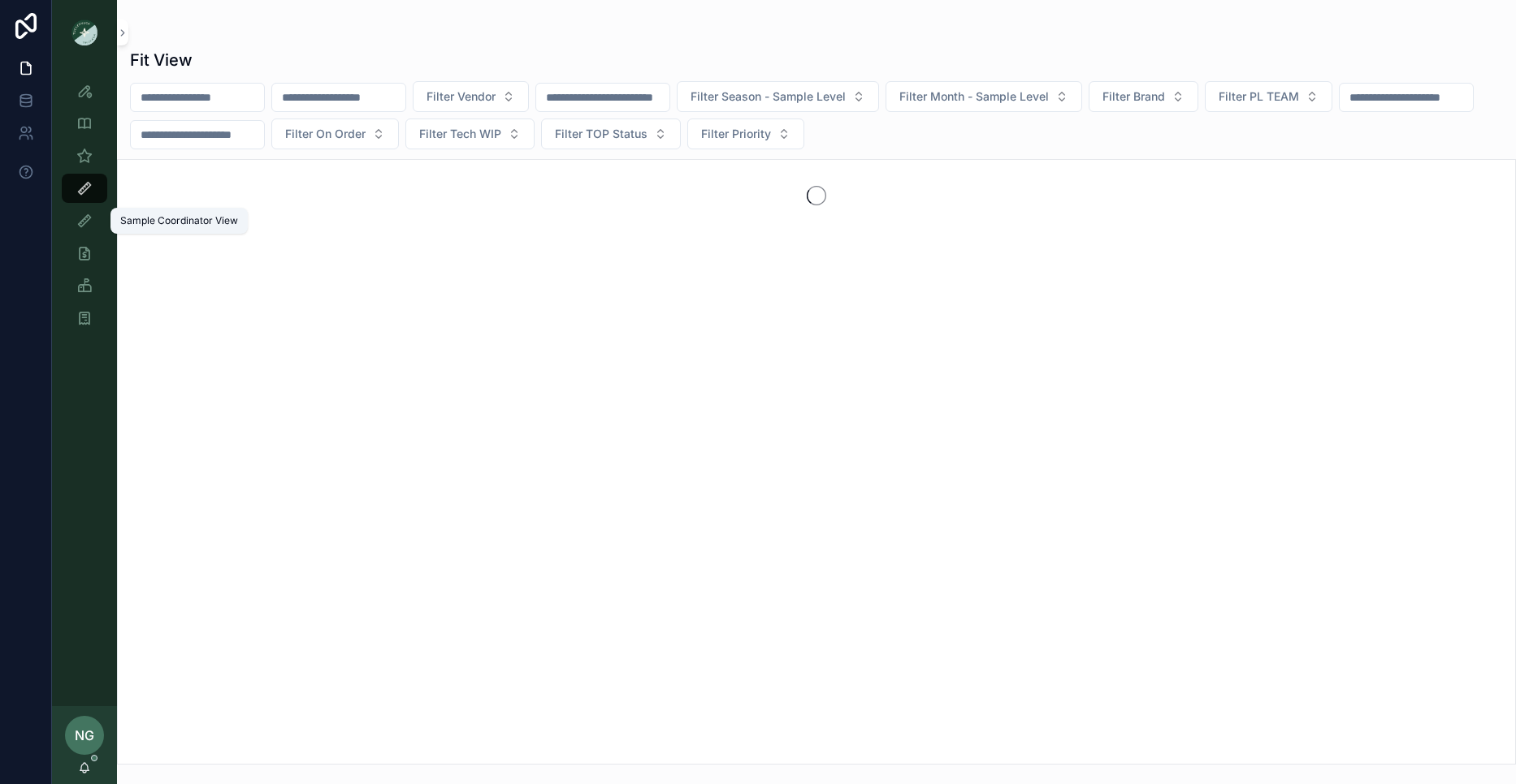
click at [82, 225] on icon "scrollable content" at bounding box center [84, 221] width 17 height 17
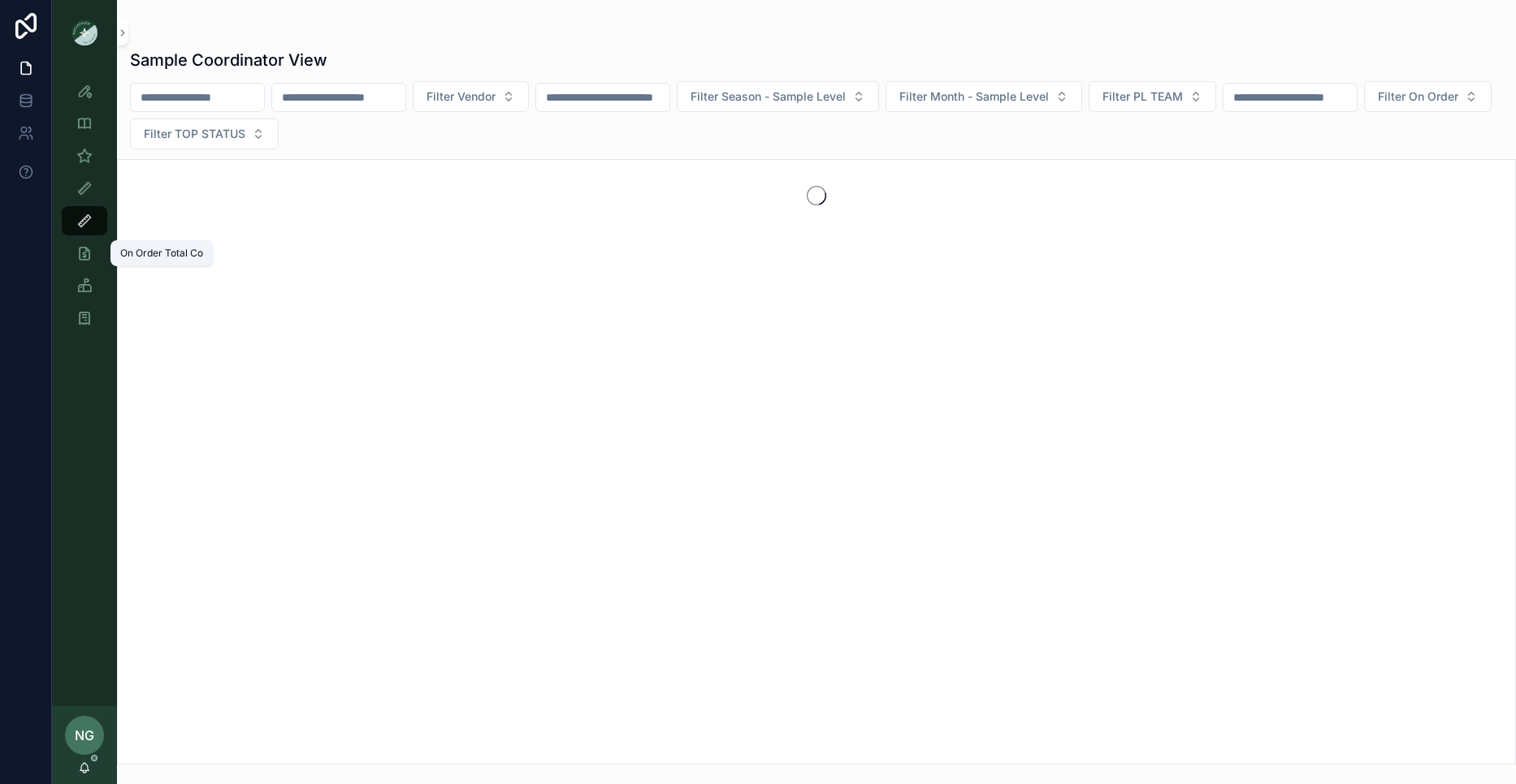
click at [83, 257] on icon "scrollable content" at bounding box center [84, 253] width 17 height 17
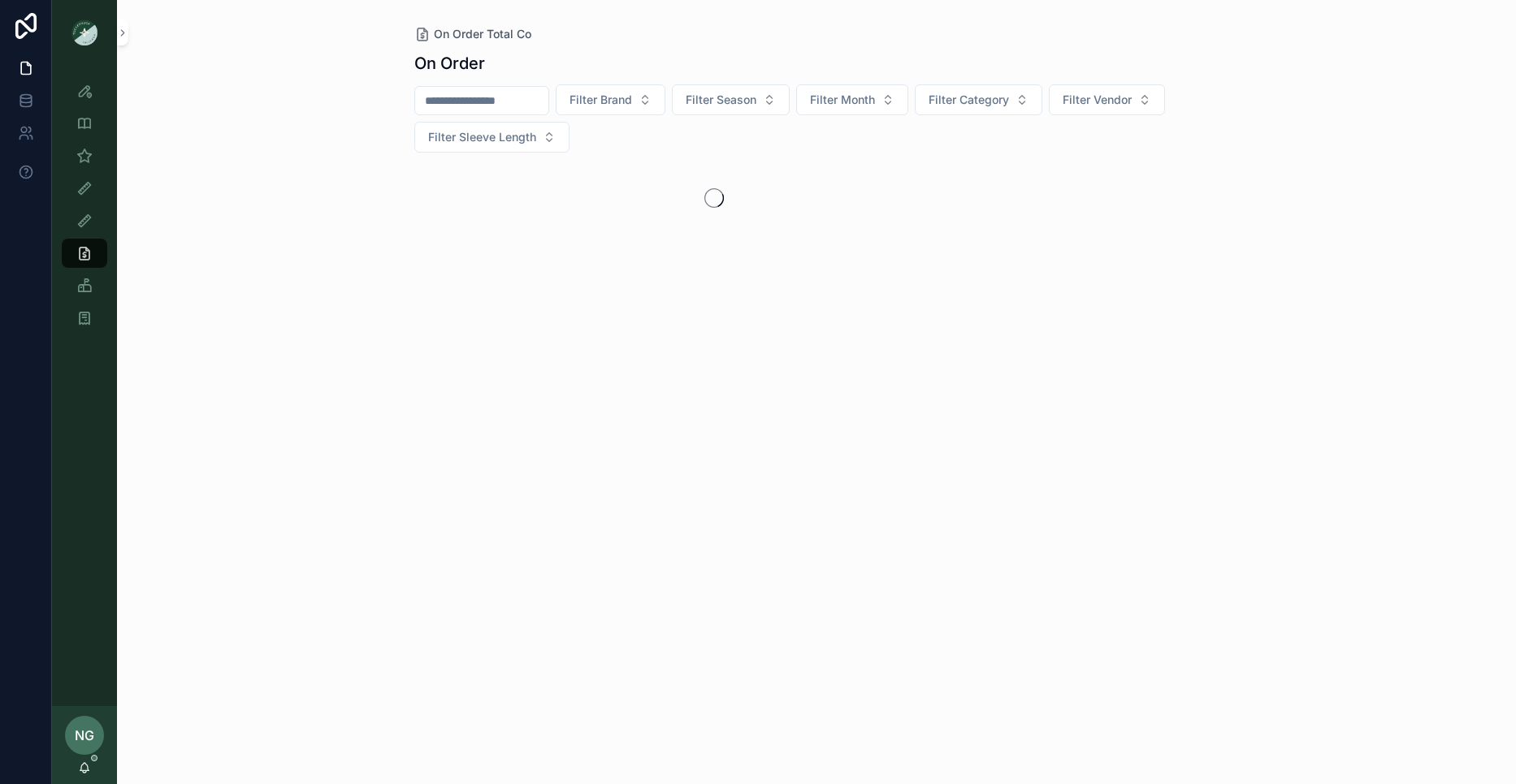
click at [93, 301] on div "Sample Tracking - Internal" at bounding box center [84, 286] width 65 height 32
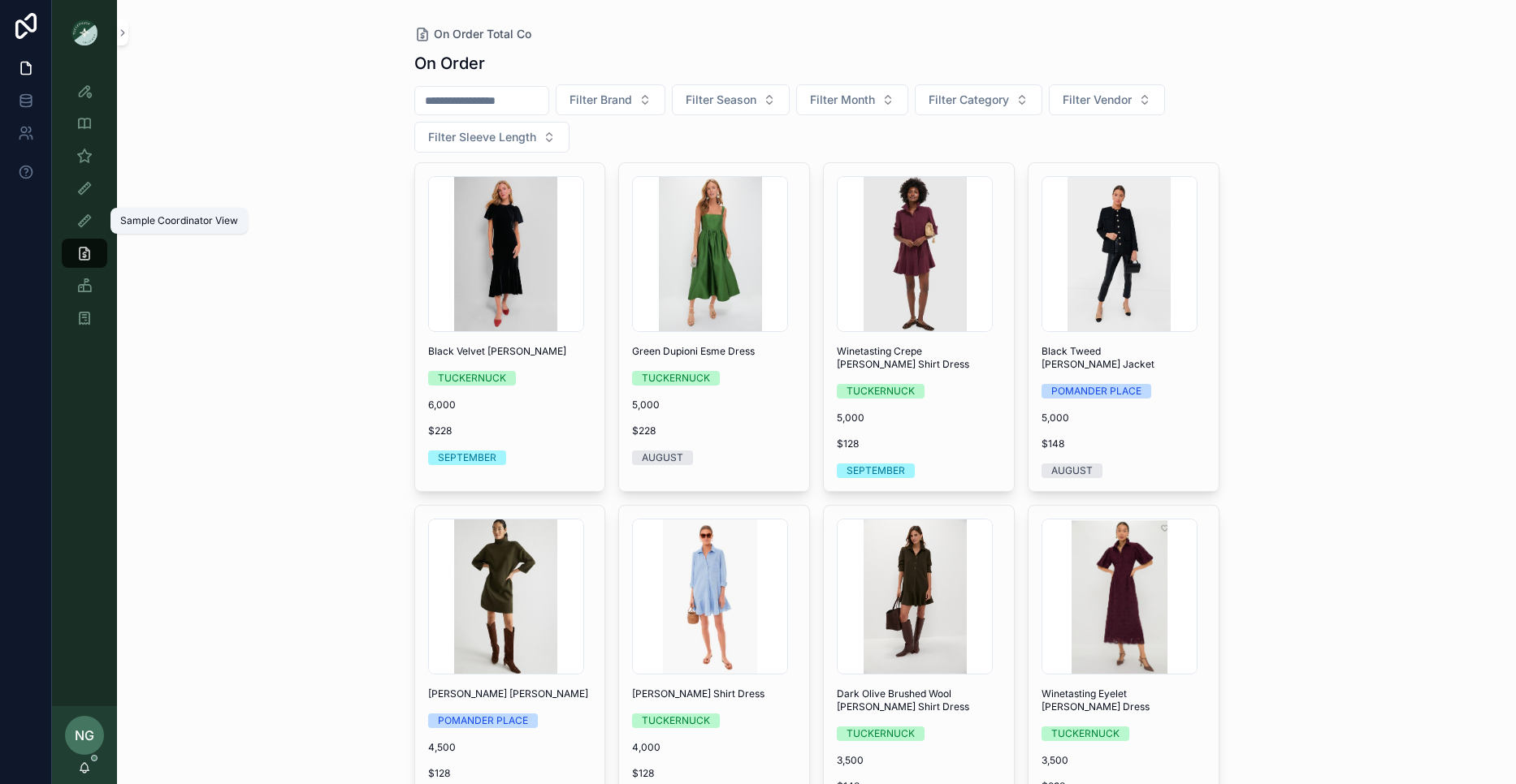
click at [82, 208] on div "Sample Coordinator View" at bounding box center [84, 221] width 26 height 26
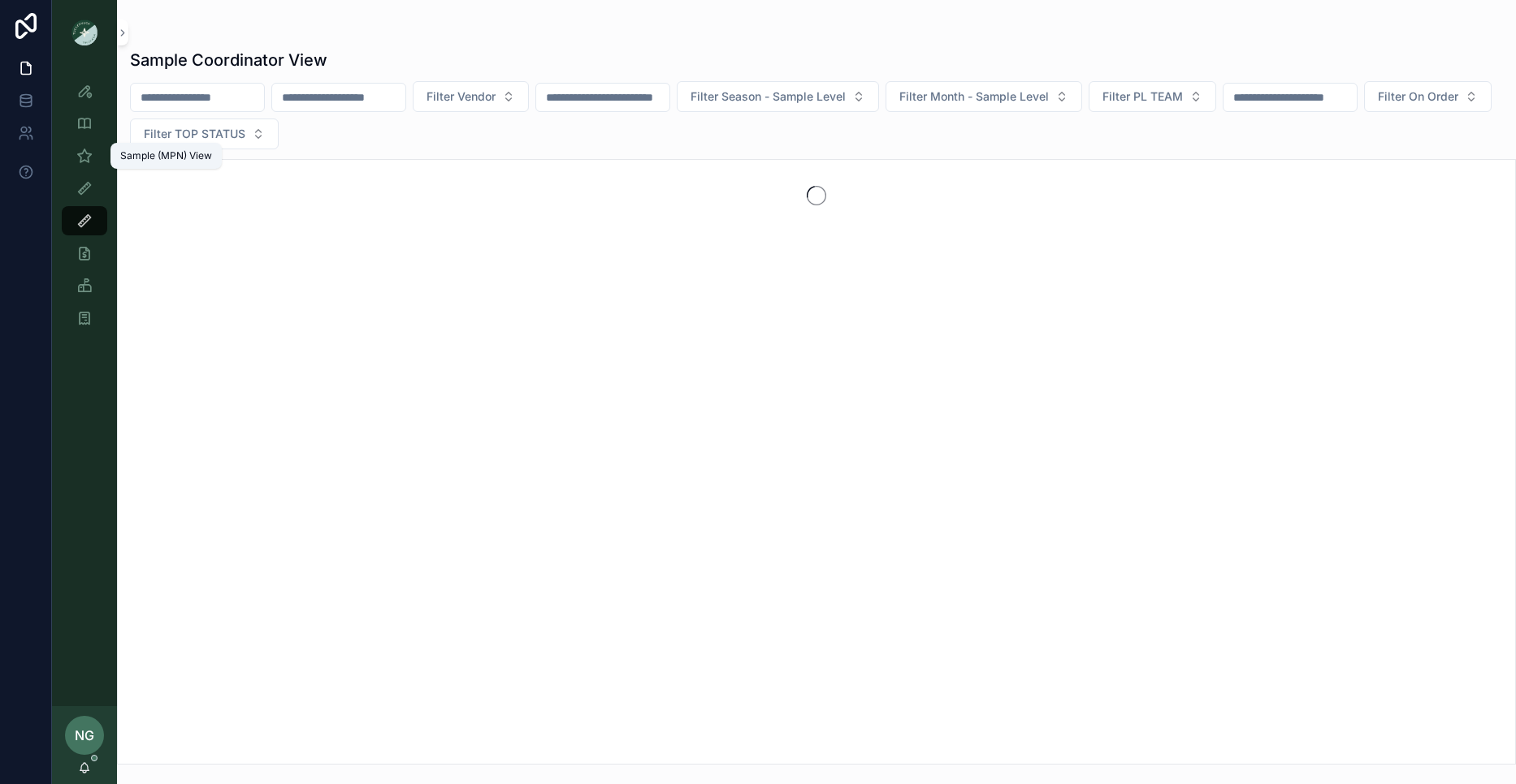
click at [88, 161] on icon "scrollable content" at bounding box center [84, 156] width 17 height 17
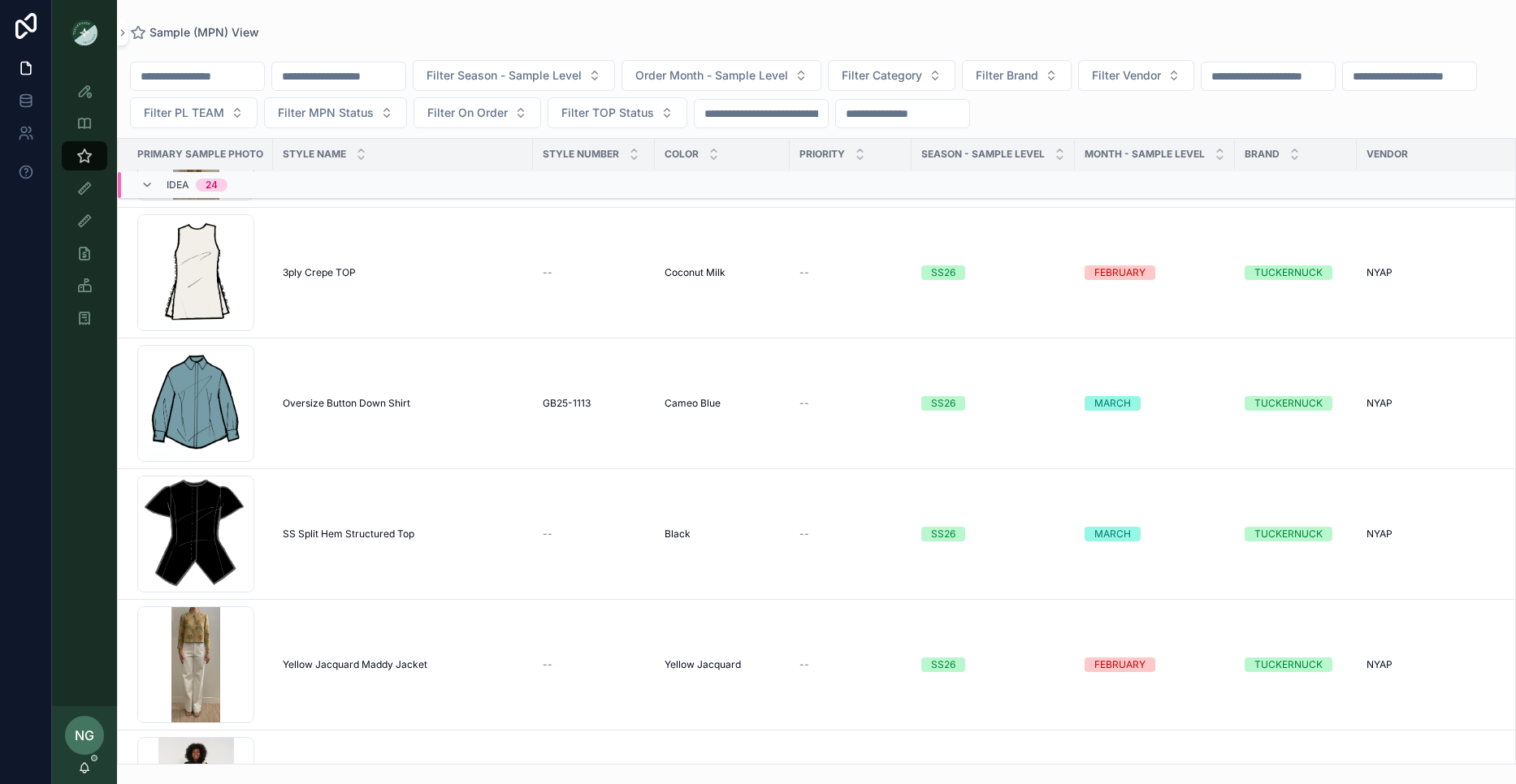
scroll to position [1696, 0]
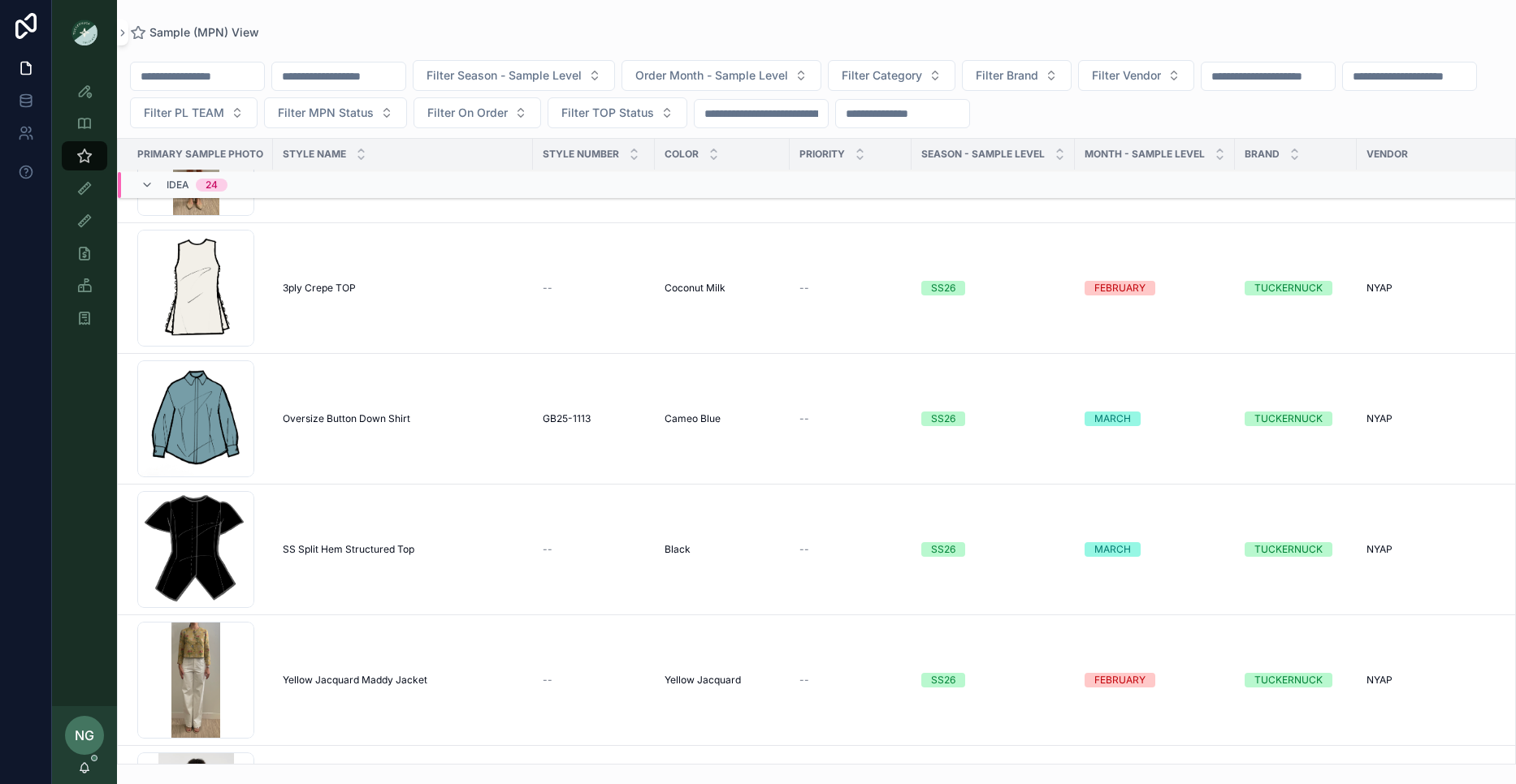
click at [322, 299] on td "3ply Crepe TOP 3ply Crepe TOP" at bounding box center [403, 289] width 260 height 131
click at [323, 287] on span "3ply Crepe TOP" at bounding box center [319, 289] width 73 height 13
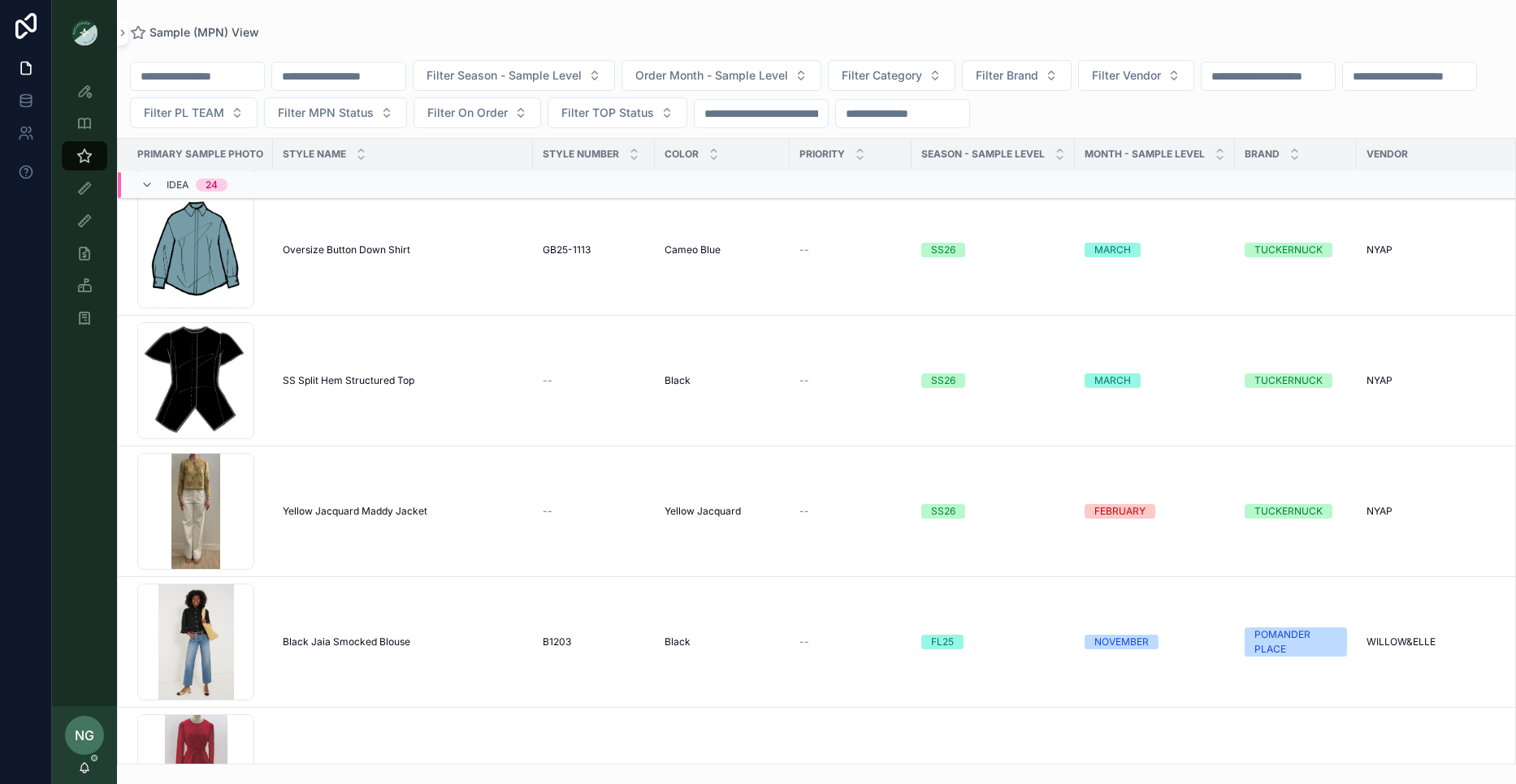
scroll to position [1902, 0]
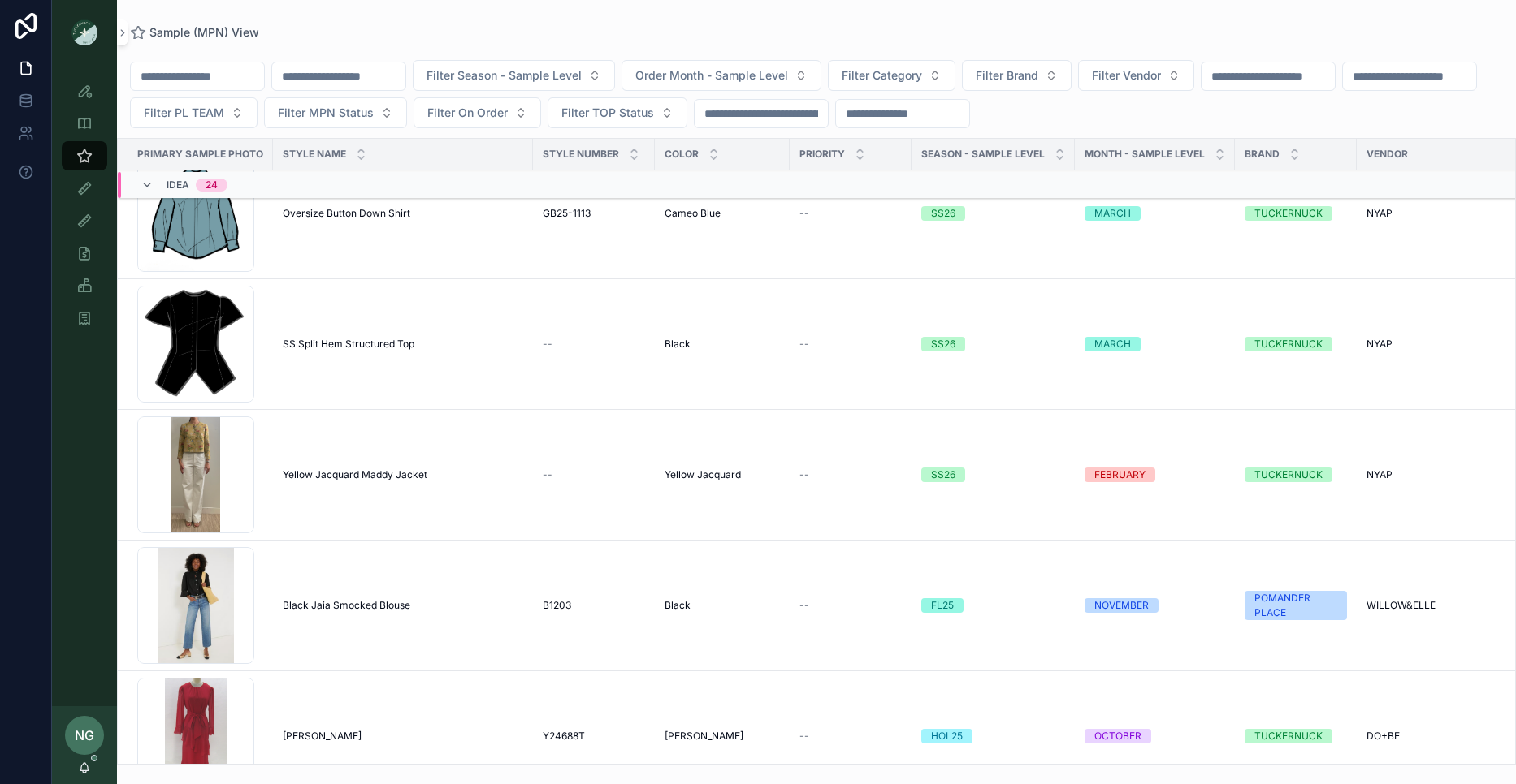
click at [320, 336] on td "SS Split Hem Structured Top SS Split Hem Structured Top" at bounding box center [403, 344] width 260 height 131
click at [317, 342] on span "SS Split Hem Structured Top" at bounding box center [349, 344] width 132 height 13
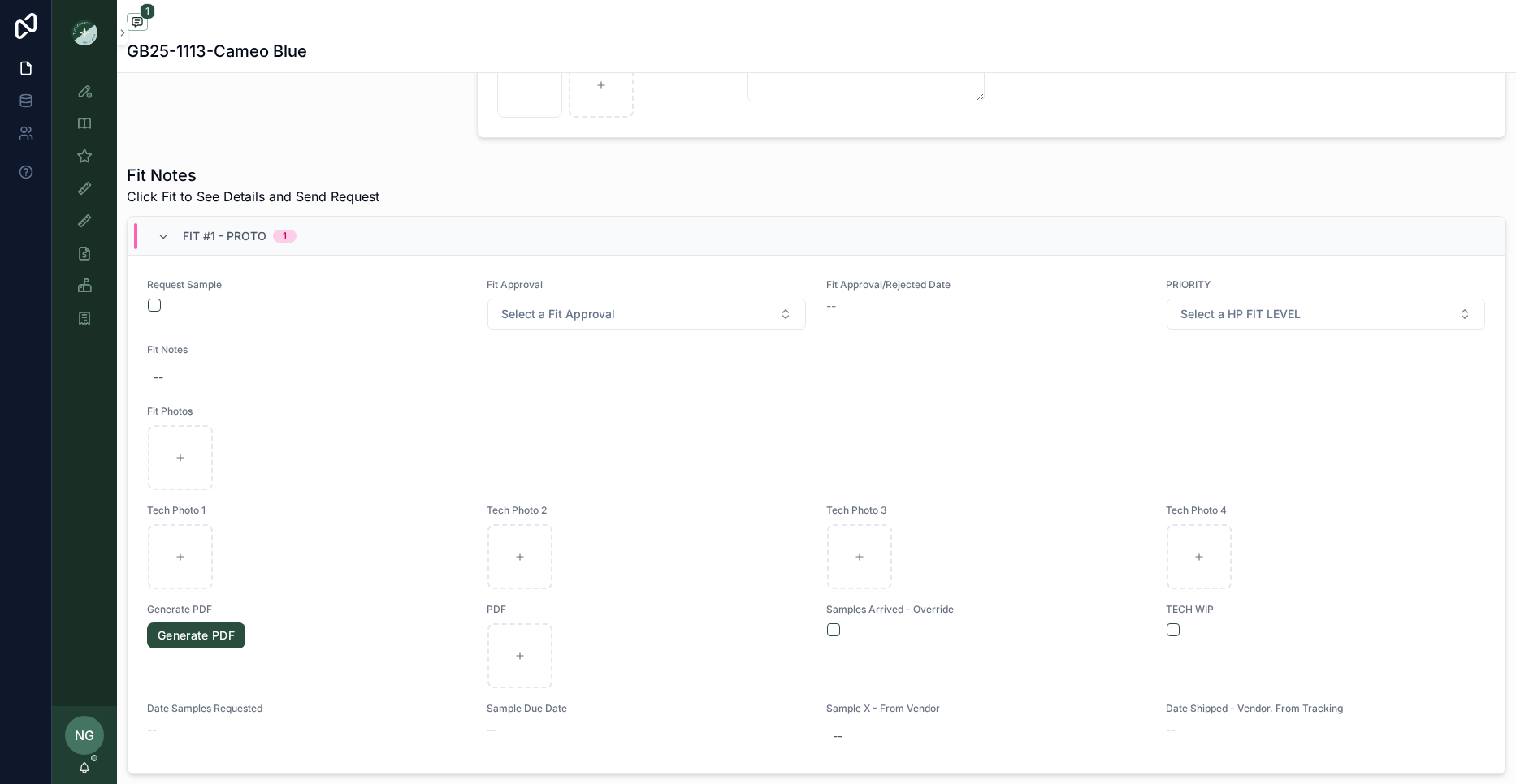
scroll to position [580, 0]
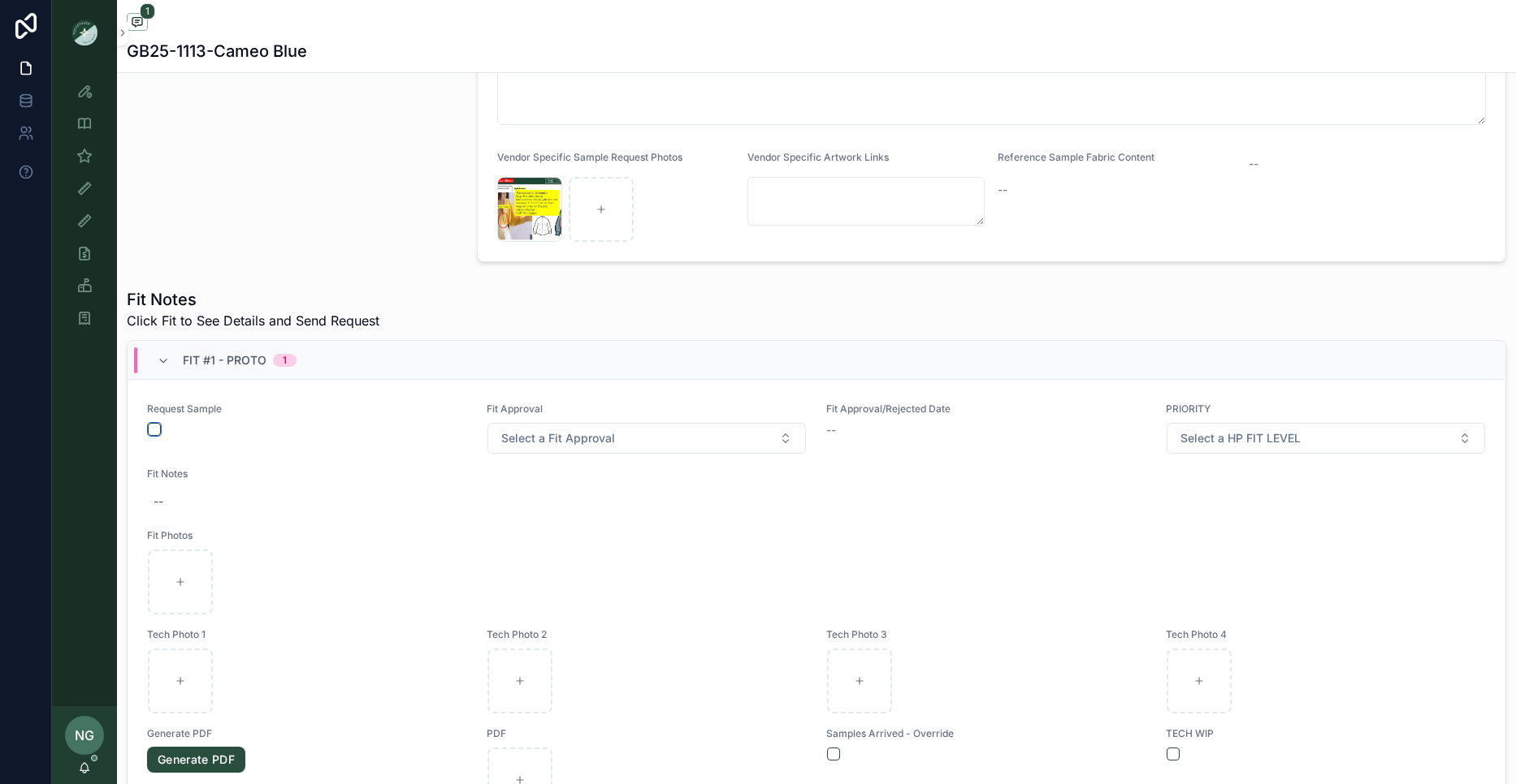
click at [150, 427] on button "scrollable content" at bounding box center [154, 430] width 13 height 13
click at [0, 0] on div "Screenshot-2025-10-03-at-2.02.29-PM .png" at bounding box center [0, 0] width 0 height 0
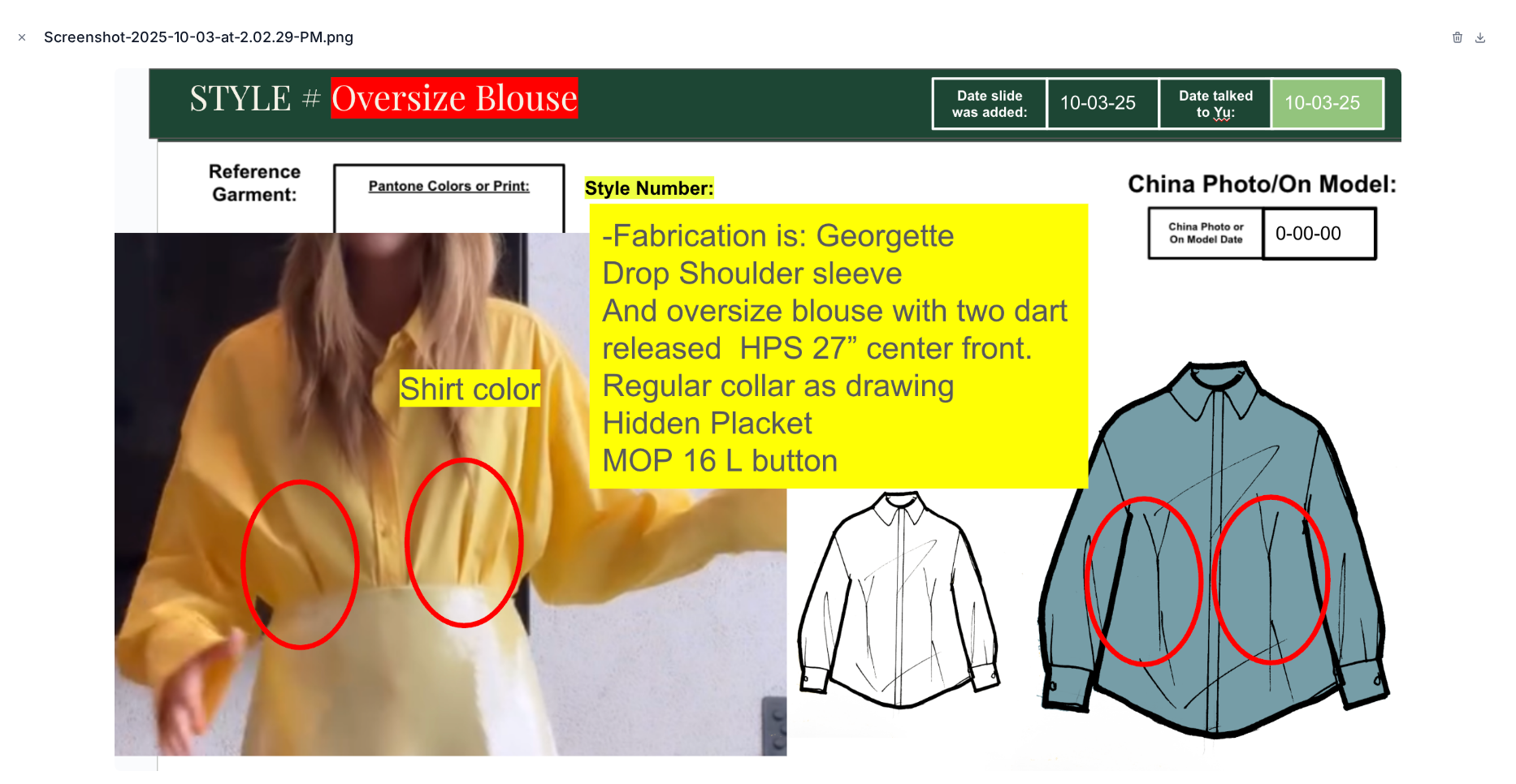
click at [150, 174] on img at bounding box center [758, 420] width 1288 height 703
click at [22, 32] on icon "Close modal" at bounding box center [22, 37] width 11 height 11
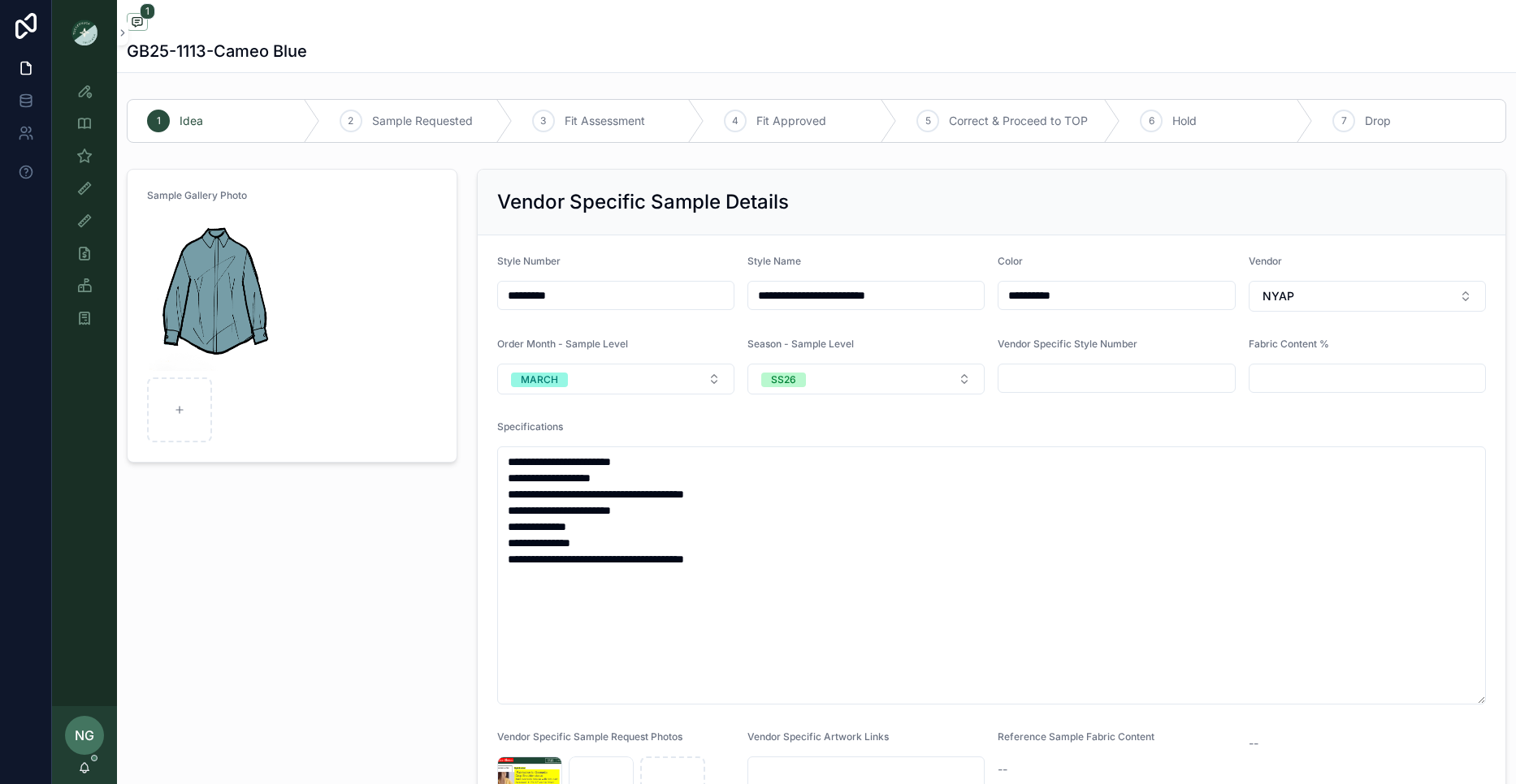
scroll to position [352, 0]
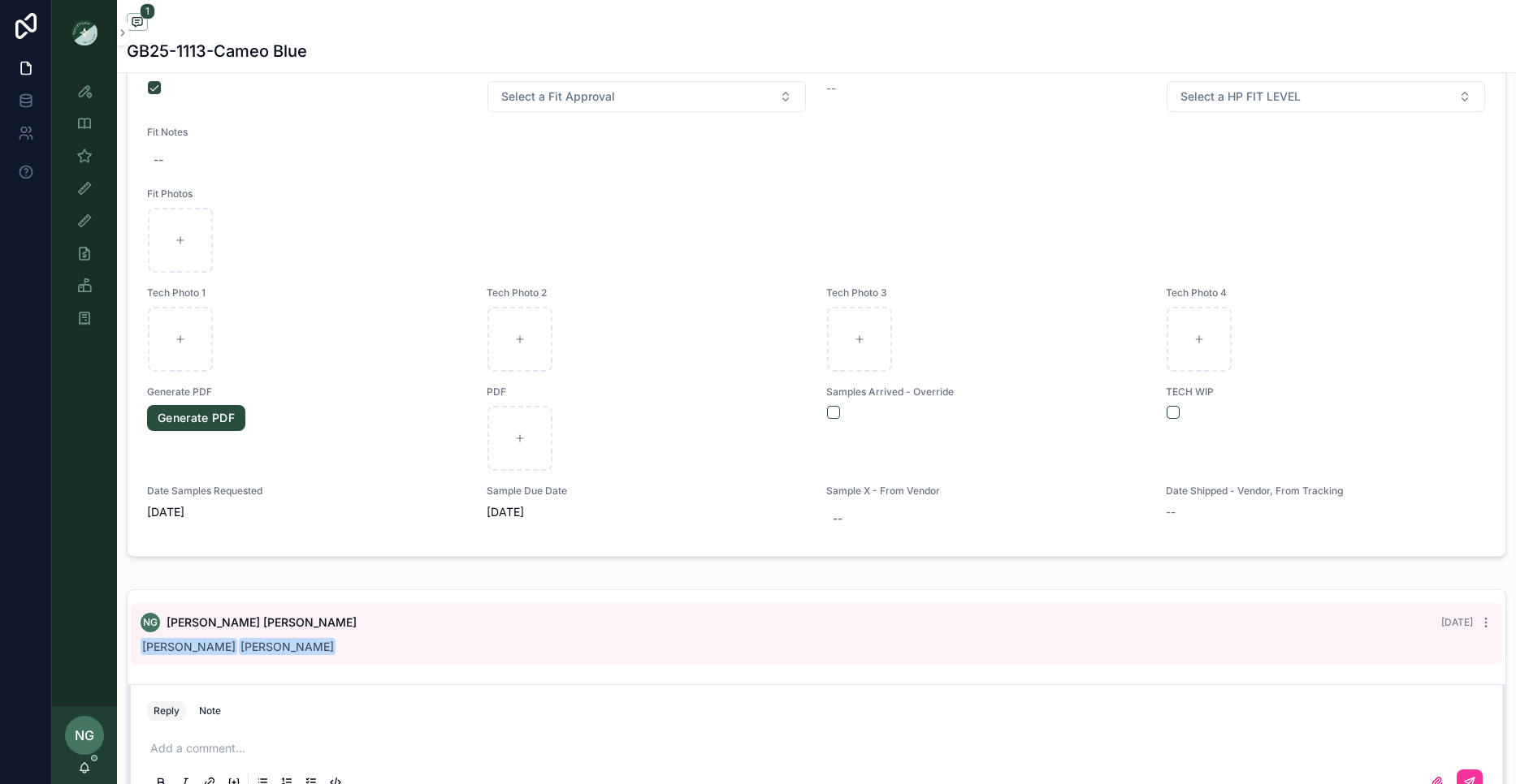
click at [221, 737] on div "Add a comment..." at bounding box center [816, 765] width 1339 height 69
click at [198, 752] on p "scrollable content" at bounding box center [820, 748] width 1339 height 17
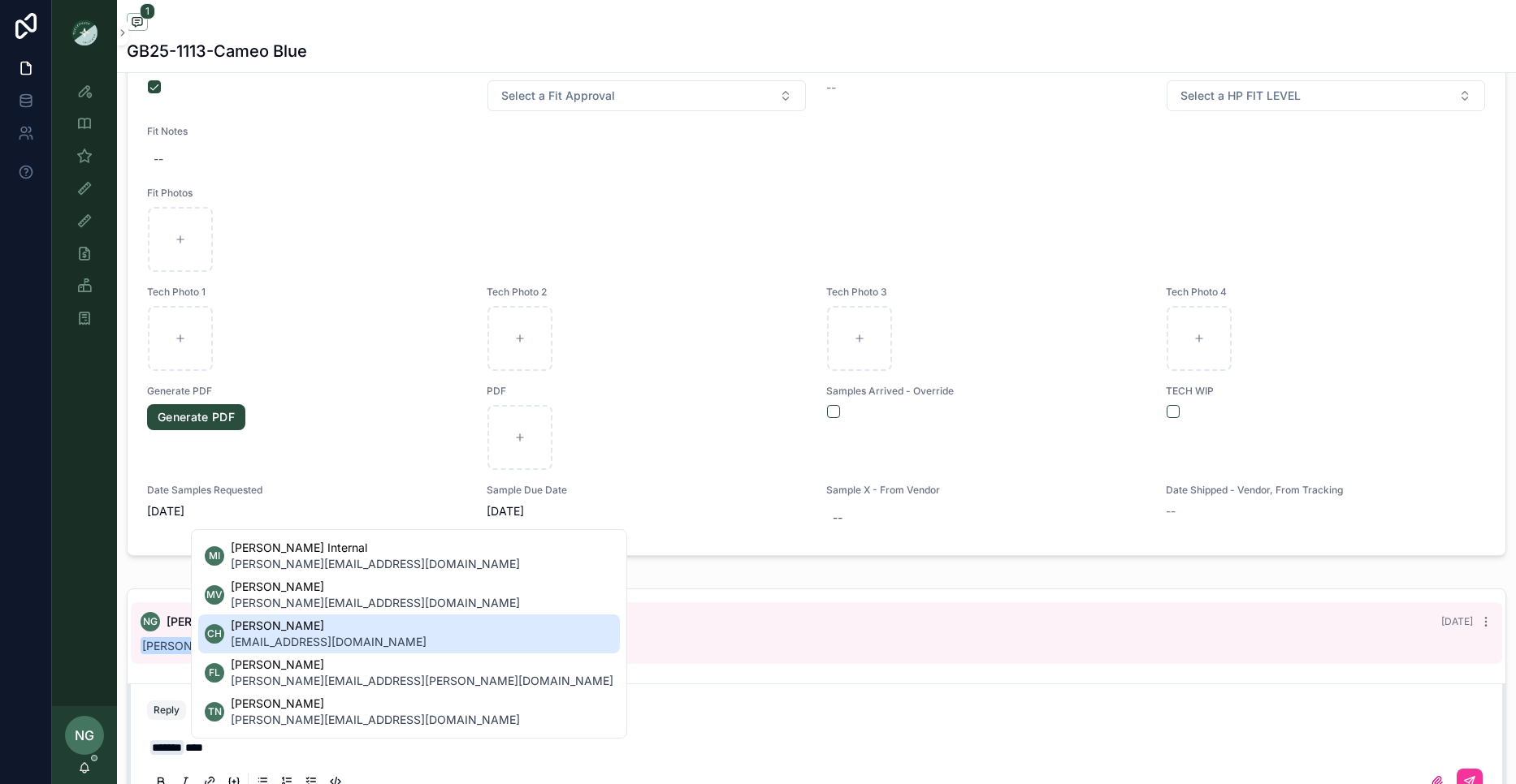
click at [259, 633] on span "[PERSON_NAME]" at bounding box center [329, 626] width 196 height 17
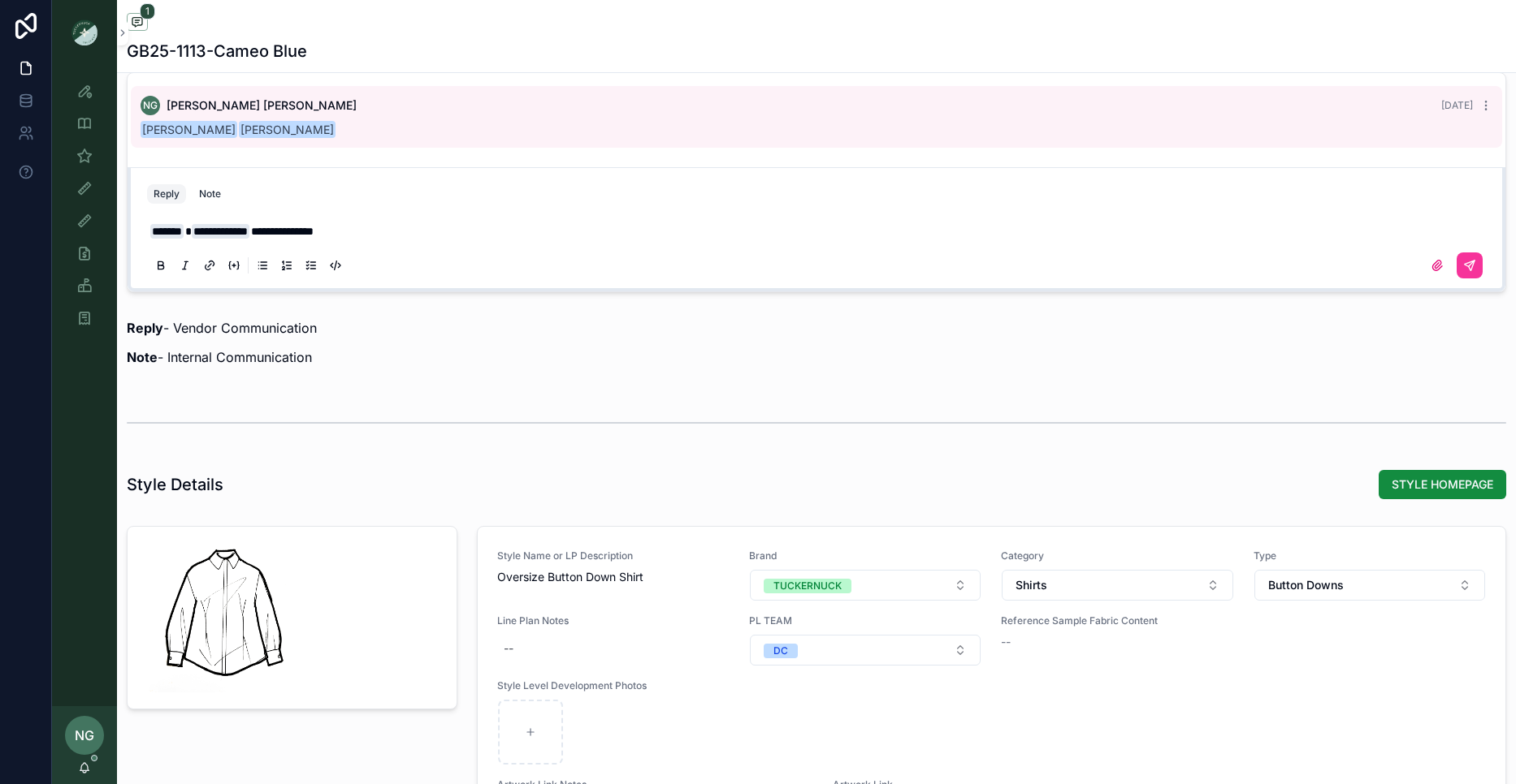
scroll to position [1494, 0]
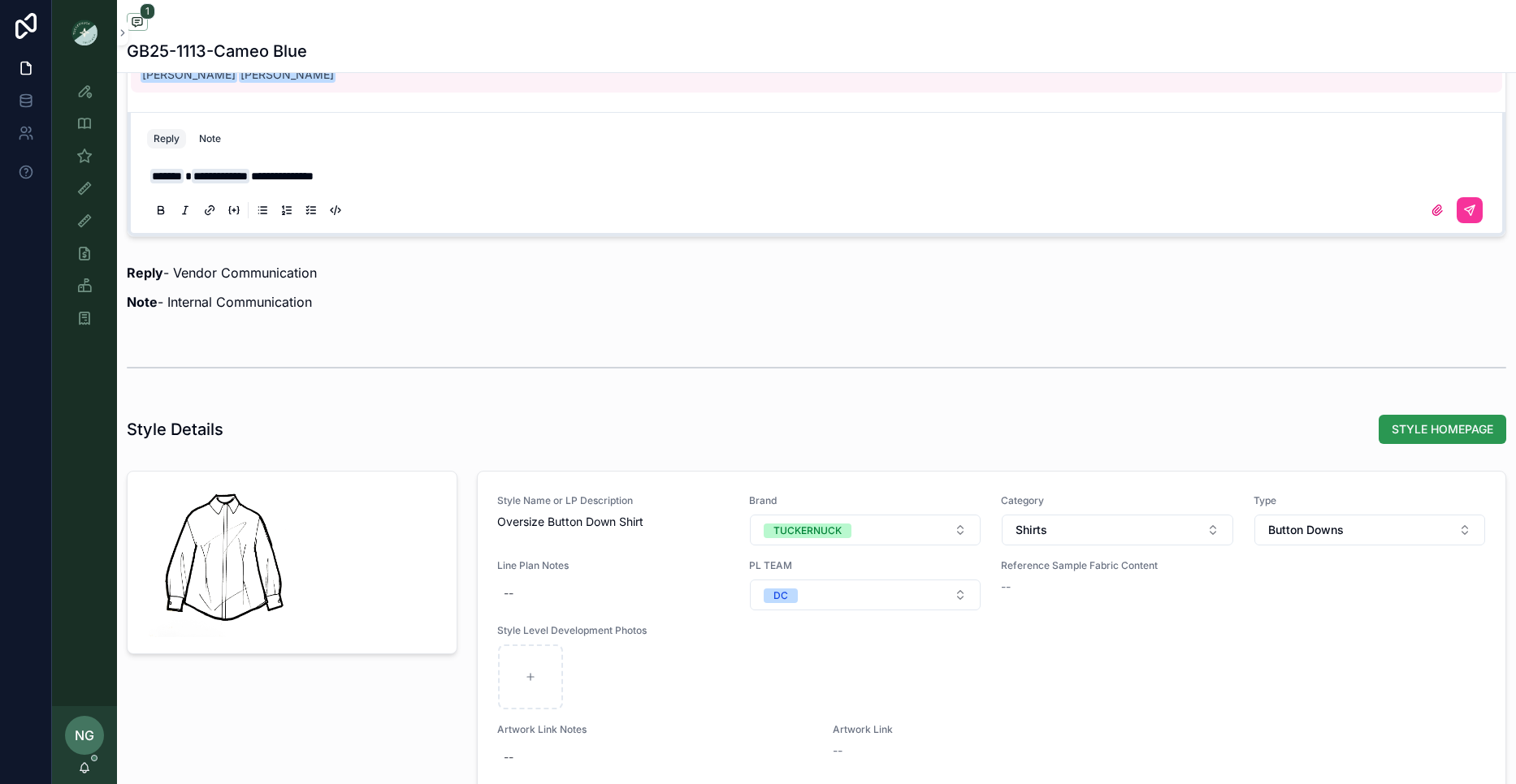
click at [1406, 438] on button "STYLE HOMEPAGE" at bounding box center [1442, 430] width 127 height 30
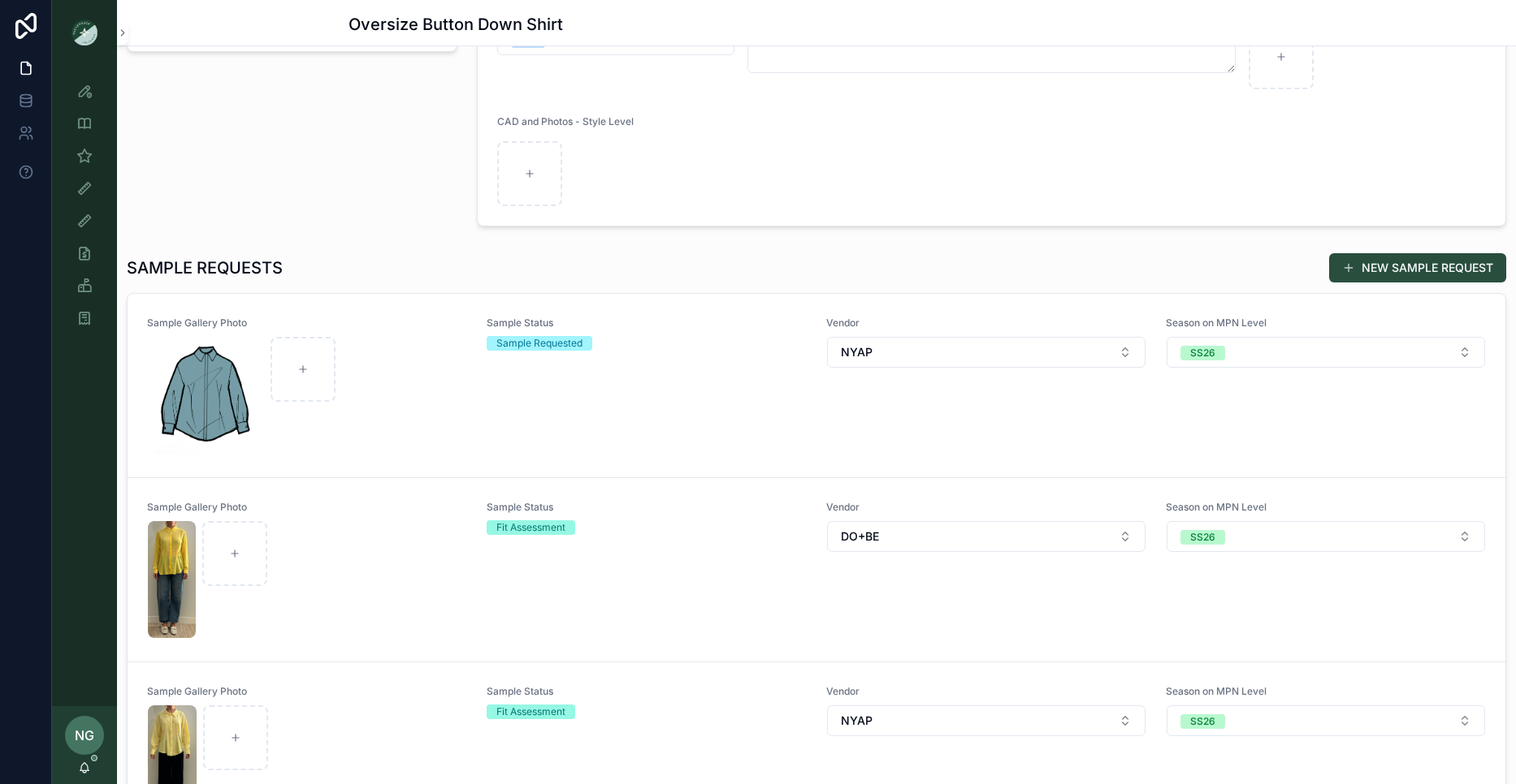
scroll to position [147, 0]
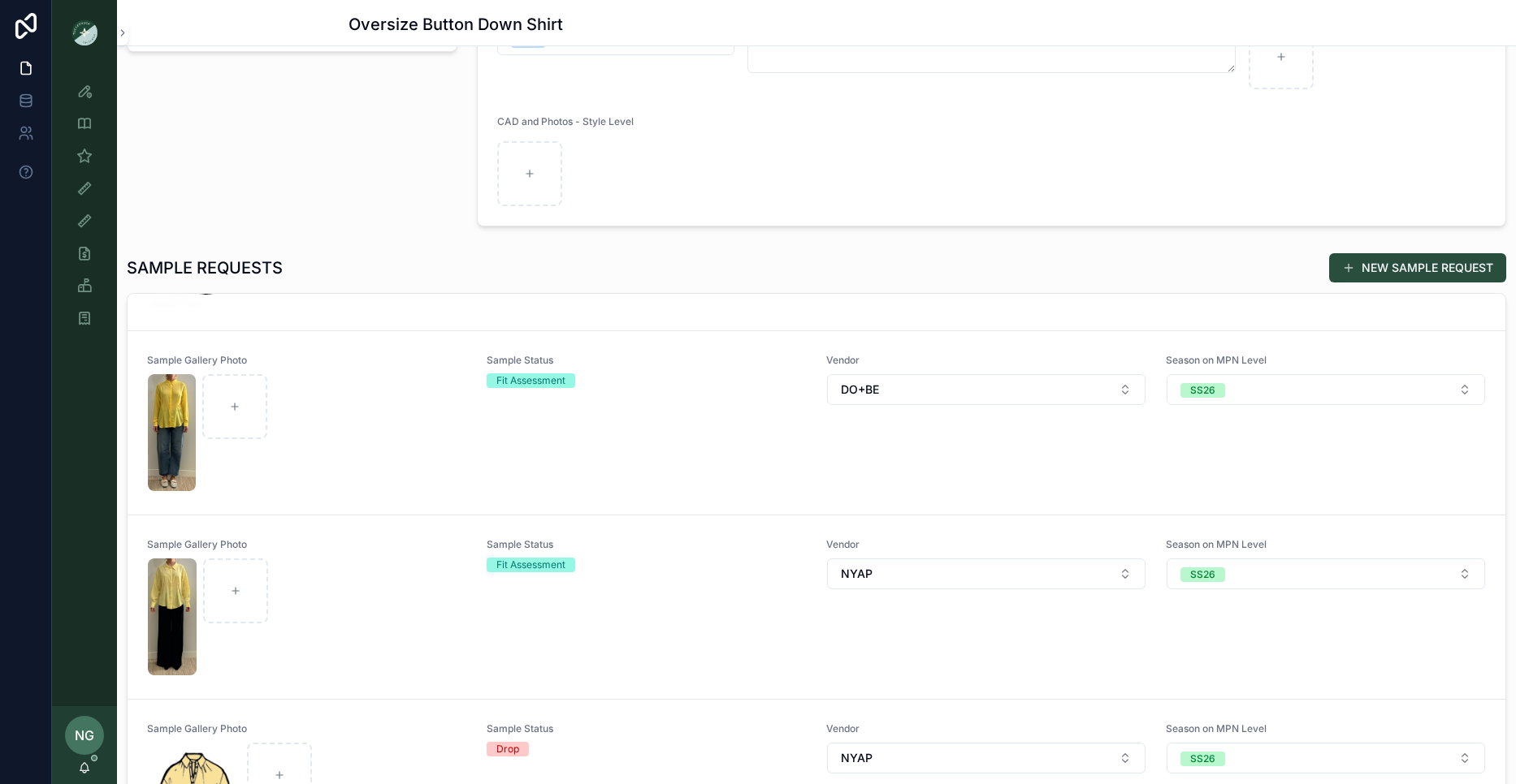
click at [662, 576] on div "Sample Status Fit Assessment" at bounding box center [646, 607] width 320 height 138
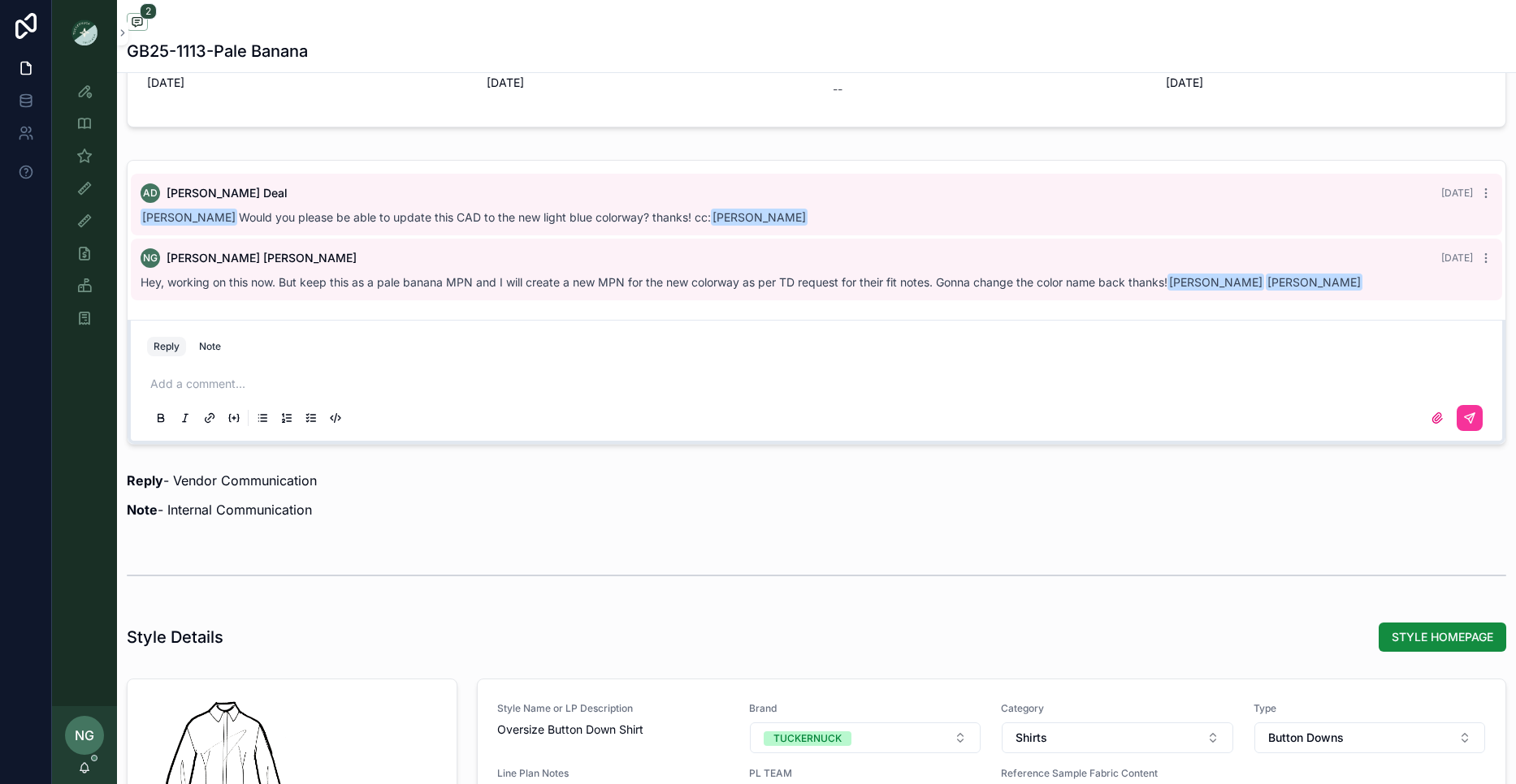
scroll to position [1461, 0]
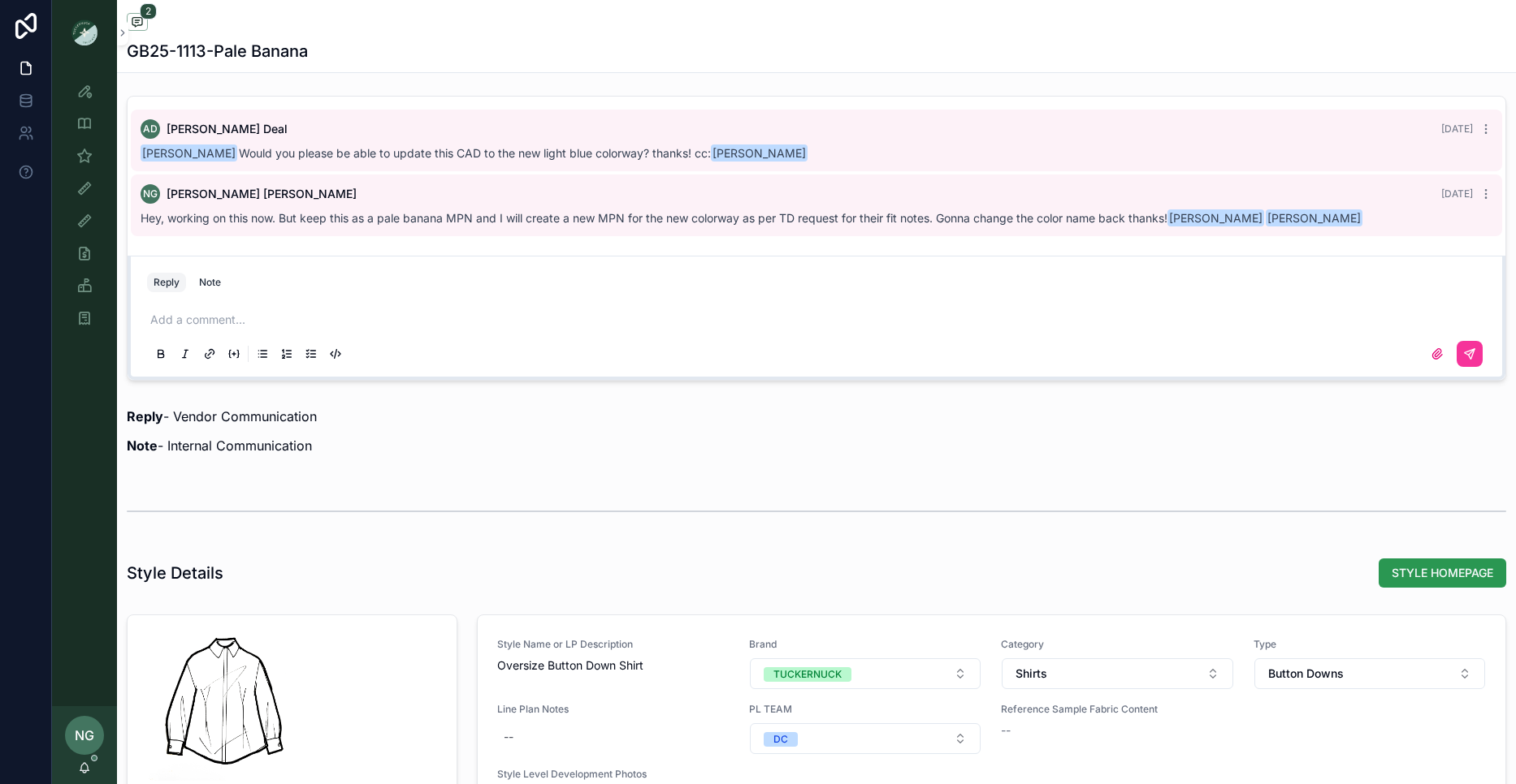
click at [1398, 582] on button "STYLE HOMEPAGE" at bounding box center [1442, 573] width 127 height 30
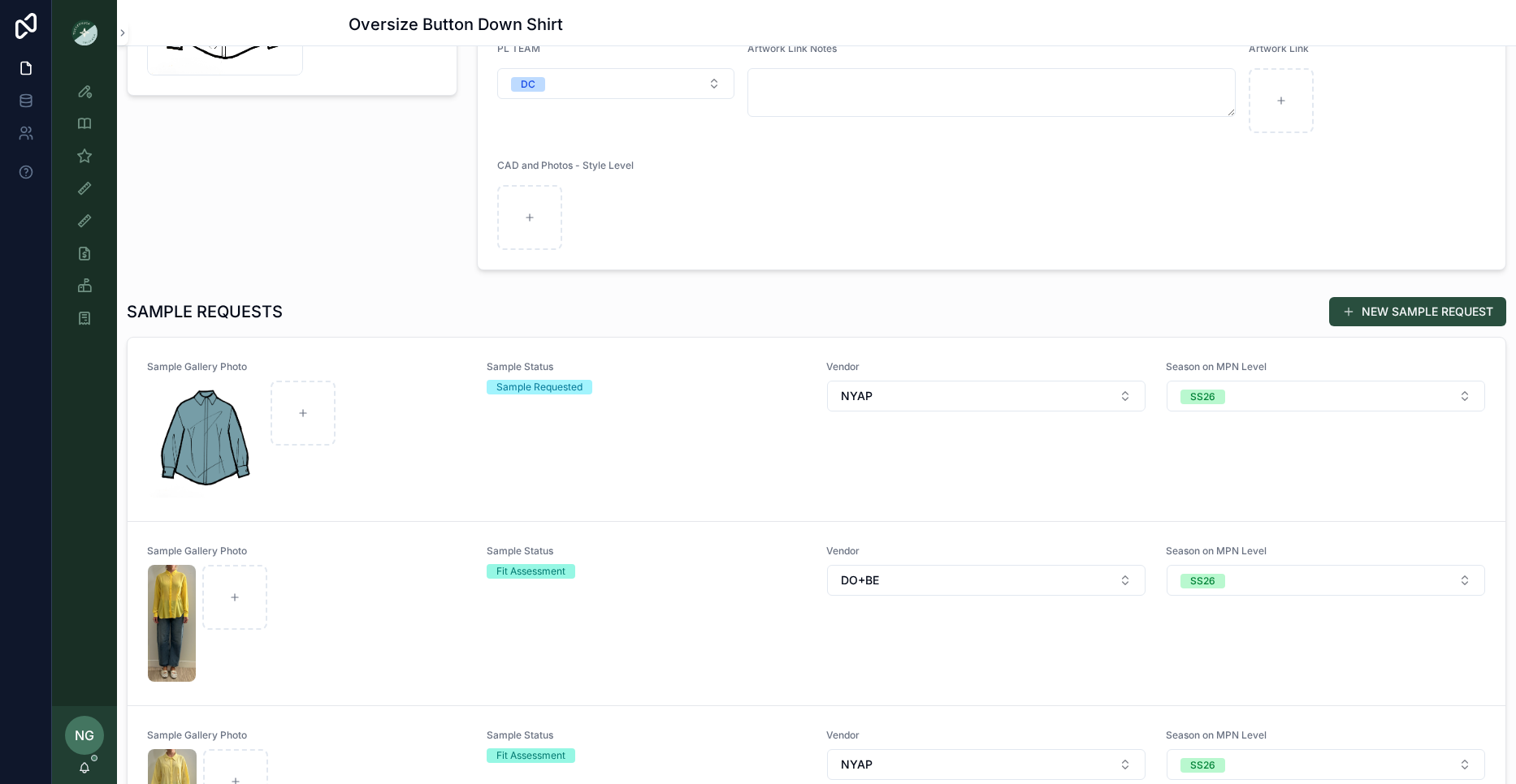
click at [652, 437] on div "Sample Status Sample Requested" at bounding box center [646, 430] width 320 height 138
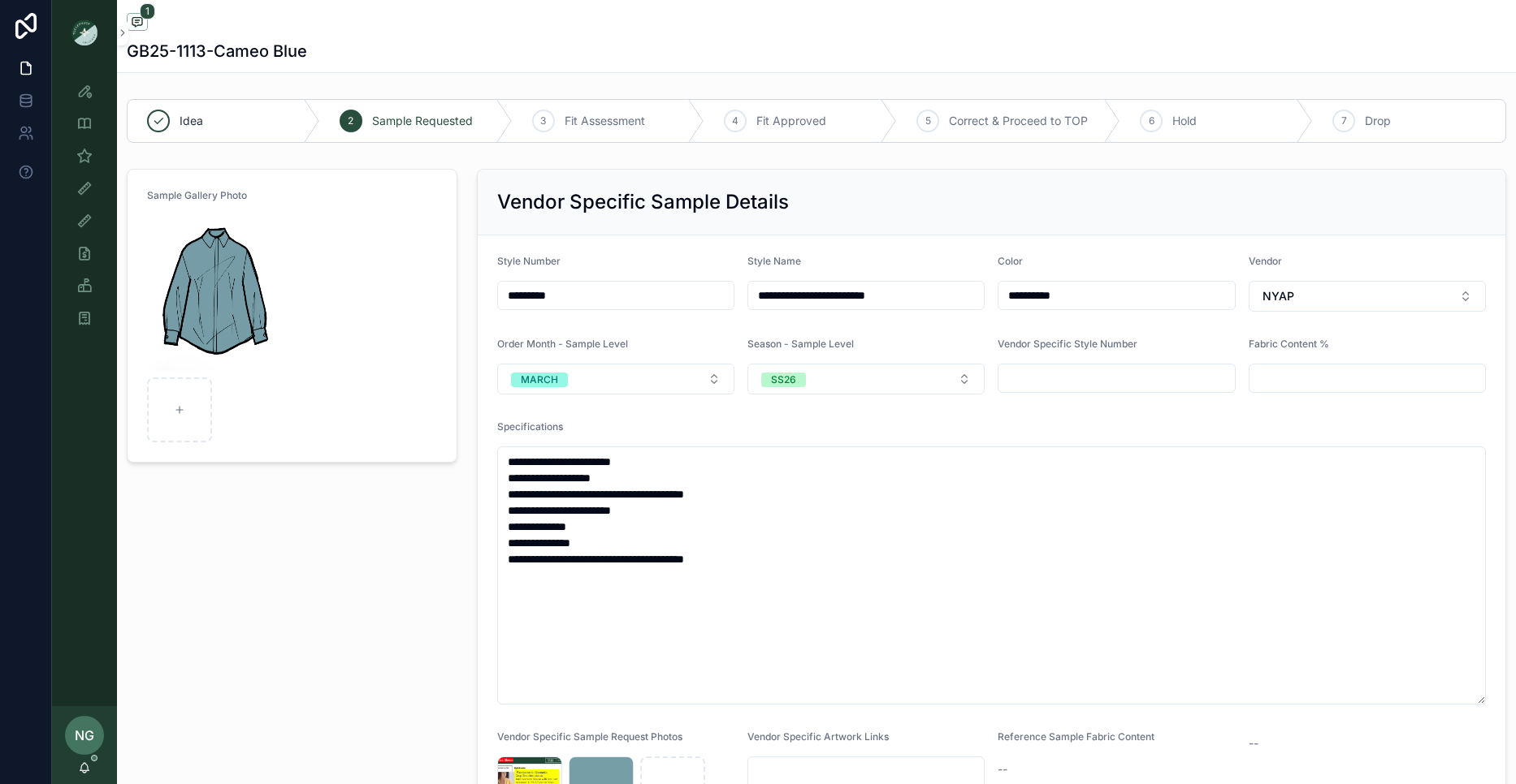
drag, startPoint x: 572, startPoint y: 293, endPoint x: 456, endPoint y: 289, distance: 116.1
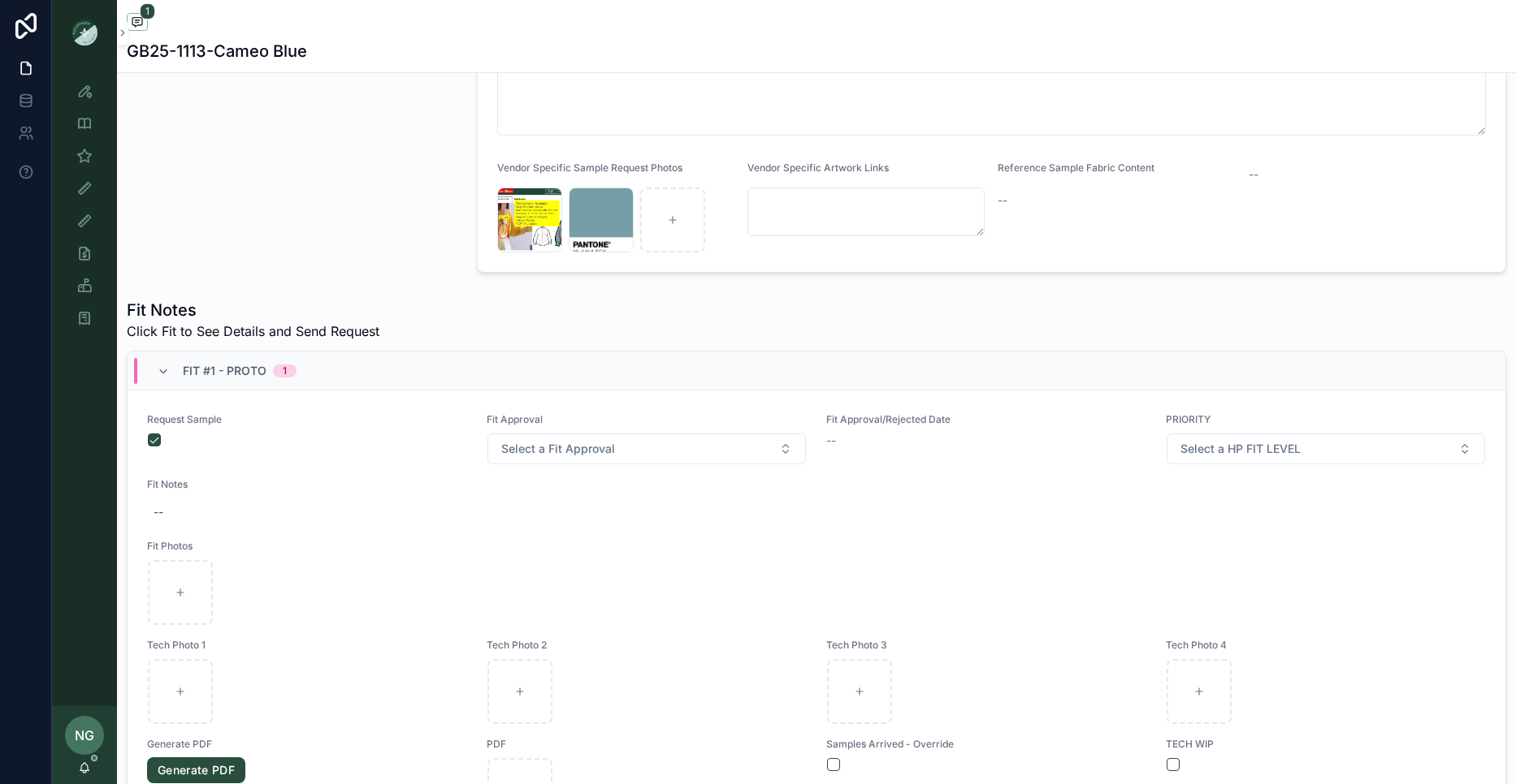
scroll to position [570, 0]
click at [162, 437] on div "scrollable content" at bounding box center [306, 439] width 318 height 13
click at [157, 438] on button "scrollable content" at bounding box center [154, 439] width 13 height 13
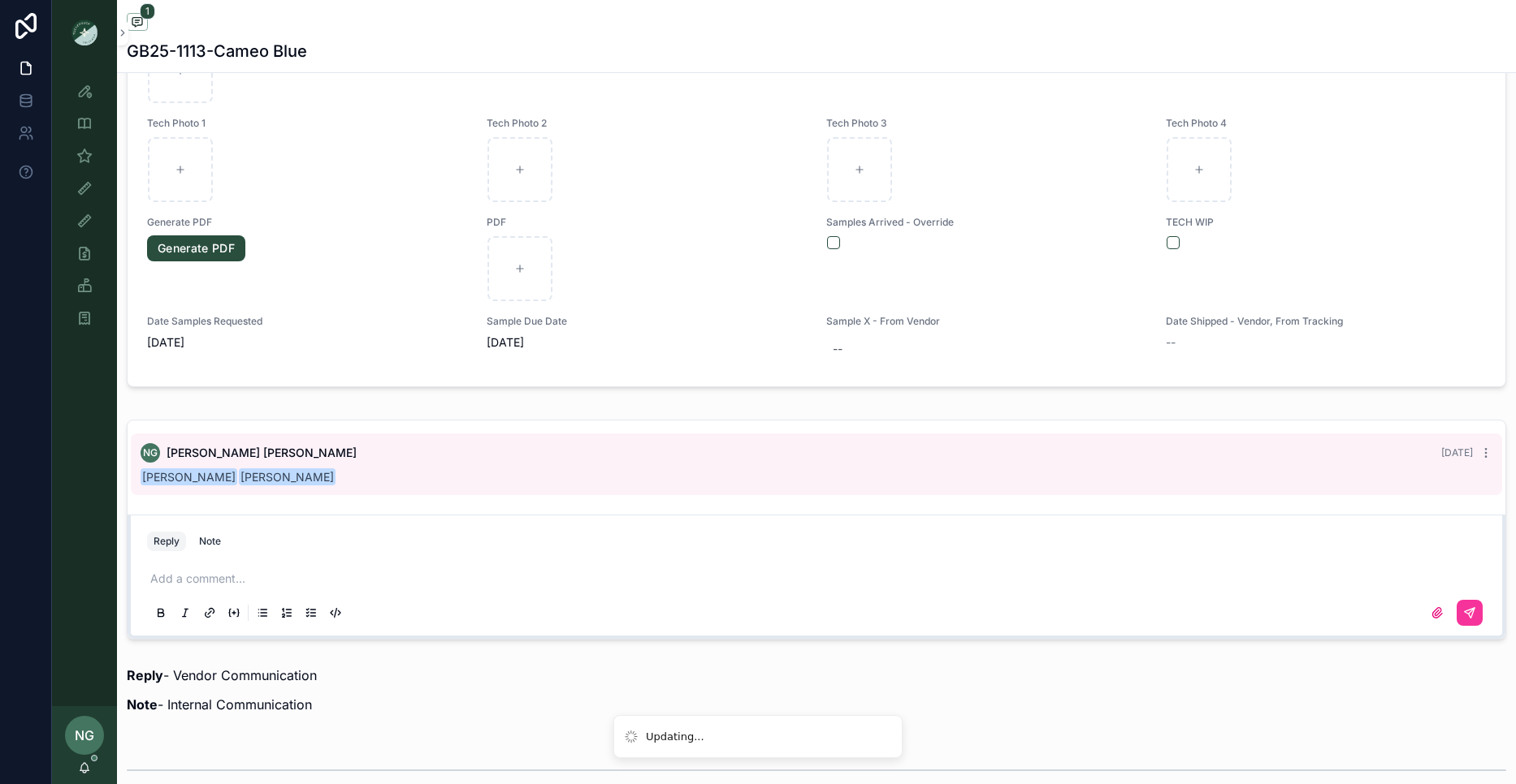
scroll to position [1355, 0]
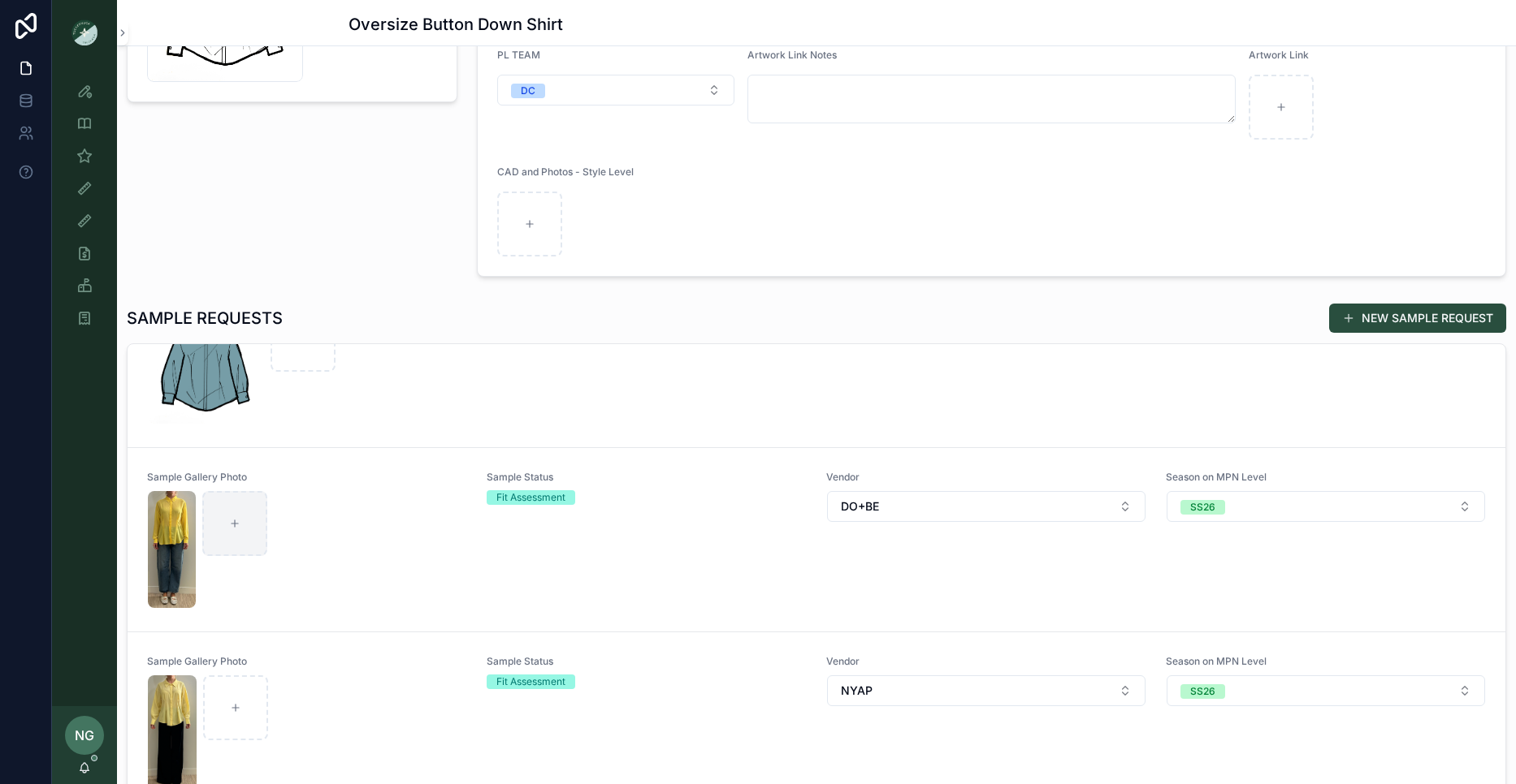
scroll to position [86, 0]
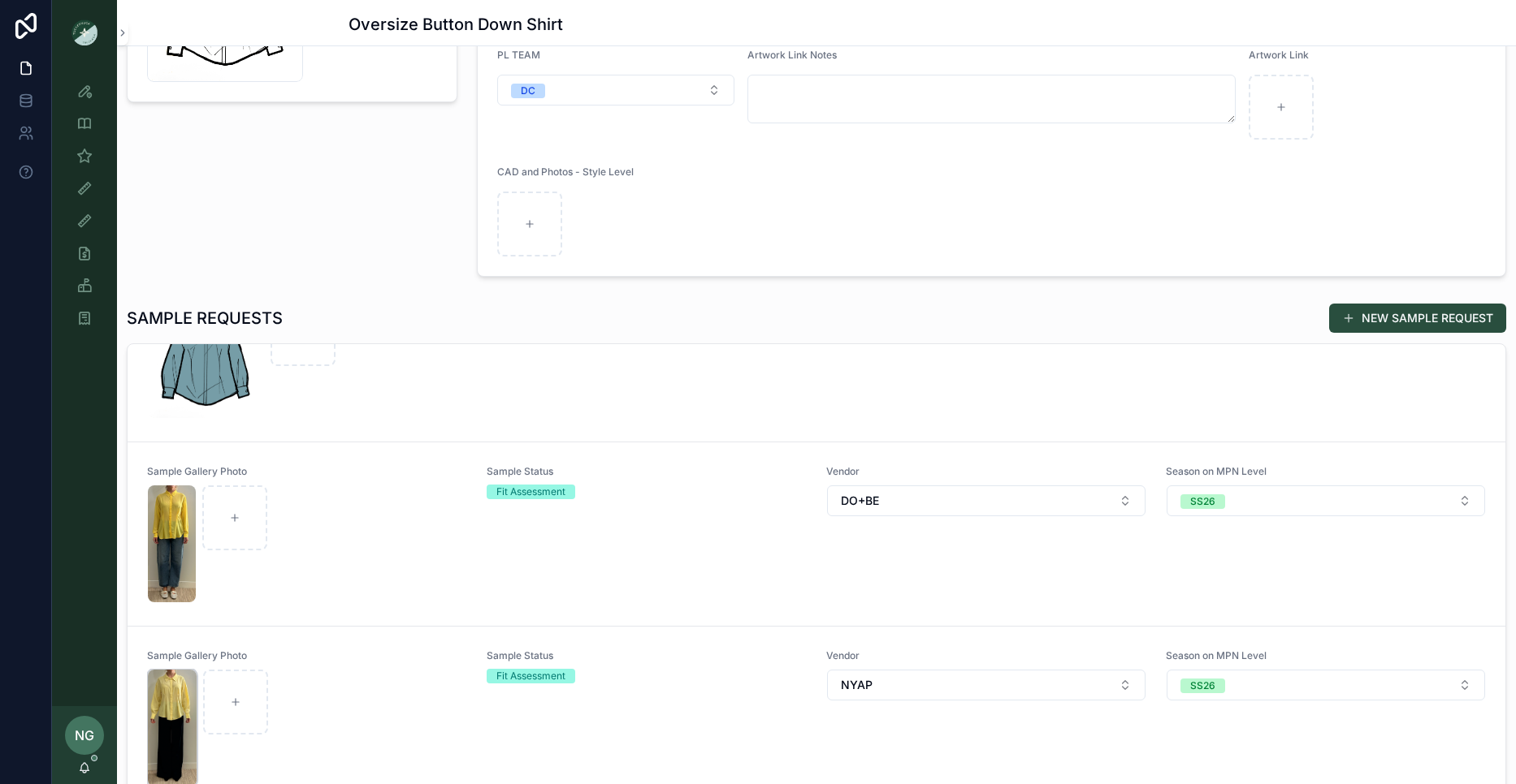
click at [160, 731] on img "scrollable content" at bounding box center [172, 728] width 49 height 117
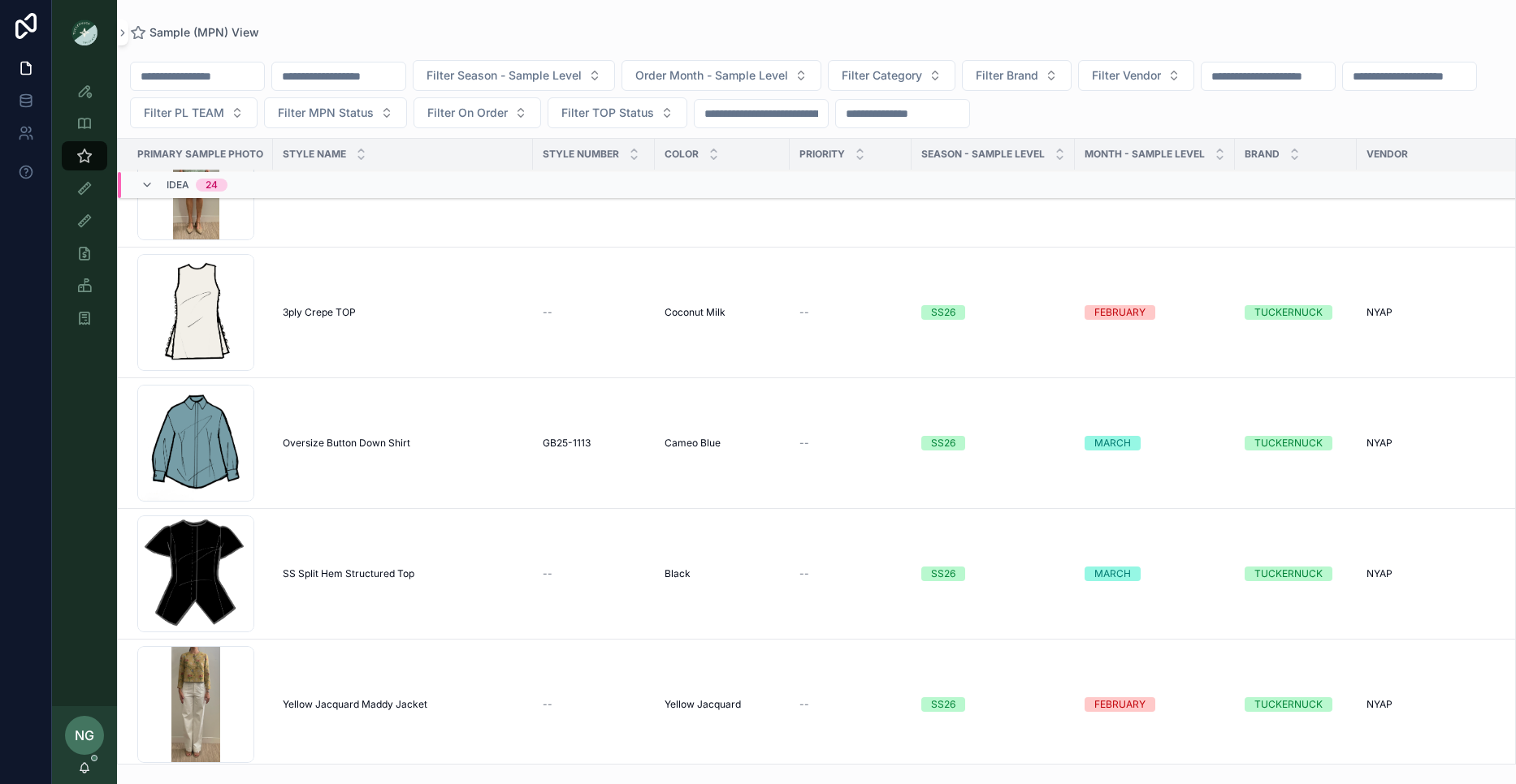
scroll to position [1671, 0]
click at [316, 319] on span "3ply Crepe TOP" at bounding box center [319, 314] width 73 height 13
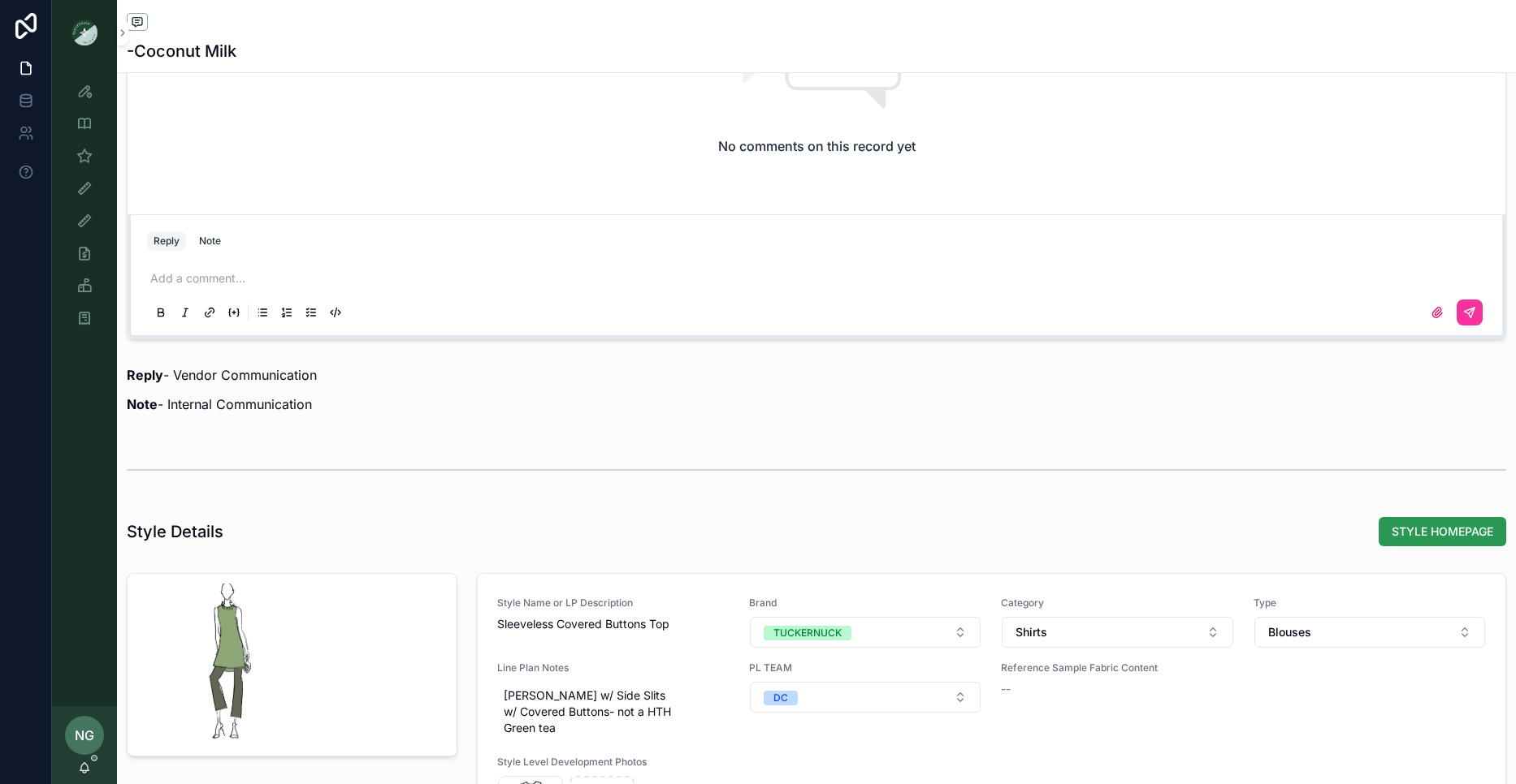
scroll to position [1497, 0]
click at [1449, 533] on span "STYLE HOMEPAGE" at bounding box center [1442, 529] width 101 height 17
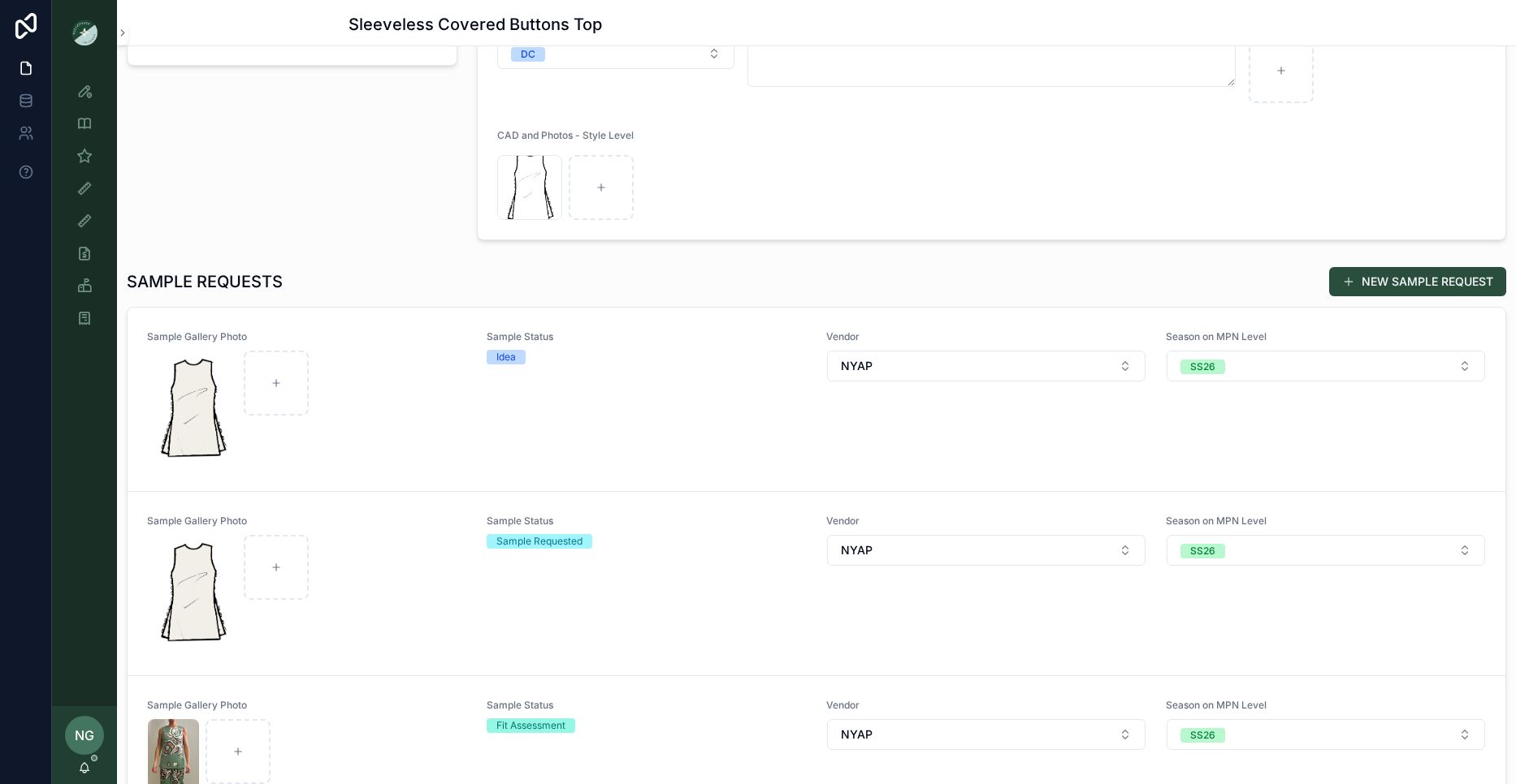
scroll to position [298, 0]
click at [681, 381] on div "Sample Status Idea" at bounding box center [646, 400] width 320 height 138
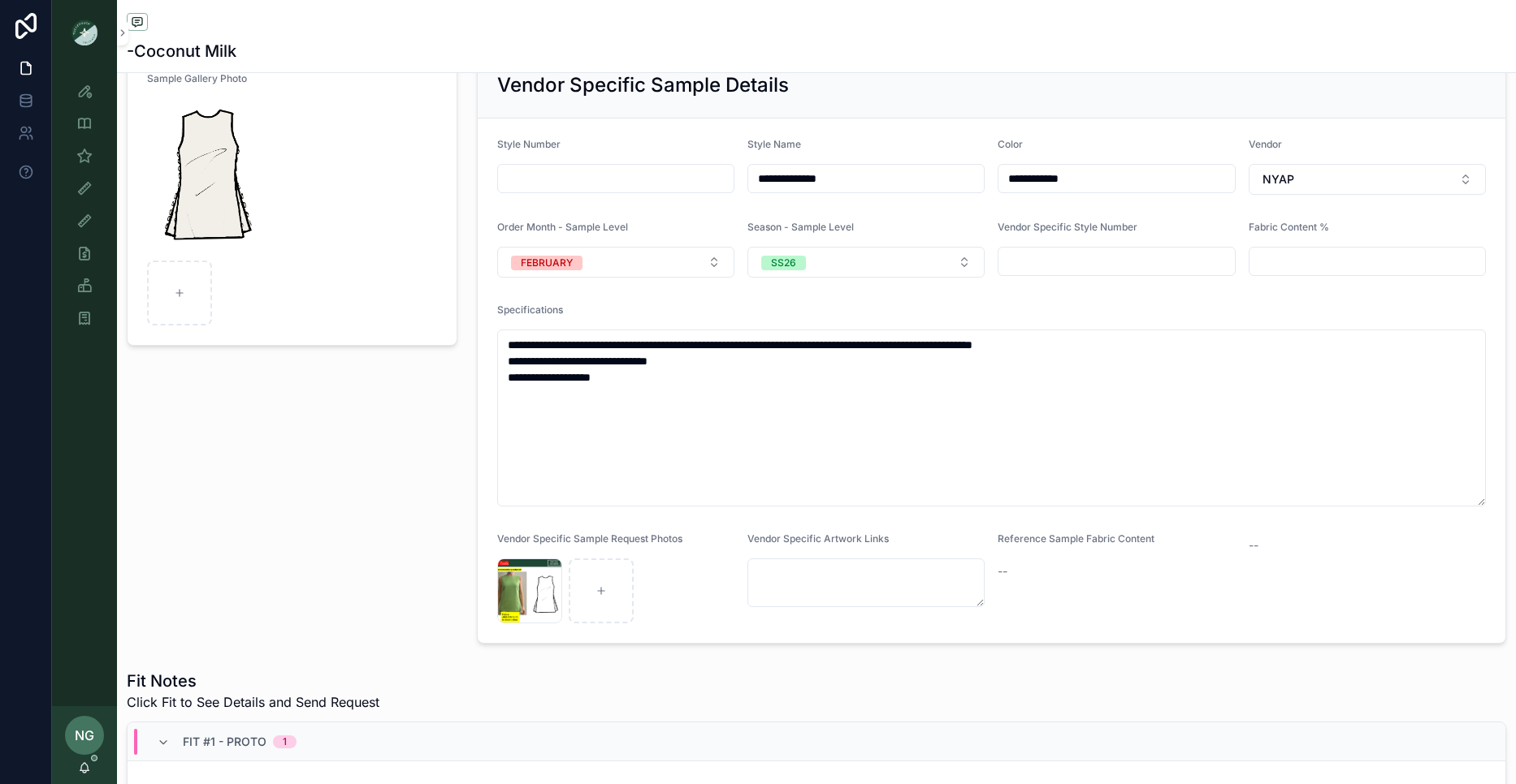
scroll to position [120, 0]
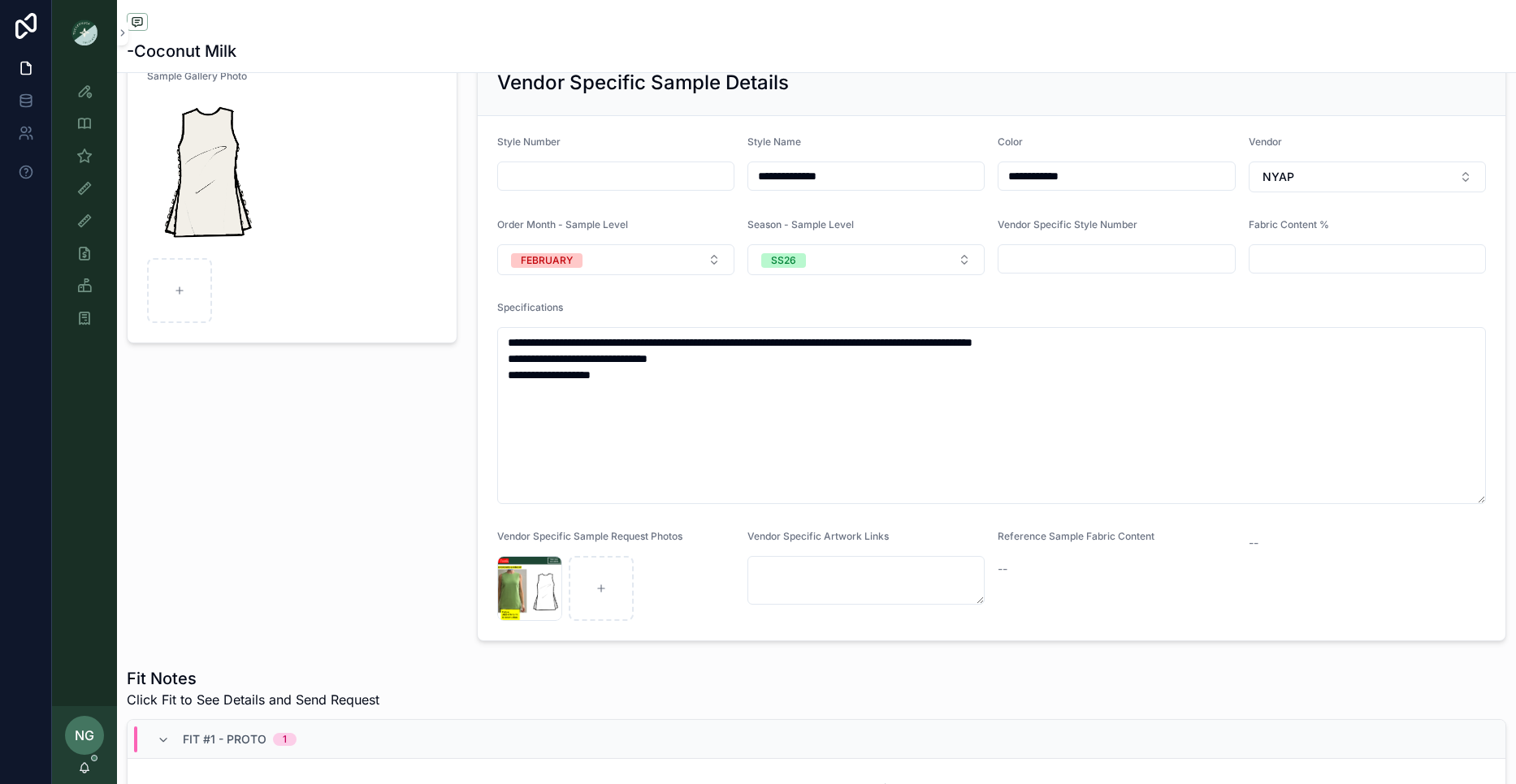
drag, startPoint x: 909, startPoint y: 175, endPoint x: 725, endPoint y: 176, distance: 184.0
click at [726, 175] on form "**********" at bounding box center [992, 378] width 1029 height 524
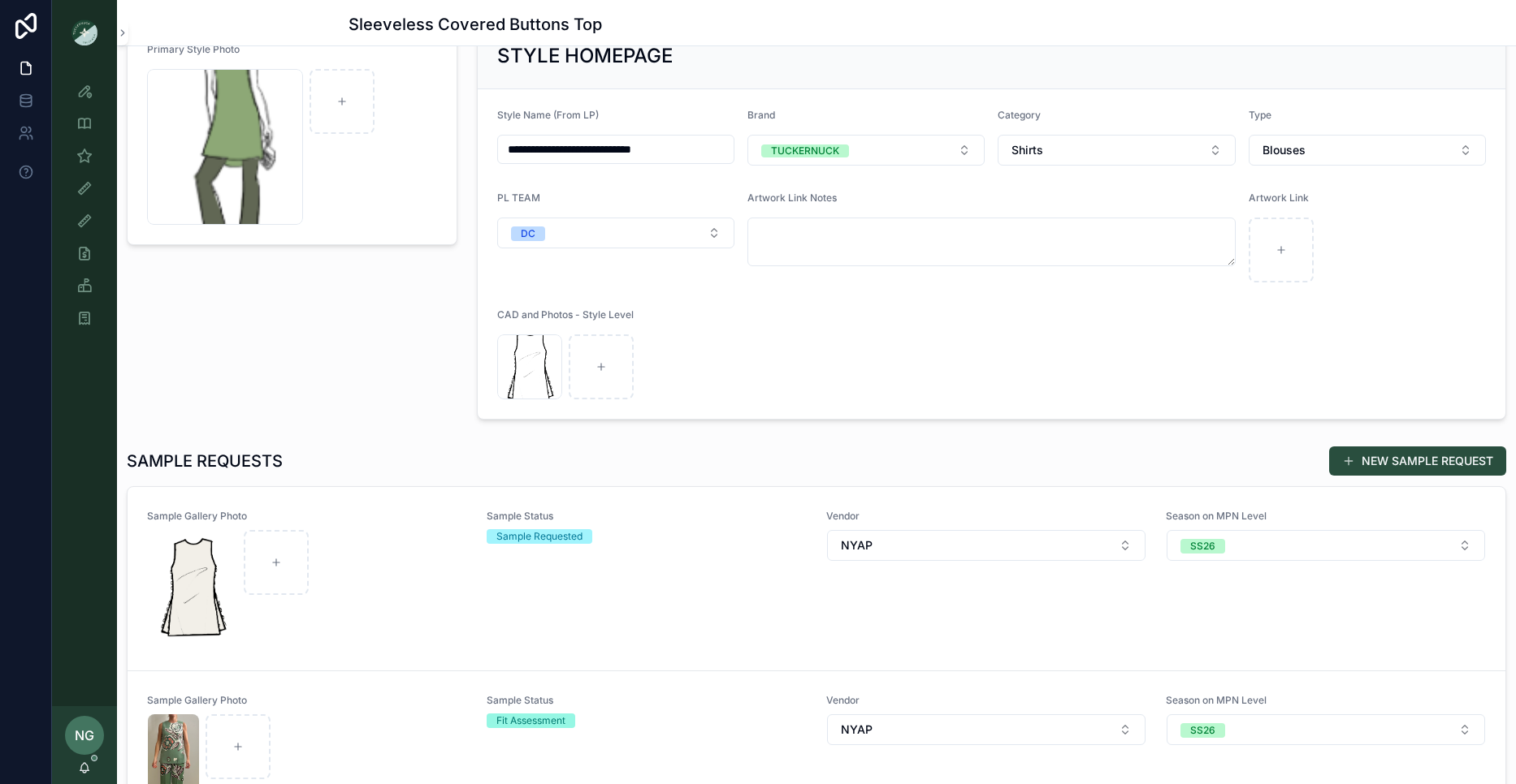
click at [707, 553] on div "Sample Status Sample Requested" at bounding box center [646, 579] width 320 height 138
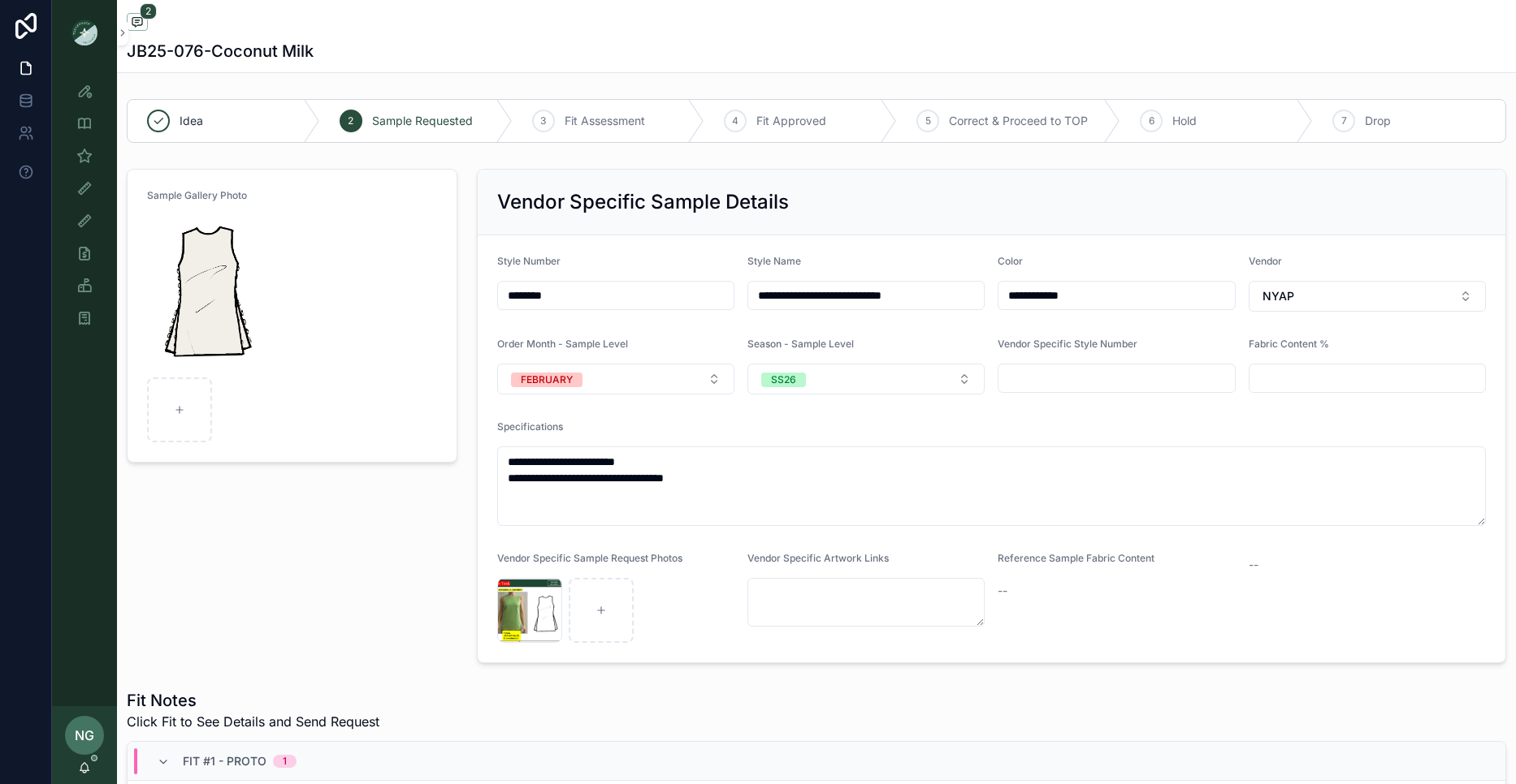
drag, startPoint x: 606, startPoint y: 300, endPoint x: 459, endPoint y: 287, distance: 147.6
click at [82, 96] on icon "scrollable content" at bounding box center [84, 91] width 17 height 17
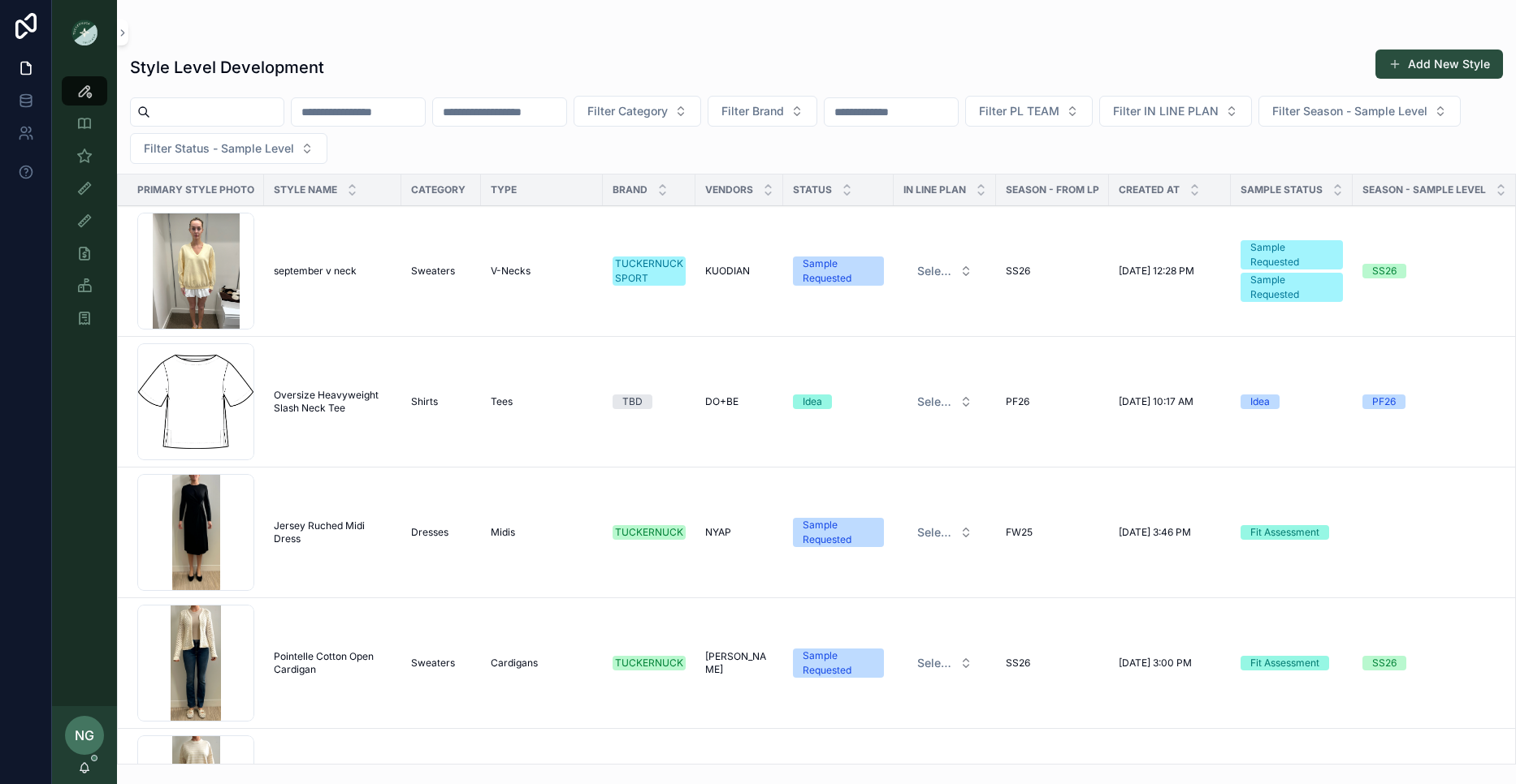
click at [292, 393] on span "Oversize Heavyweight Slash Neck Tee" at bounding box center [332, 402] width 118 height 26
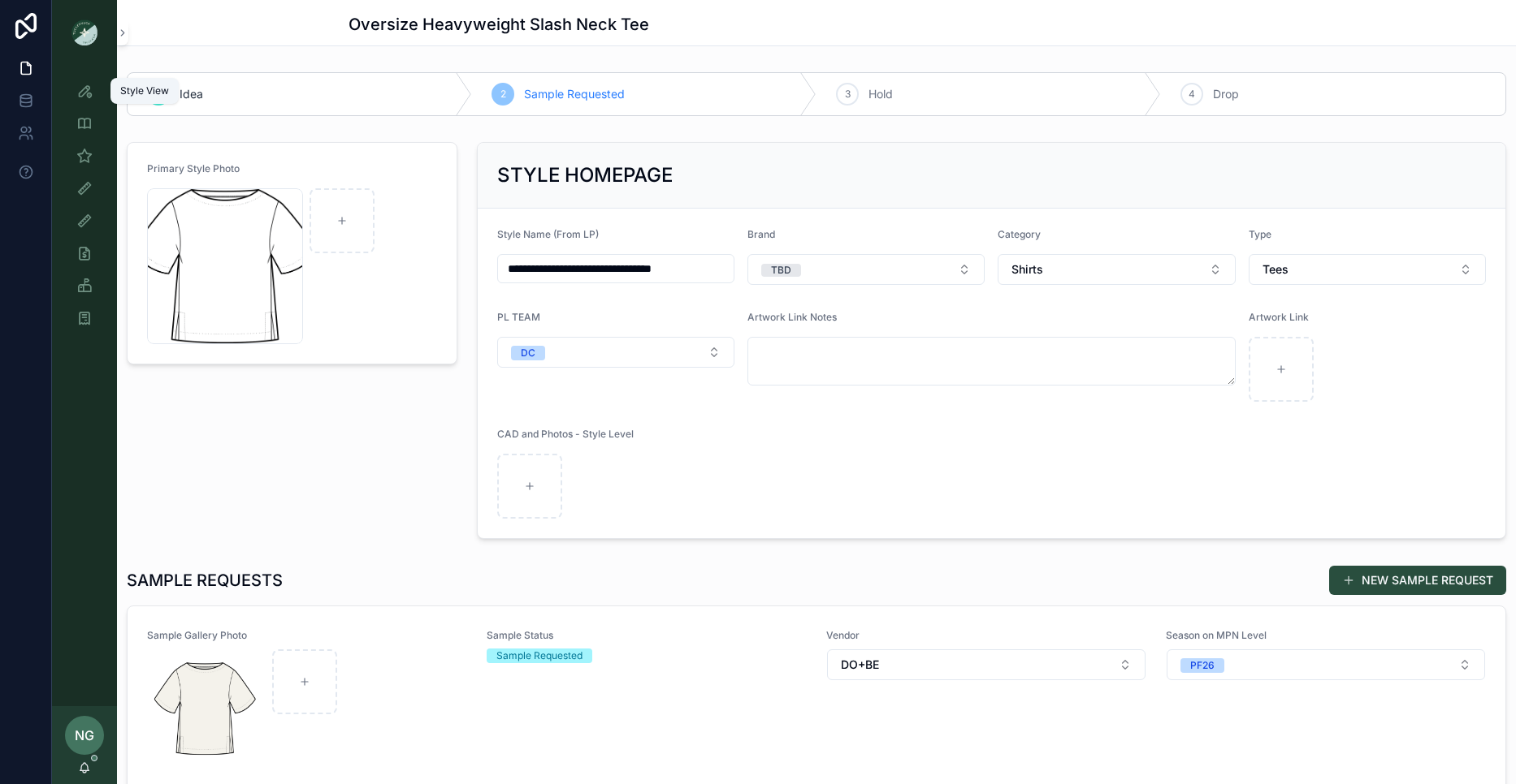
click at [83, 94] on icon "scrollable content" at bounding box center [84, 91] width 17 height 17
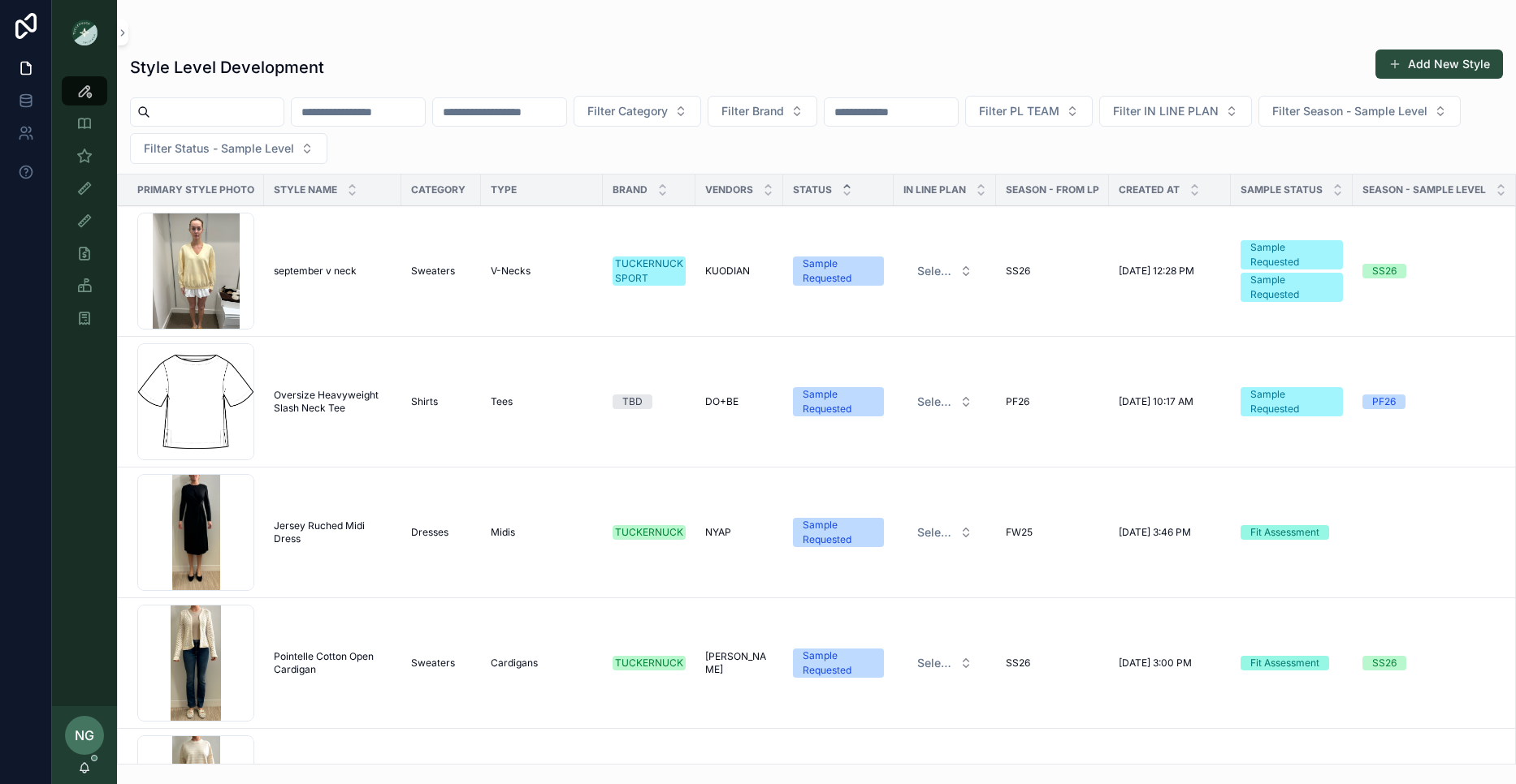
drag, startPoint x: 846, startPoint y: 179, endPoint x: 844, endPoint y: 186, distance: 7.3
click at [846, 179] on div "Status" at bounding box center [838, 189] width 110 height 31
click at [844, 186] on icon "scrollable content" at bounding box center [847, 186] width 10 height 10
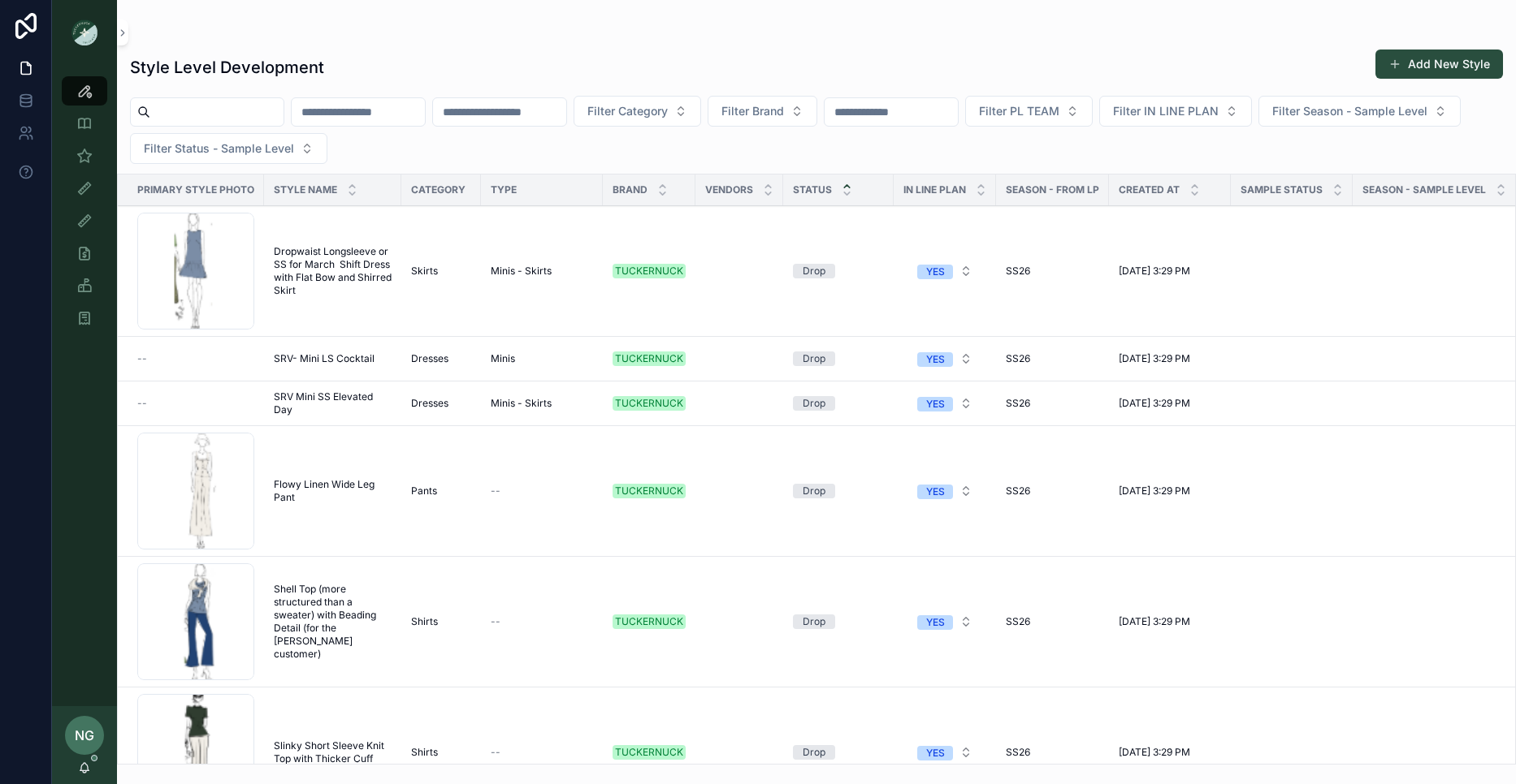
click at [401, 116] on input "scrollable content" at bounding box center [358, 112] width 134 height 23
paste input "**********"
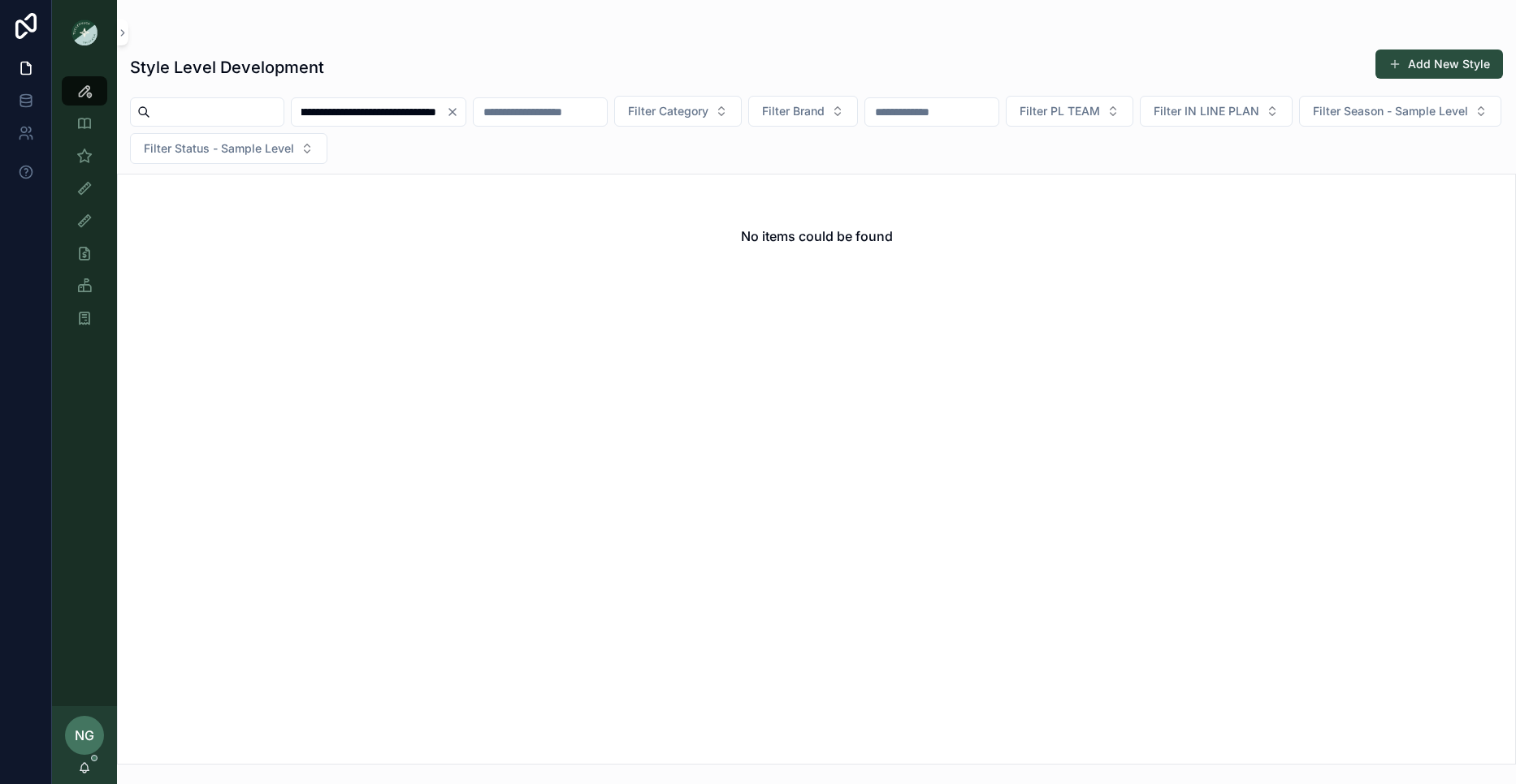
type input "**********"
drag, startPoint x: 478, startPoint y: 116, endPoint x: 361, endPoint y: 104, distance: 117.6
click at [459, 116] on icon "Clear" at bounding box center [452, 112] width 13 height 13
click at [272, 101] on input "scrollable content" at bounding box center [217, 112] width 134 height 23
paste input "**********"
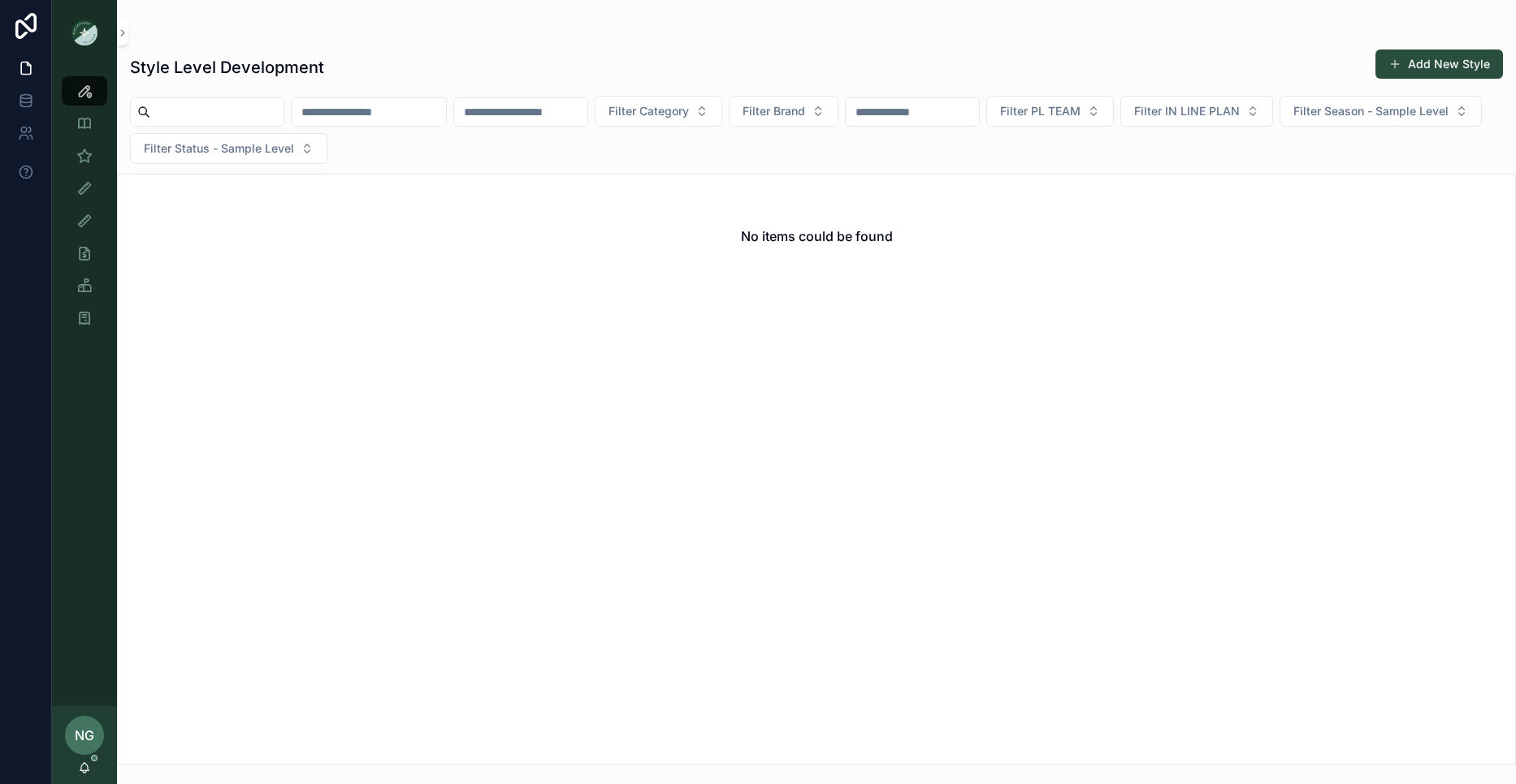
type input "**********"
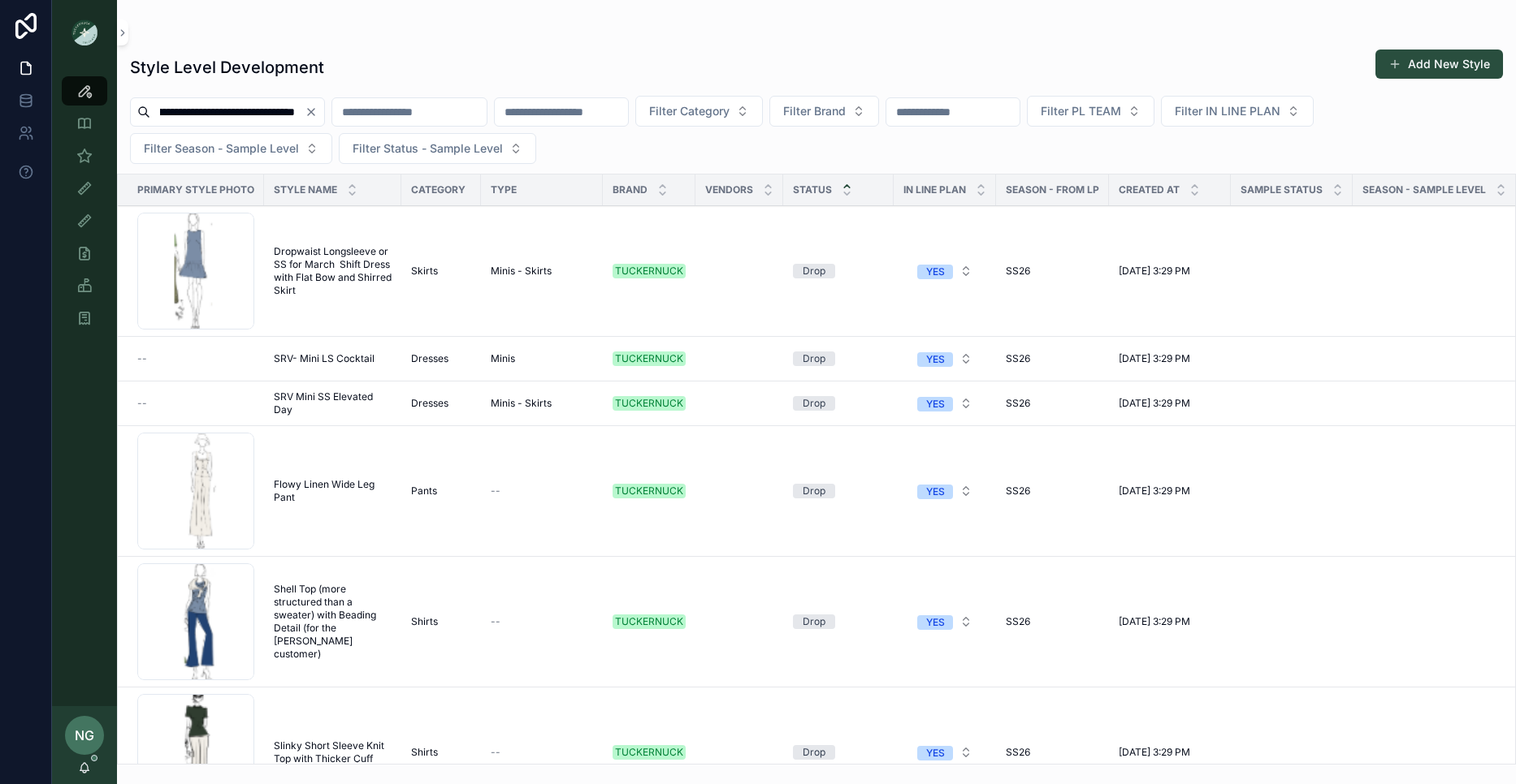
type input "**********"
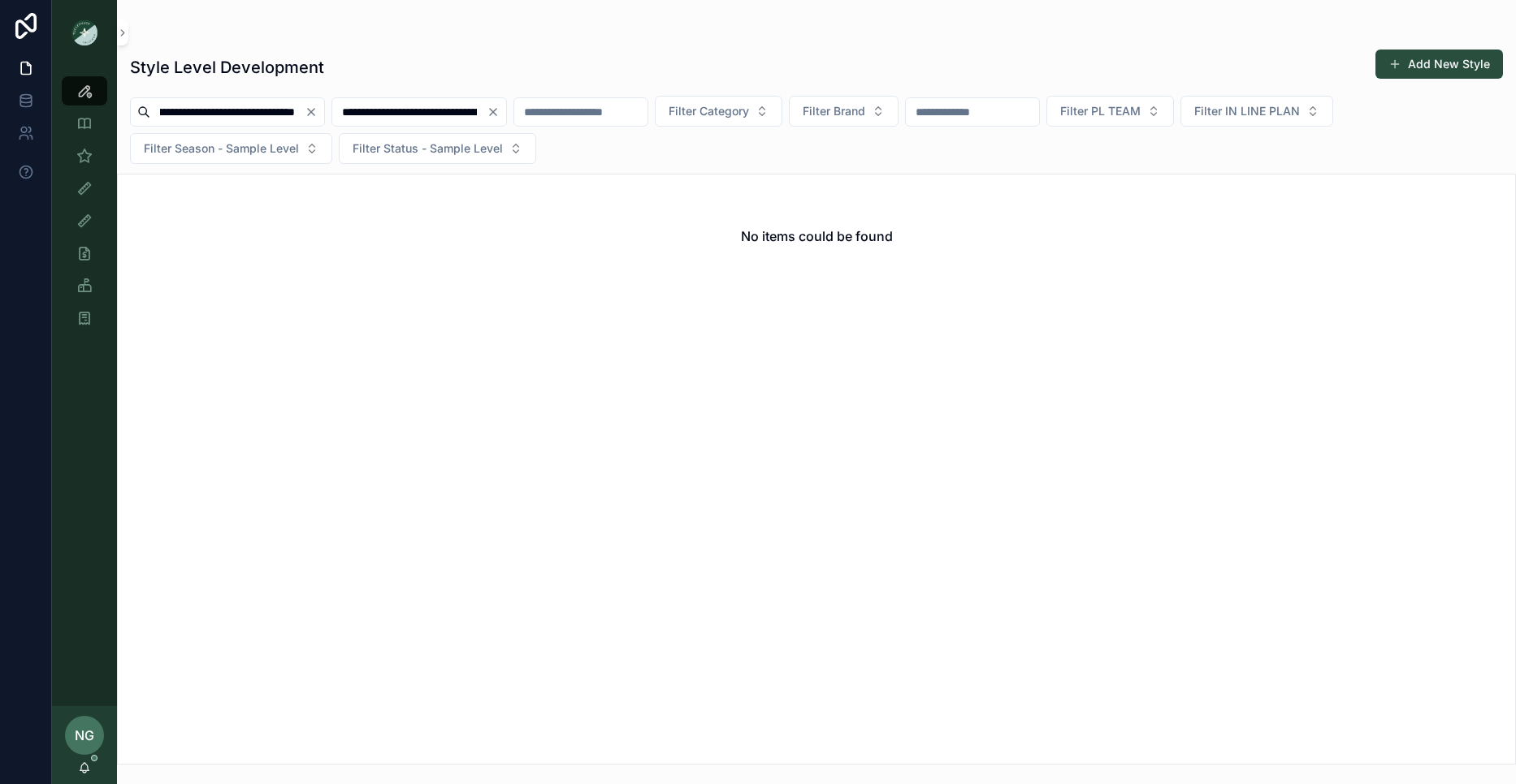
type input "**********"
click at [316, 108] on button "Clear" at bounding box center [314, 112] width 19 height 13
click at [91, 160] on icon "scrollable content" at bounding box center [84, 156] width 17 height 17
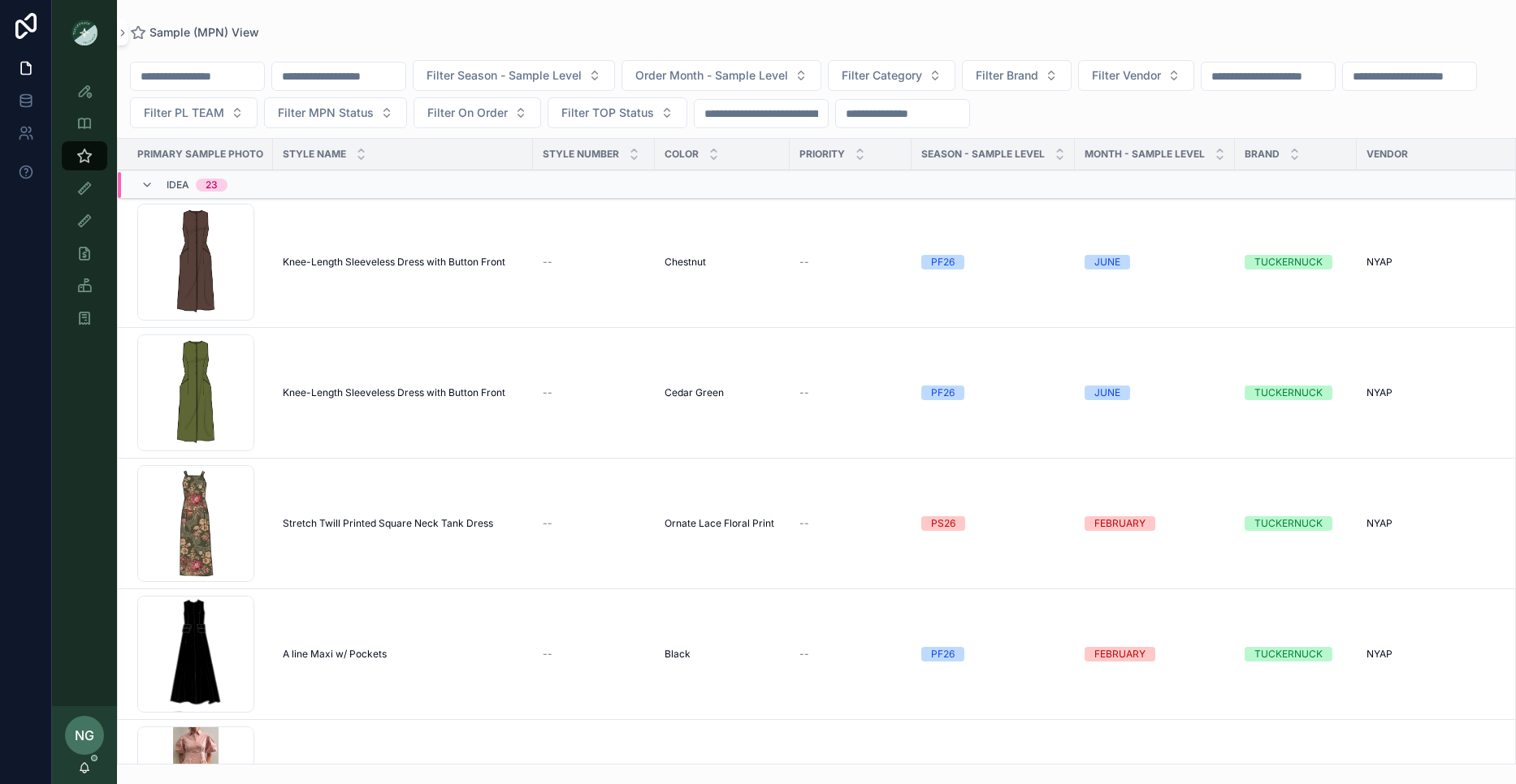
click at [218, 76] on input "scrollable content" at bounding box center [198, 76] width 134 height 23
paste input "**********"
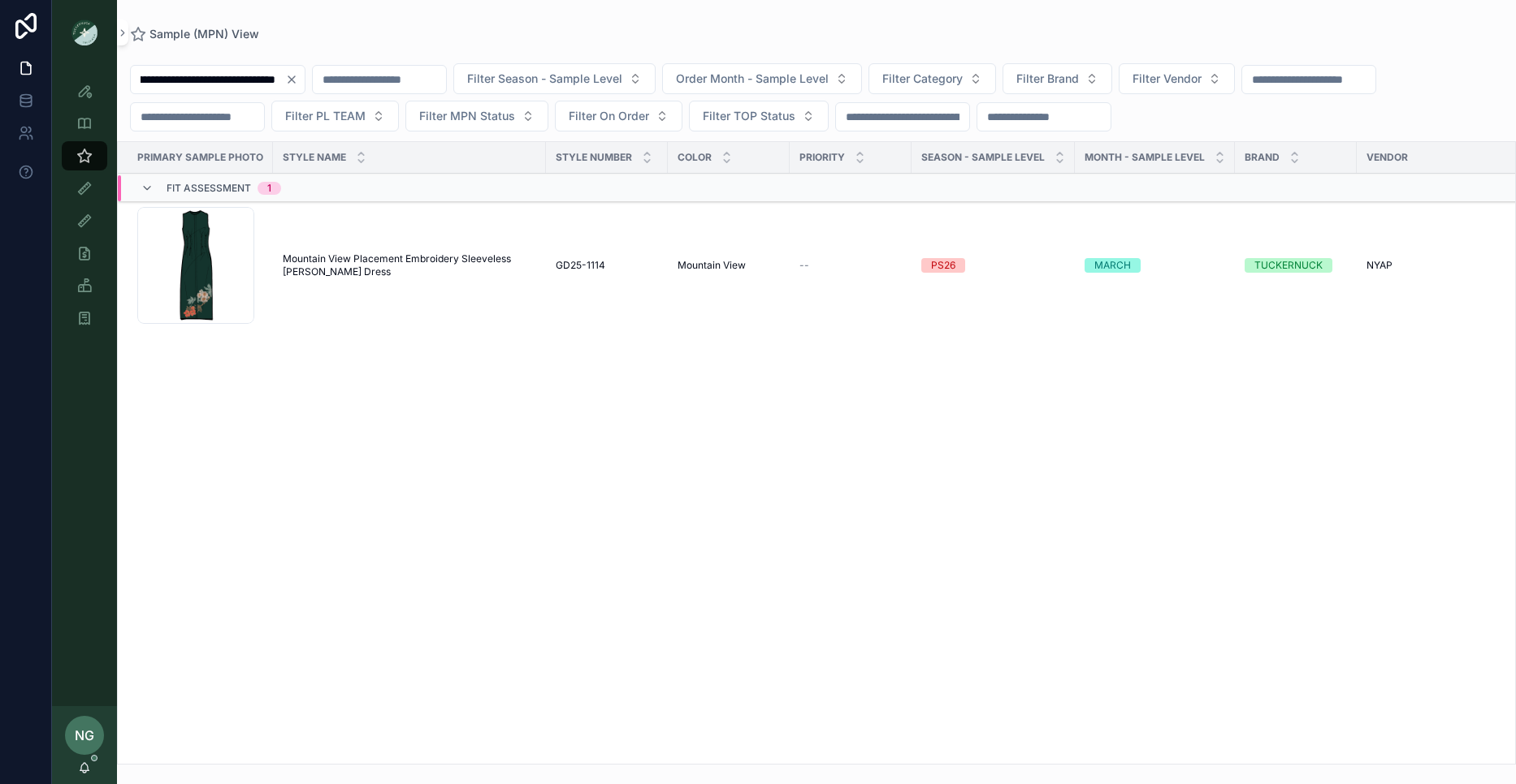
type input "**********"
click at [419, 251] on td "Mountain View Placement Embroidery Sleeveless Delaney Dress Mountain View Place…" at bounding box center [409, 265] width 273 height 131
click at [411, 258] on span "Mountain View Placement Embroidery Sleeveless Delaney Dress" at bounding box center [409, 265] width 253 height 26
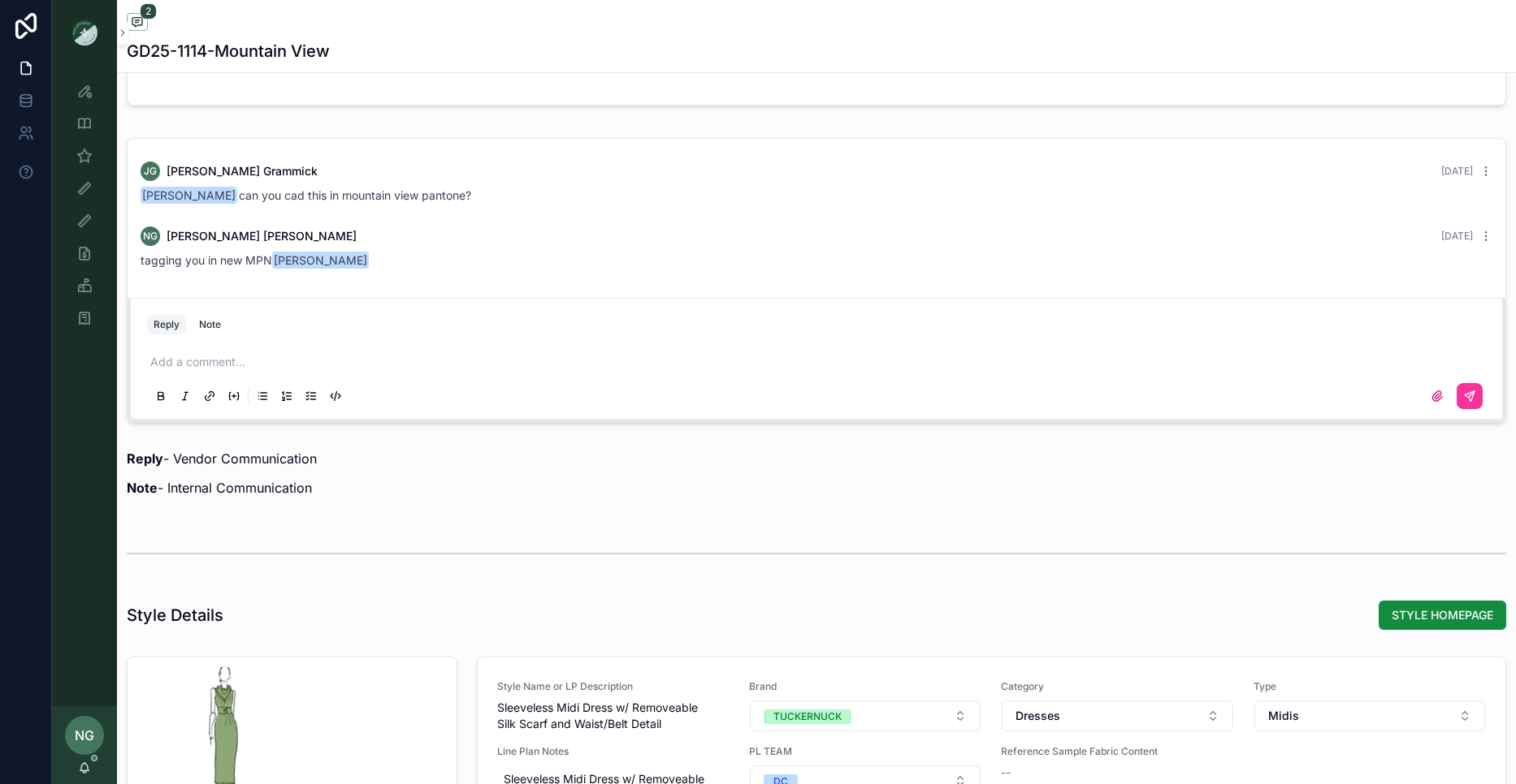
scroll to position [1681, 0]
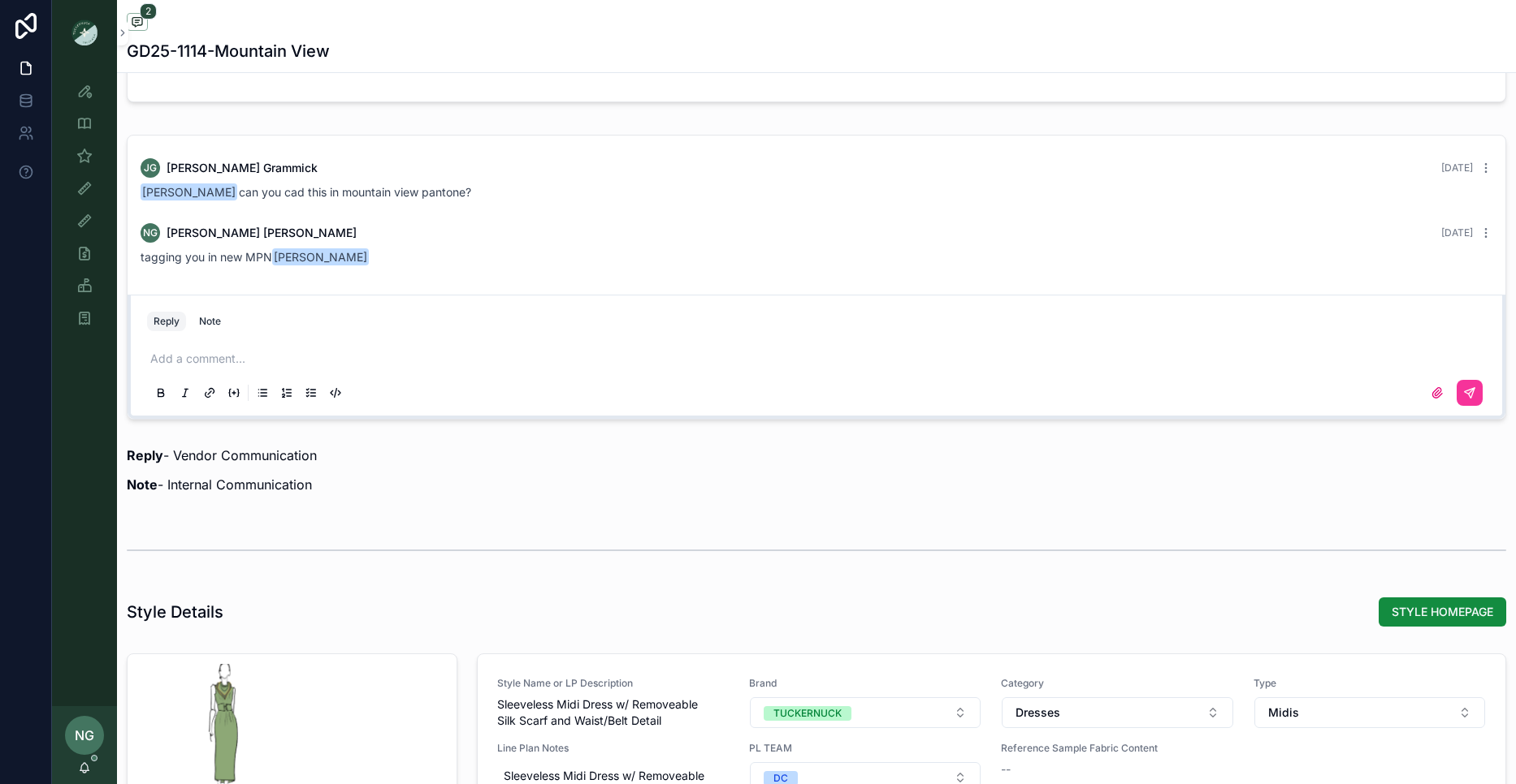
click at [334, 345] on div "Add a comment..." at bounding box center [816, 376] width 1339 height 69
click at [298, 365] on p "scrollable content" at bounding box center [820, 359] width 1339 height 17
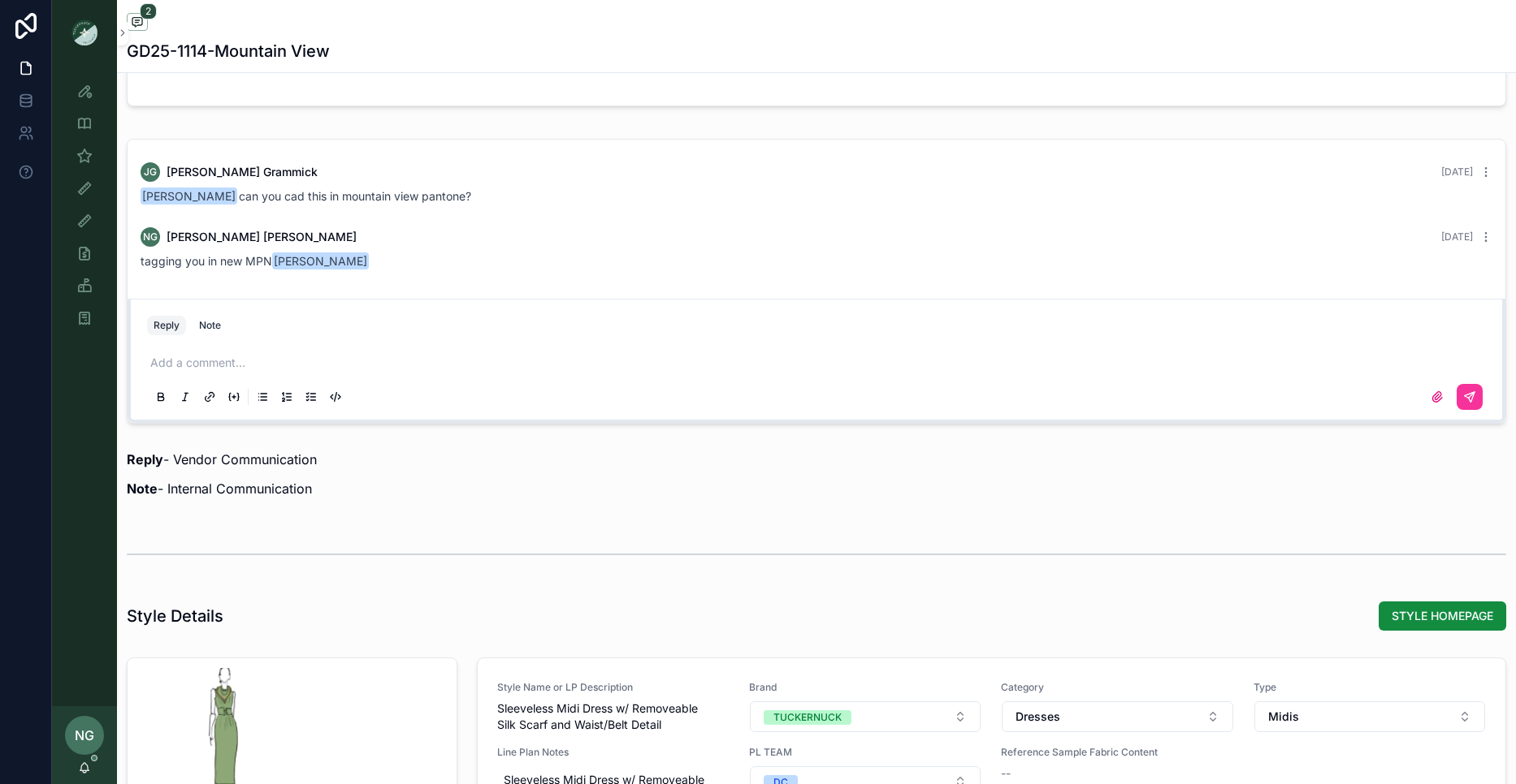
scroll to position [1675, 0]
click at [1495, 236] on div "NG Noelle Garcia-Farris 7 days ago tagging you in new MPN Julie Grammick" at bounding box center [816, 250] width 1371 height 62
click at [1485, 236] on icon "scrollable content" at bounding box center [1486, 238] width 13 height 13
click at [1475, 210] on span "Delete comment" at bounding box center [1466, 210] width 76 height 13
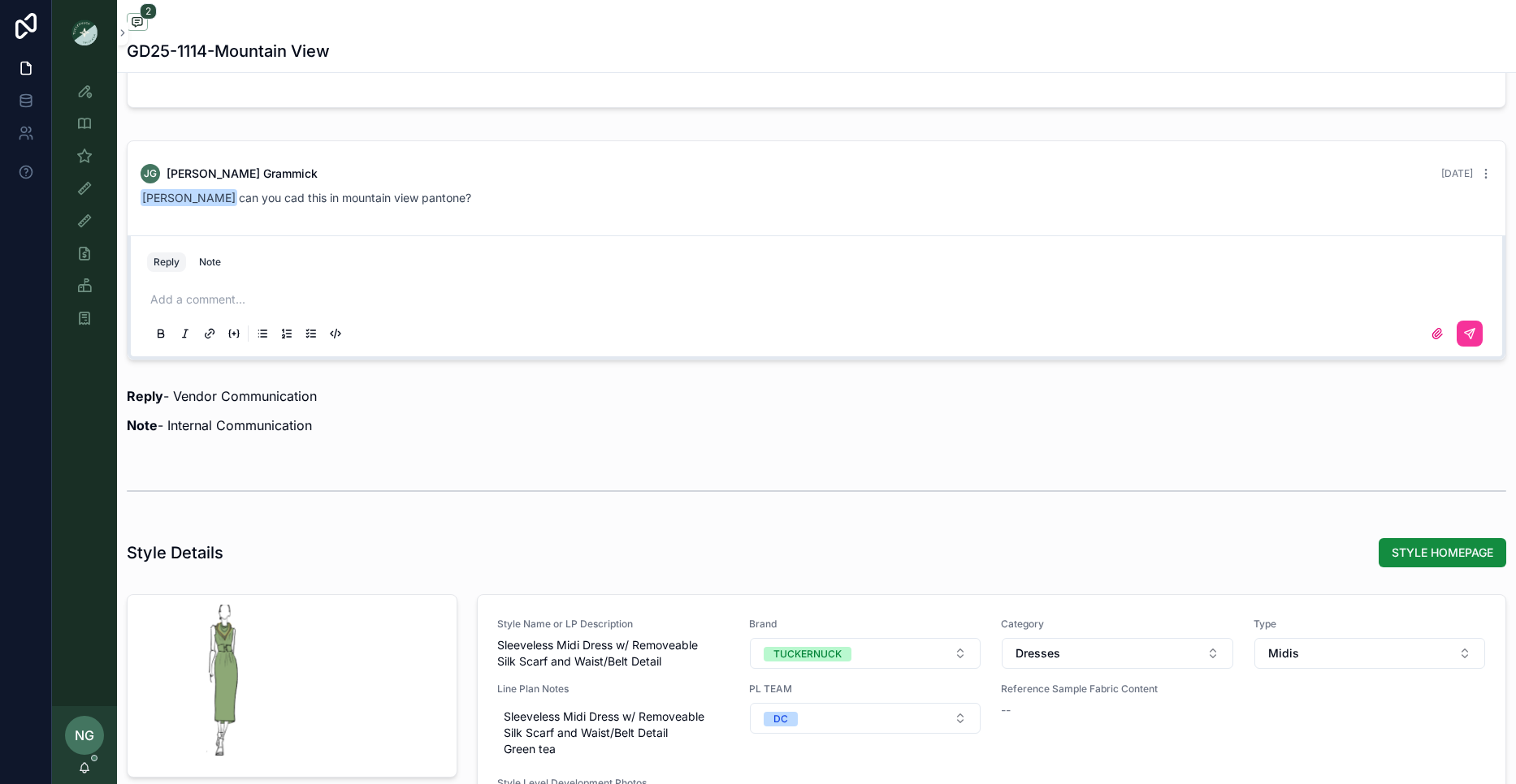
click at [499, 311] on div "Add a comment..." at bounding box center [816, 316] width 1339 height 69
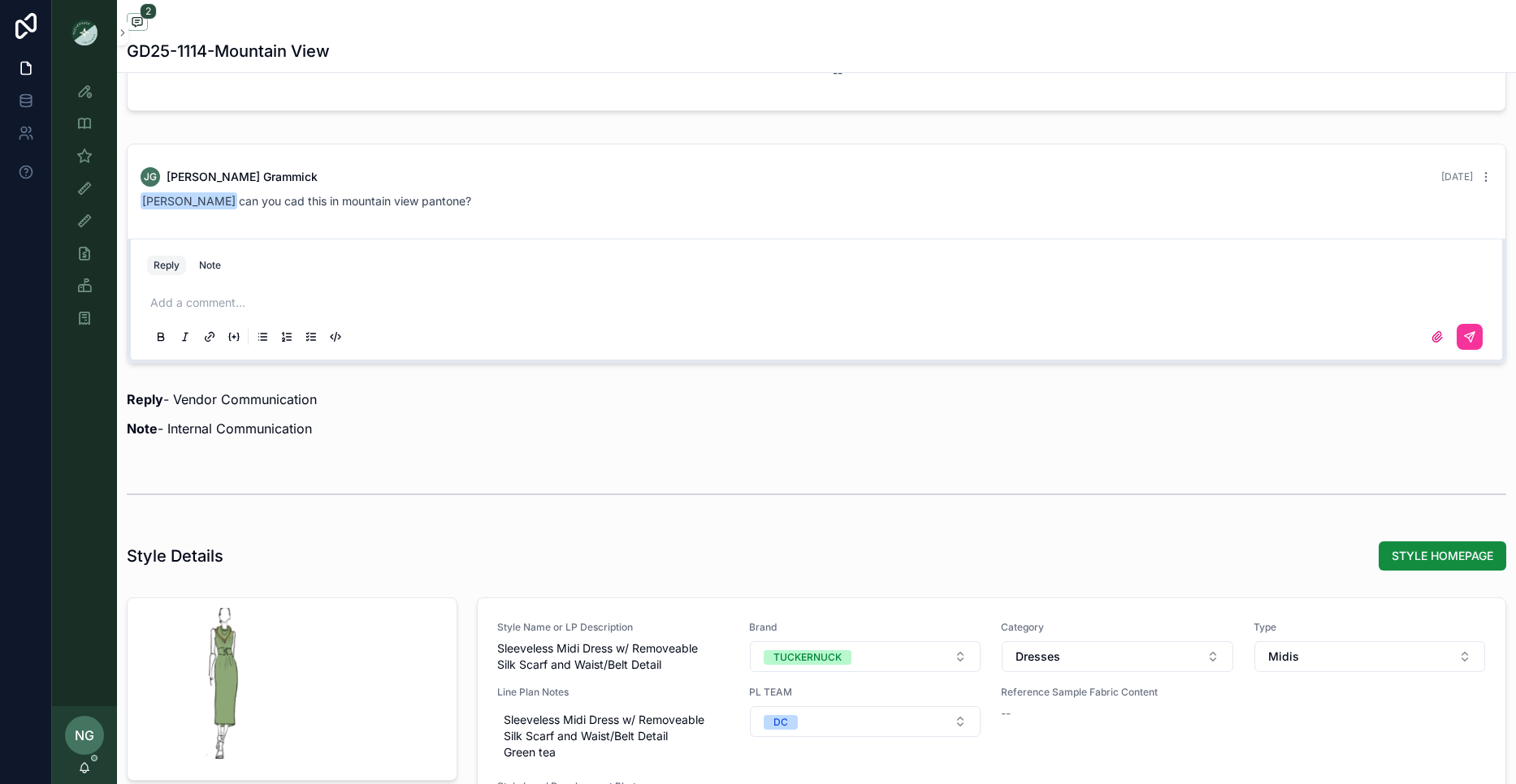
scroll to position [1686, 0]
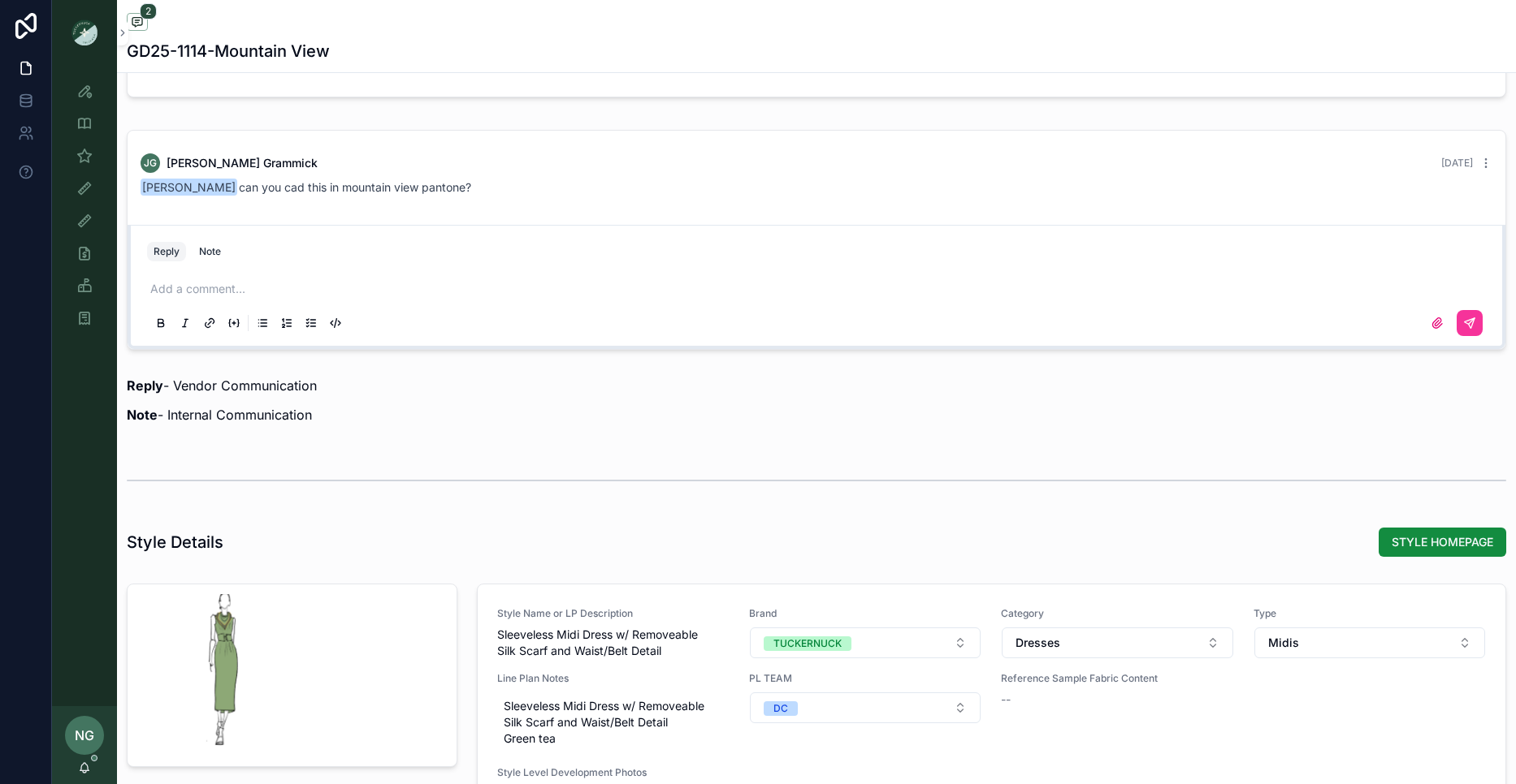
drag, startPoint x: 415, startPoint y: 277, endPoint x: 371, endPoint y: 298, distance: 48.8
click at [414, 278] on div "Add a comment..." at bounding box center [816, 305] width 1339 height 69
click at [371, 298] on div "Add a comment..." at bounding box center [816, 305] width 1339 height 69
click at [375, 289] on p "scrollable content" at bounding box center [820, 289] width 1339 height 17
click at [1468, 324] on icon "scrollable content" at bounding box center [1470, 323] width 13 height 13
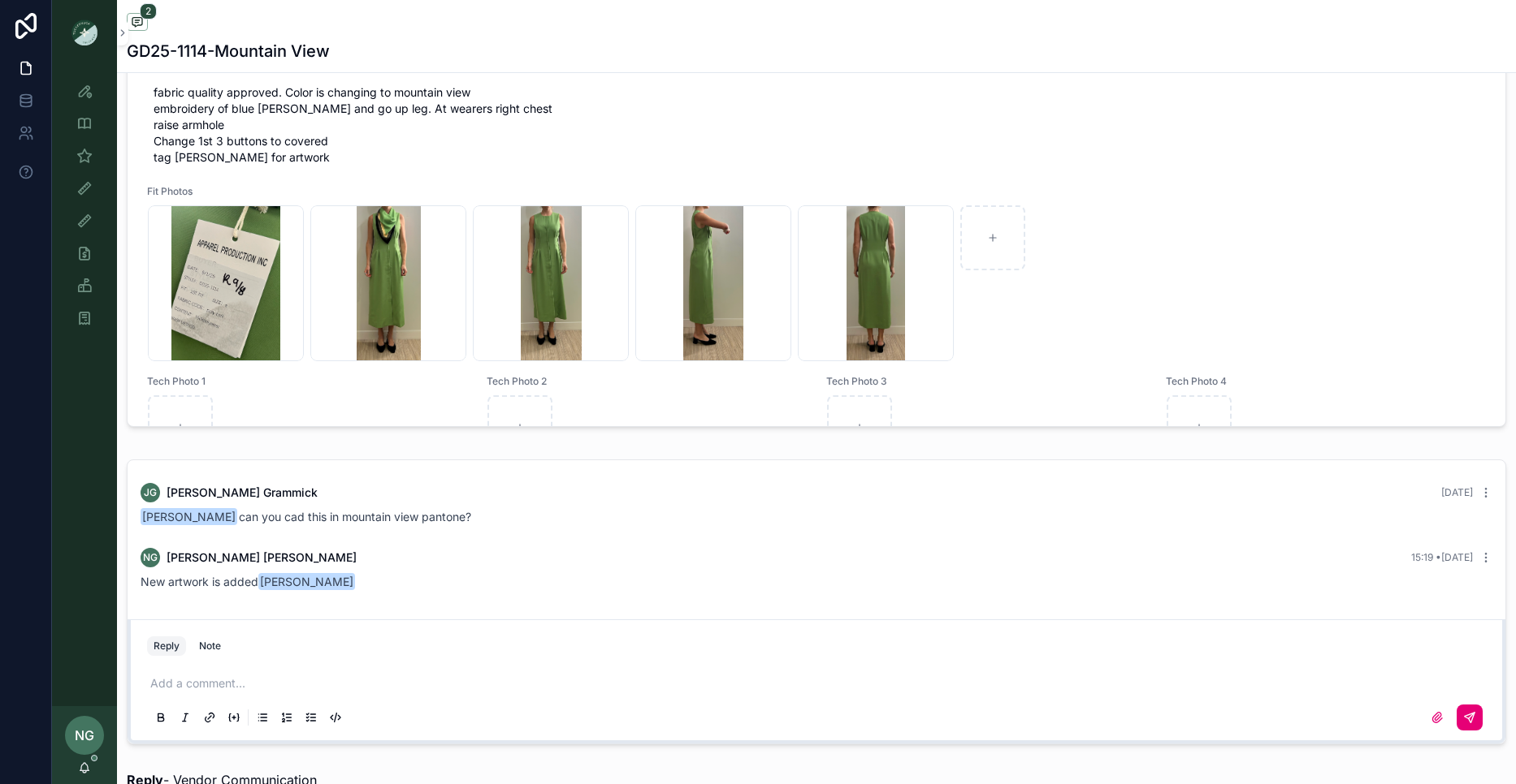
scroll to position [0, 0]
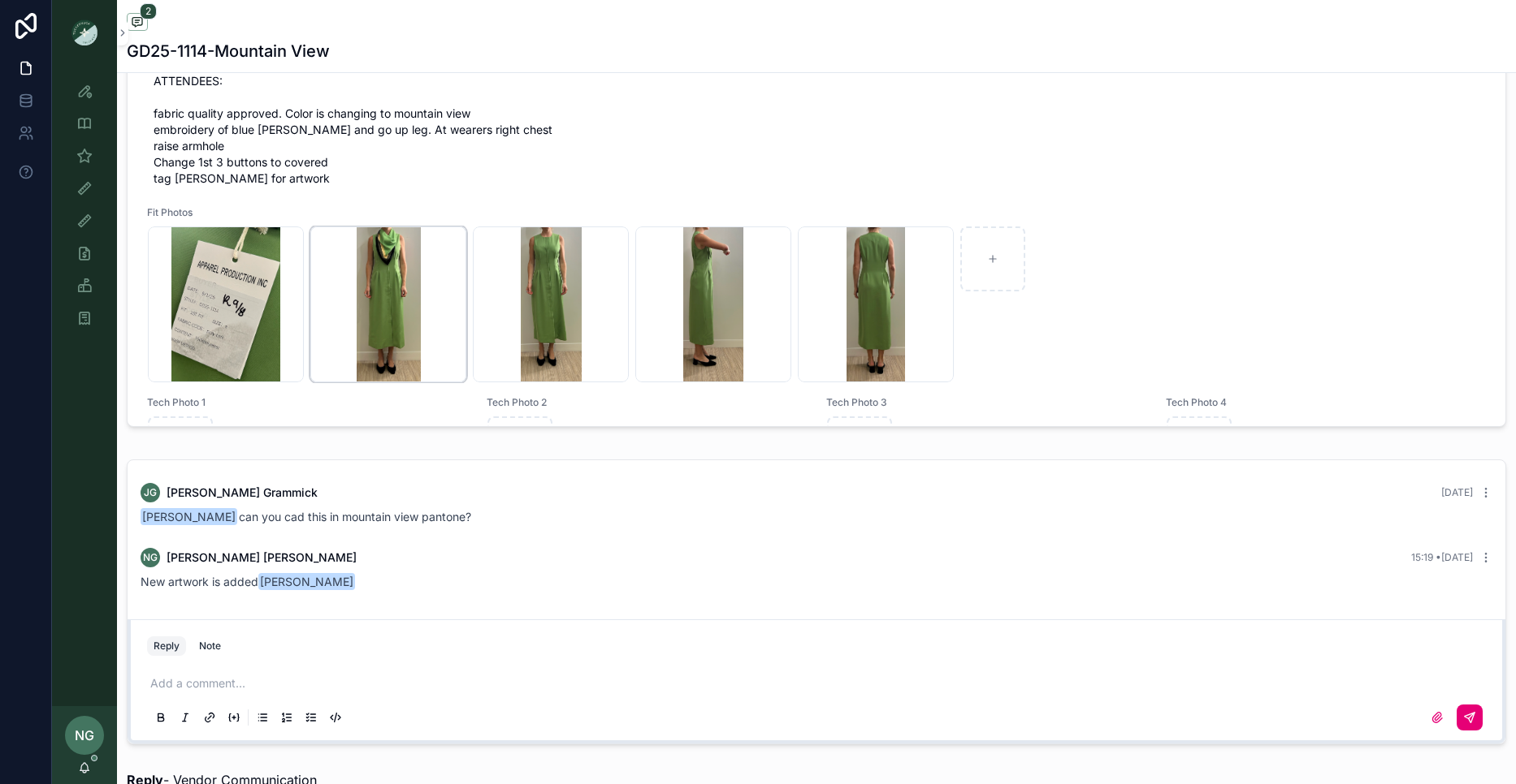
click at [407, 323] on div "Screenshot-2025-09-09-at-11.38.39-AM .png" at bounding box center [388, 304] width 156 height 156
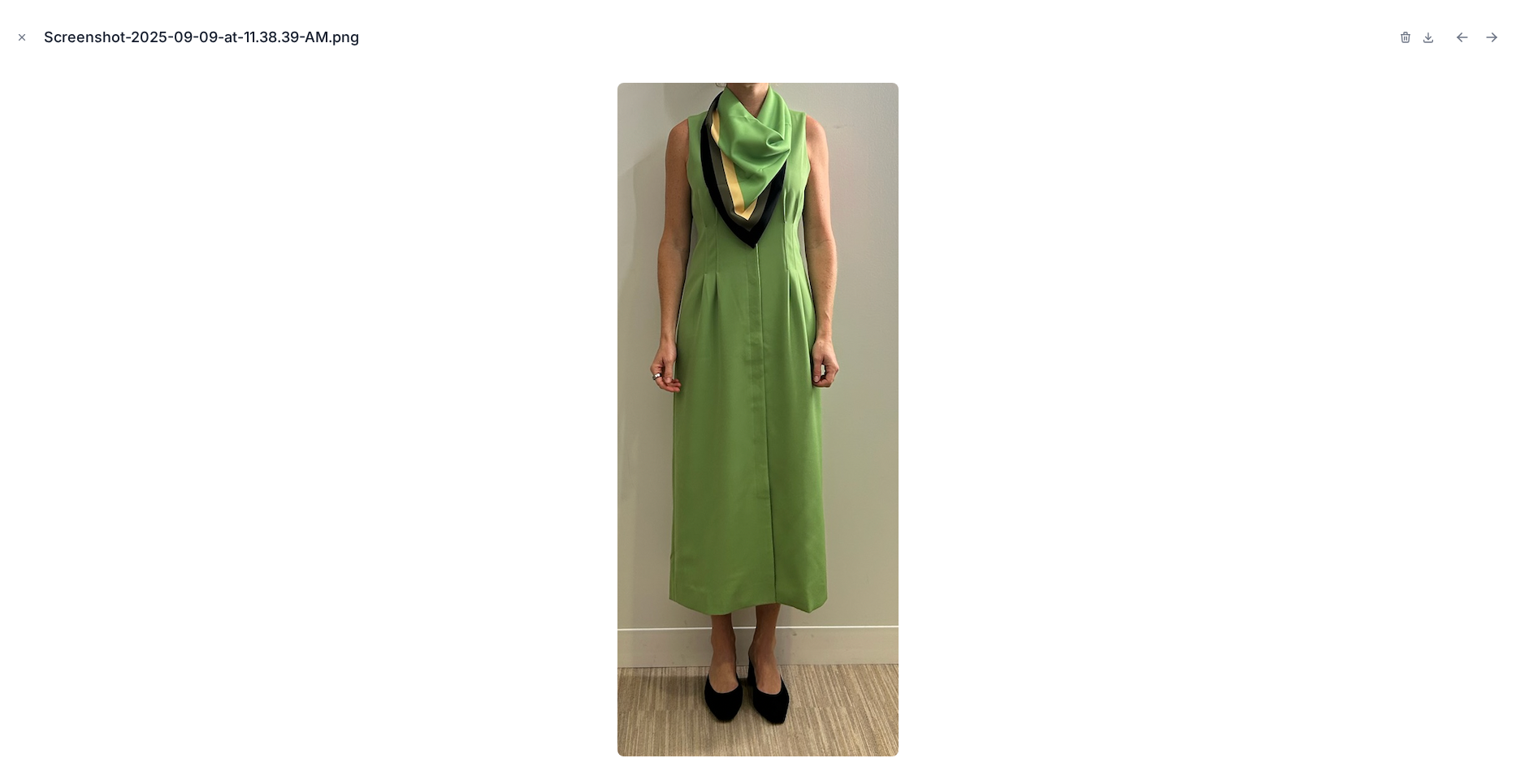
drag, startPoint x: 12, startPoint y: 33, endPoint x: 21, endPoint y: 33, distance: 9.0
click at [13, 33] on button "Close modal" at bounding box center [21, 37] width 18 height 18
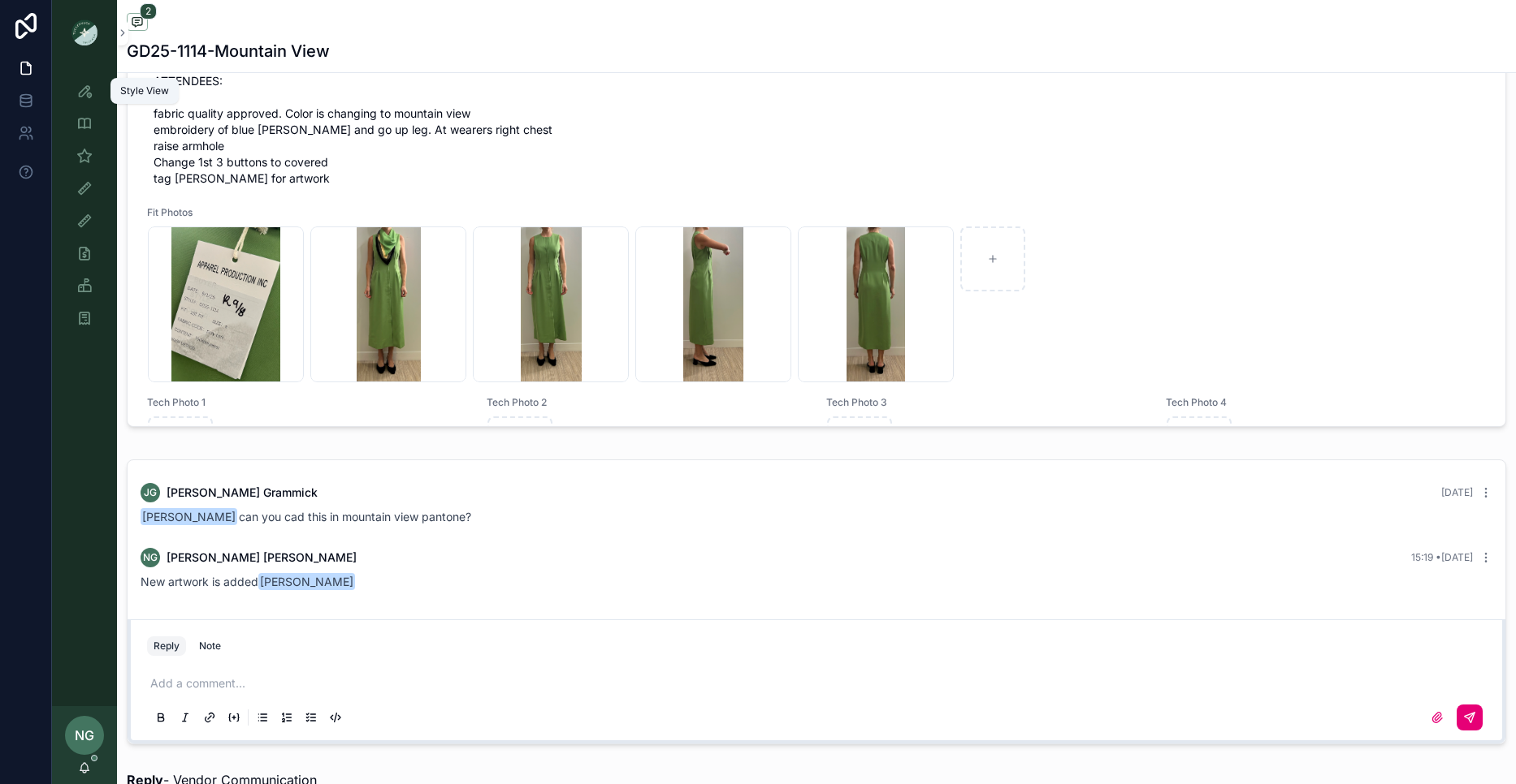
click at [94, 88] on div "Style View" at bounding box center [84, 91] width 26 height 26
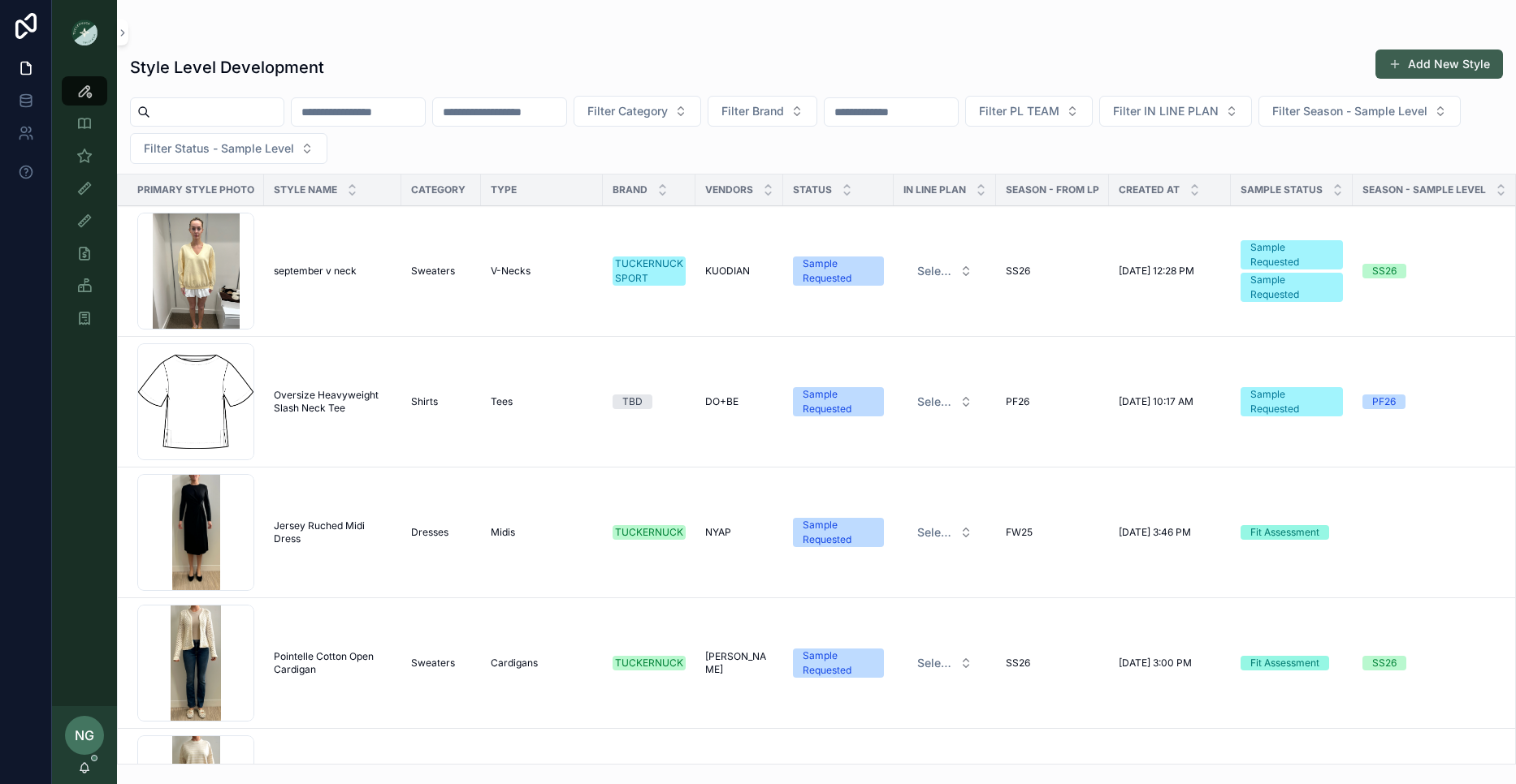
click at [1439, 71] on button "Add New Style" at bounding box center [1439, 64] width 127 height 30
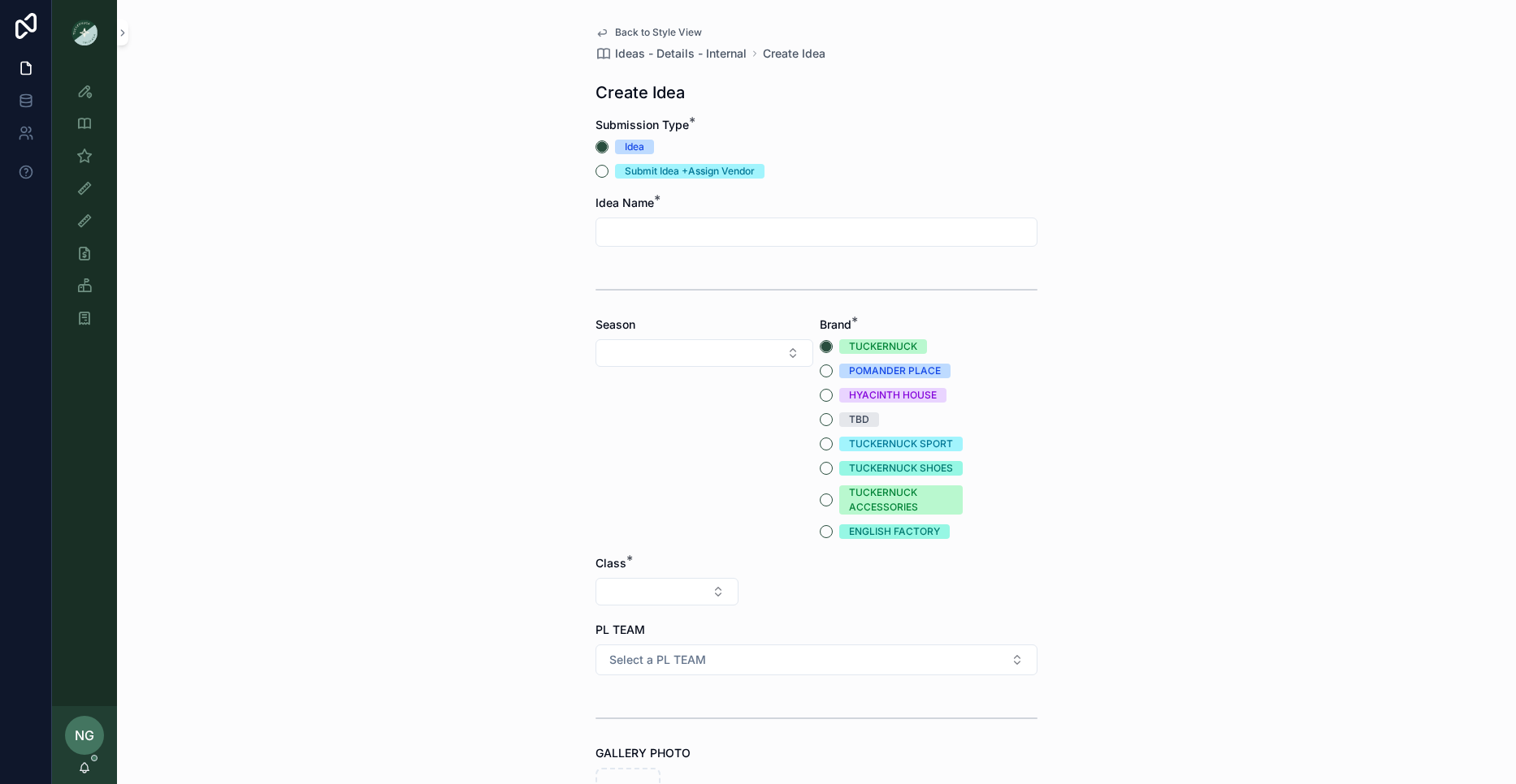
click at [745, 242] on input "scrollable content" at bounding box center [816, 232] width 440 height 23
type input "***"
click at [485, 58] on div "Back to Style View Ideas - Details - Internal Create Idea Create Idea Submissio…" at bounding box center [816, 392] width 1399 height 784
click at [83, 95] on icon "scrollable content" at bounding box center [84, 91] width 17 height 17
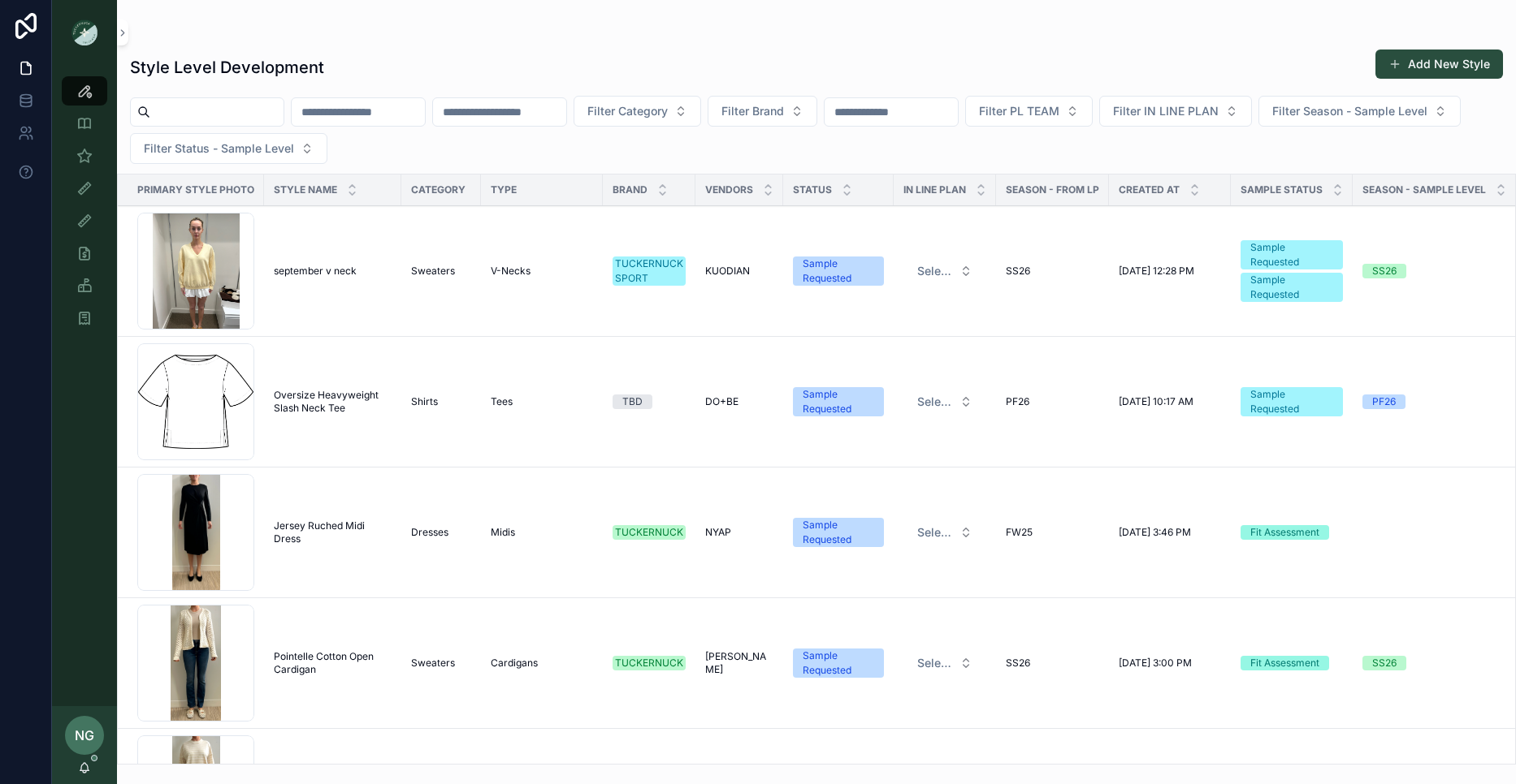
click at [326, 110] on input "scrollable content" at bounding box center [358, 112] width 134 height 23
type input "**********"
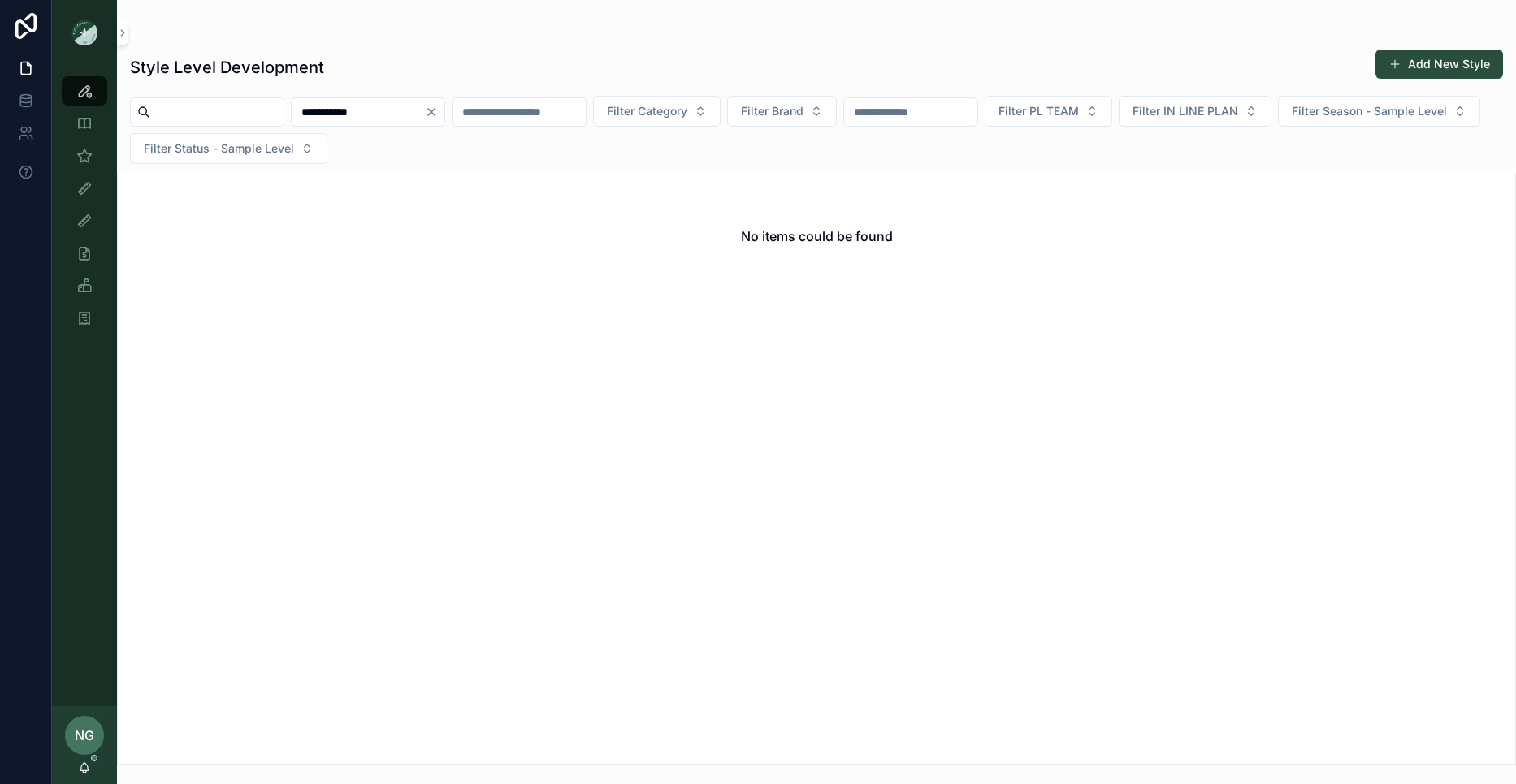
drag, startPoint x: 319, startPoint y: 109, endPoint x: 283, endPoint y: 109, distance: 36.0
click at [283, 109] on div "**********" at bounding box center [816, 130] width 1399 height 69
click at [231, 109] on input "scrollable content" at bounding box center [217, 112] width 134 height 23
type input "**********"
click at [296, 116] on icon "Clear" at bounding box center [290, 112] width 13 height 13
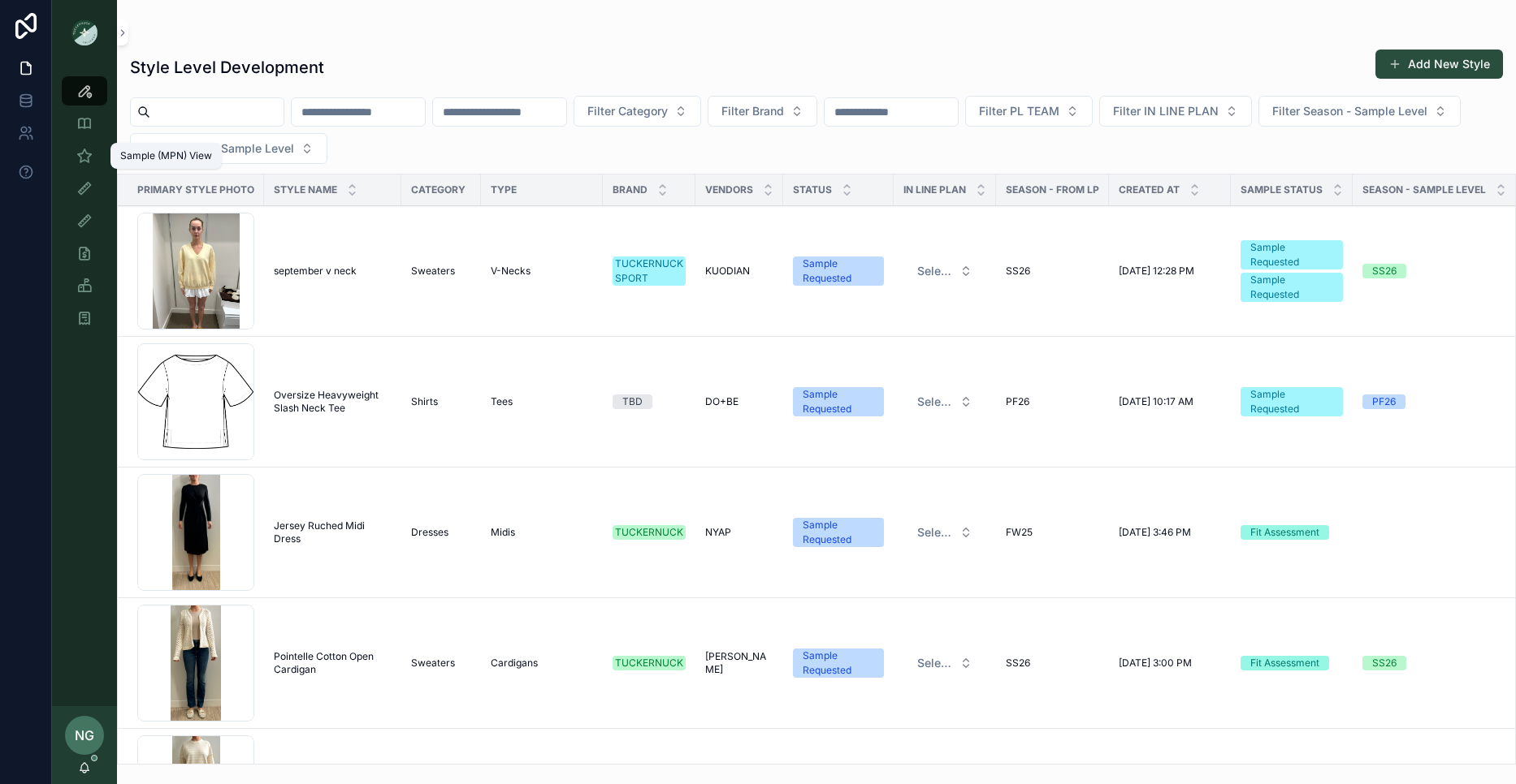
click at [85, 163] on icon "scrollable content" at bounding box center [84, 156] width 17 height 17
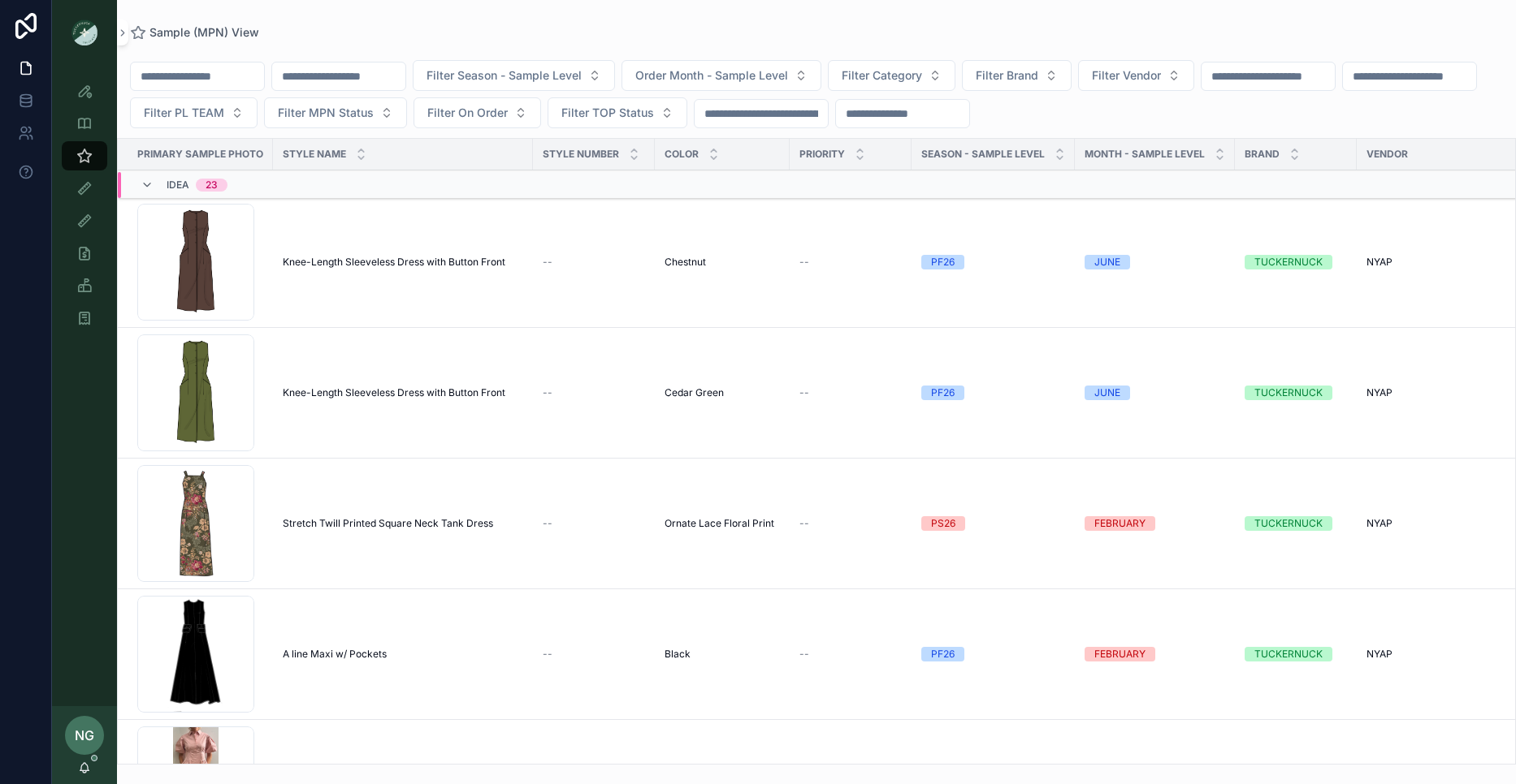
click at [251, 79] on input "scrollable content" at bounding box center [198, 76] width 134 height 23
paste input "**********"
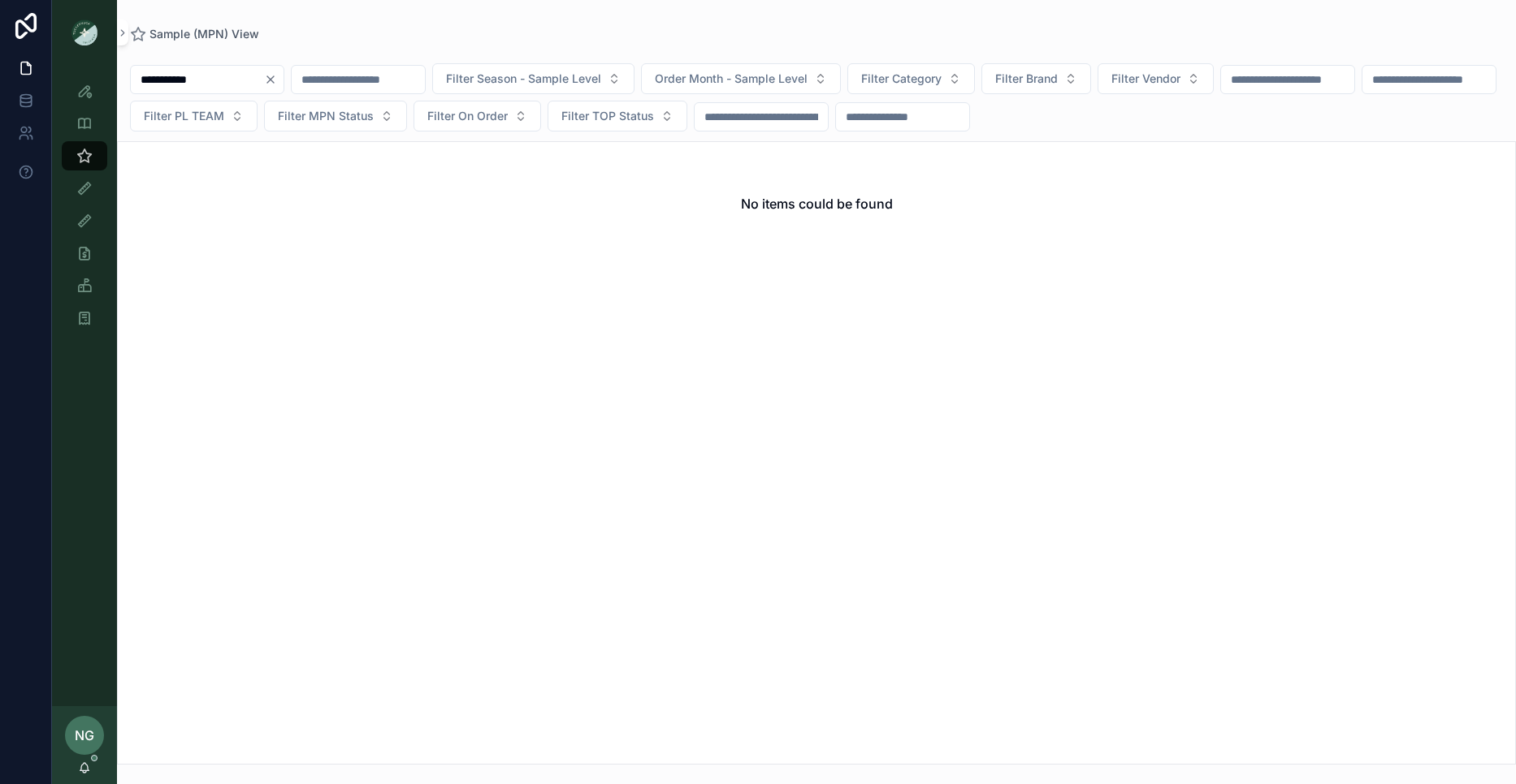
type input "**********"
drag, startPoint x: 297, startPoint y: 78, endPoint x: 57, endPoint y: 77, distance: 240.0
click at [277, 80] on icon "Clear" at bounding box center [270, 80] width 13 height 13
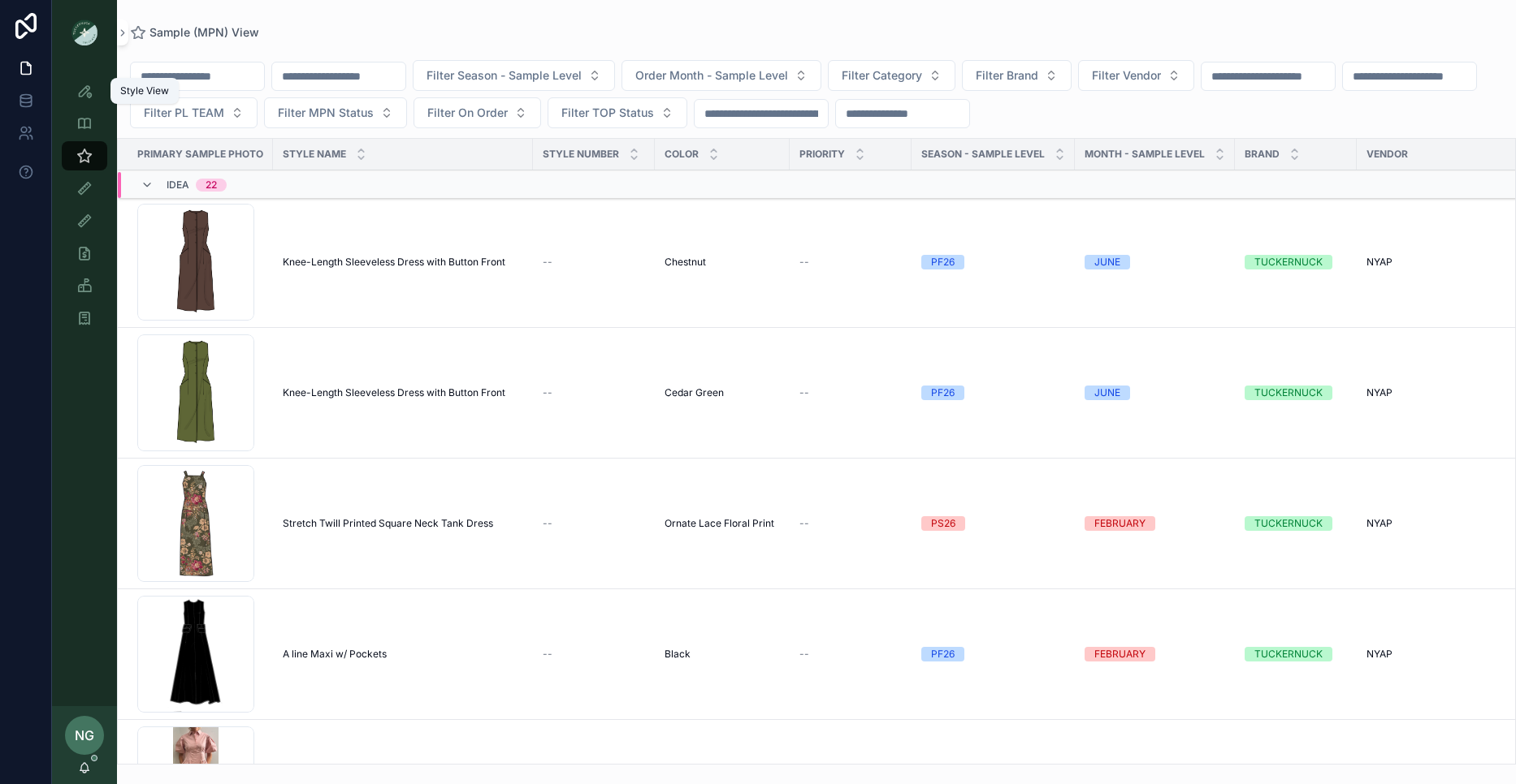
click at [98, 95] on link "Style View" at bounding box center [84, 91] width 45 height 30
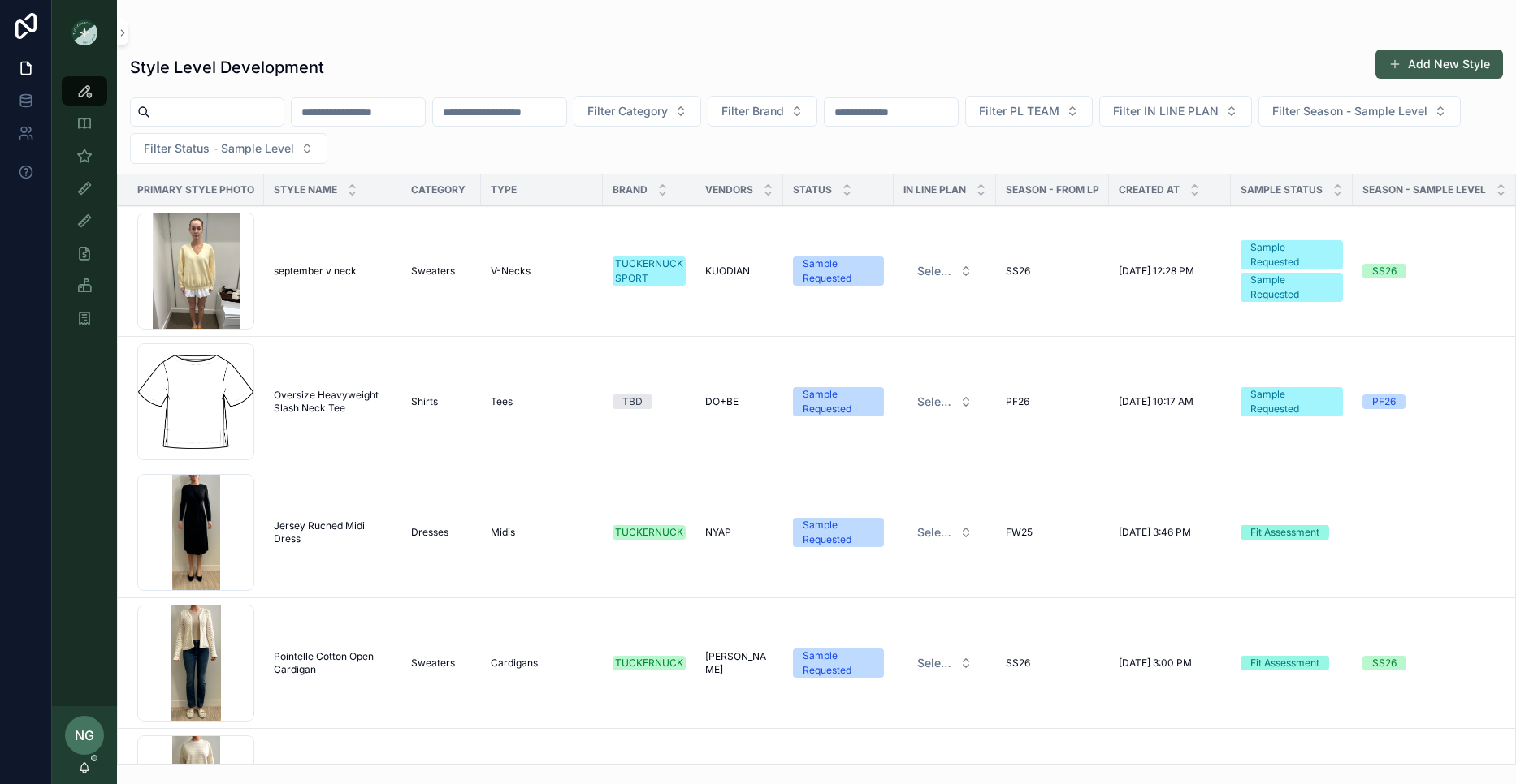
click at [1463, 70] on button "Add New Style" at bounding box center [1439, 64] width 127 height 30
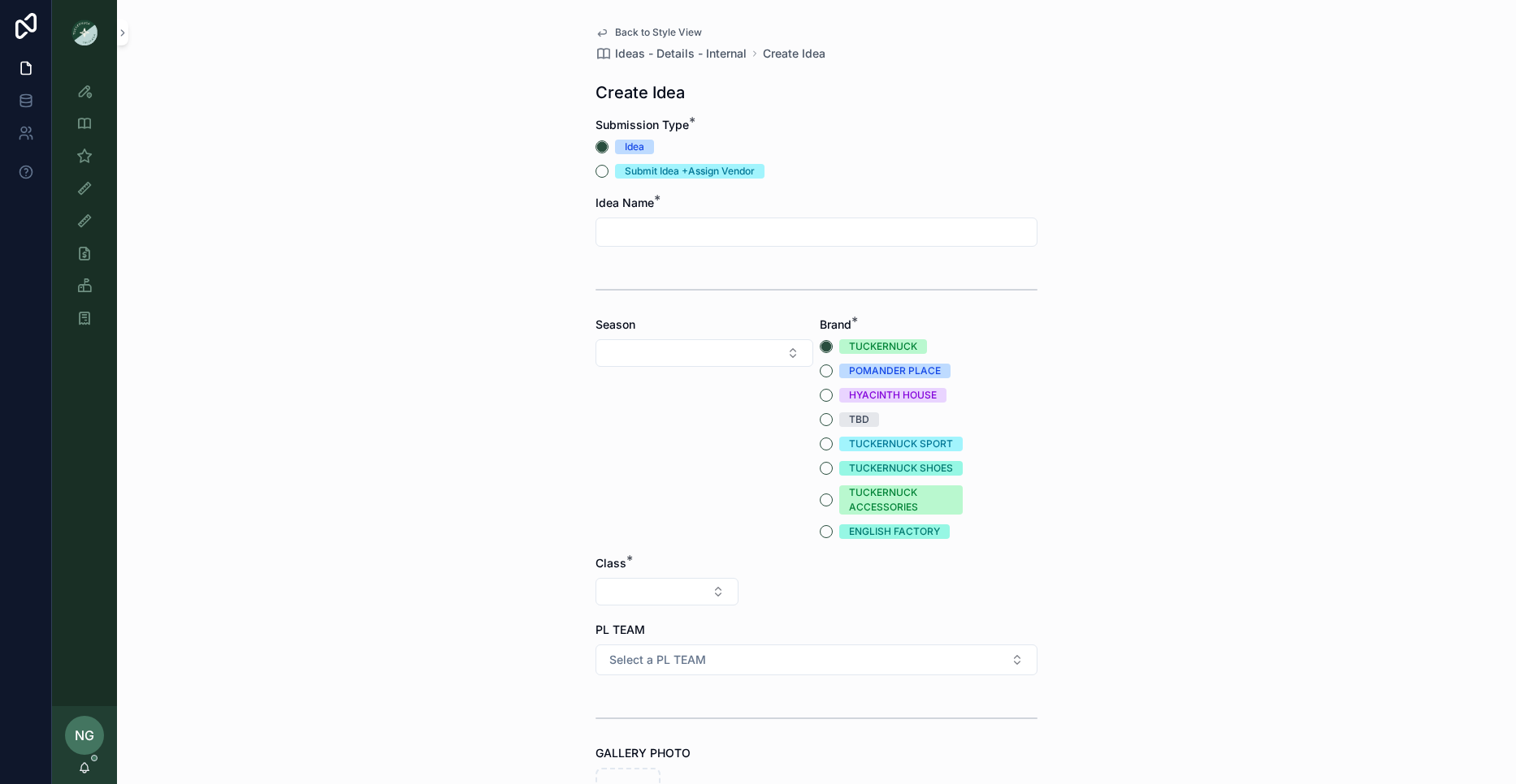
click at [854, 239] on input "scrollable content" at bounding box center [816, 232] width 440 height 23
type input "**********"
click at [711, 363] on button "Select Button" at bounding box center [704, 353] width 218 height 28
click at [699, 528] on div "PF26" at bounding box center [704, 521] width 226 height 26
click at [826, 421] on button "TBD" at bounding box center [826, 419] width 13 height 13
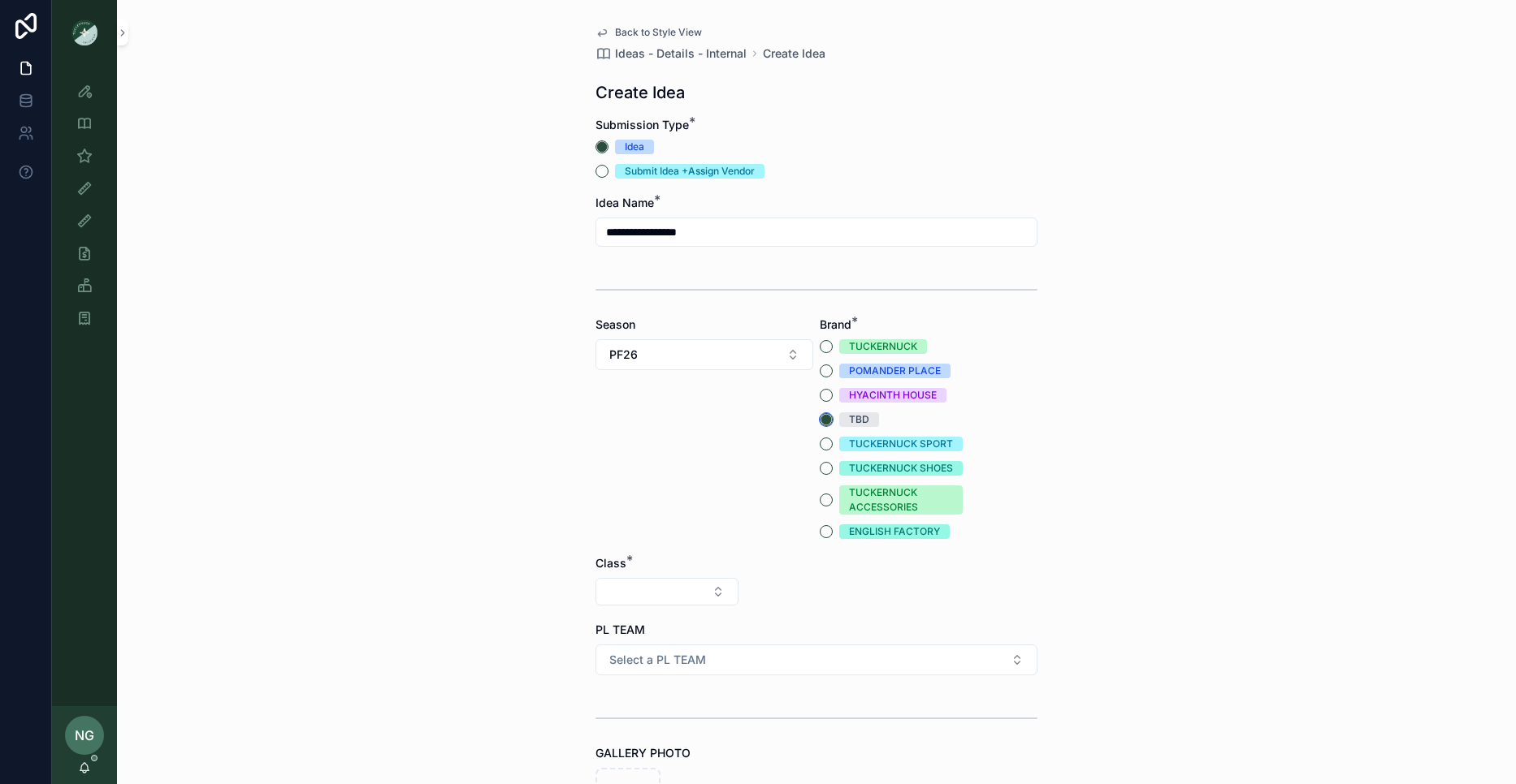
scroll to position [175, 0]
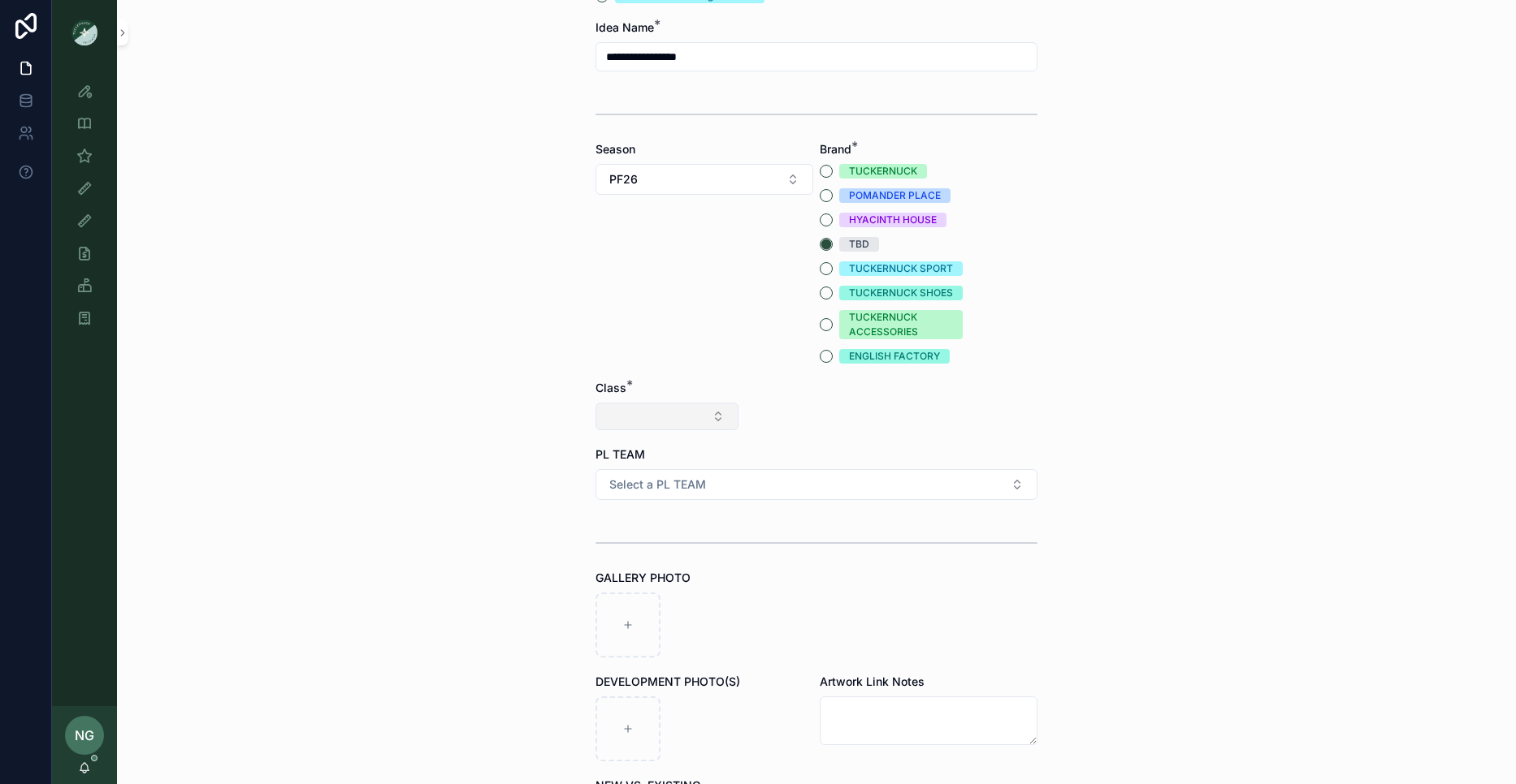
click at [704, 403] on button "Select Button" at bounding box center [667, 417] width 143 height 28
click at [654, 565] on div "Clothing" at bounding box center [667, 559] width 226 height 26
click at [810, 429] on button "Select Button" at bounding box center [817, 417] width 143 height 28
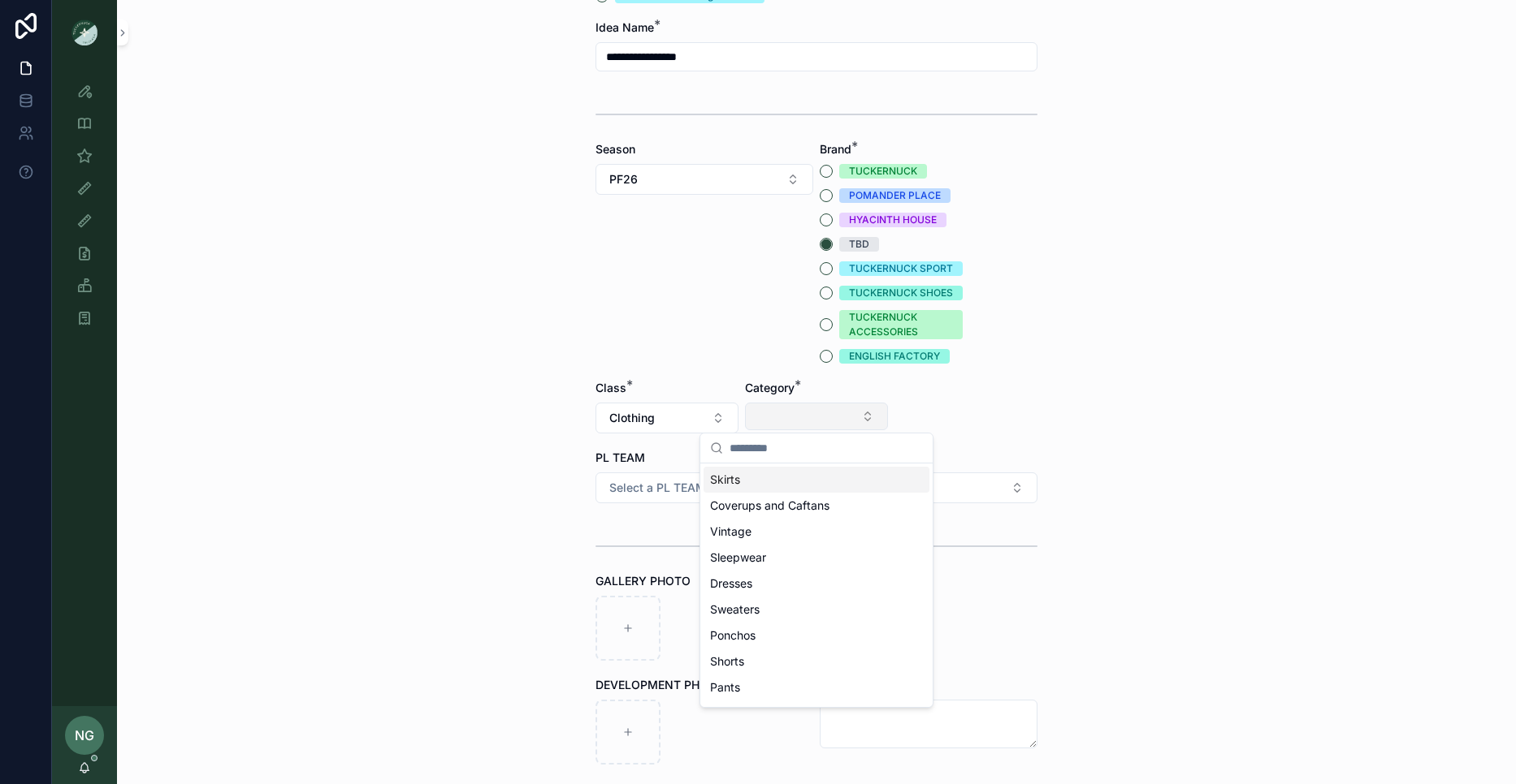
scroll to position [176, 0]
click at [797, 472] on div "Skirts" at bounding box center [816, 480] width 226 height 26
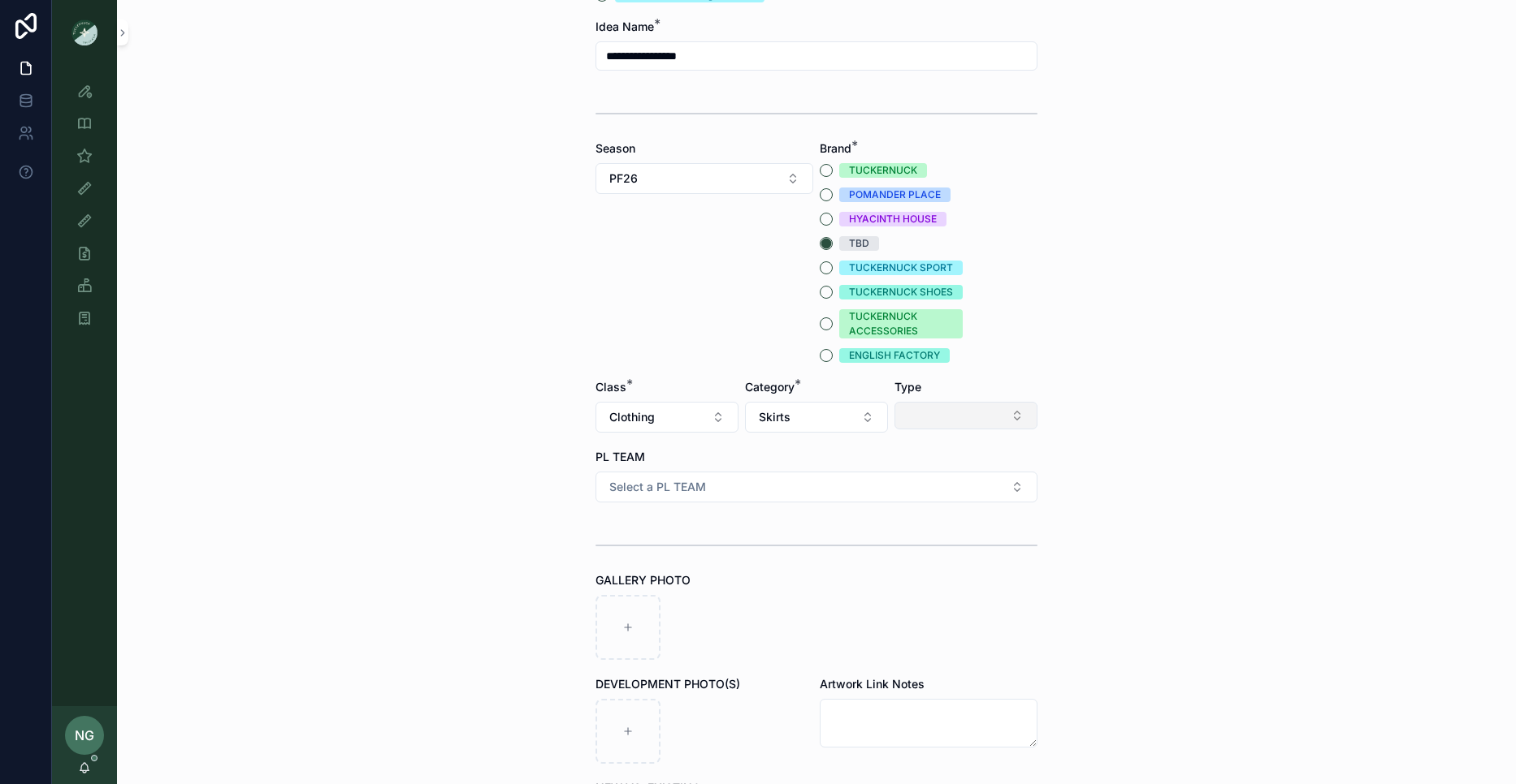
click at [984, 419] on button "Select Button" at bounding box center [966, 416] width 143 height 28
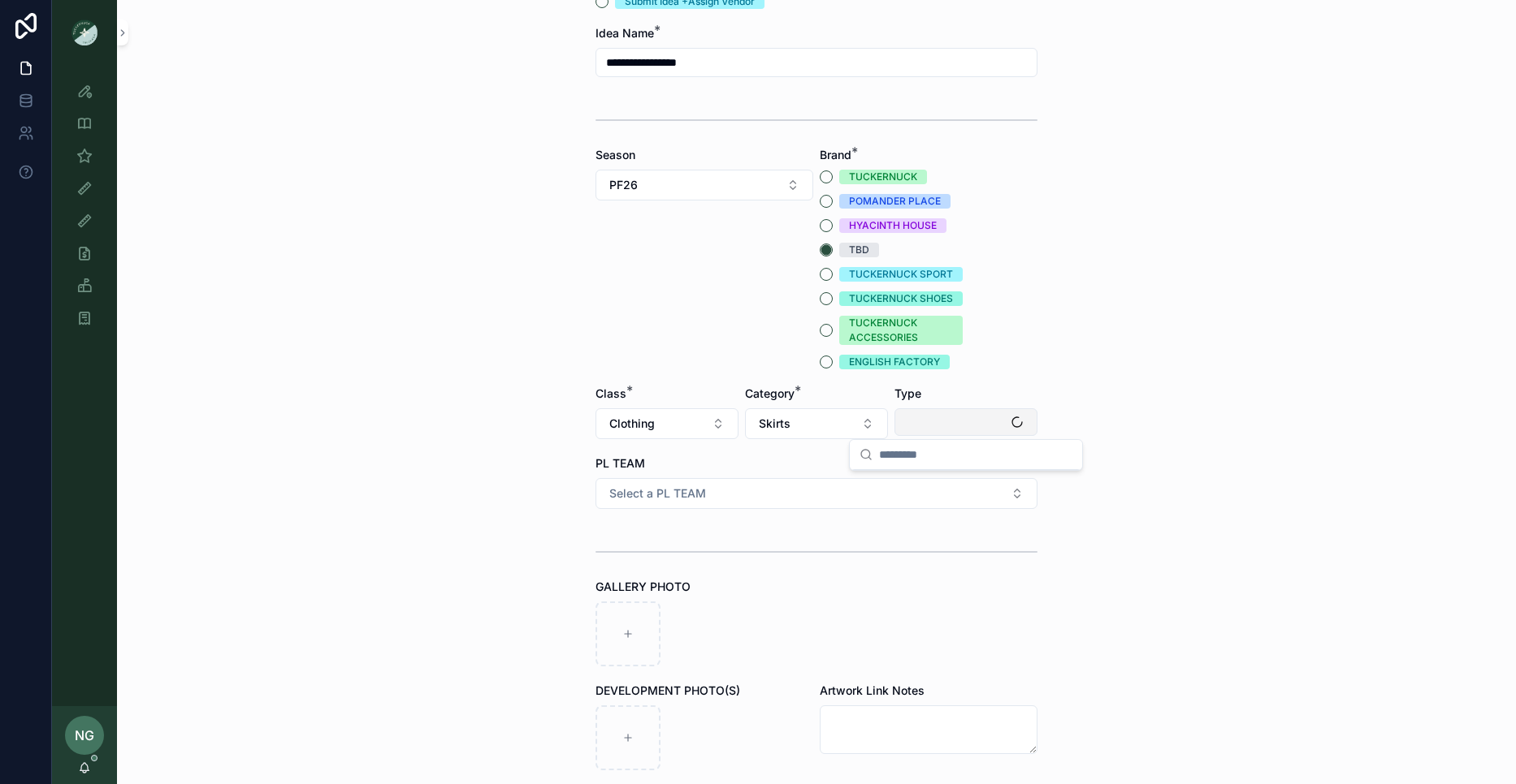
scroll to position [167, 0]
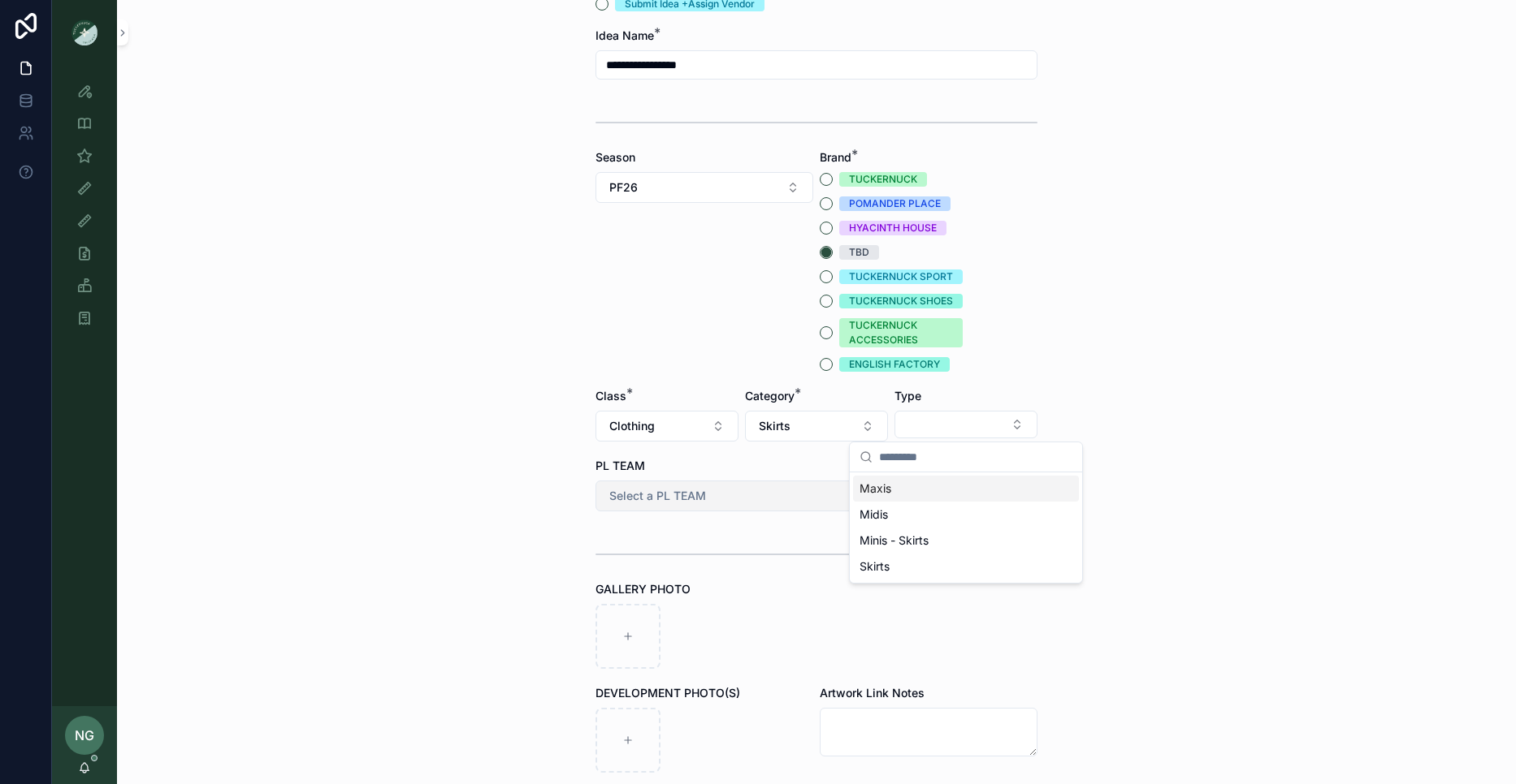
drag, startPoint x: 965, startPoint y: 492, endPoint x: 823, endPoint y: 493, distance: 142.0
click at [956, 494] on div "Maxis" at bounding box center [965, 489] width 226 height 26
click at [787, 485] on button "Select a PL TEAM" at bounding box center [816, 495] width 442 height 31
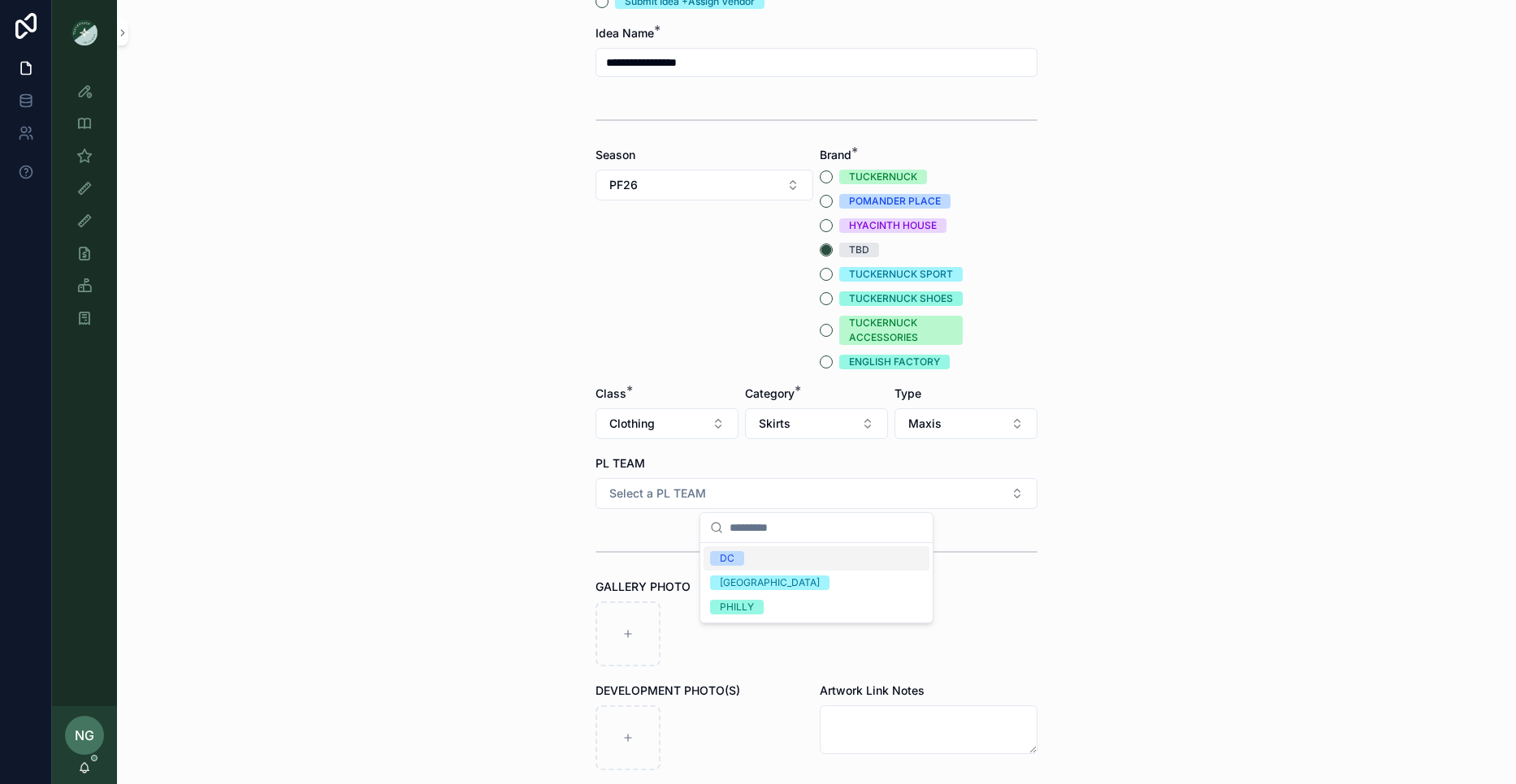
click at [751, 559] on div "DC" at bounding box center [816, 559] width 226 height 24
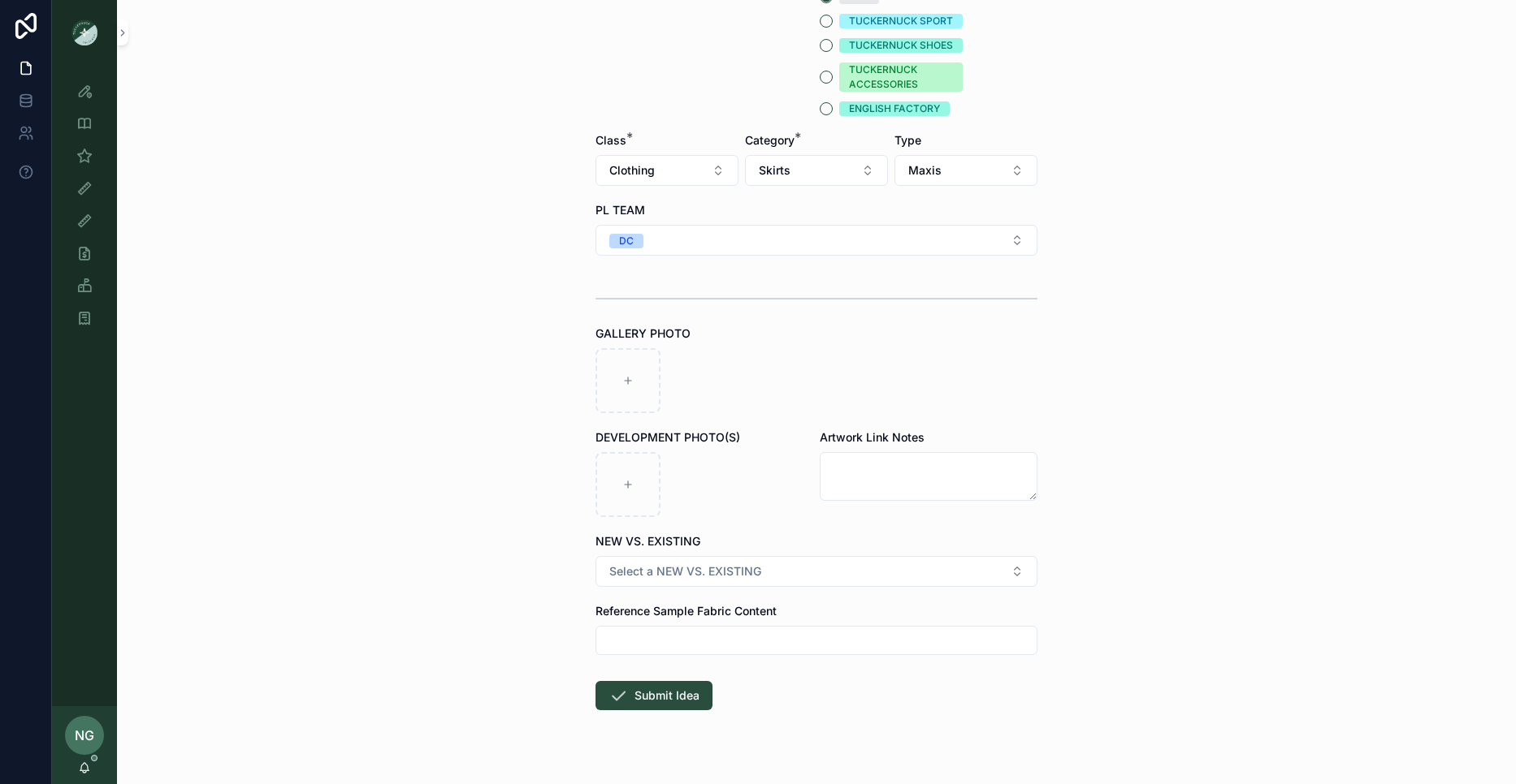
scroll to position [453, 0]
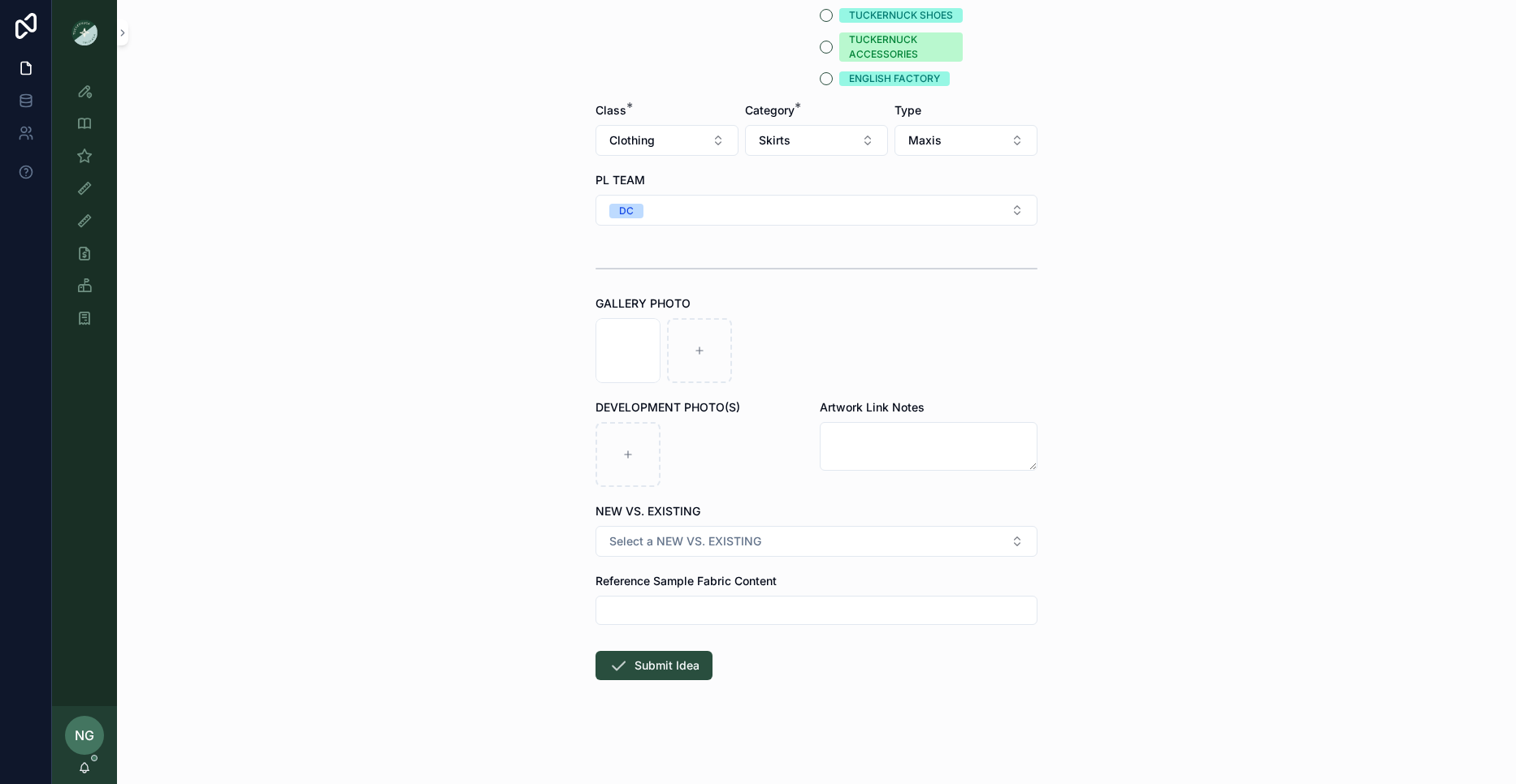
click at [564, 370] on div "**********" at bounding box center [816, 392] width 1399 height 784
click at [834, 532] on button "Select a NEW VS. EXISTING" at bounding box center [816, 541] width 442 height 31
click at [810, 616] on div "NEW DEVELOPMENT" at bounding box center [816, 607] width 226 height 24
drag, startPoint x: 694, startPoint y: 657, endPoint x: 714, endPoint y: 647, distance: 22.4
click at [694, 657] on button "Submit Idea" at bounding box center [654, 666] width 117 height 30
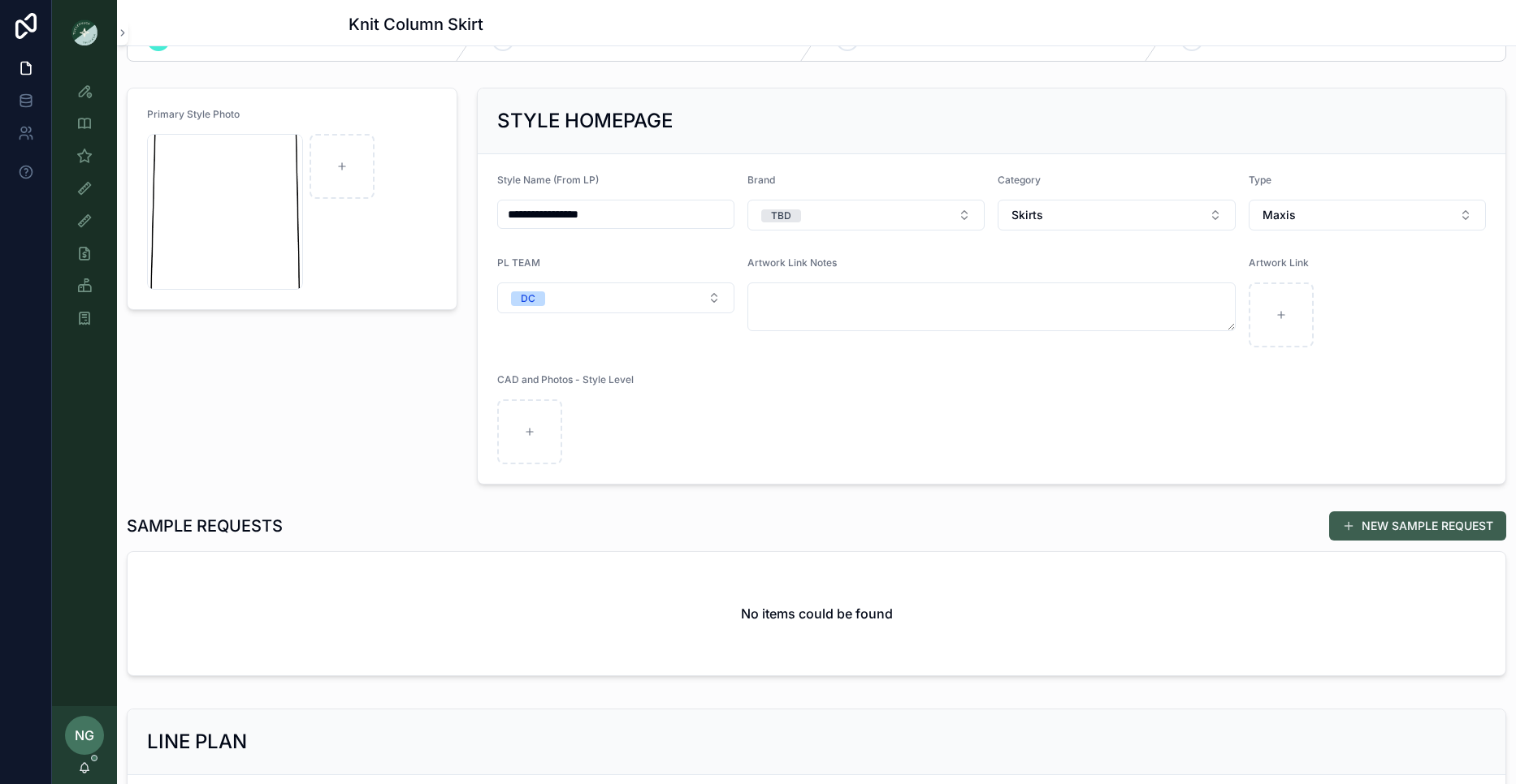
scroll to position [58, 0]
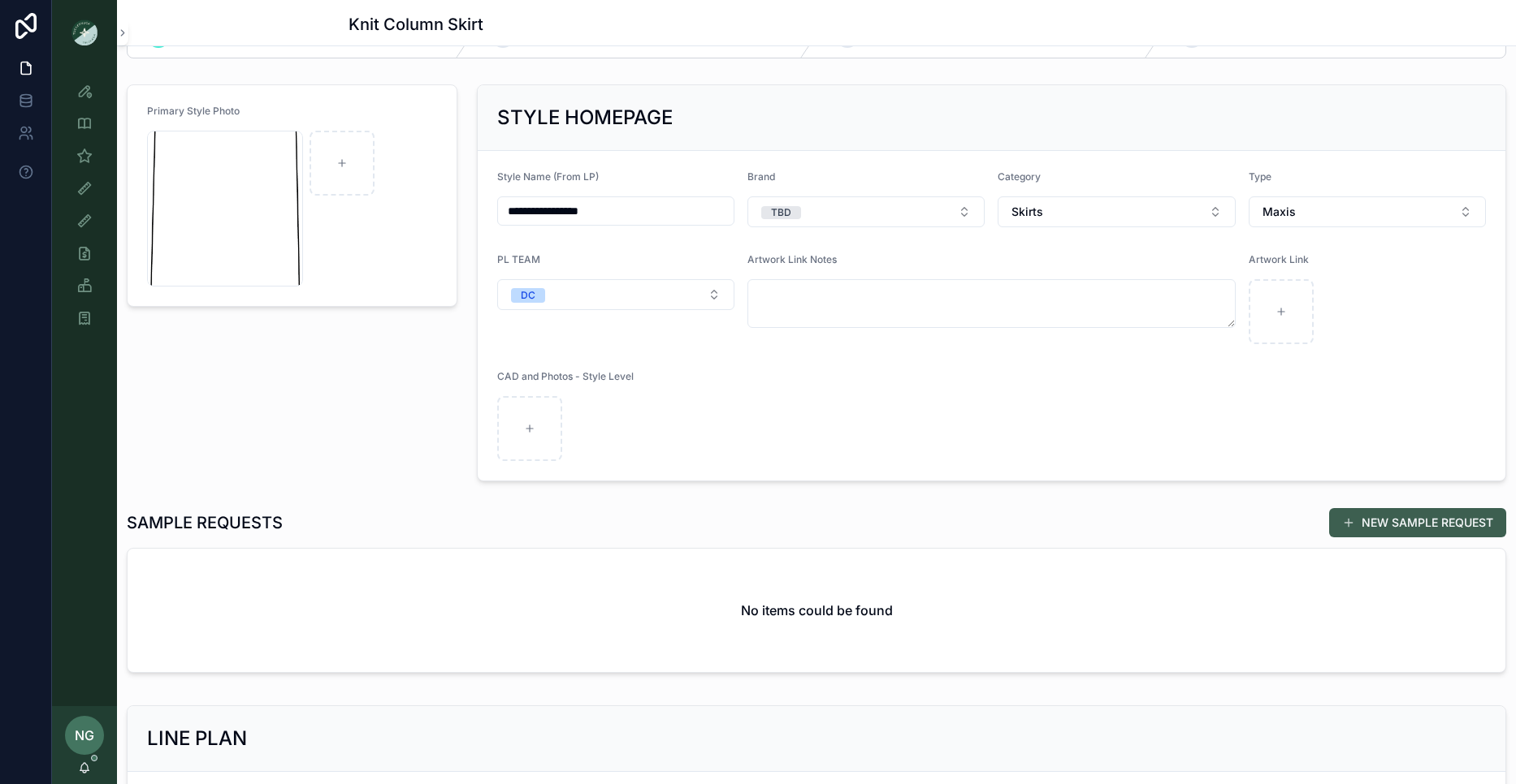
click at [1457, 515] on button "NEW SAMPLE REQUEST" at bounding box center [1418, 523] width 177 height 30
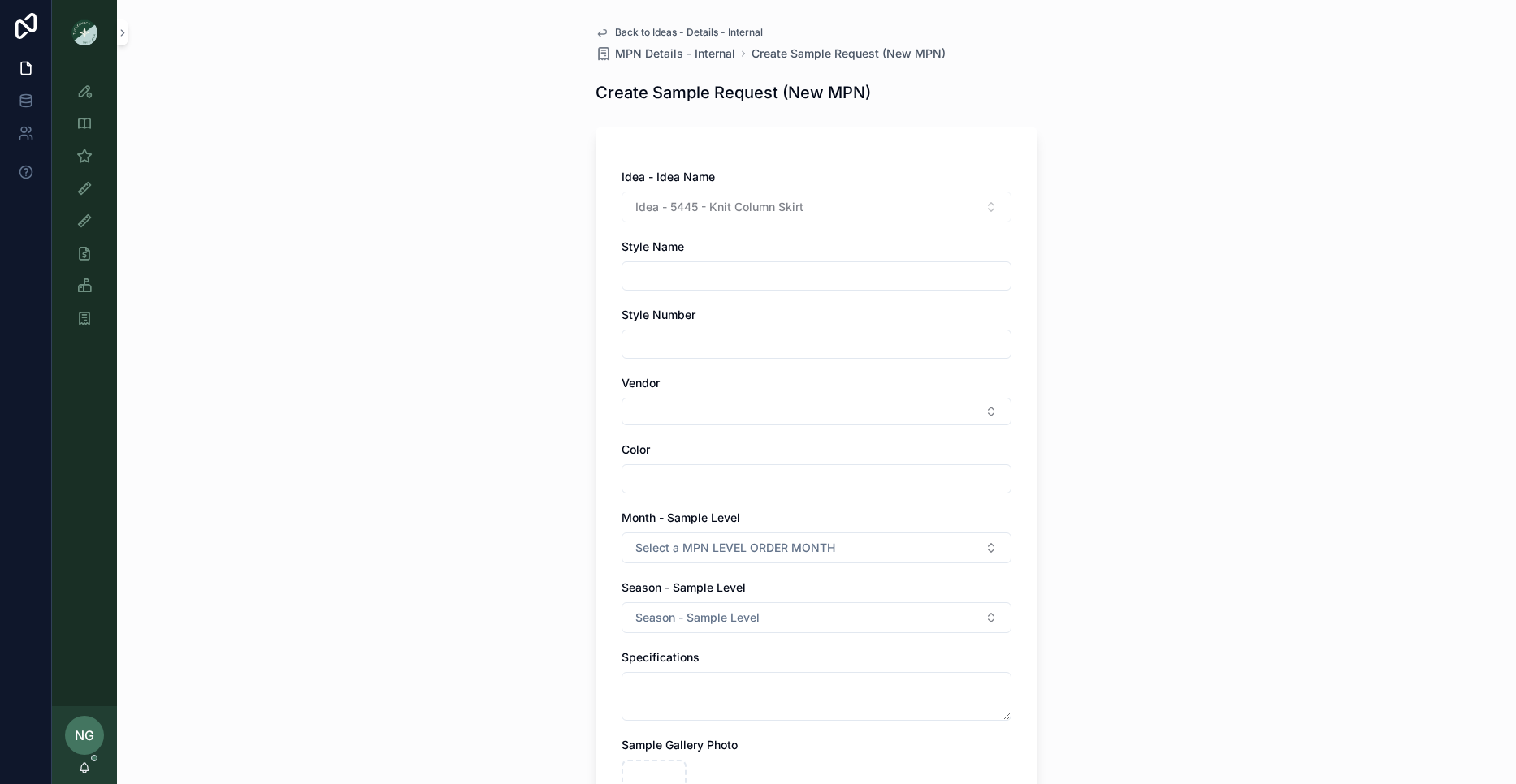
click at [823, 281] on input "scrollable content" at bounding box center [816, 276] width 388 height 23
drag, startPoint x: 824, startPoint y: 438, endPoint x: 817, endPoint y: 404, distance: 34.7
click at [823, 435] on div "**********" at bounding box center [816, 600] width 390 height 864
drag, startPoint x: 817, startPoint y: 404, endPoint x: 823, endPoint y: 407, distance: 6.7
click at [816, 404] on button "Select Button" at bounding box center [816, 412] width 390 height 28
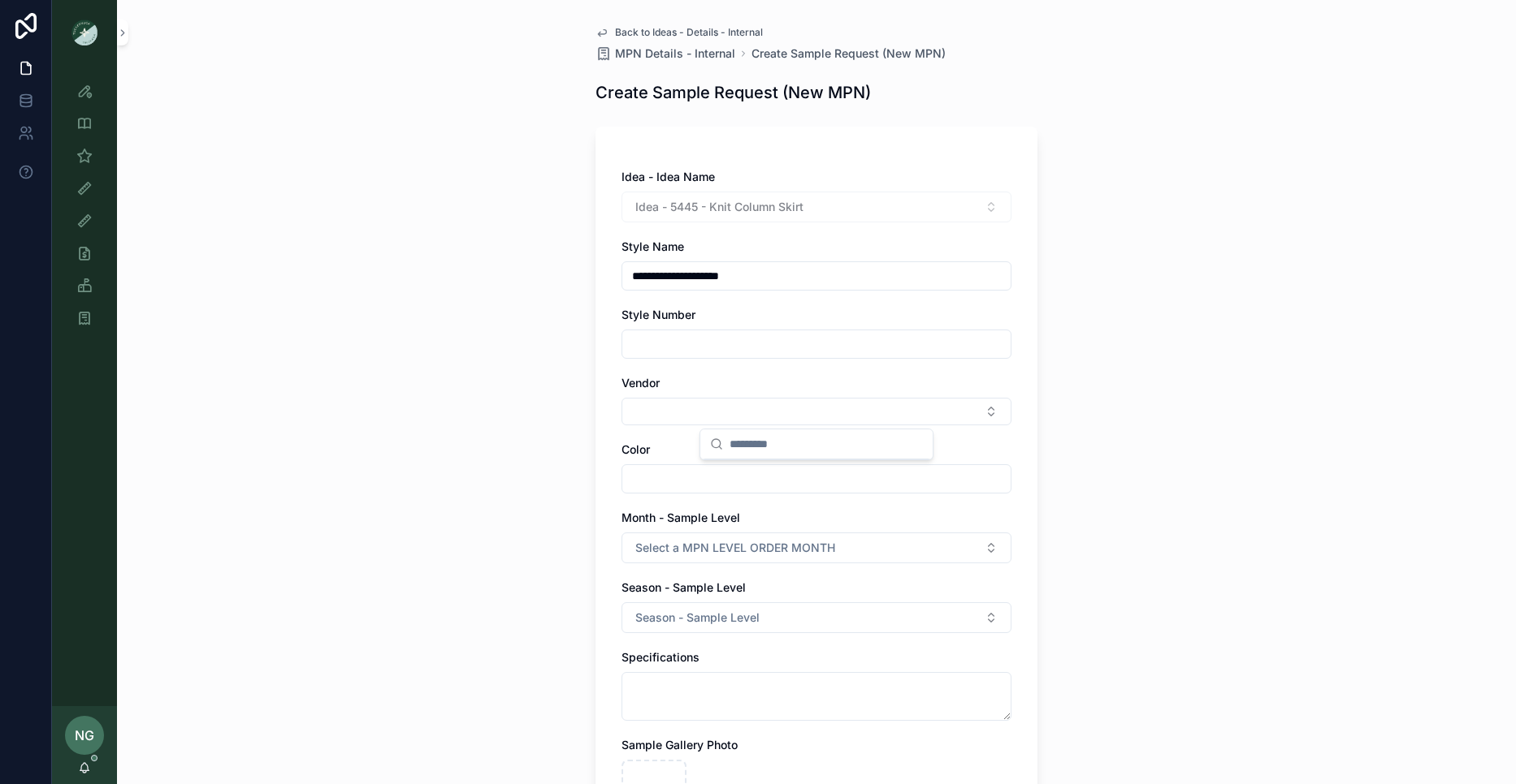
click at [657, 278] on input "**********" at bounding box center [816, 276] width 388 height 23
click at [666, 276] on input "**********" at bounding box center [816, 276] width 388 height 23
type input "**********"
click at [686, 413] on button "Select Button" at bounding box center [816, 412] width 390 height 28
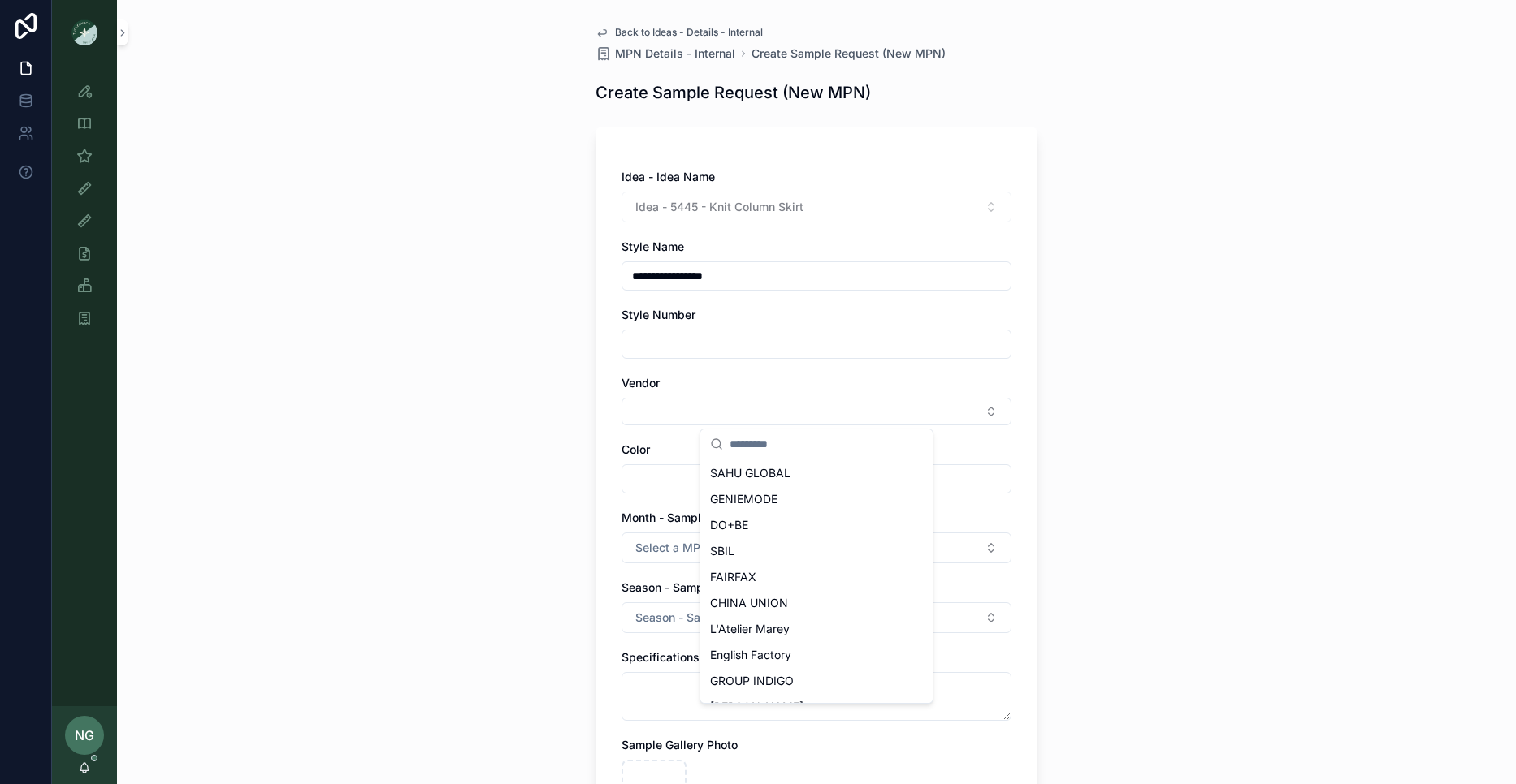
scroll to position [315, 0]
click at [810, 528] on div "DO+BE" at bounding box center [816, 523] width 226 height 26
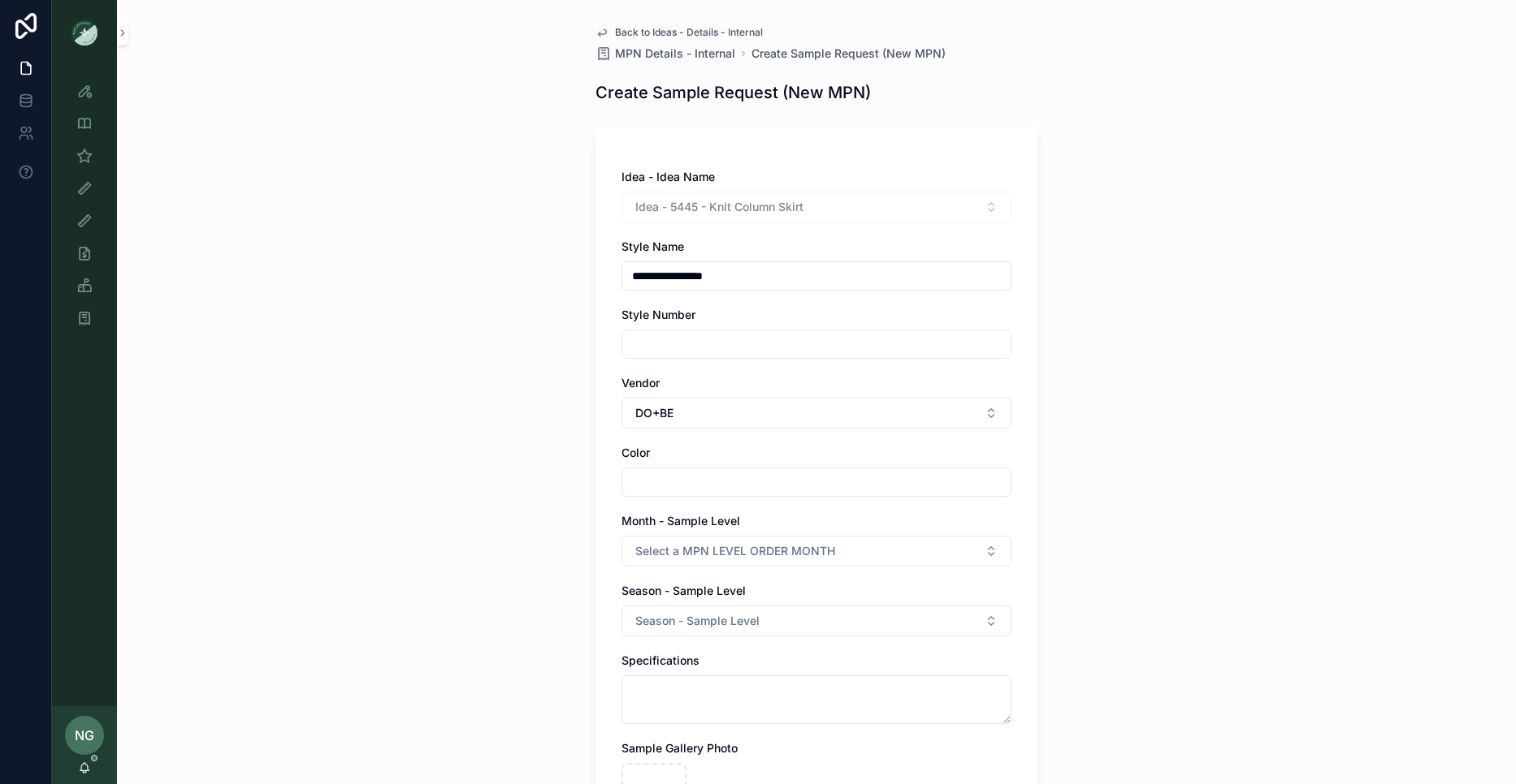
click at [768, 495] on div "scrollable content" at bounding box center [816, 482] width 390 height 30
click at [769, 483] on input "scrollable content" at bounding box center [816, 482] width 388 height 23
type input "*****"
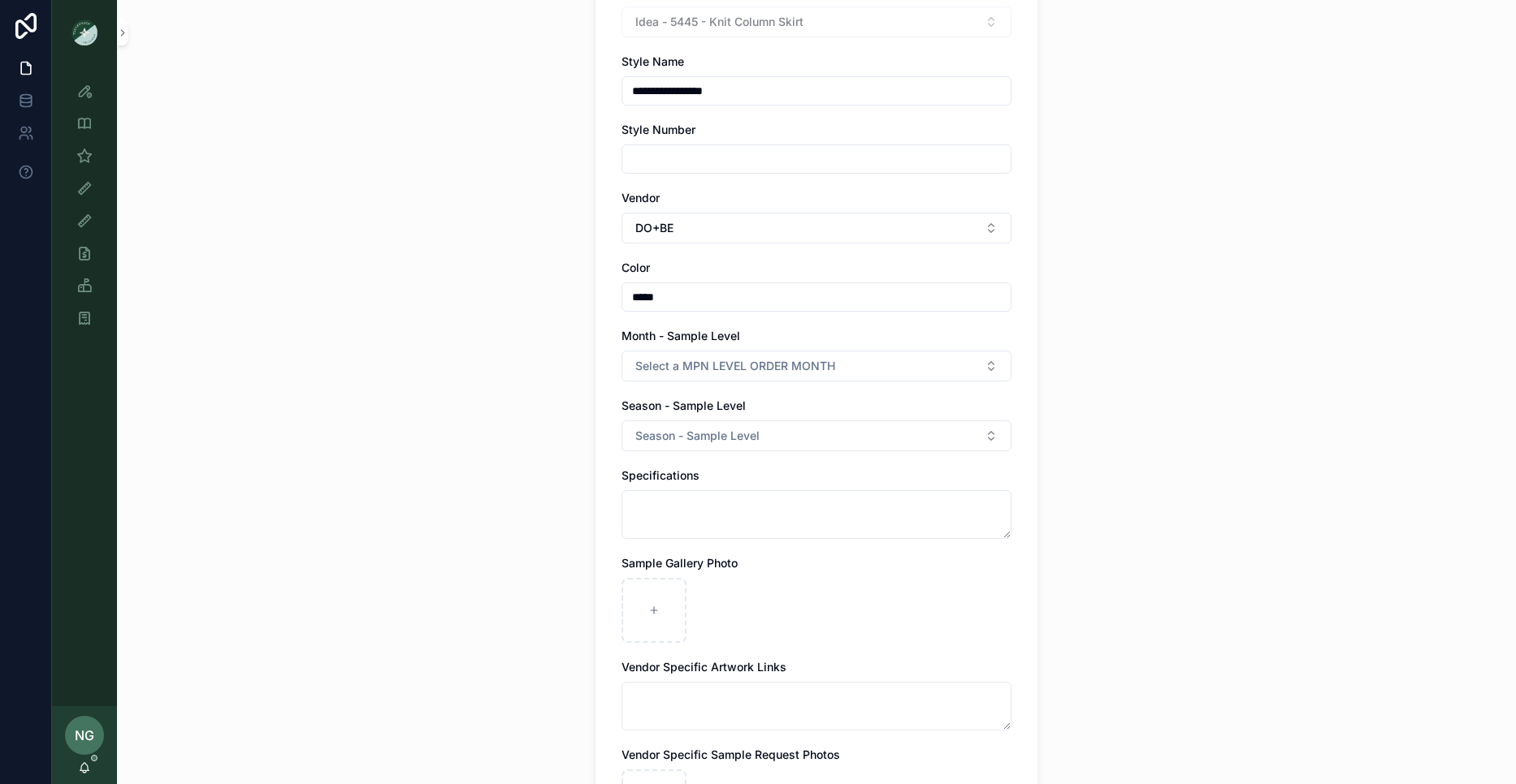
scroll to position [212, 0]
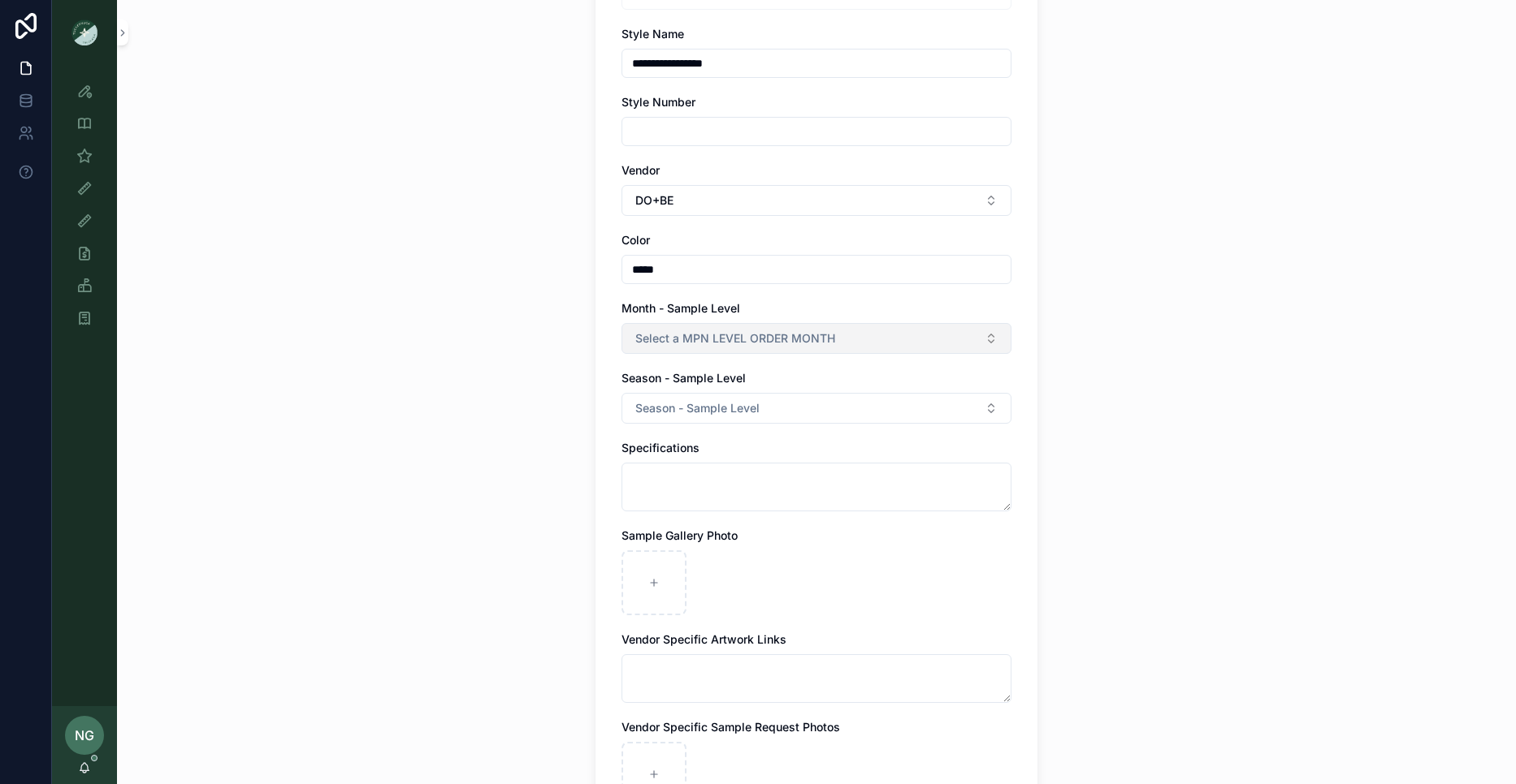
click at [647, 333] on span "Select a MPN LEVEL ORDER MONTH" at bounding box center [734, 339] width 200 height 17
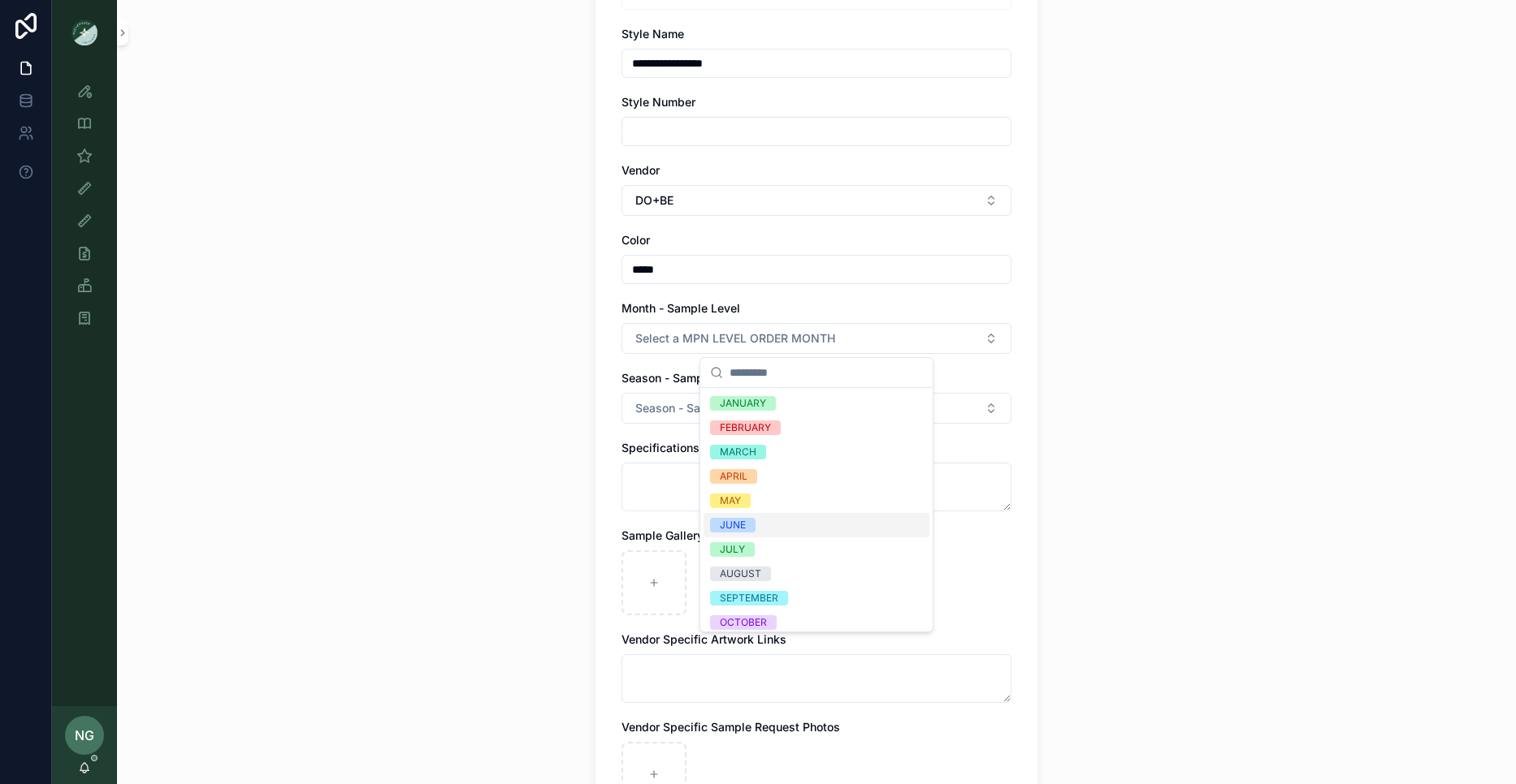
click at [804, 525] on div "JUNE" at bounding box center [816, 525] width 226 height 24
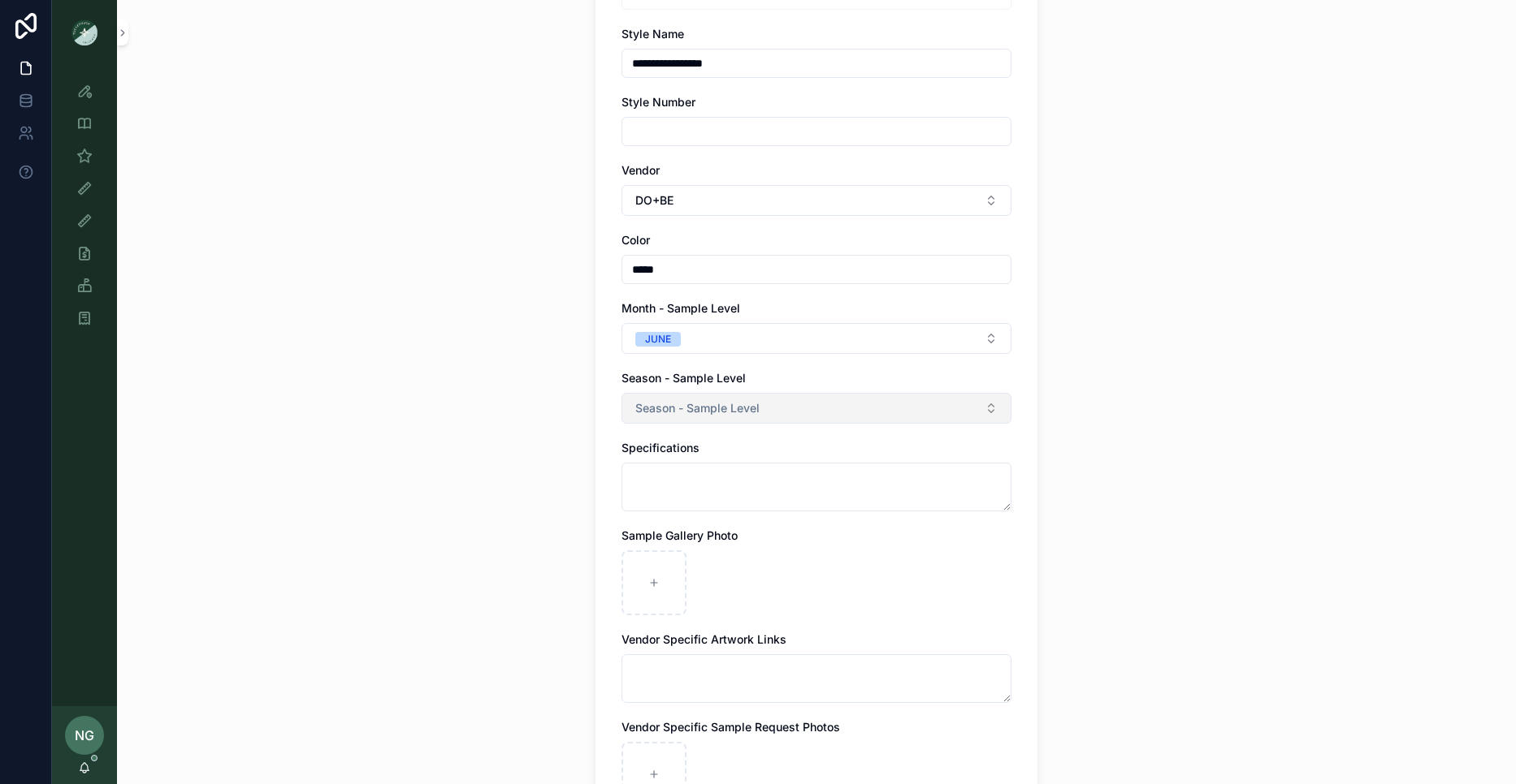
click at [717, 410] on span "Season - Sample Level" at bounding box center [697, 408] width 124 height 17
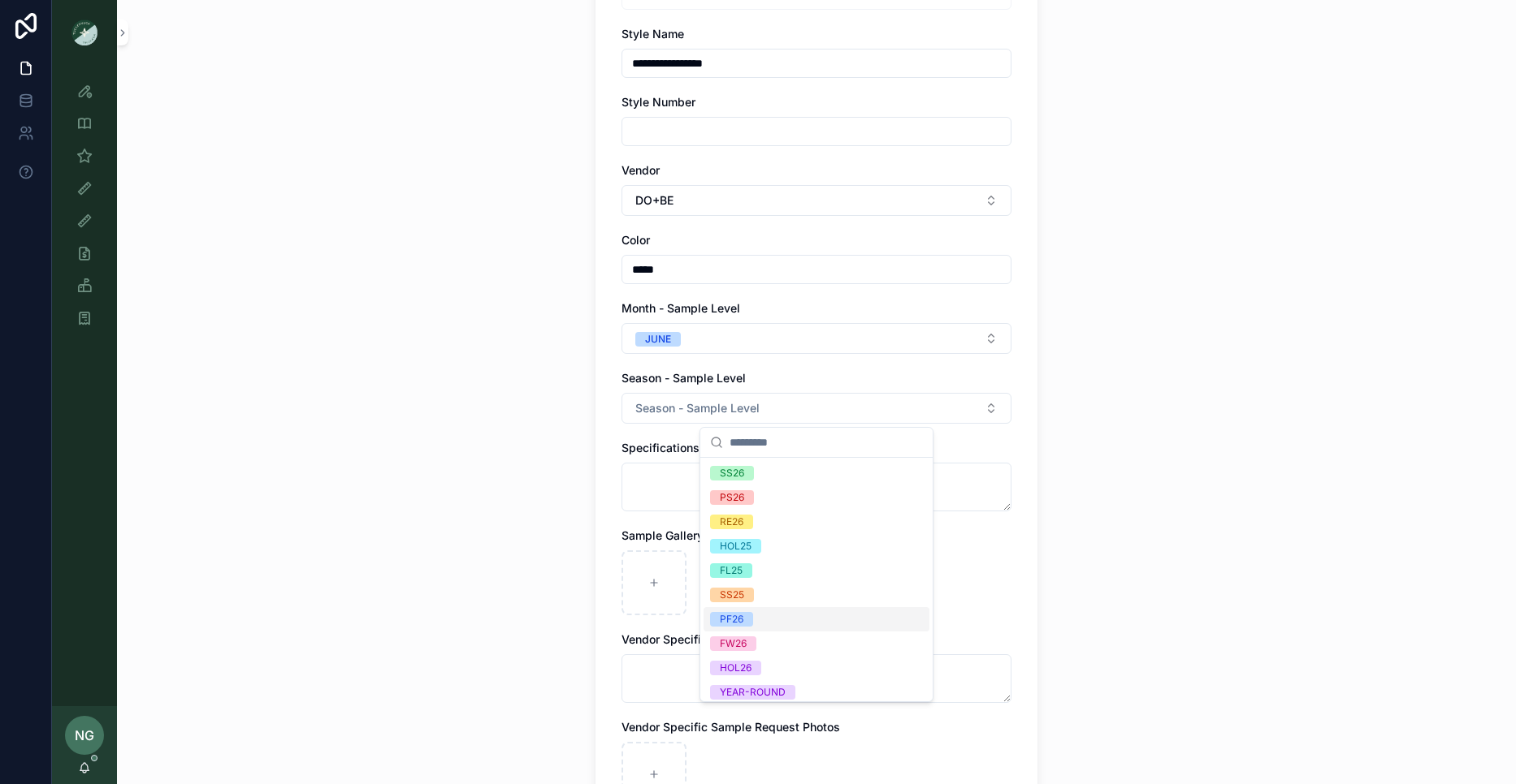
click at [768, 619] on div "PF26" at bounding box center [816, 620] width 226 height 24
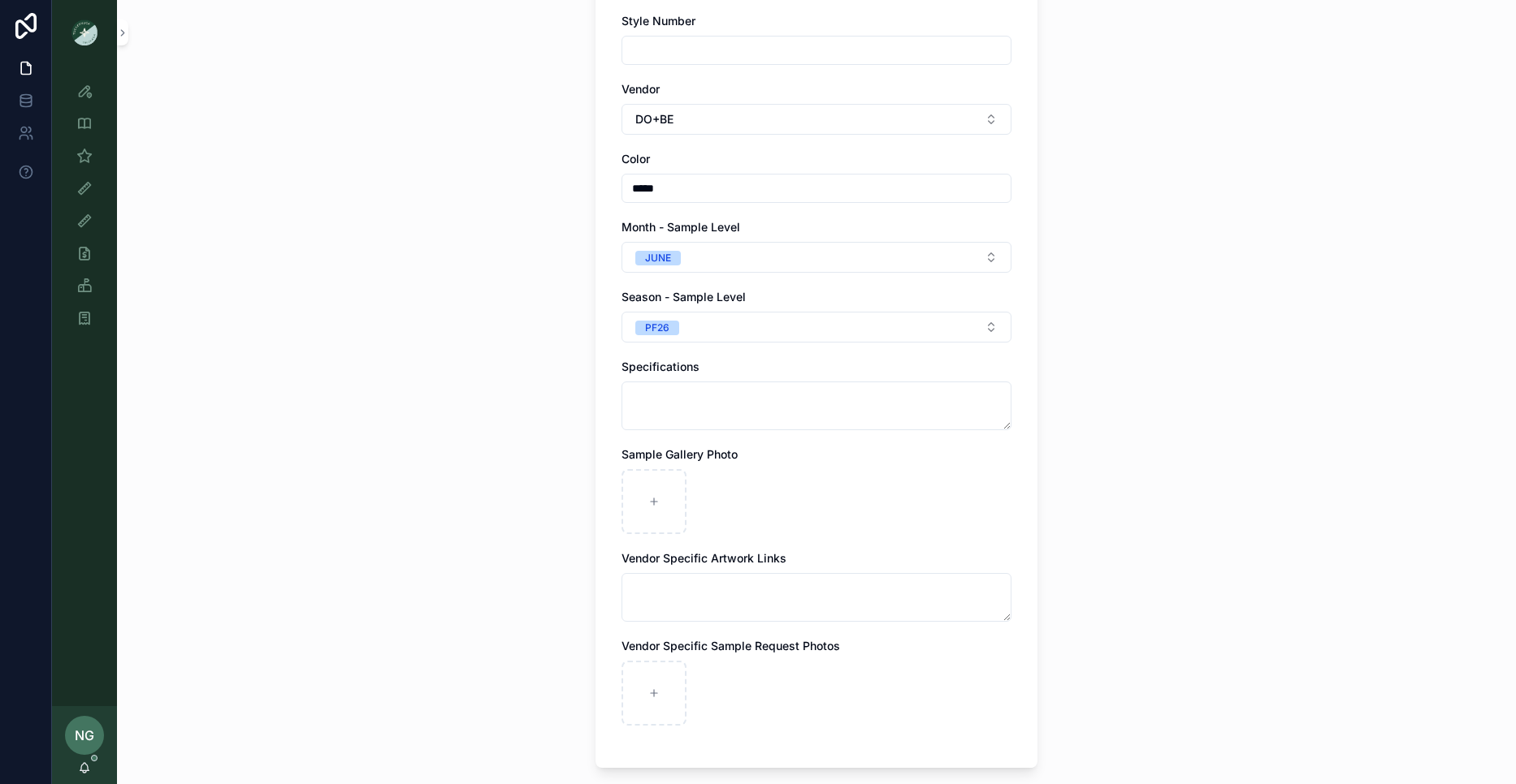
scroll to position [305, 0]
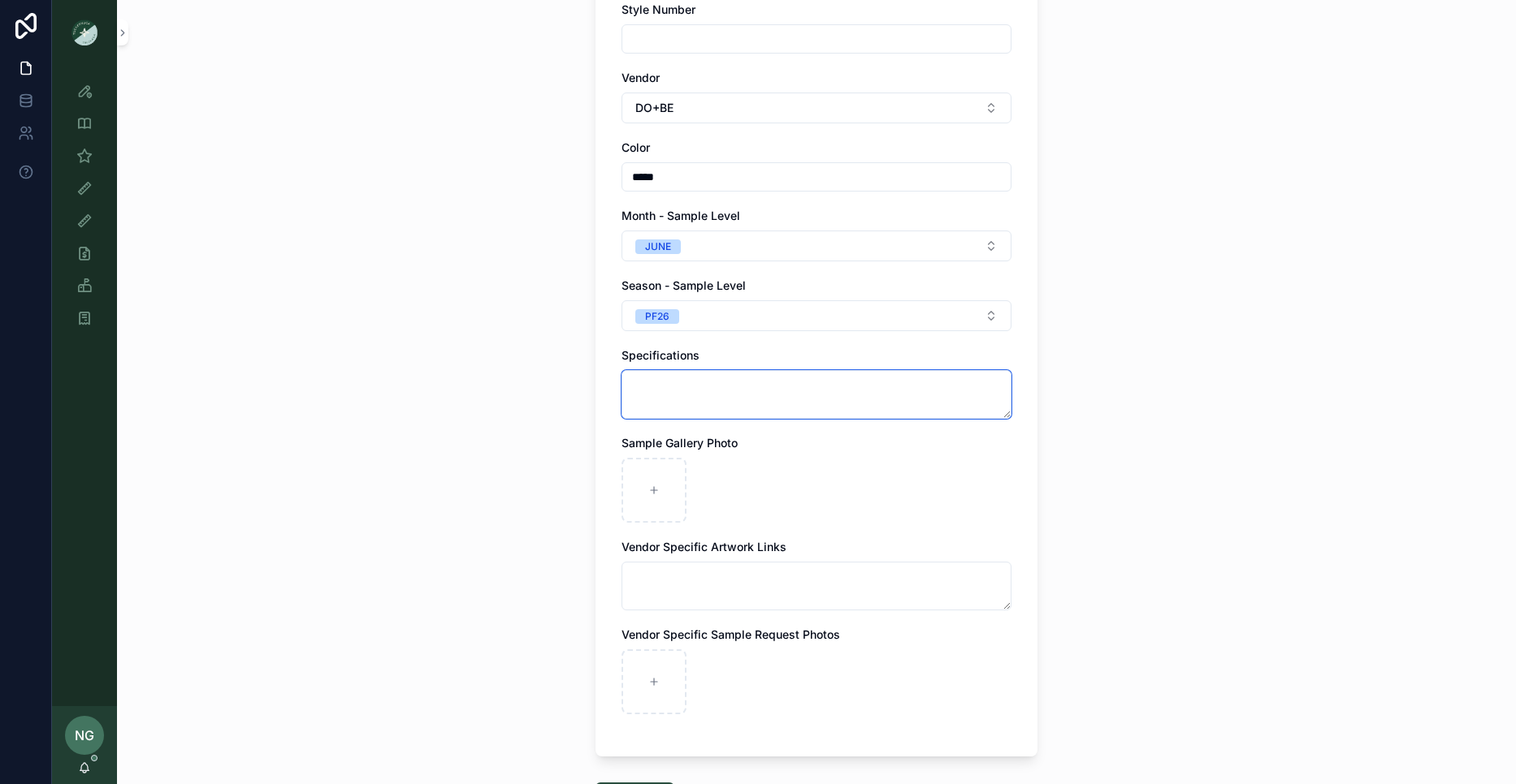
click at [686, 399] on textarea "scrollable content" at bounding box center [816, 394] width 390 height 49
paste textarea "**********"
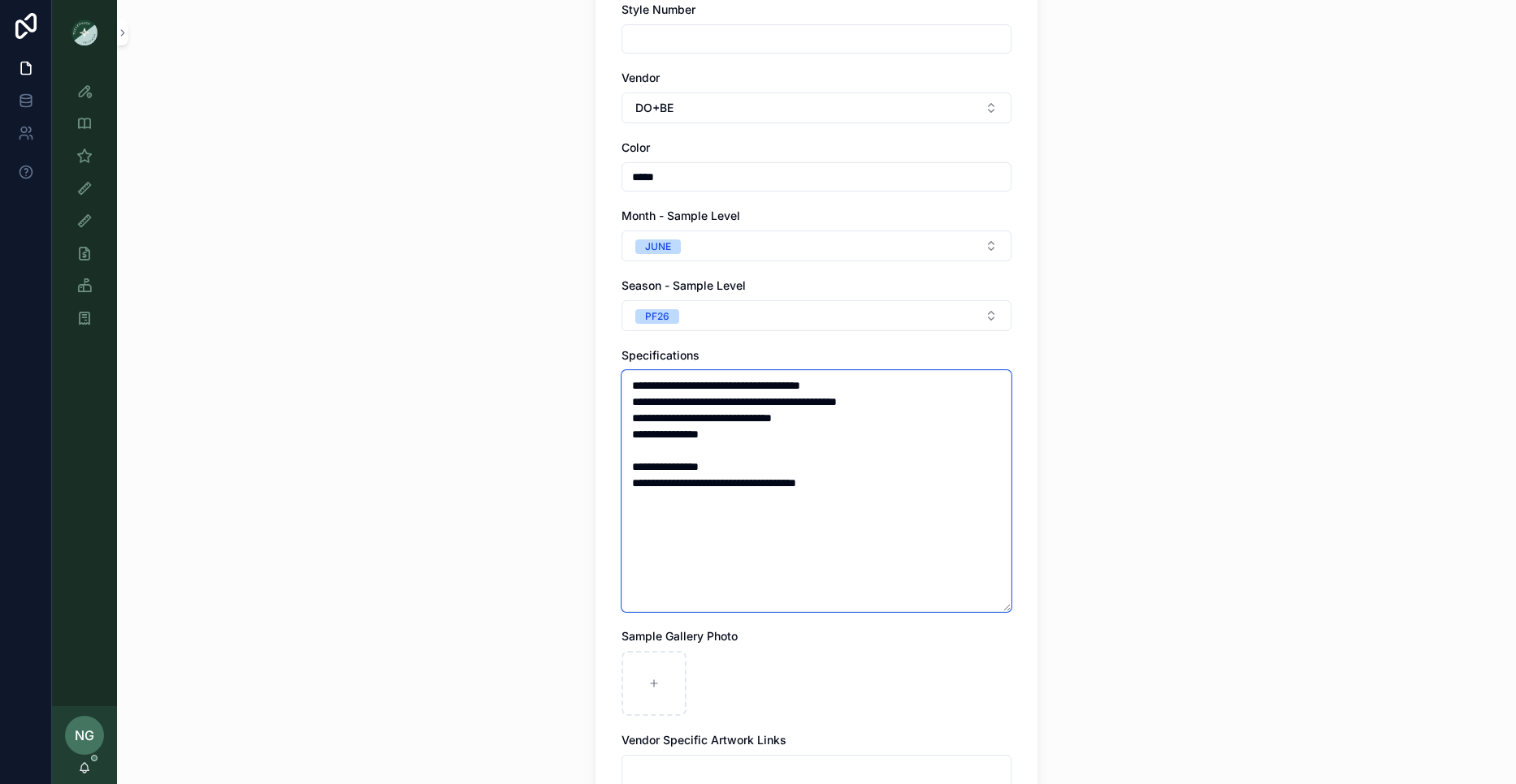
type textarea "**********"
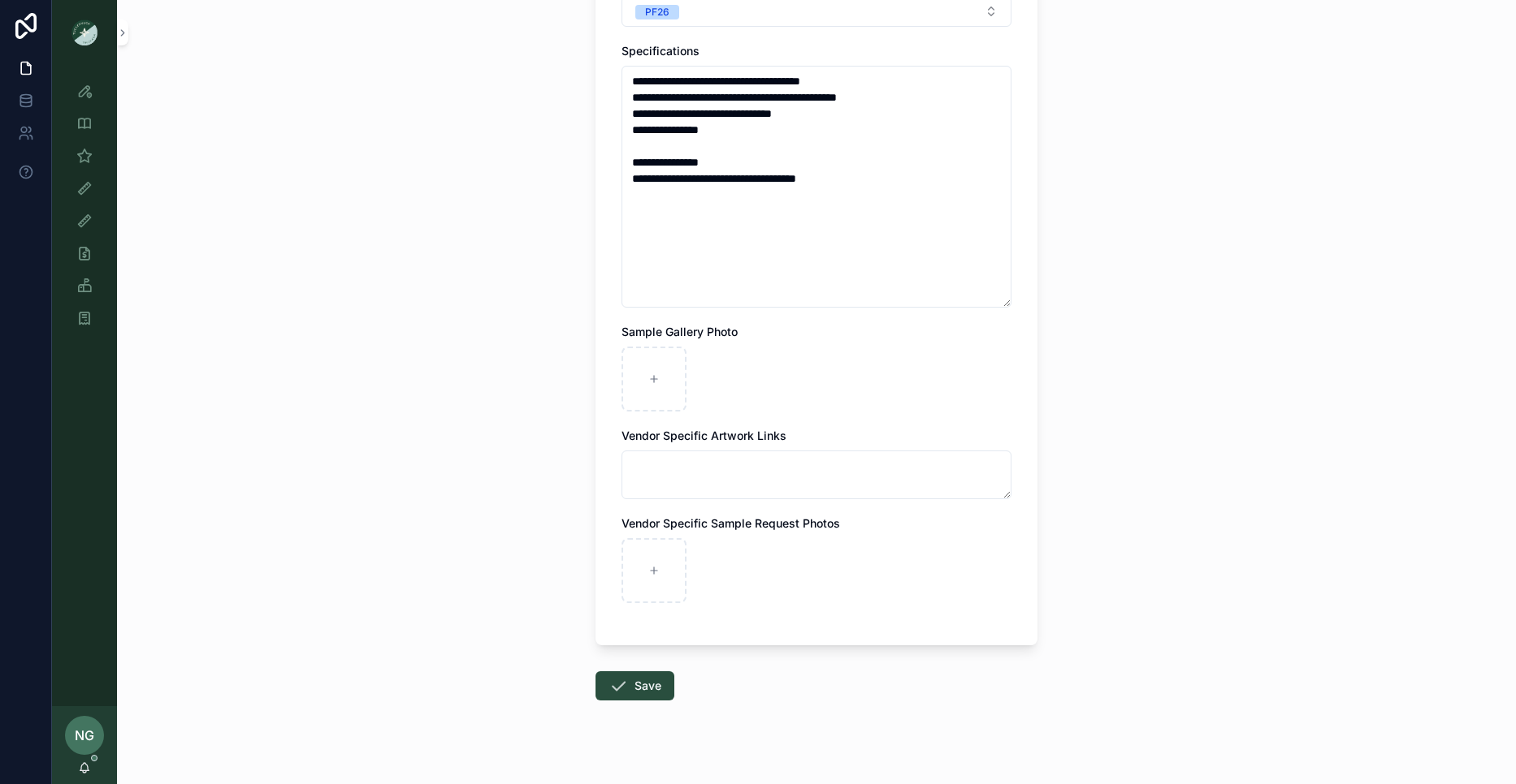
scroll to position [622, 0]
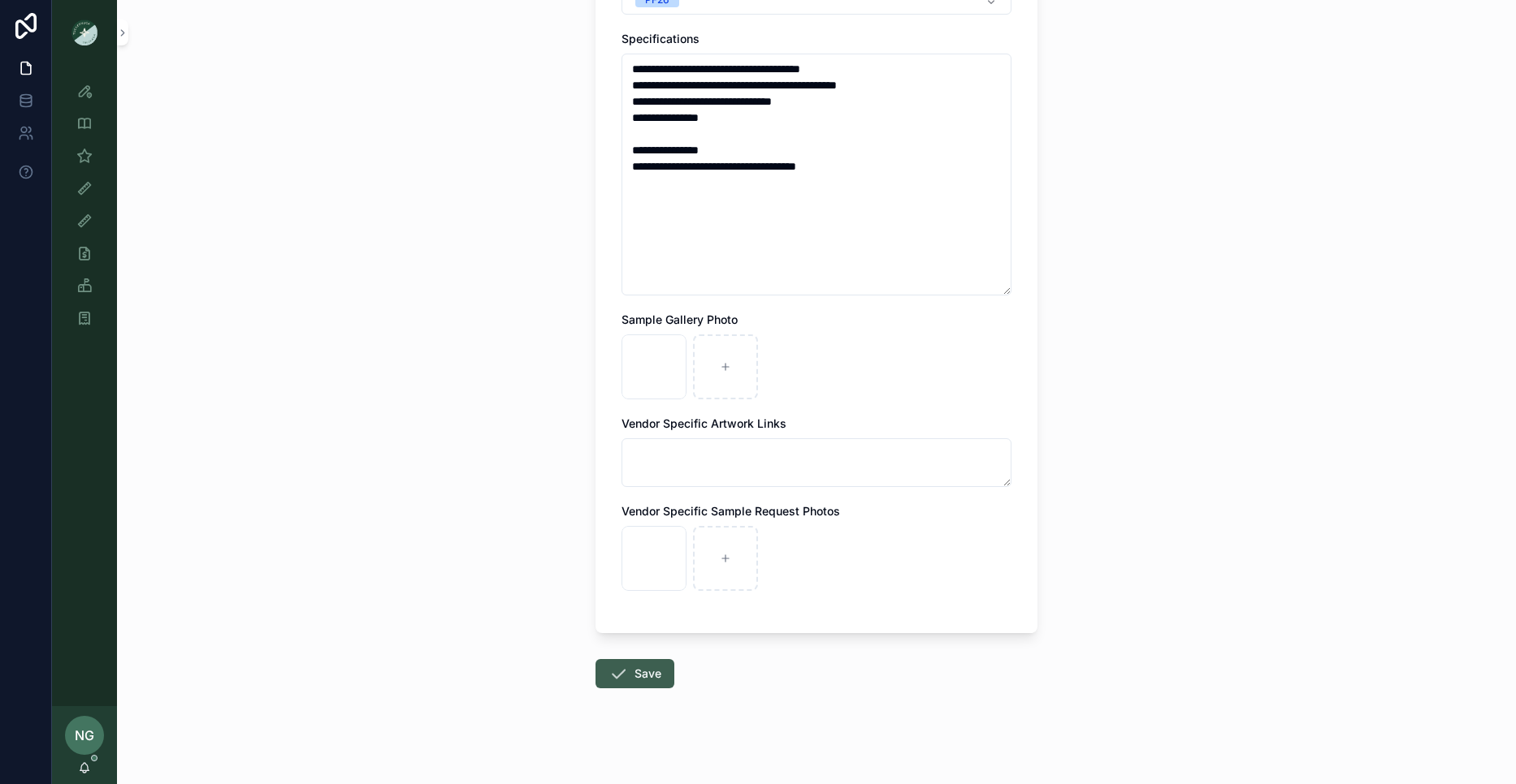
click at [632, 672] on button "Save" at bounding box center [634, 675] width 79 height 30
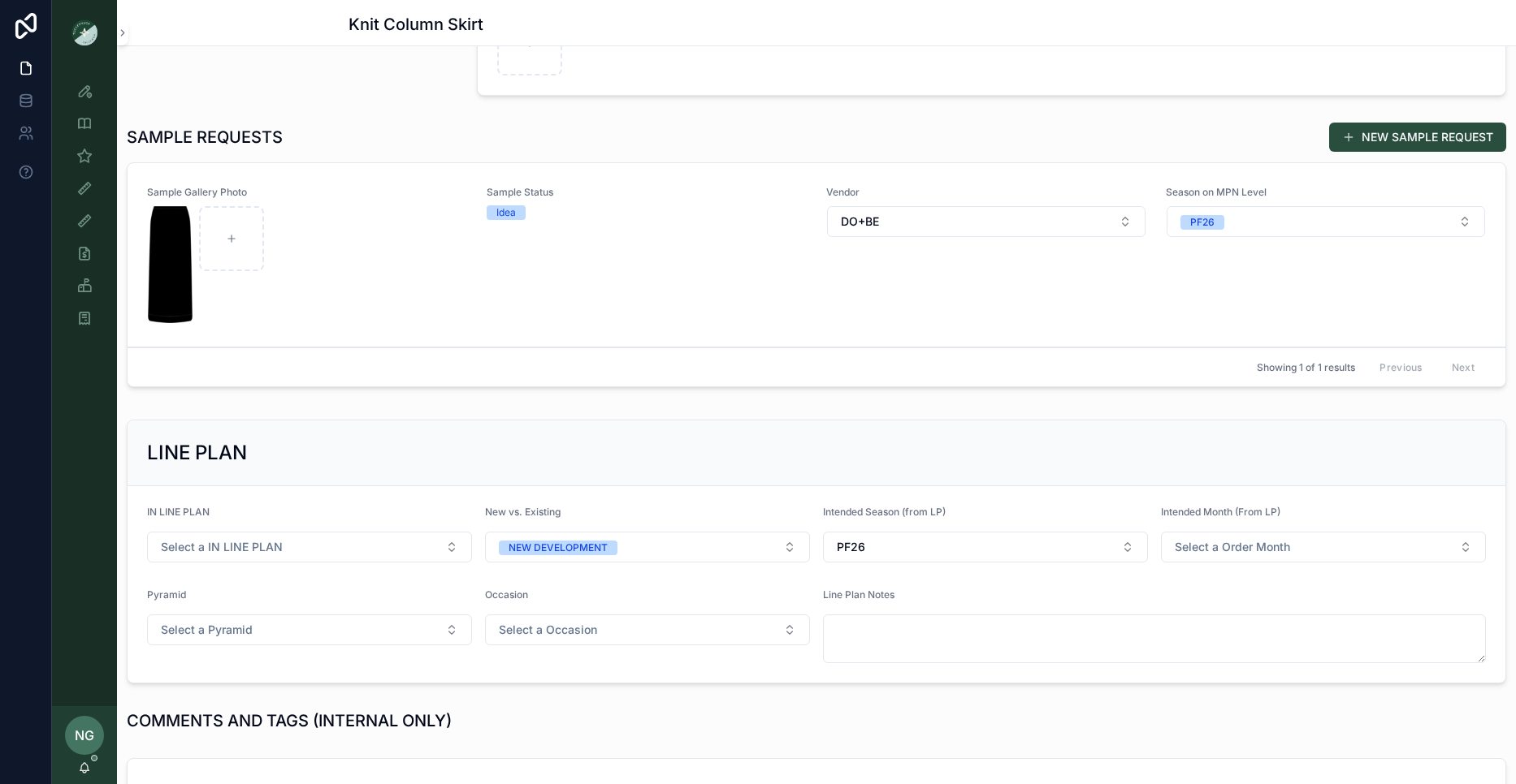
scroll to position [428, 0]
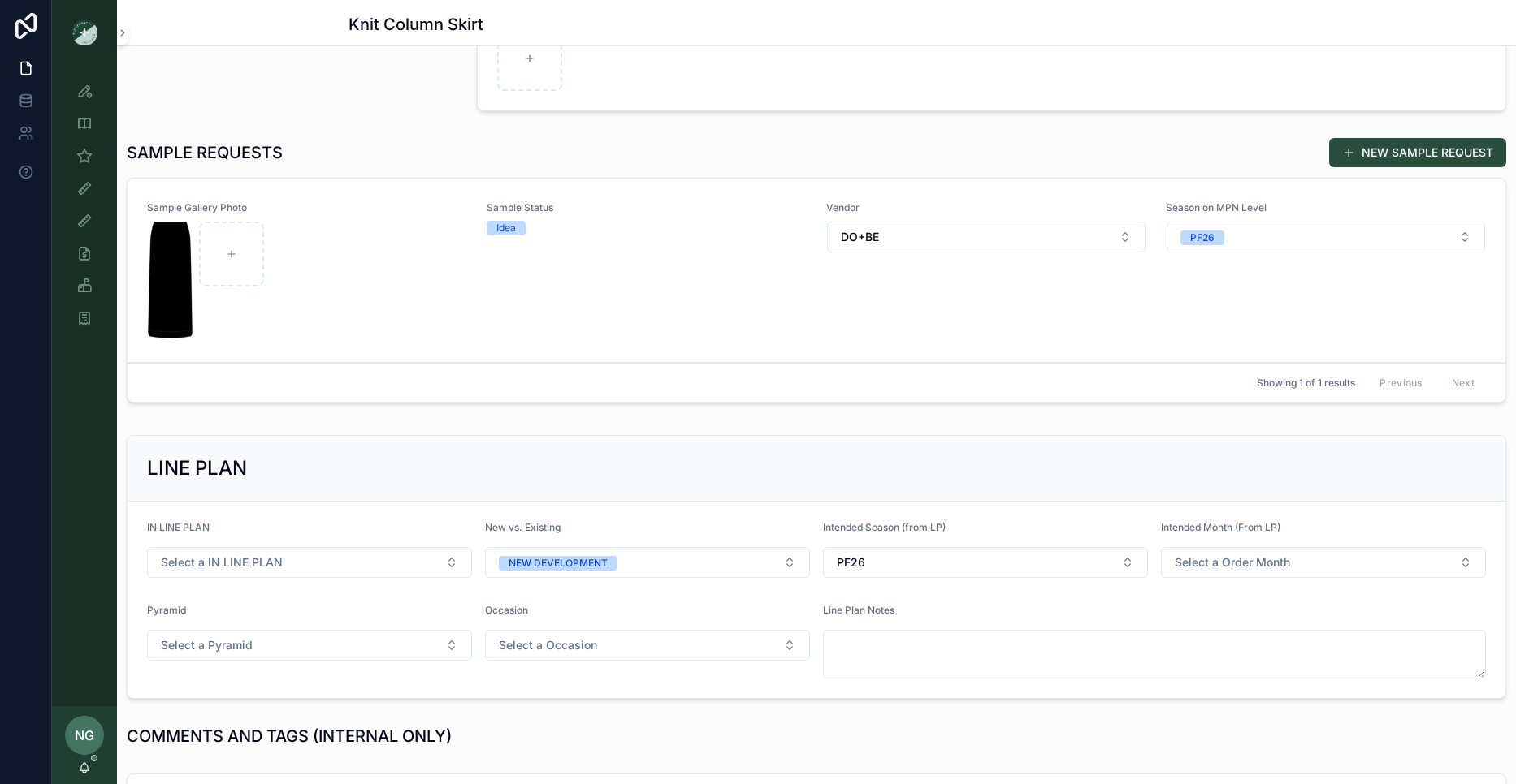
click at [764, 257] on div "Sample Status Idea" at bounding box center [646, 270] width 320 height 138
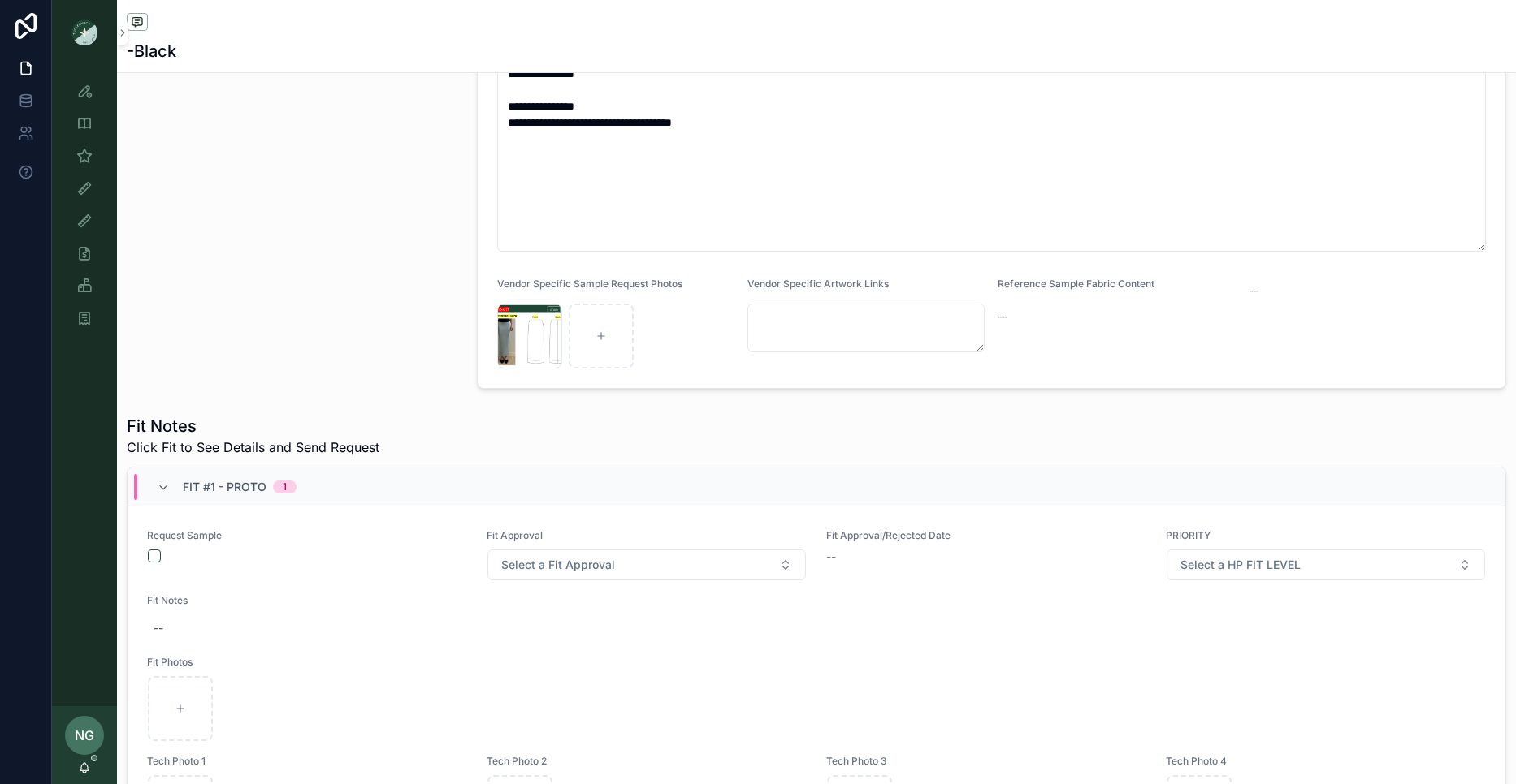
scroll to position [400, 0]
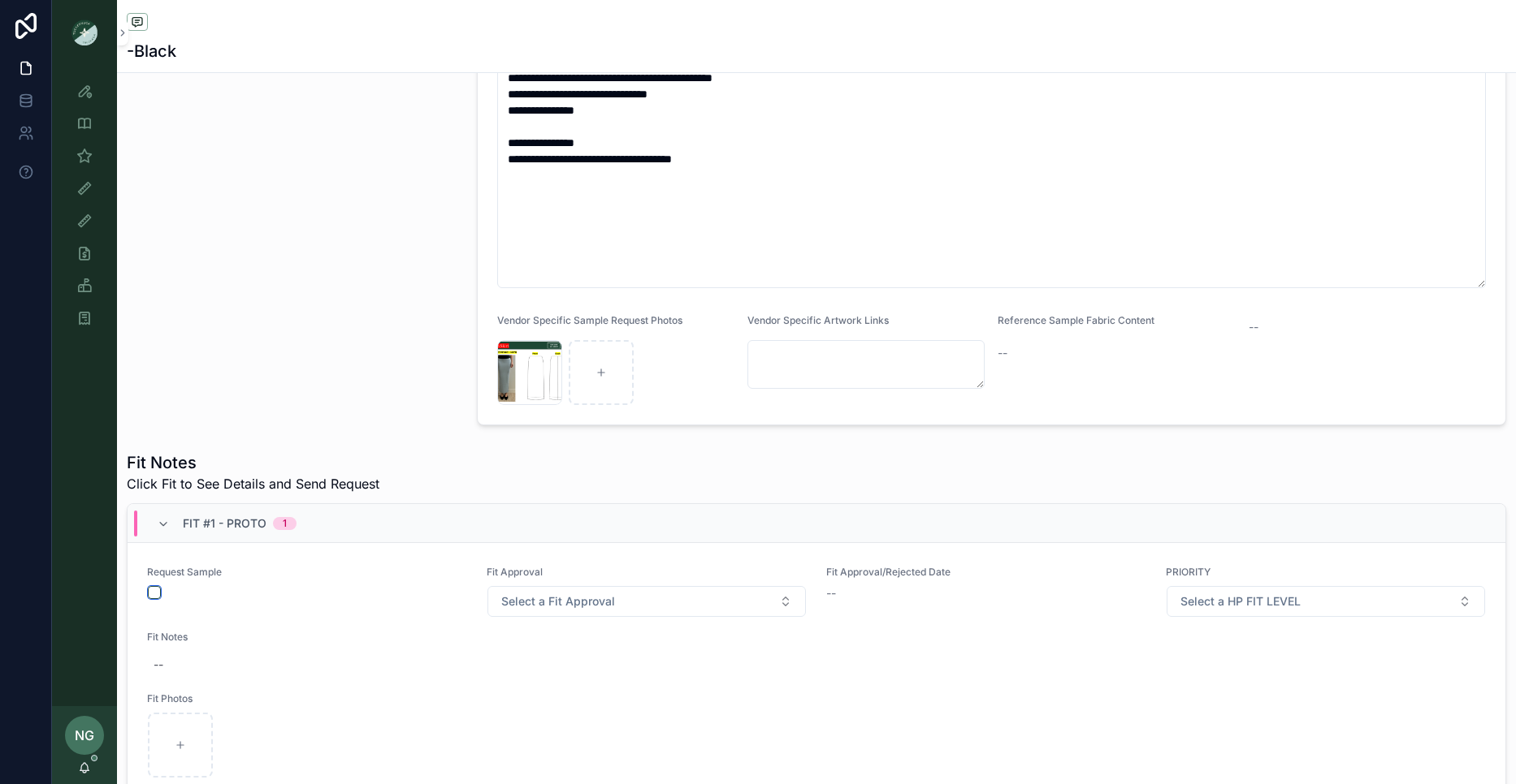
click at [154, 591] on button "scrollable content" at bounding box center [154, 593] width 13 height 13
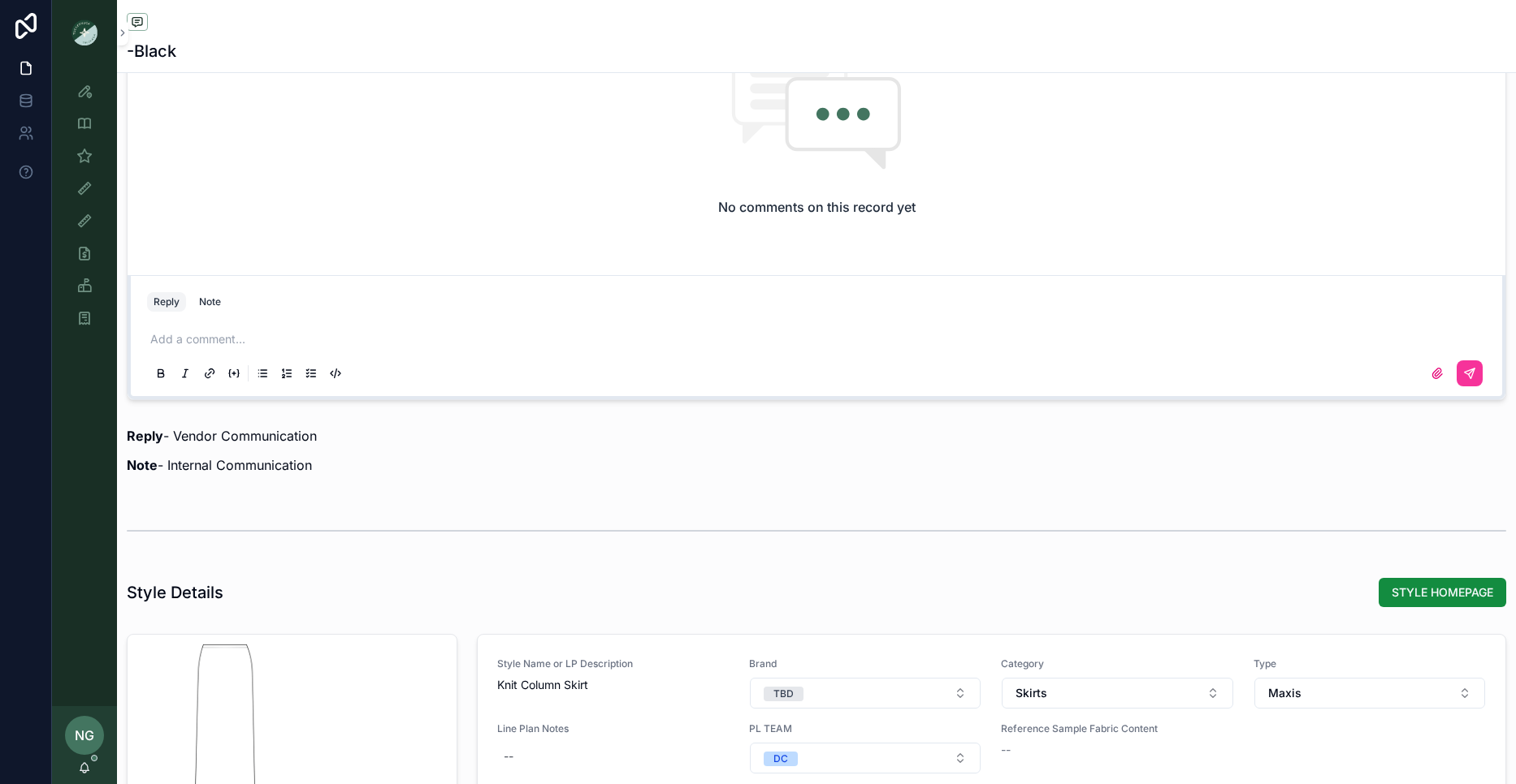
click at [165, 342] on p "scrollable content" at bounding box center [820, 340] width 1339 height 17
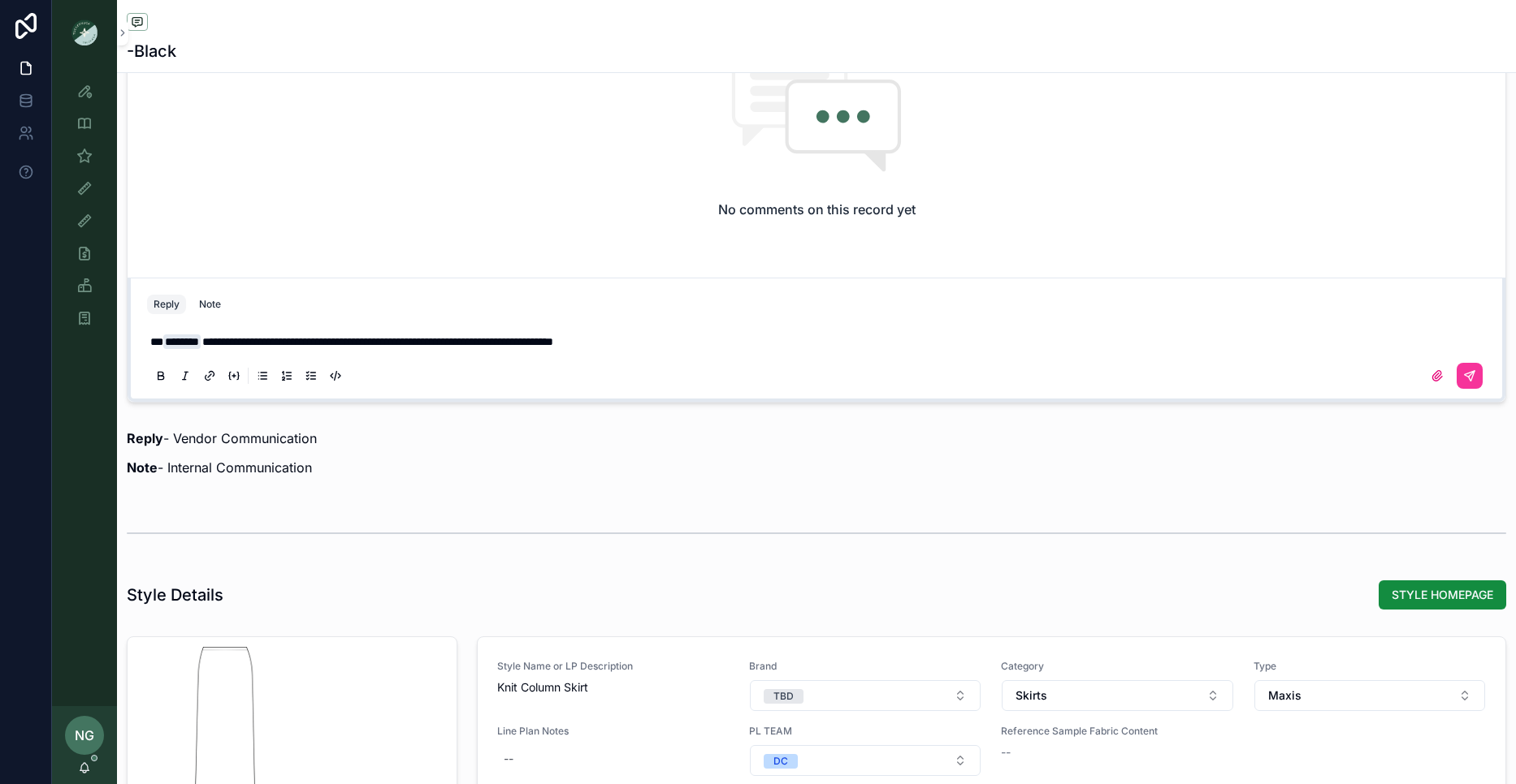
click at [539, 329] on div "**********" at bounding box center [816, 358] width 1339 height 69
click at [542, 336] on span "**********" at bounding box center [378, 341] width 351 height 11
click at [1480, 379] on button "scrollable content" at bounding box center [1470, 376] width 26 height 26
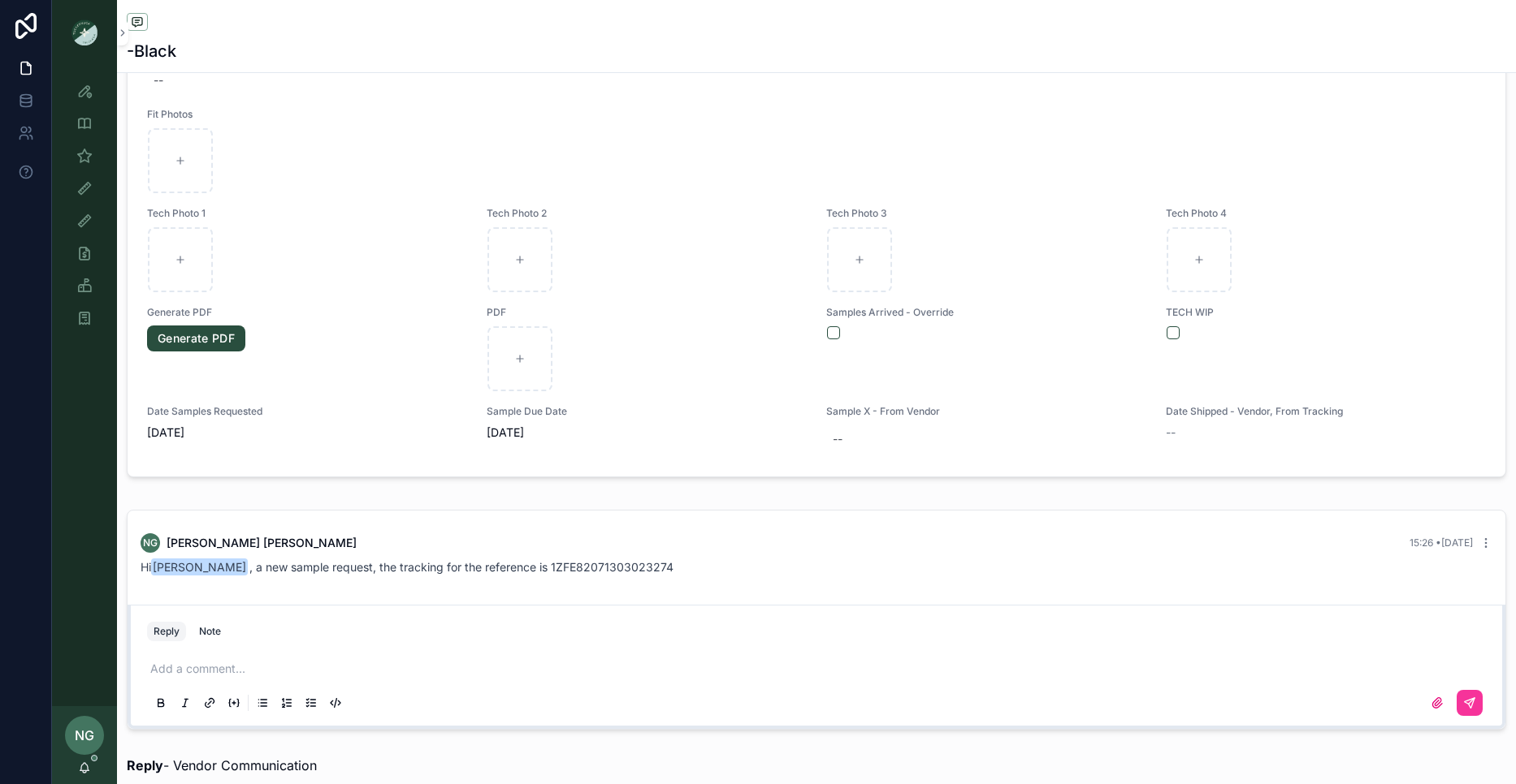
scroll to position [955, 0]
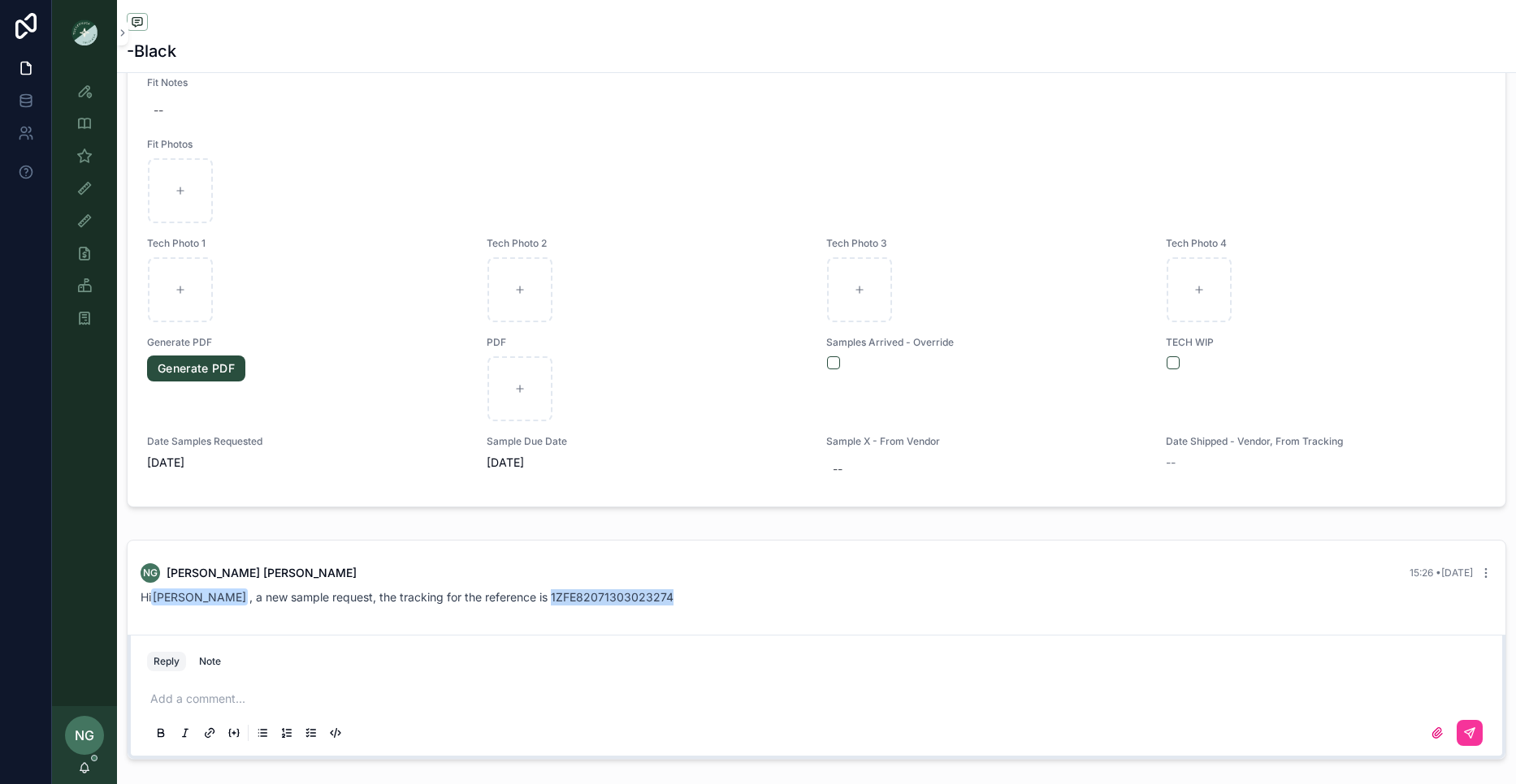
drag, startPoint x: 652, startPoint y: 598, endPoint x: 413, endPoint y: 553, distance: 243.2
click at [514, 599] on div "Hi Sena Lee , a new sample request, the tracking for the reference is 1ZFE82071…" at bounding box center [816, 598] width 1352 height 17
copy span "1ZFE82071303023274"
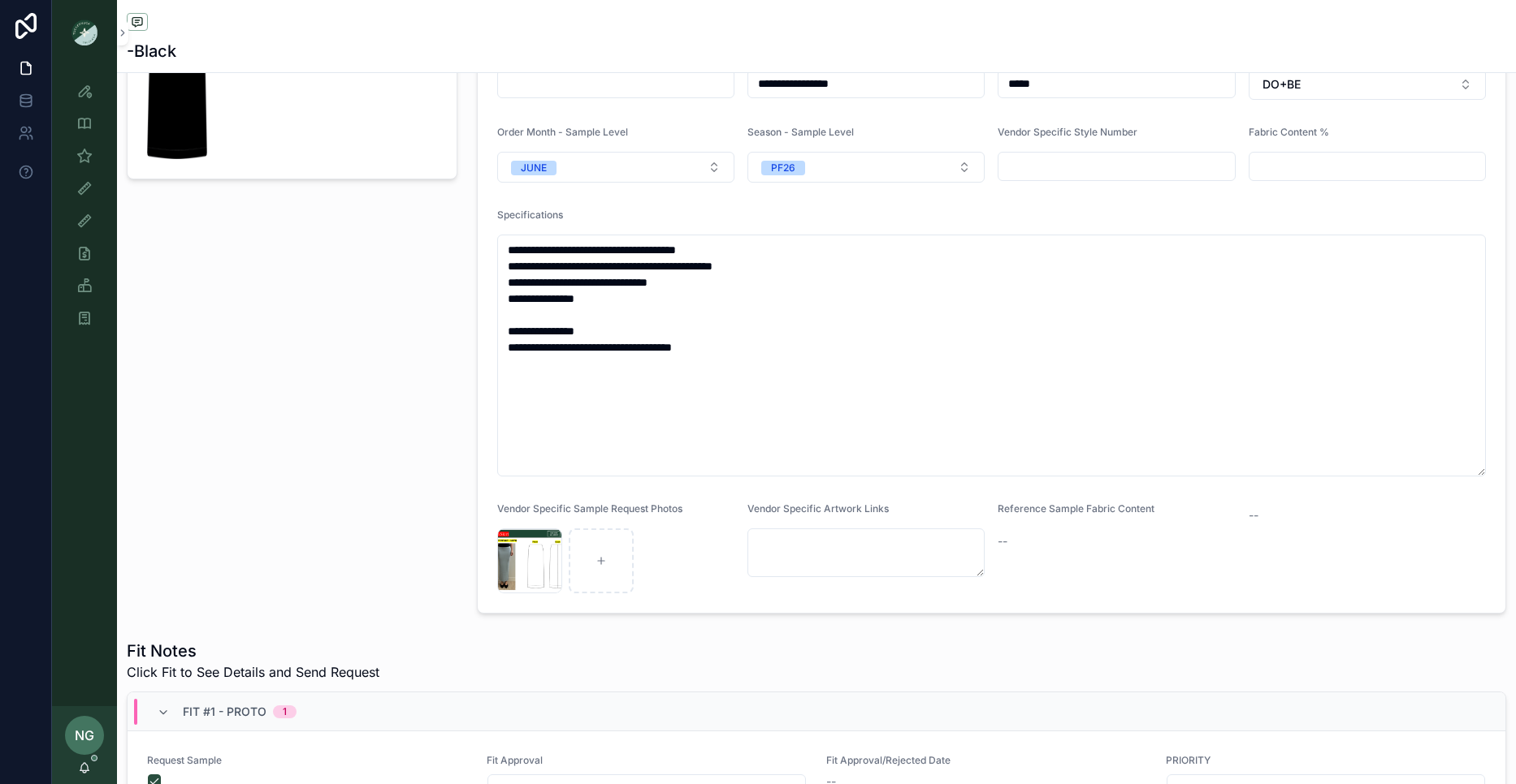
scroll to position [199, 0]
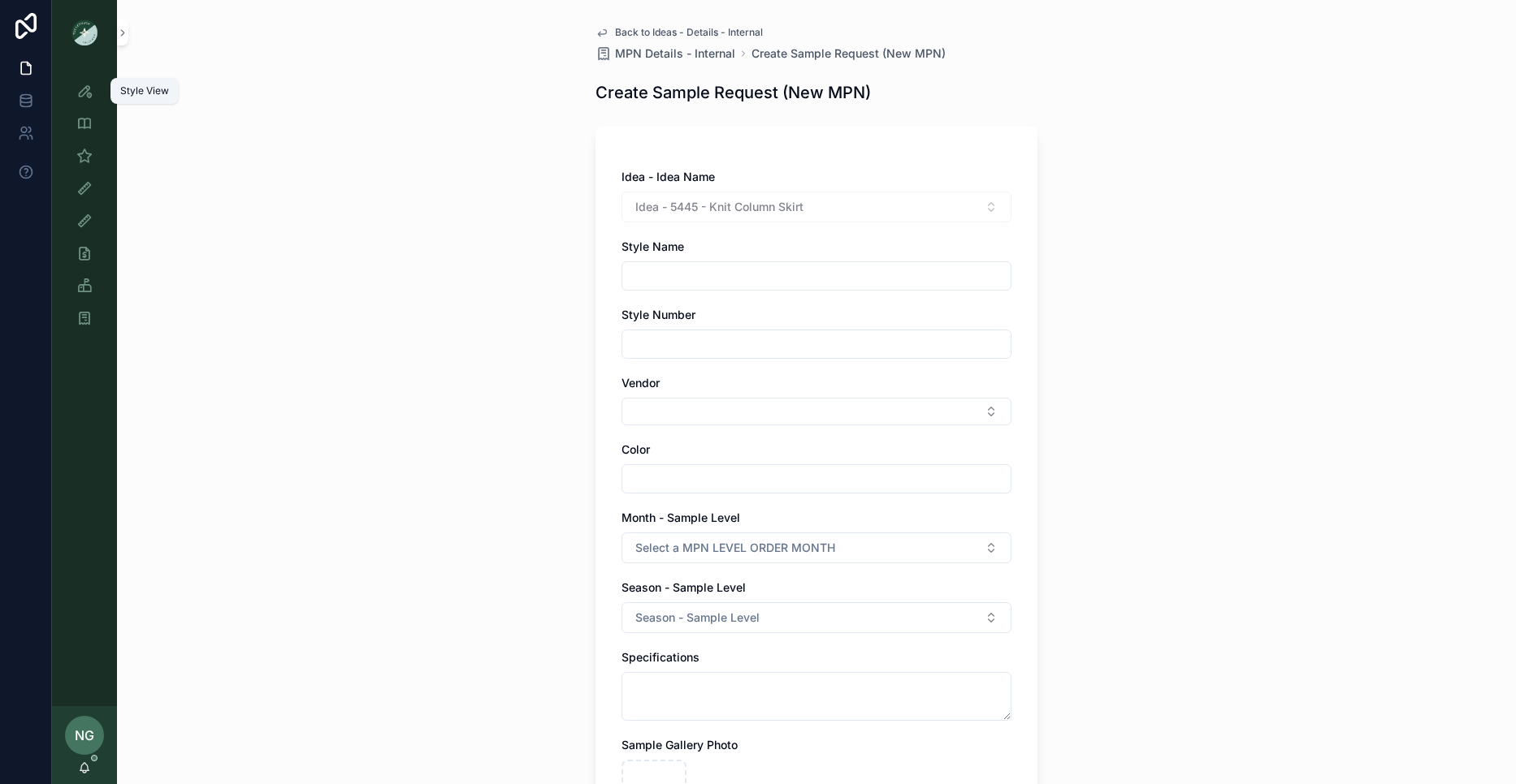
click at [85, 101] on div "Style View" at bounding box center [84, 91] width 26 height 26
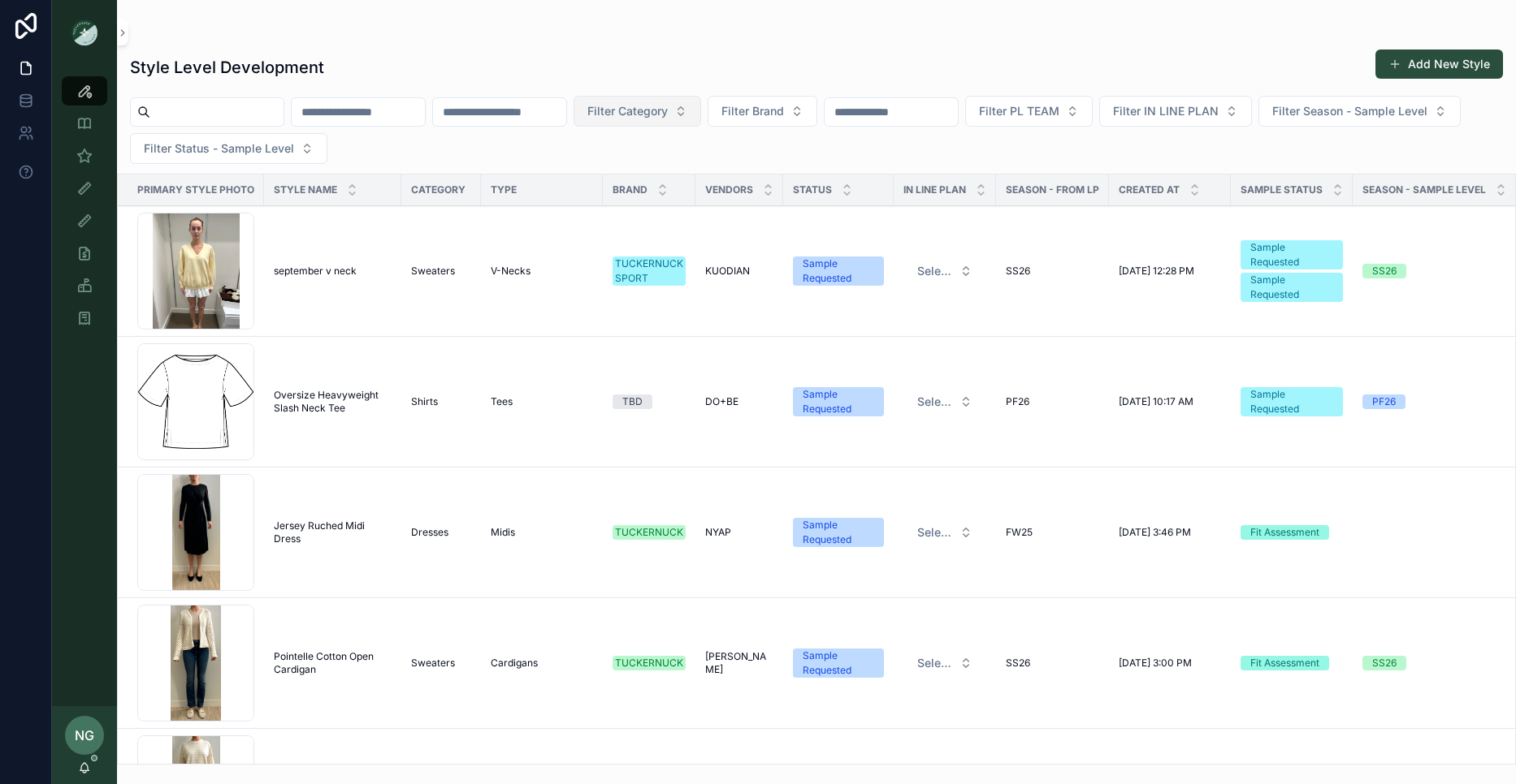
click at [667, 104] on span "Filter Category" at bounding box center [628, 111] width 81 height 17
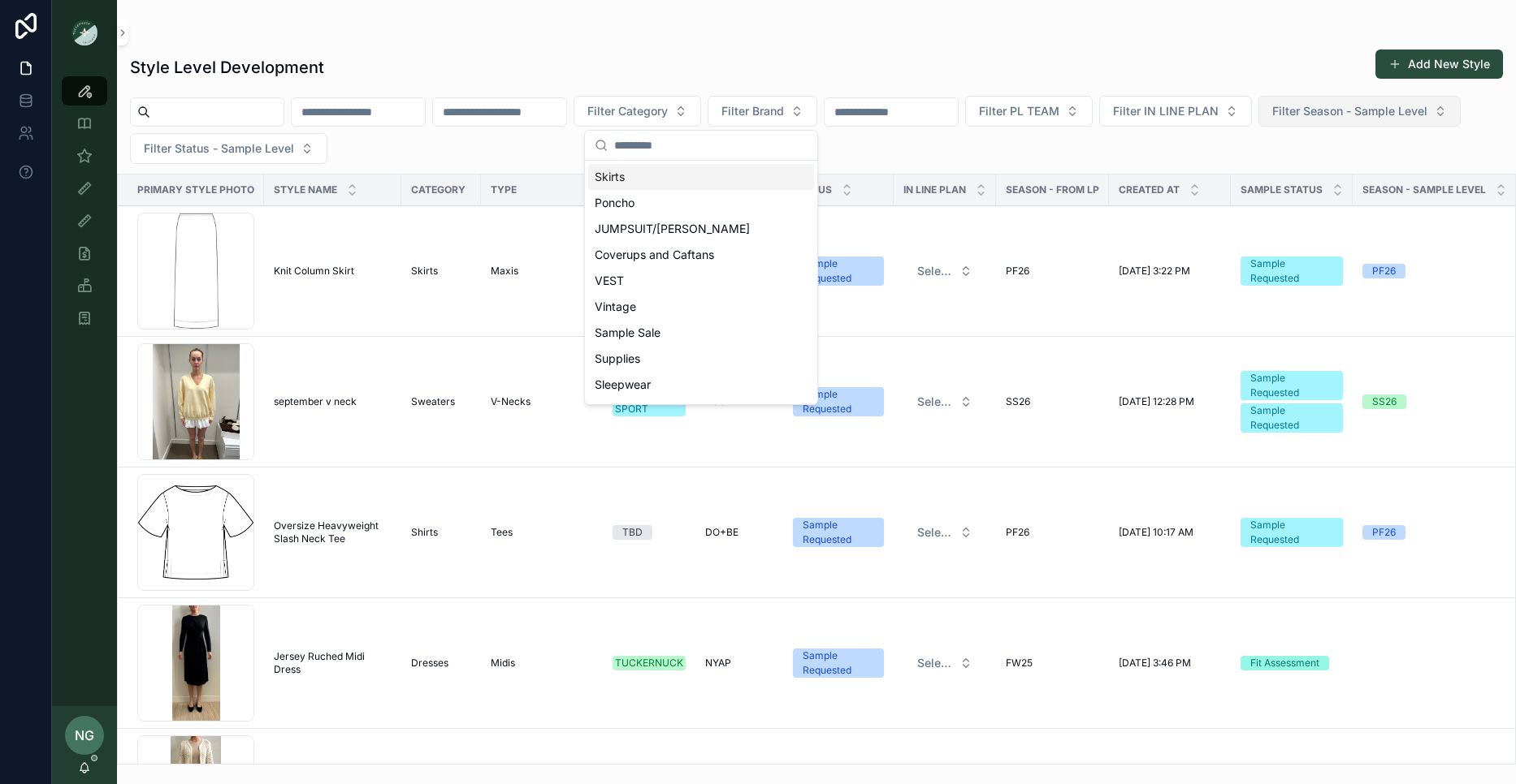
click at [1272, 120] on span "Filter Season - Sample Level" at bounding box center [1349, 111] width 155 height 17
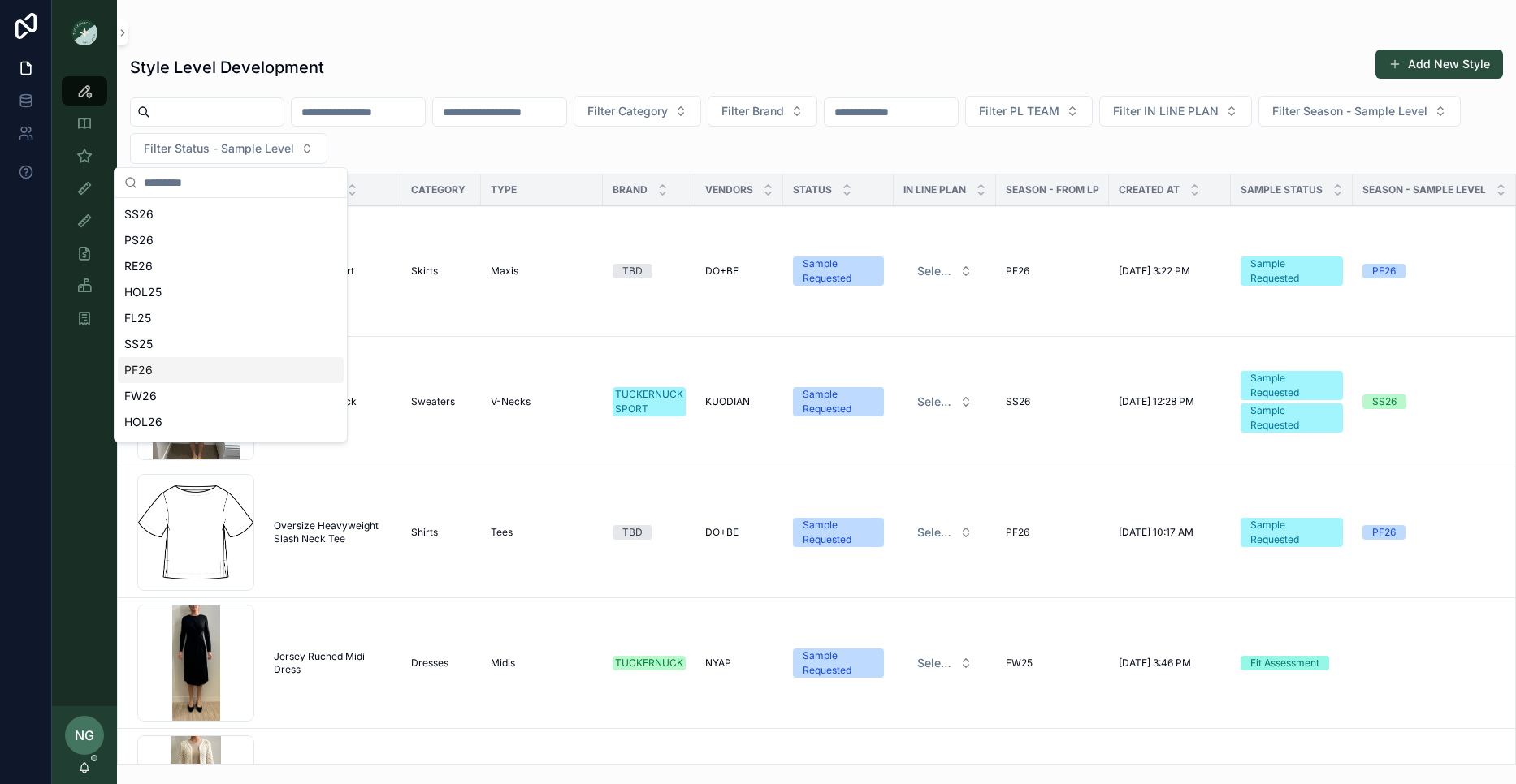
click at [192, 366] on div "PF26" at bounding box center [230, 370] width 226 height 26
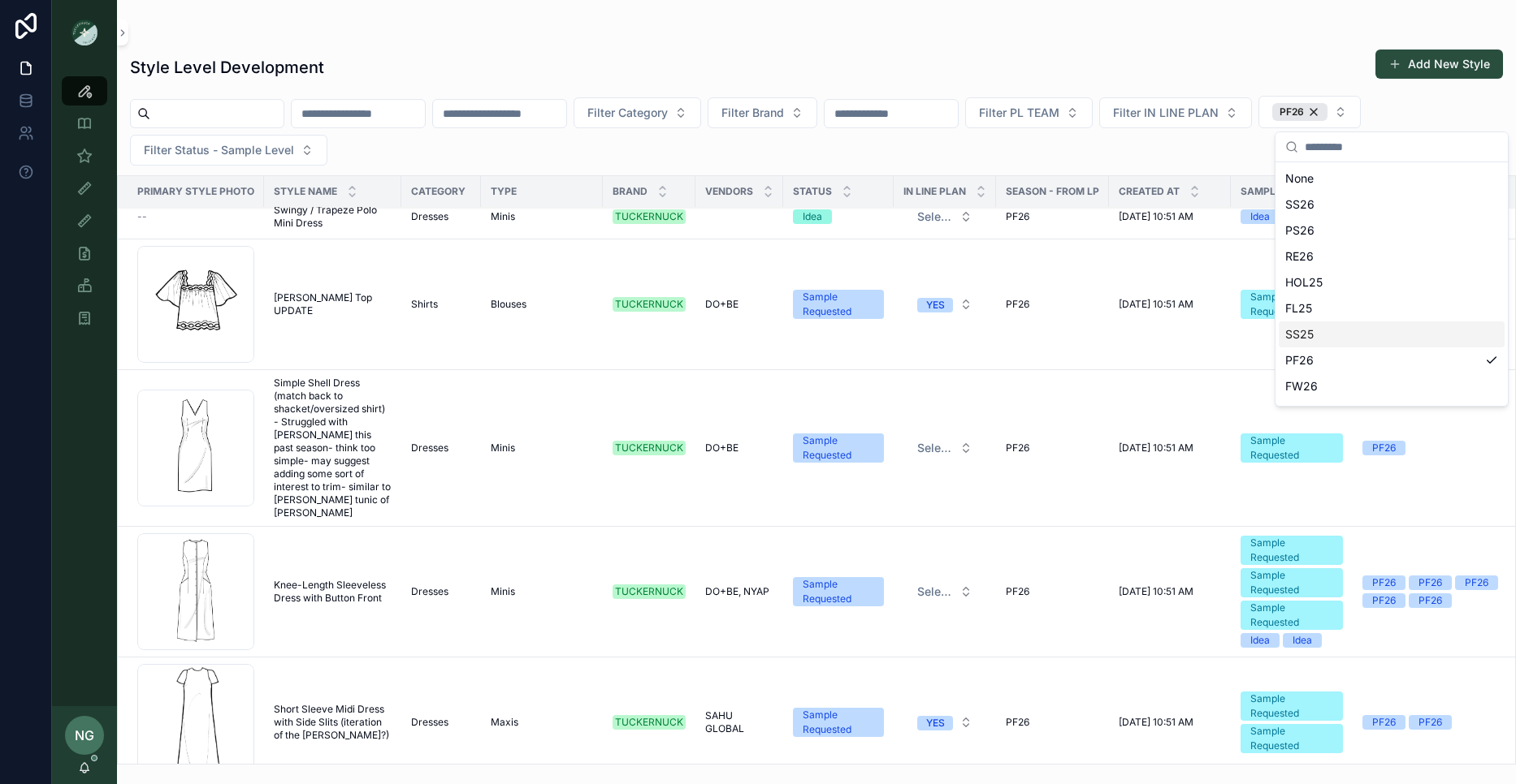
scroll to position [7248, 0]
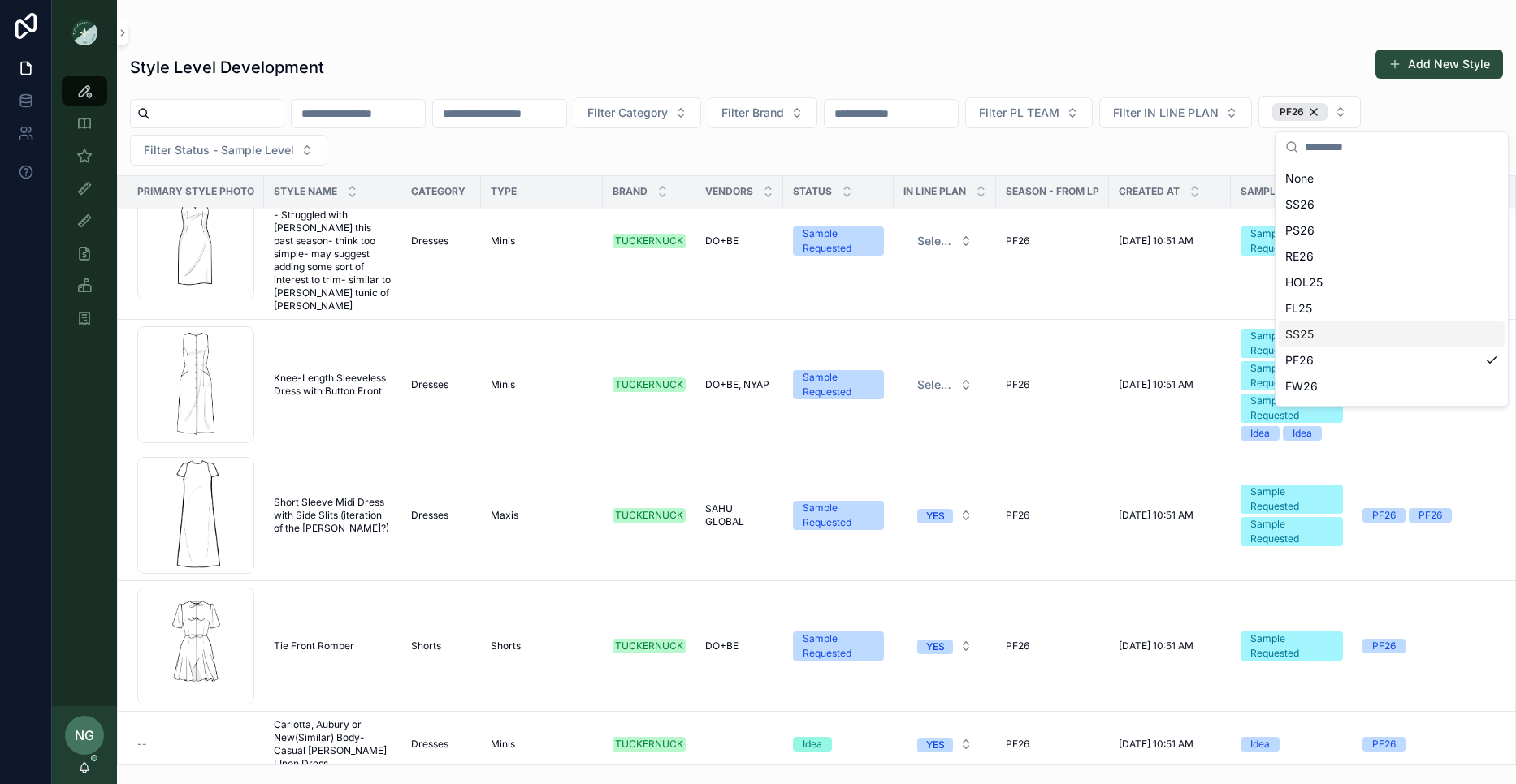
click at [335, 372] on span "Knee-Length Sleeveless Dress with Button Front" at bounding box center [332, 385] width 118 height 26
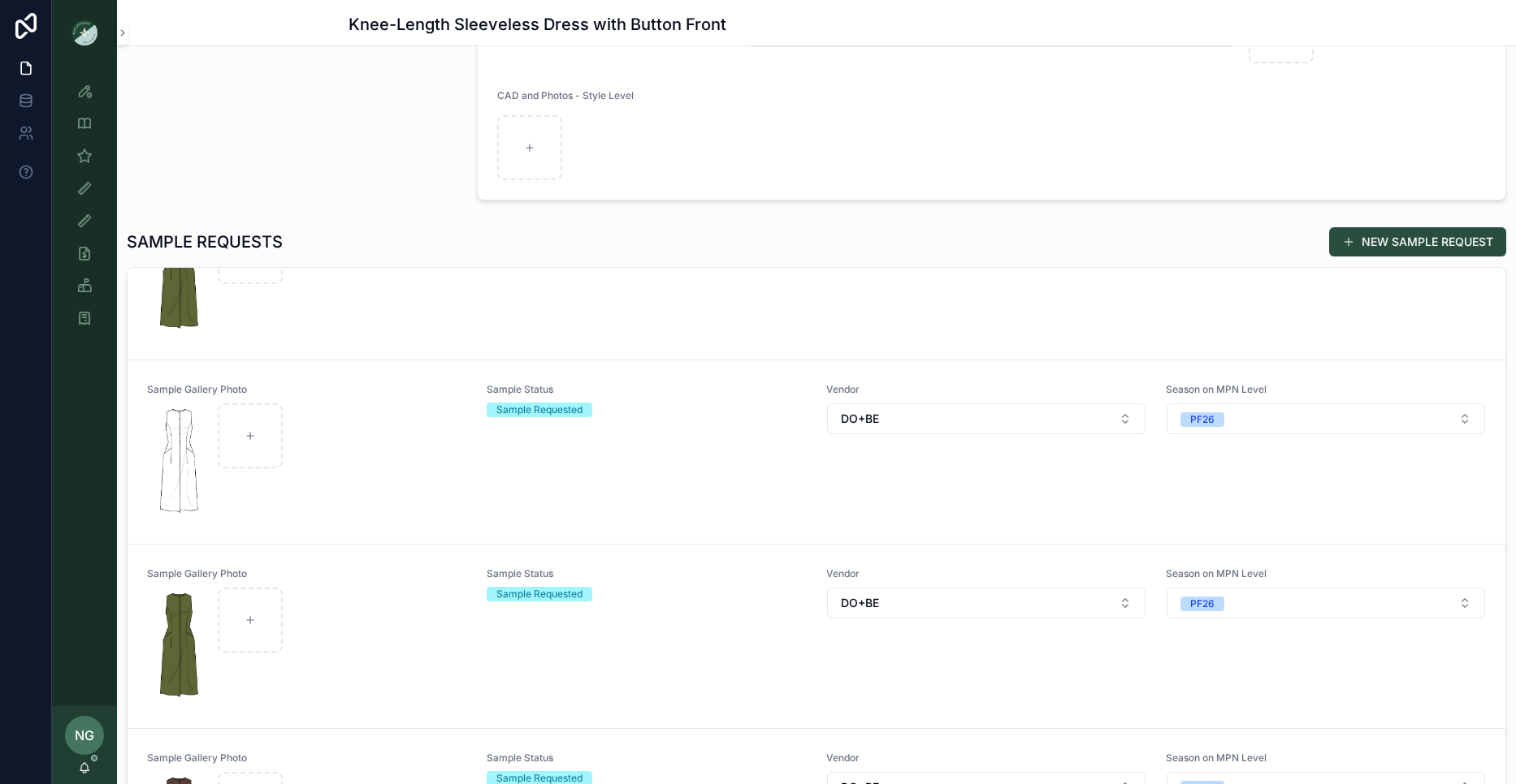
scroll to position [276, 0]
click at [664, 466] on div "Sample Status Sample Requested" at bounding box center [646, 453] width 320 height 138
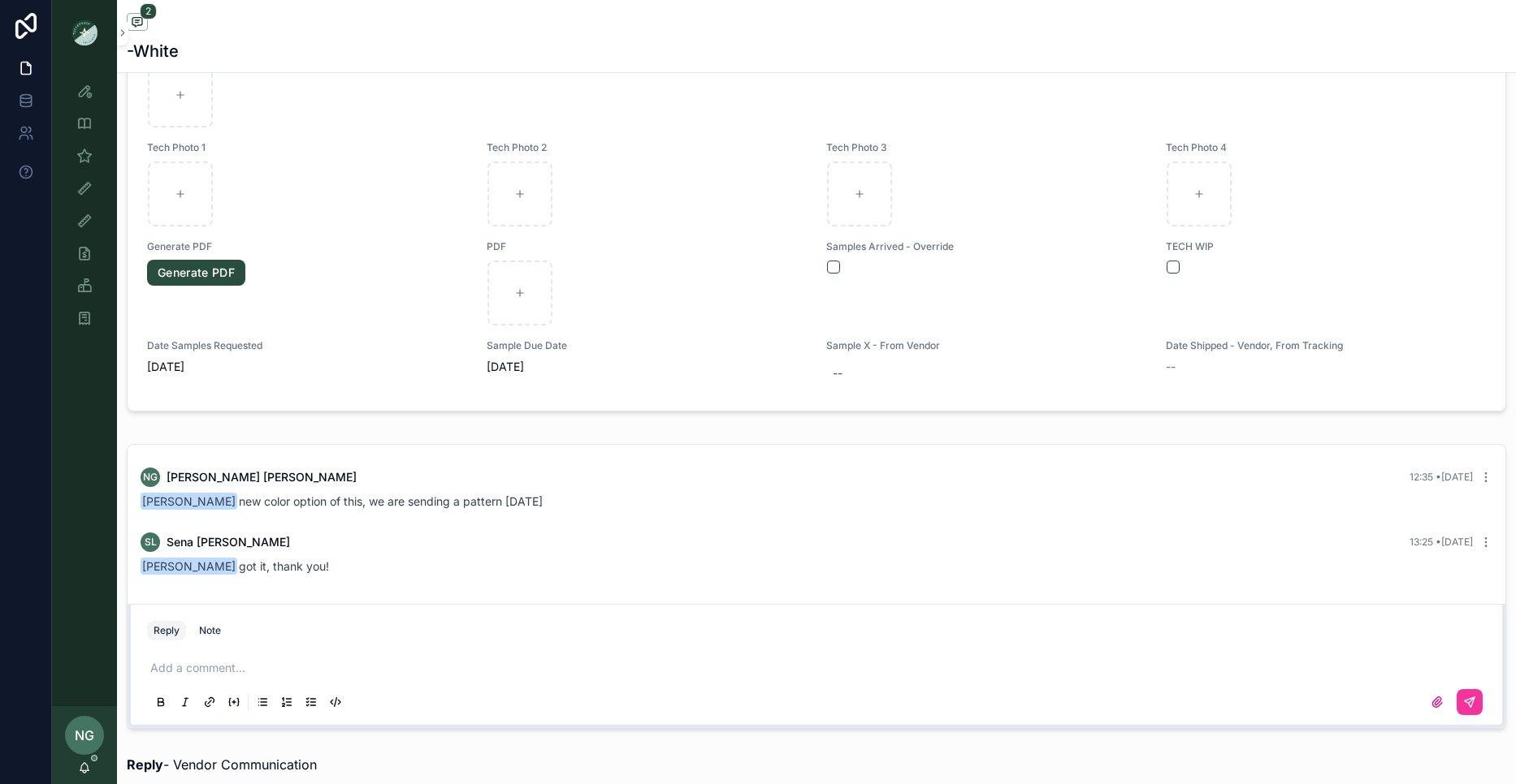
scroll to position [1354, 0]
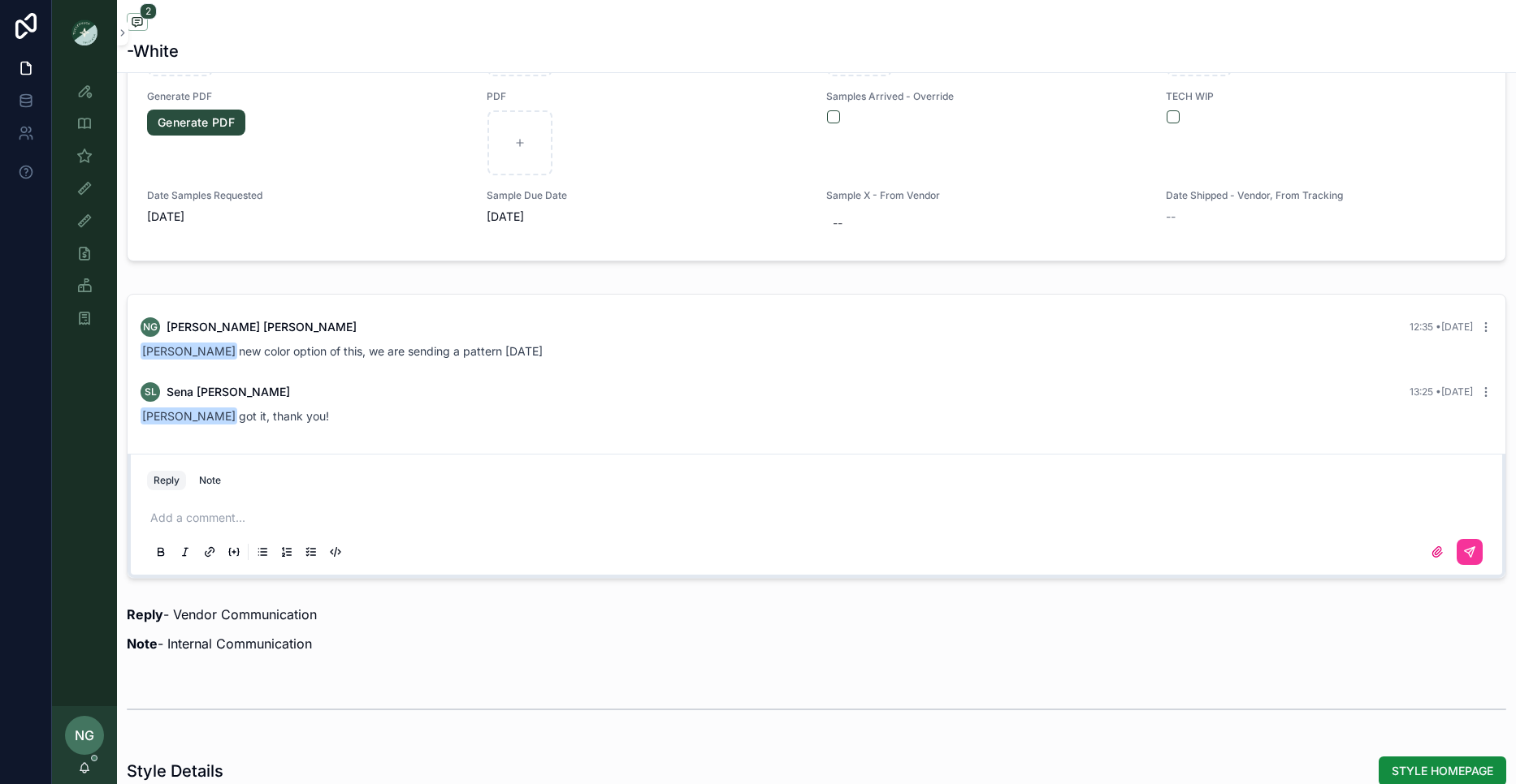
click at [384, 488] on div "Reply Note" at bounding box center [816, 481] width 1358 height 26
click at [295, 506] on div "Add a comment..." at bounding box center [816, 534] width 1339 height 69
click at [219, 517] on p "scrollable content" at bounding box center [820, 519] width 1339 height 17
click at [1471, 559] on button "scrollable content" at bounding box center [1470, 552] width 26 height 26
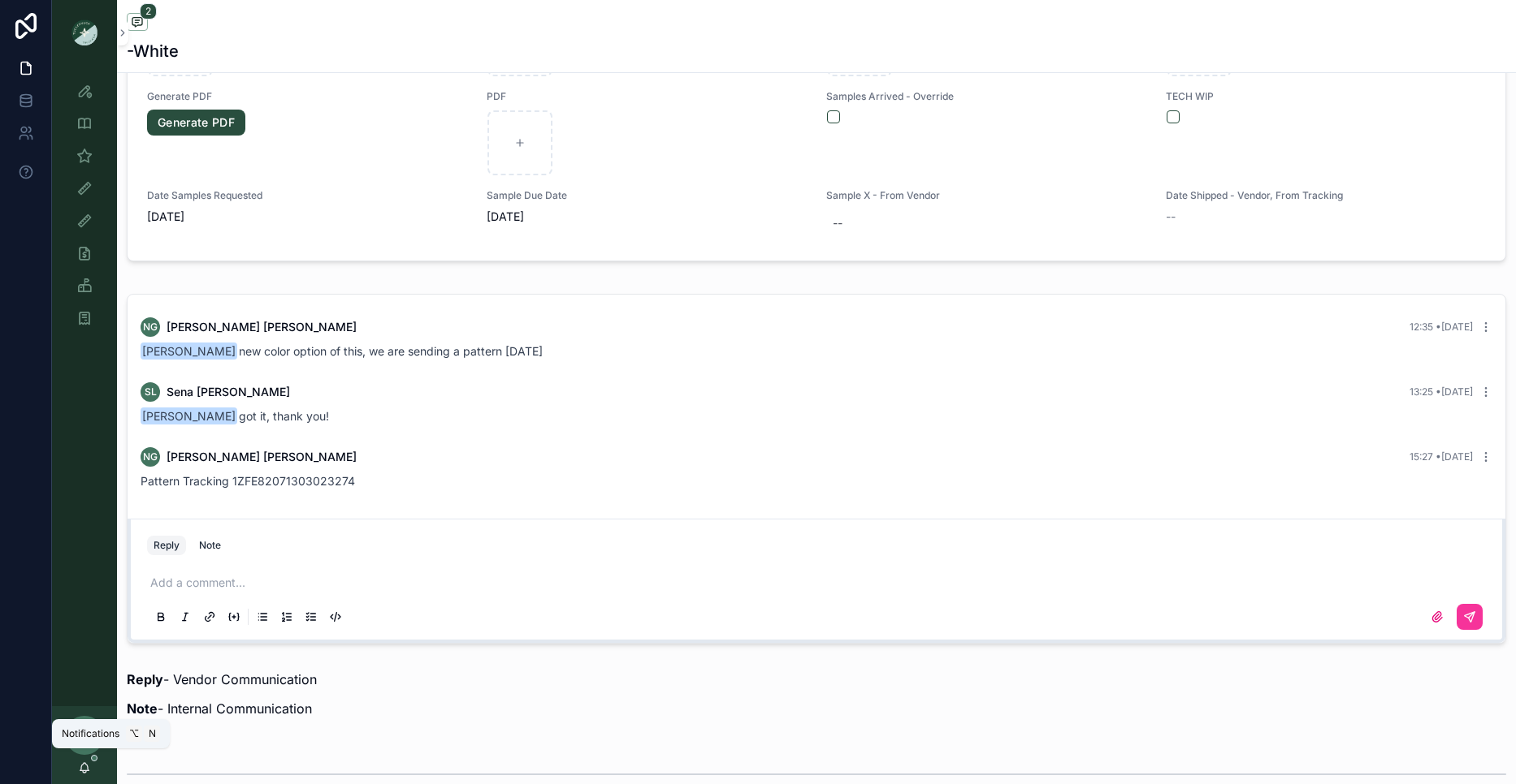
click at [90, 769] on icon "scrollable content" at bounding box center [84, 768] width 13 height 13
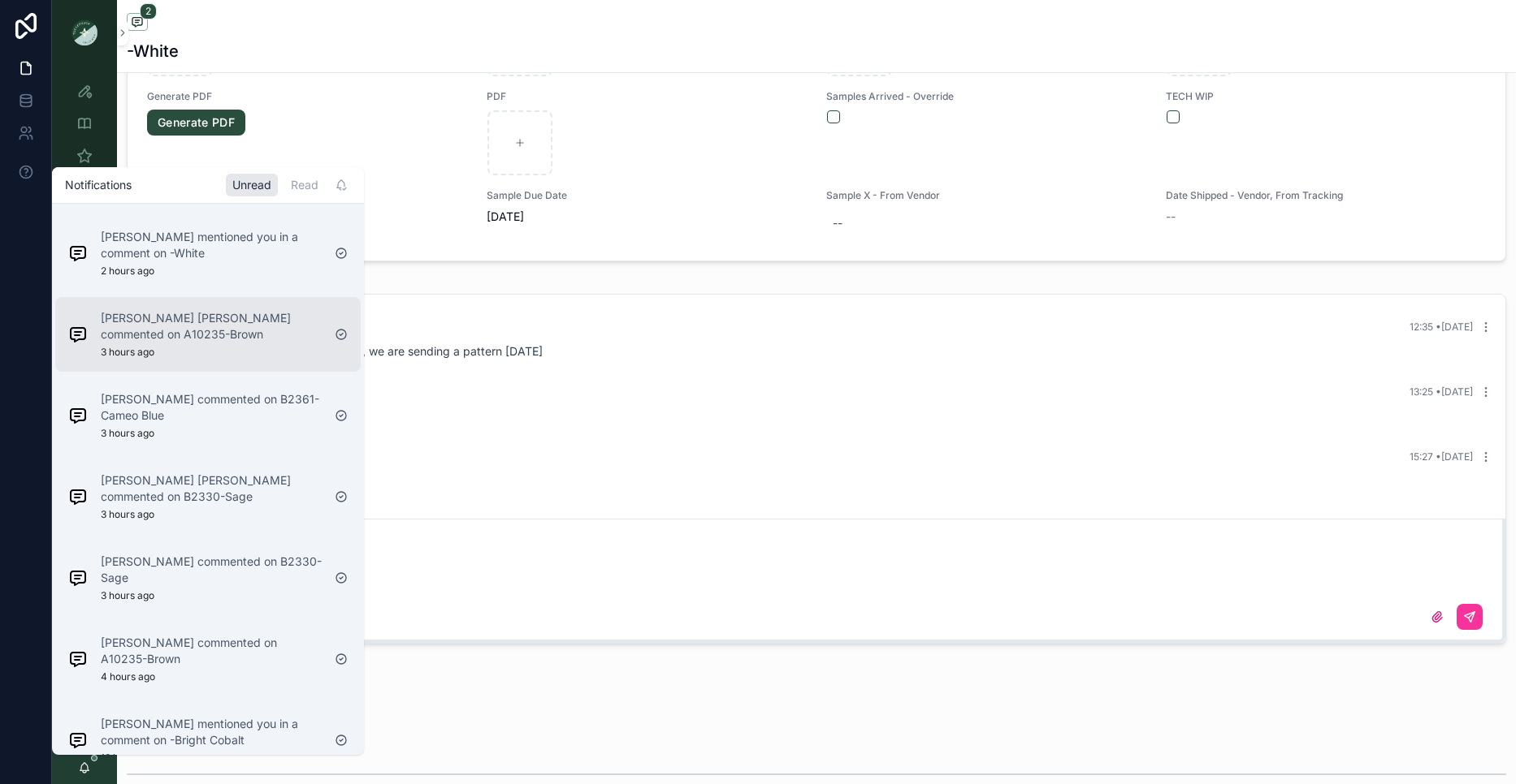
scroll to position [610, 0]
click at [255, 708] on div "Sena Lee mentioned you in a comment on -Bright Cobalt 19 hours ago" at bounding box center [195, 739] width 266 height 62
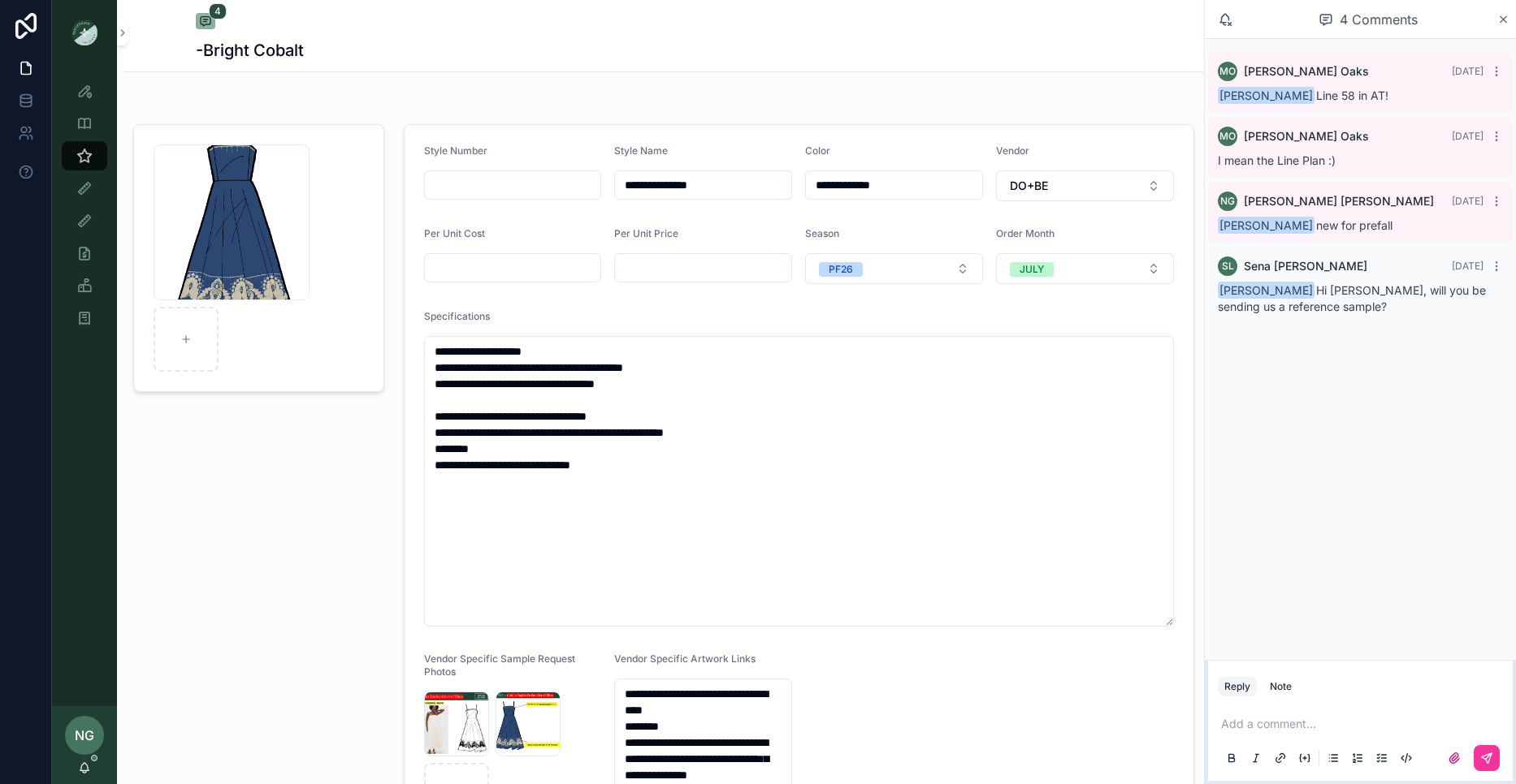
click at [1298, 717] on p "scrollable content" at bounding box center [1363, 725] width 285 height 17
click at [1468, 716] on p "**********" at bounding box center [1363, 725] width 285 height 17
click at [1494, 765] on button "scrollable content" at bounding box center [1487, 758] width 26 height 26
click at [101, 93] on link "Style View" at bounding box center [84, 91] width 45 height 30
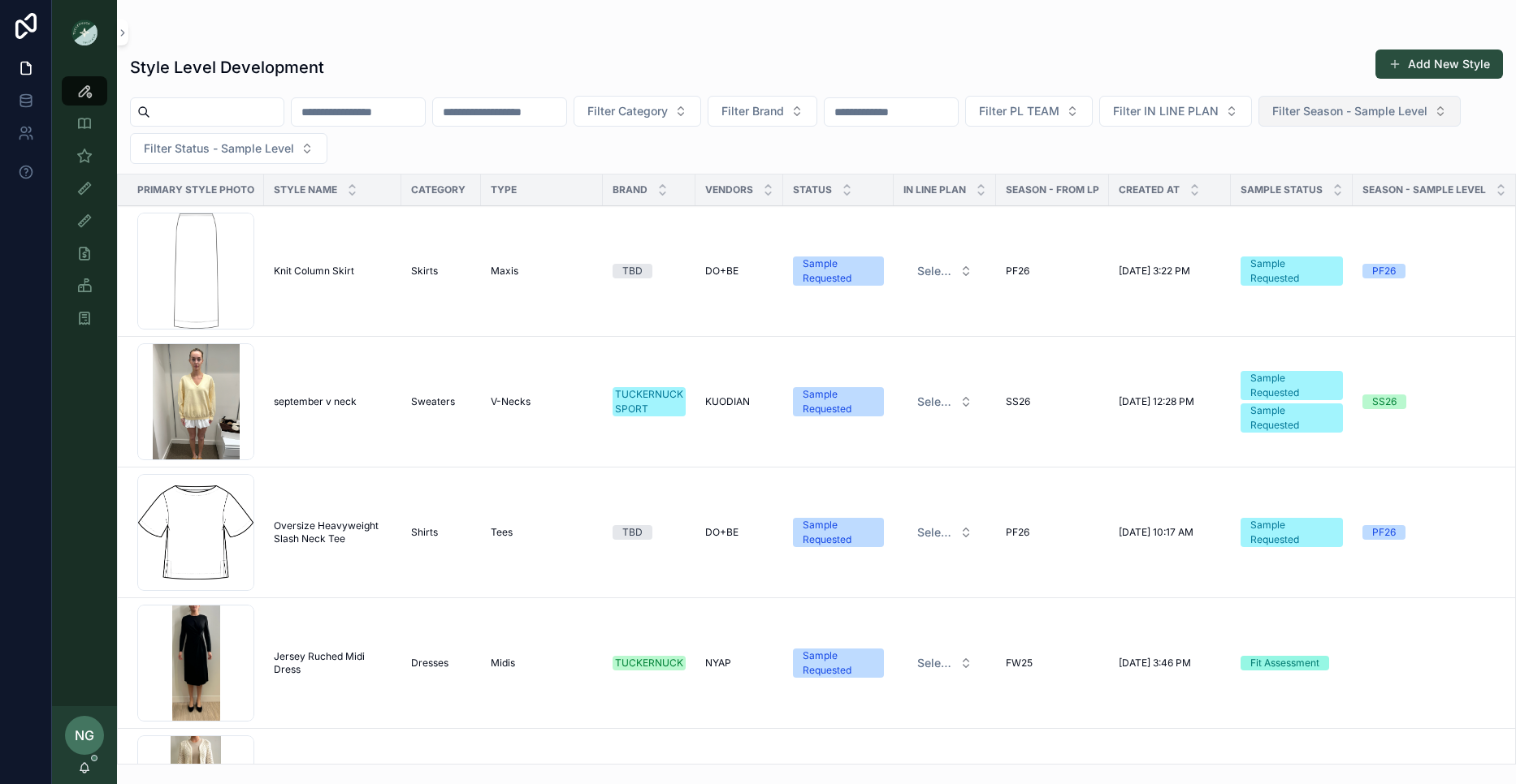
click at [1259, 127] on button "Filter Season - Sample Level" at bounding box center [1360, 110] width 202 height 31
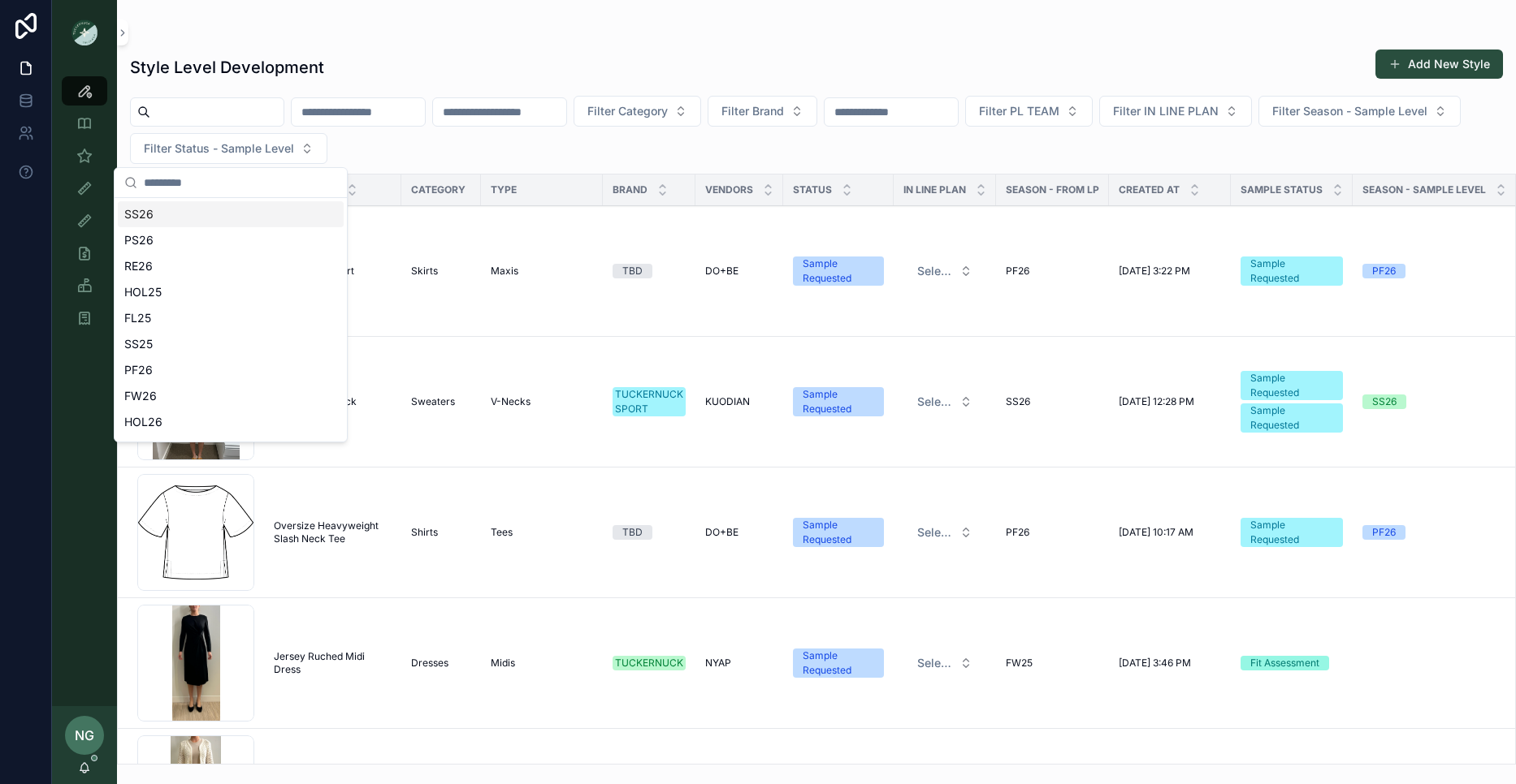
click at [427, 68] on div "Style Level Development Add New Style" at bounding box center [816, 68] width 1373 height 37
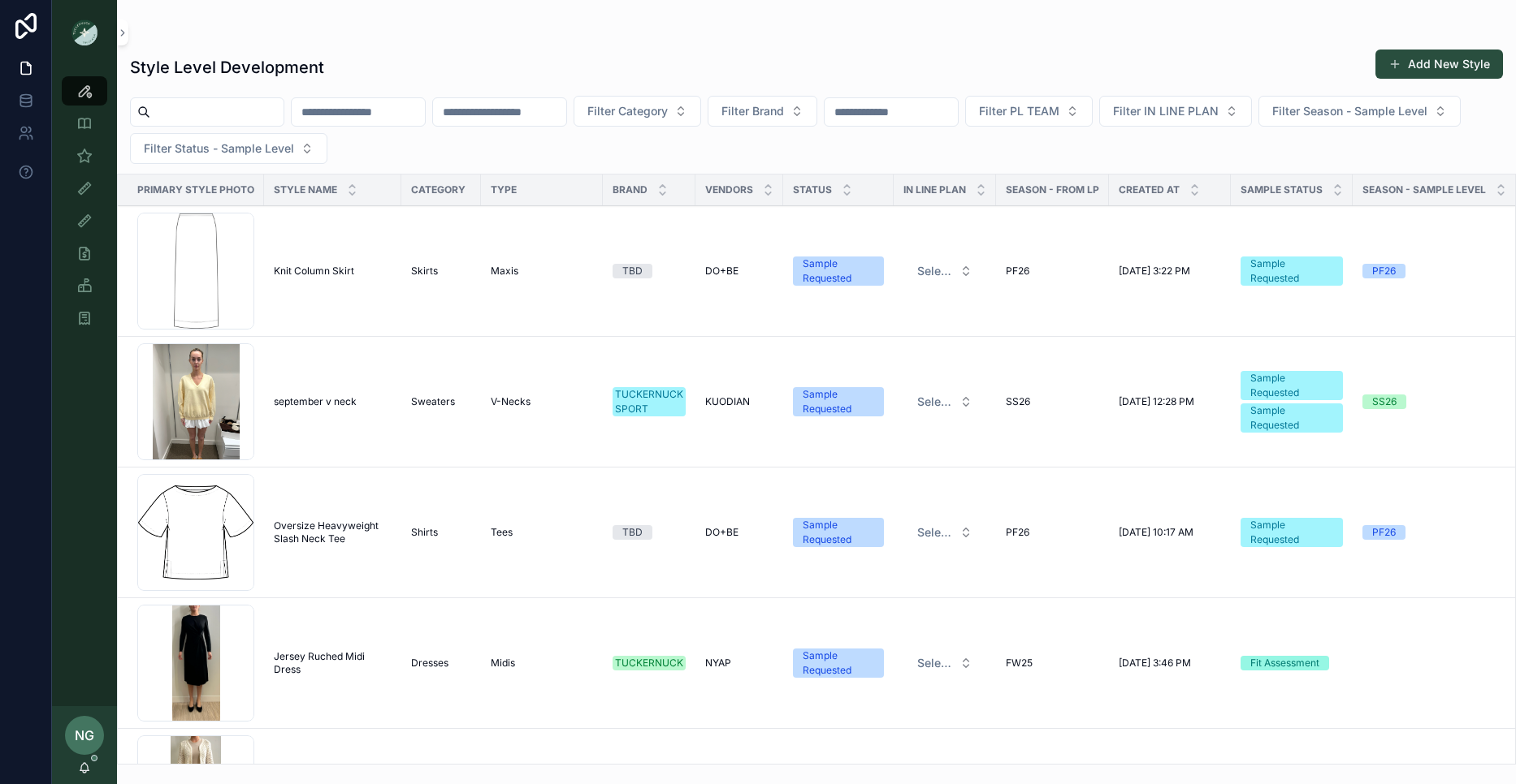
click at [958, 122] on input "scrollable content" at bounding box center [891, 112] width 134 height 23
type input "****"
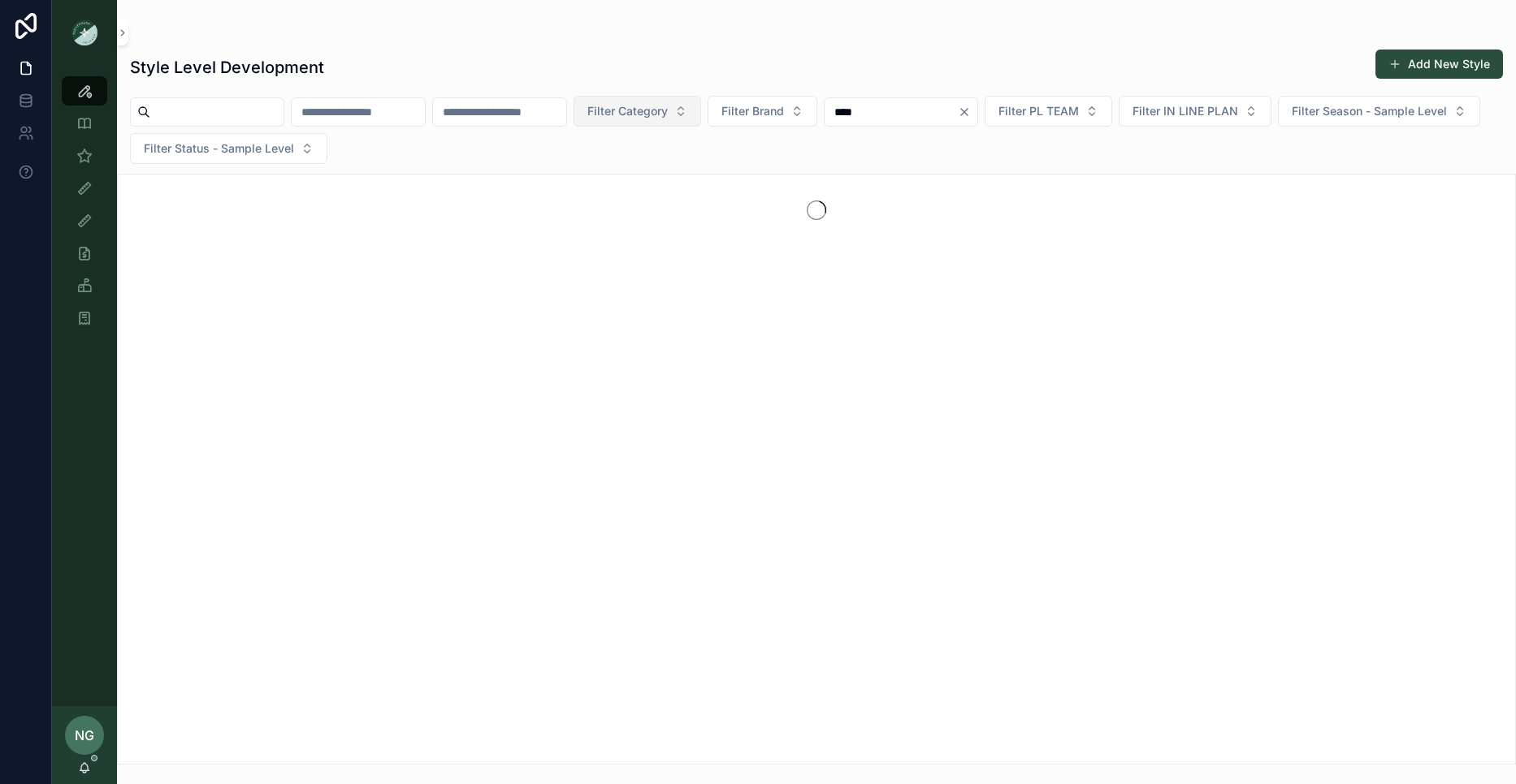
click at [701, 120] on button "Filter Category" at bounding box center [637, 110] width 127 height 31
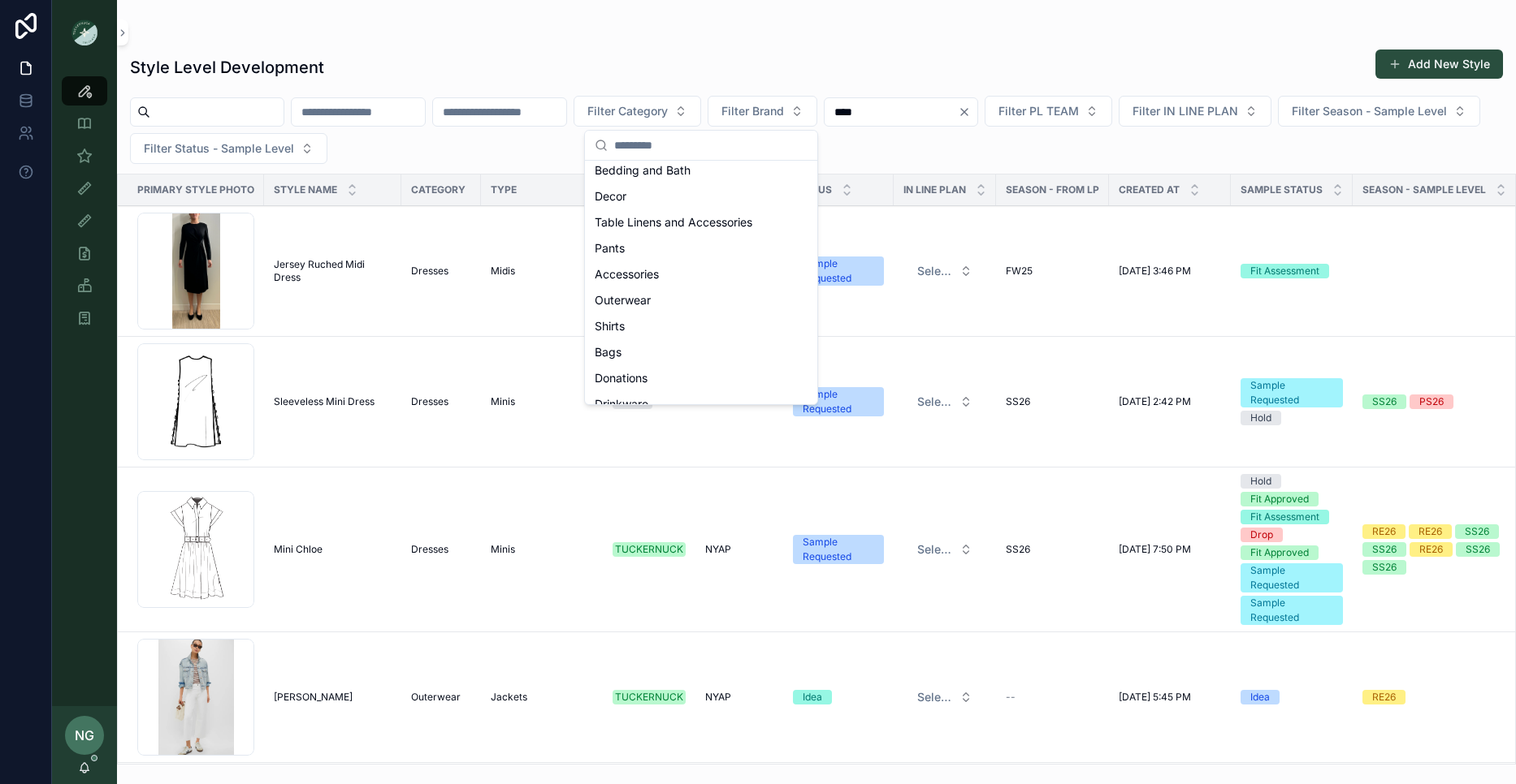
scroll to position [547, 0]
click at [640, 312] on div "Shirts" at bounding box center [701, 305] width 226 height 26
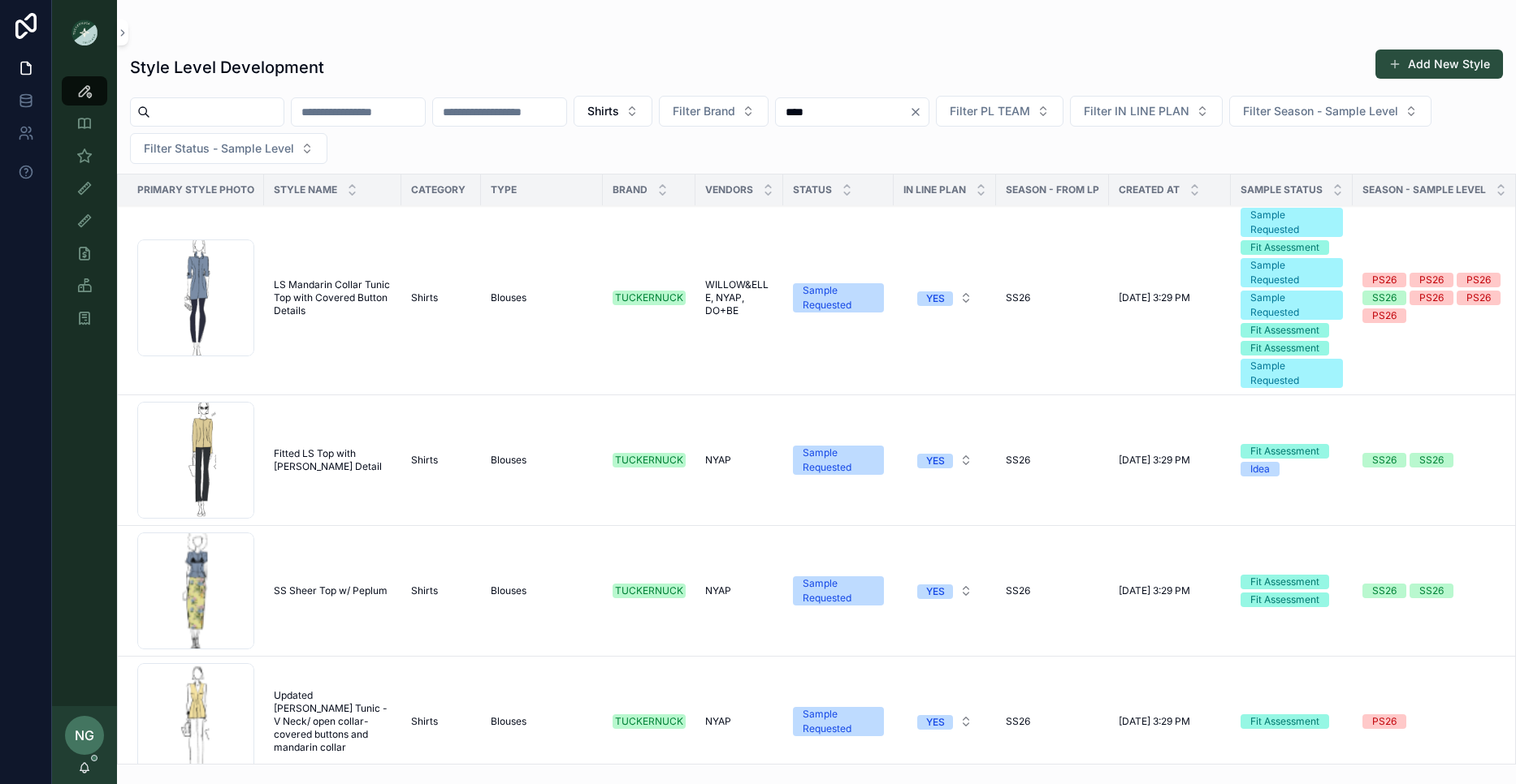
scroll to position [3393, 0]
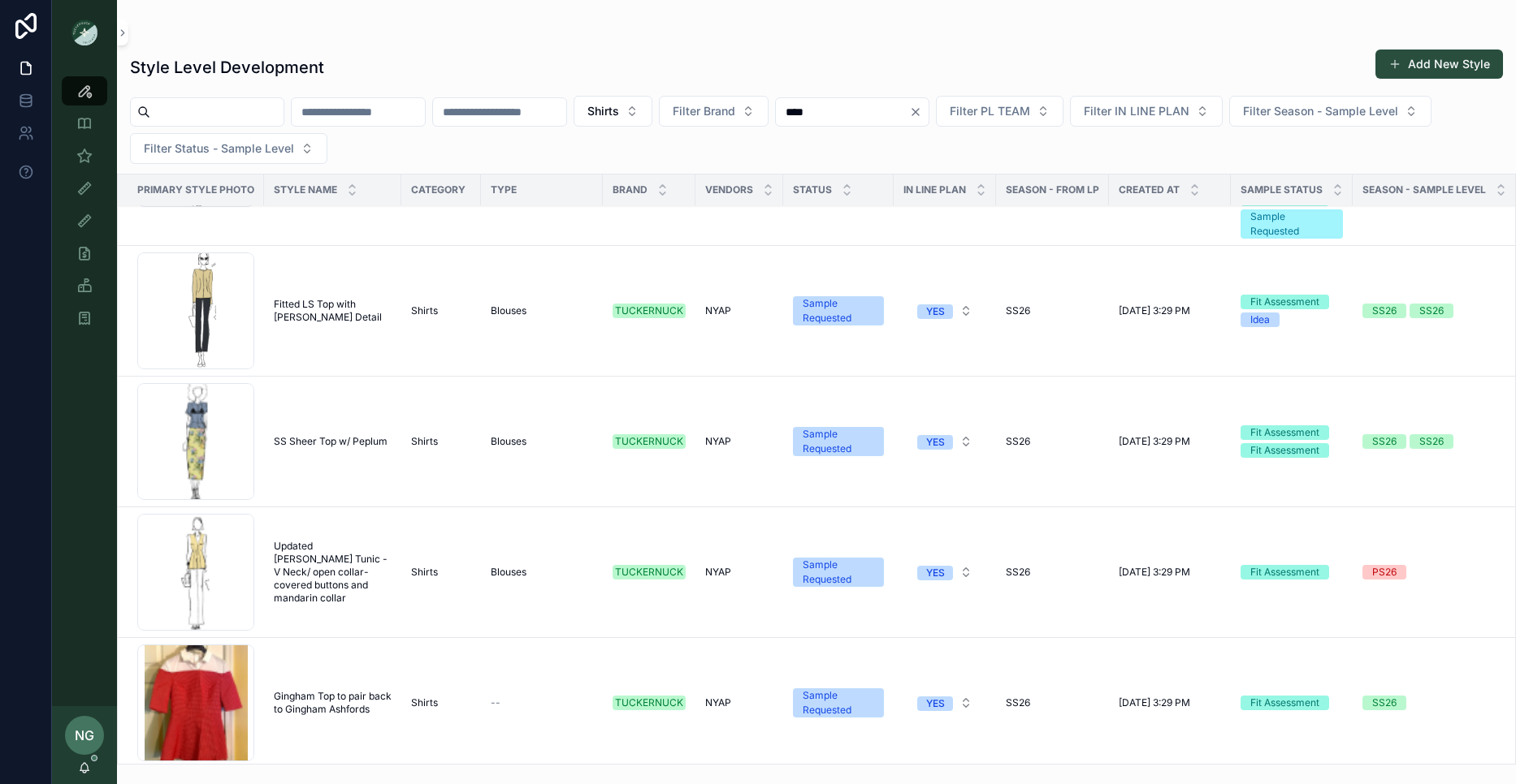
click at [312, 321] on span "Fitted LS Top with Delaney Seam Detail" at bounding box center [332, 311] width 118 height 26
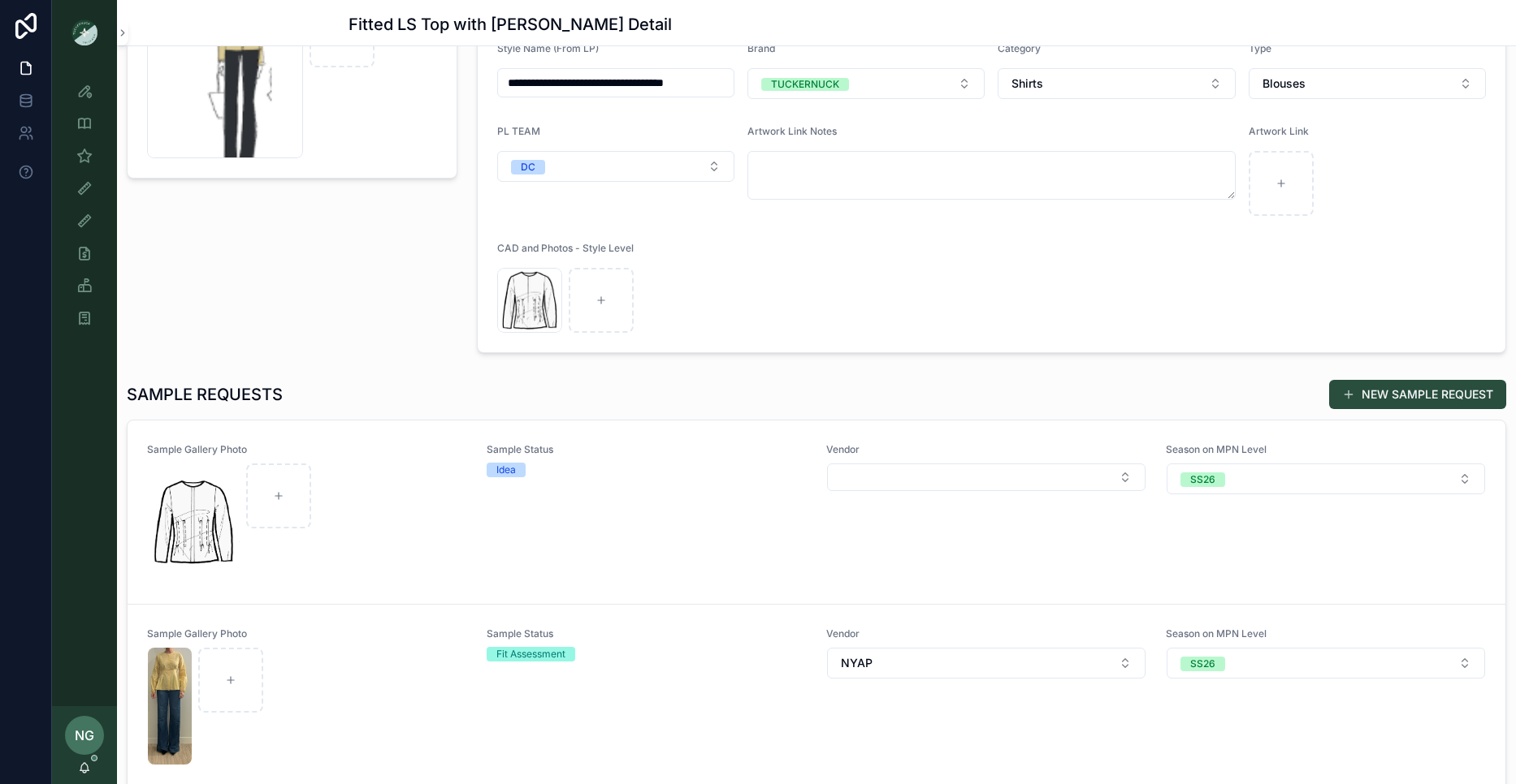
scroll to position [289, 0]
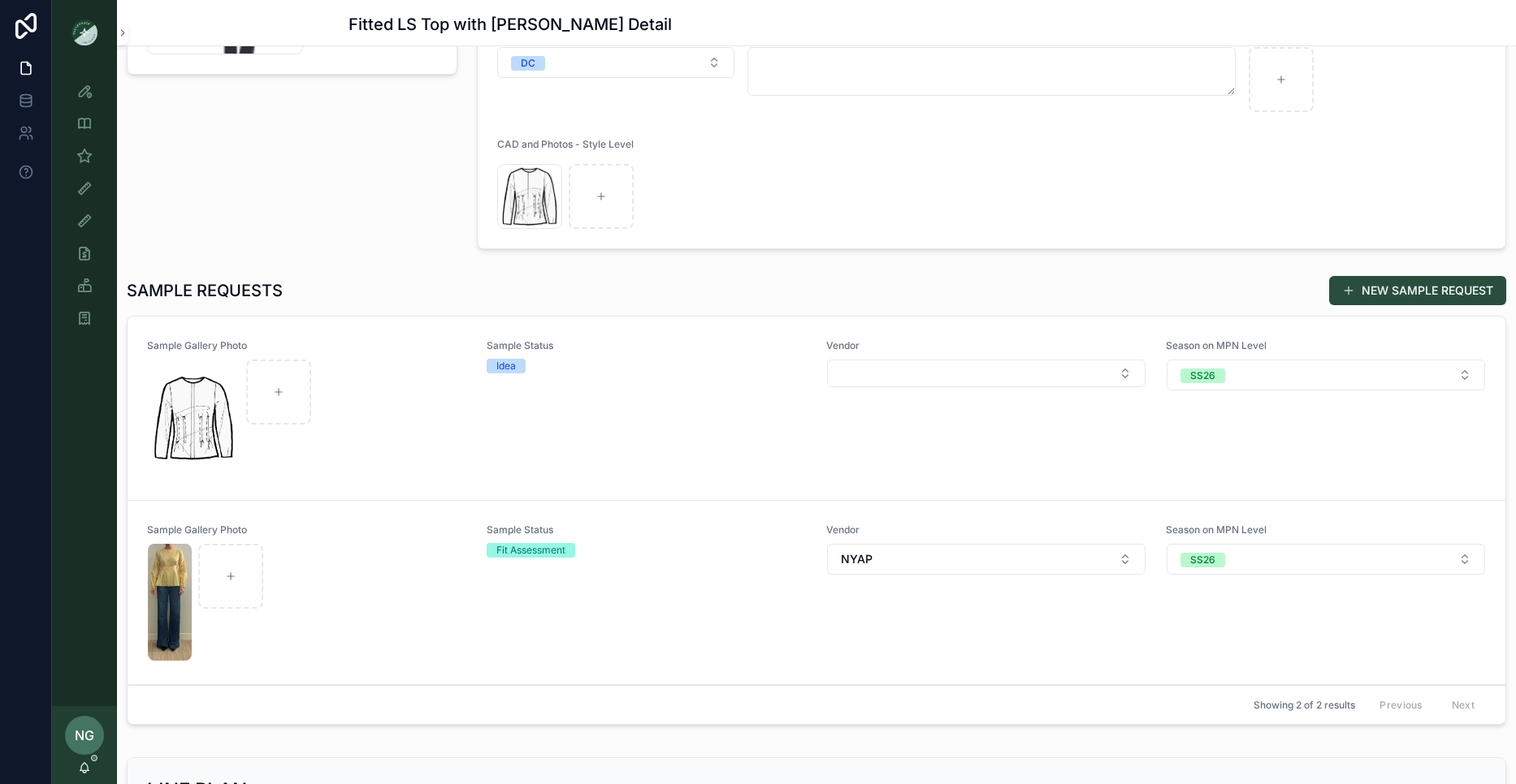
click at [624, 418] on div "Sample Status Idea" at bounding box center [646, 408] width 320 height 138
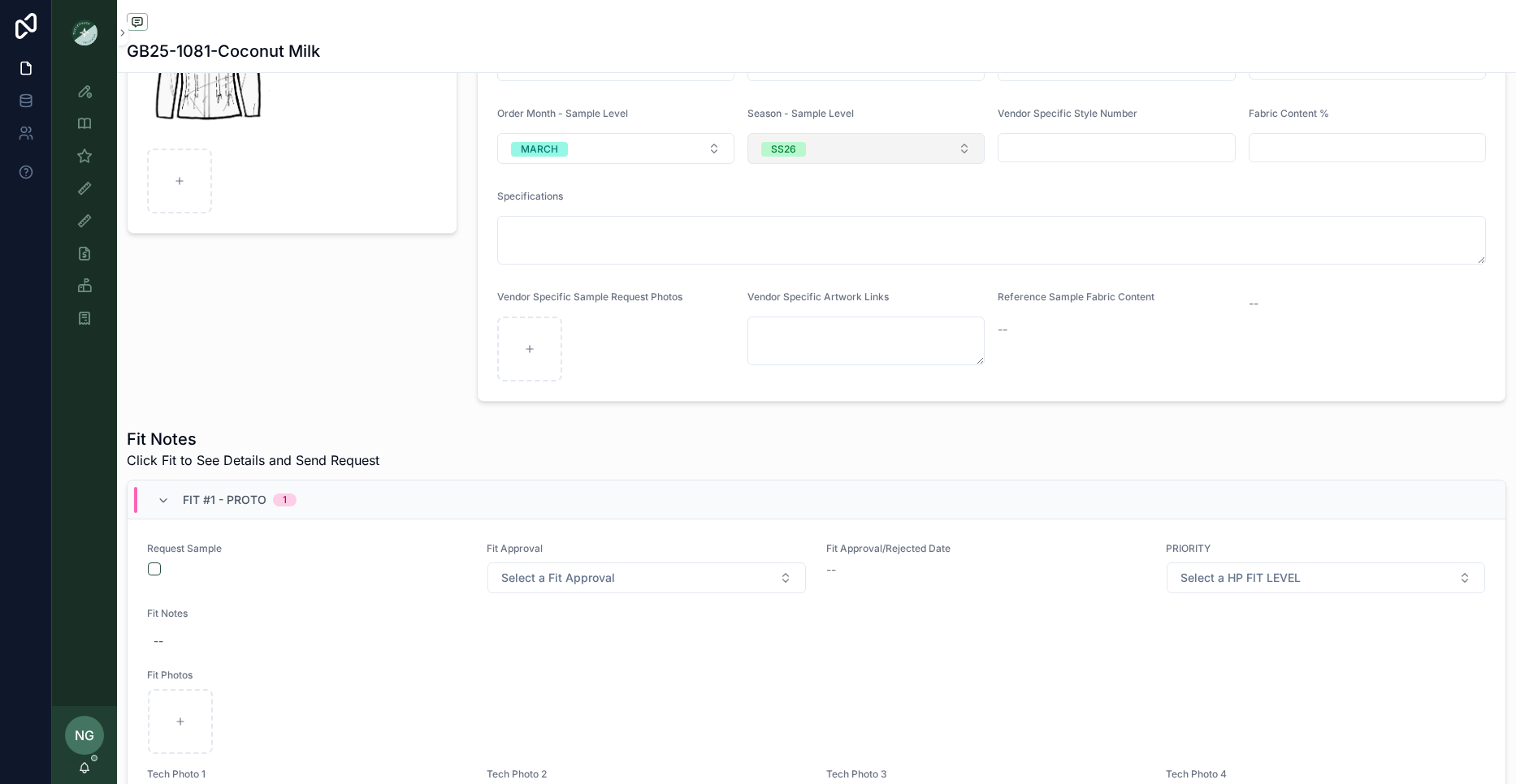
scroll to position [229, 0]
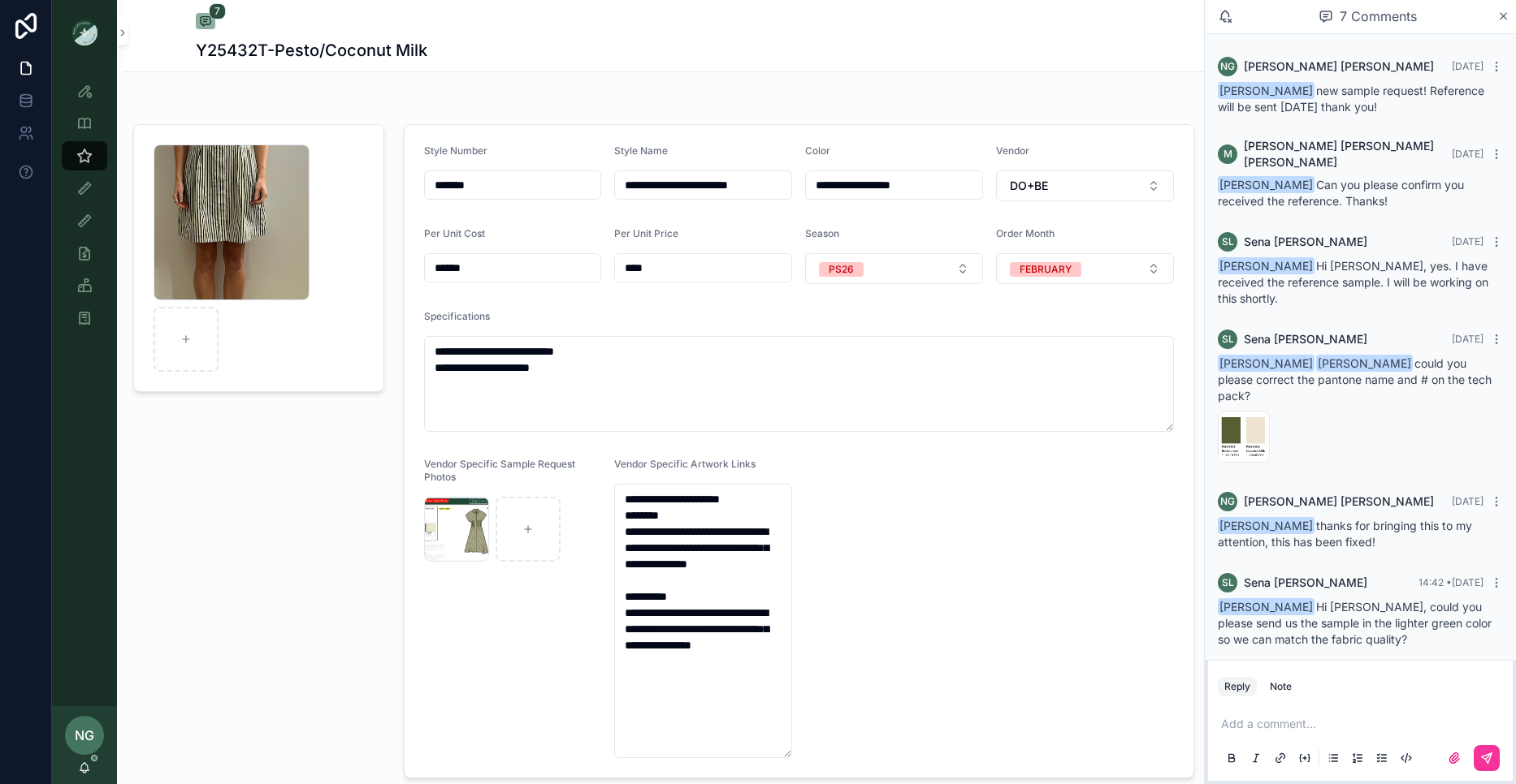
scroll to position [79, 0]
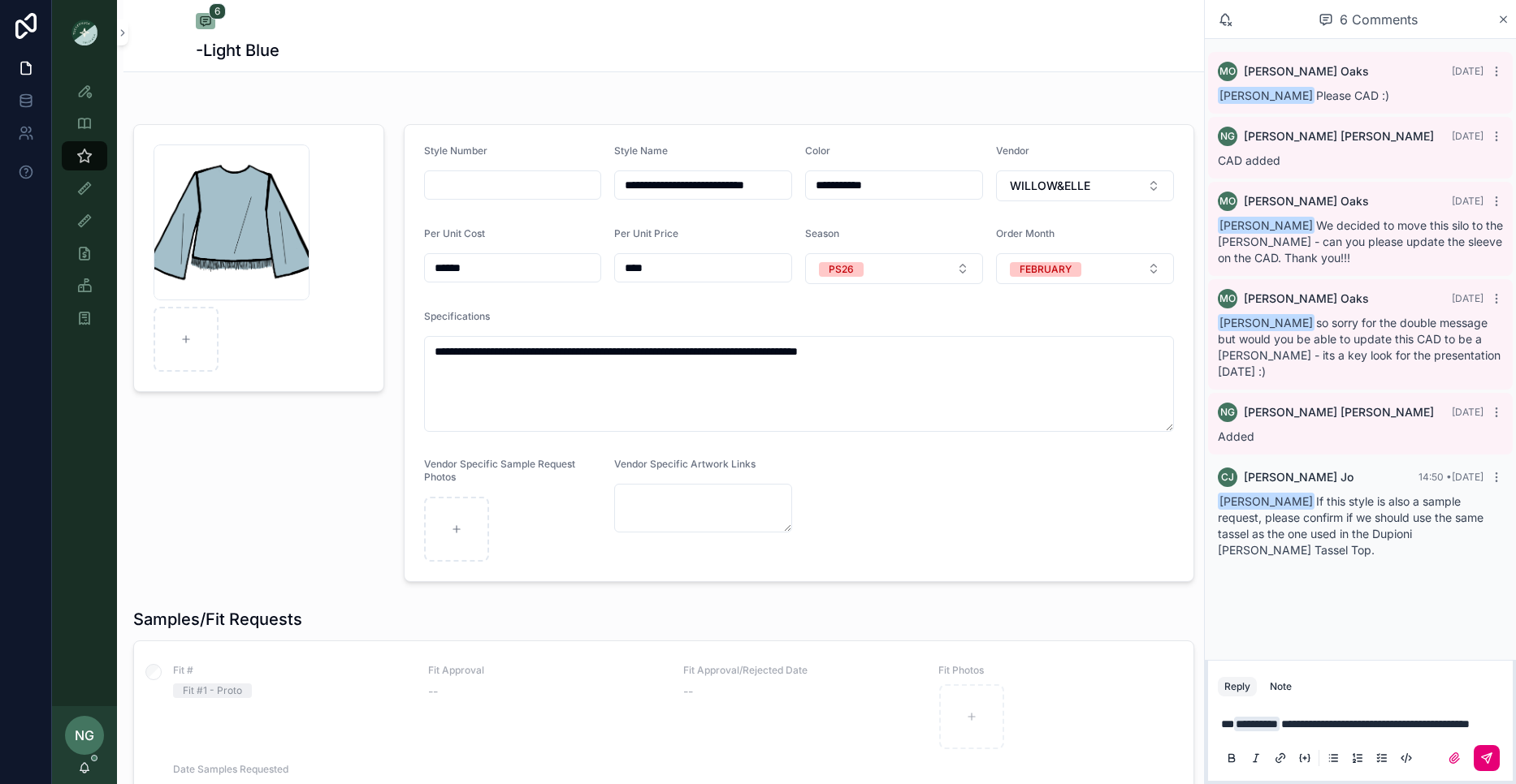
click at [1486, 765] on icon "scrollable content" at bounding box center [1487, 758] width 13 height 13
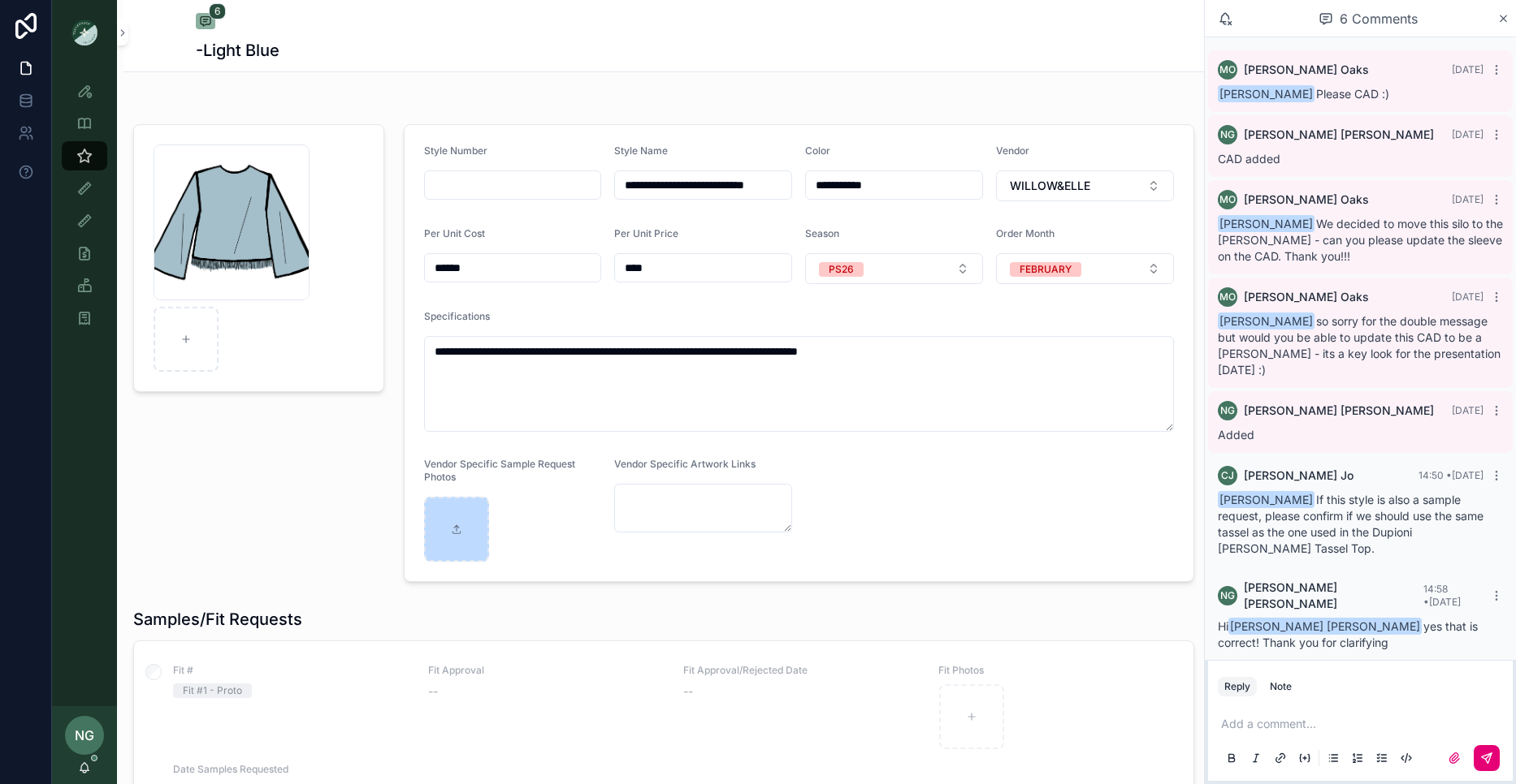
scroll to position [1, 0]
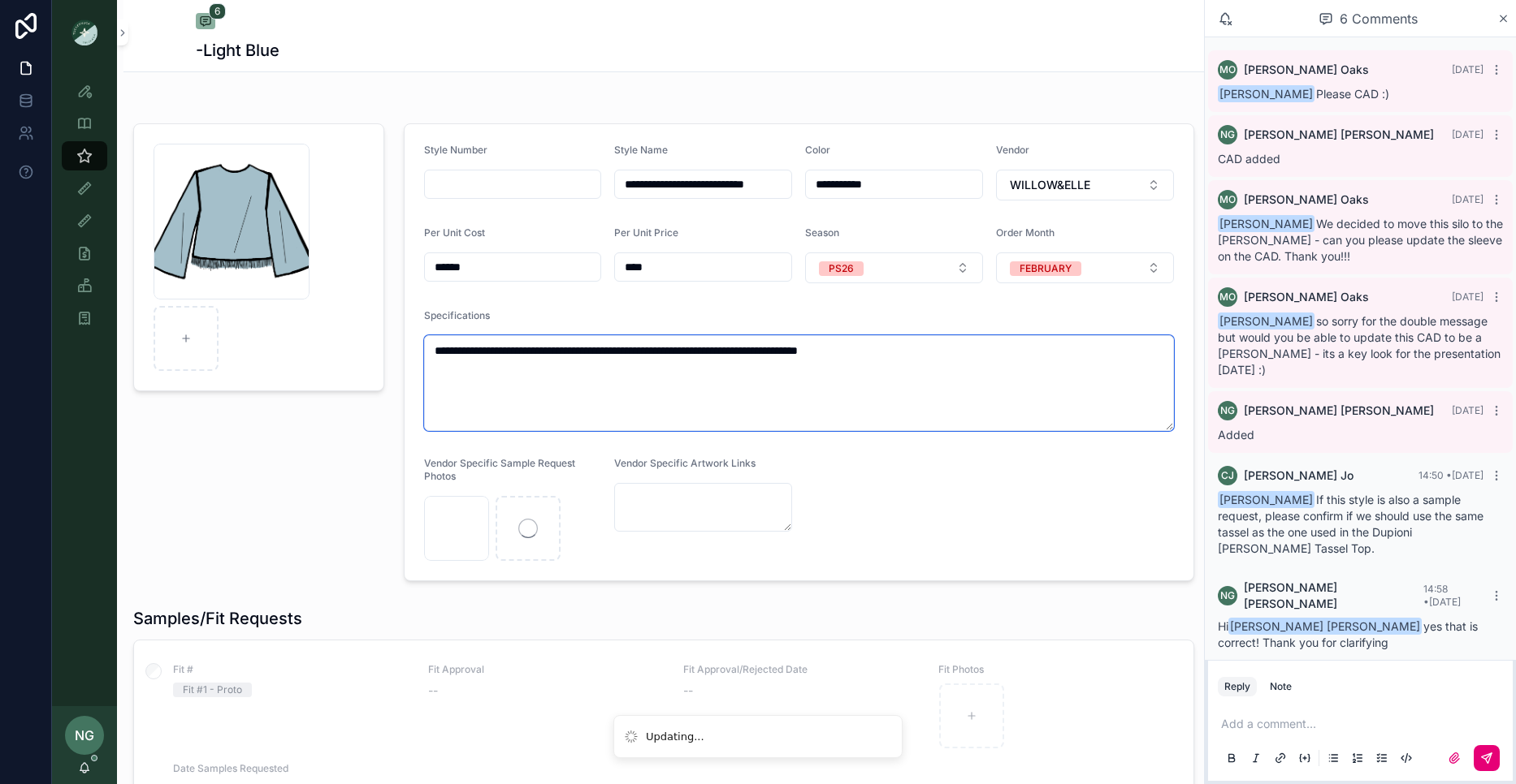
click at [810, 349] on textarea "**********" at bounding box center [799, 382] width 751 height 96
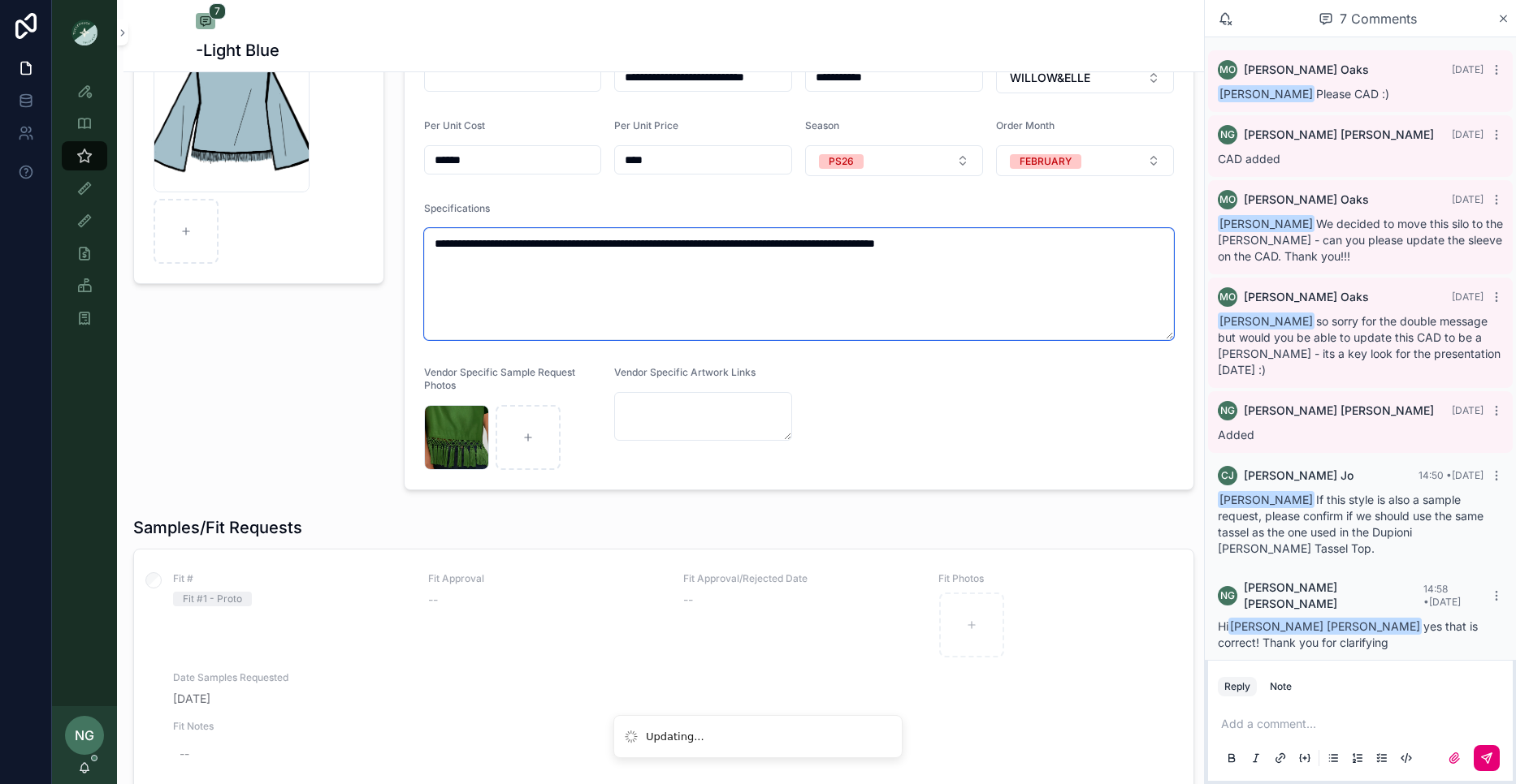
type textarea "**********"
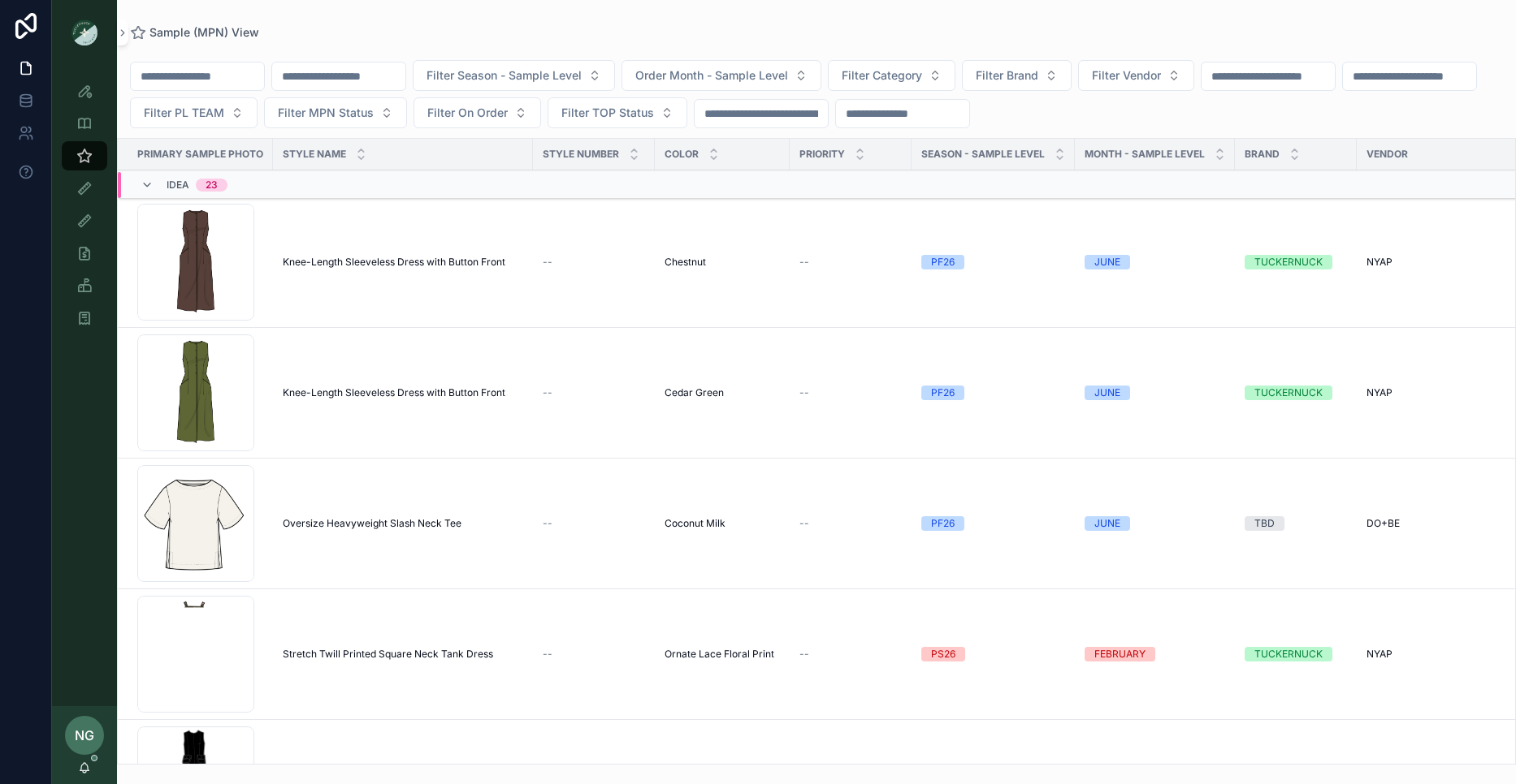
scroll to position [0, 8]
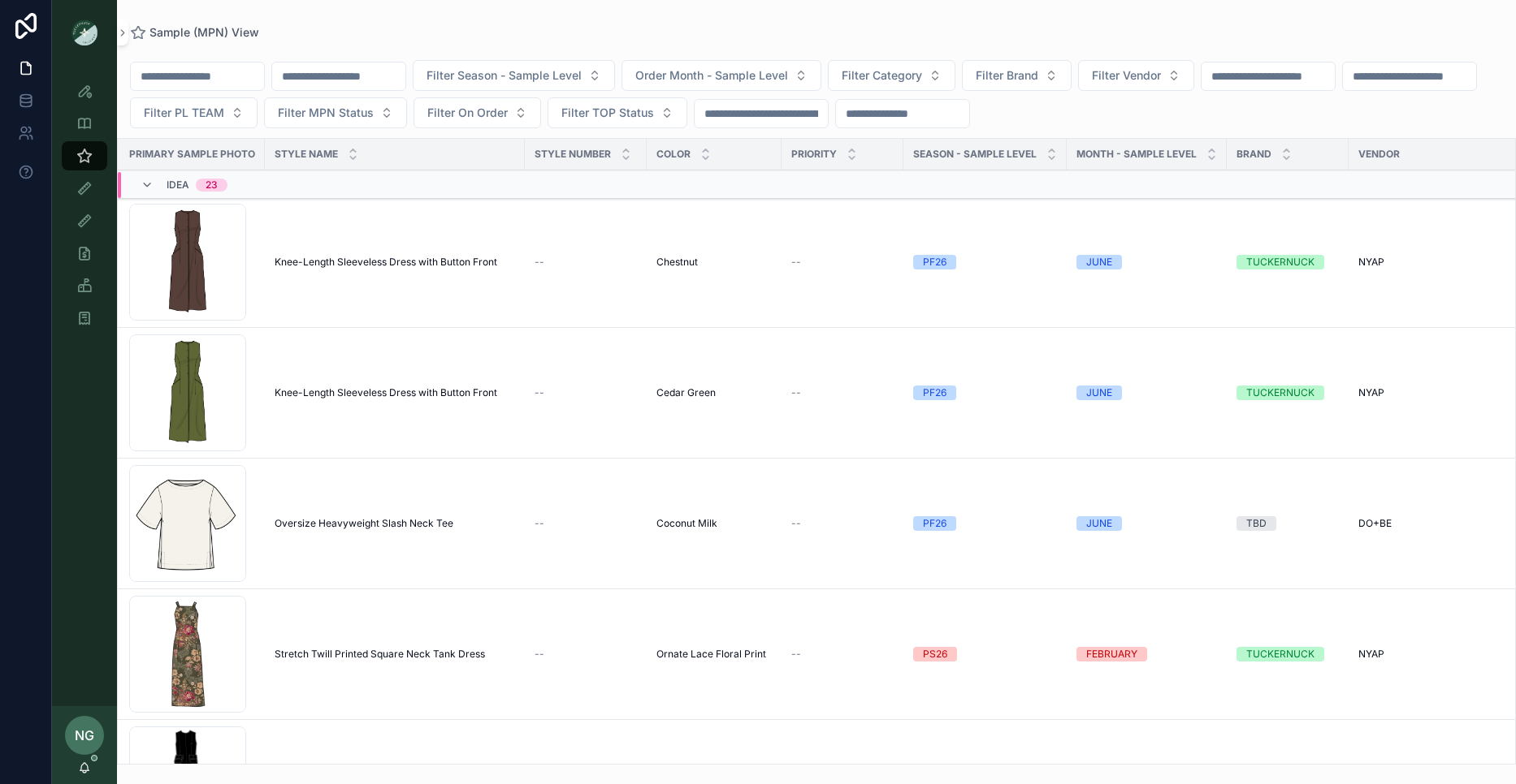
click at [340, 519] on span "Oversize Heavyweight Slash Neck Tee" at bounding box center [364, 523] width 179 height 13
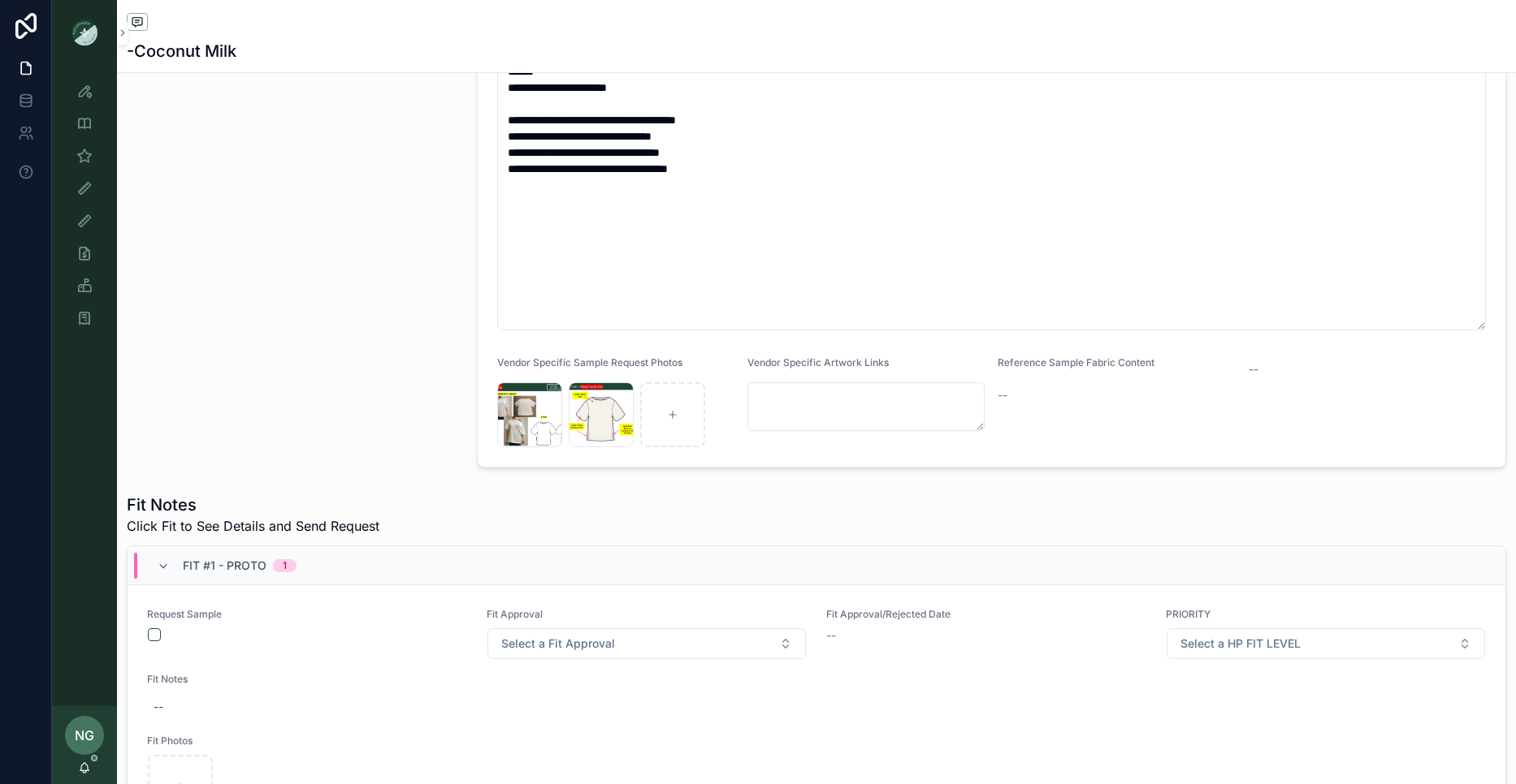
scroll to position [471, 0]
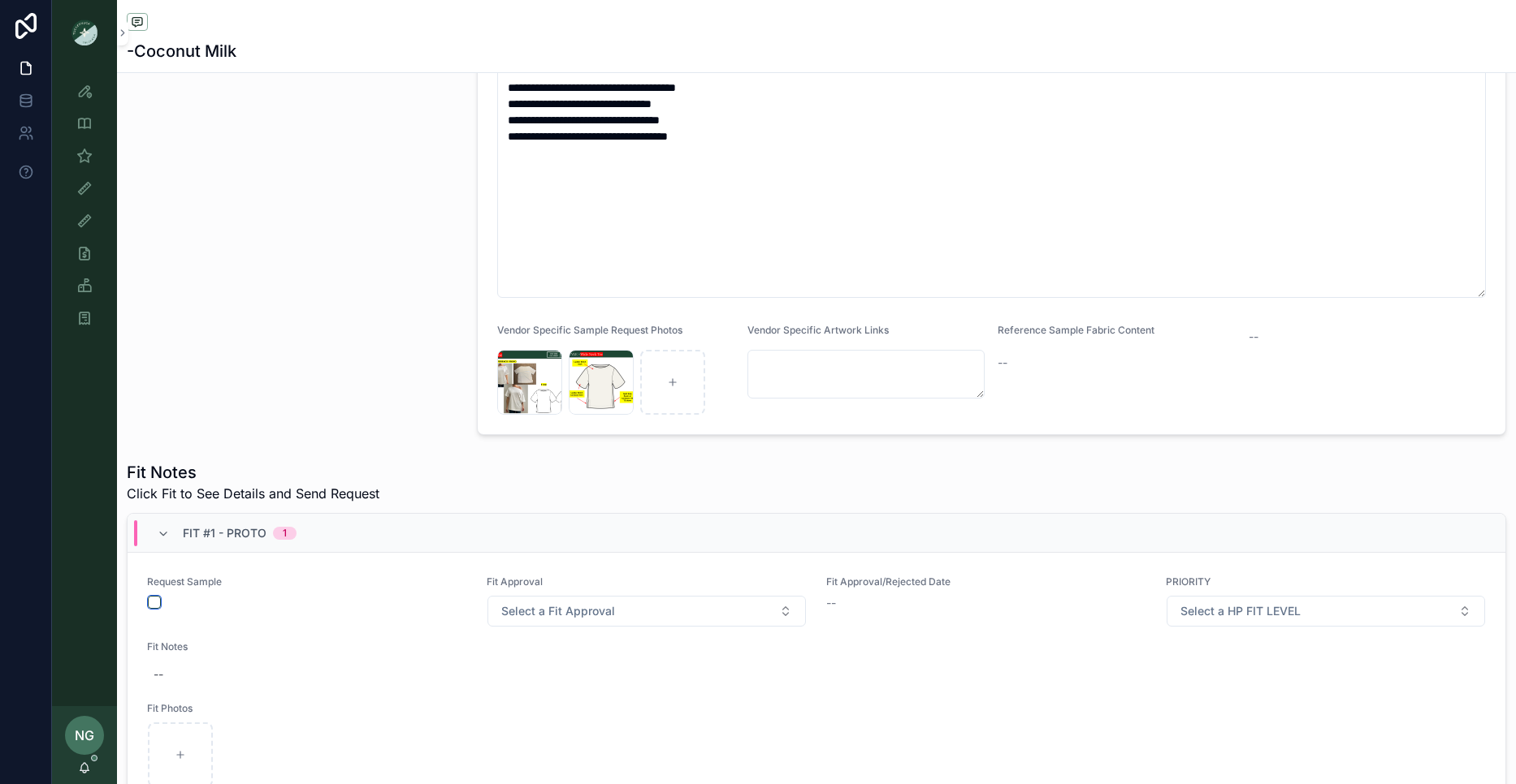
click at [151, 603] on button "scrollable content" at bounding box center [154, 602] width 13 height 13
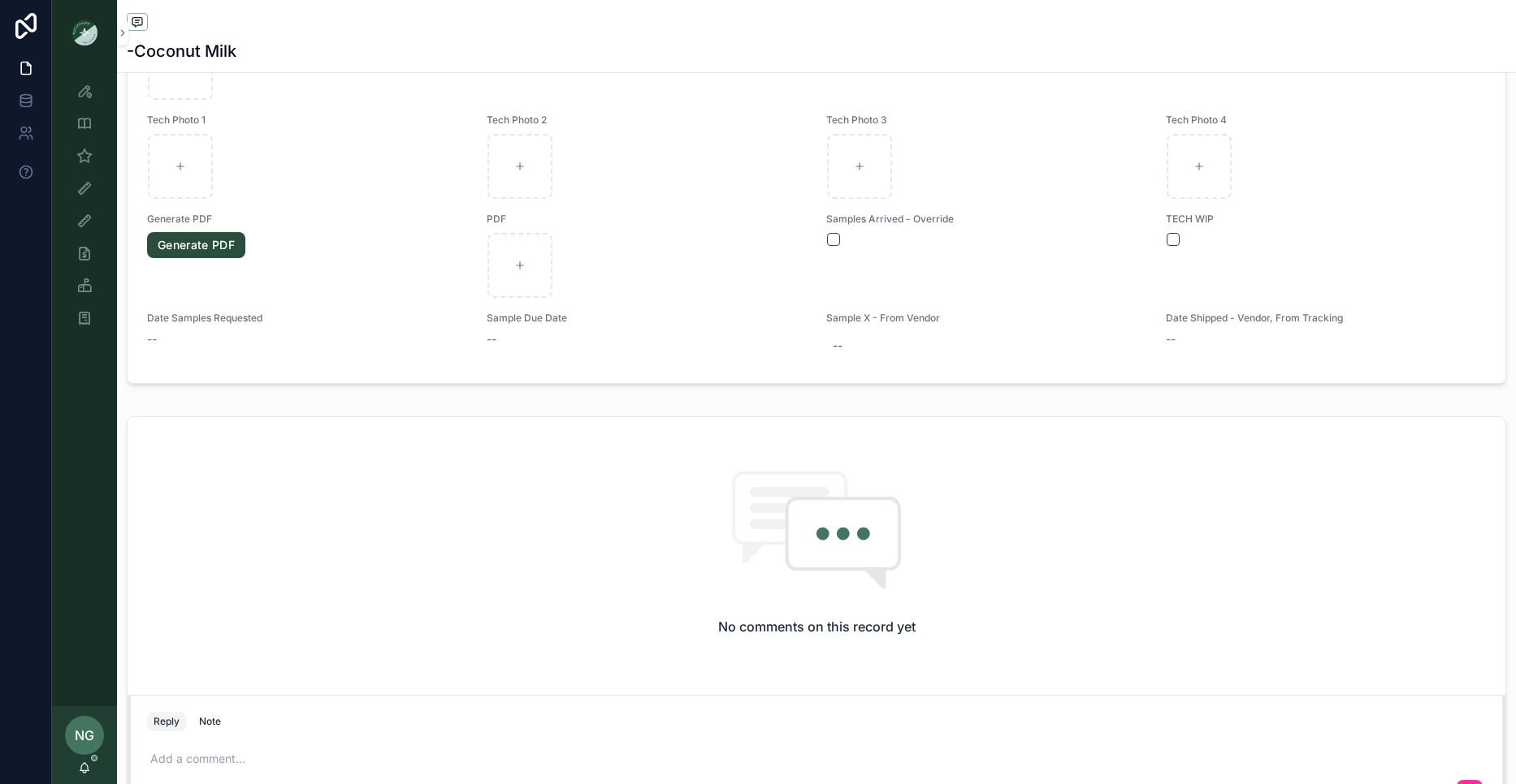
scroll to position [1258, 0]
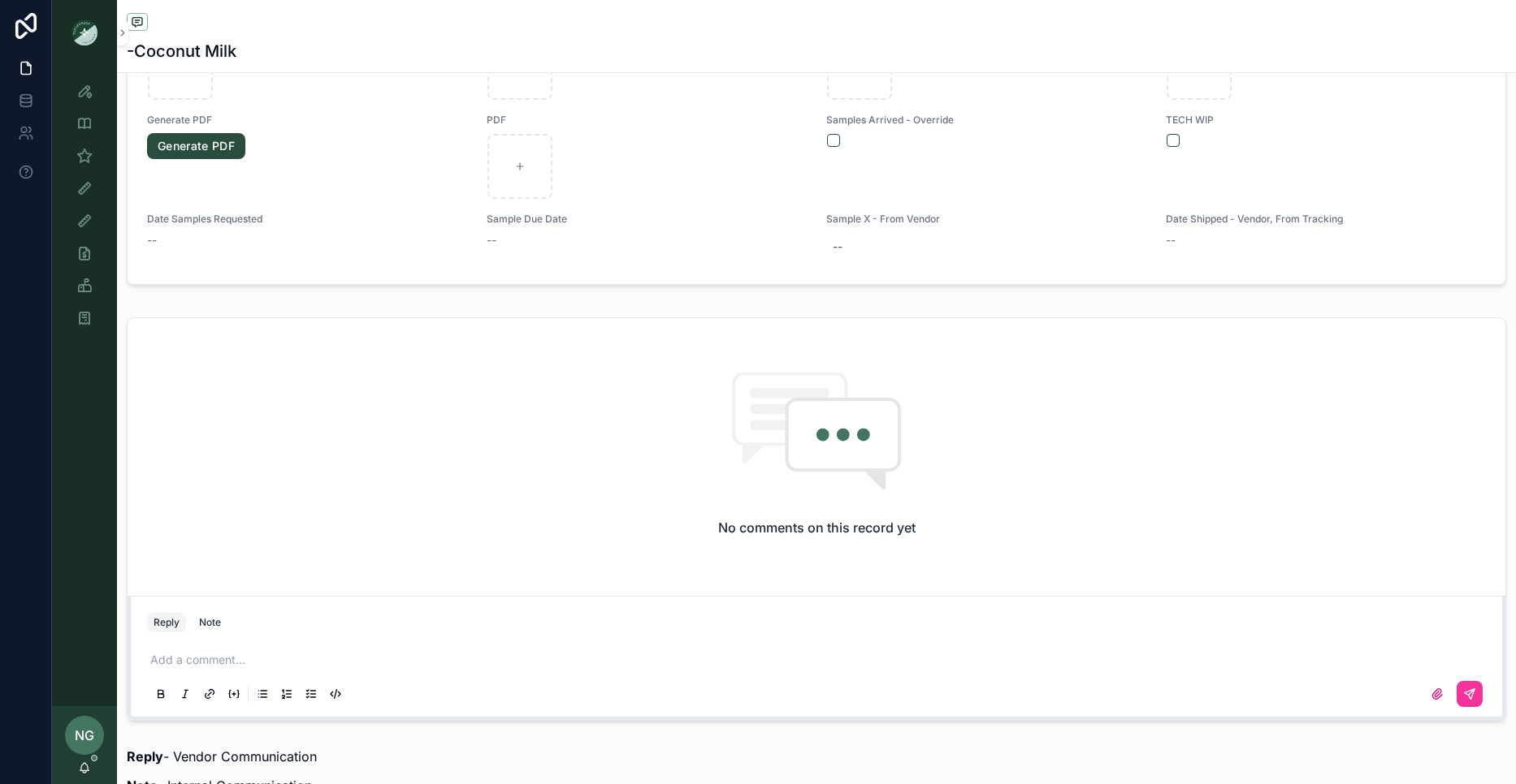
click at [178, 661] on p "scrollable content" at bounding box center [820, 661] width 1339 height 17
drag, startPoint x: 1468, startPoint y: 693, endPoint x: 1441, endPoint y: 686, distance: 27.9
click at [1465, 692] on icon "scrollable content" at bounding box center [1470, 694] width 13 height 13
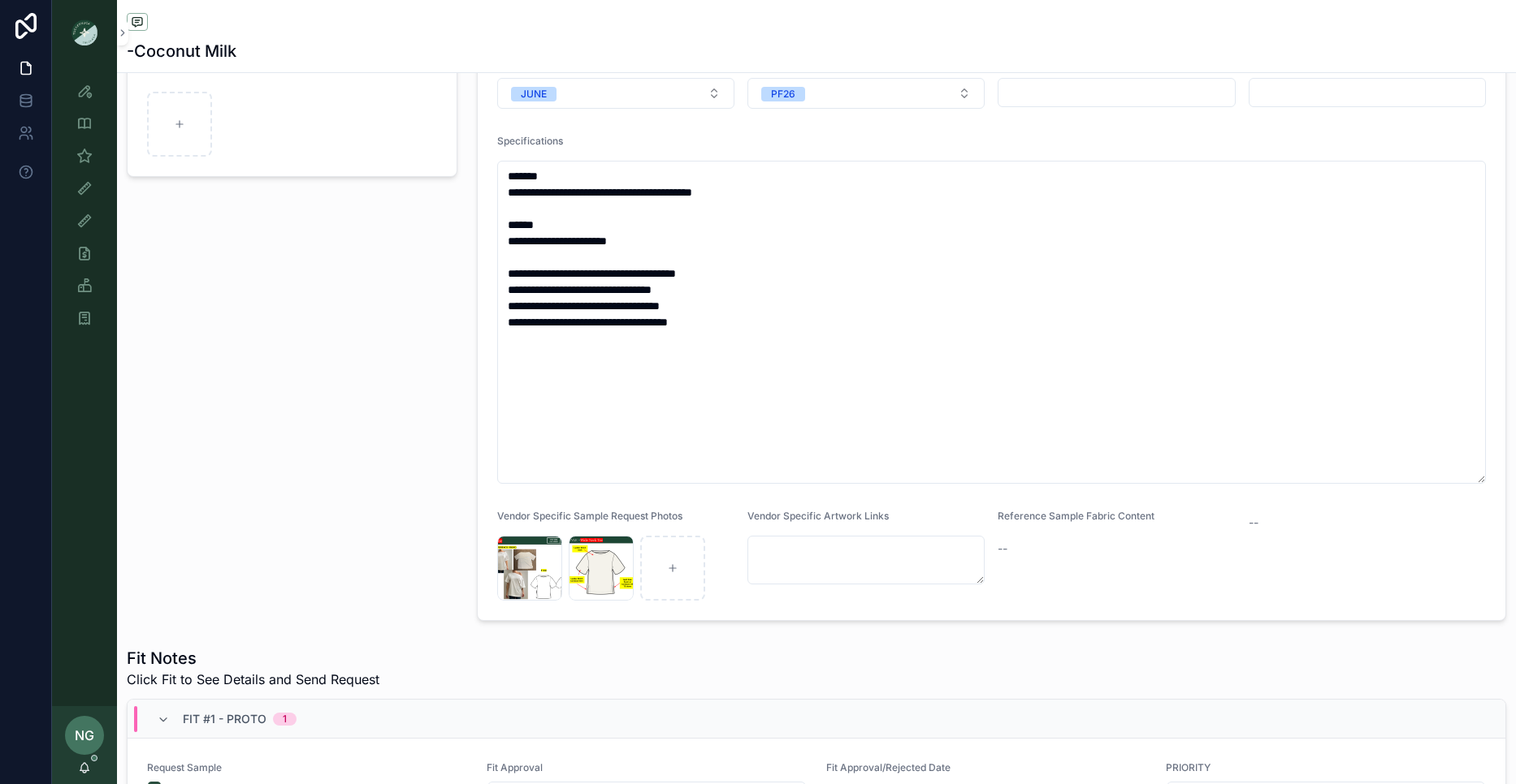
scroll to position [0, 0]
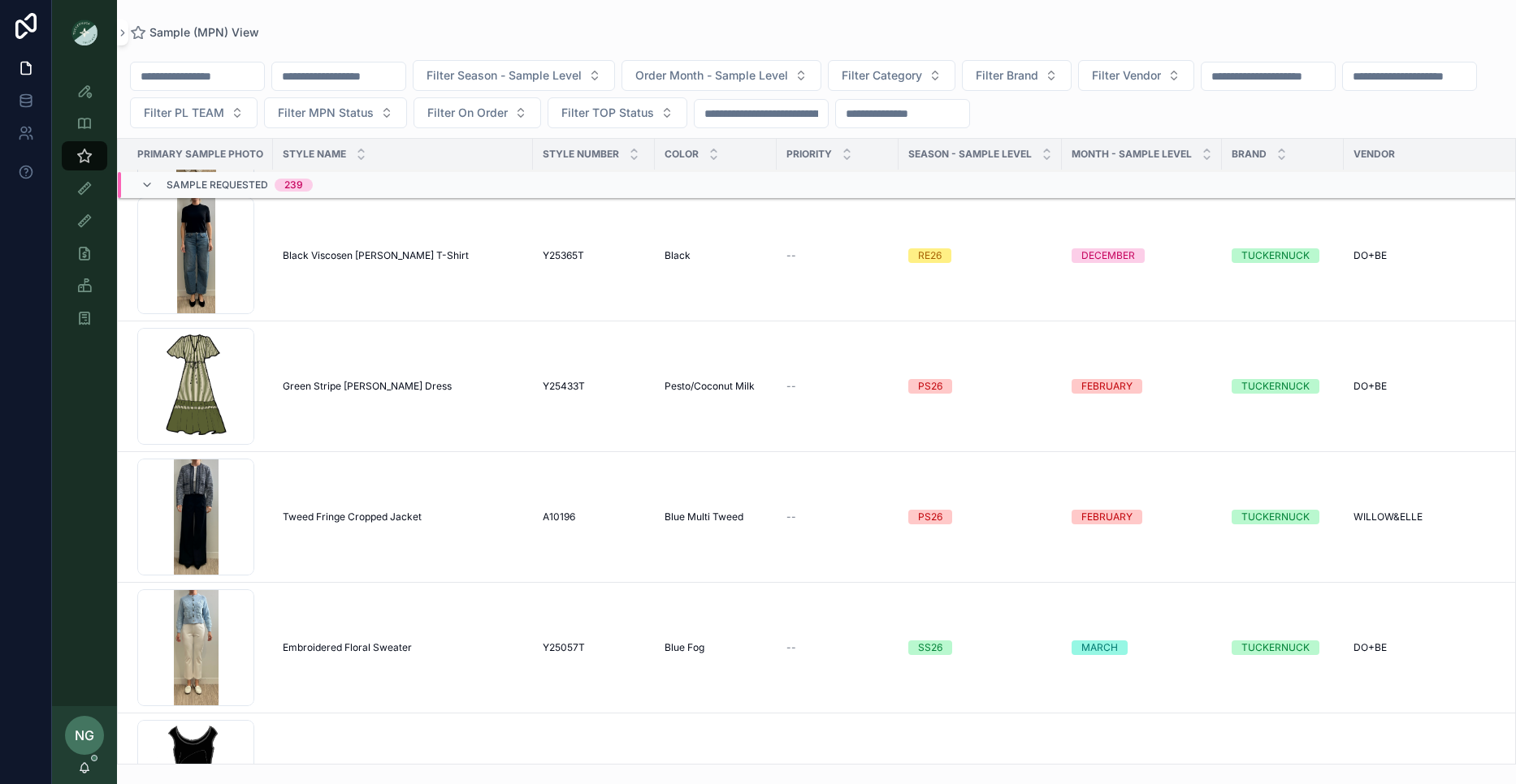
scroll to position [3841, 0]
click at [596, 84] on button "Filter Season - Sample Level" at bounding box center [514, 75] width 202 height 31
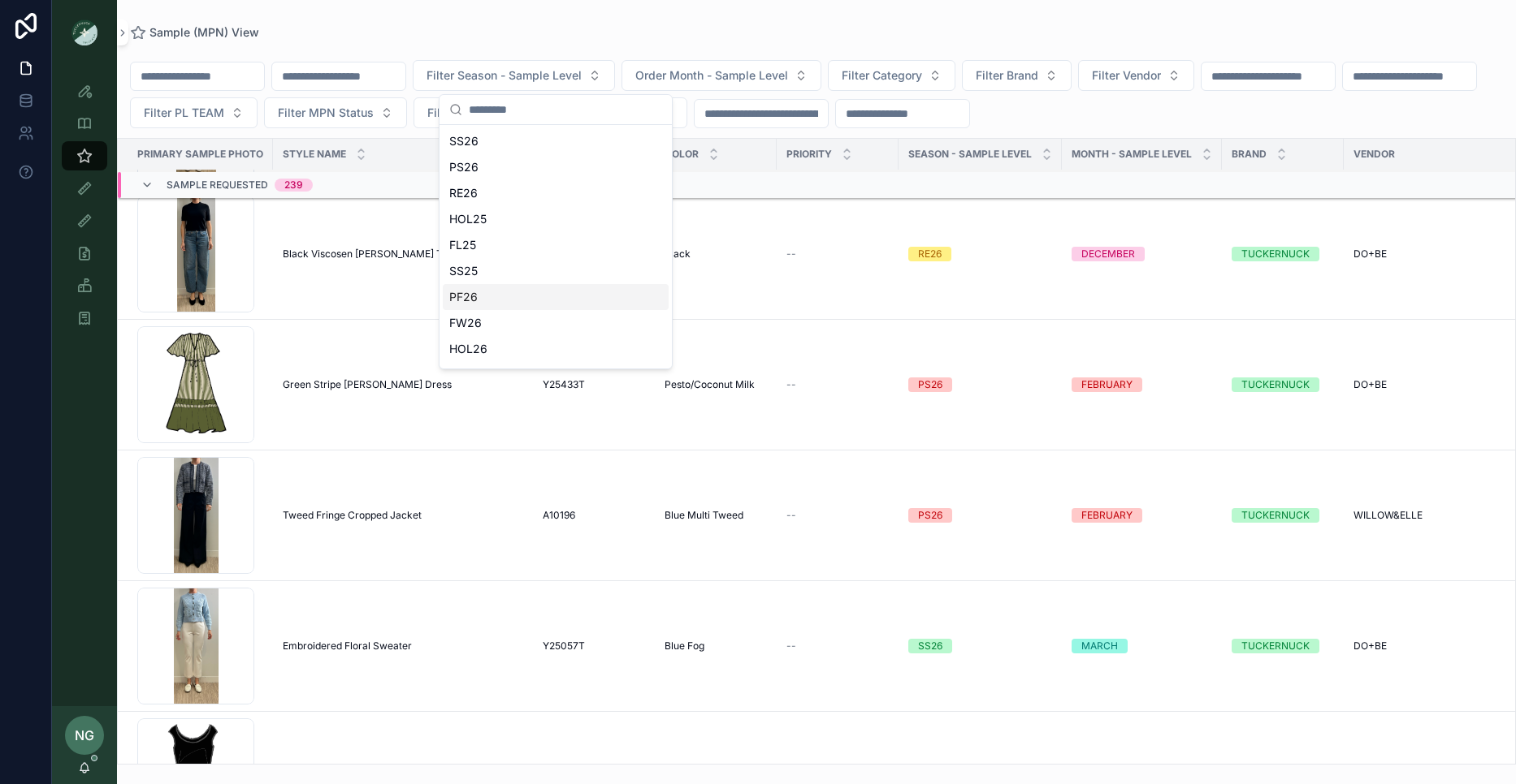
click at [550, 288] on div "PF26" at bounding box center [555, 297] width 226 height 26
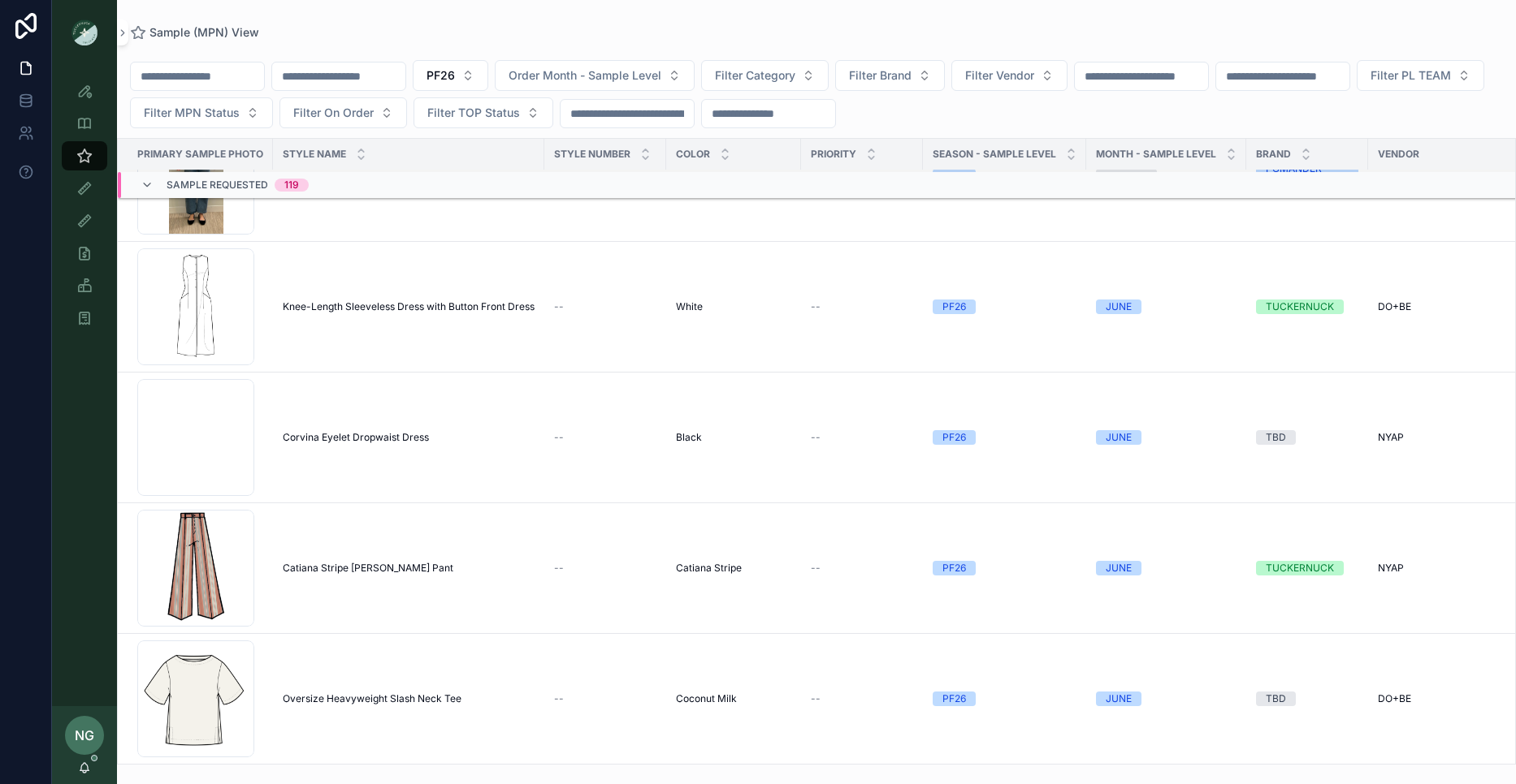
scroll to position [589, 0]
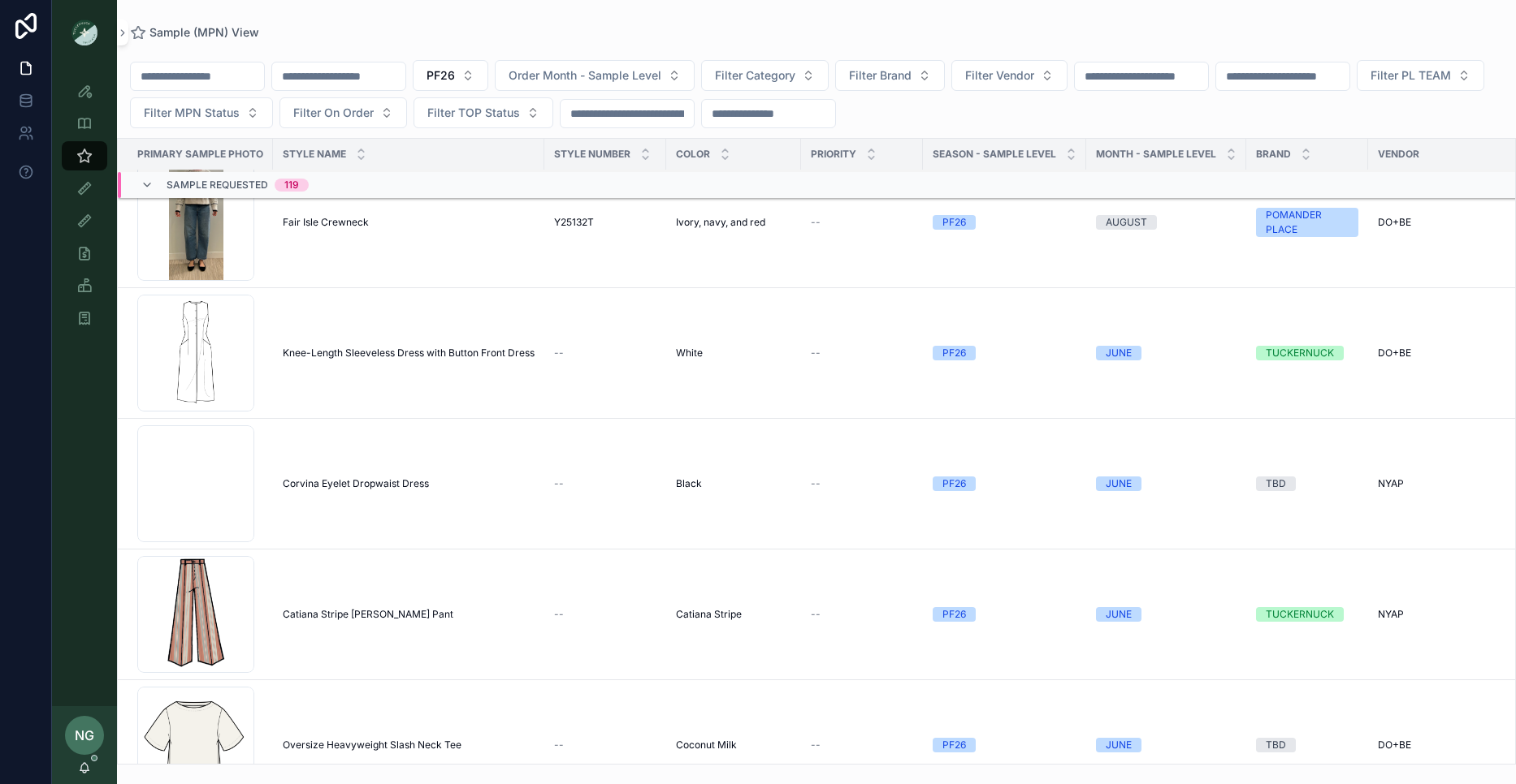
click at [367, 482] on span "Corvina Eyelet Dropwaist Dress" at bounding box center [356, 484] width 147 height 13
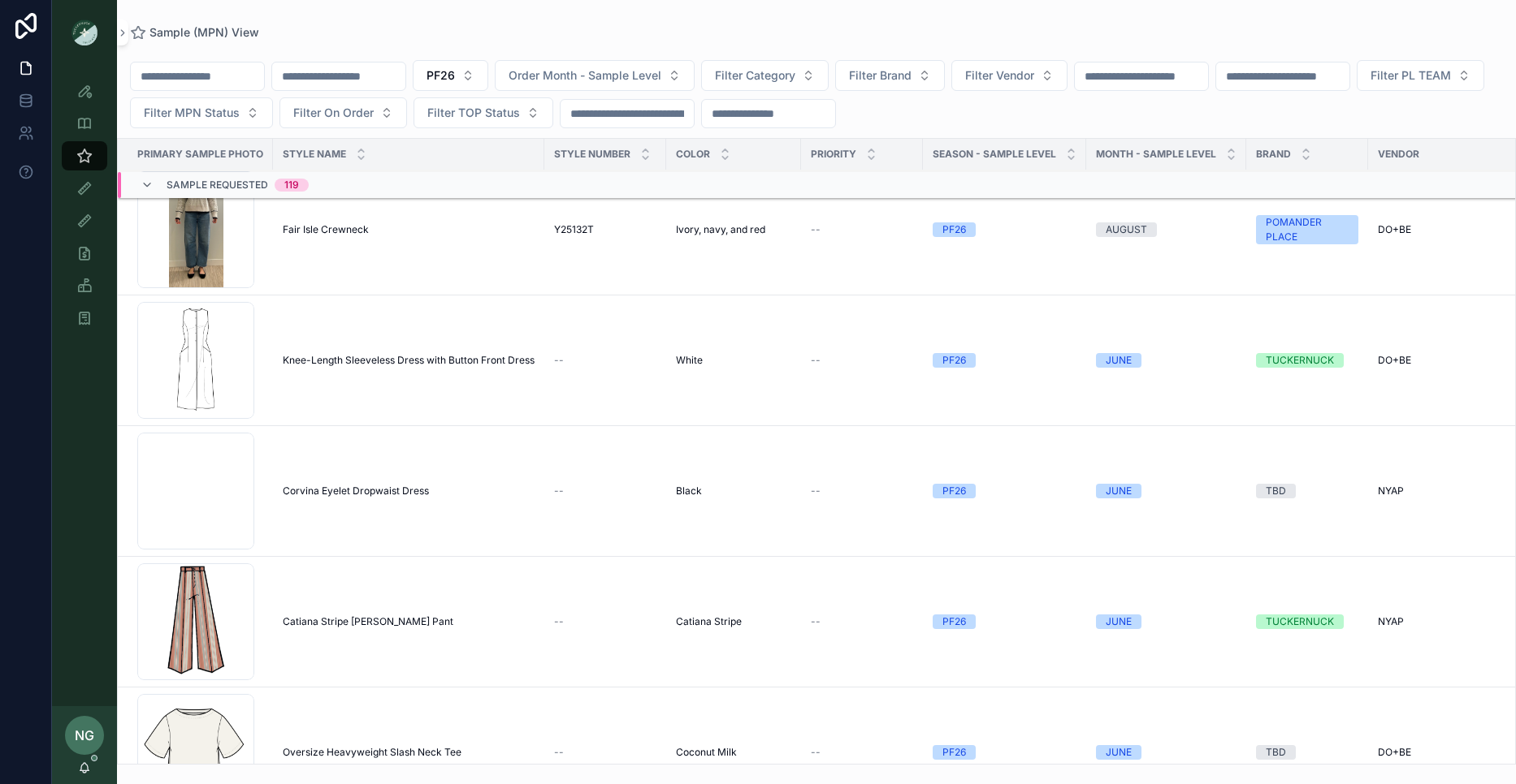
scroll to position [638, 0]
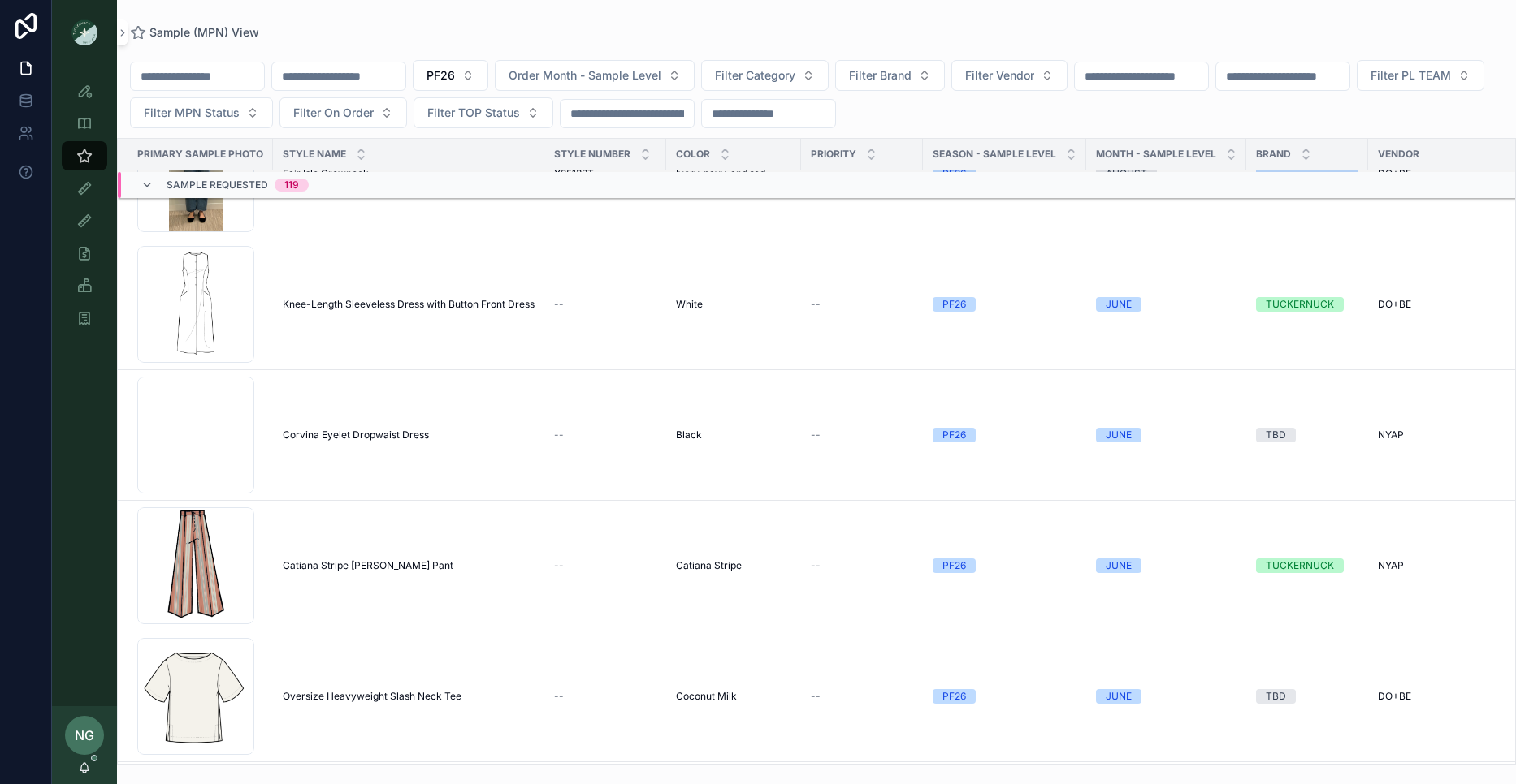
click at [364, 425] on td "Corvina Eyelet Dropwaist Dress Corvina Eyelet Dropwaist Dress" at bounding box center [408, 435] width 271 height 131
click at [365, 429] on span "Corvina Eyelet Dropwaist Dress" at bounding box center [356, 435] width 147 height 13
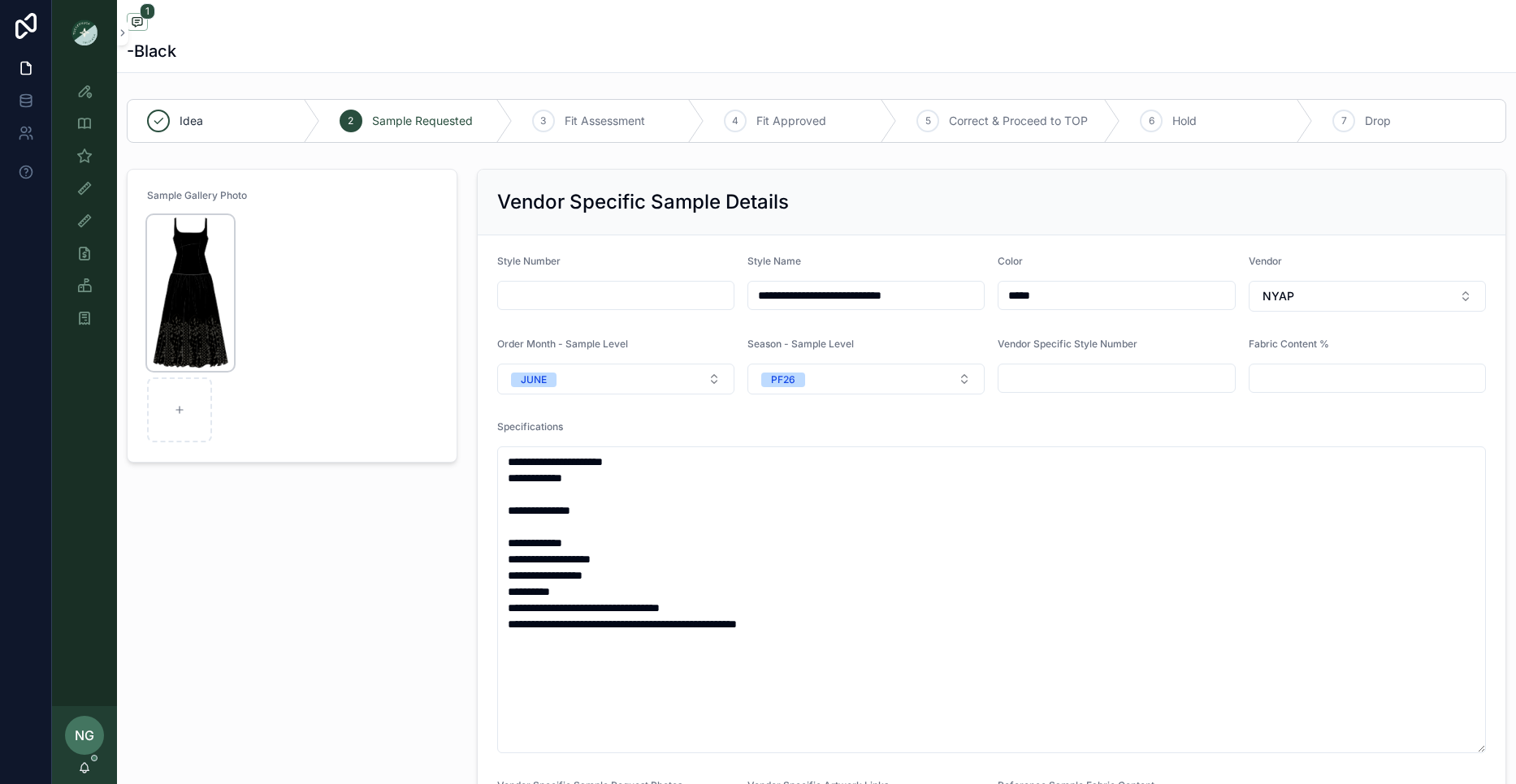
click at [211, 244] on img "scrollable content" at bounding box center [190, 293] width 87 height 156
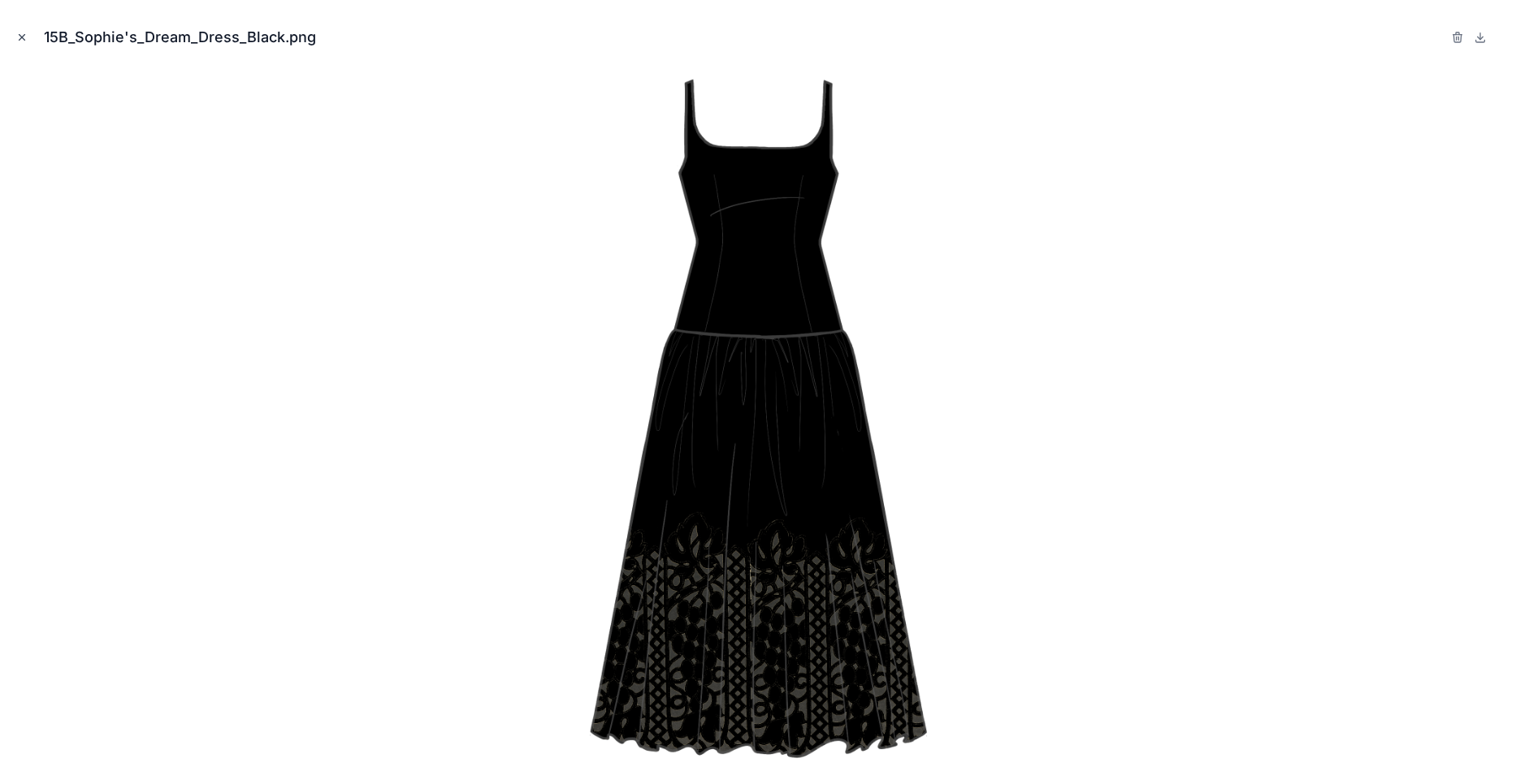
click at [29, 40] on button "Close modal" at bounding box center [21, 37] width 18 height 18
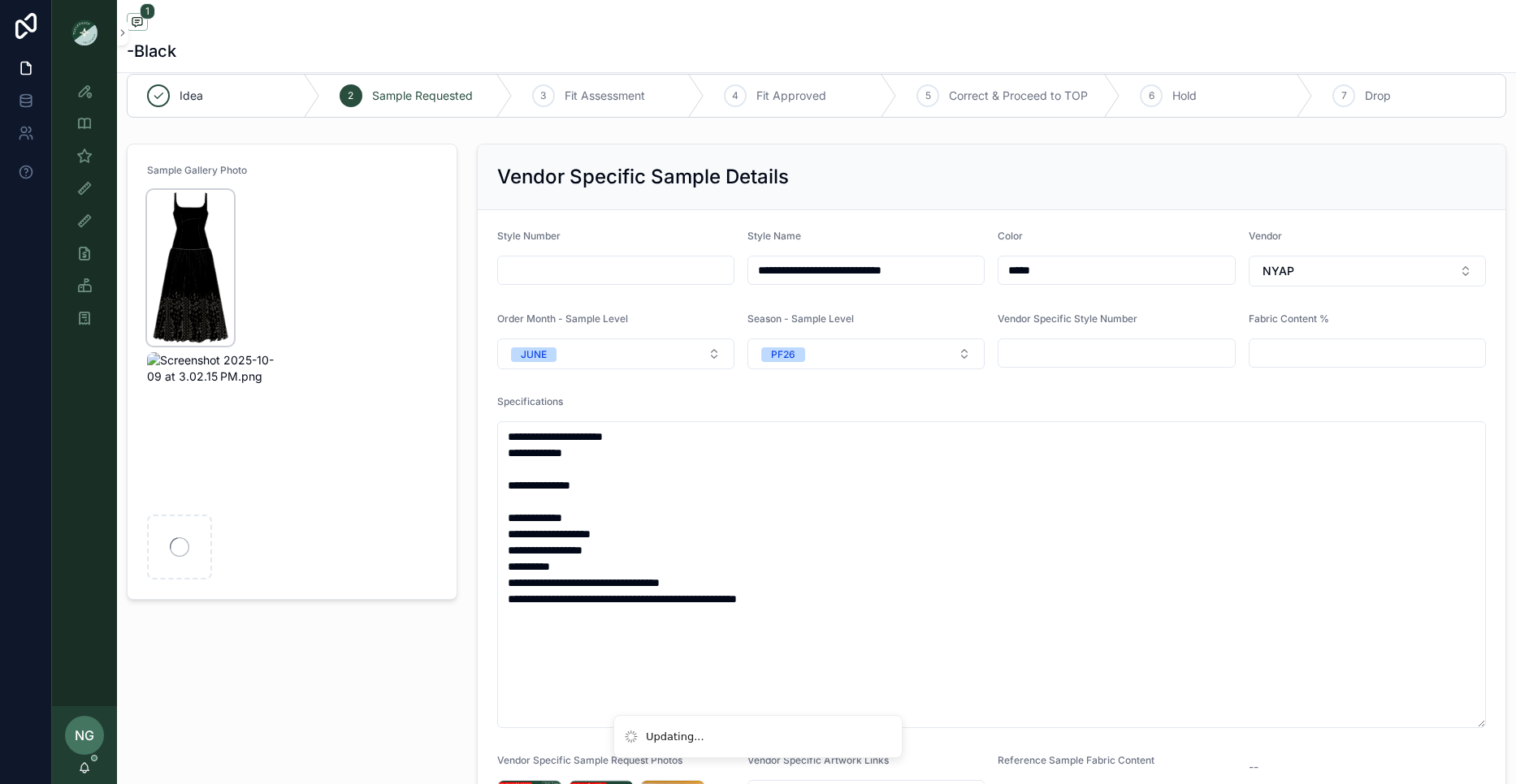
scroll to position [27, 0]
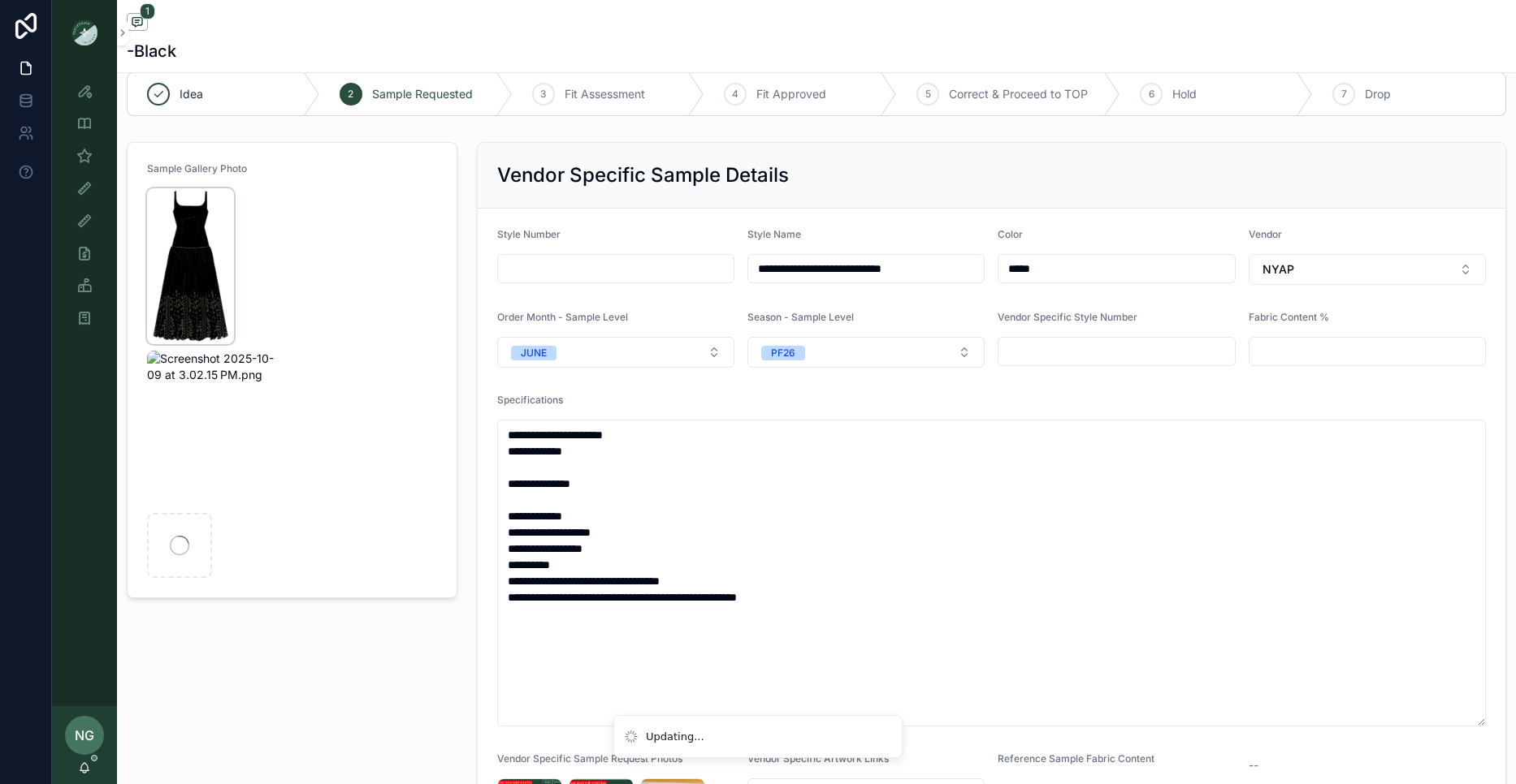
click at [160, 230] on img "scrollable content" at bounding box center [190, 266] width 87 height 156
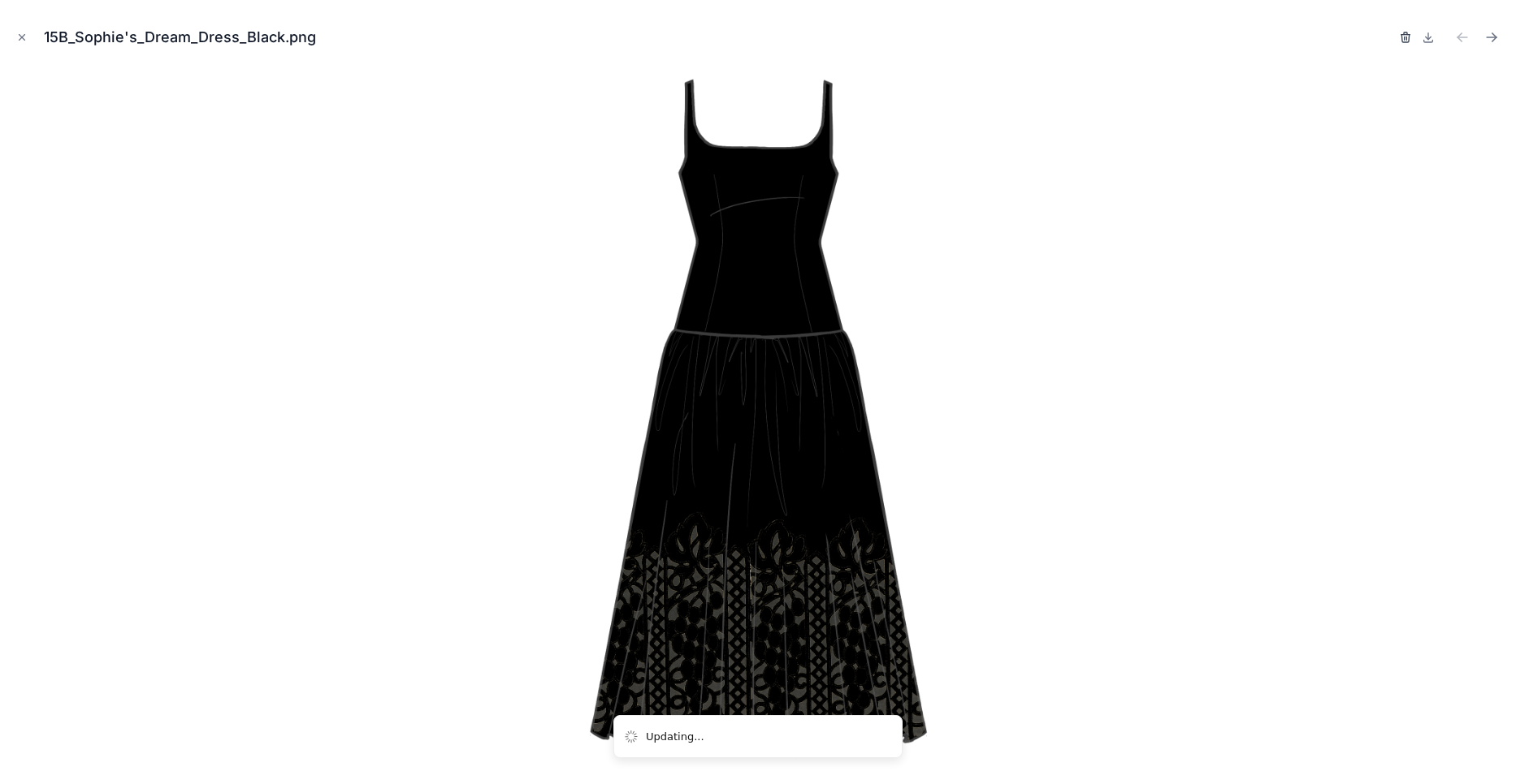
click at [1404, 33] on icon "button" at bounding box center [1406, 33] width 4 height 3
click at [1397, 32] on div "Confirm delete?" at bounding box center [1347, 37] width 130 height 23
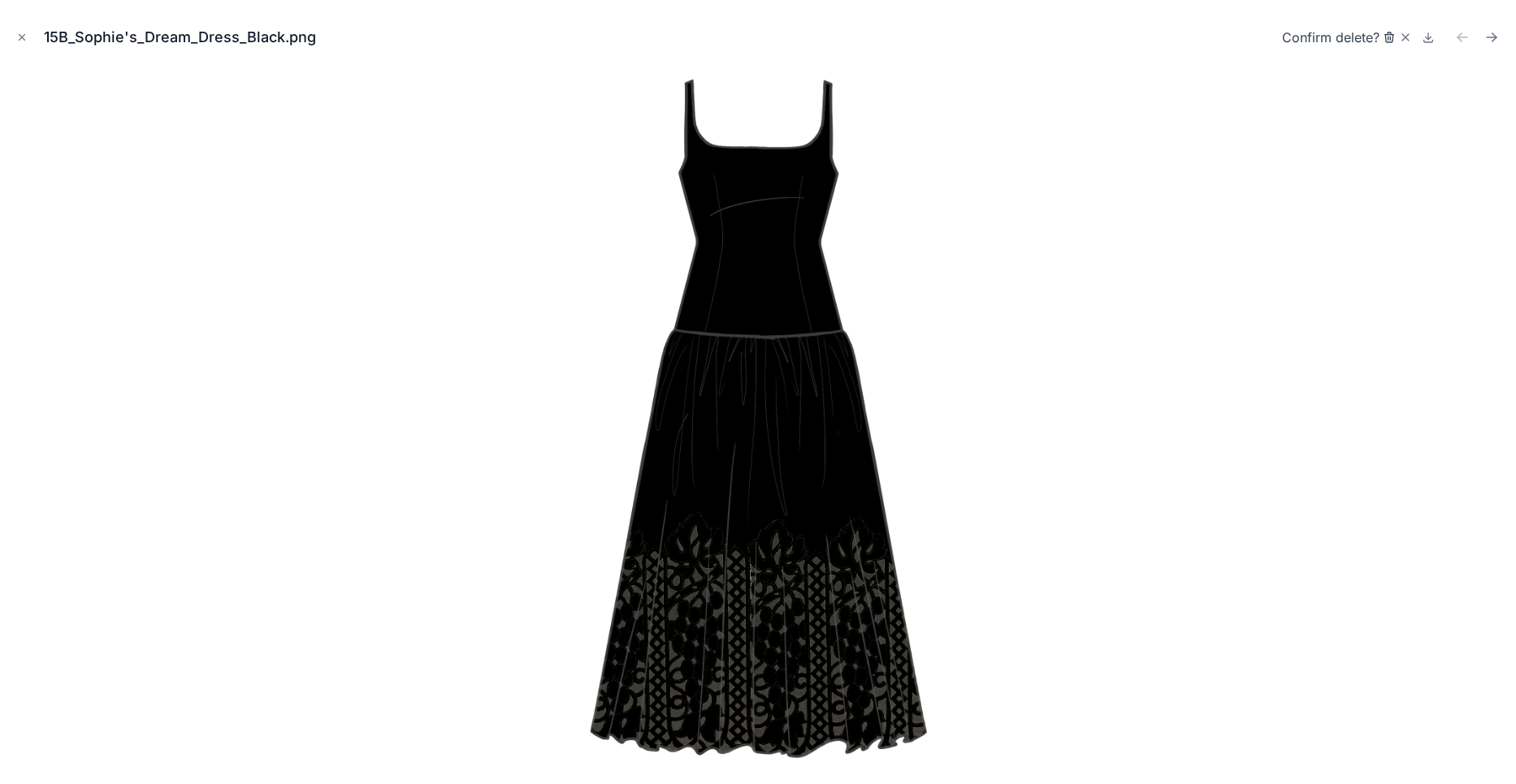
click at [1388, 33] on icon "button" at bounding box center [1390, 33] width 4 height 3
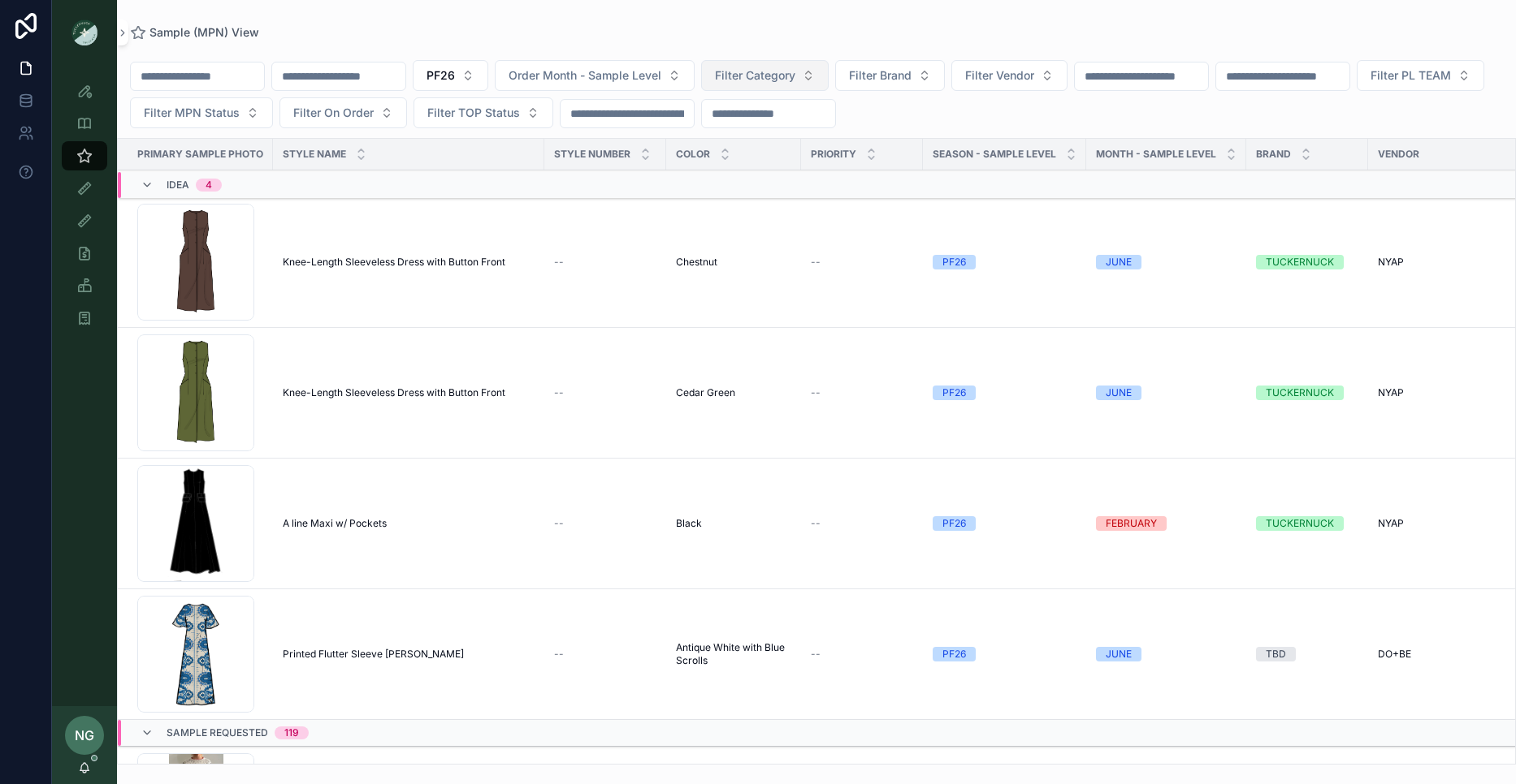
click at [796, 81] on span "Filter Category" at bounding box center [755, 76] width 81 height 17
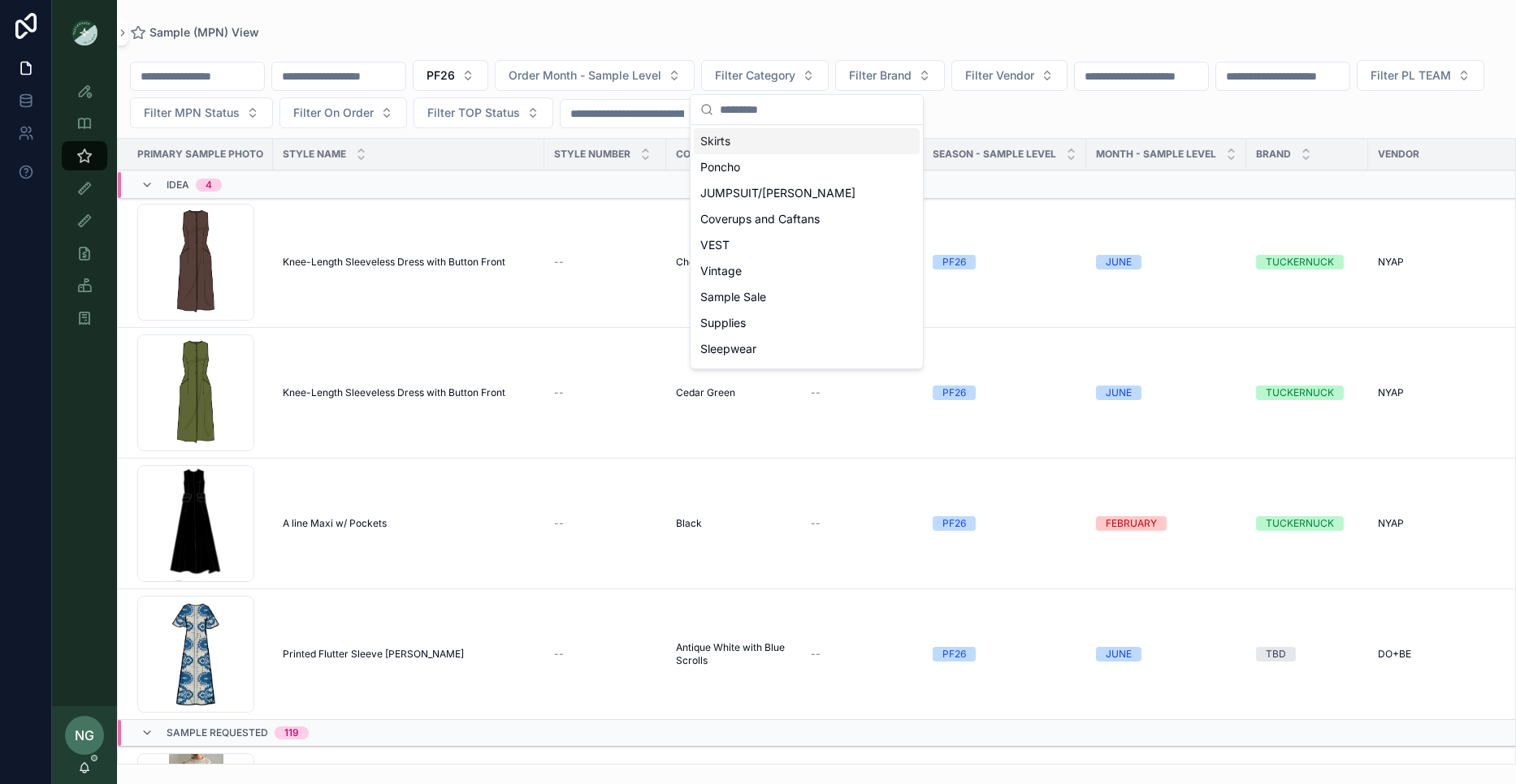
click at [758, 144] on div "Skirts" at bounding box center [806, 141] width 226 height 26
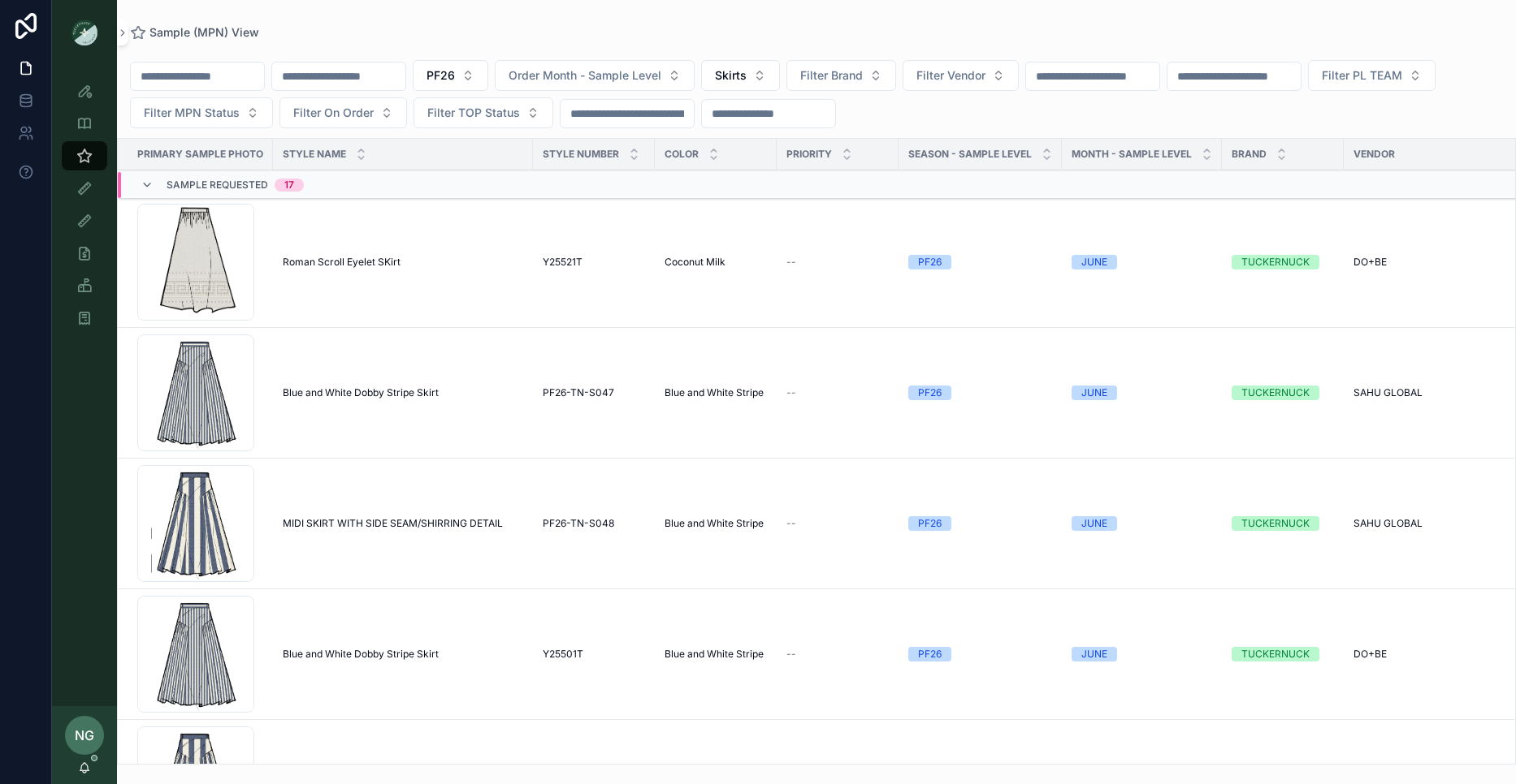
click at [310, 49] on div "scrollable content" at bounding box center [816, 50] width 1373 height 2
click at [89, 87] on icon "scrollable content" at bounding box center [84, 91] width 17 height 17
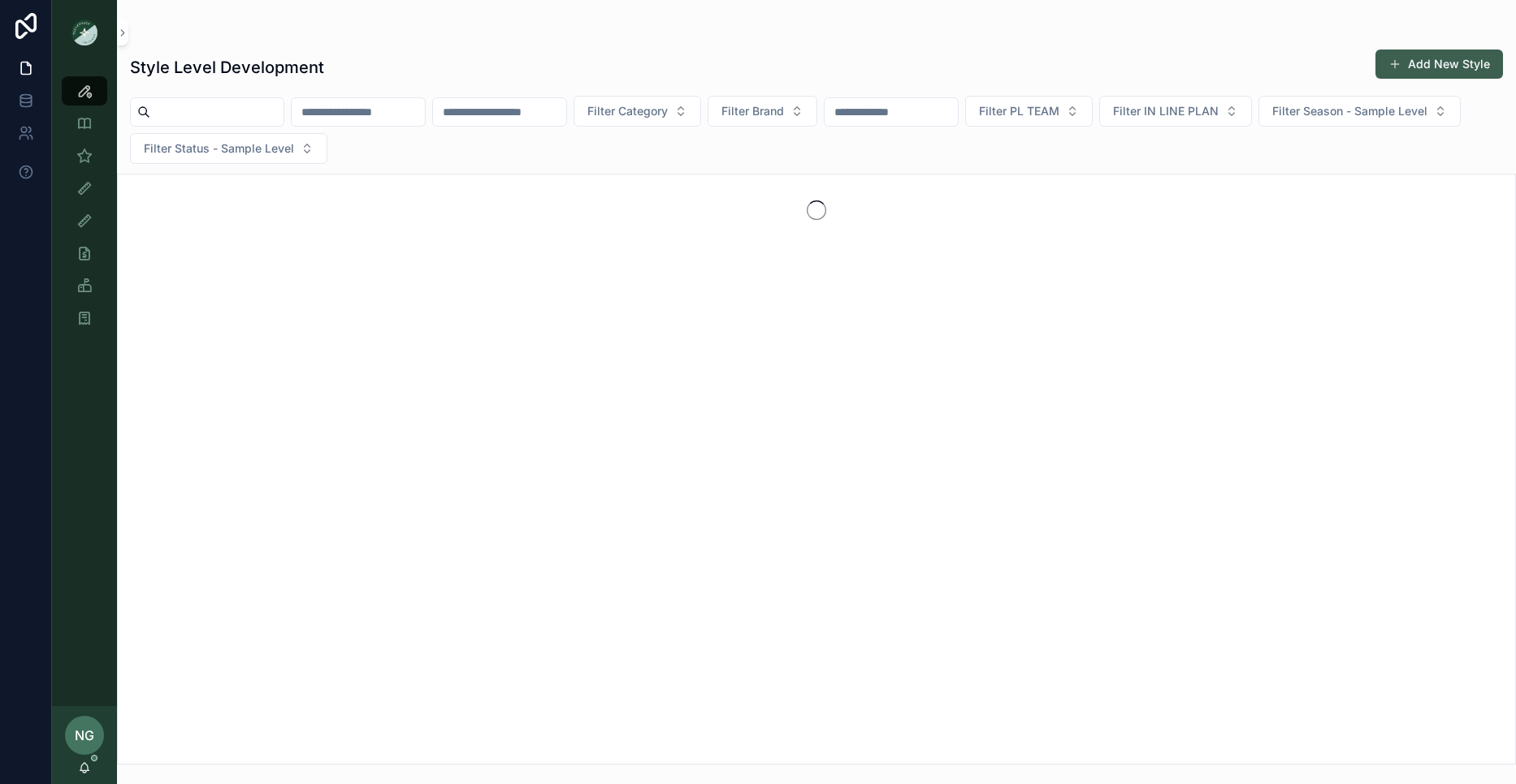
click at [1446, 64] on button "Add New Style" at bounding box center [1439, 64] width 127 height 30
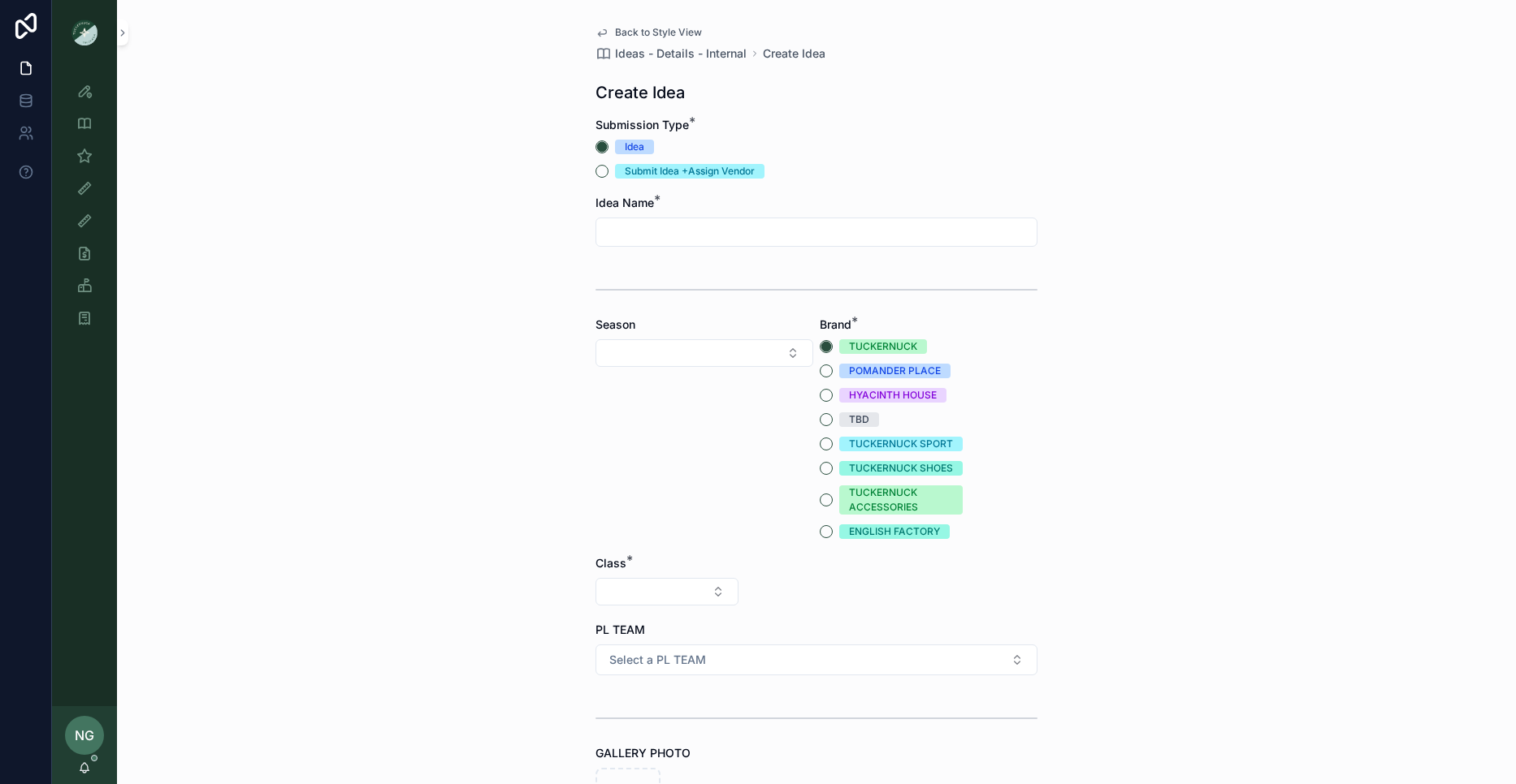
click at [729, 234] on input "scrollable content" at bounding box center [816, 232] width 440 height 23
drag, startPoint x: 1003, startPoint y: 135, endPoint x: 421, endPoint y: 26, distance: 592.1
click at [986, 132] on div "Submission Type * Idea Submit Idea +Assign Vendor" at bounding box center [816, 148] width 442 height 62
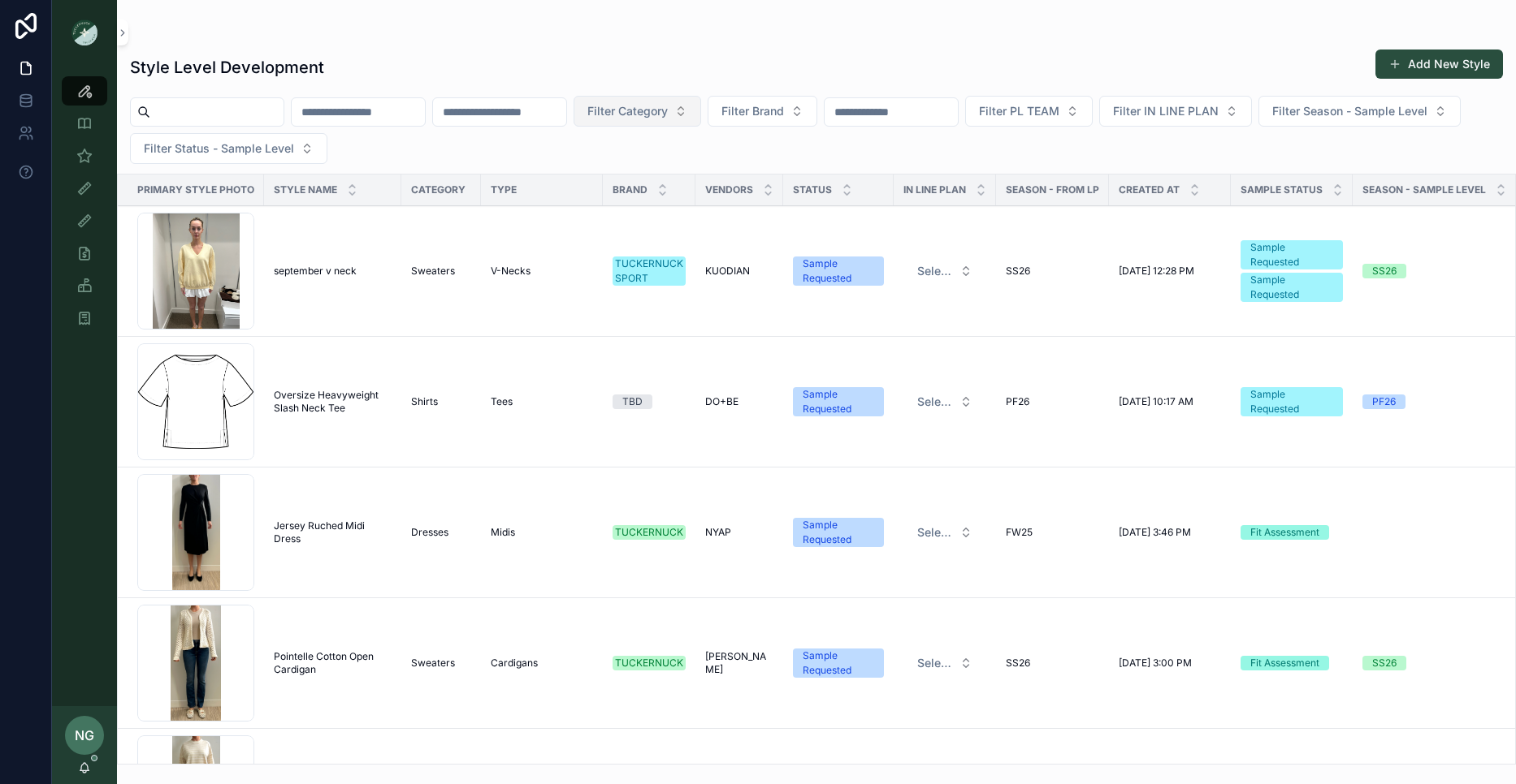
click at [701, 119] on button "Filter Category" at bounding box center [637, 110] width 127 height 31
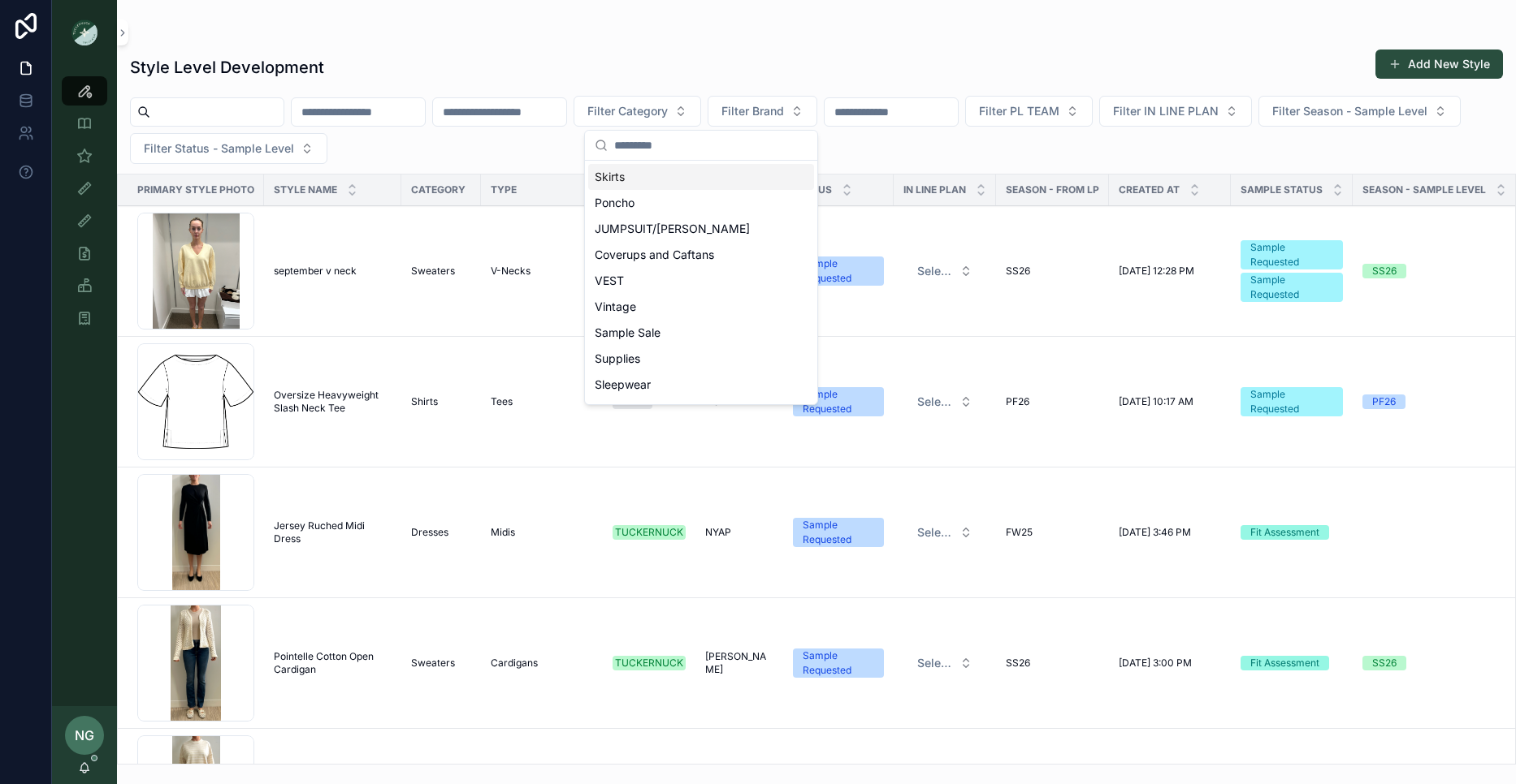
click at [701, 186] on div "Skirts" at bounding box center [701, 177] width 226 height 26
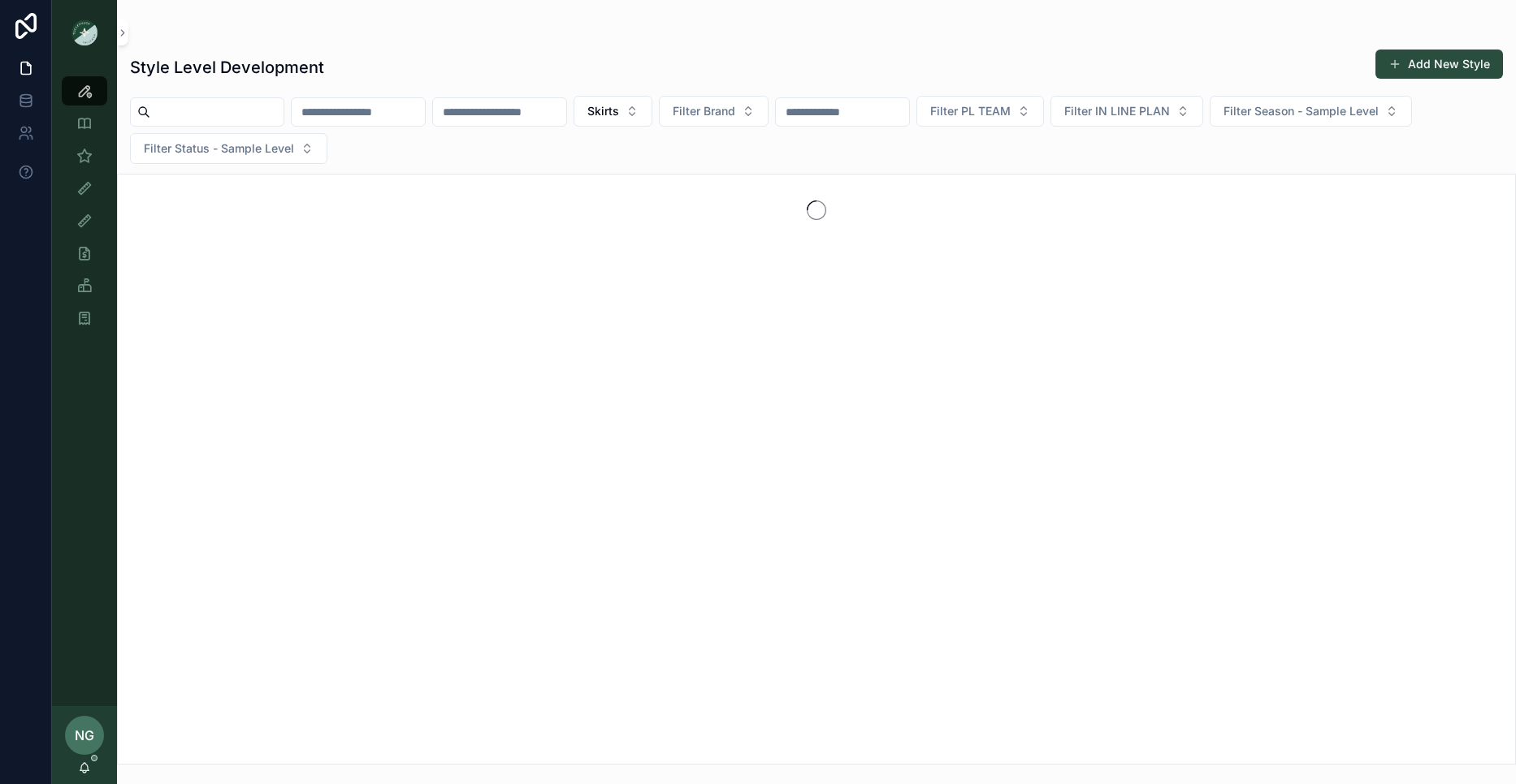
click at [909, 116] on input "scrollable content" at bounding box center [843, 112] width 134 height 23
type input "*****"
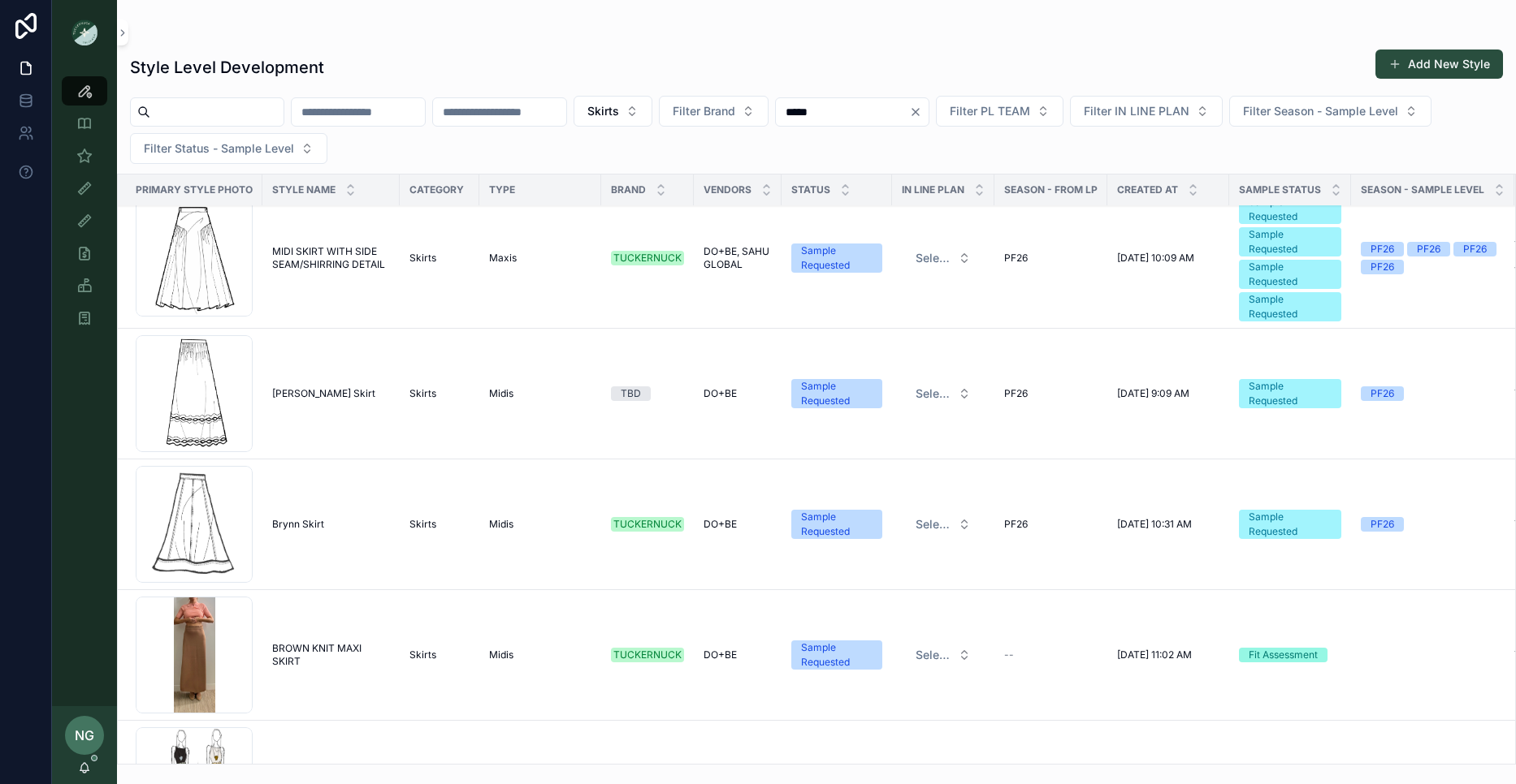
scroll to position [0, 2]
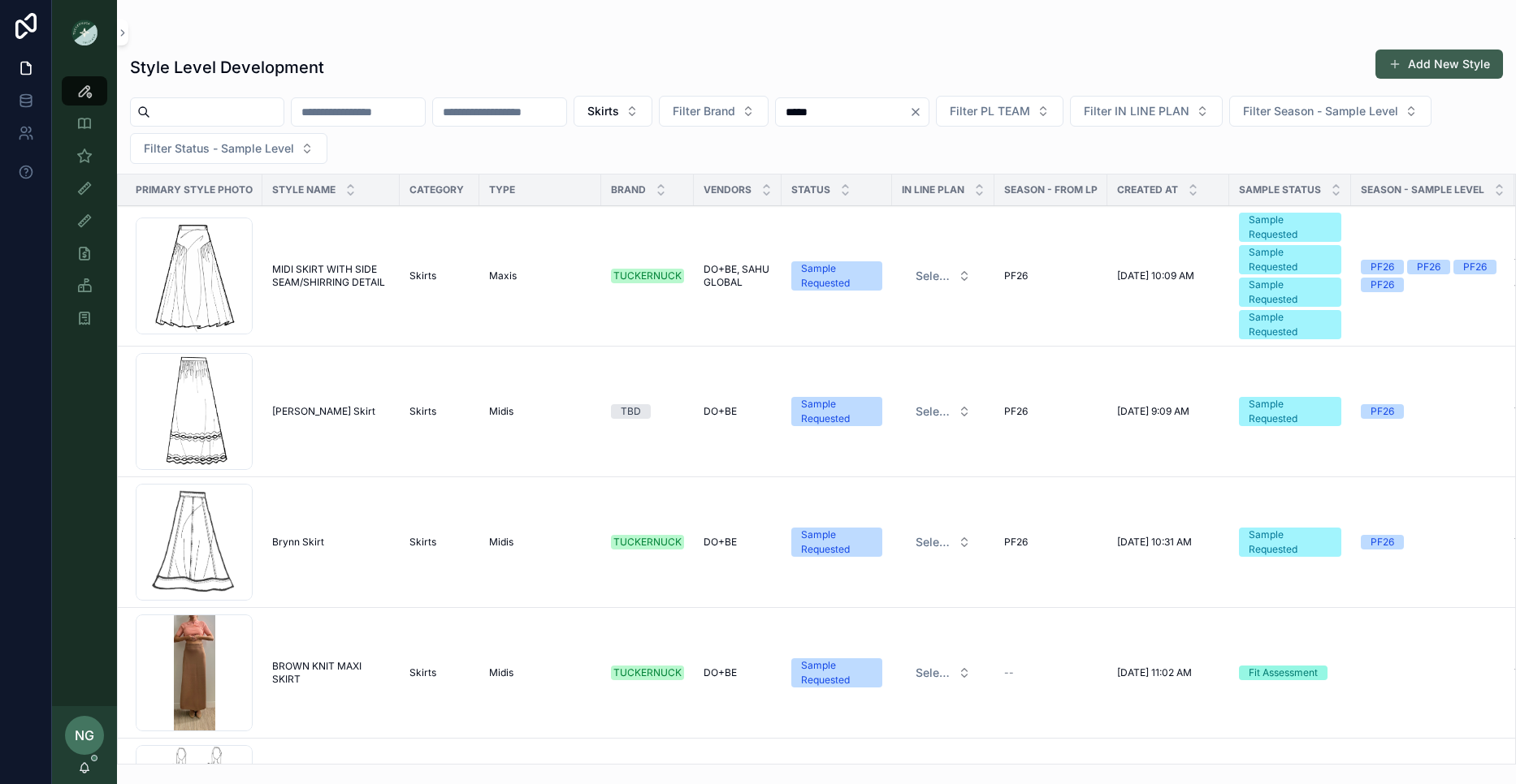
click at [1424, 71] on button "Add New Style" at bounding box center [1439, 64] width 127 height 30
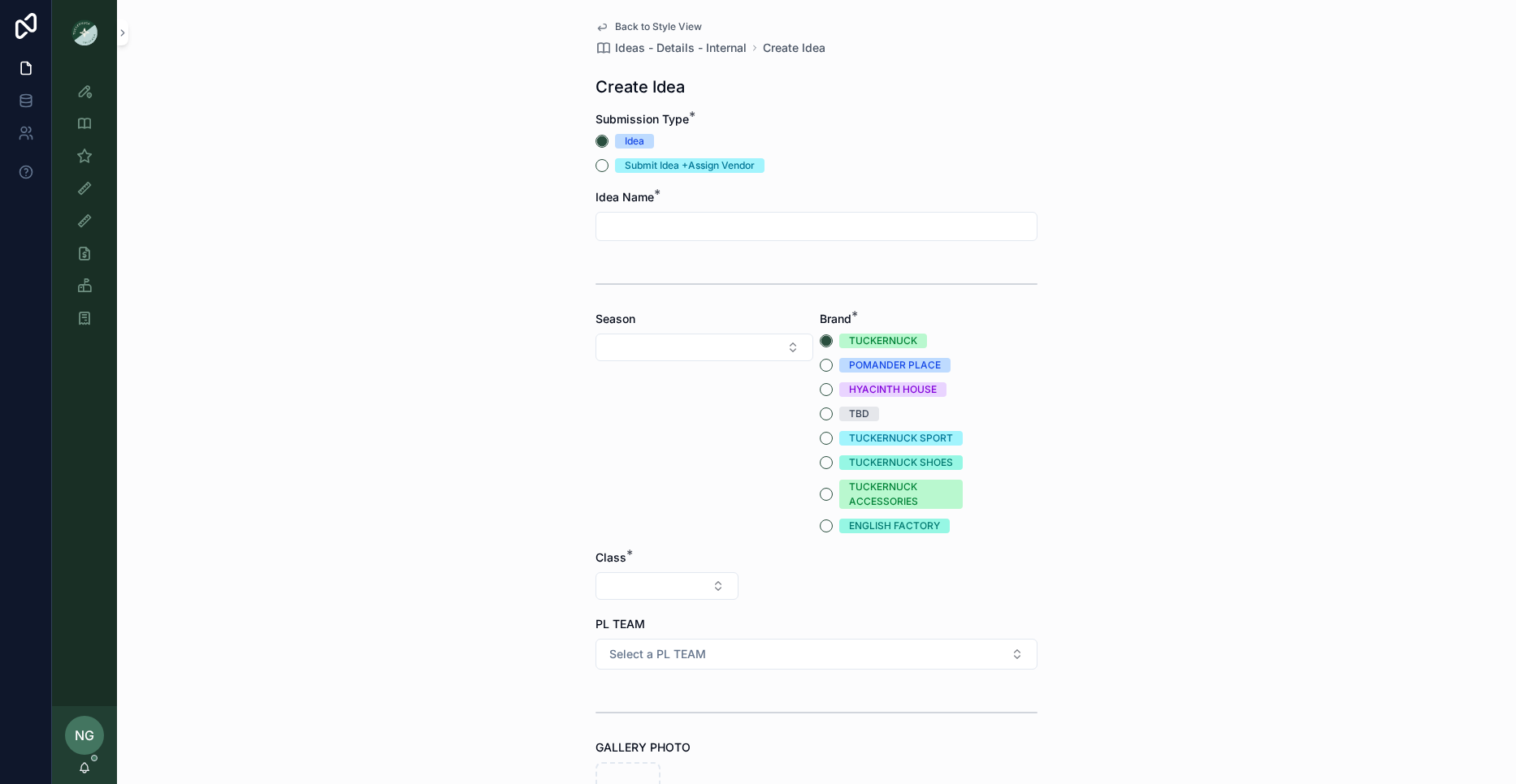
click at [712, 233] on div "scrollable content" at bounding box center [816, 226] width 442 height 30
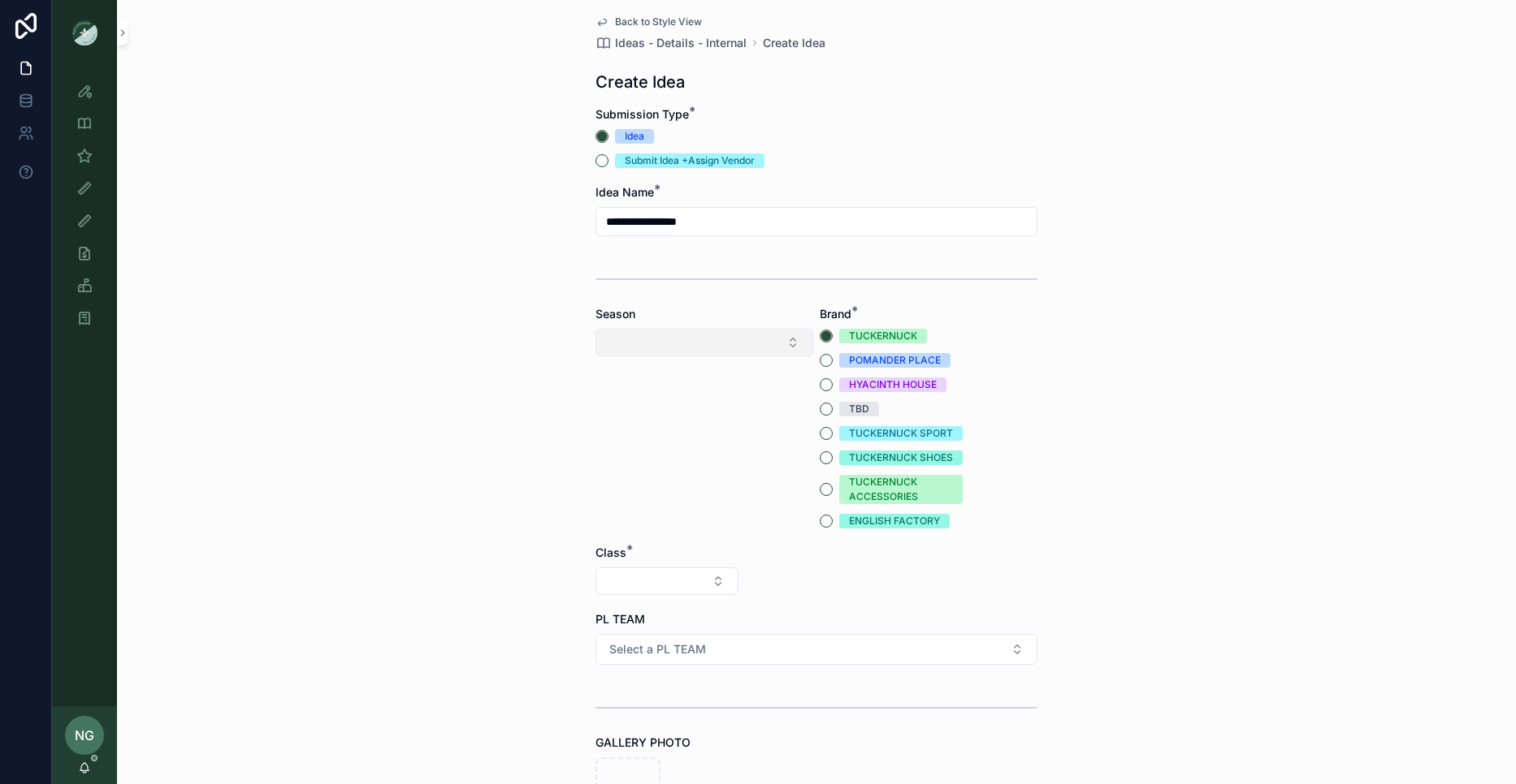
type input "**********"
click at [714, 354] on div "Season" at bounding box center [704, 415] width 218 height 223
click at [719, 353] on button "Select Button" at bounding box center [704, 343] width 218 height 28
click at [667, 508] on div "PF26" at bounding box center [704, 511] width 226 height 26
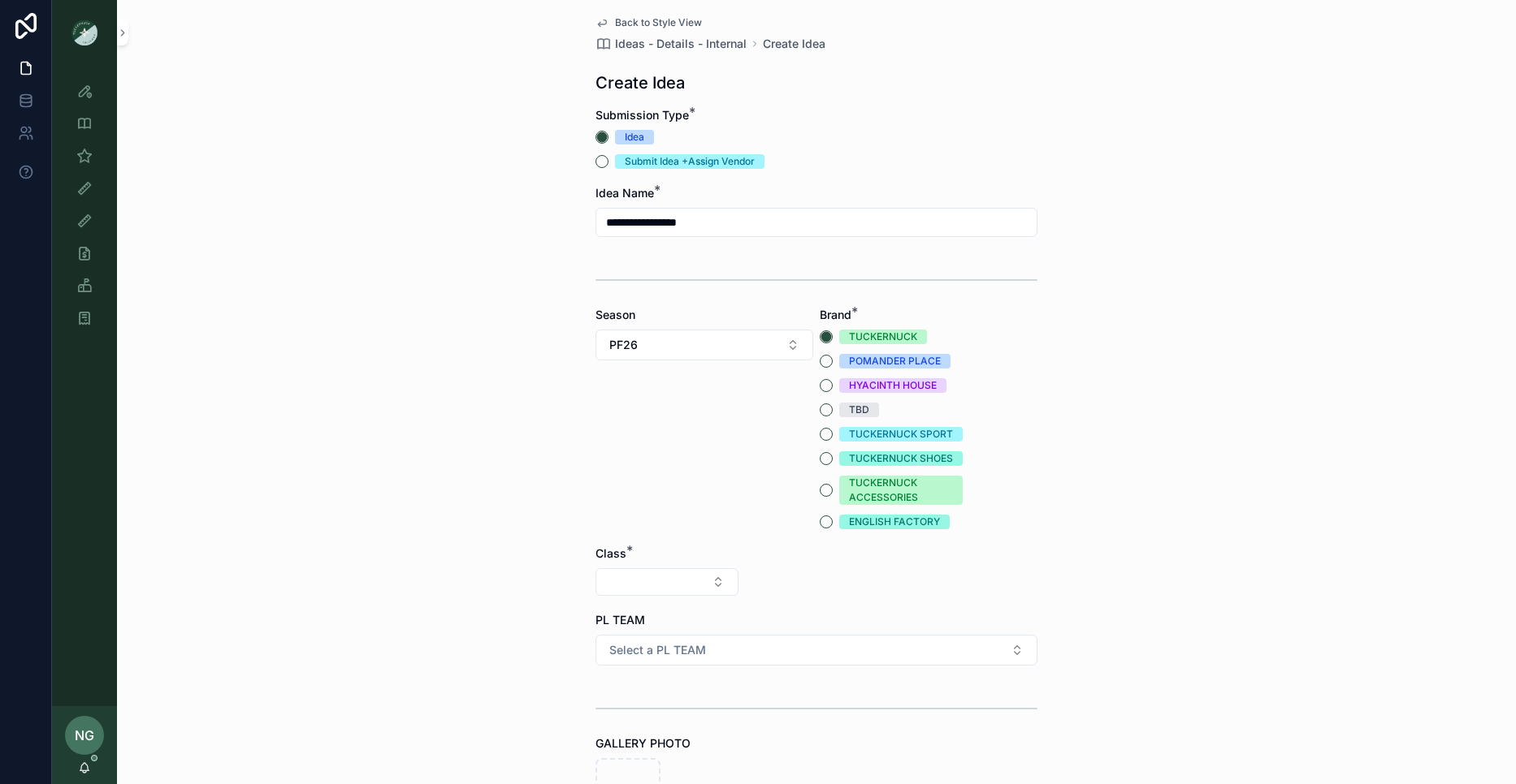
click at [832, 405] on div "TBD" at bounding box center [891, 410] width 143 height 15
click at [825, 408] on button "TBD" at bounding box center [826, 410] width 13 height 13
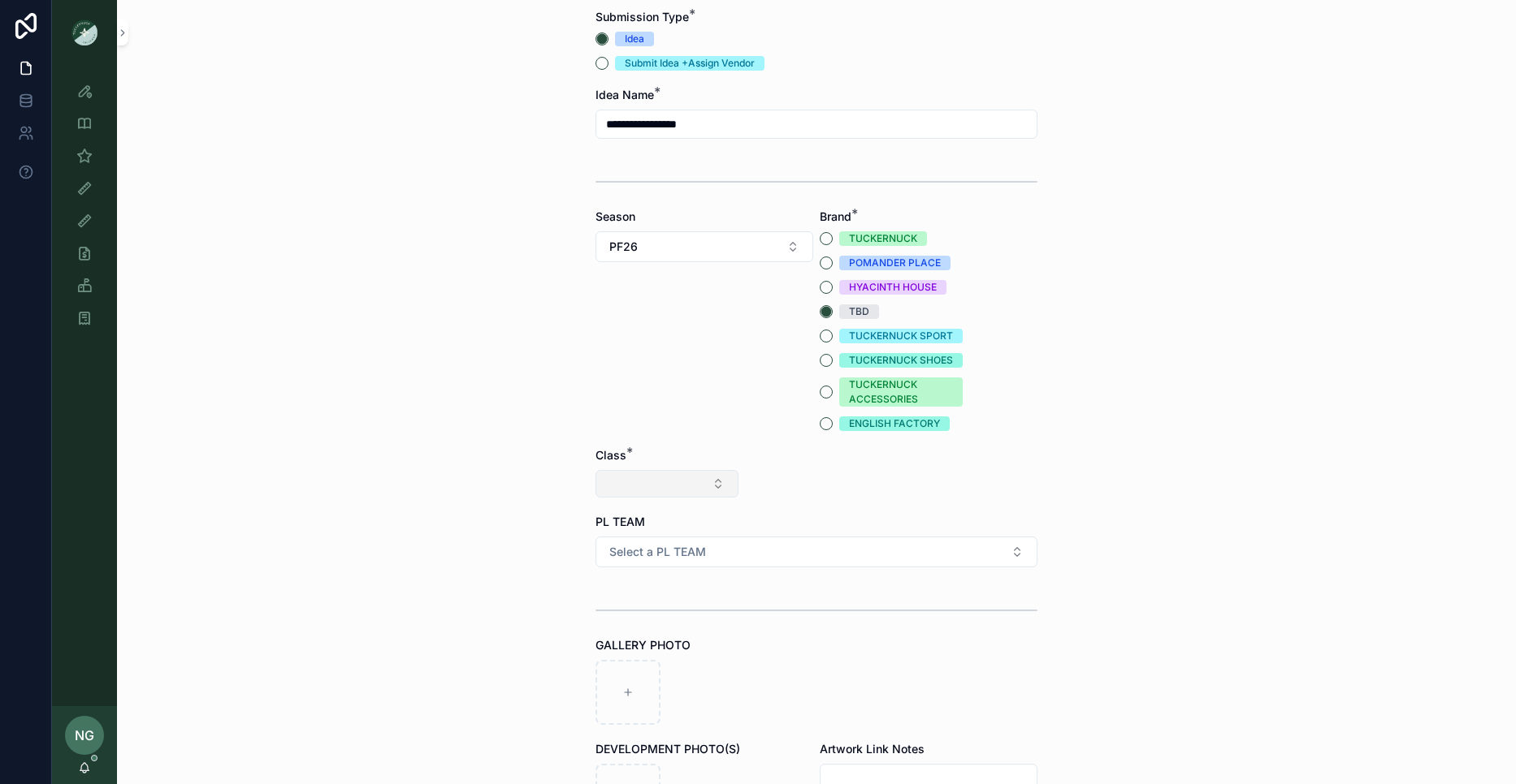
click at [695, 481] on button "Select Button" at bounding box center [667, 484] width 143 height 28
drag, startPoint x: 664, startPoint y: 620, endPoint x: 782, endPoint y: 543, distance: 140.9
click at [666, 620] on div "Clothing" at bounding box center [667, 626] width 226 height 26
click at [812, 495] on button "Select Button" at bounding box center [817, 484] width 143 height 28
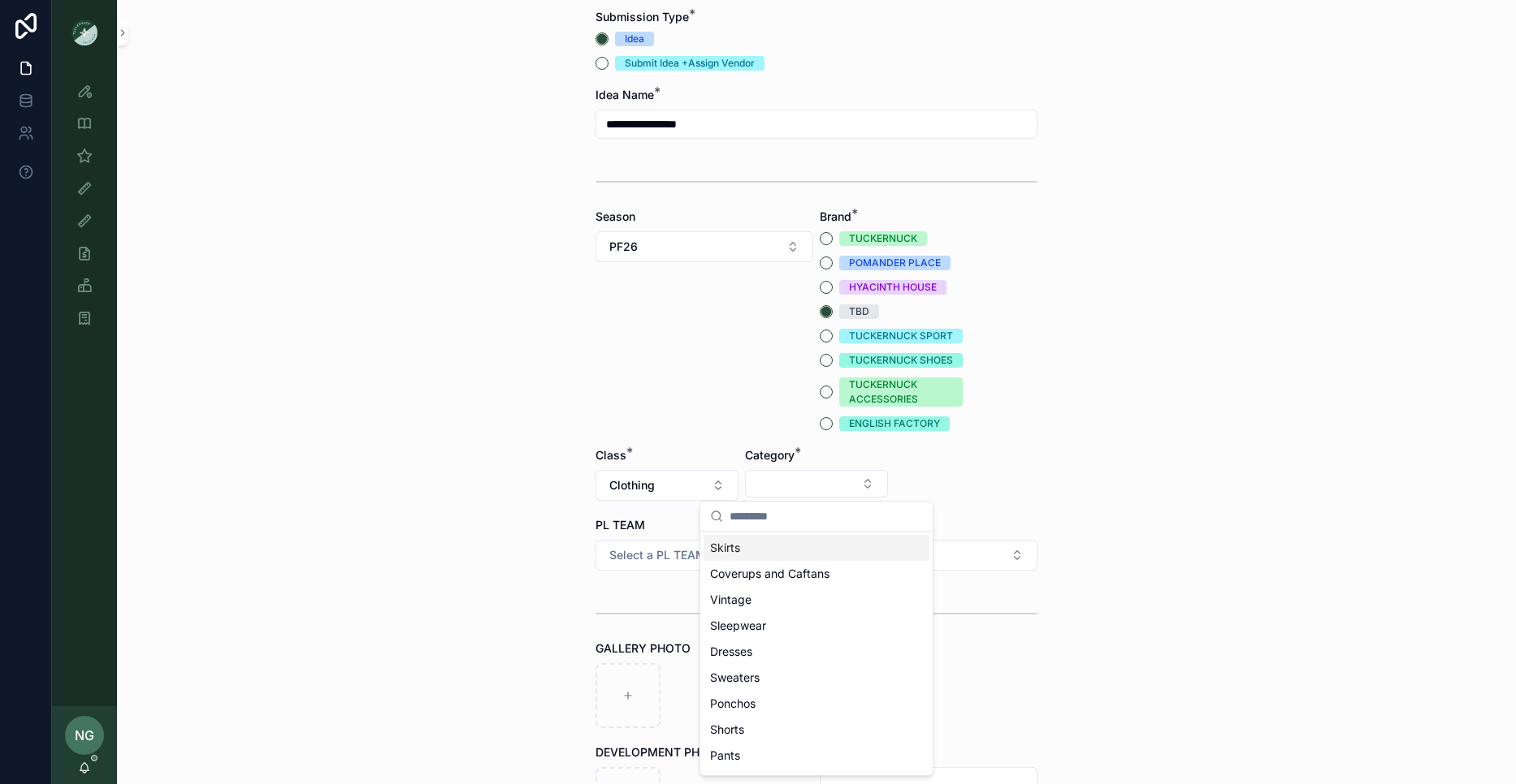
click at [804, 548] on div "Skirts" at bounding box center [816, 548] width 226 height 26
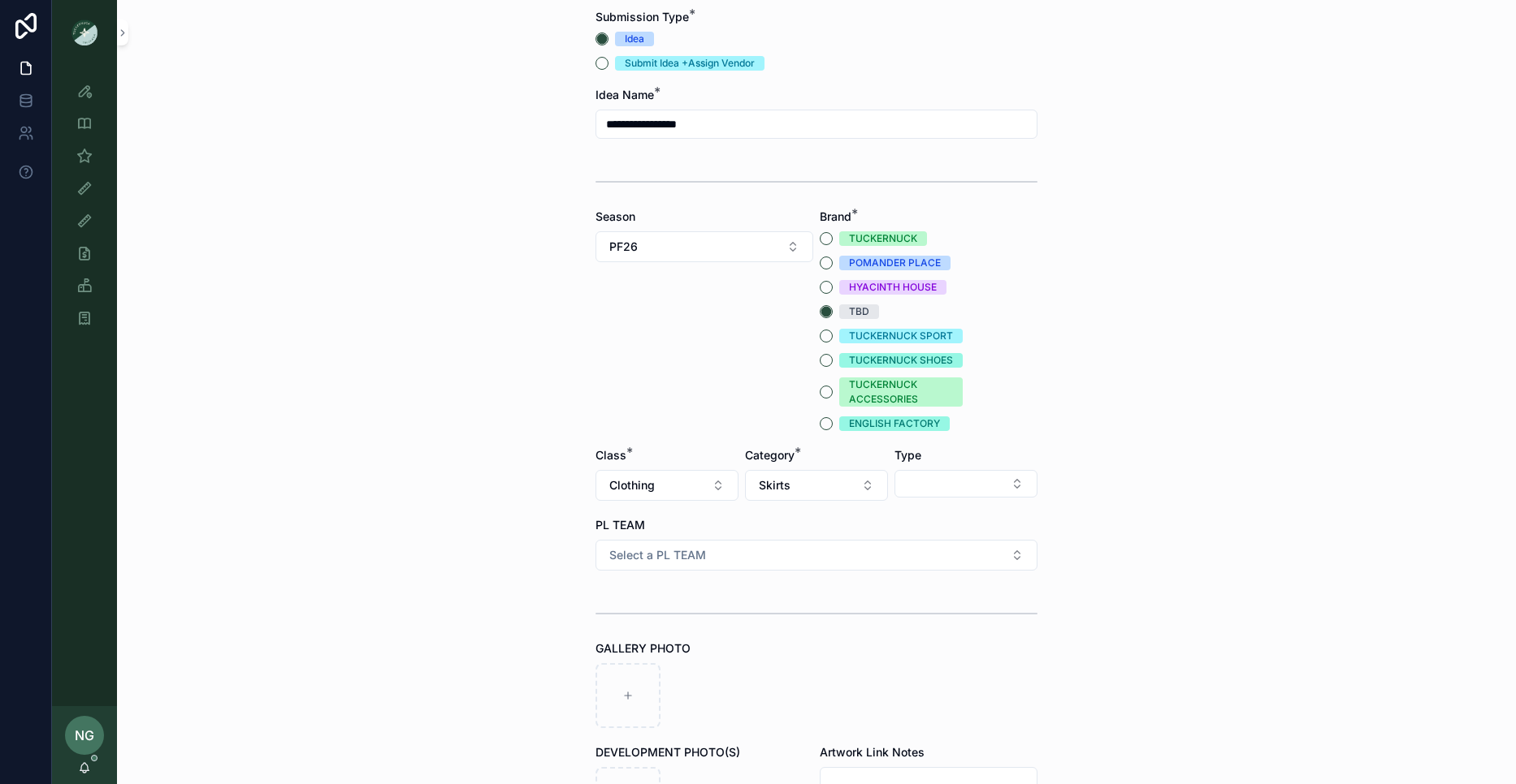
click at [961, 504] on form "**********" at bounding box center [816, 570] width 442 height 1121
click at [953, 490] on button "Select Button" at bounding box center [966, 484] width 143 height 28
click at [926, 549] on div "Maxis" at bounding box center [965, 548] width 226 height 26
click at [909, 553] on button "Select a PL TEAM" at bounding box center [816, 555] width 442 height 31
click at [797, 620] on div "DC" at bounding box center [816, 620] width 226 height 24
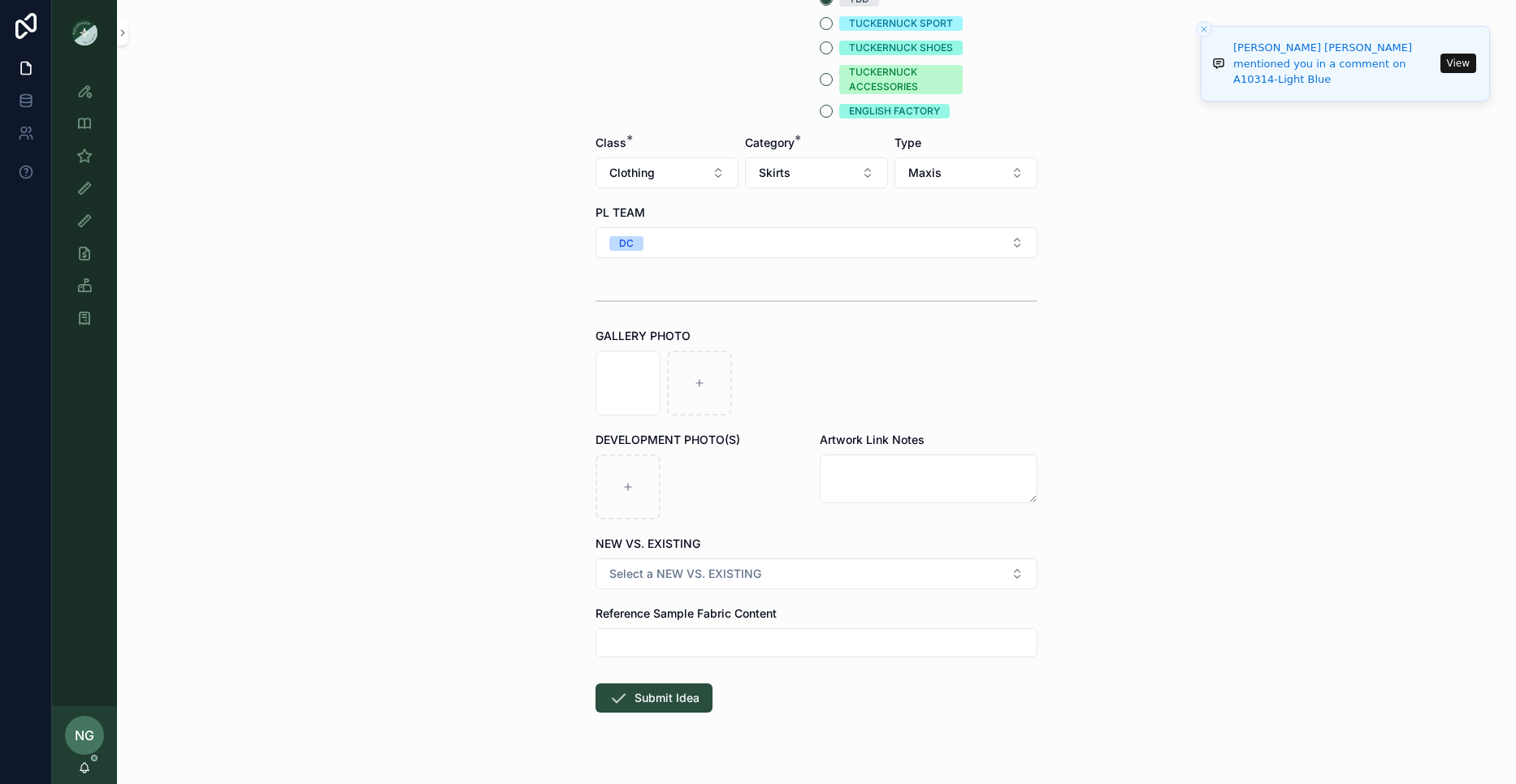
scroll to position [453, 0]
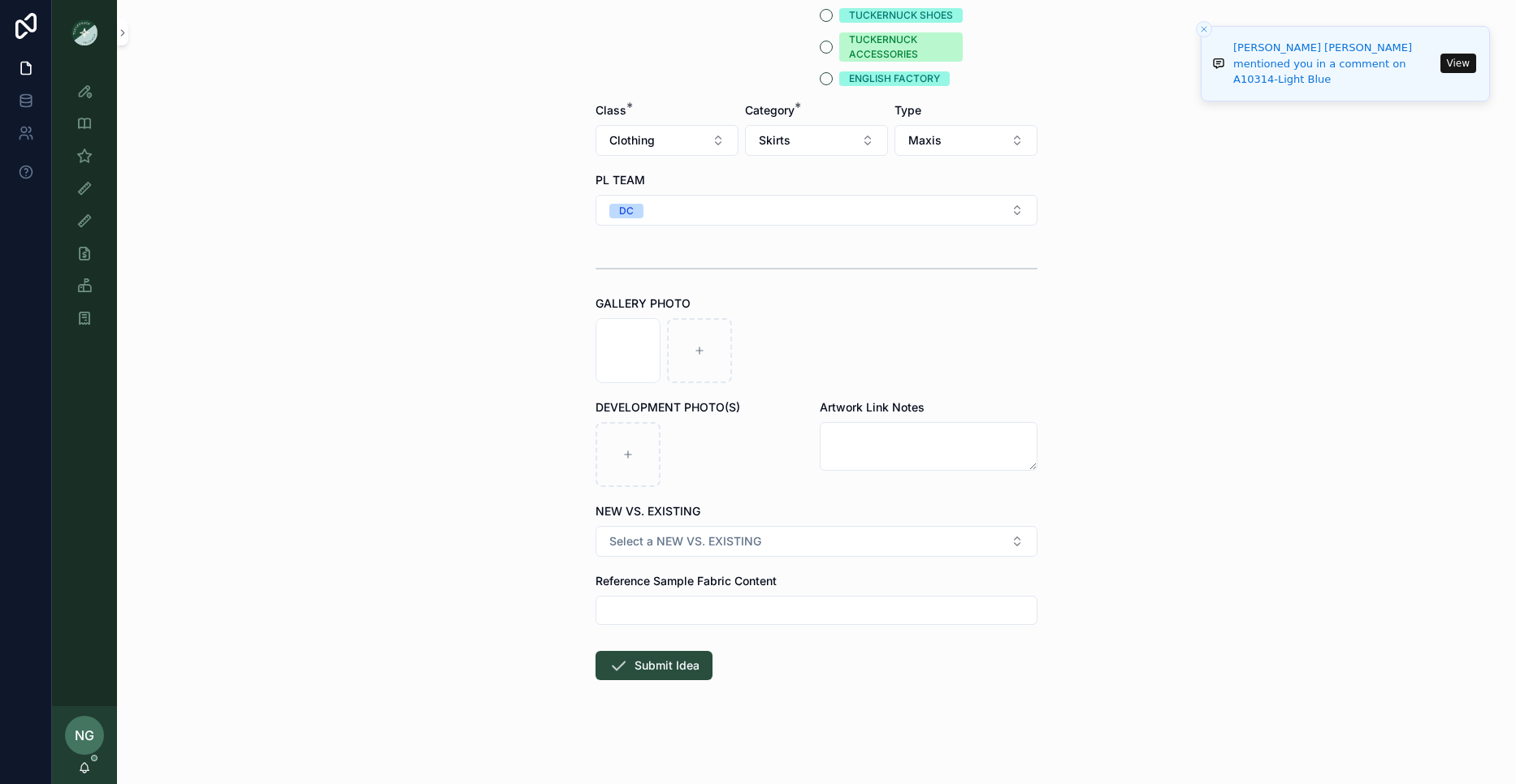
click at [667, 560] on form "**********" at bounding box center [816, 225] width 442 height 1121
click at [0, 0] on icon "scrollable content" at bounding box center [0, 0] width 0 height 0
click at [664, 299] on icon "scrollable content" at bounding box center [665, 302] width 13 height 13
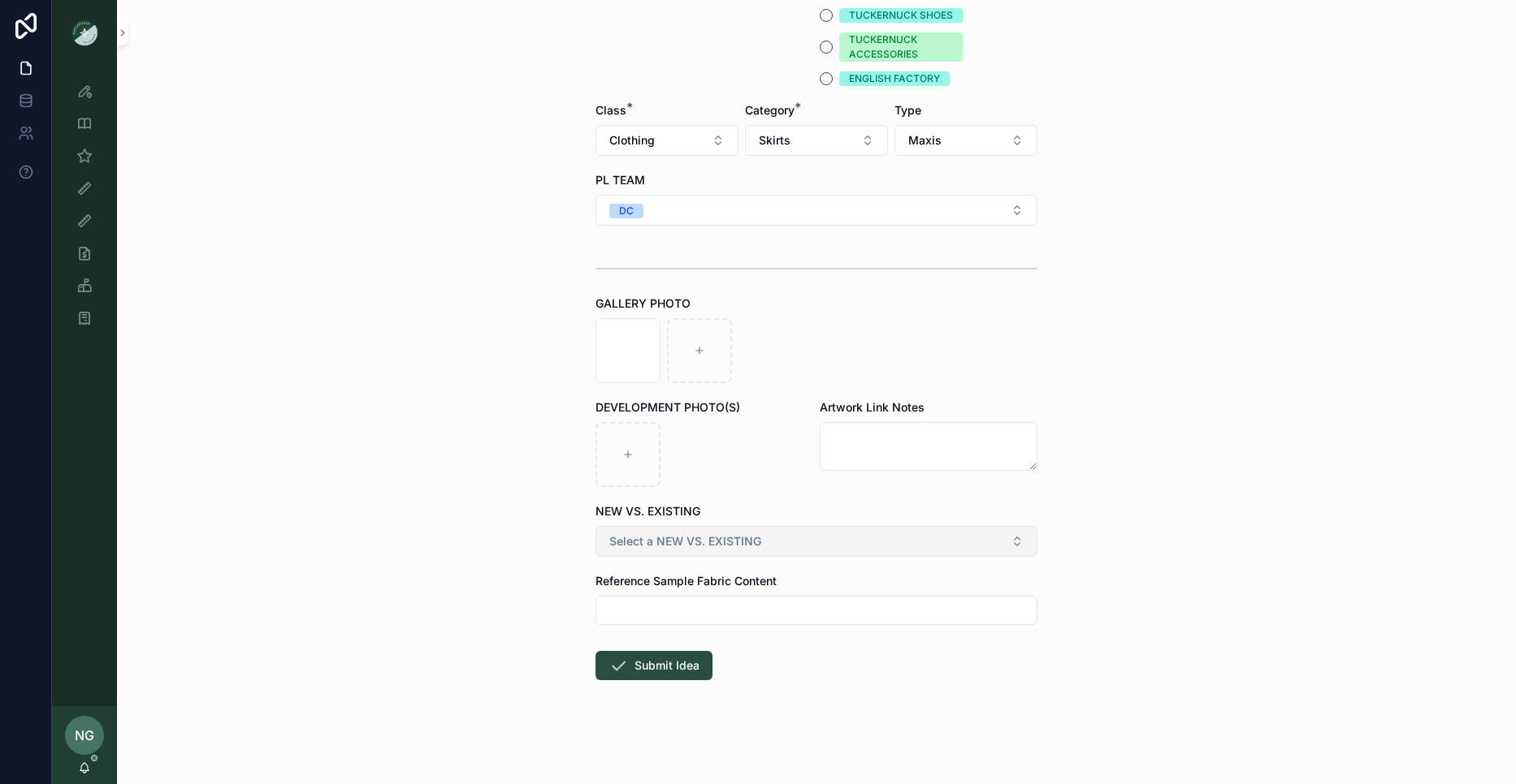
click at [732, 549] on button "Select a NEW VS. EXISTING" at bounding box center [816, 541] width 442 height 31
click at [737, 609] on div "NEW DEVELOPMENT" at bounding box center [769, 607] width 98 height 15
click at [640, 656] on button "Submit Idea" at bounding box center [654, 666] width 117 height 30
click at [677, 660] on button "Submit Idea" at bounding box center [654, 666] width 117 height 30
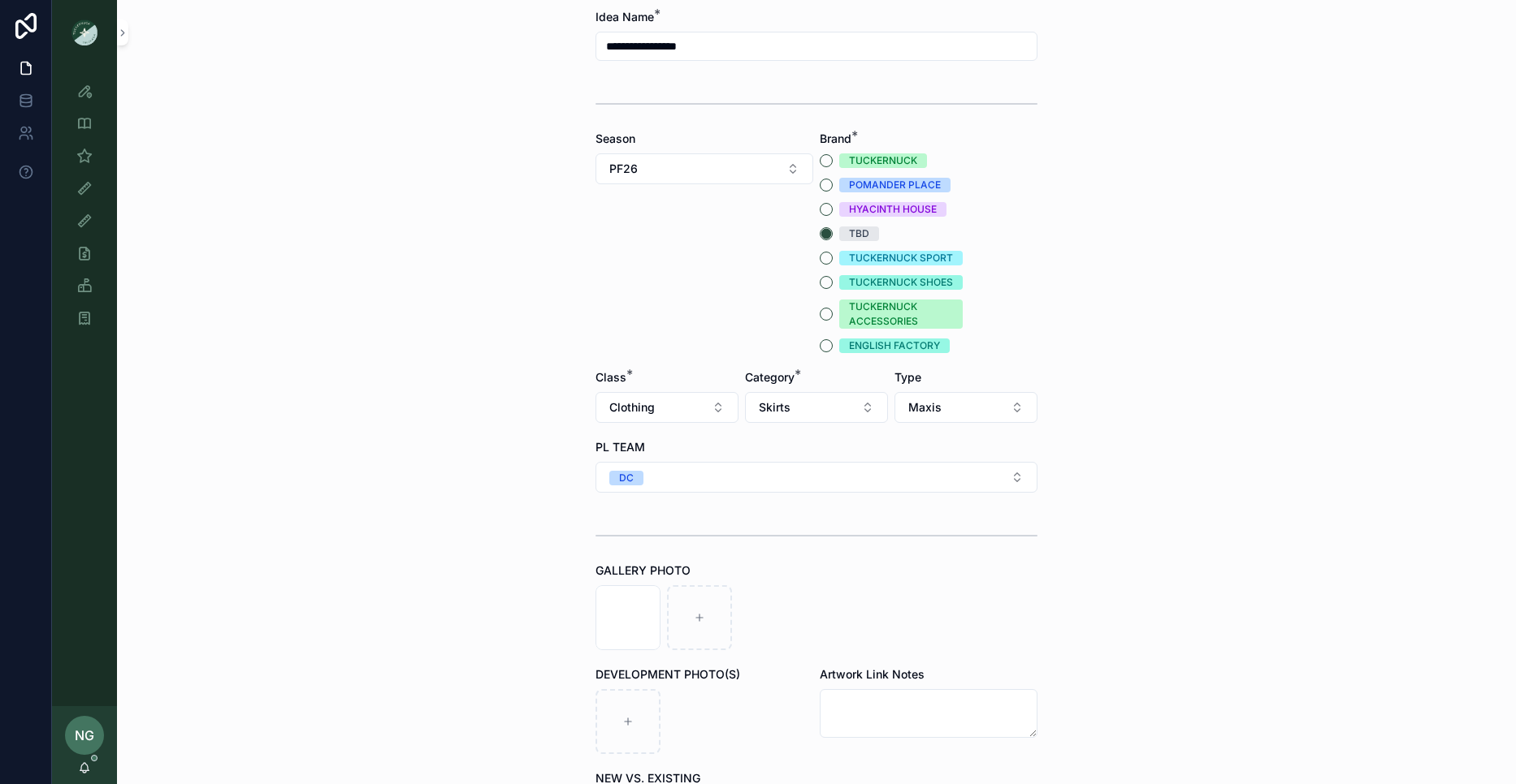
scroll to position [0, 0]
